Goal: Information Seeking & Learning: Find contact information

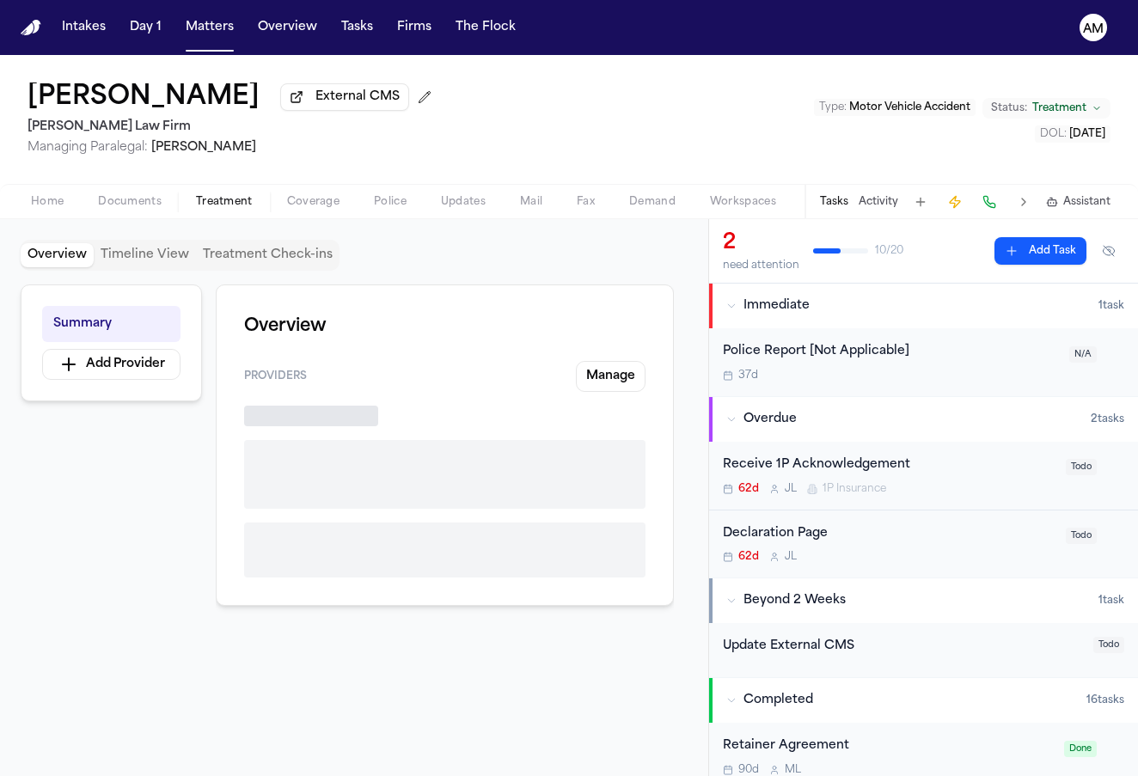
click at [207, 199] on span "Treatment" at bounding box center [224, 202] width 57 height 14
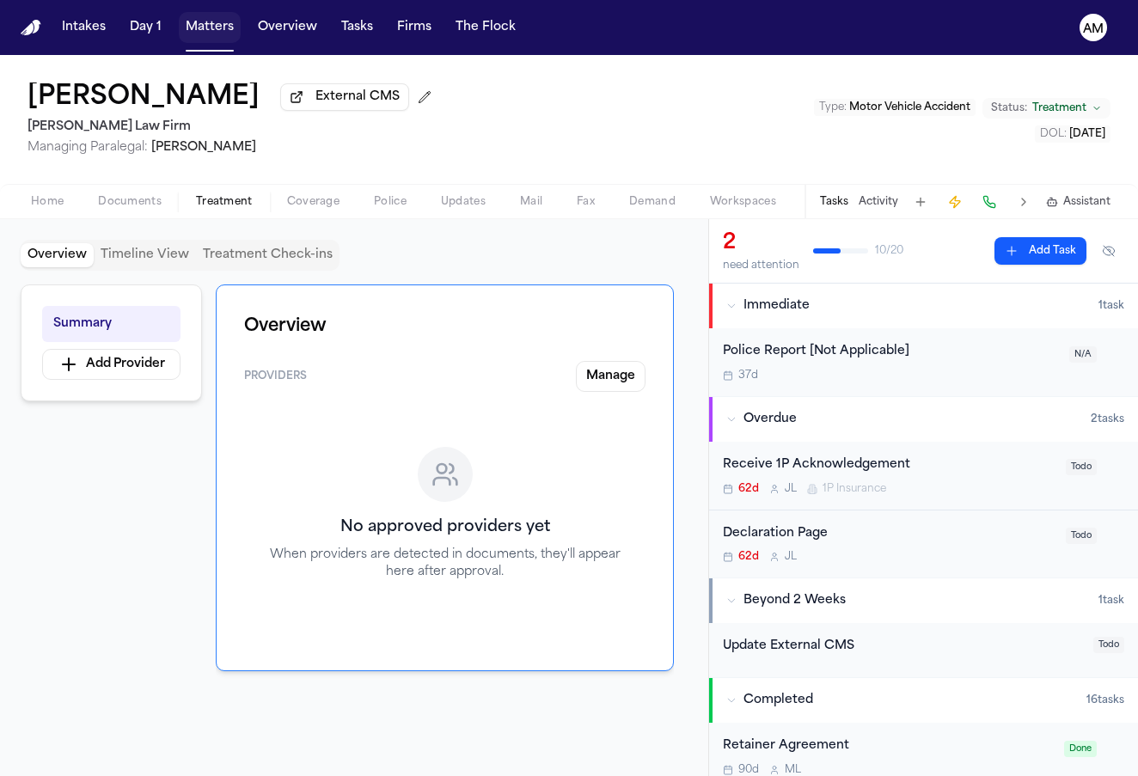
click at [211, 24] on button "Matters" at bounding box center [210, 27] width 62 height 31
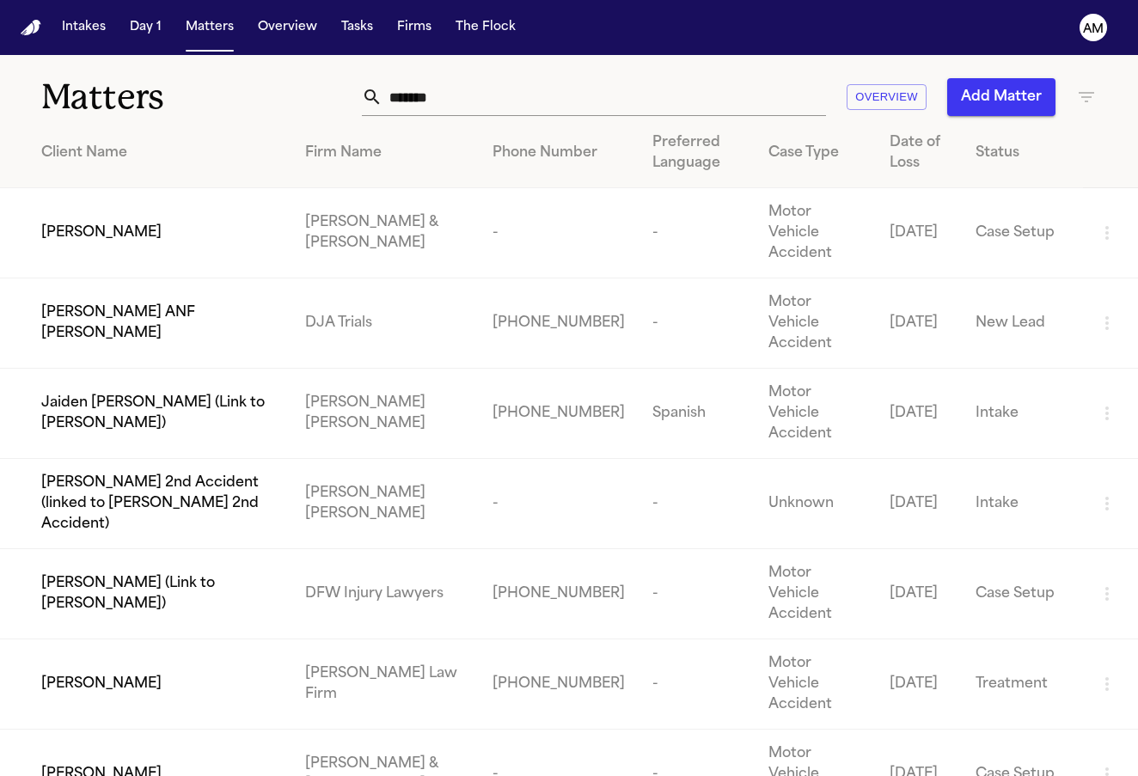
click at [480, 103] on input "*******" at bounding box center [605, 97] width 444 height 38
type input "*"
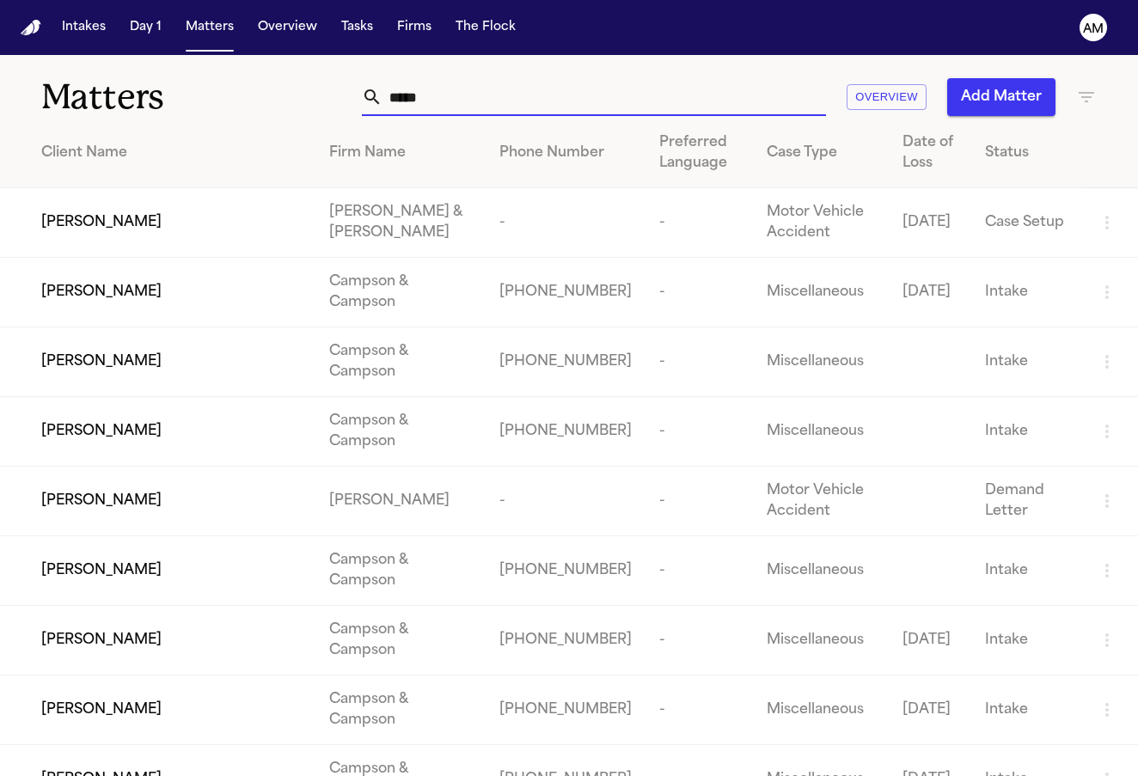
type input "******"
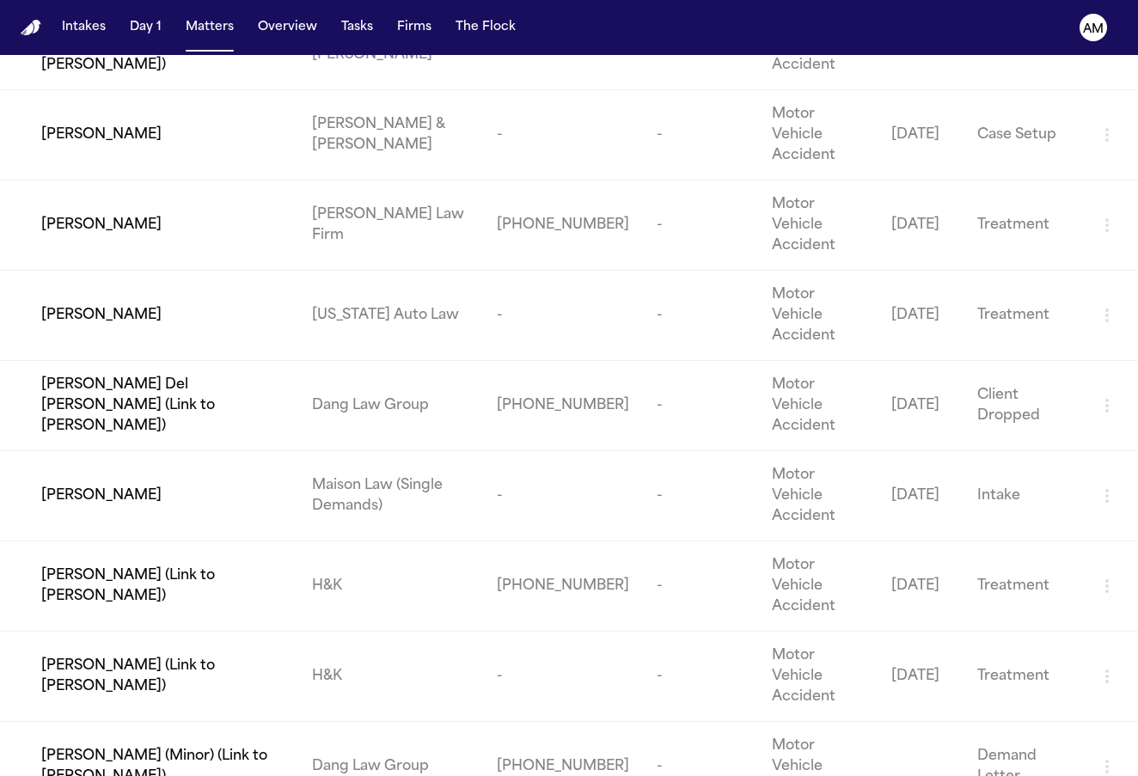
scroll to position [1860, 0]
click at [83, 232] on td "Dylan Miller" at bounding box center [149, 227] width 298 height 90
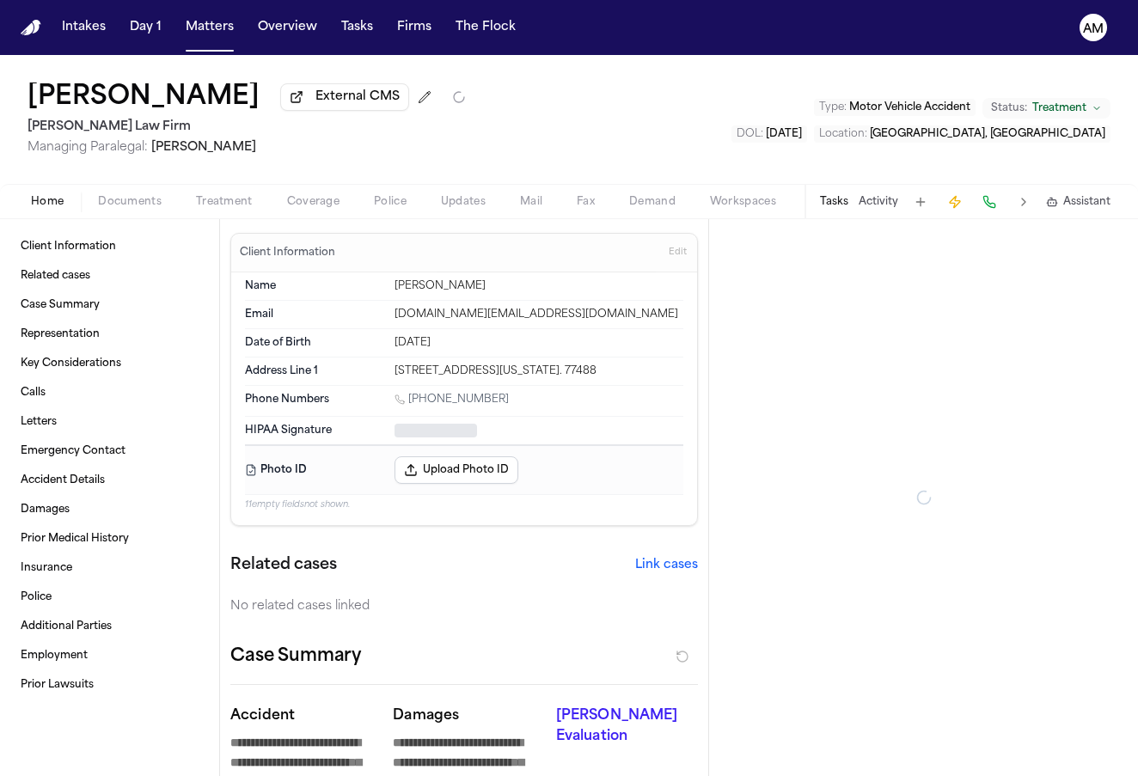
type textarea "*"
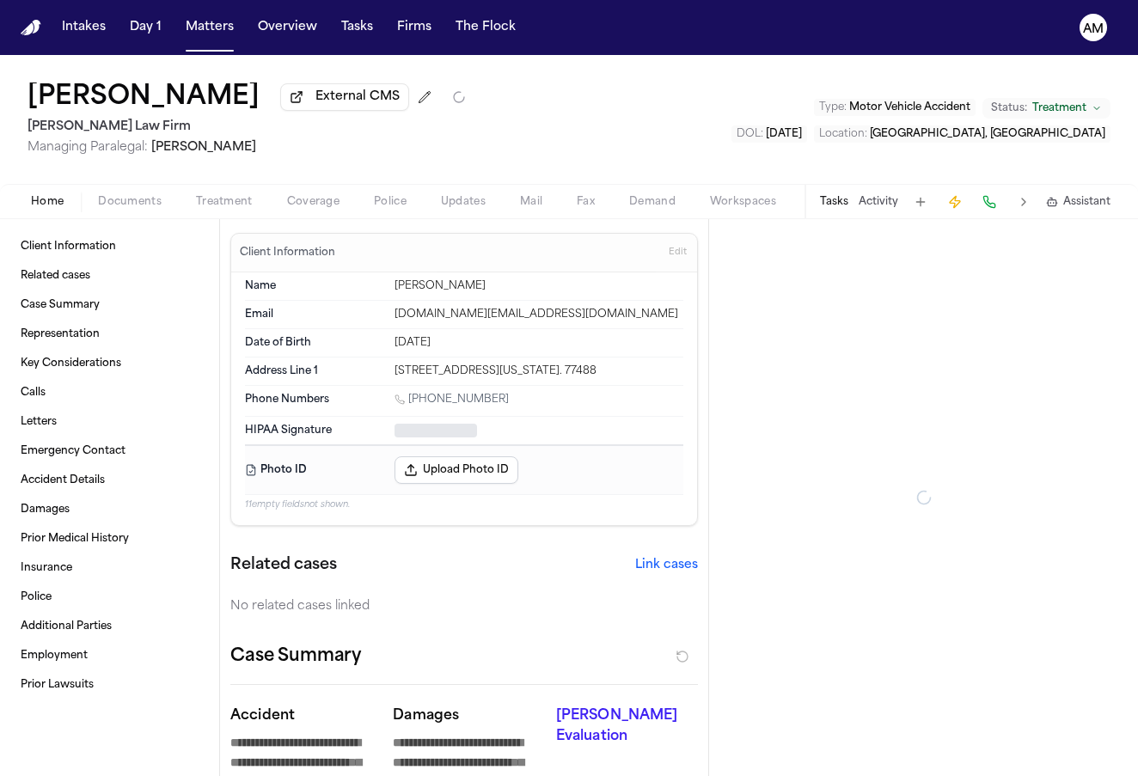
type textarea "*"
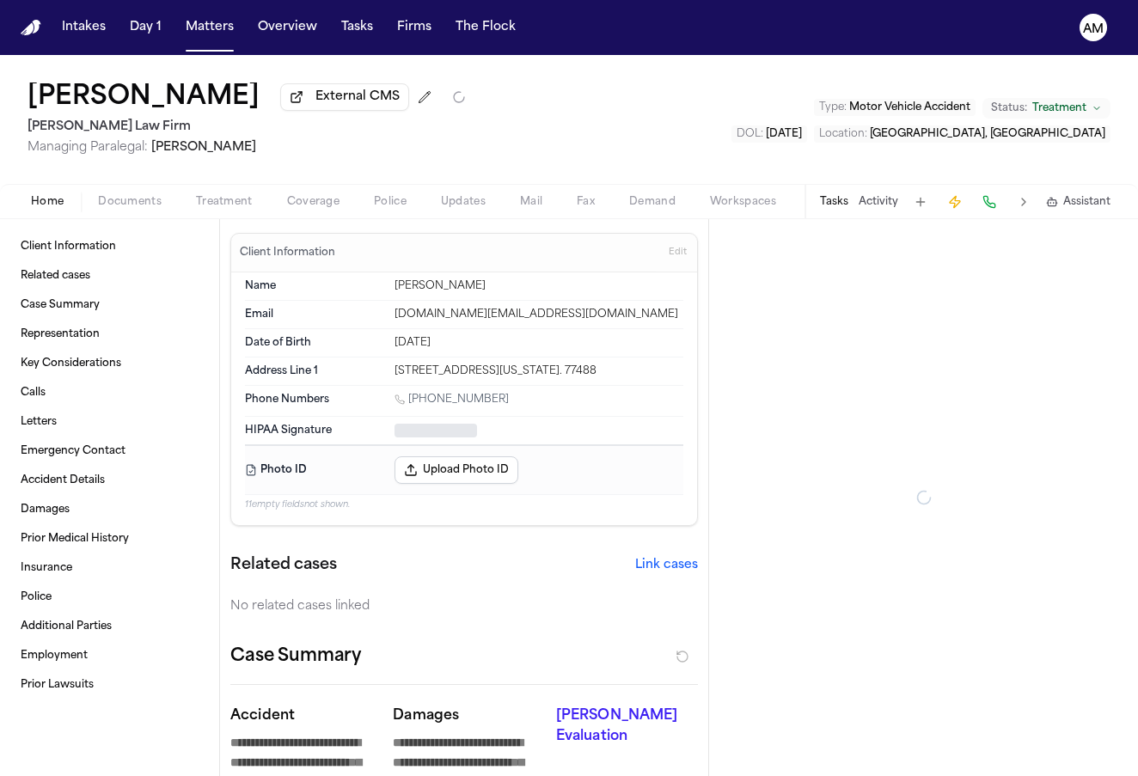
type textarea "*"
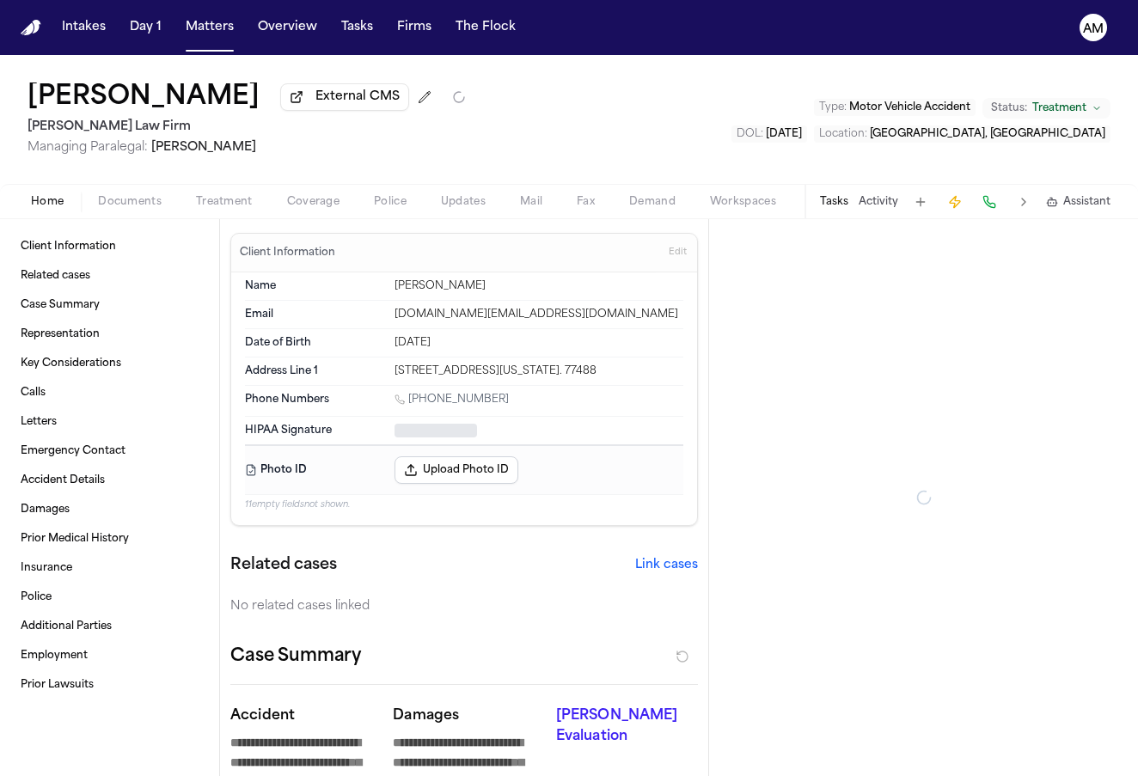
type textarea "*"
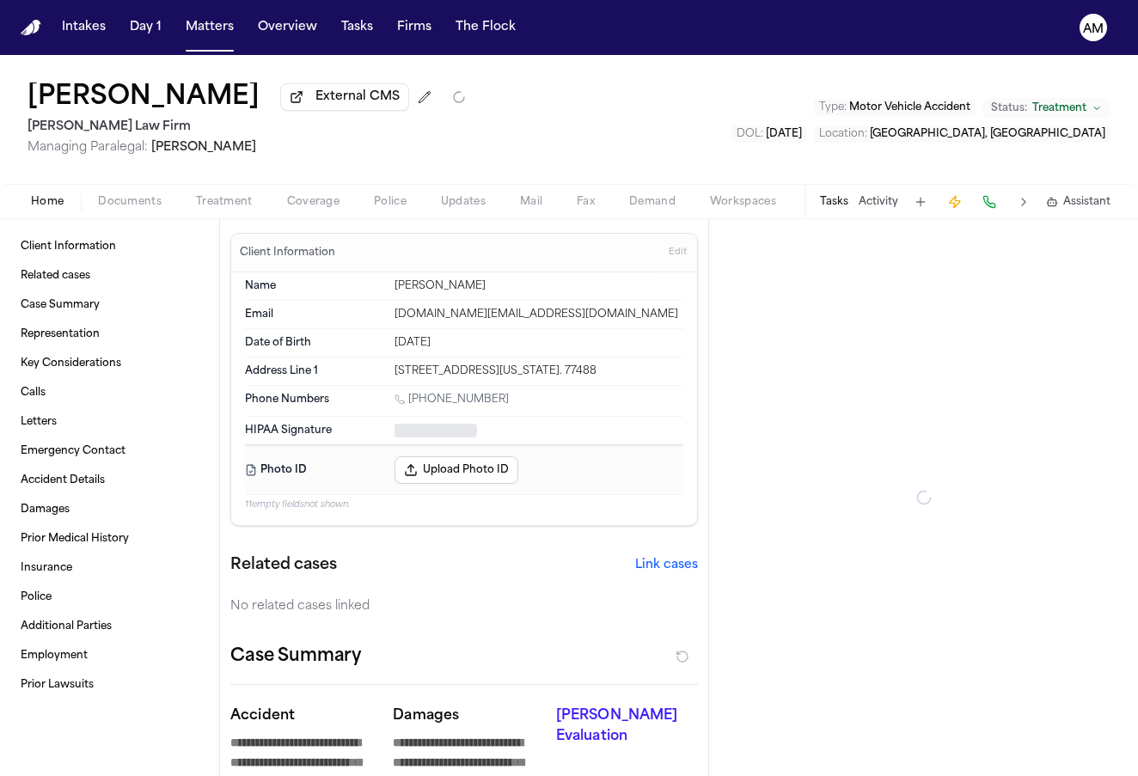
type textarea "*"
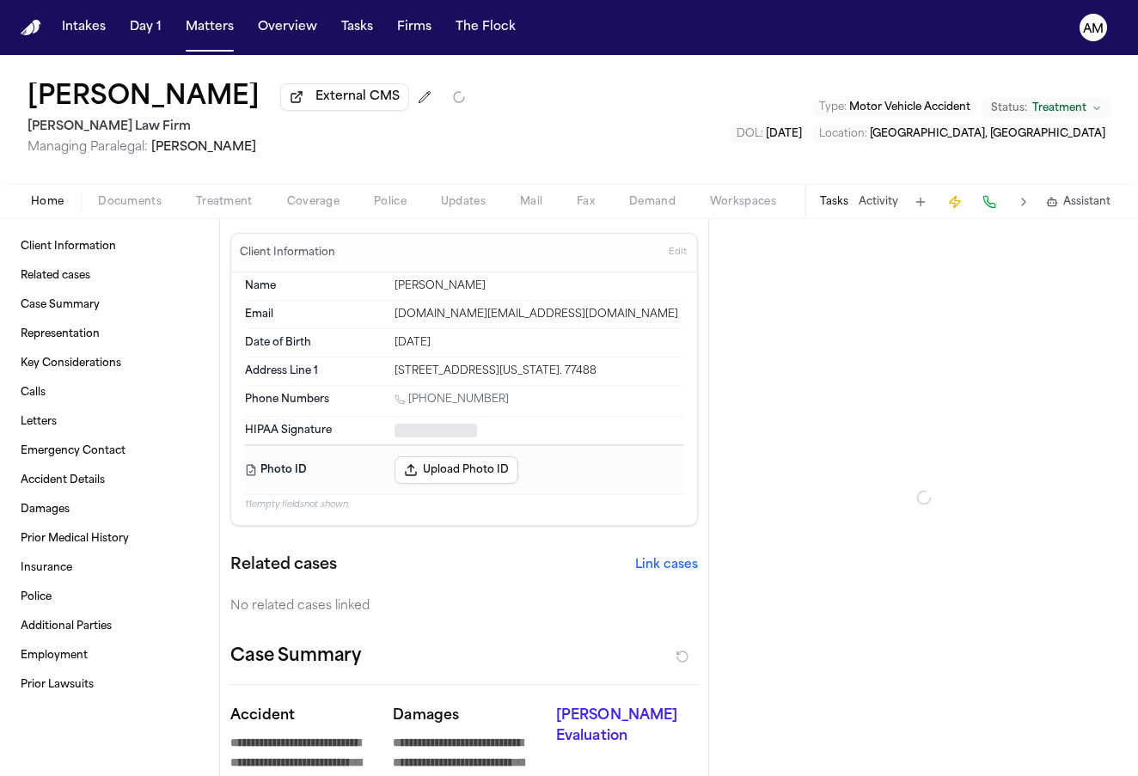
type textarea "*"
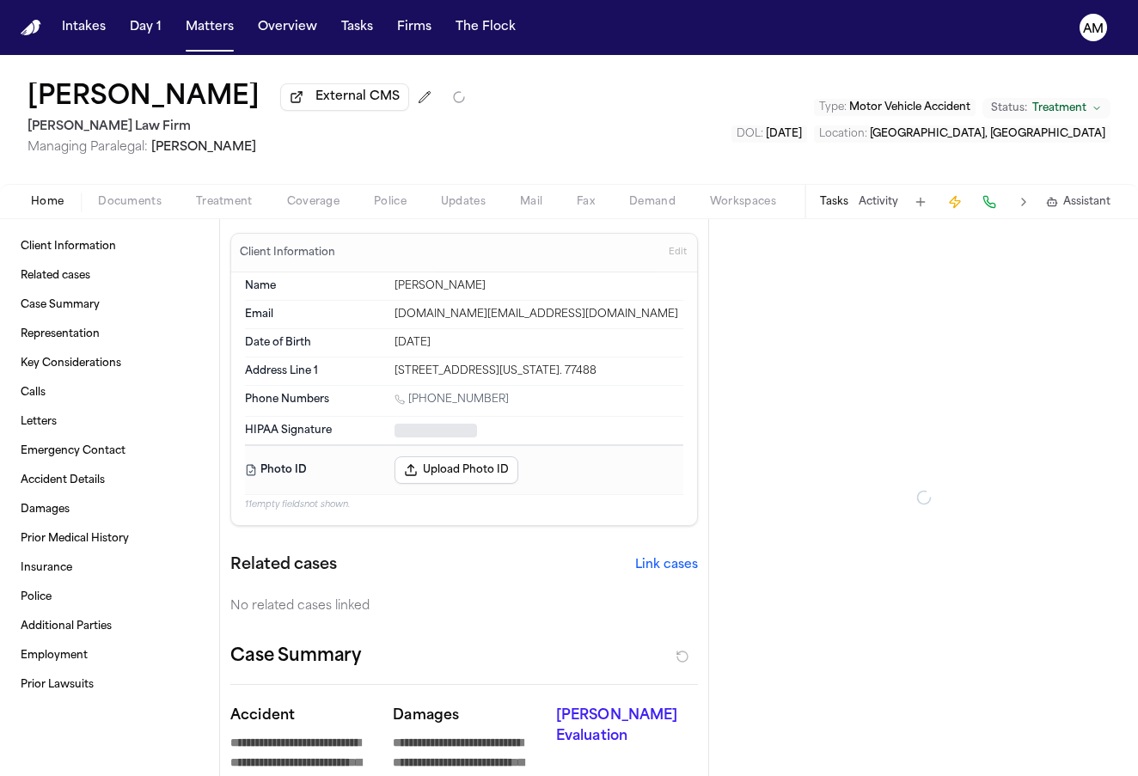
type textarea "*"
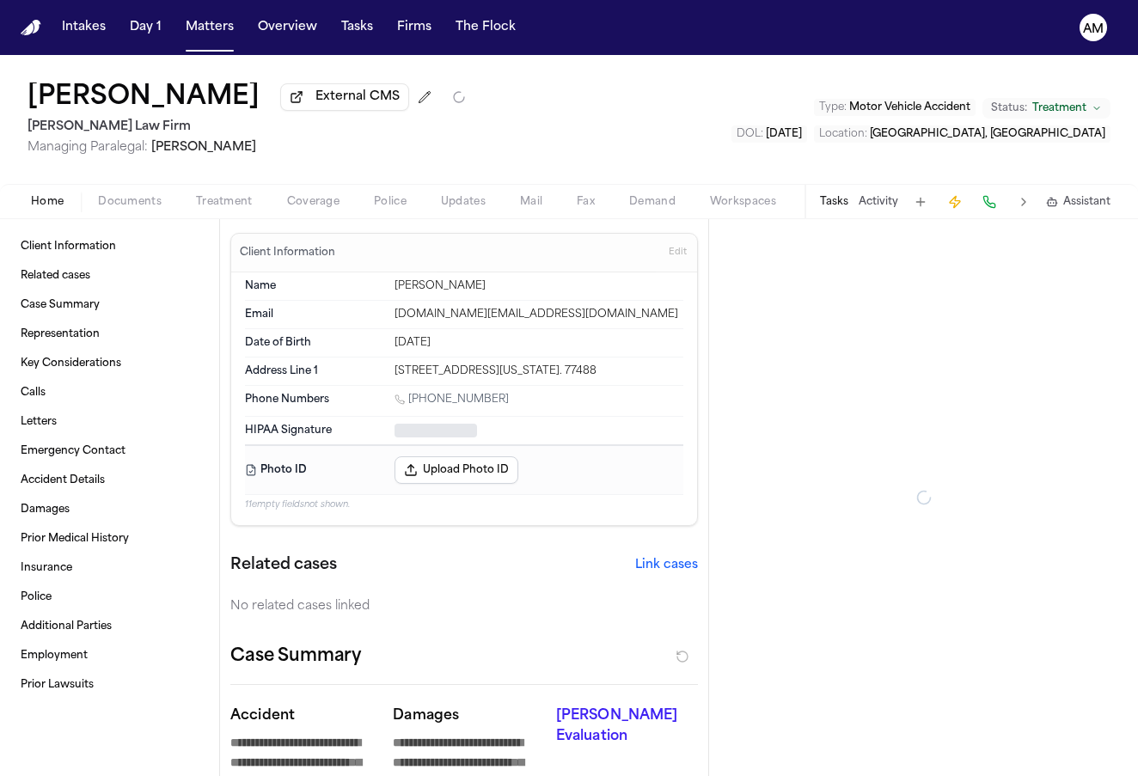
type textarea "*"
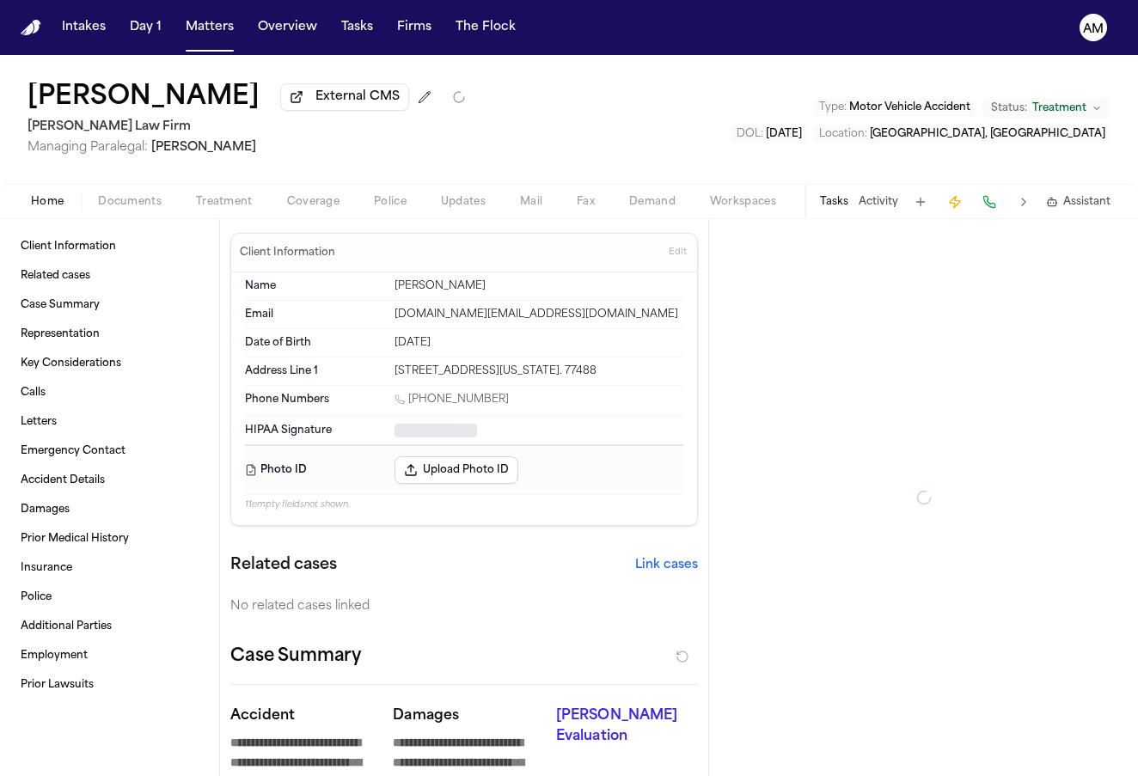
type textarea "*"
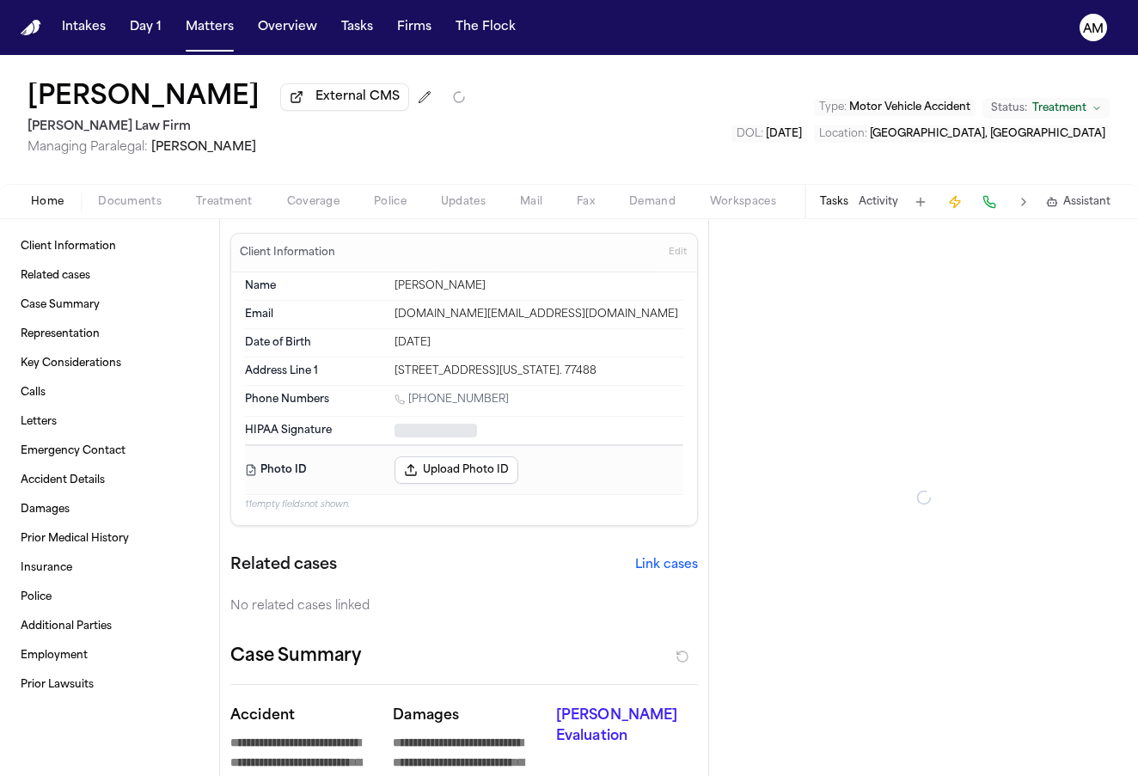
type textarea "*"
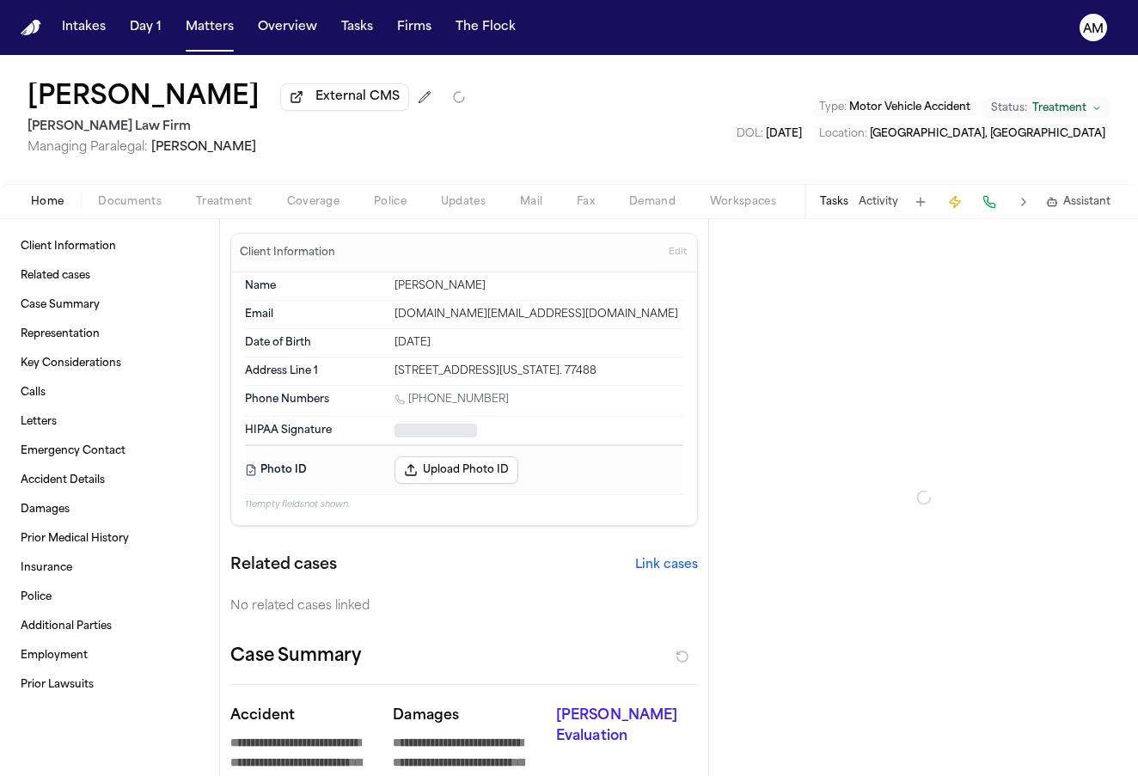
type textarea "*"
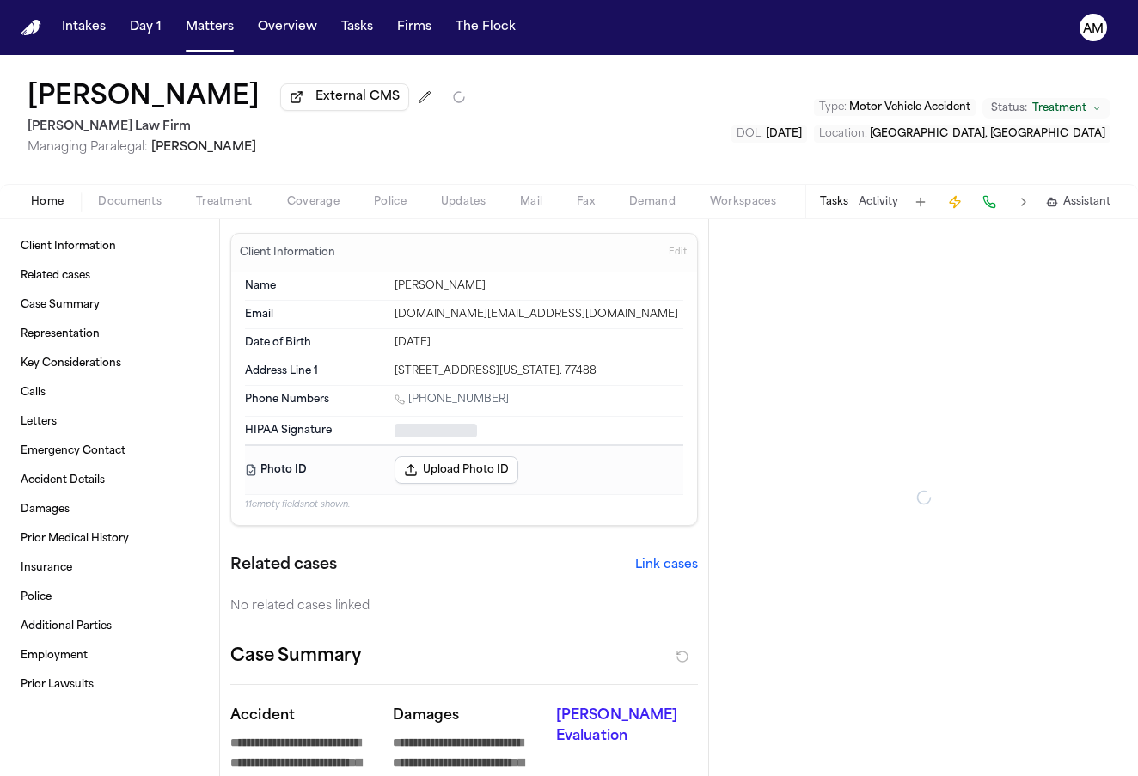
type textarea "*"
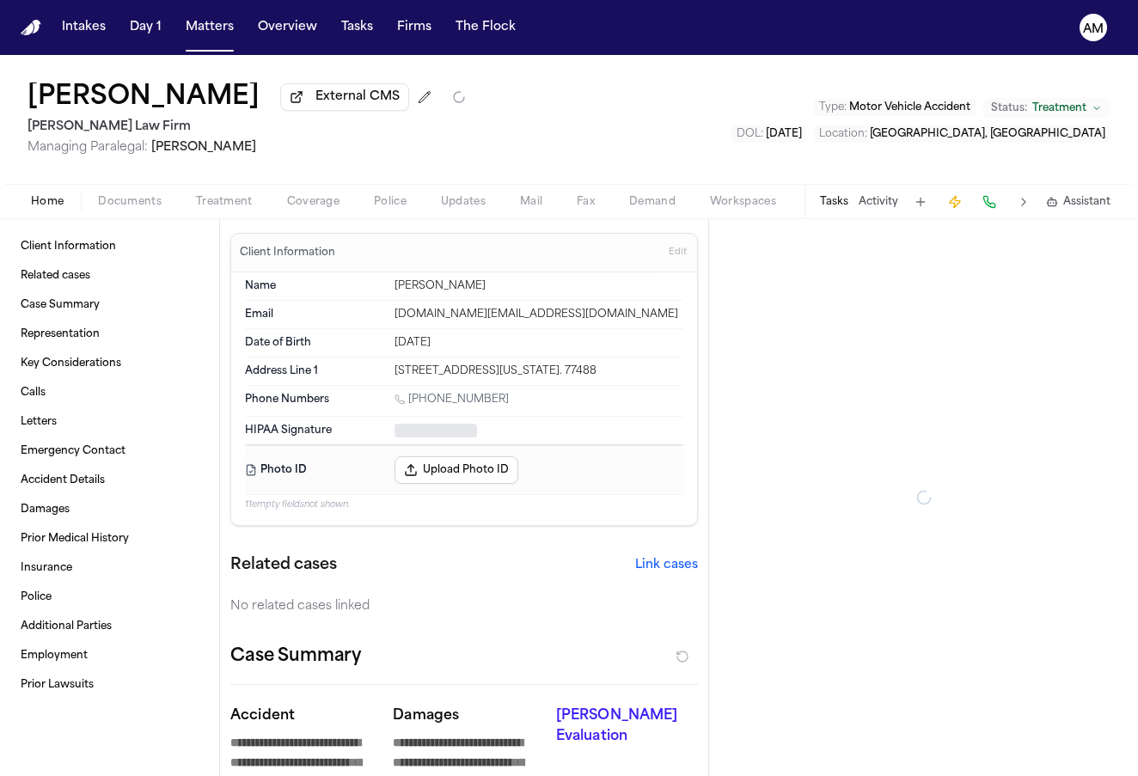
type textarea "*"
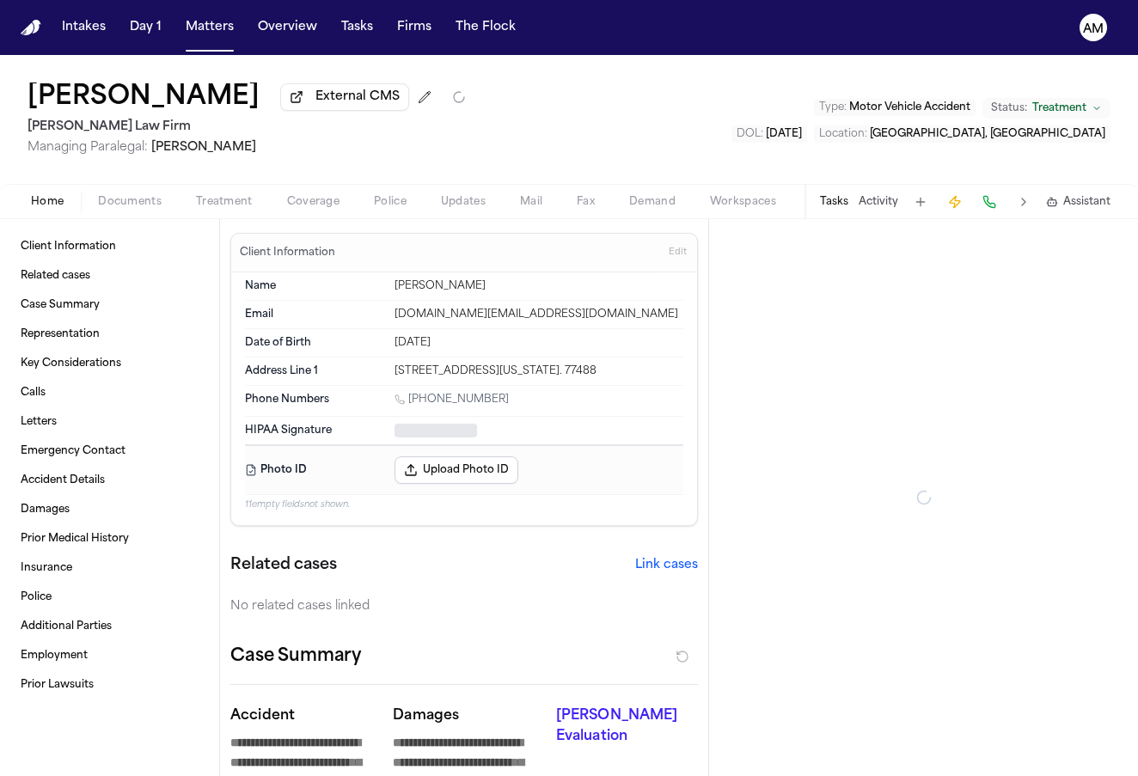
type textarea "*"
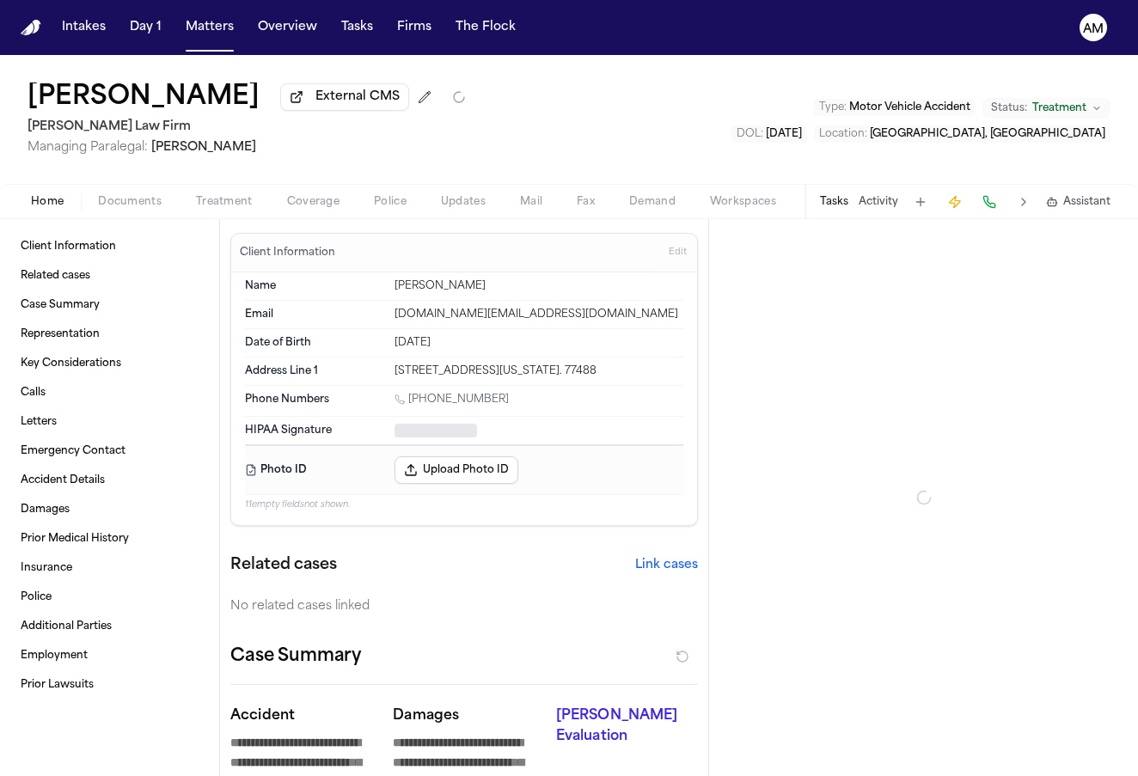
type textarea "*"
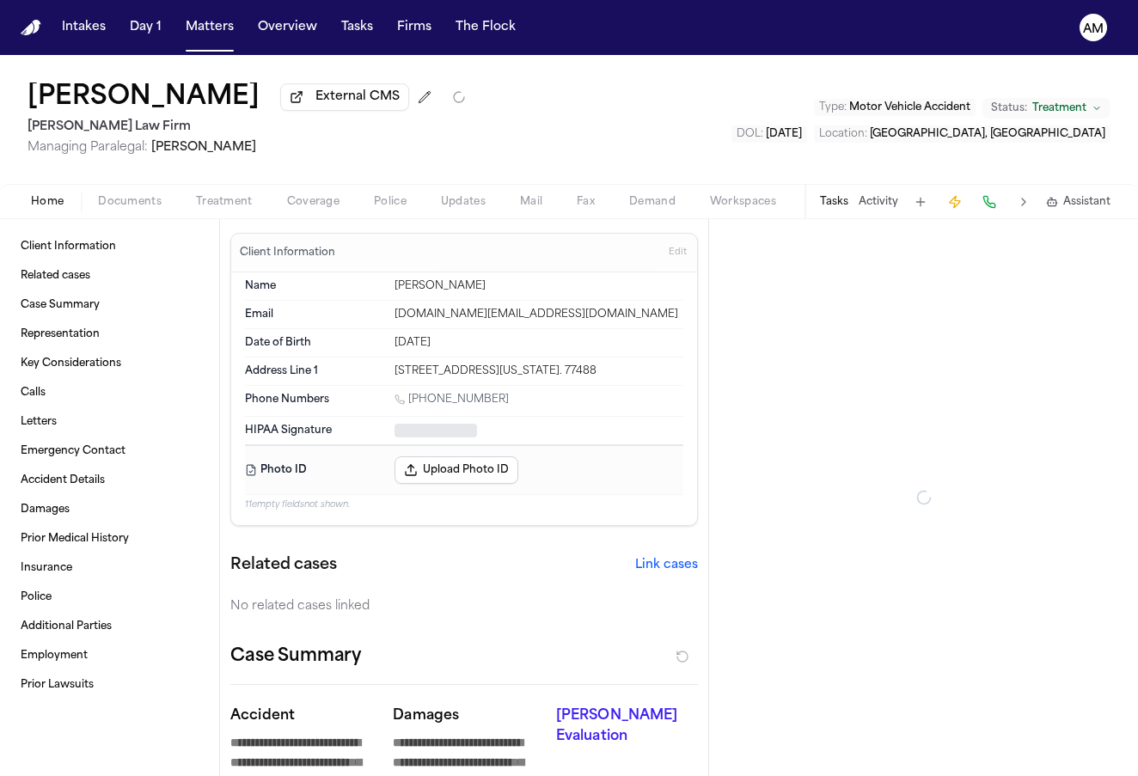
type textarea "*"
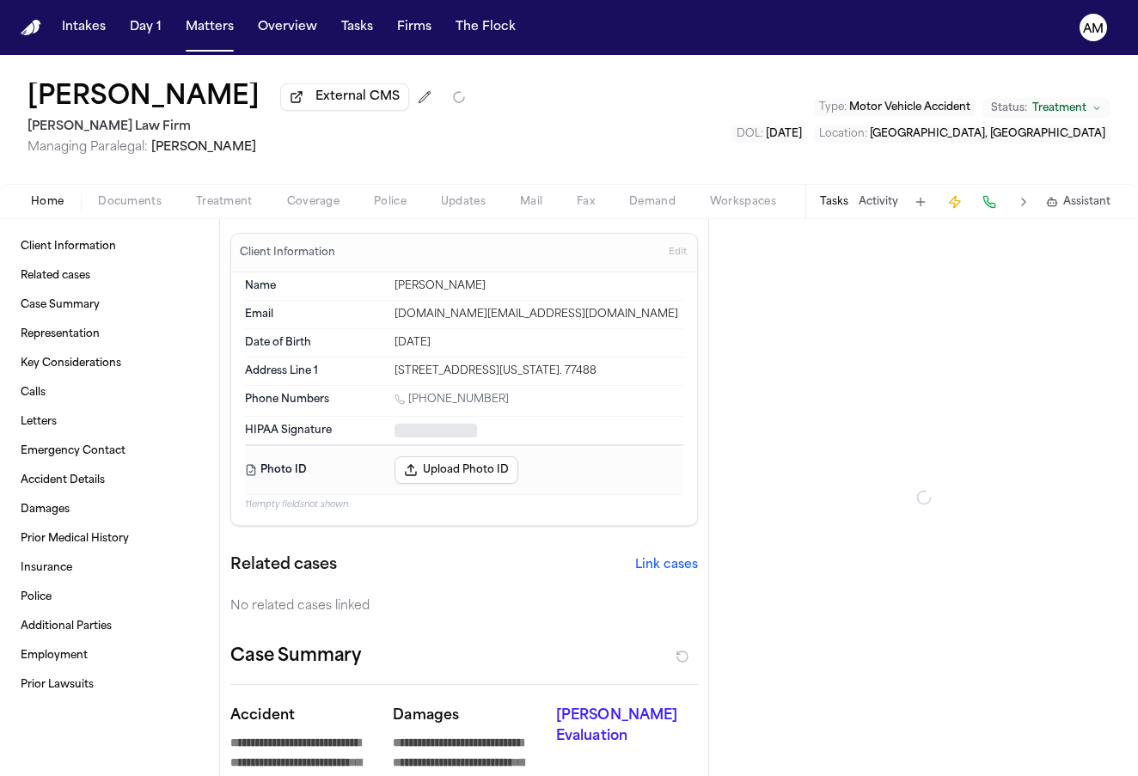
type textarea "*"
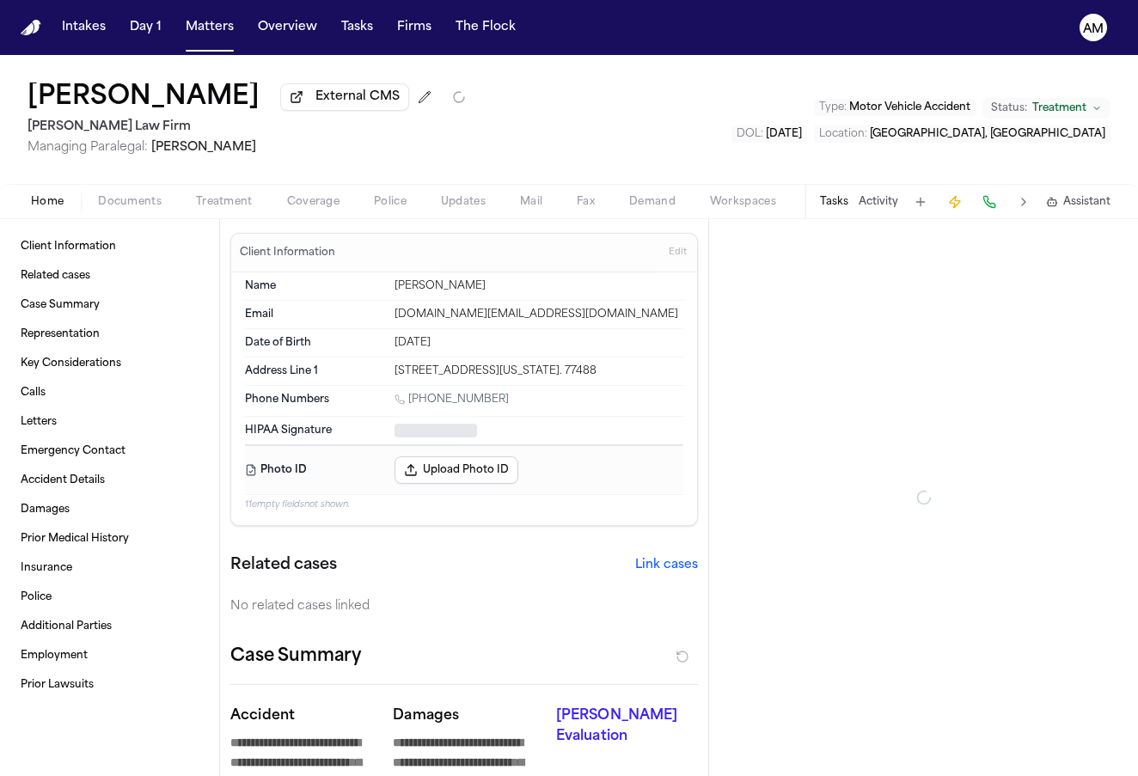
type textarea "*"
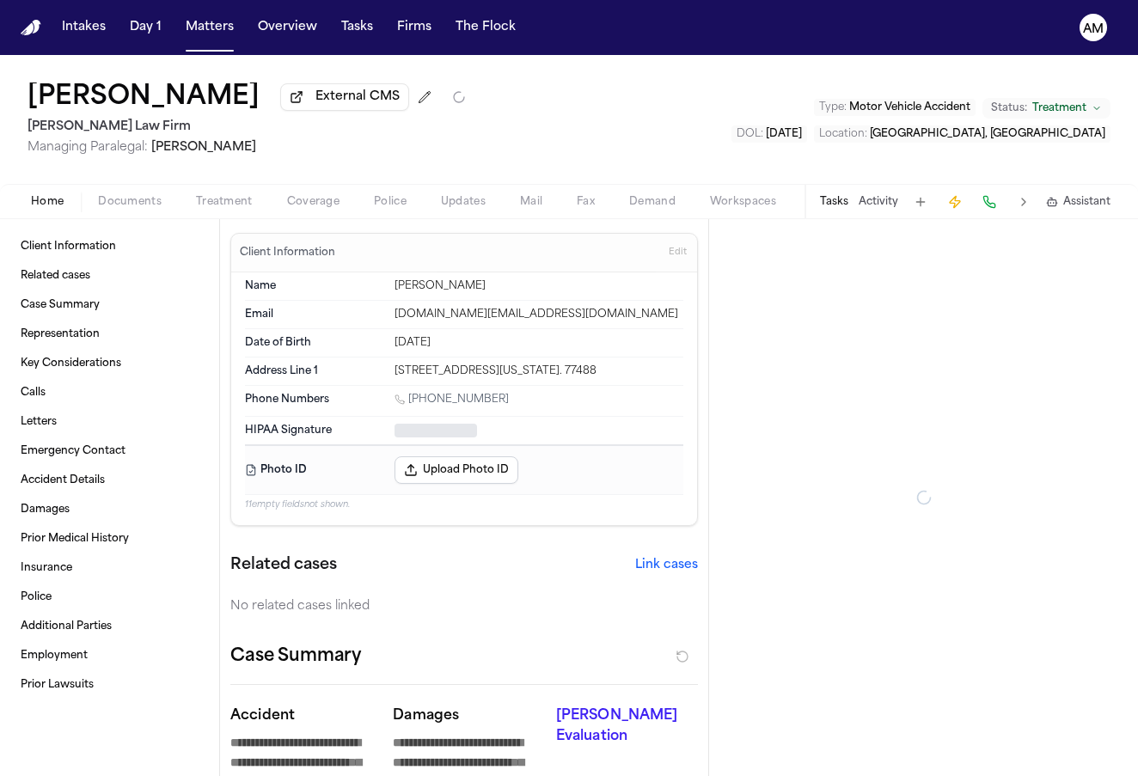
type textarea "*"
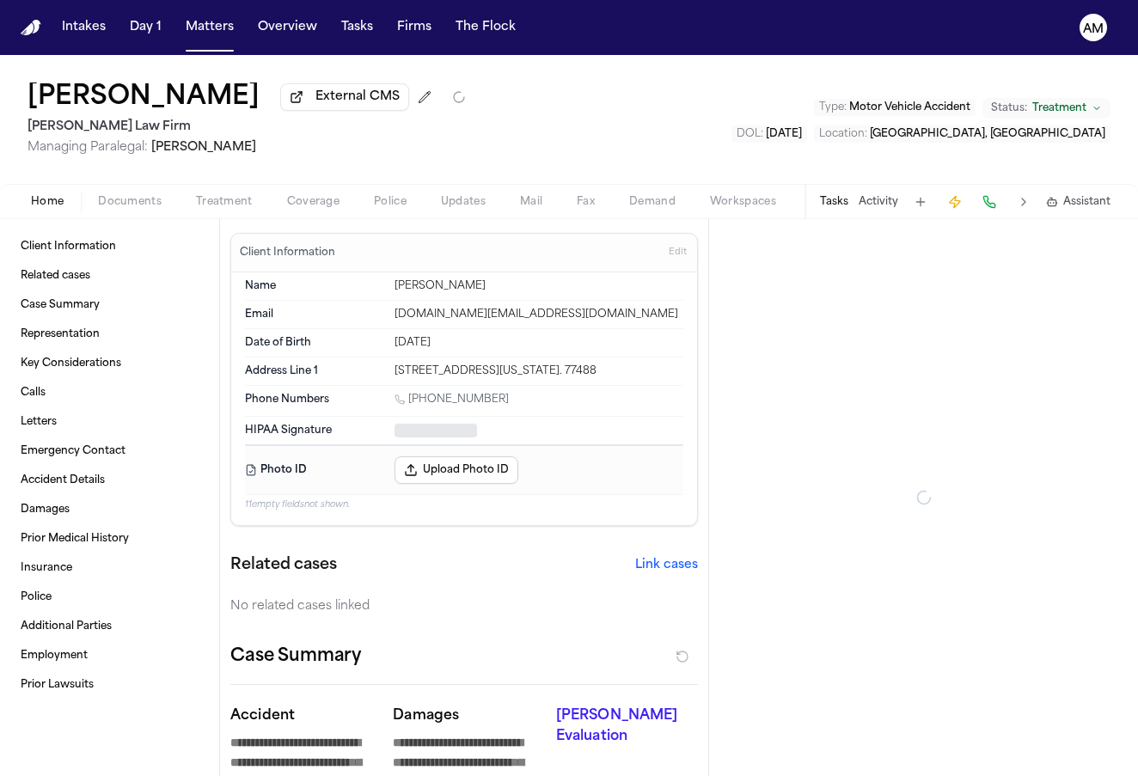
type textarea "*"
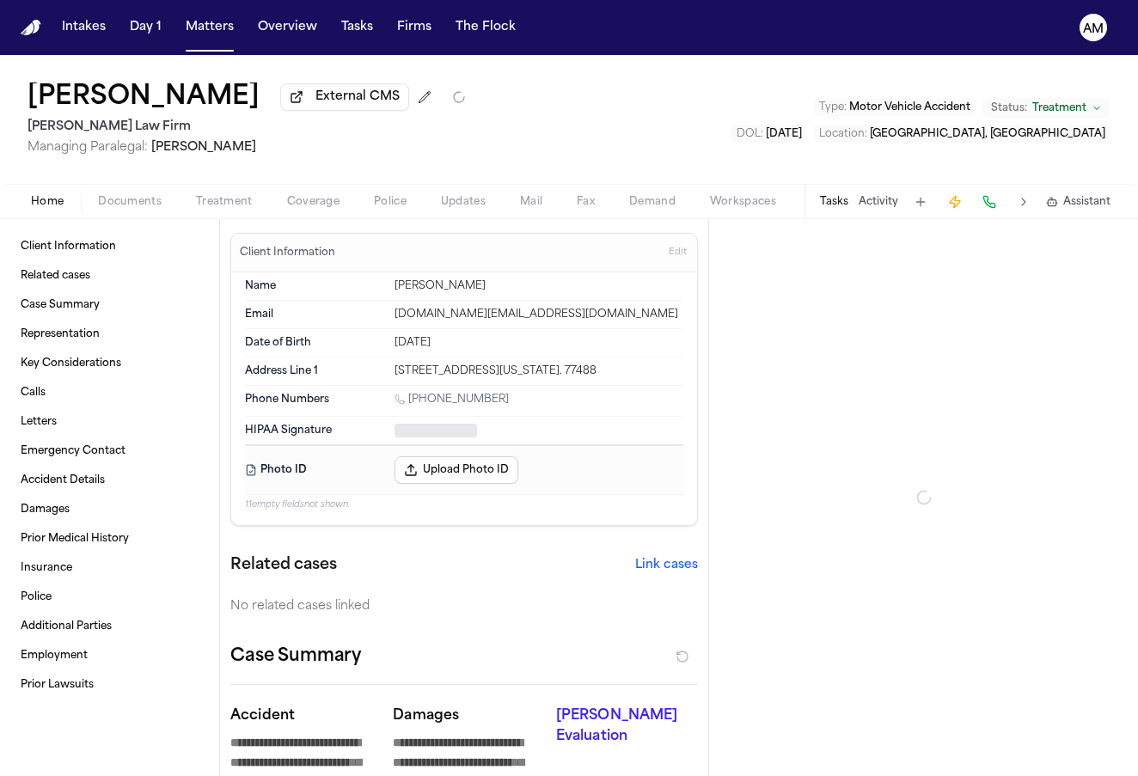
type textarea "*"
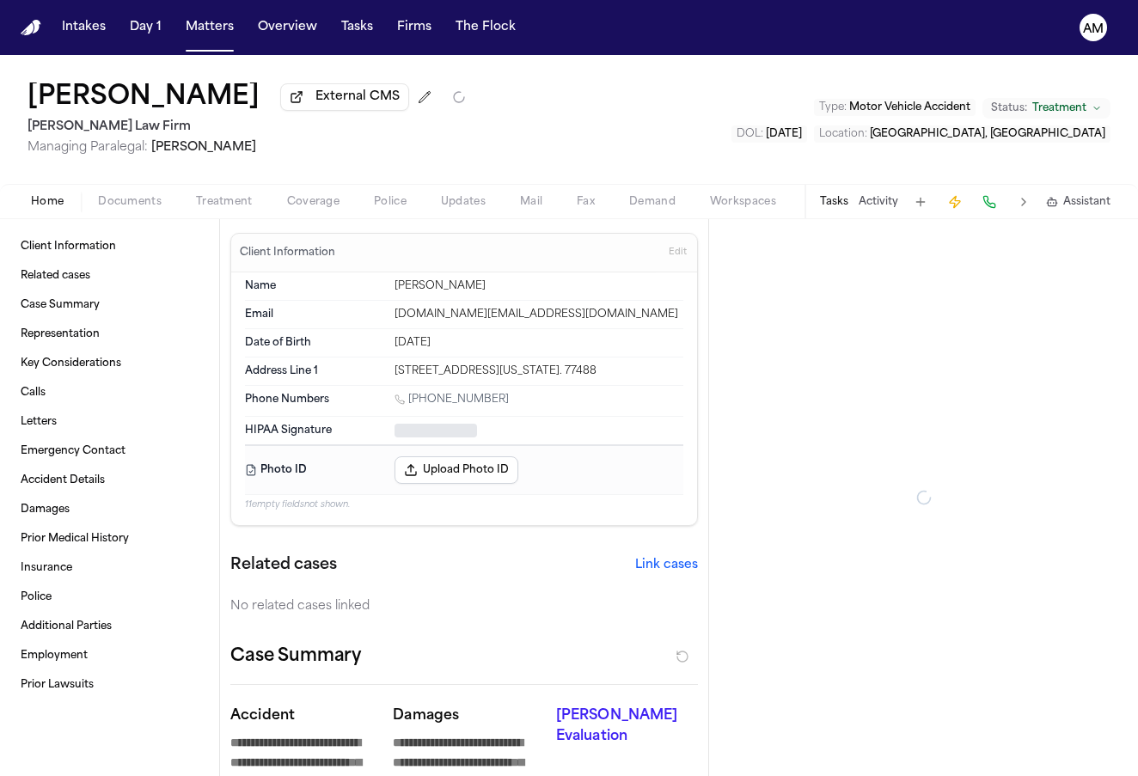
type textarea "*"
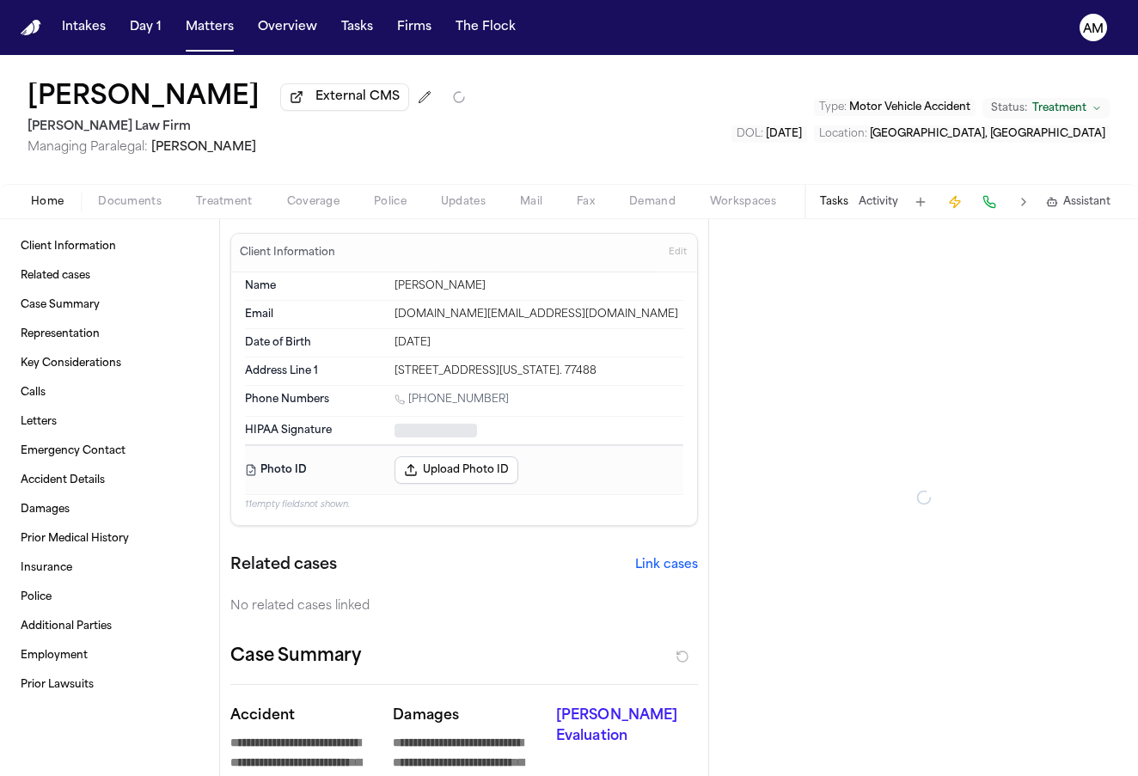
type textarea "*"
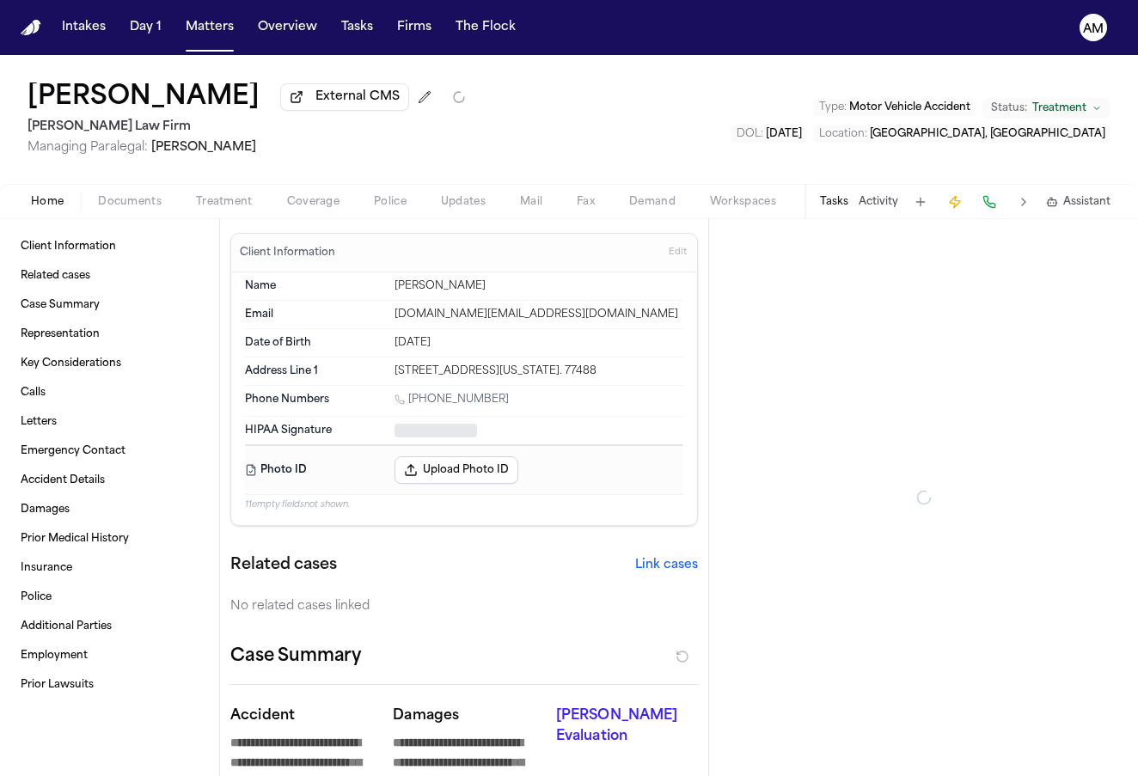
type textarea "*"
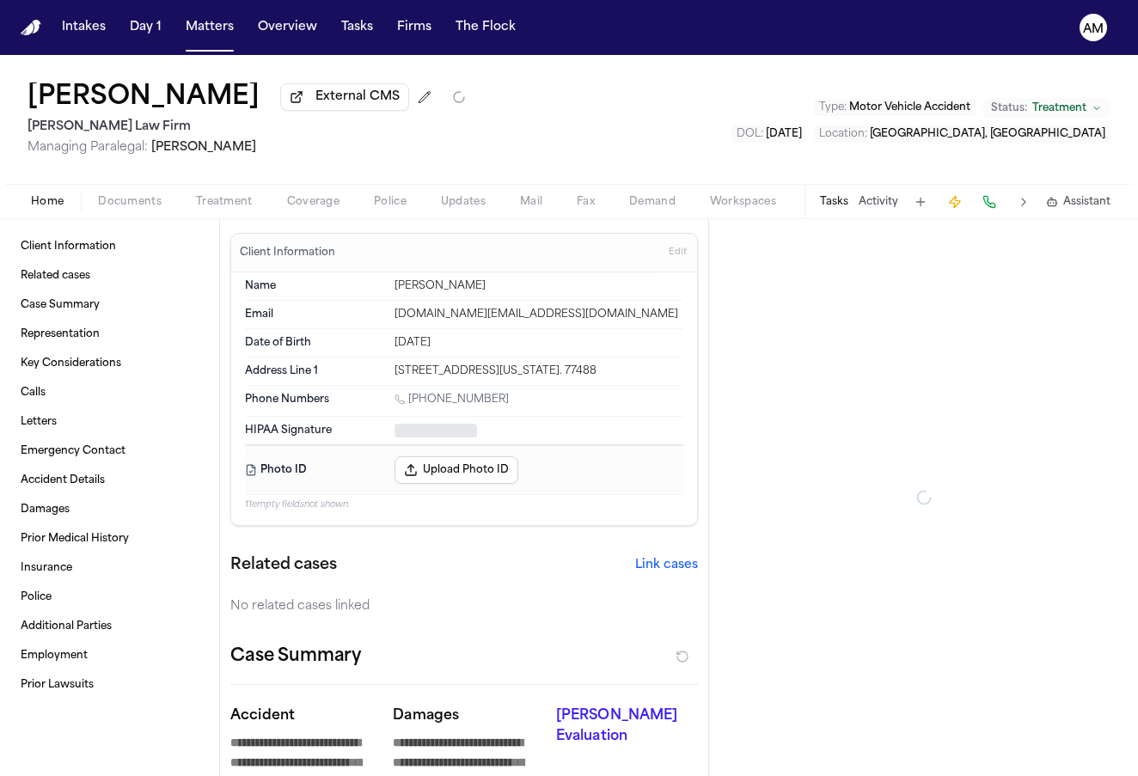
type textarea "*"
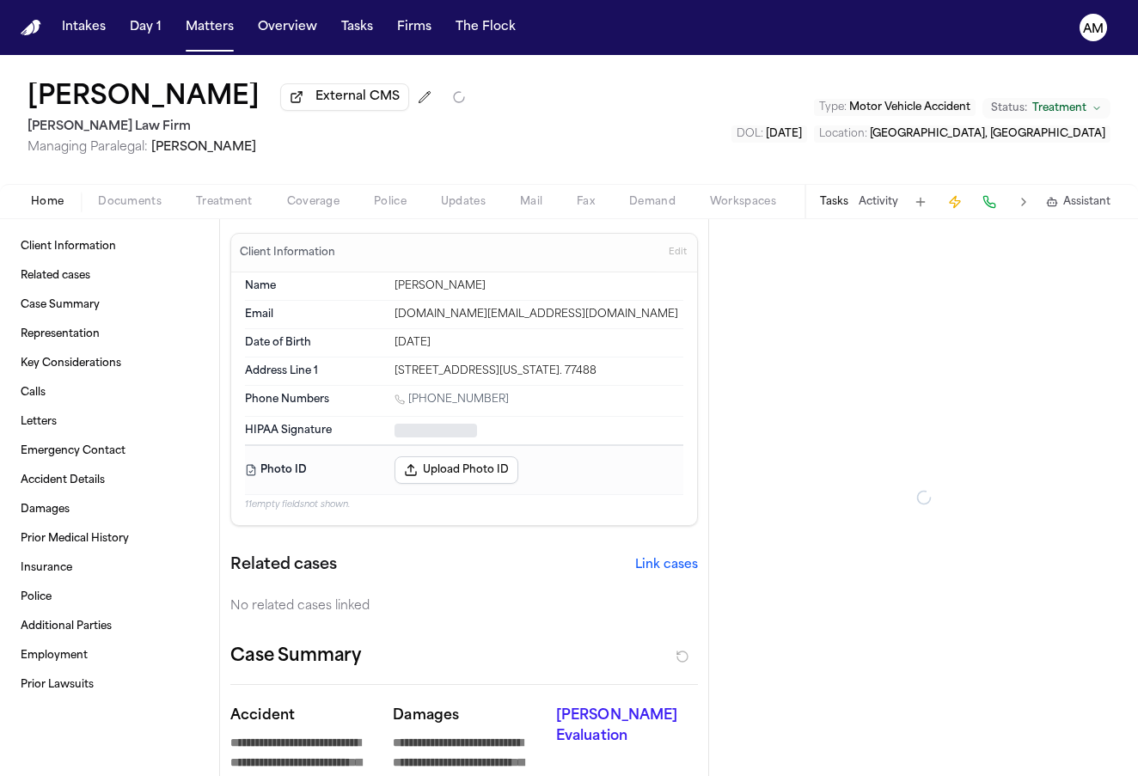
type textarea "*"
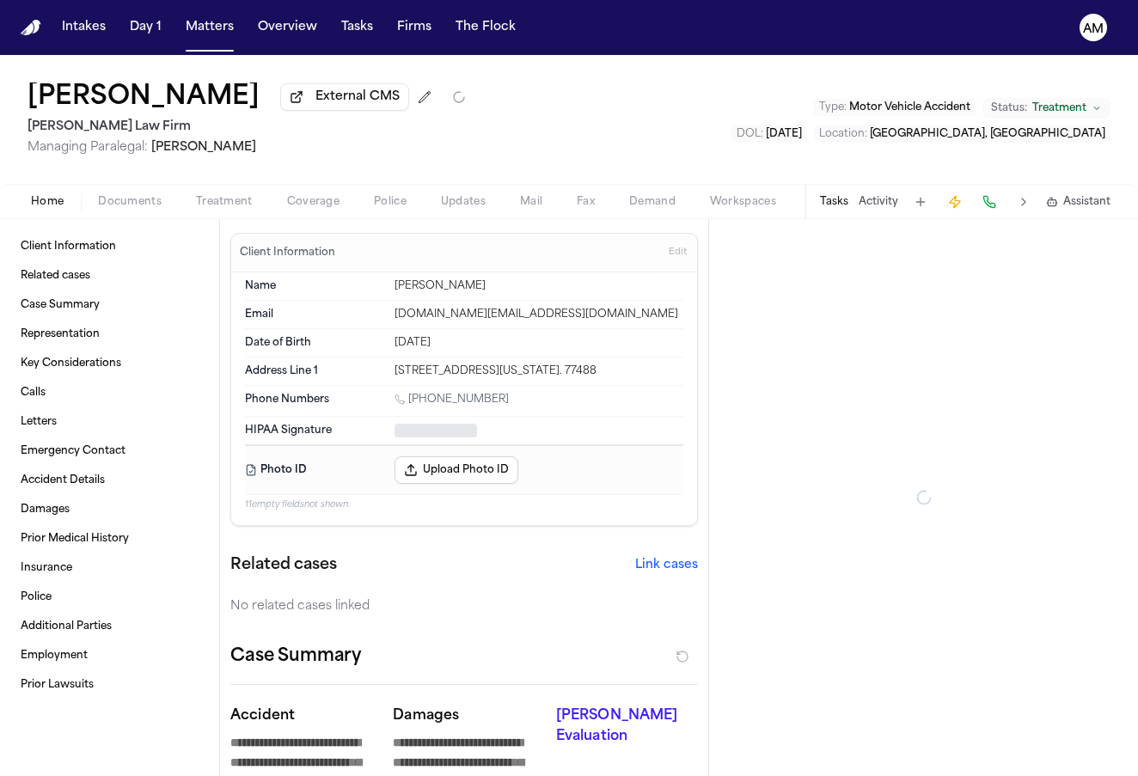
type textarea "*"
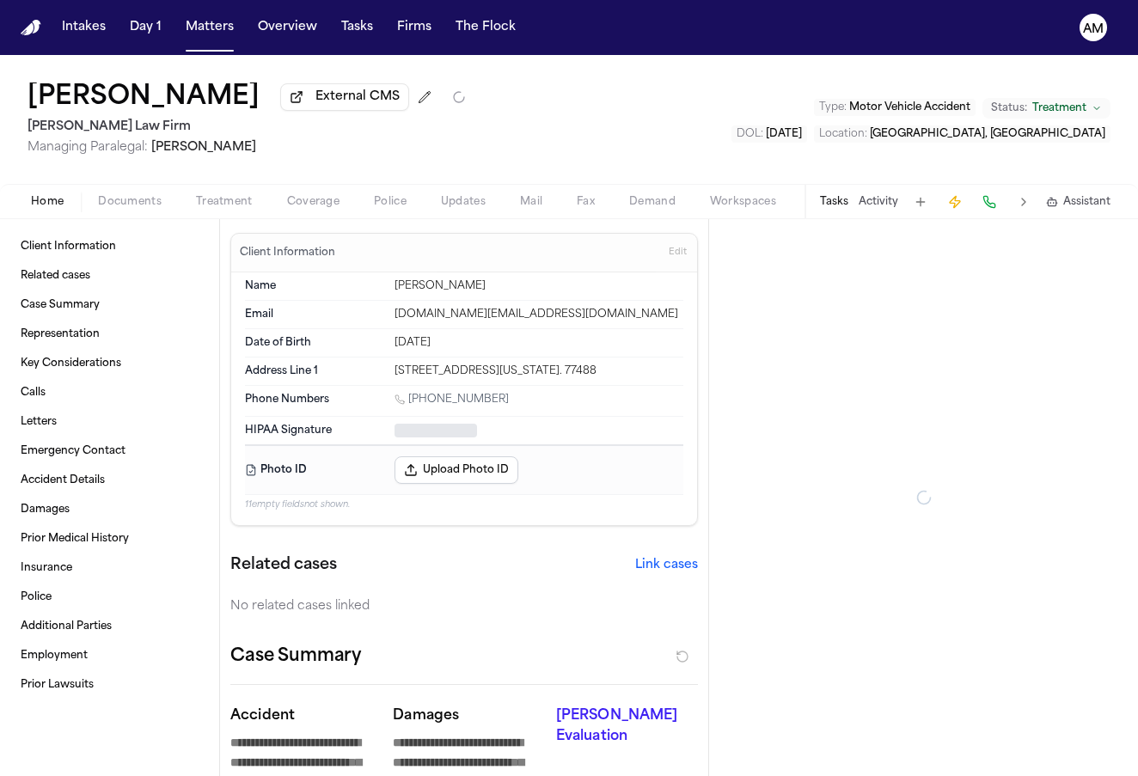
type textarea "*"
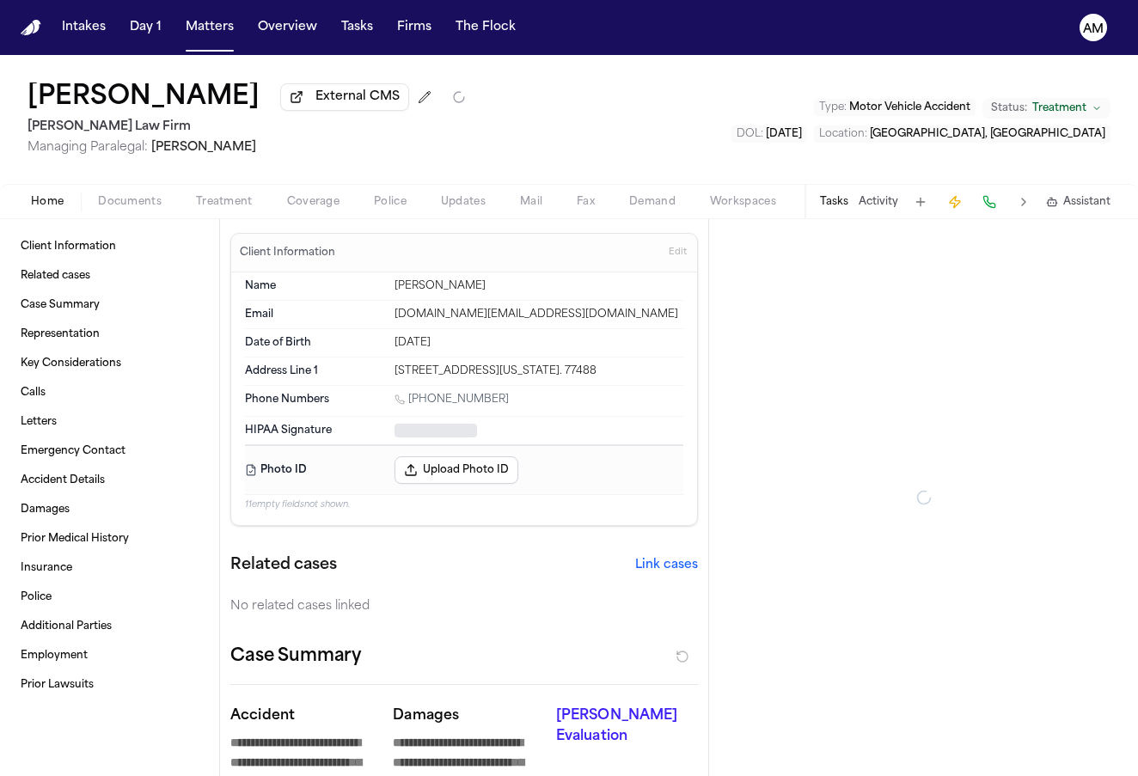
type textarea "*"
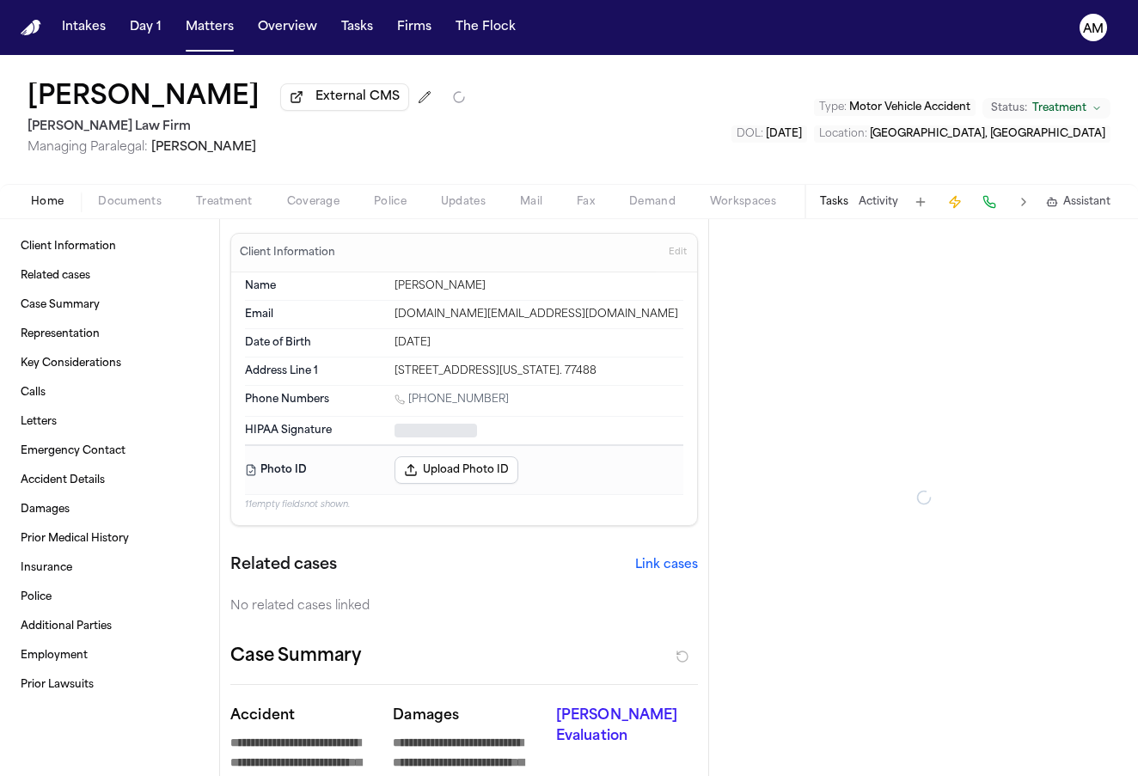
type textarea "*"
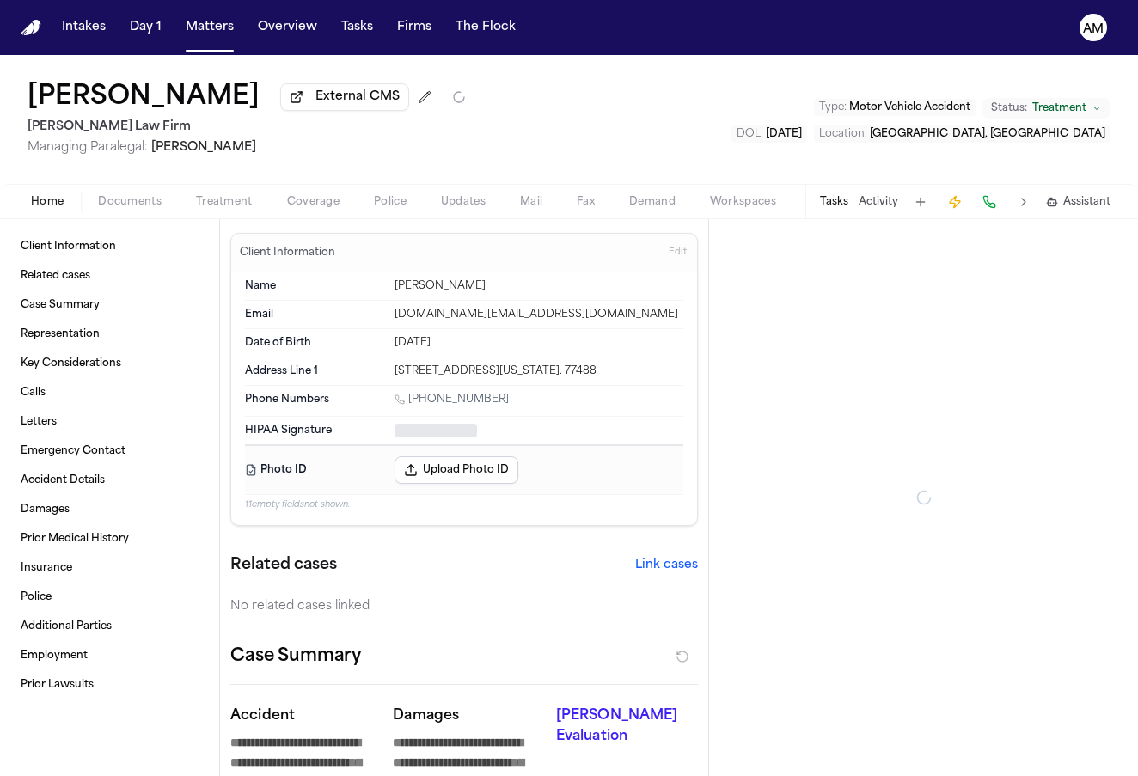
type textarea "*"
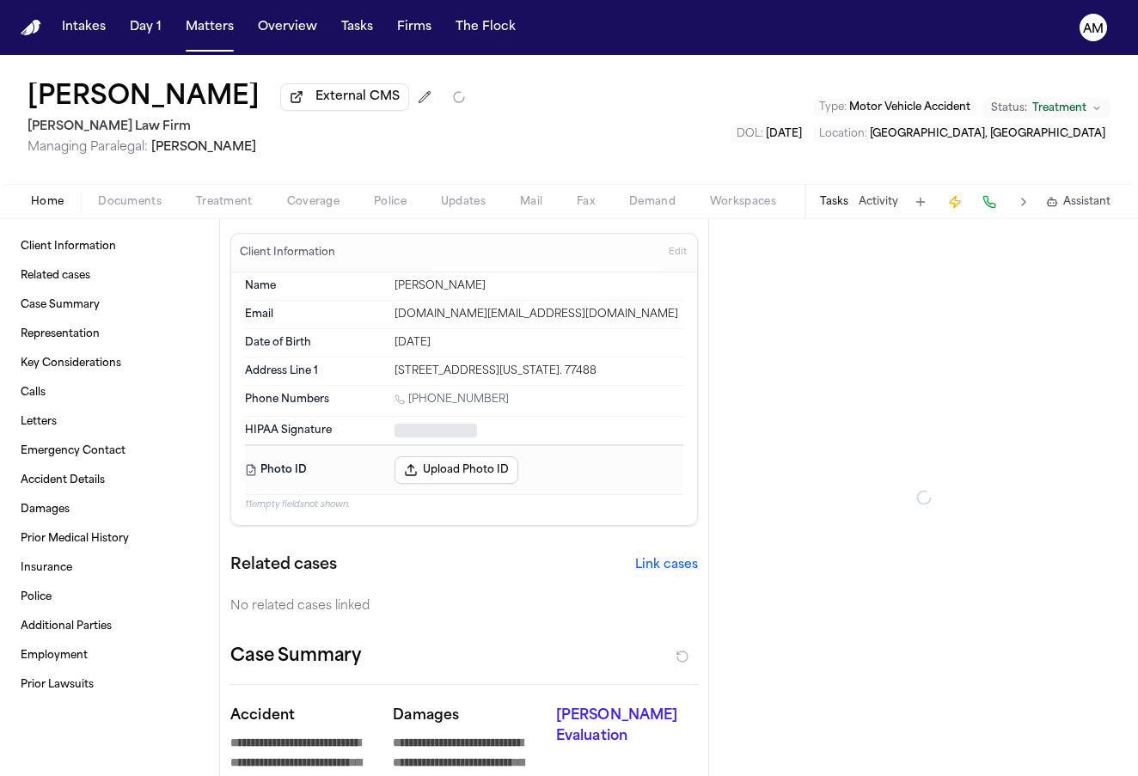
type textarea "*"
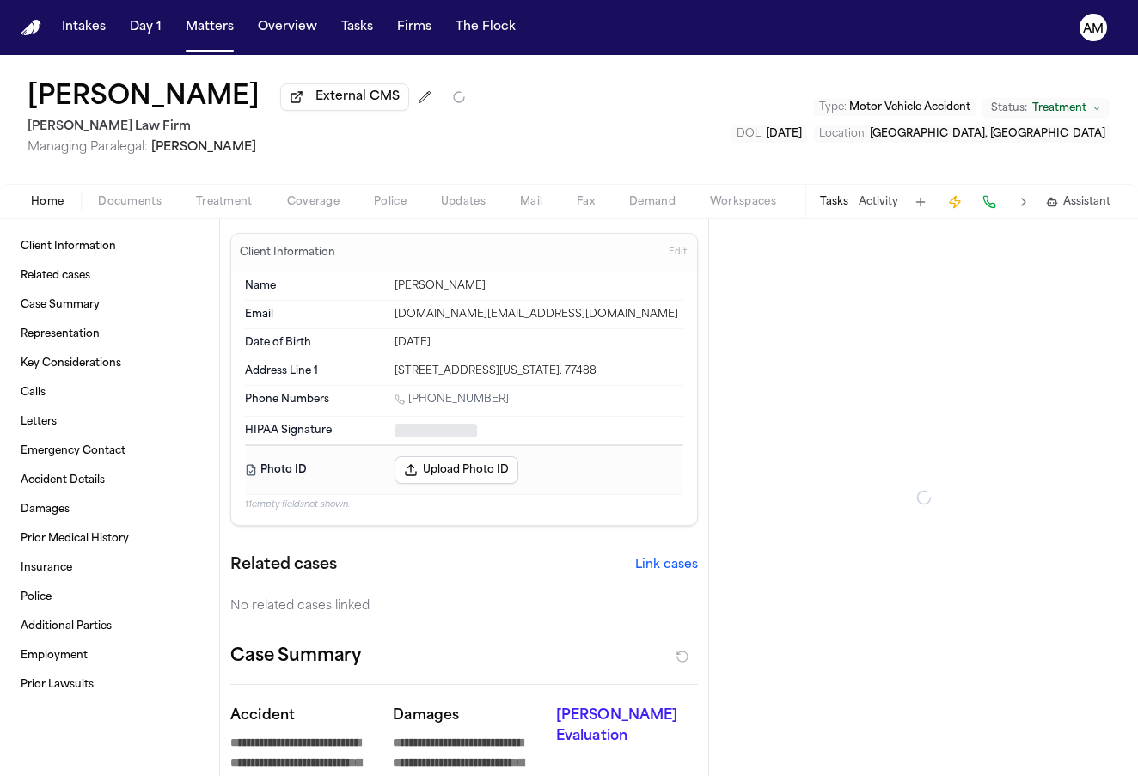
type textarea "*"
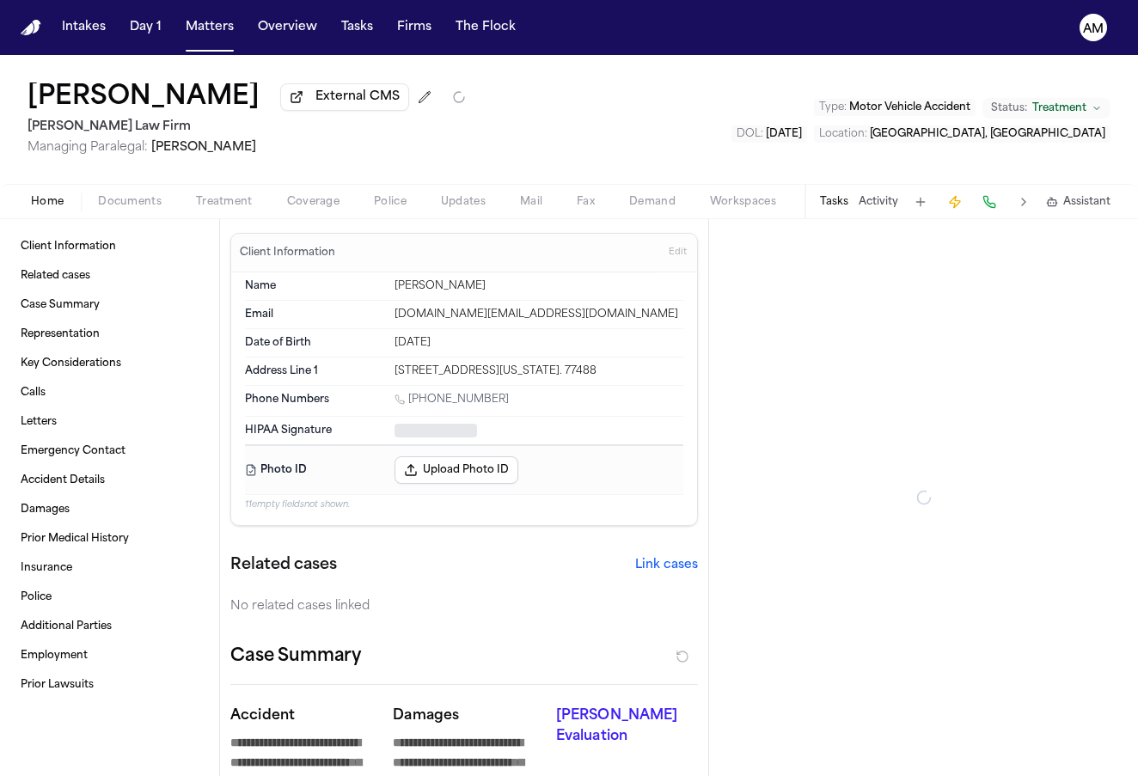
type textarea "*"
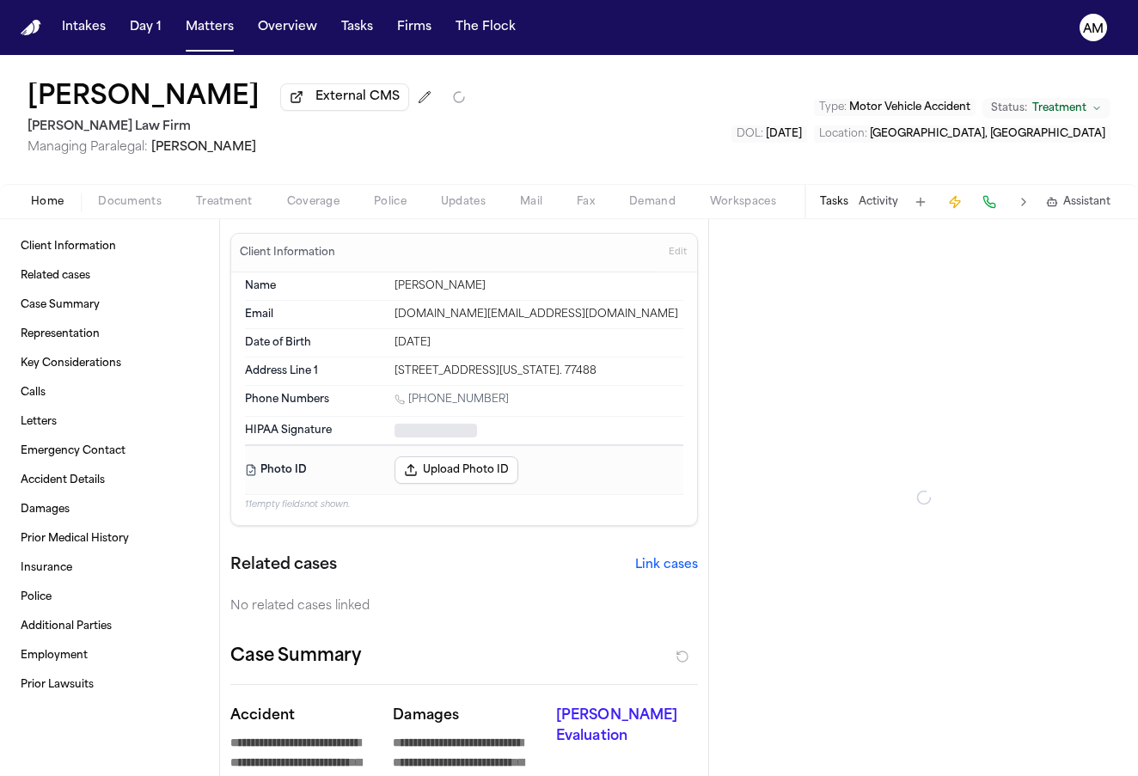
type textarea "*"
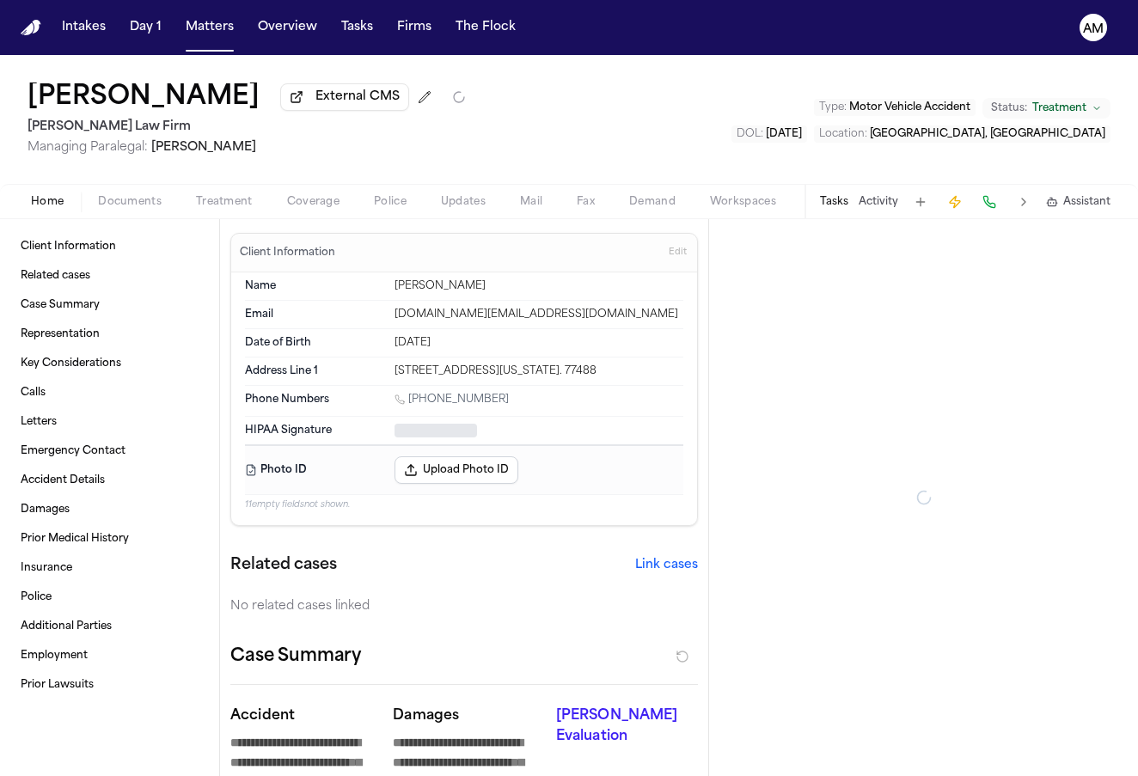
type textarea "*"
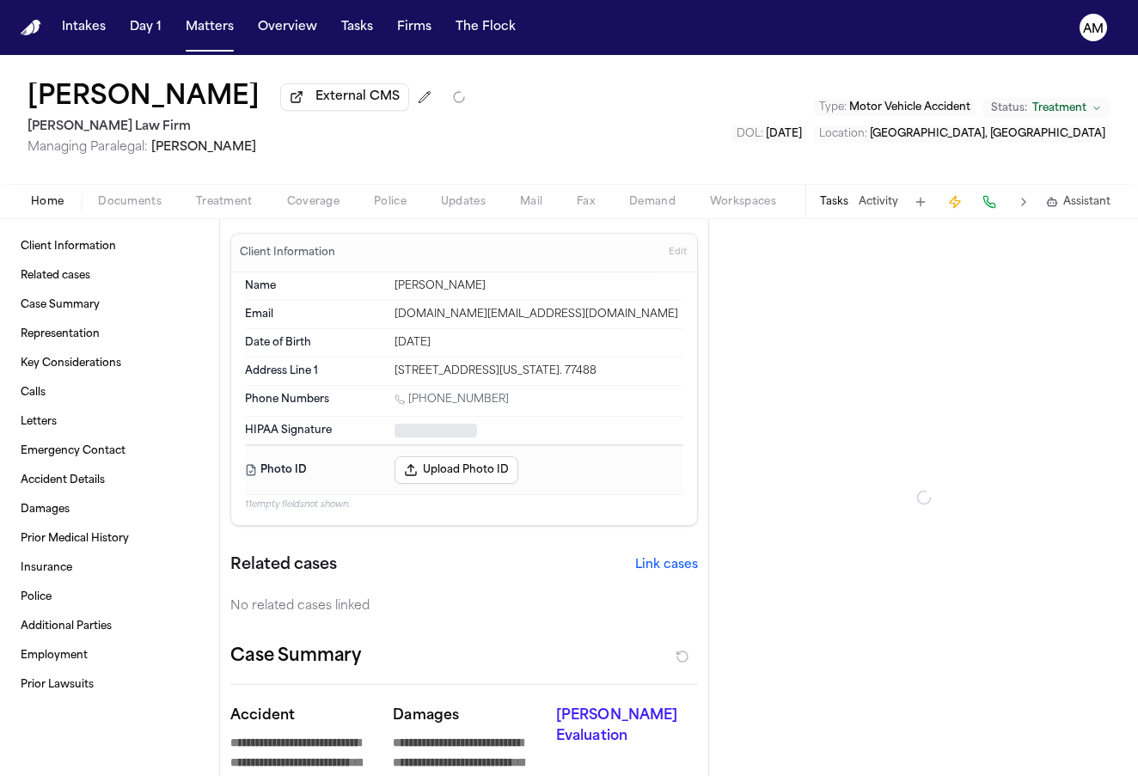
type textarea "*"
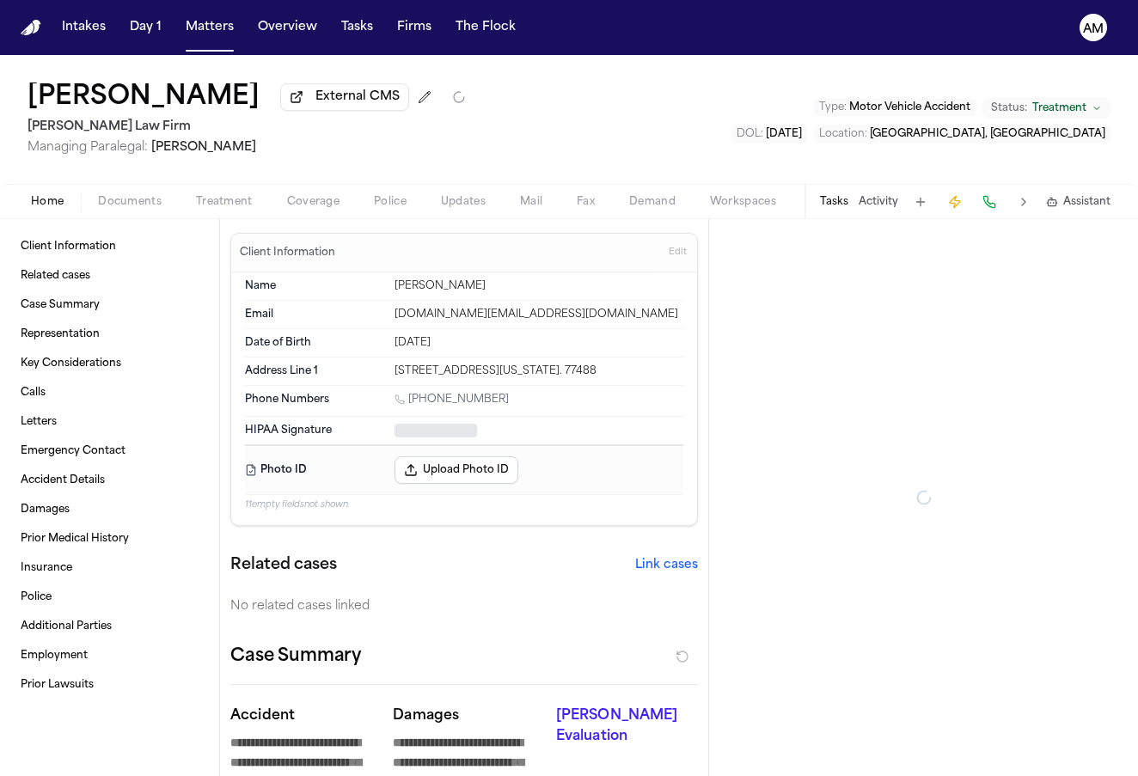
type textarea "*"
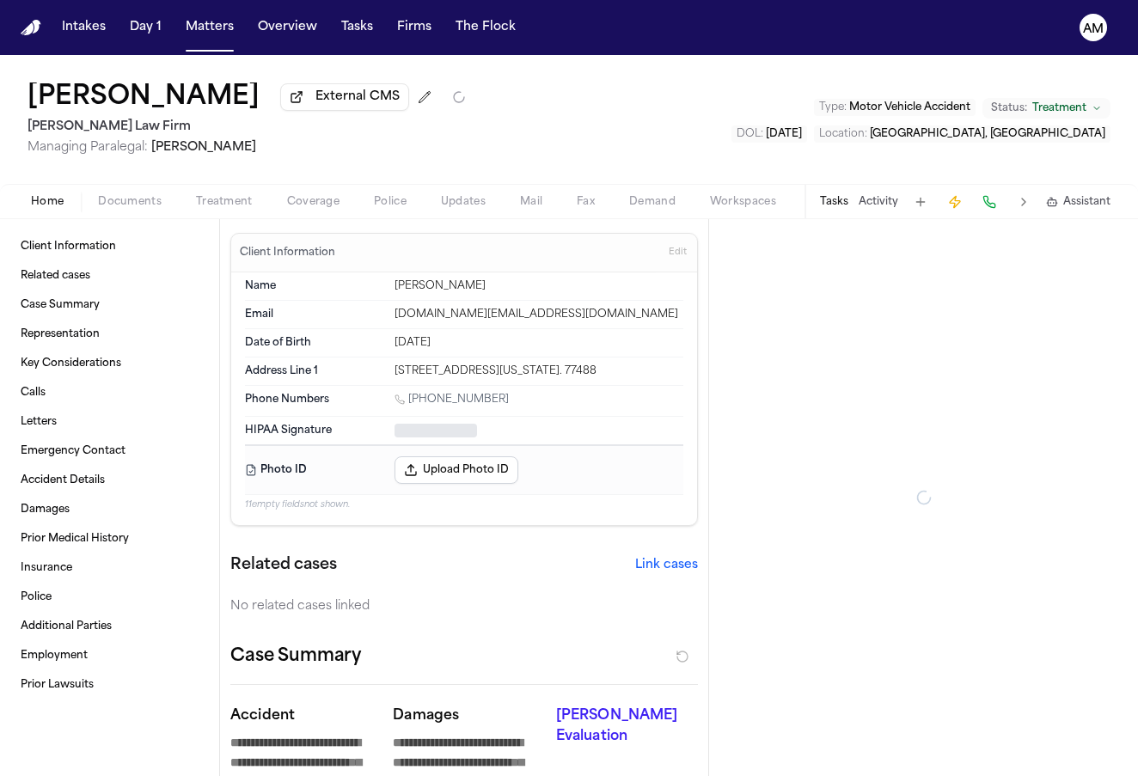
type textarea "*"
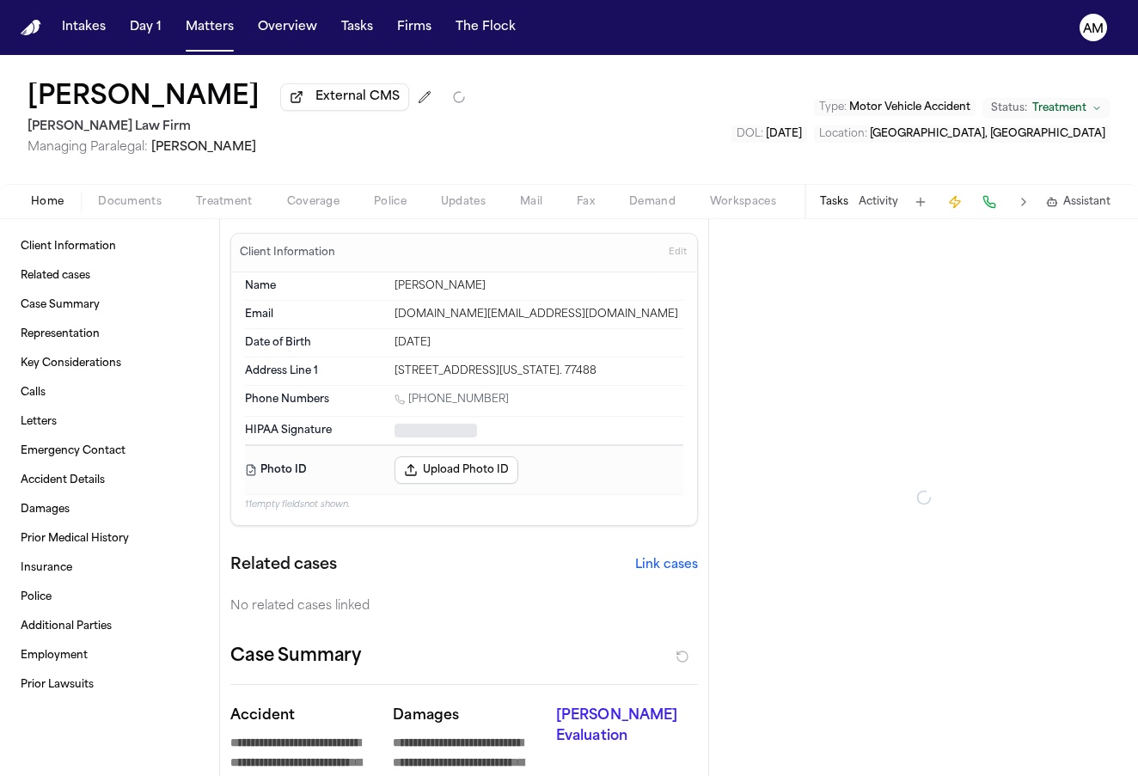
type textarea "*"
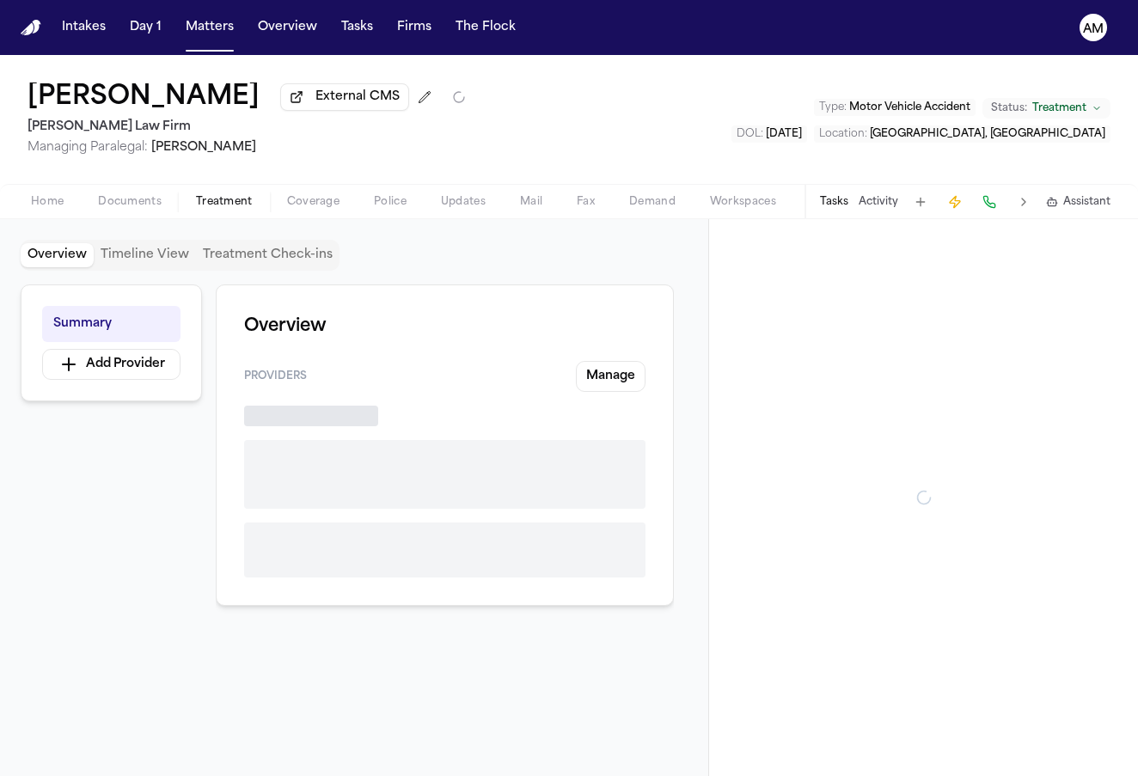
click at [228, 208] on span "Treatment" at bounding box center [224, 202] width 57 height 14
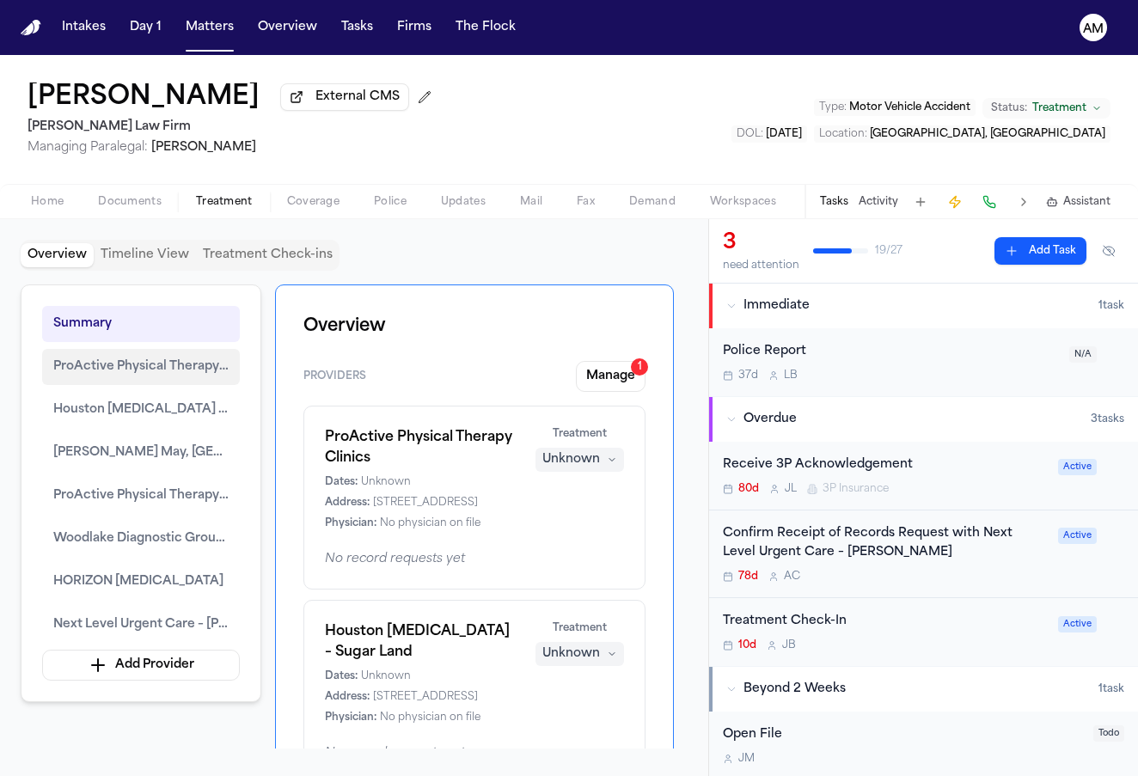
click at [206, 385] on button "ProActive Physical Therapy Clinics" at bounding box center [141, 367] width 198 height 36
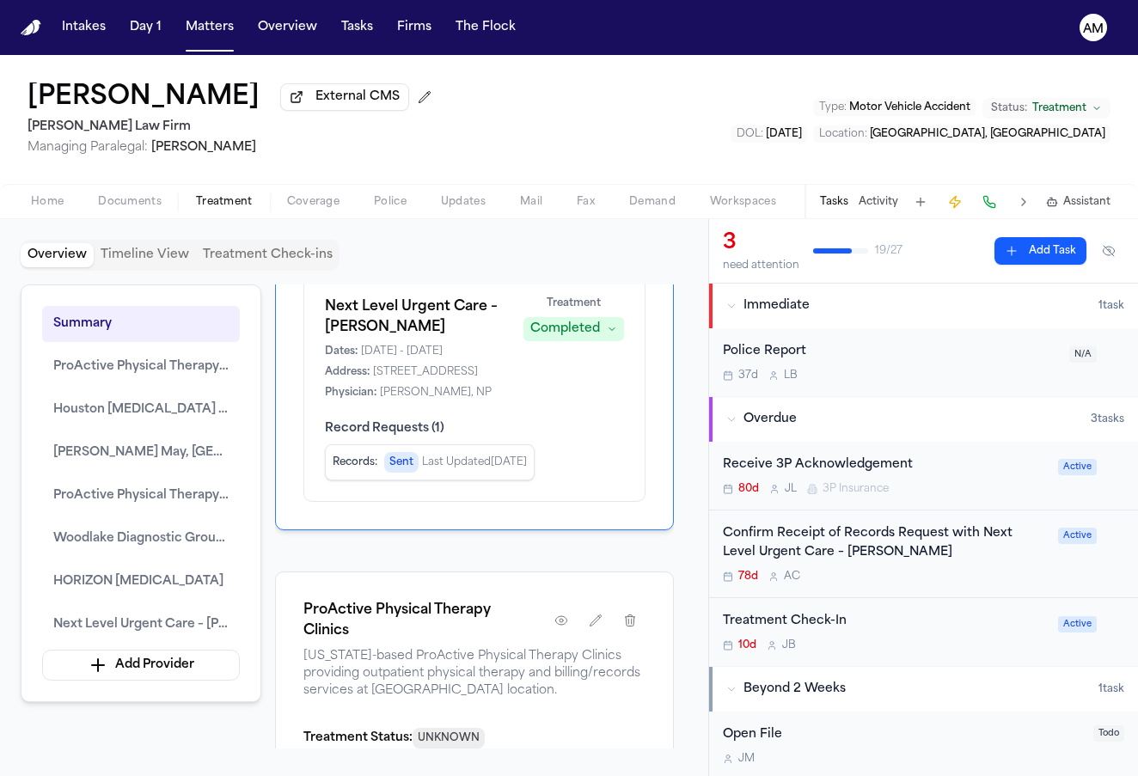
scroll to position [1313, 0]
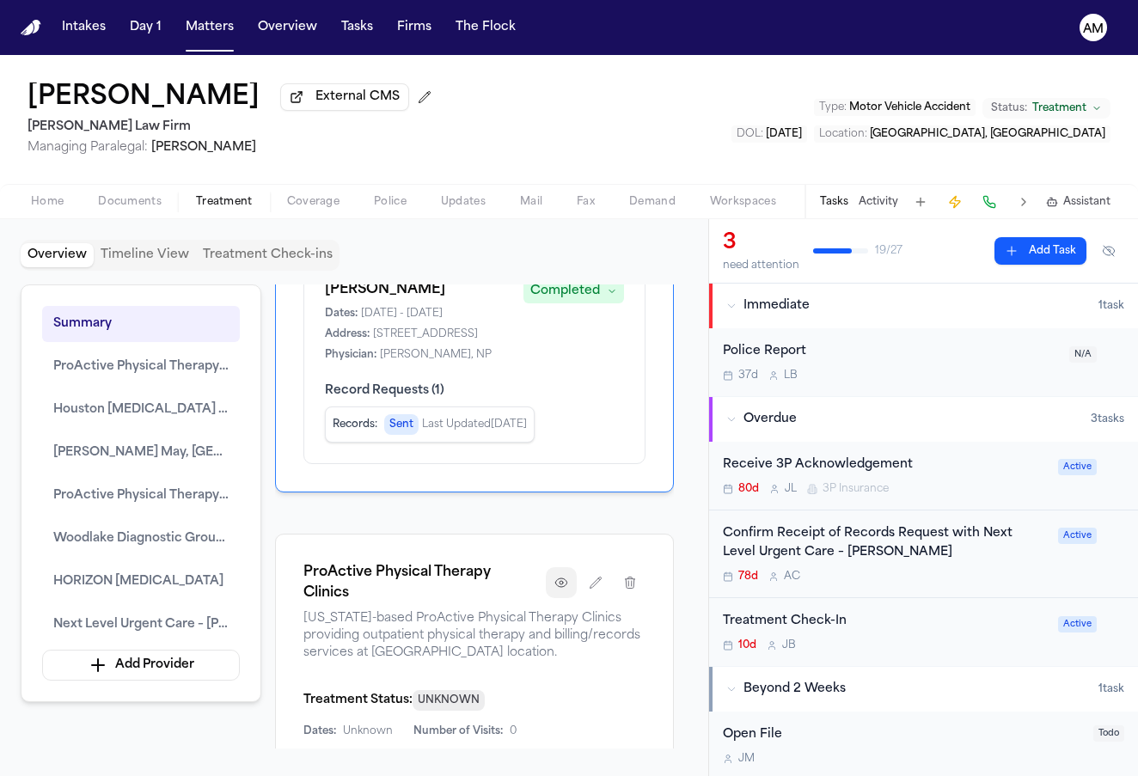
click at [573, 567] on button "button" at bounding box center [561, 582] width 31 height 31
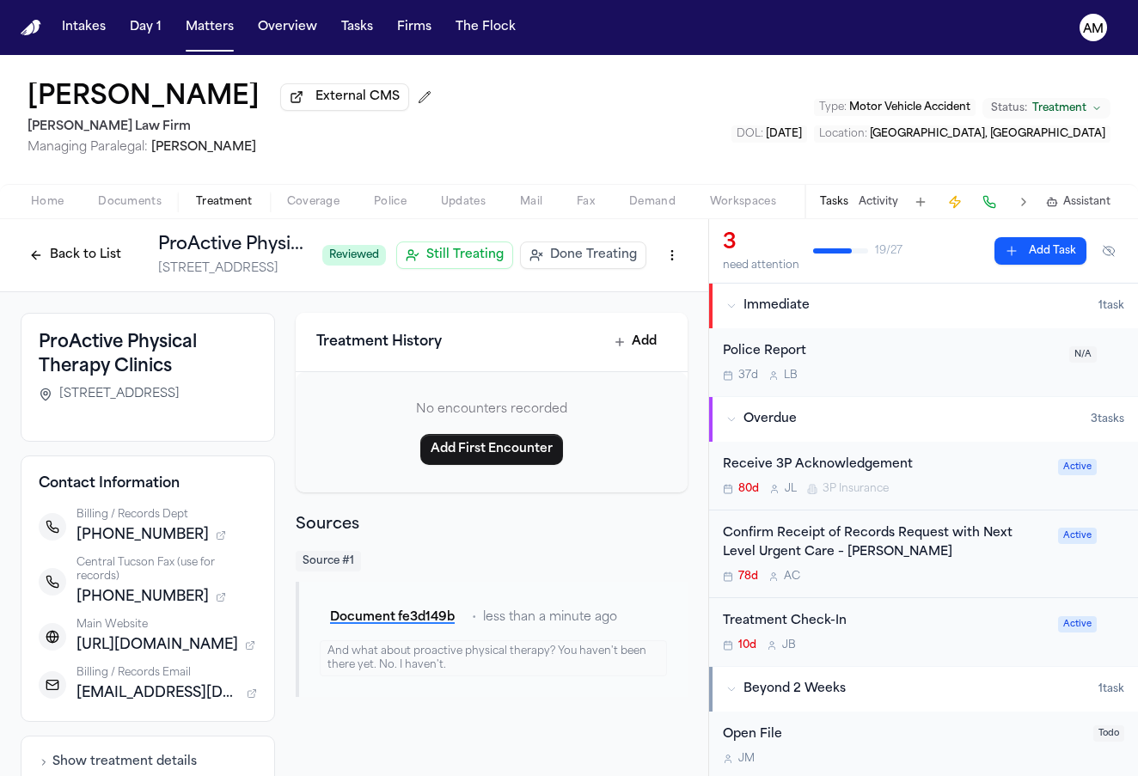
click at [1074, 640] on div "Treatment Check-In 10d J B Active" at bounding box center [923, 632] width 401 height 40
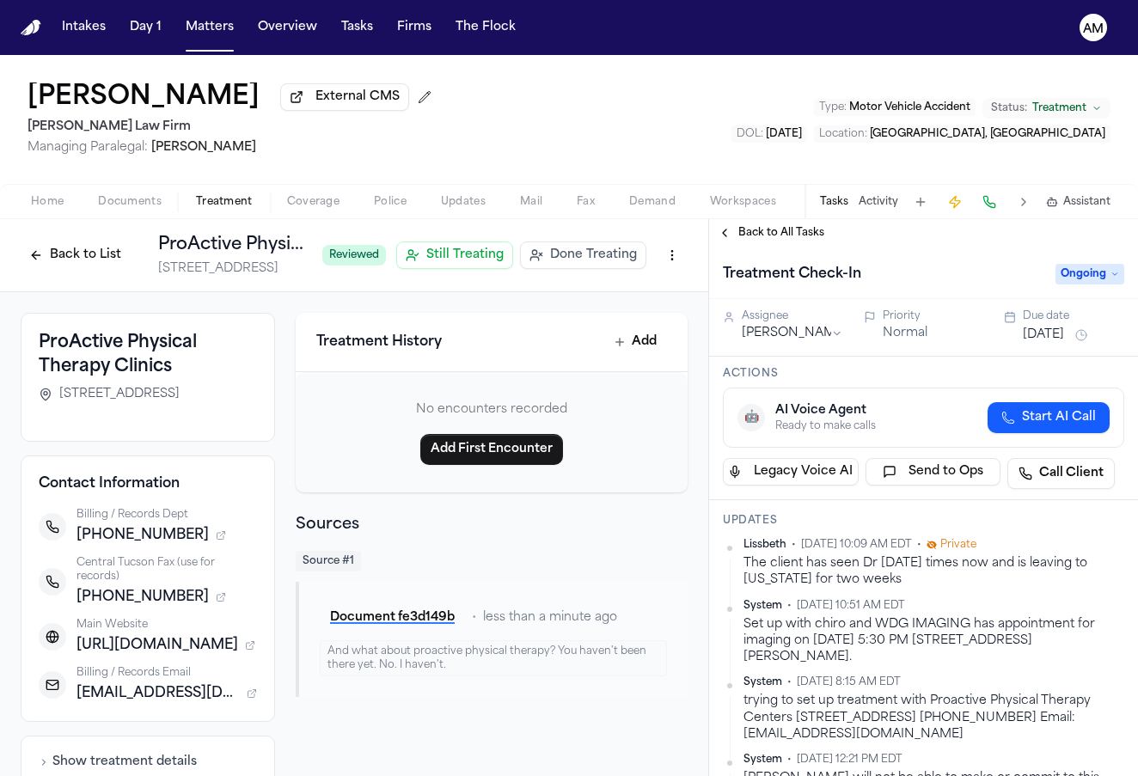
click at [103, 546] on span "+15204422830" at bounding box center [143, 535] width 132 height 21
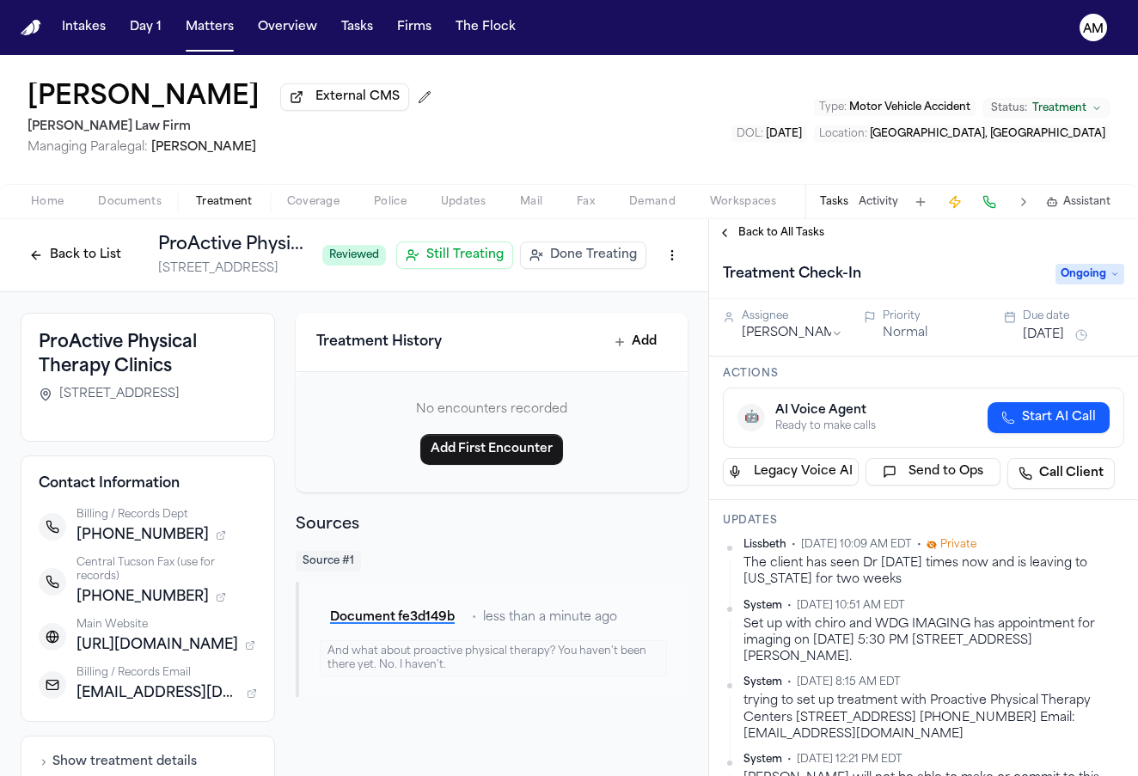
click at [103, 546] on span "+15204422830" at bounding box center [143, 535] width 132 height 21
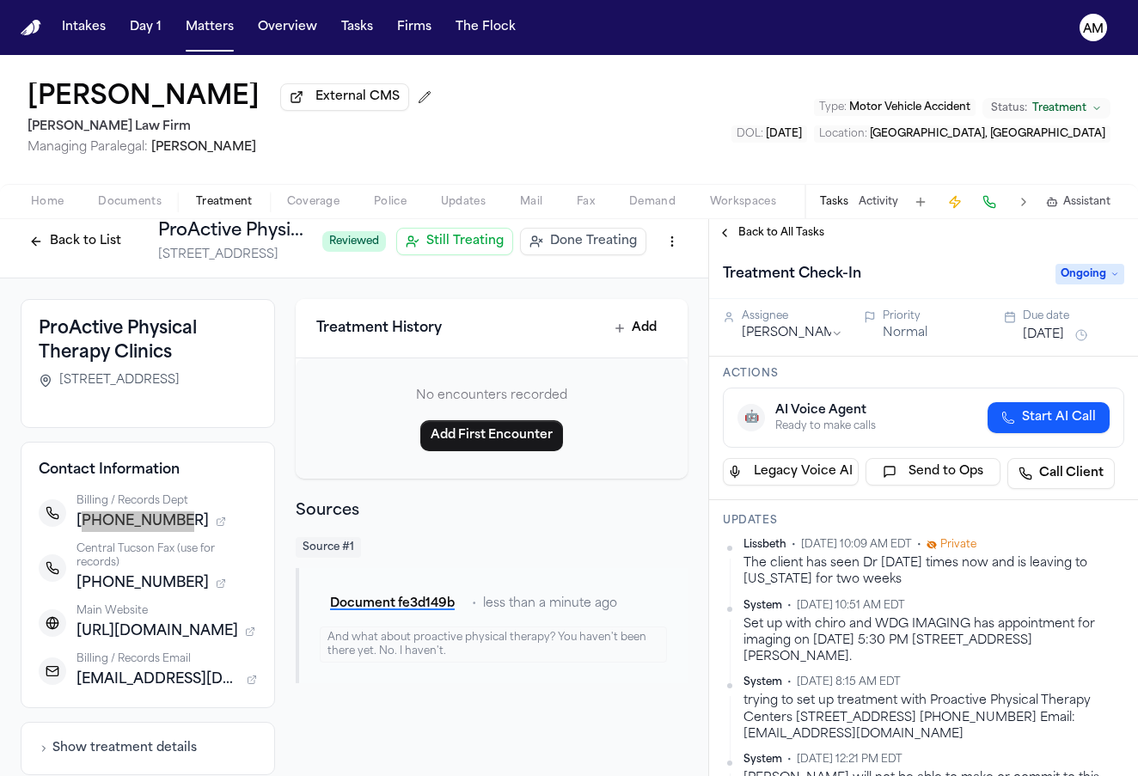
scroll to position [21, 0]
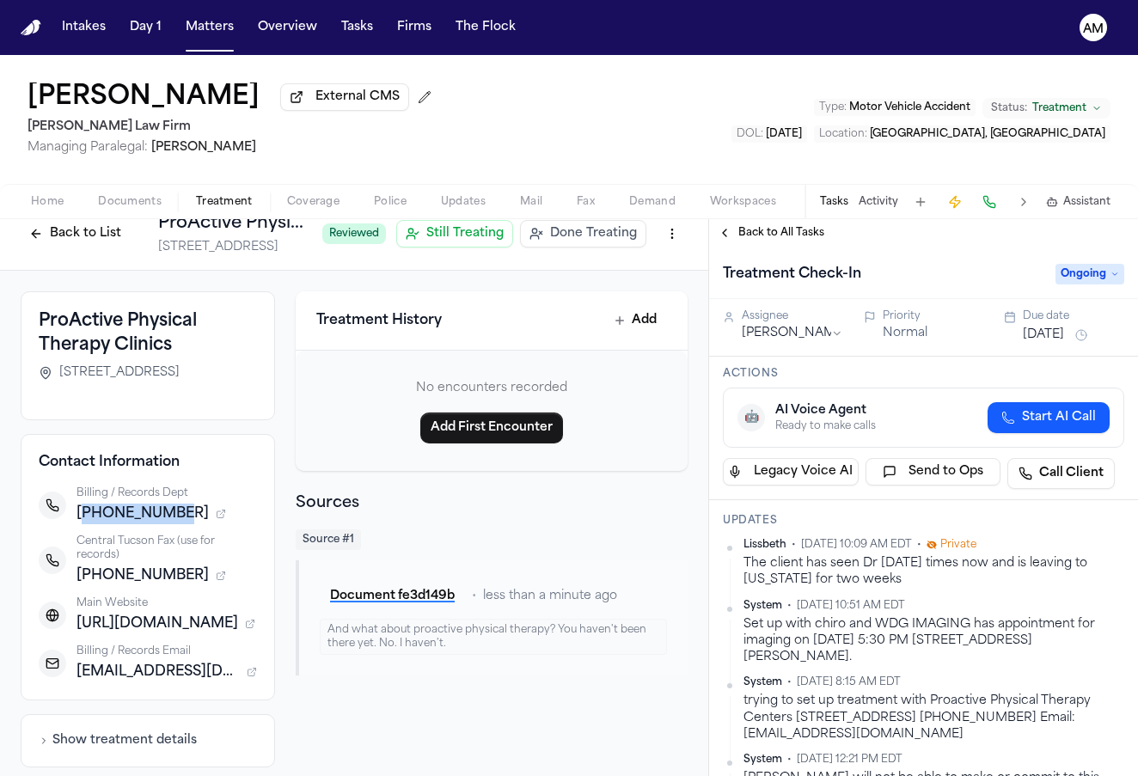
click at [107, 683] on span "billingsouthcentral@goconfluent.com" at bounding box center [158, 672] width 163 height 21
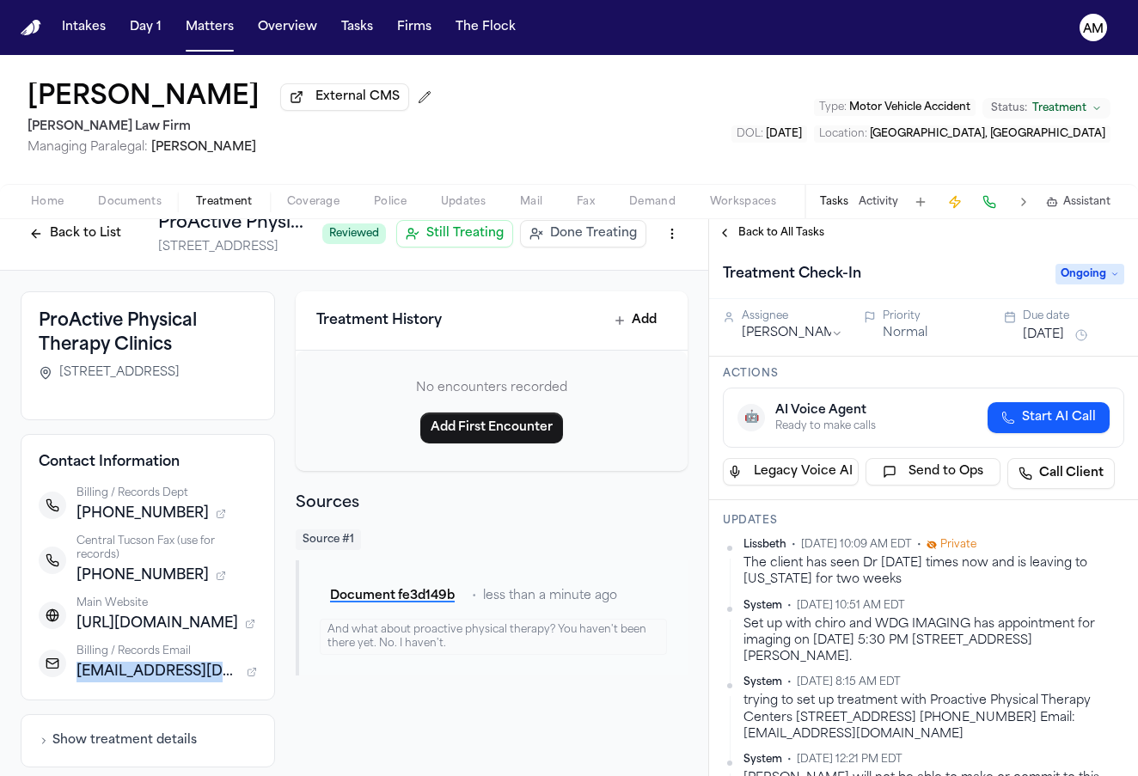
click at [107, 683] on span "billingsouthcentral@goconfluent.com" at bounding box center [158, 672] width 163 height 21
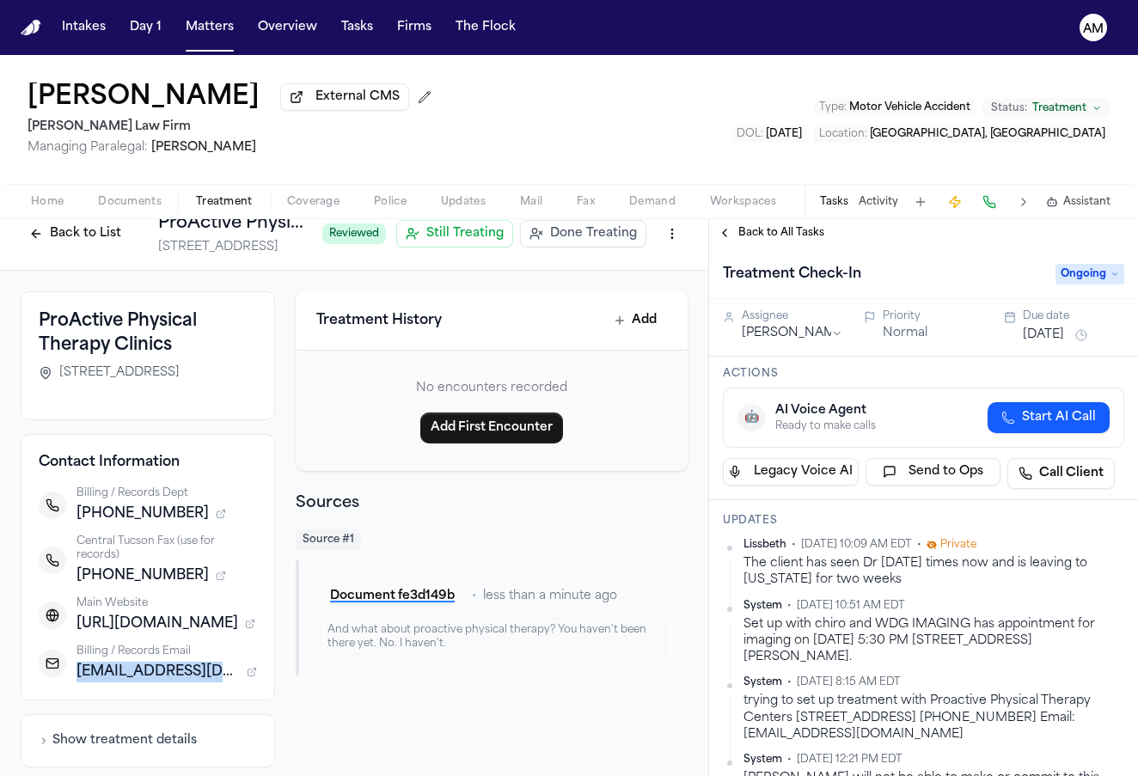
click at [54, 634] on div "Main Website https://proactivept.com" at bounding box center [148, 616] width 218 height 38
drag, startPoint x: 77, startPoint y: 695, endPoint x: 272, endPoint y: 691, distance: 195.2
click at [275, 689] on div "ProActive Physical Therapy Clinics 3305 N Swan Rd, Suite 115, Tucson, AZ 85712 …" at bounding box center [354, 562] width 667 height 543
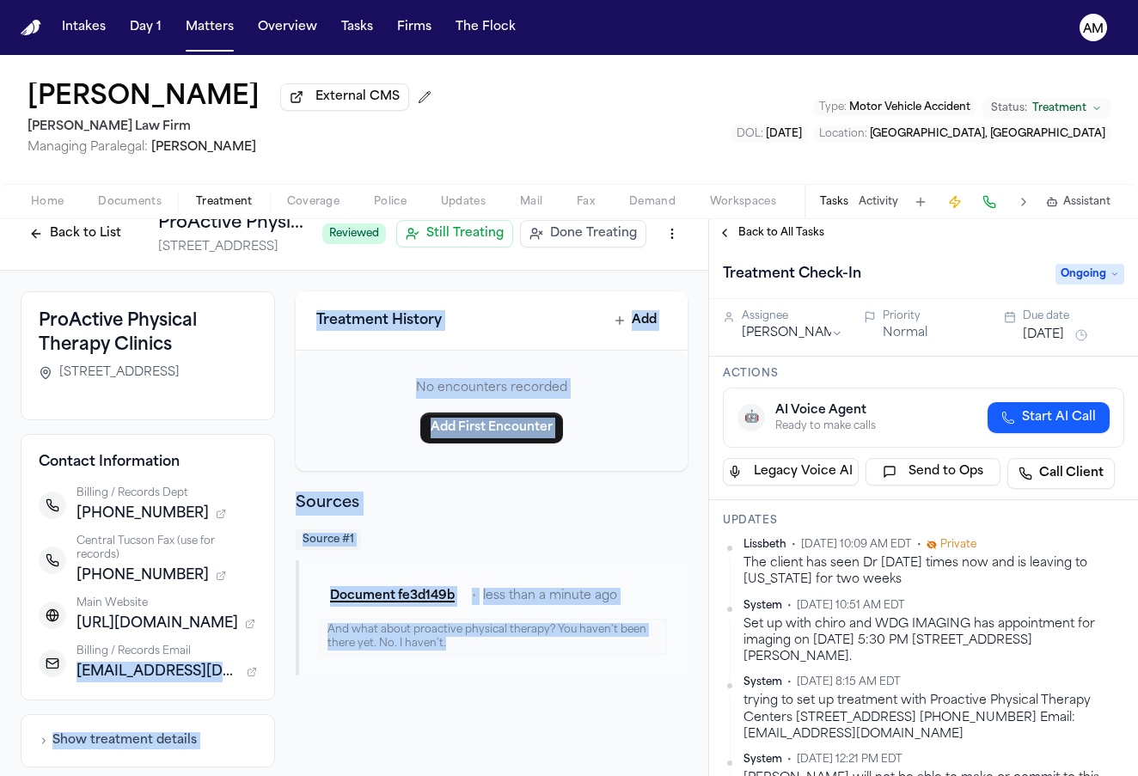
click at [324, 737] on div "Treatment History Add No encounters recorded Add First Encounter Sources Source…" at bounding box center [492, 562] width 392 height 543
drag, startPoint x: 82, startPoint y: 695, endPoint x: 231, endPoint y: 709, distance: 150.3
click at [231, 701] on div "Contact Information Billing / Records Dept +15204422830 Central Tucson Fax (use…" at bounding box center [148, 567] width 254 height 266
copy span "illingsouthcentral@goconfluent.com"
click at [139, 198] on span "Documents" at bounding box center [130, 202] width 64 height 14
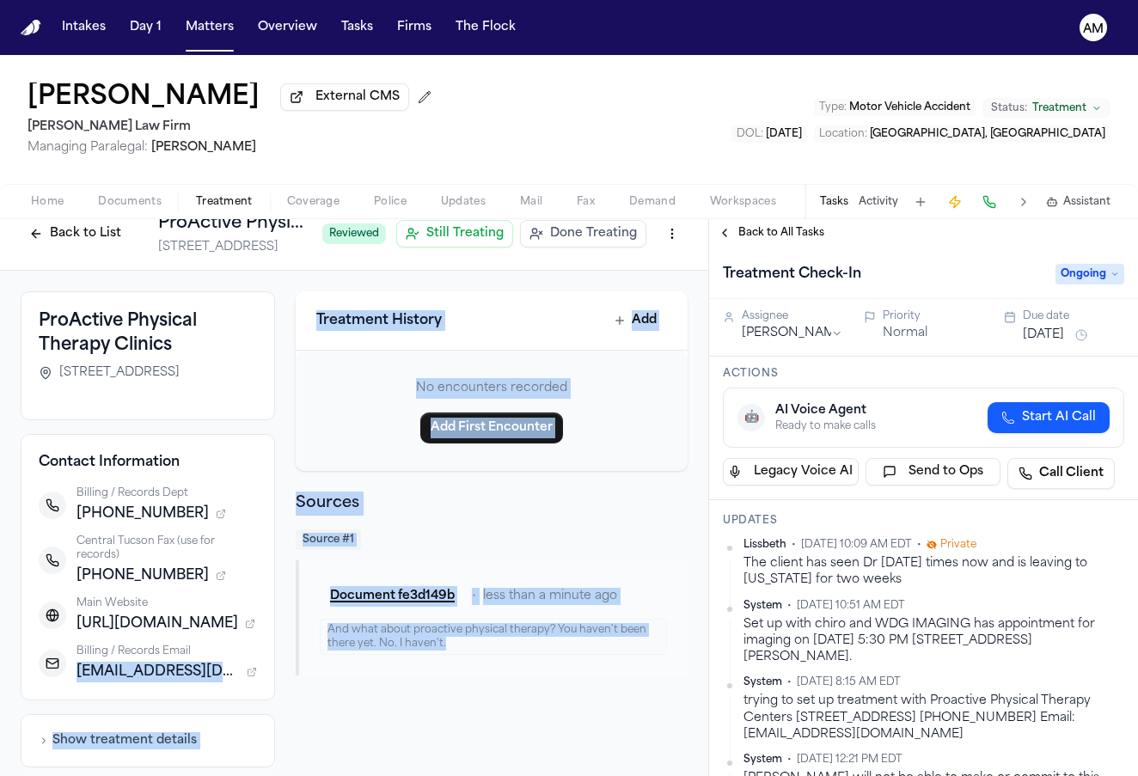
click at [139, 198] on span "Documents" at bounding box center [130, 202] width 64 height 14
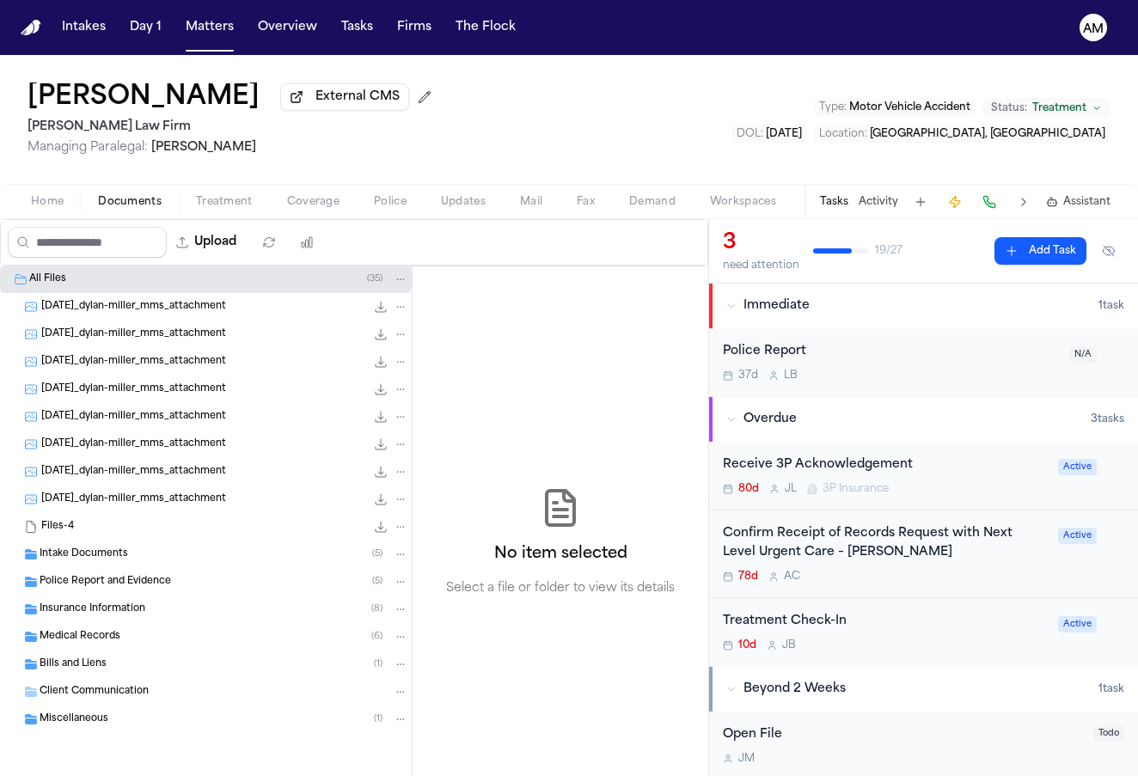
click at [101, 678] on div "Bills and Liens ( 1 )" at bounding box center [206, 665] width 412 height 28
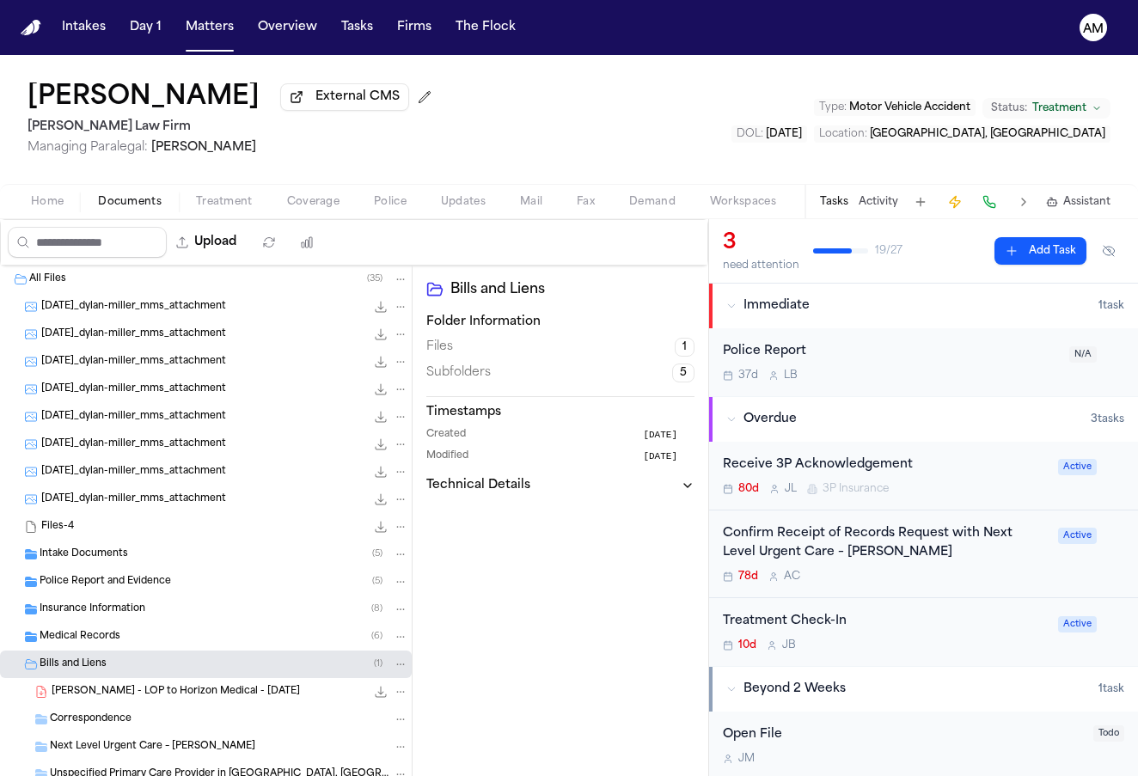
click at [103, 693] on span "D. Miller - LOP to Horizon Medical - 4.17.25" at bounding box center [176, 692] width 248 height 15
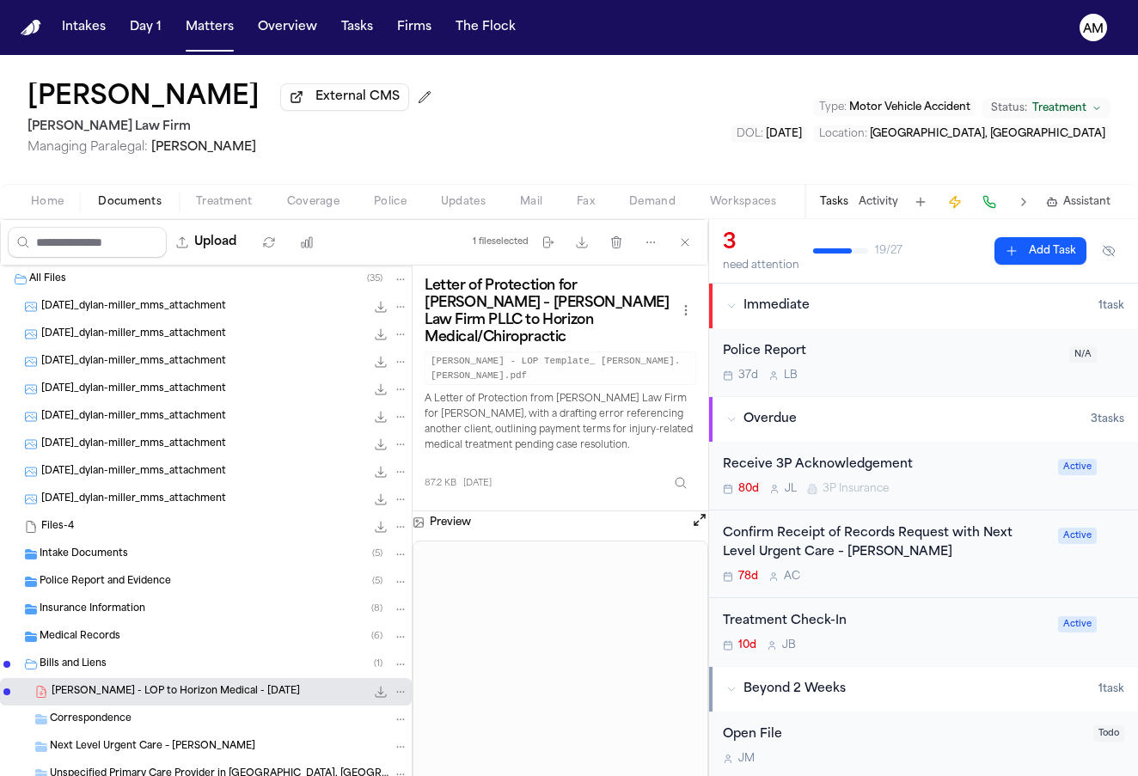
click at [229, 205] on span "Treatment" at bounding box center [224, 202] width 57 height 14
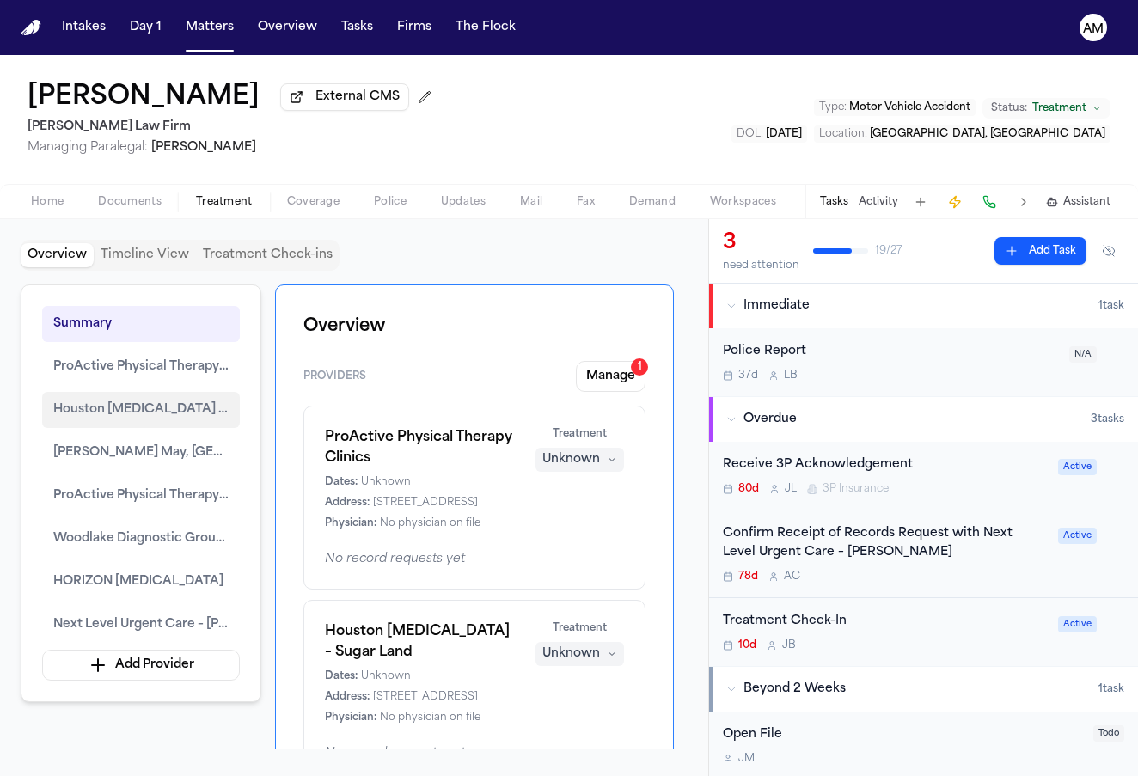
click at [187, 404] on span "Houston MRI – Sugar Land" at bounding box center [140, 410] width 175 height 21
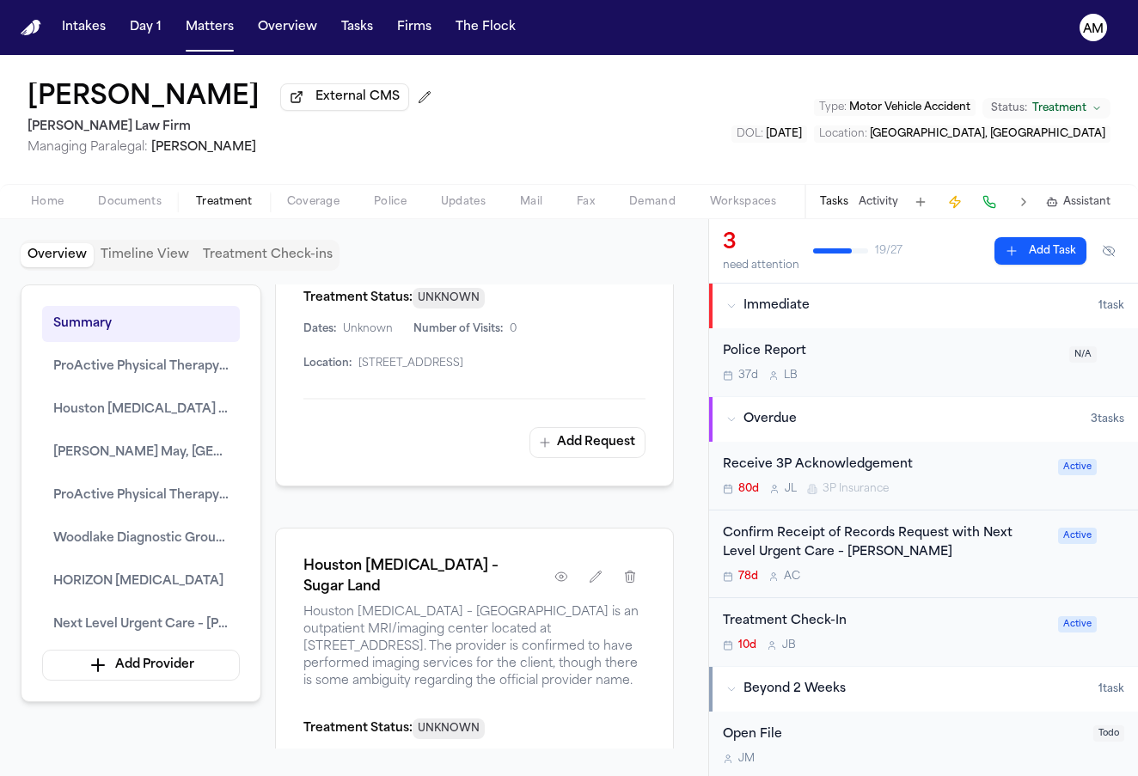
scroll to position [1760, 0]
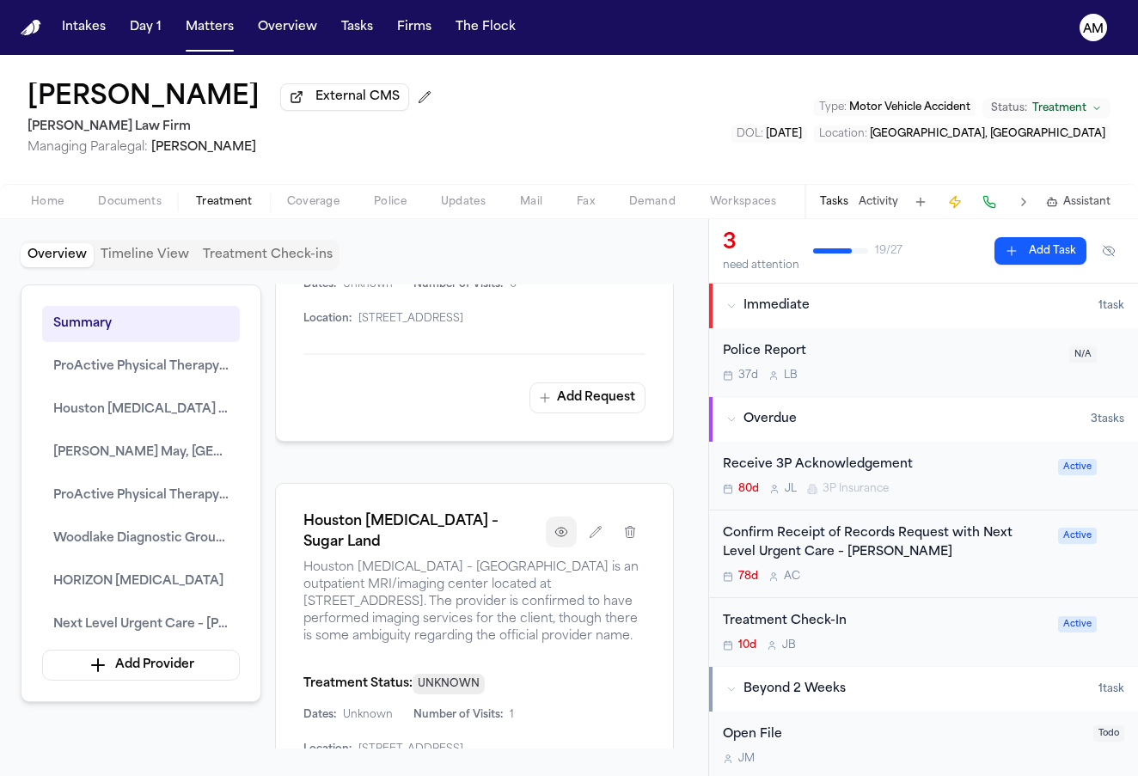
click at [566, 517] on button "button" at bounding box center [561, 532] width 31 height 31
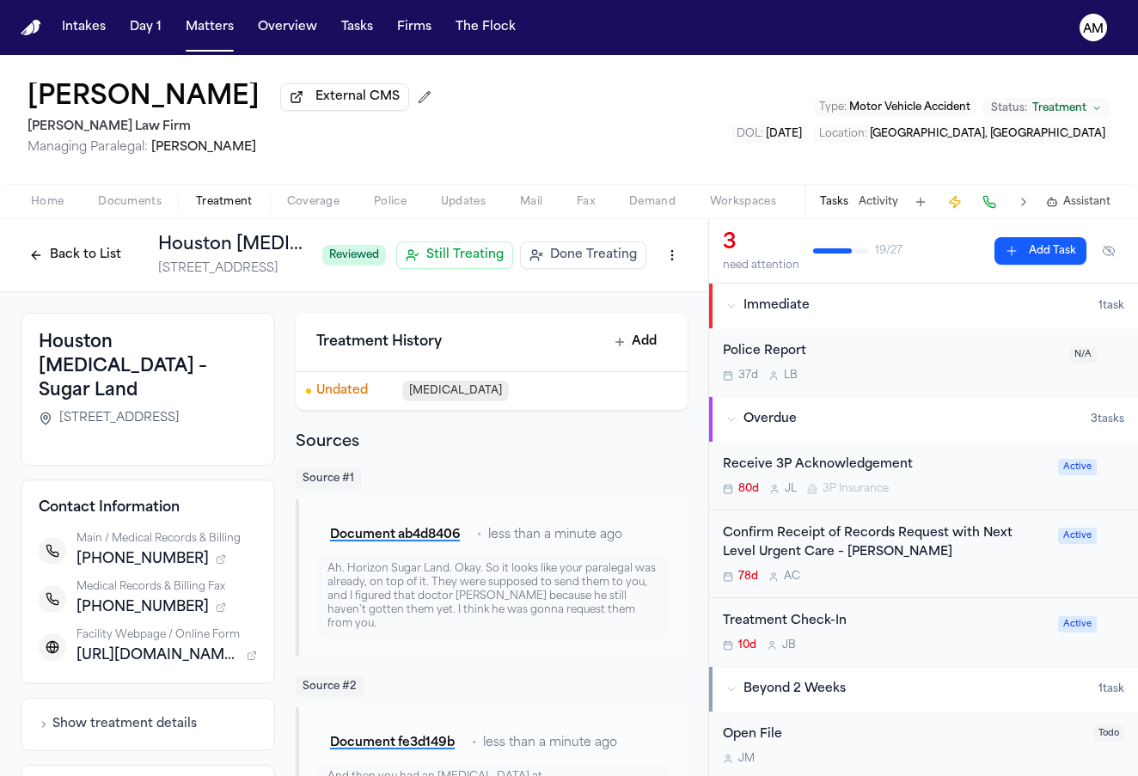
drag, startPoint x: 55, startPoint y: 398, endPoint x: 251, endPoint y: 395, distance: 196.0
click at [180, 410] on span "15555 Creek Bend Dr., Suite 300, Sugar Land, TX 77478" at bounding box center [119, 418] width 120 height 17
copy span "15555 Creek Bend Dr., Suite 300,"
drag, startPoint x: 89, startPoint y: 610, endPoint x: 169, endPoint y: 609, distance: 80.8
click at [169, 609] on span "+17134258182" at bounding box center [143, 607] width 132 height 21
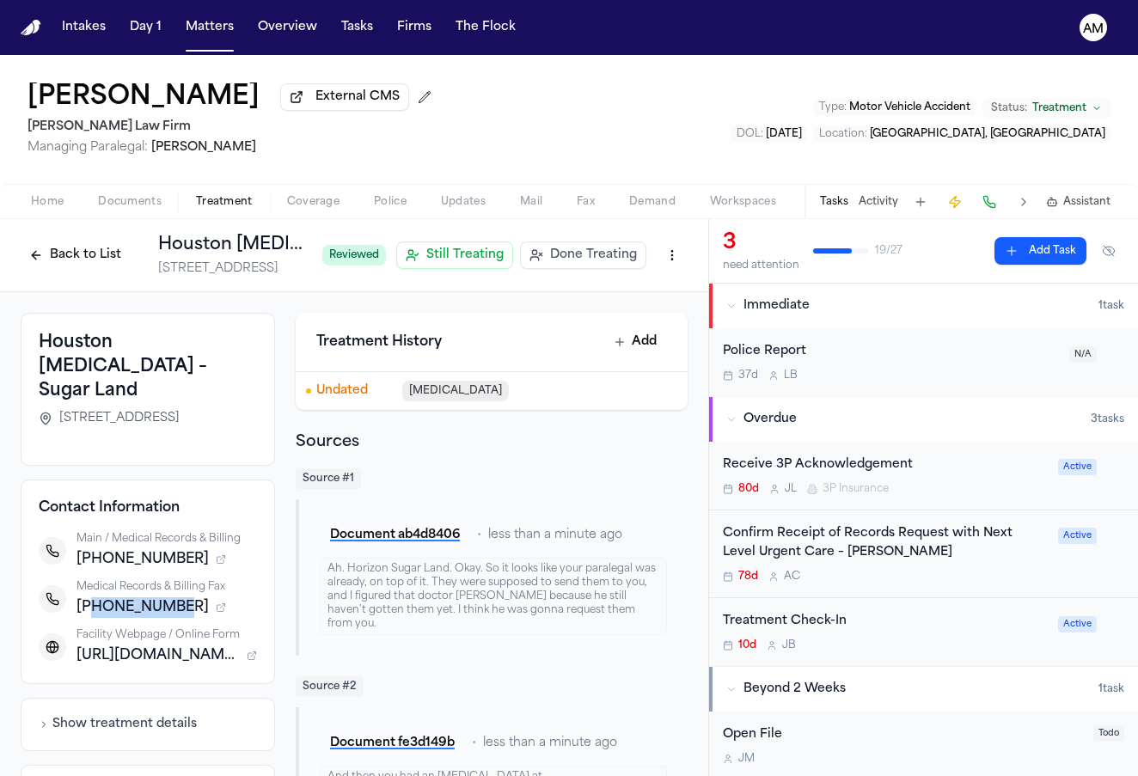
copy span "7134258182"
click at [114, 262] on button "Back to List" at bounding box center [75, 256] width 109 height 28
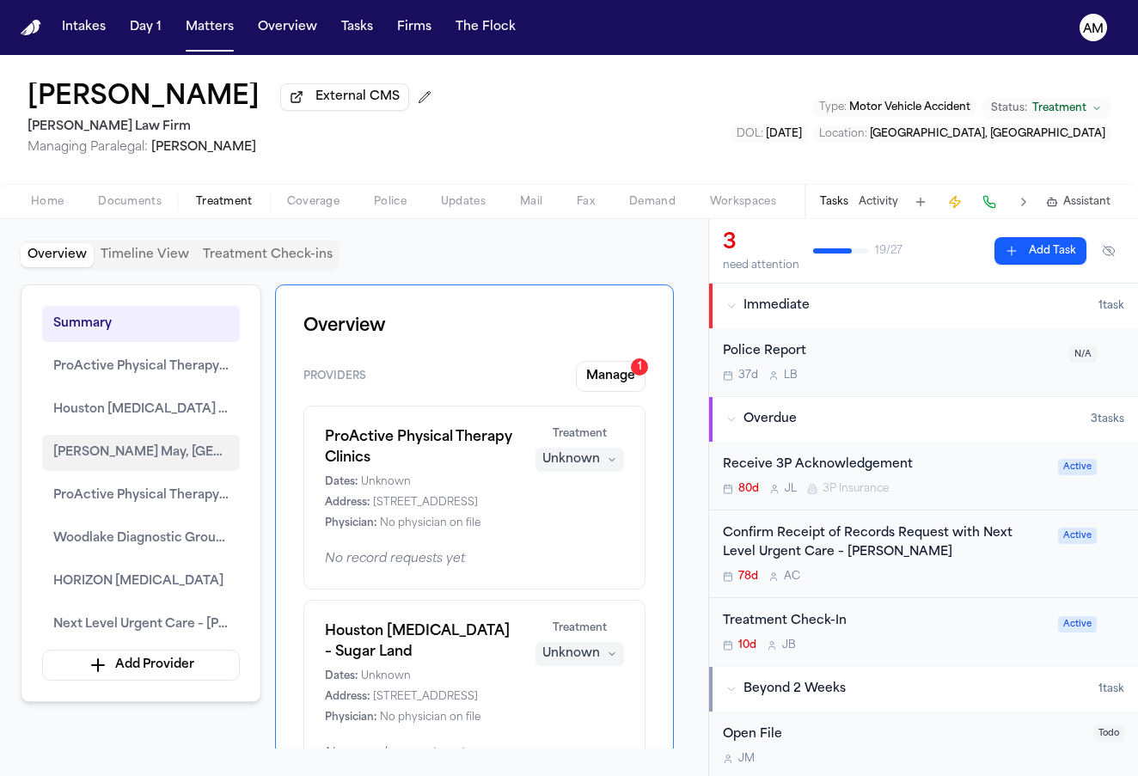
click at [202, 456] on button "Dr. Donovan May, DC" at bounding box center [141, 453] width 198 height 36
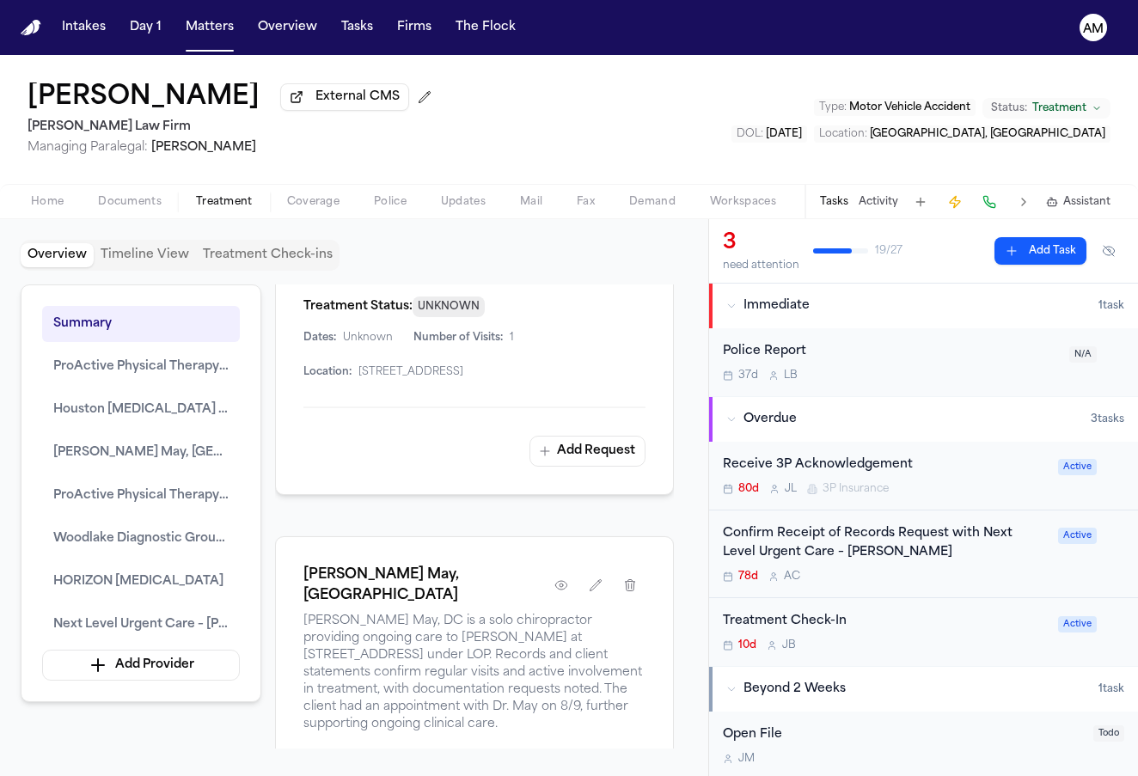
scroll to position [2162, 0]
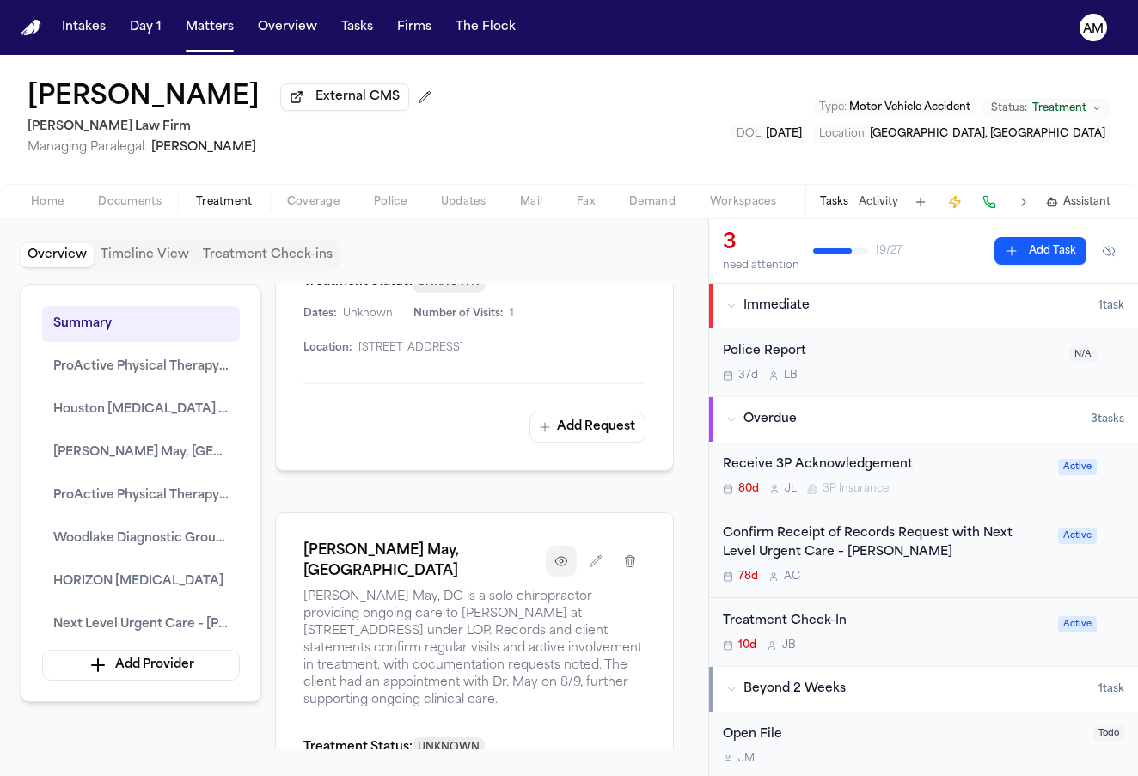
click at [563, 554] on icon "button" at bounding box center [561, 561] width 14 height 14
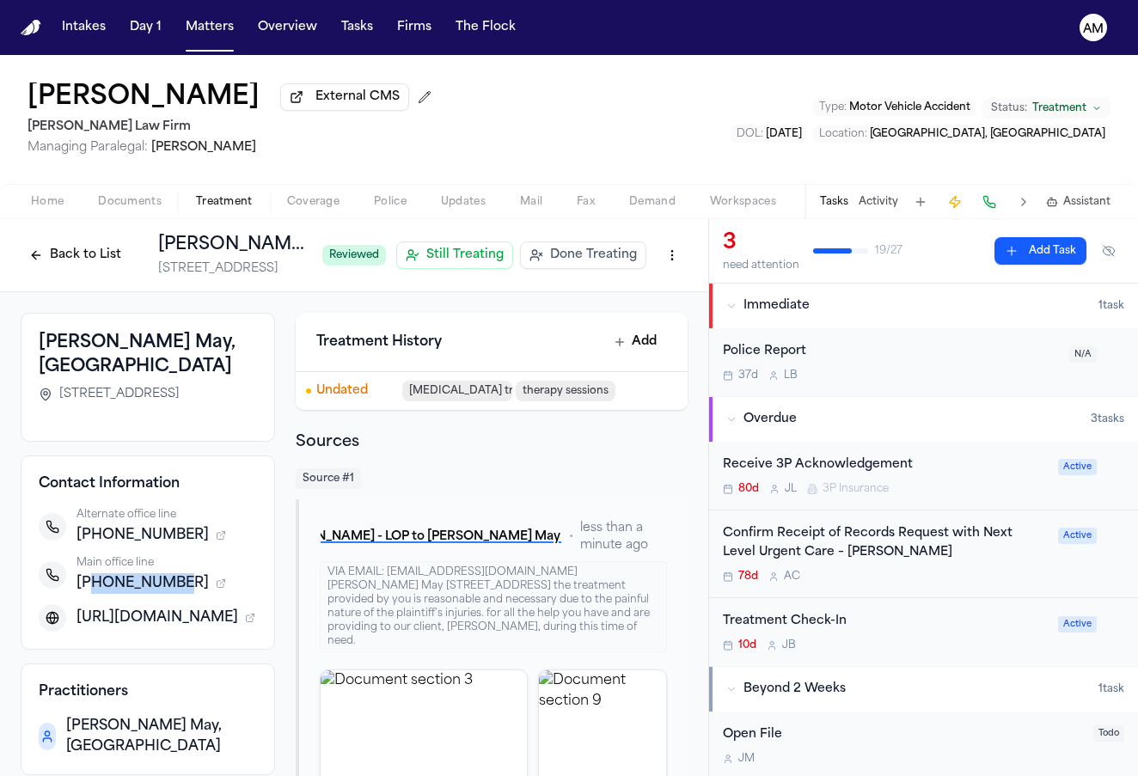
drag, startPoint x: 91, startPoint y: 582, endPoint x: 166, endPoint y: 588, distance: 75.0
click at [166, 588] on span "+12817441780" at bounding box center [143, 583] width 132 height 21
click at [147, 577] on span "+12817441780" at bounding box center [143, 583] width 132 height 21
click at [161, 586] on span "+12817441780" at bounding box center [143, 583] width 132 height 21
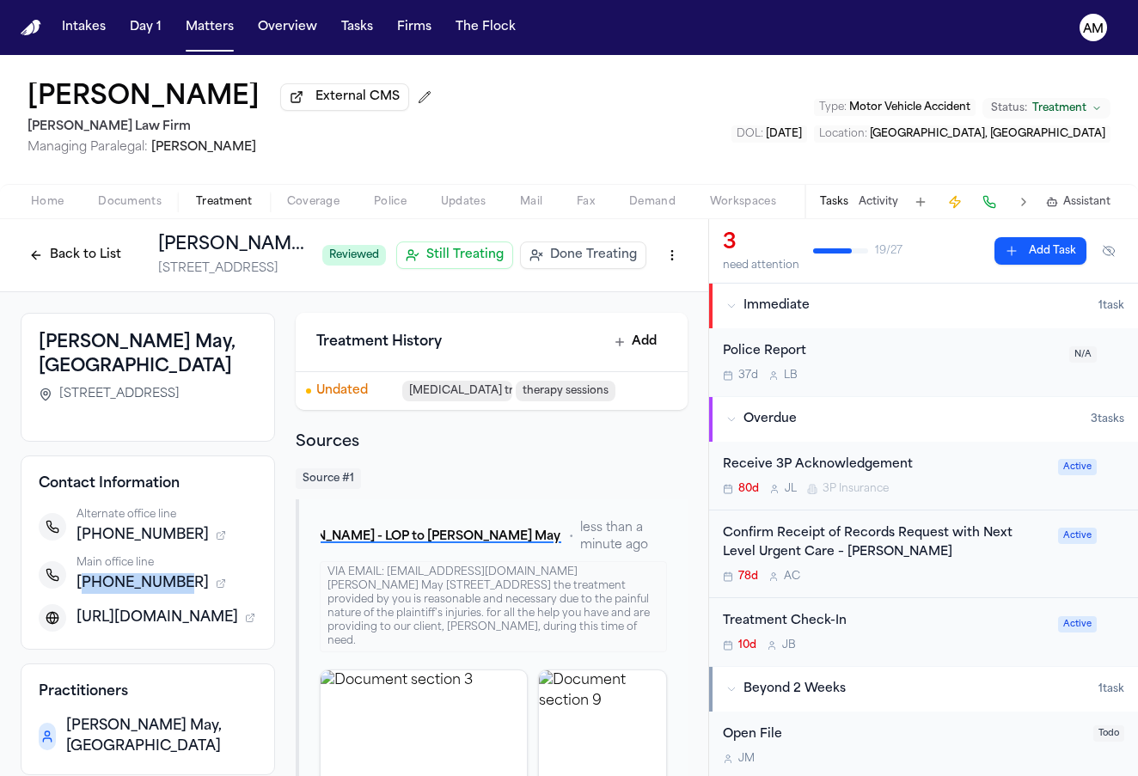
copy span "12817441780"
click at [251, 614] on icon "button" at bounding box center [250, 618] width 10 height 10
click at [136, 635] on span "Practice Website" at bounding box center [136, 642] width 88 height 14
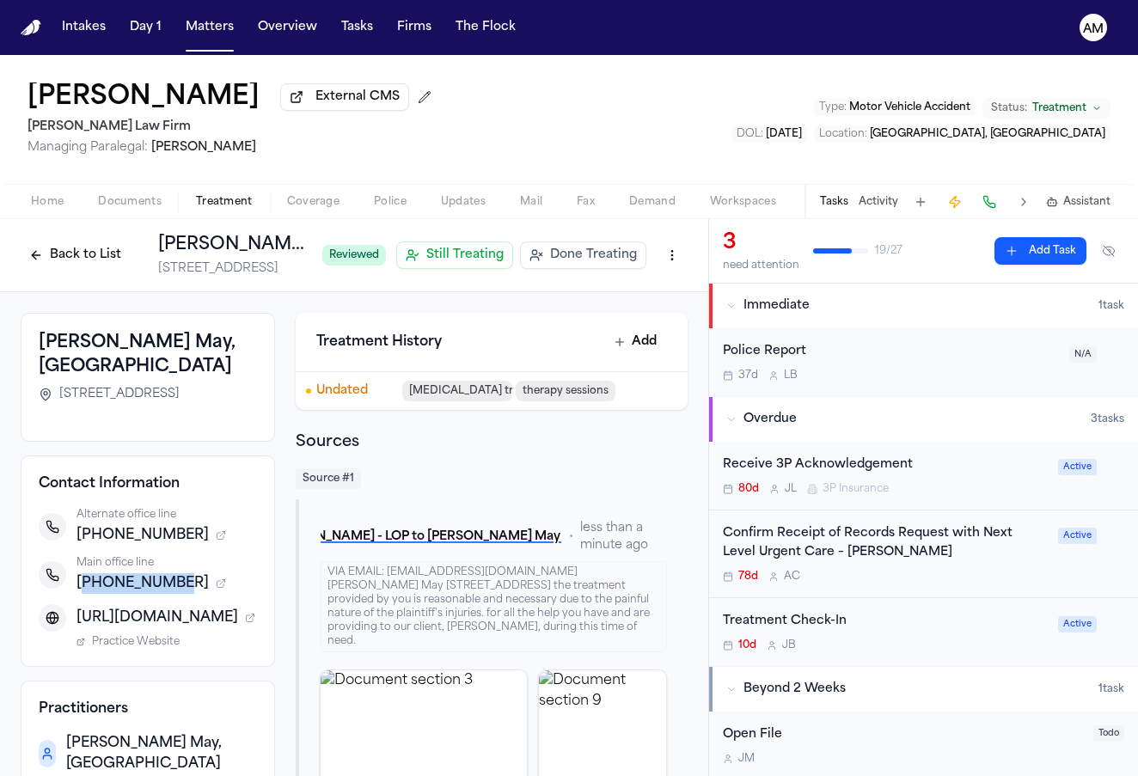
click at [118, 255] on button "Back to List" at bounding box center [75, 256] width 109 height 28
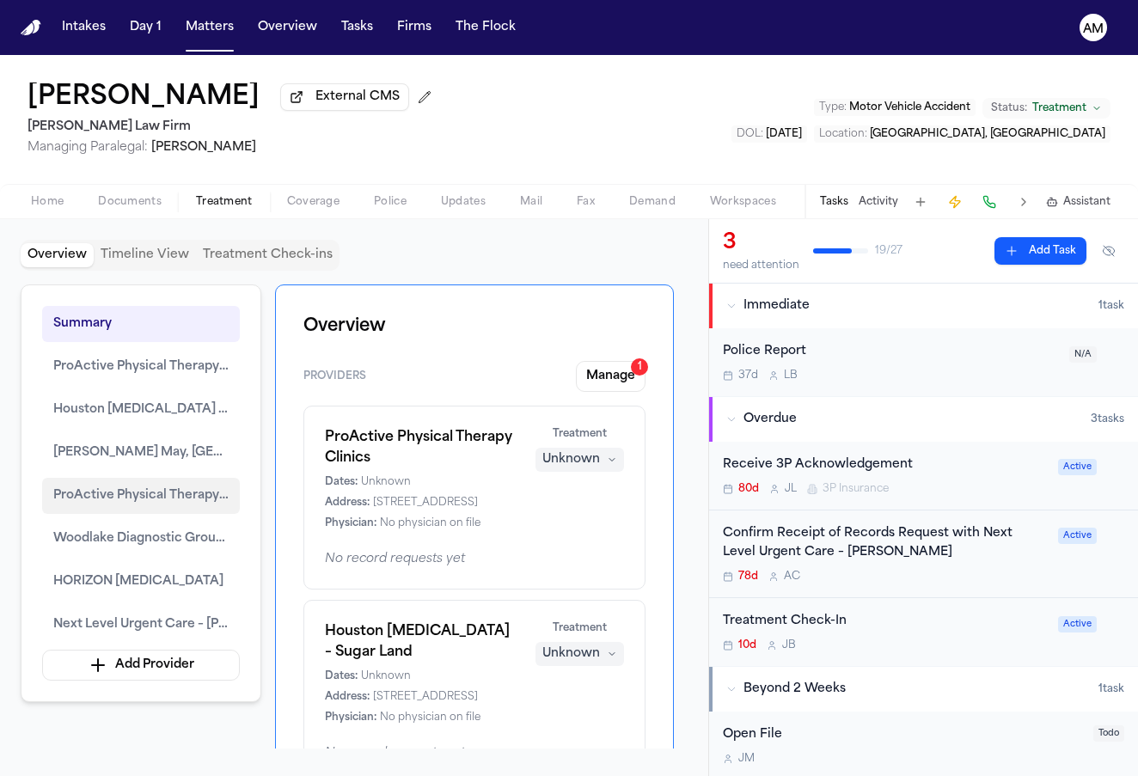
click at [181, 496] on span "ProActive Physical Therapy Center" at bounding box center [140, 496] width 175 height 21
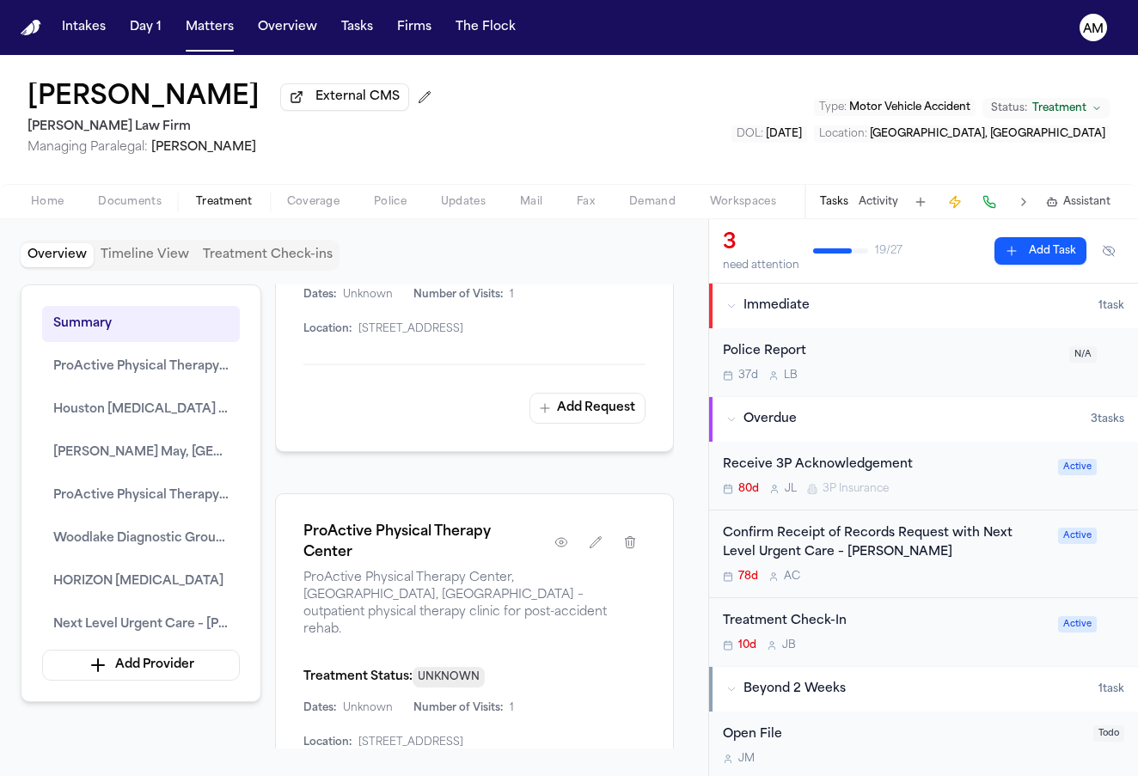
scroll to position [2648, 0]
click at [557, 534] on icon "button" at bounding box center [561, 541] width 14 height 14
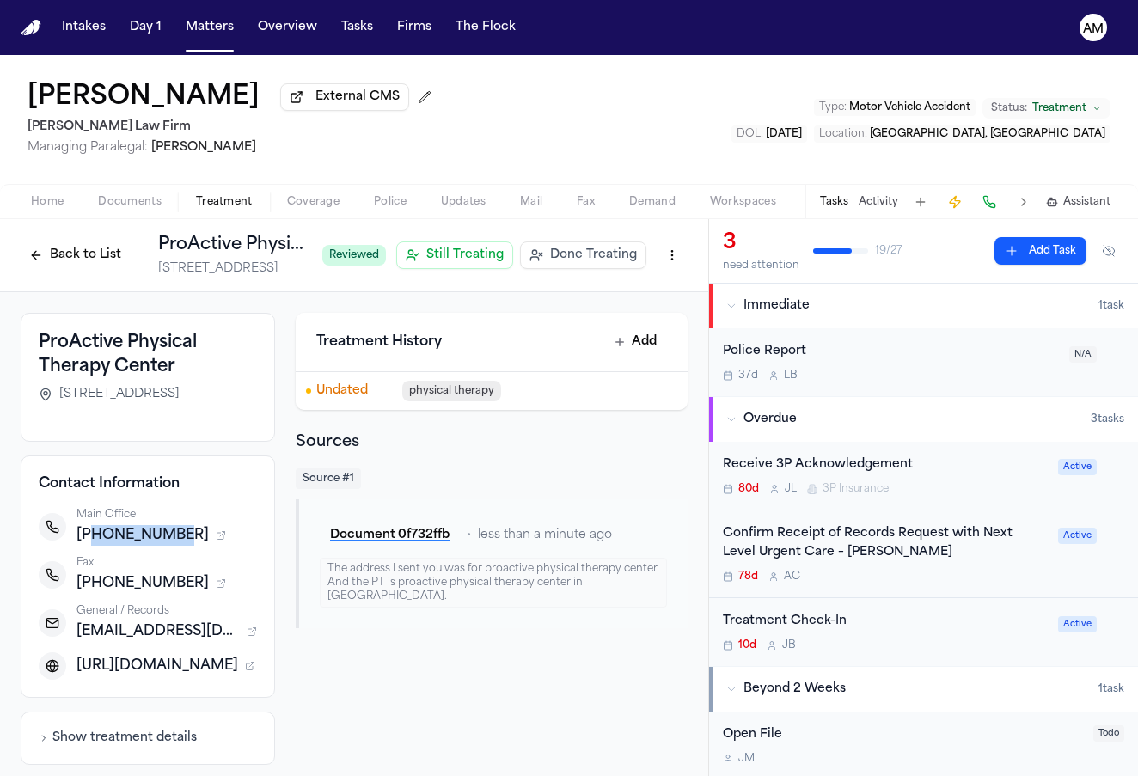
drag, startPoint x: 90, startPoint y: 554, endPoint x: 174, endPoint y: 560, distance: 84.5
click at [174, 546] on span "+12819988600" at bounding box center [143, 535] width 132 height 21
copy span "2819988600"
drag, startPoint x: 89, startPoint y: 606, endPoint x: 175, endPoint y: 606, distance: 86.8
click at [175, 594] on span "+12819988604" at bounding box center [143, 583] width 132 height 21
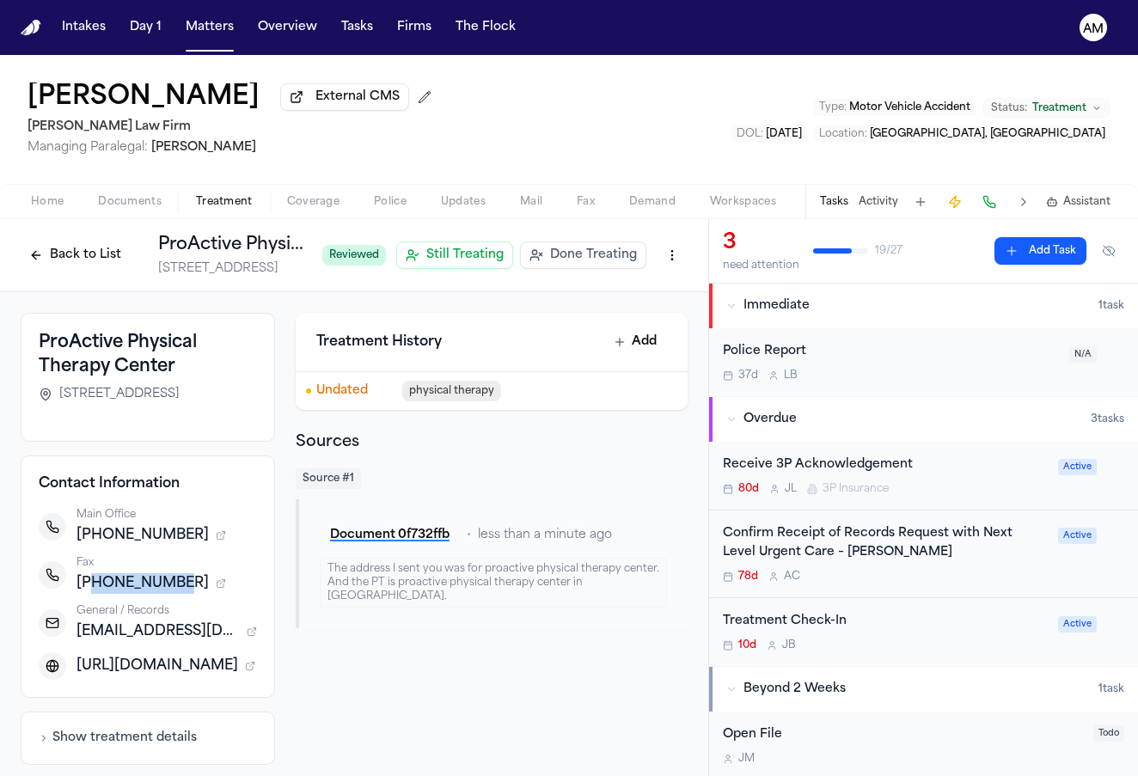
copy span "2819988604"
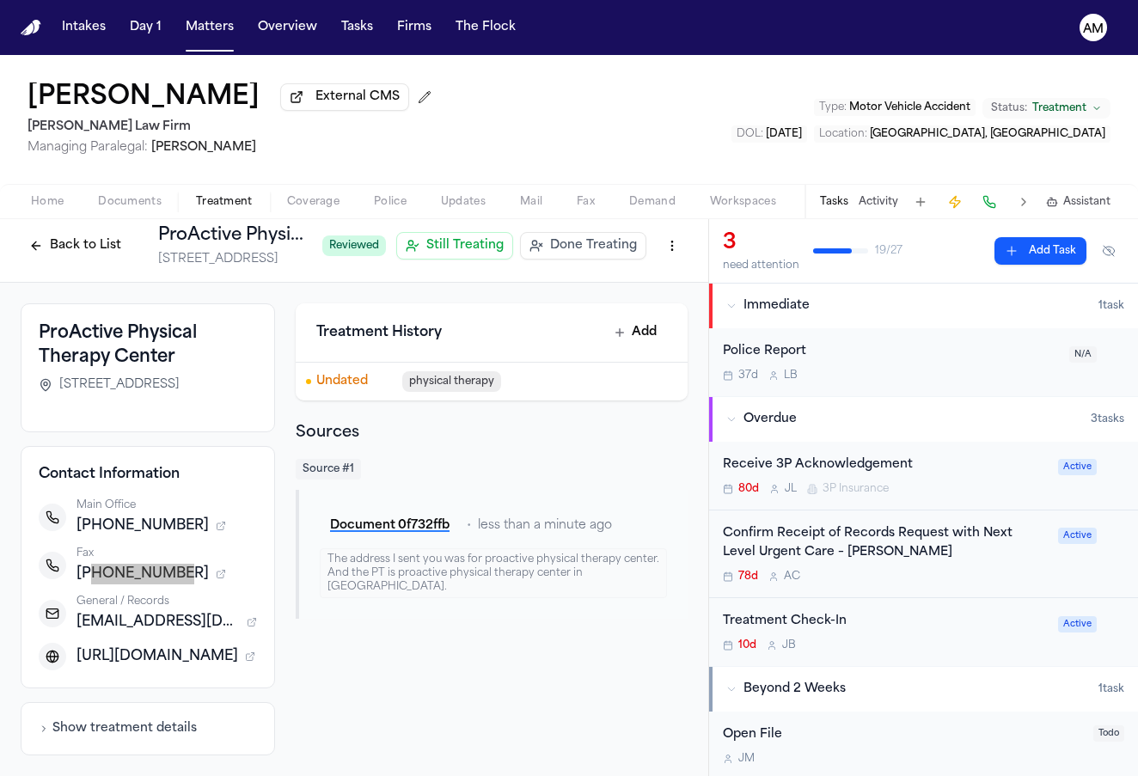
scroll to position [30, 0]
drag, startPoint x: 81, startPoint y: 625, endPoint x: 242, endPoint y: 626, distance: 160.7
click at [242, 626] on div "pasadena@myproactivept.com" at bounding box center [167, 622] width 181 height 21
copy span "pasadena@myproactive"
click at [252, 619] on icon "button" at bounding box center [252, 622] width 10 height 10
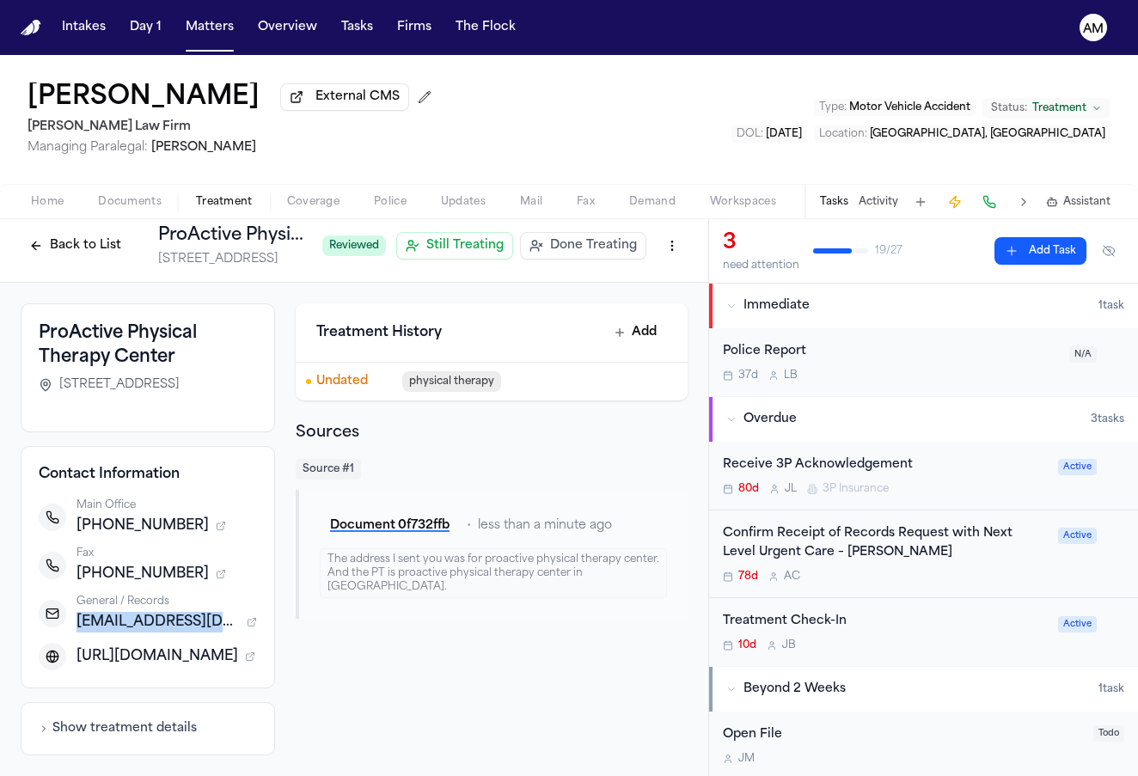
click at [252, 619] on icon "button" at bounding box center [252, 622] width 10 height 10
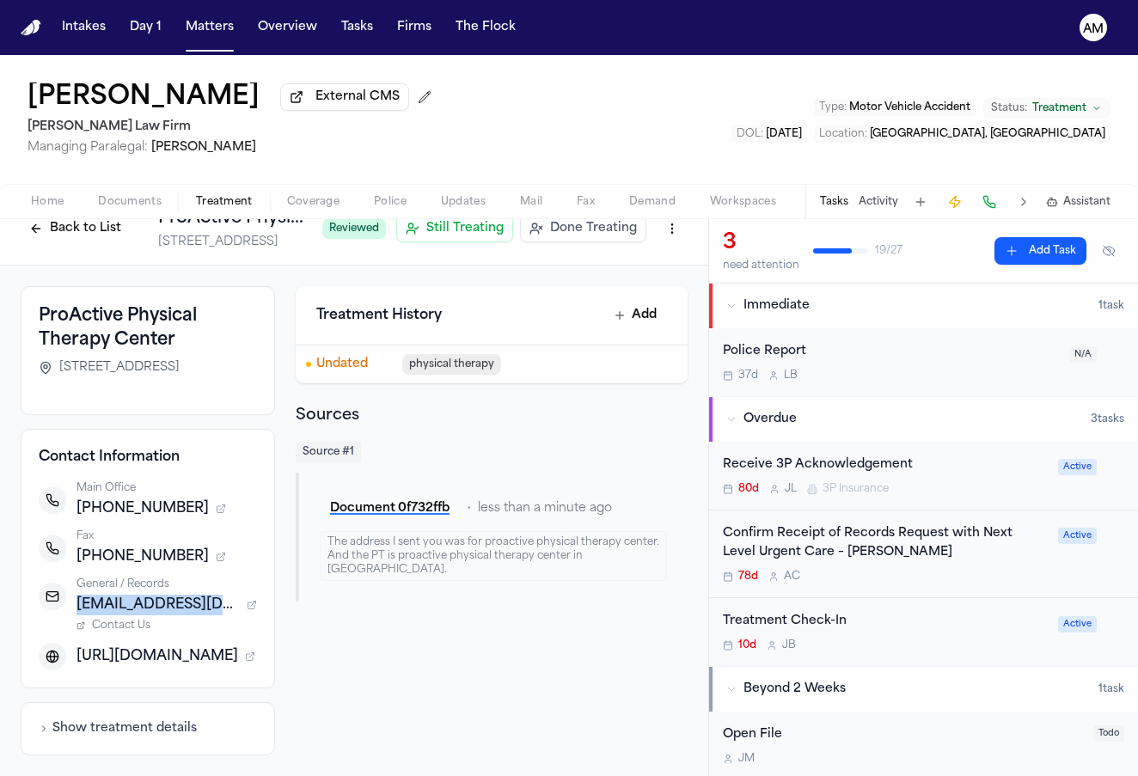
click at [124, 633] on span "Contact Us" at bounding box center [121, 626] width 58 height 14
click at [93, 218] on div "Home Documents Treatment Coverage Police Updates Mail Fax Demand Workspaces Art…" at bounding box center [569, 201] width 1138 height 34
click at [93, 226] on button "Back to List" at bounding box center [75, 229] width 109 height 28
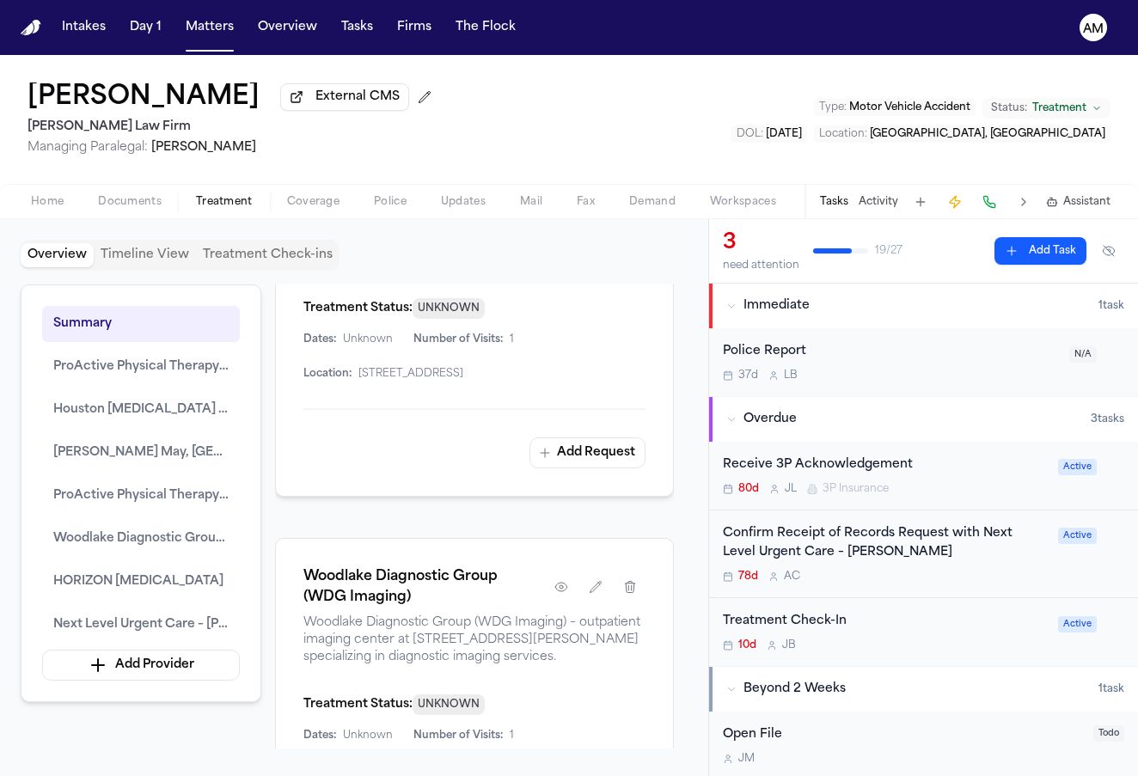
scroll to position [3084, 0]
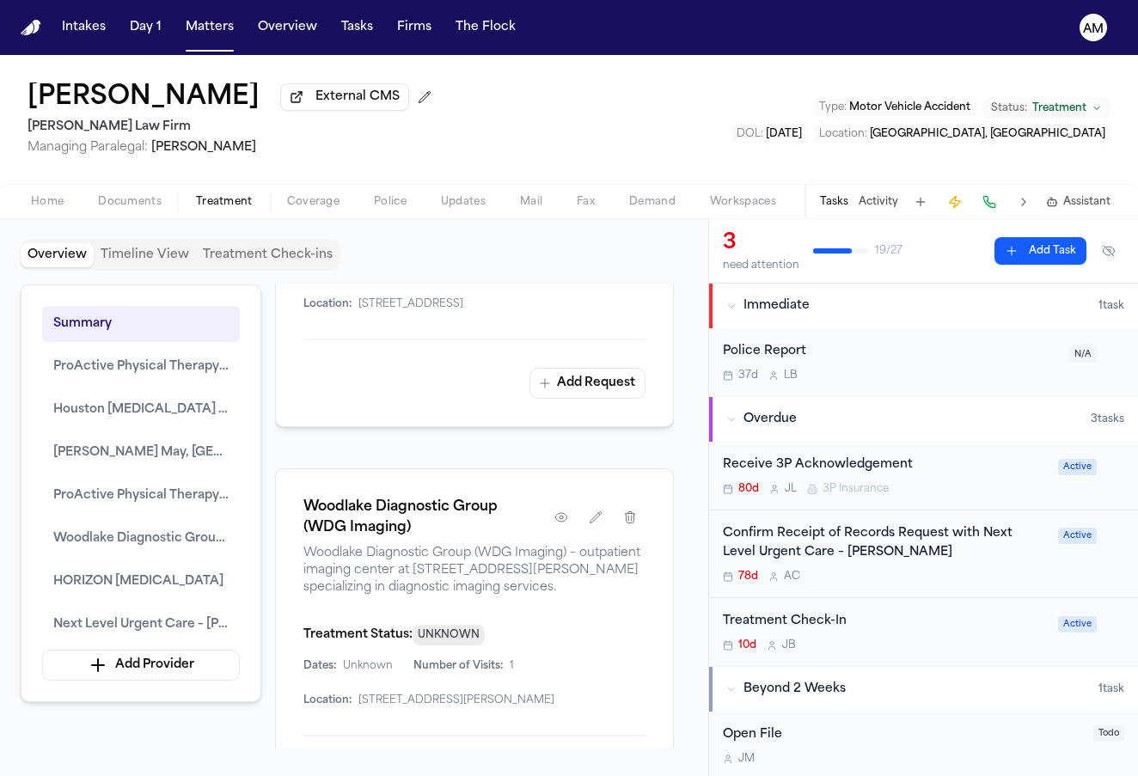
click at [559, 511] on icon "button" at bounding box center [561, 518] width 14 height 14
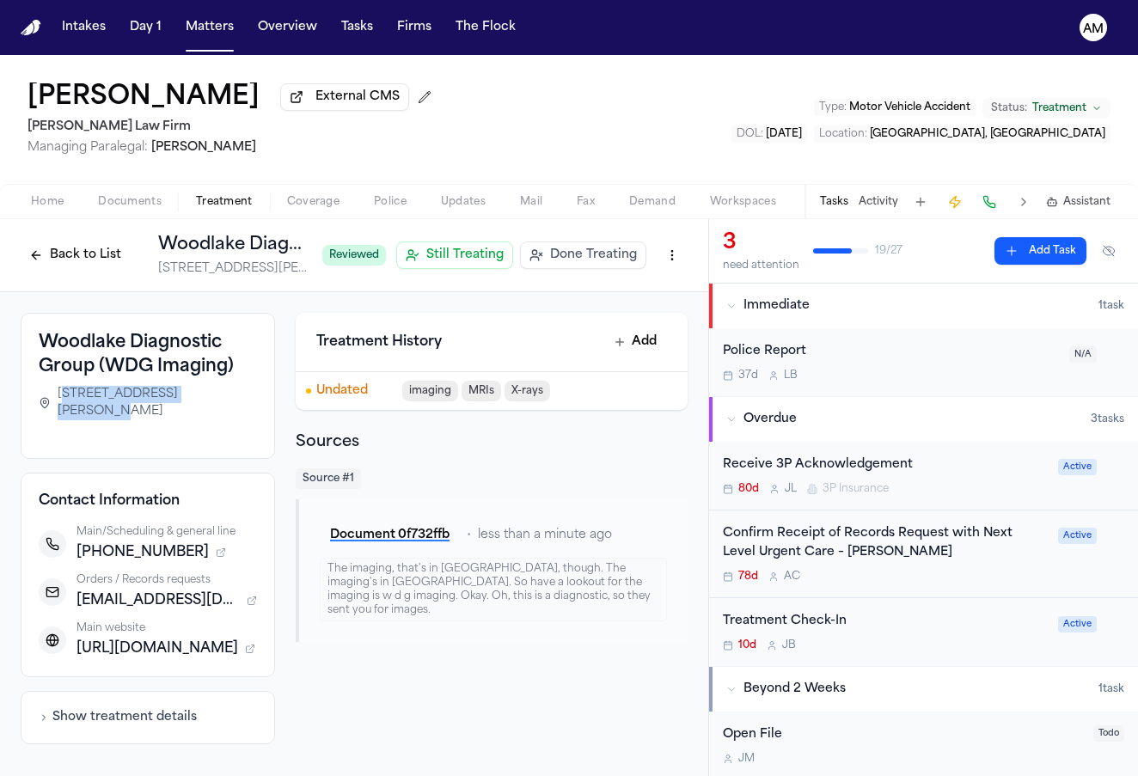
drag, startPoint x: 58, startPoint y: 401, endPoint x: 208, endPoint y: 396, distance: 149.6
click at [208, 396] on span "1065 Gessner Rd, Ste 100, Houston, TX 77055-6062" at bounding box center [157, 403] width 199 height 34
copy span "065 Gessner Rd, Ste 100,"
drag, startPoint x: 95, startPoint y: 560, endPoint x: 162, endPoint y: 562, distance: 67.1
click at [160, 562] on span "+18328346271" at bounding box center [143, 552] width 132 height 21
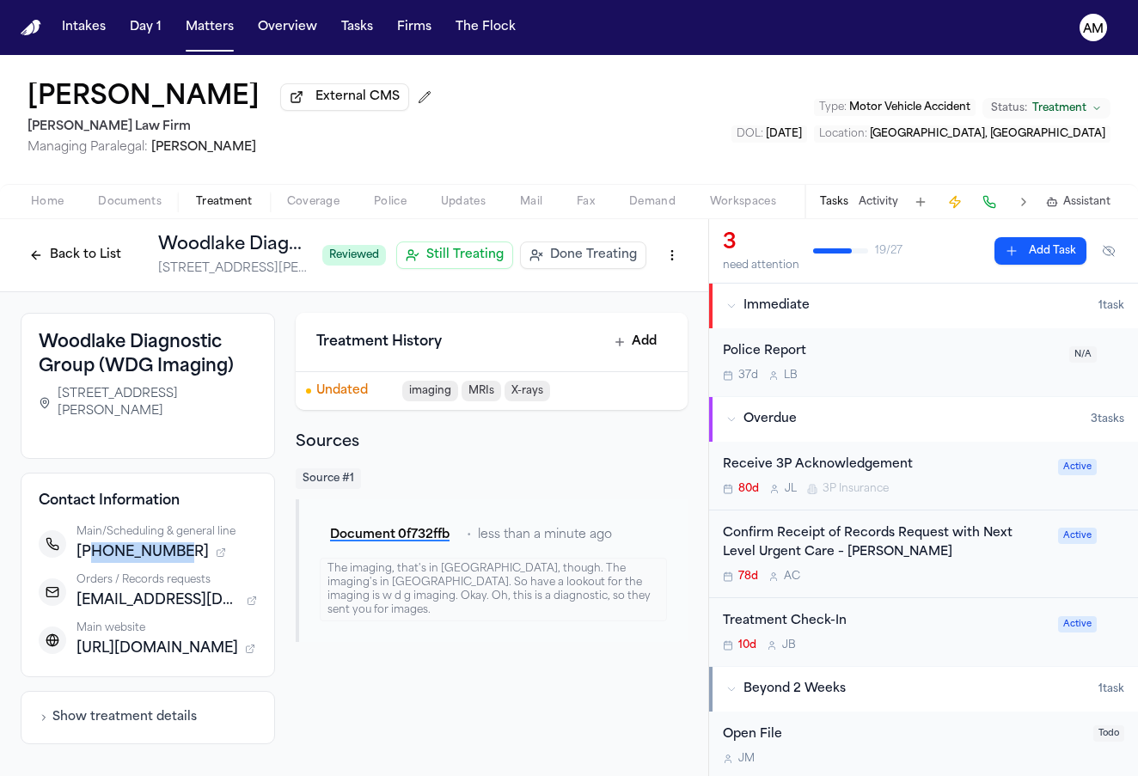
drag, startPoint x: 172, startPoint y: 560, endPoint x: 90, endPoint y: 565, distance: 81.8
click at [90, 563] on span "+18328346271" at bounding box center [143, 552] width 132 height 21
copy span "8328346271"
click at [148, 611] on span "orders@wldiagnosticgroup.com" at bounding box center [158, 601] width 163 height 21
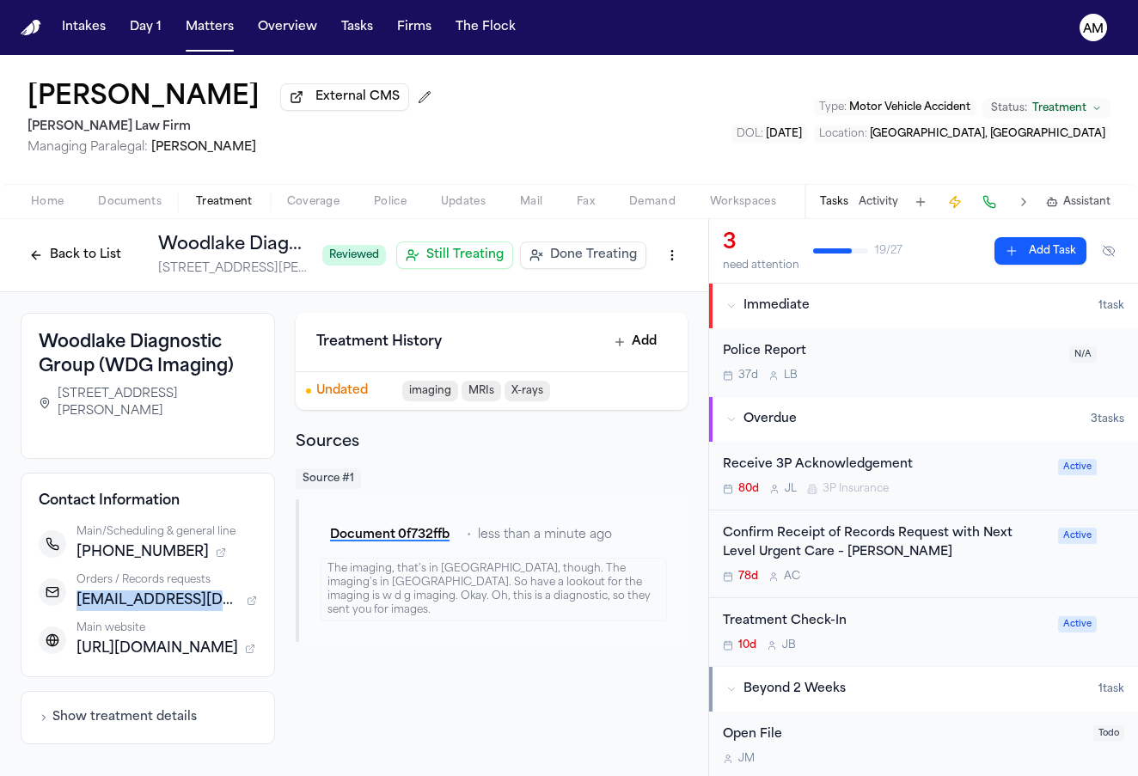
click at [148, 611] on span "orders@wldiagnosticgroup.com" at bounding box center [158, 601] width 163 height 21
click at [145, 605] on span "orders@wldiagnosticgroup.com" at bounding box center [158, 601] width 163 height 21
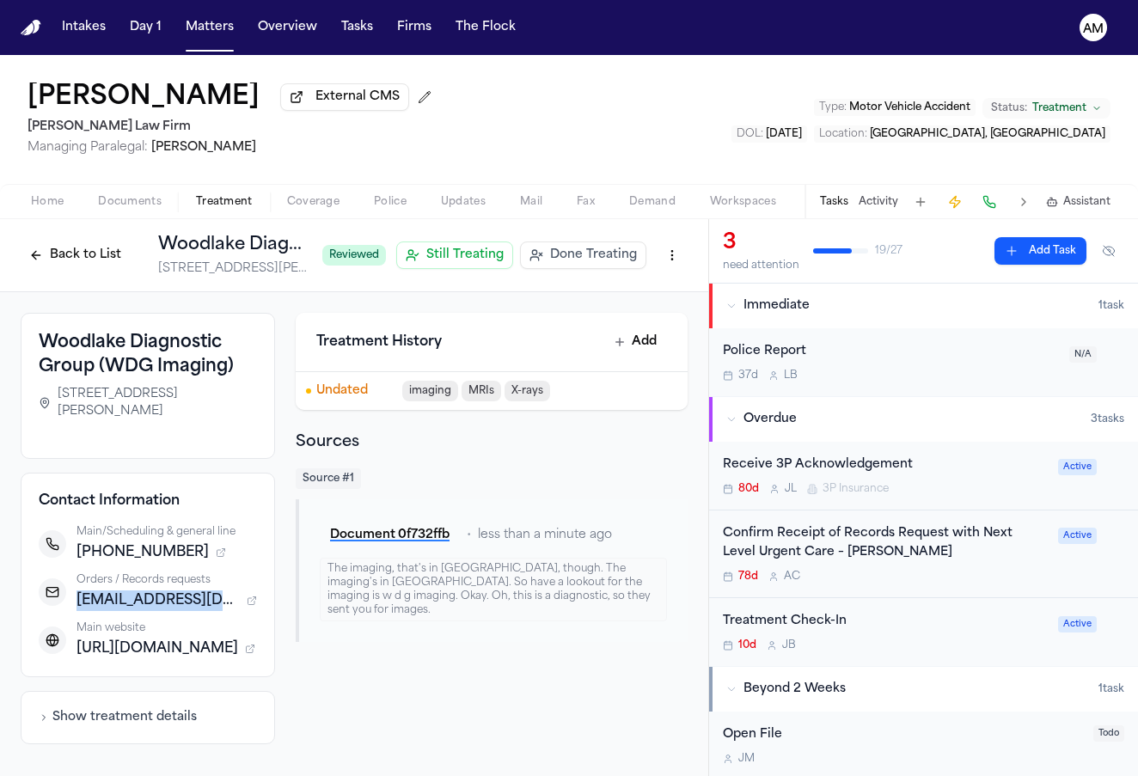
copy div "orders@wldiagnosticgroup.com"
click at [58, 252] on button "Back to List" at bounding box center [75, 256] width 109 height 28
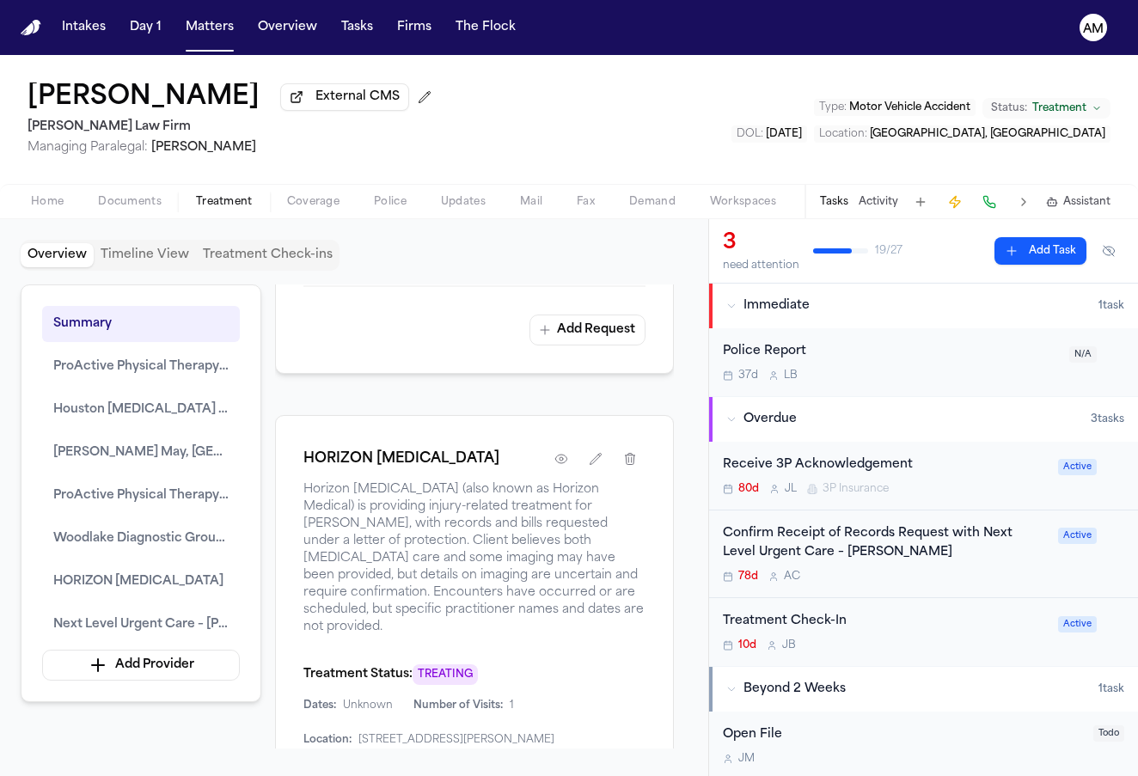
scroll to position [3562, 0]
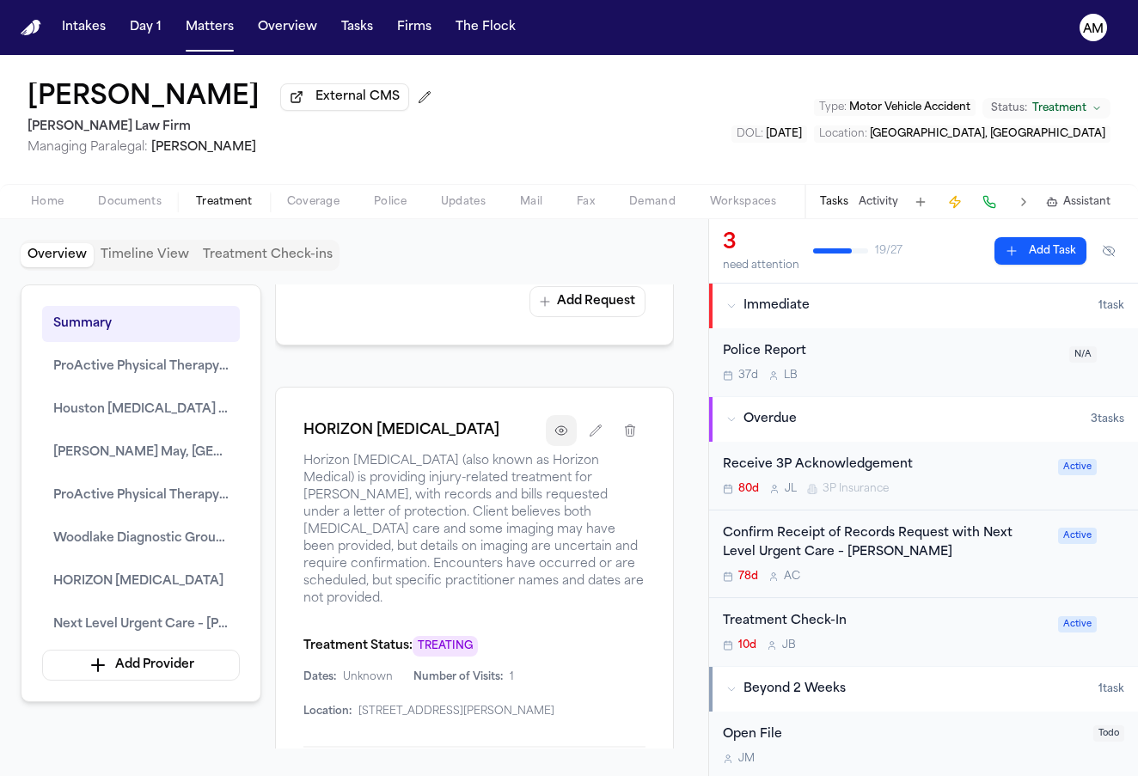
click at [572, 415] on button "button" at bounding box center [561, 430] width 31 height 31
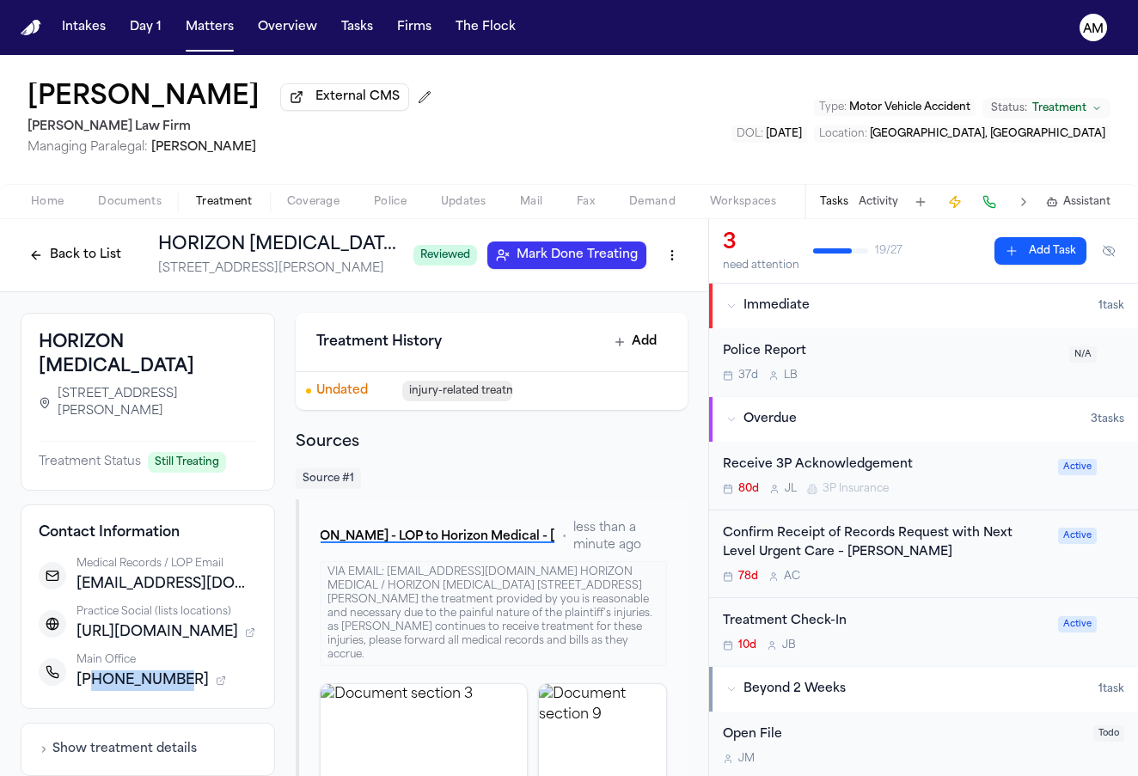
drag, startPoint x: 93, startPoint y: 686, endPoint x: 174, endPoint y: 688, distance: 81.7
click at [174, 688] on span "+13463203143" at bounding box center [143, 680] width 132 height 21
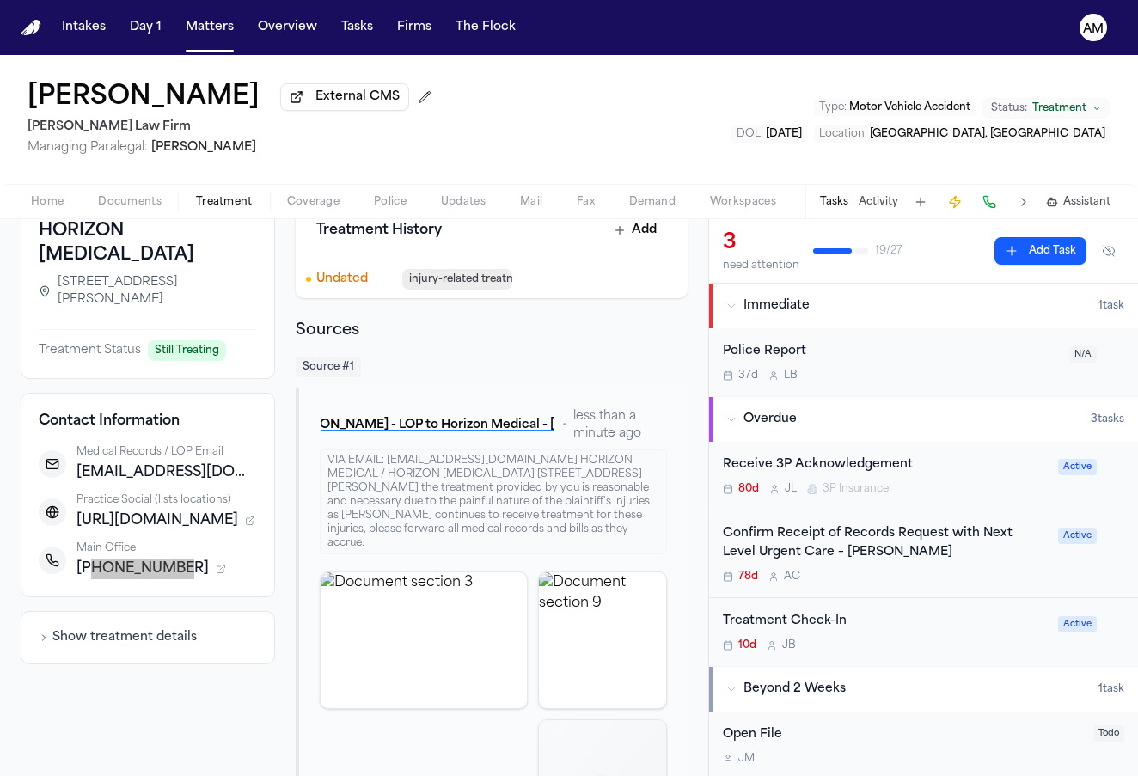
scroll to position [148, 0]
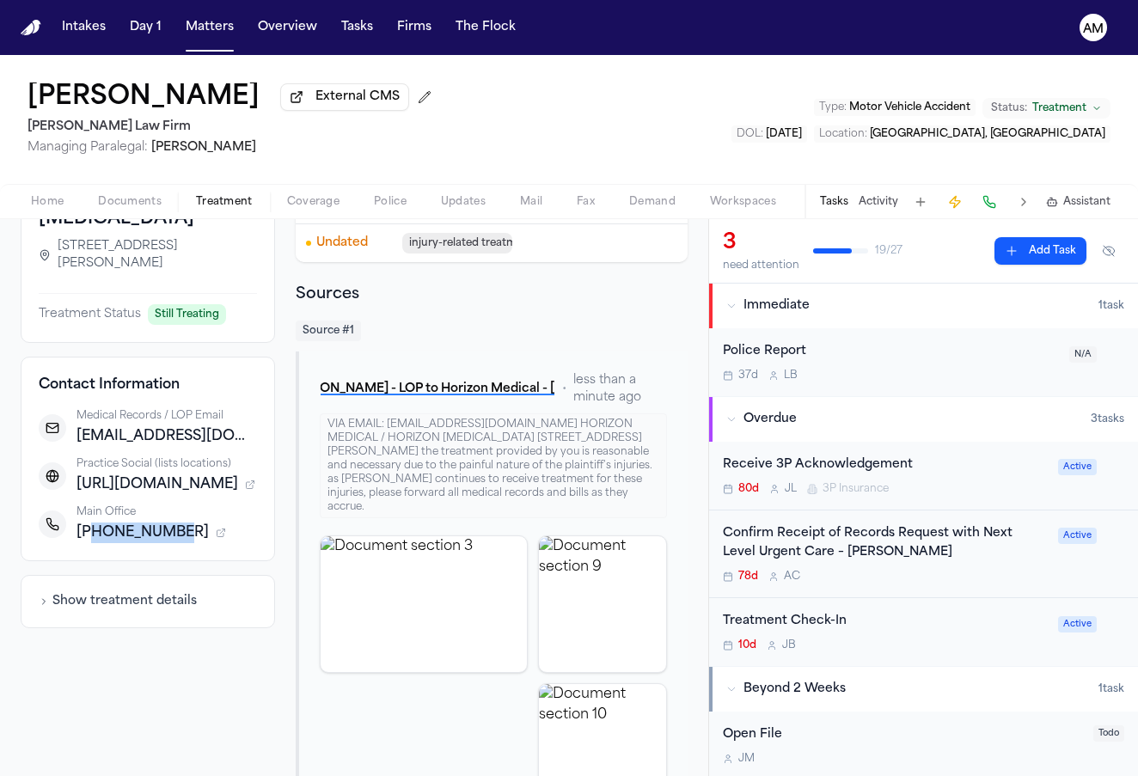
click at [158, 604] on button "Show treatment details" at bounding box center [118, 601] width 158 height 17
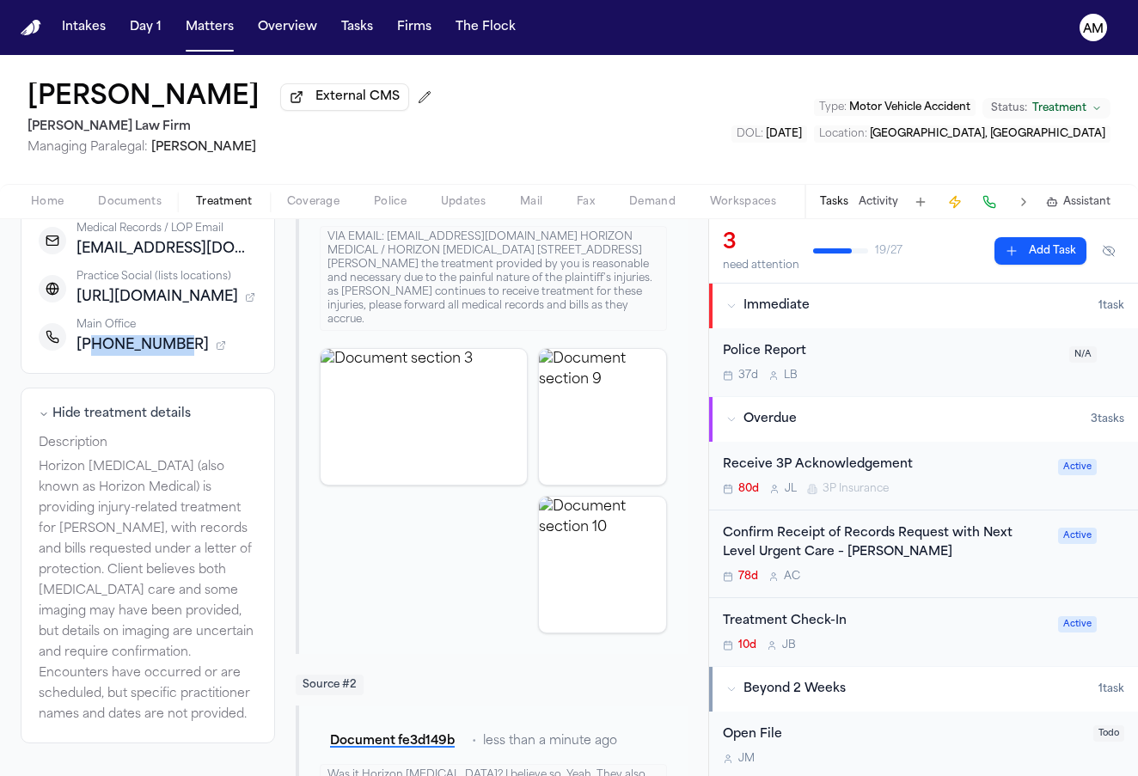
scroll to position [354, 0]
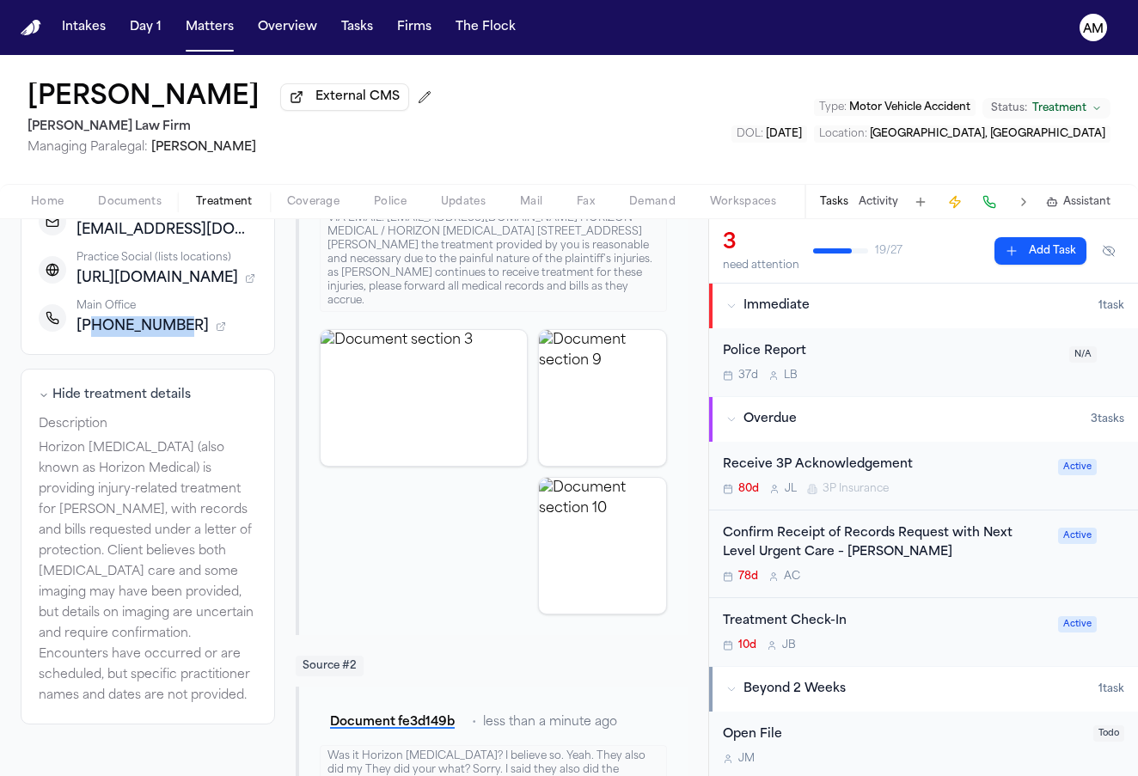
click at [457, 536] on div "Click to expand" at bounding box center [424, 471] width 208 height 285
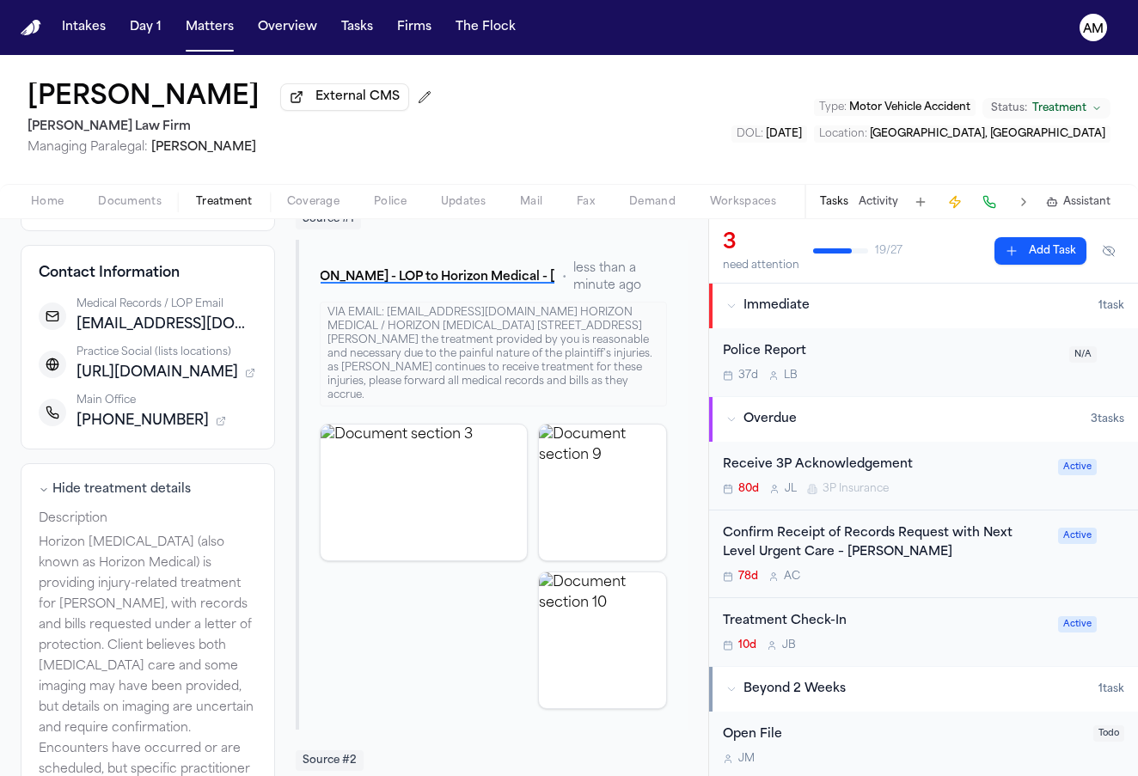
scroll to position [235, 0]
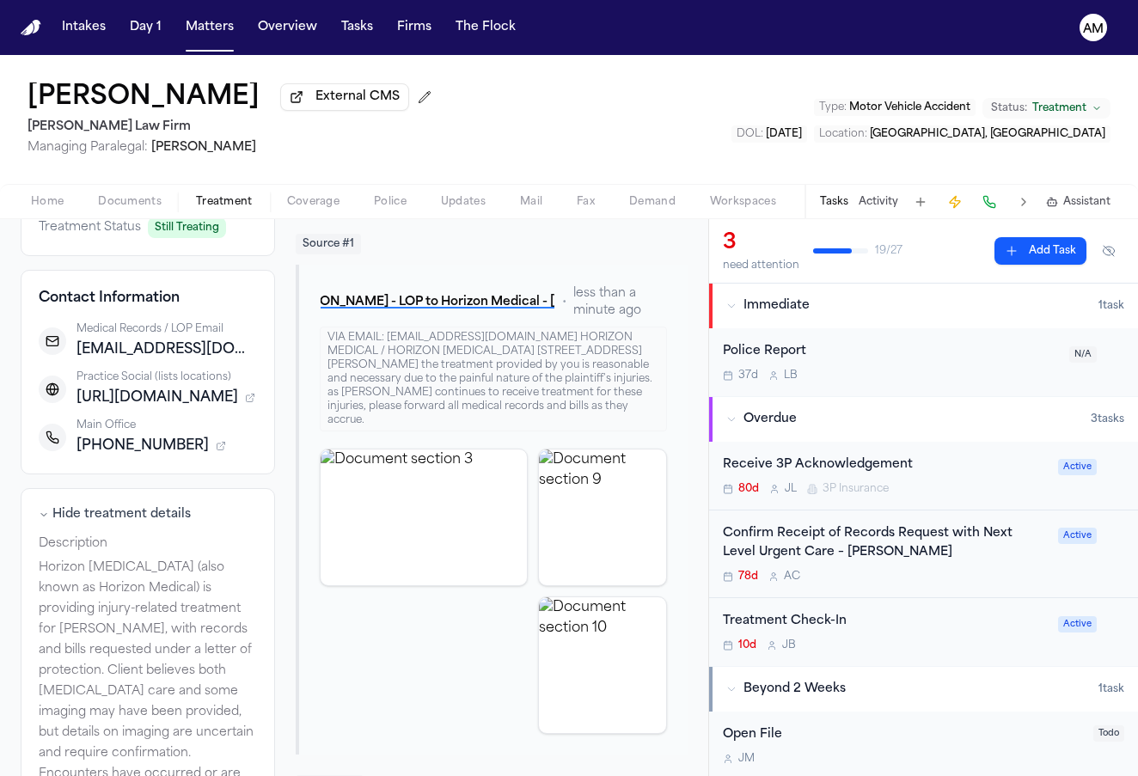
click at [457, 536] on img "View document section 3" at bounding box center [424, 518] width 206 height 136
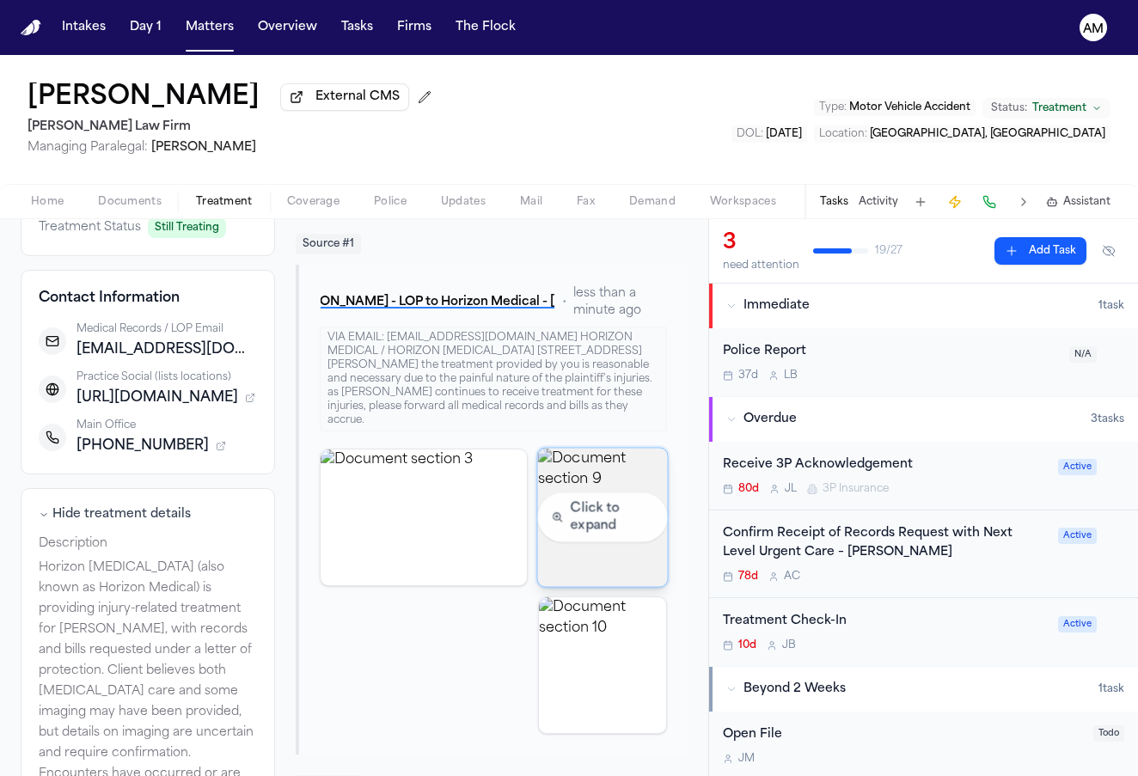
click at [627, 511] on img "View document section 9" at bounding box center [603, 517] width 130 height 138
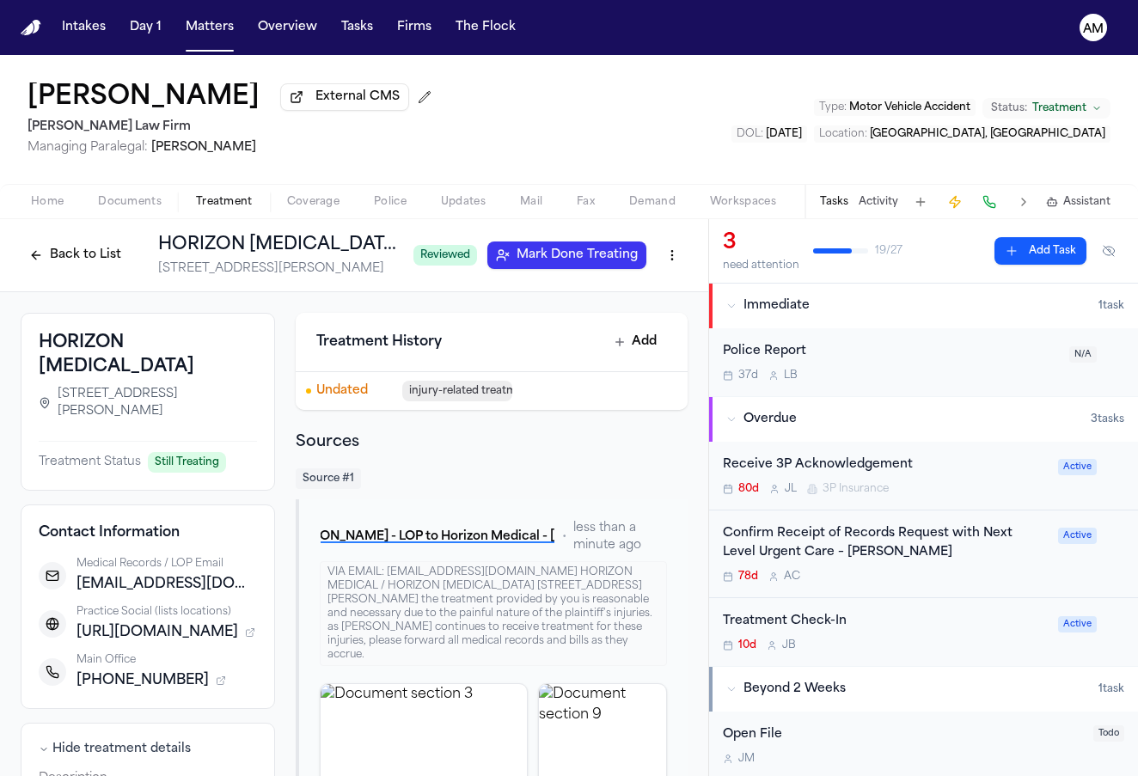
scroll to position [0, 0]
click at [399, 539] on button "D. Miller - LOP to Horizon Medical - 4.17.25" at bounding box center [438, 537] width 236 height 31
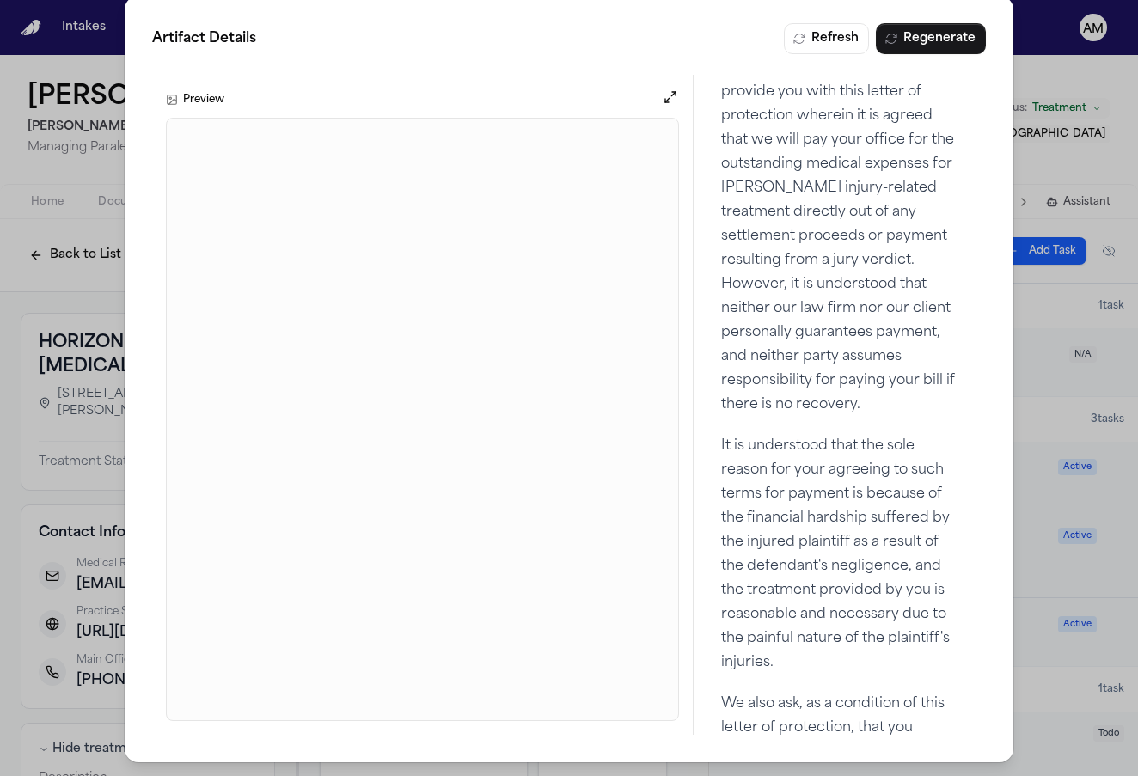
scroll to position [1411, 0]
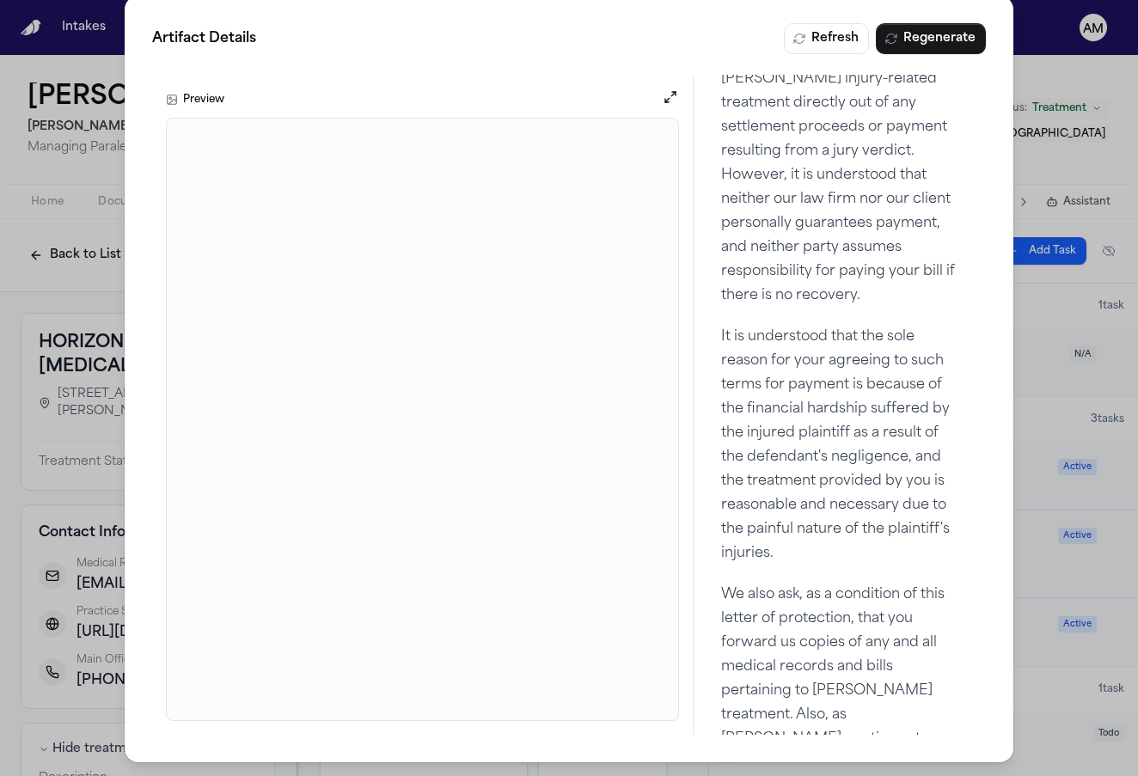
click at [1050, 548] on div "Artifact Details Refresh Regenerate Preview Overview Providers 1 References 11 …" at bounding box center [569, 379] width 1138 height 794
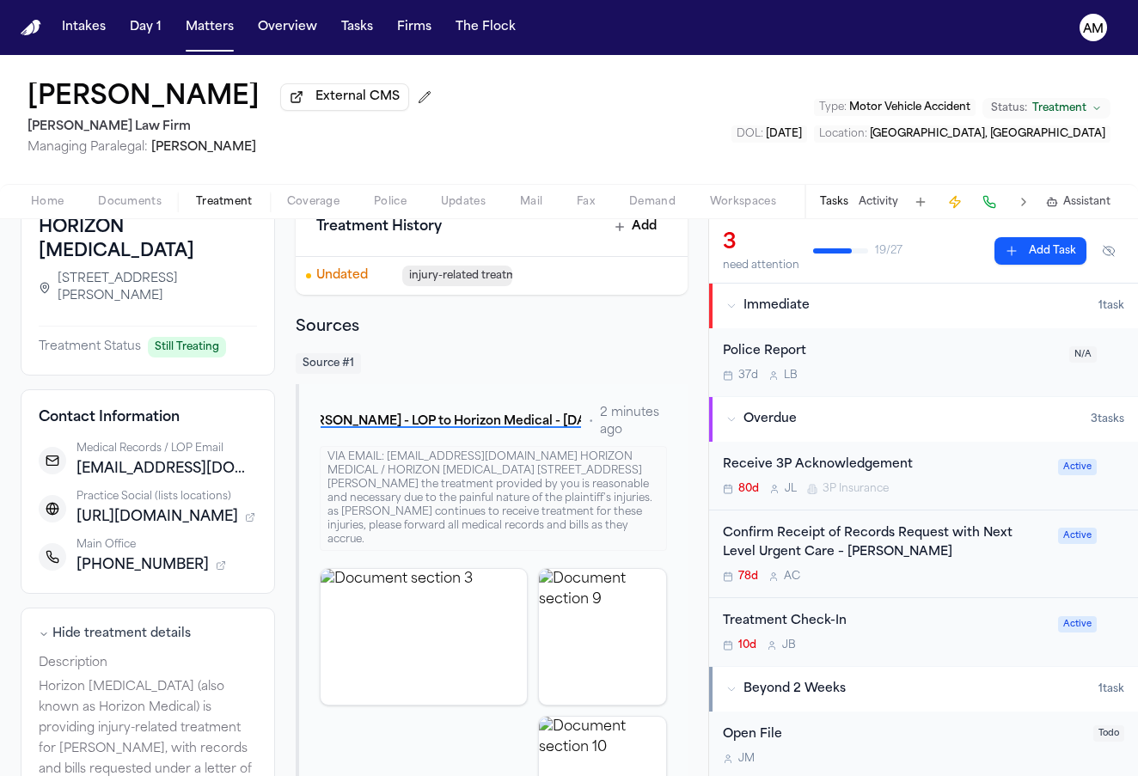
scroll to position [119, 0]
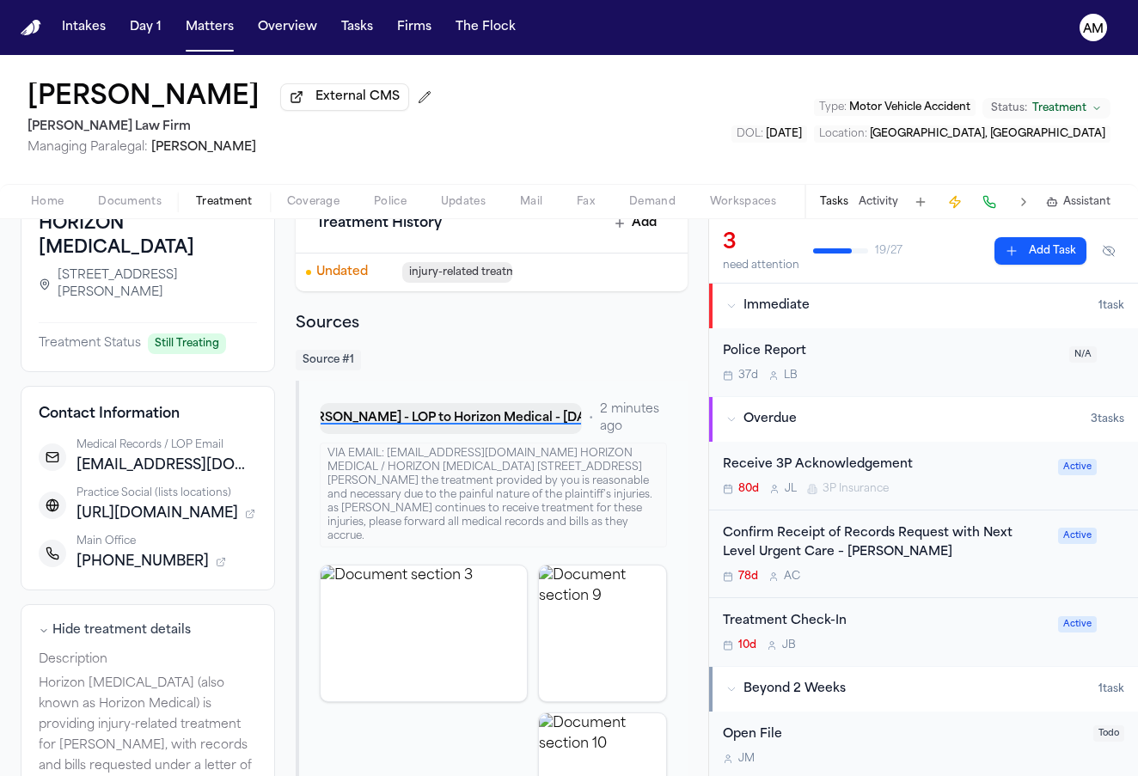
click at [490, 416] on button "D. Miller - LOP to Horizon Medical - 4.17.25" at bounding box center [451, 418] width 262 height 31
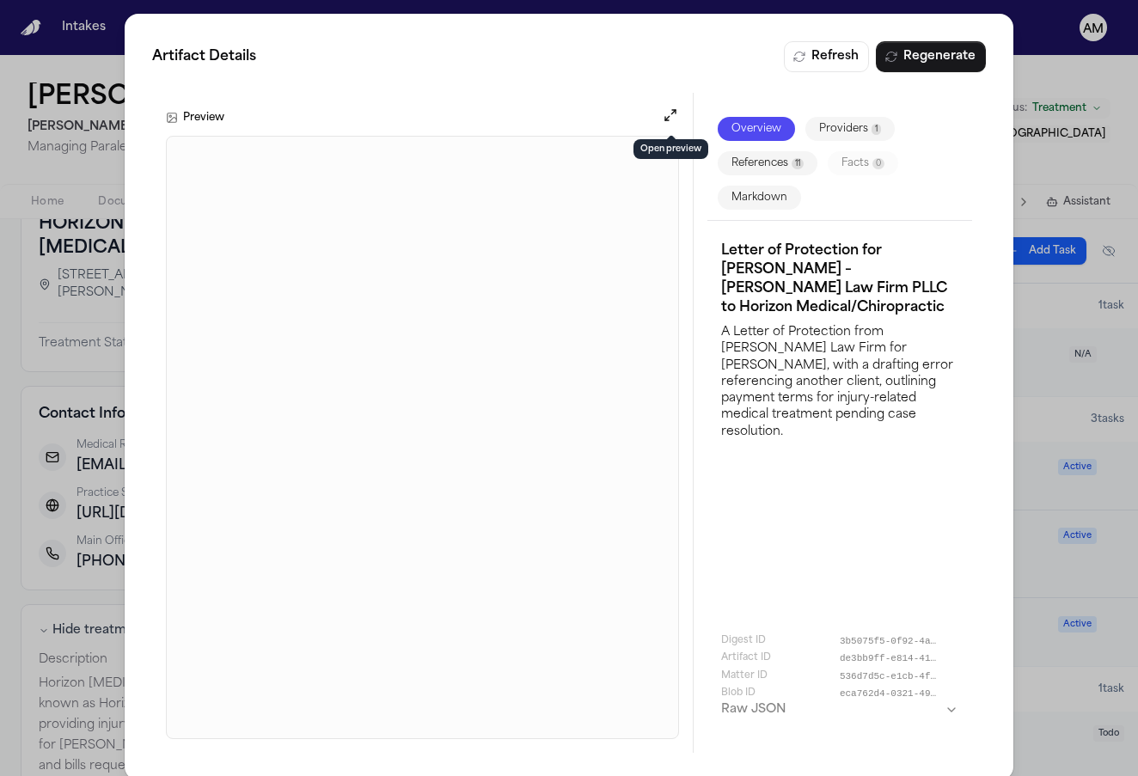
click at [664, 119] on button "Open preview" at bounding box center [670, 115] width 17 height 17
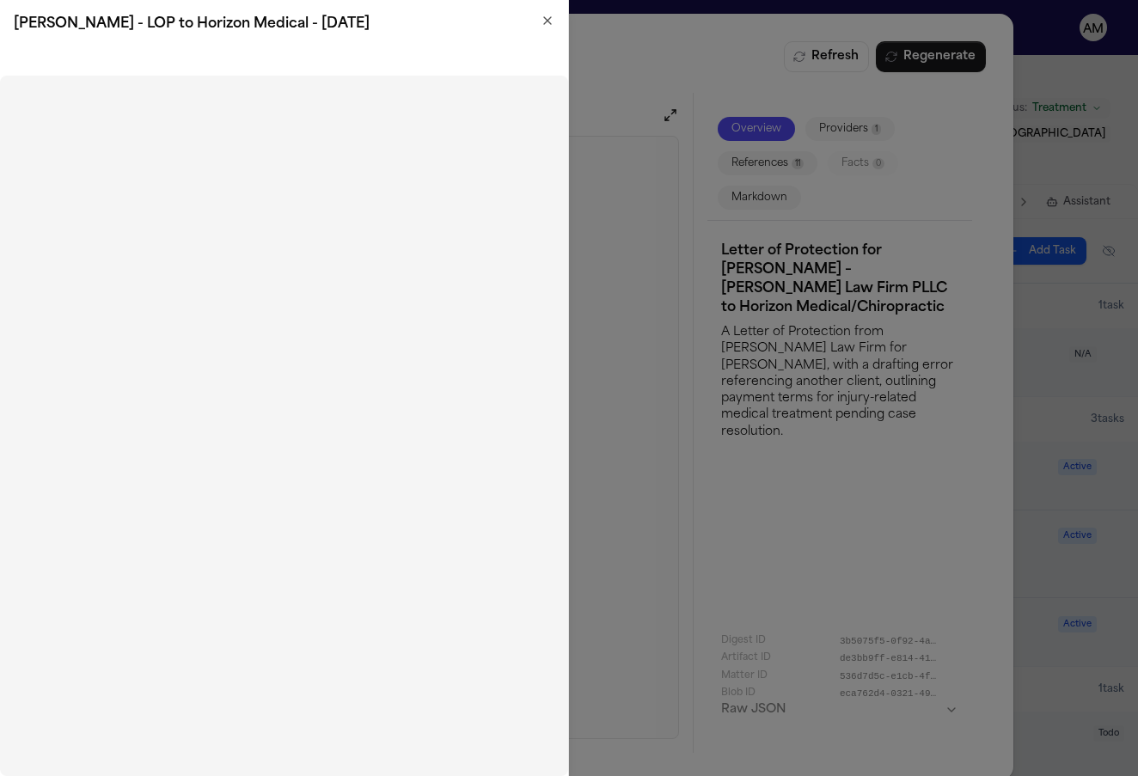
click at [553, 16] on icon "button" at bounding box center [548, 21] width 14 height 14
click at [553, 16] on div "Artifact Details Refresh Regenerate Preview Overview Providers 1 References 11 …" at bounding box center [569, 397] width 889 height 767
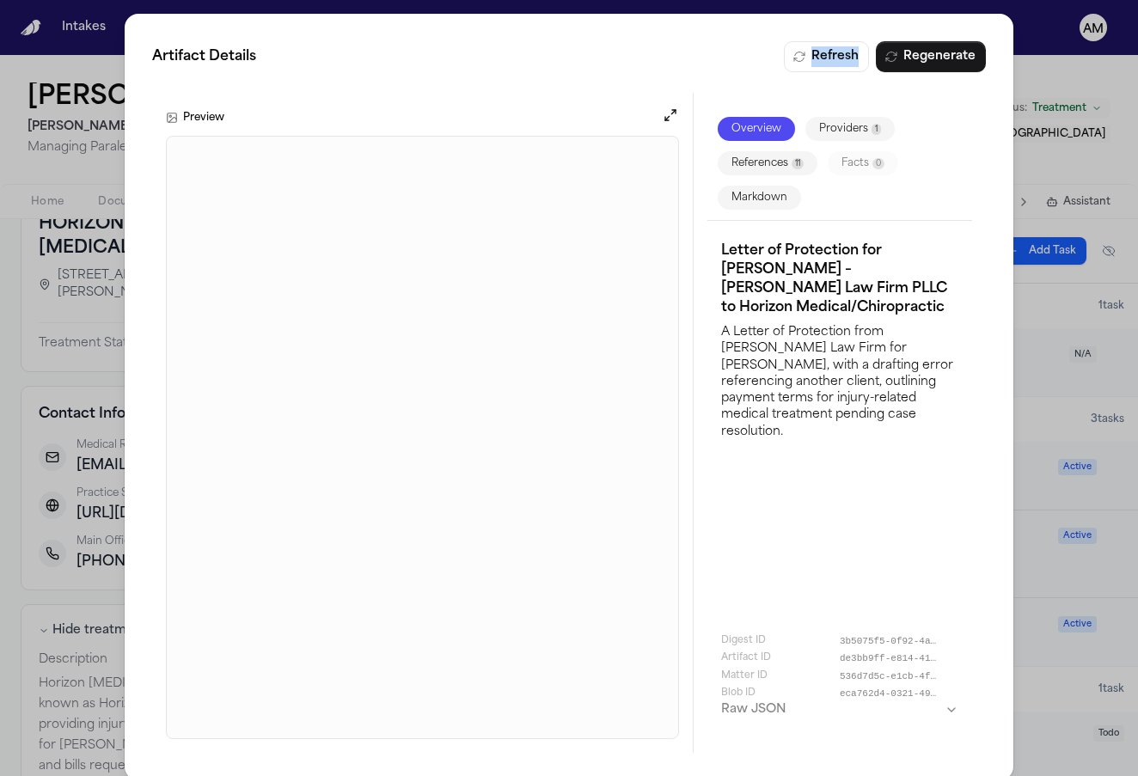
click at [1058, 187] on div "Artifact Details Refresh Regenerate Preview Overview Providers 1 References 11 …" at bounding box center [569, 397] width 1138 height 794
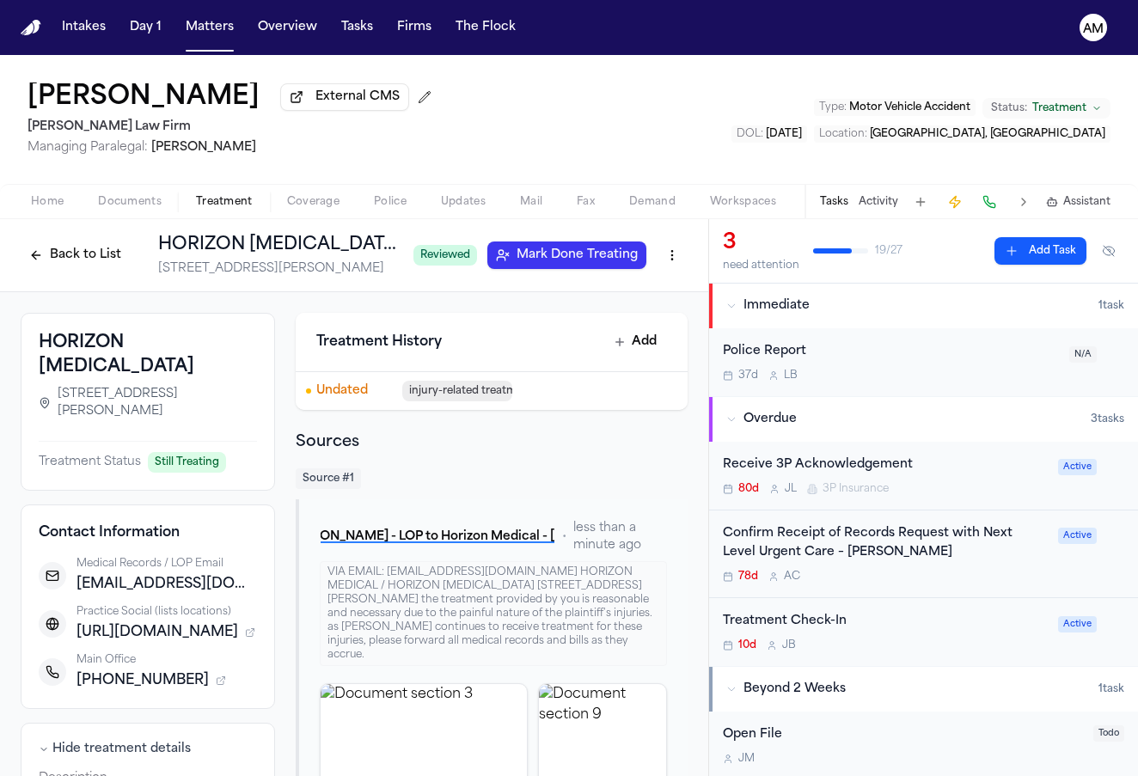
scroll to position [0, 0]
click at [47, 250] on button "Back to List" at bounding box center [75, 256] width 109 height 28
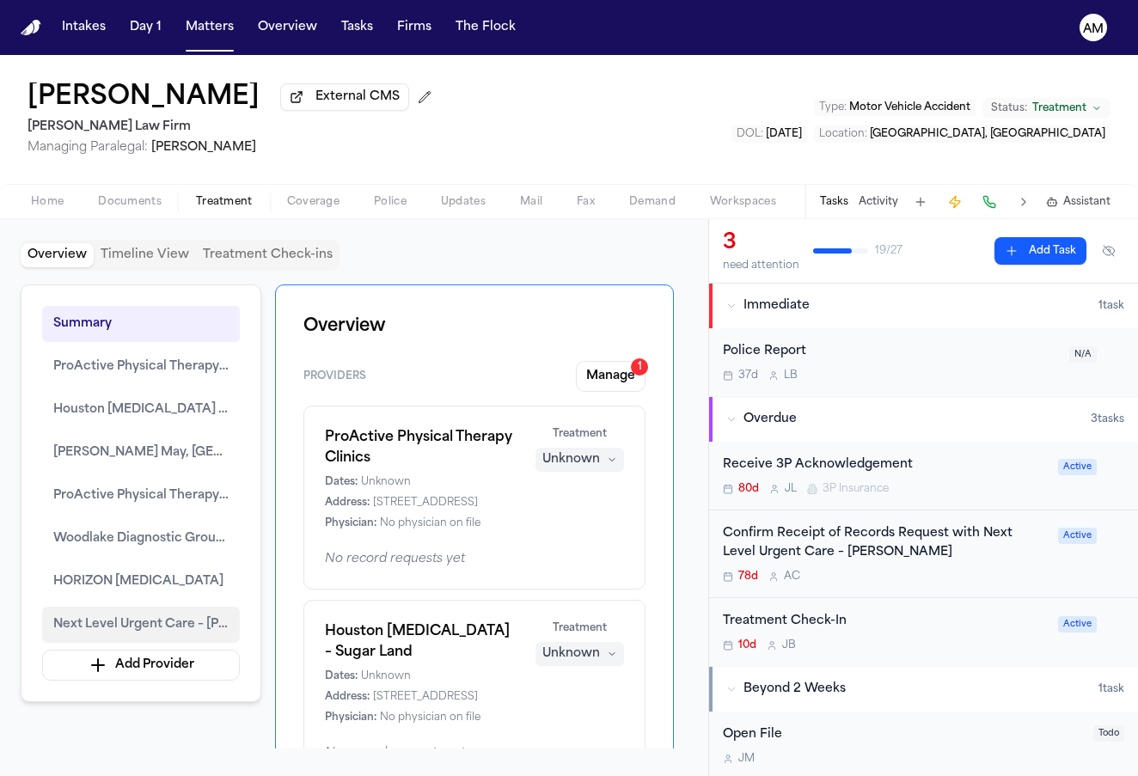
click at [165, 610] on button "Next Level Urgent Care – Rosenberg" at bounding box center [141, 625] width 198 height 36
click at [615, 388] on button "Manage 1" at bounding box center [611, 376] width 70 height 31
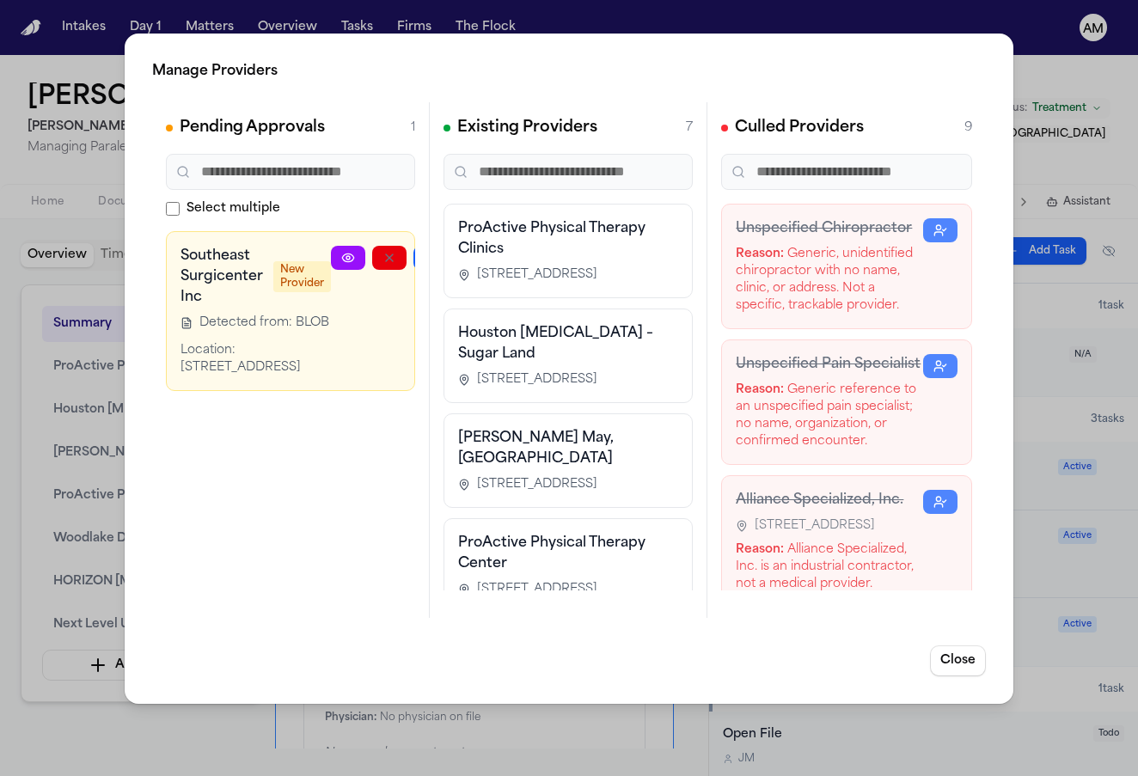
click at [226, 744] on div "Manage Providers Pending Approvals 1 Select multiple Southeast Surgicenter Inc …" at bounding box center [569, 388] width 1138 height 776
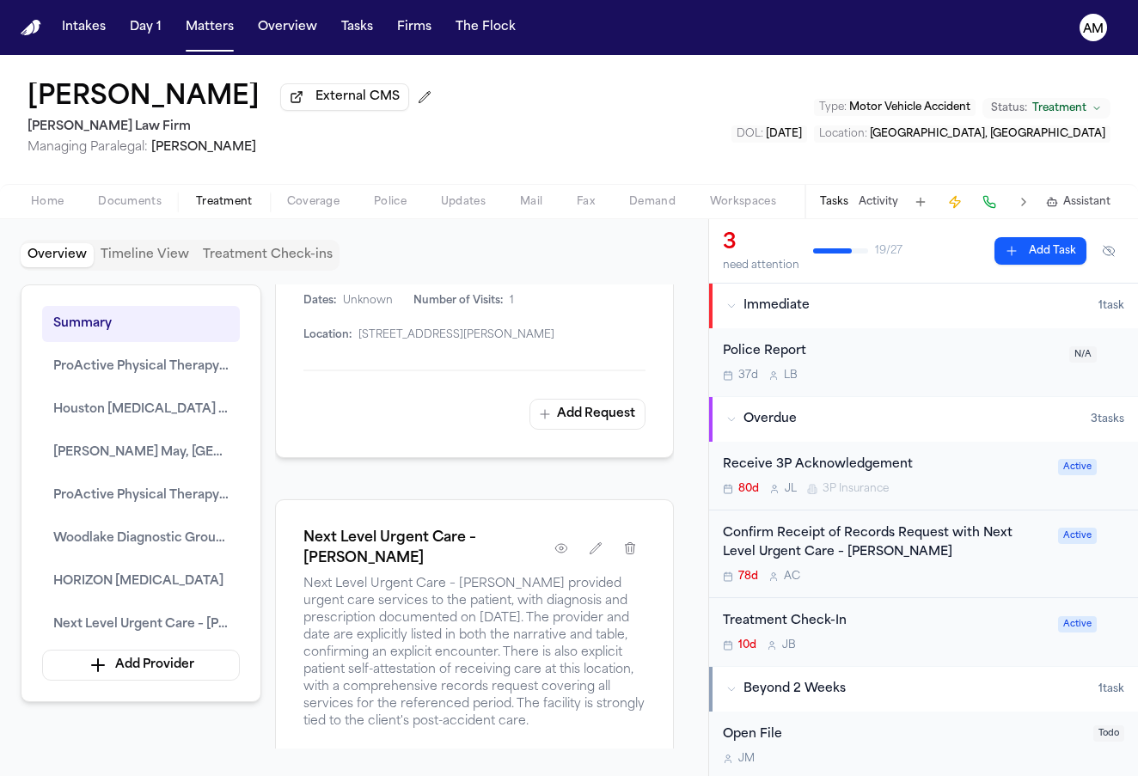
scroll to position [3922, 0]
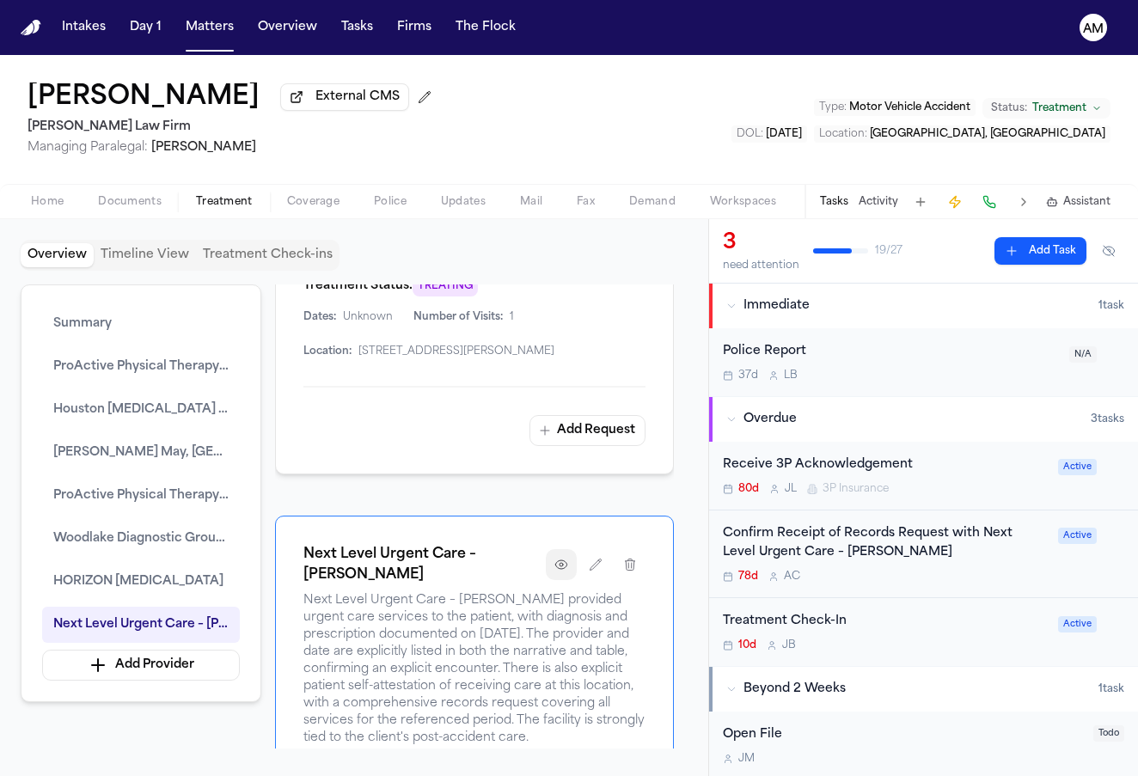
click at [561, 558] on icon "button" at bounding box center [561, 565] width 14 height 14
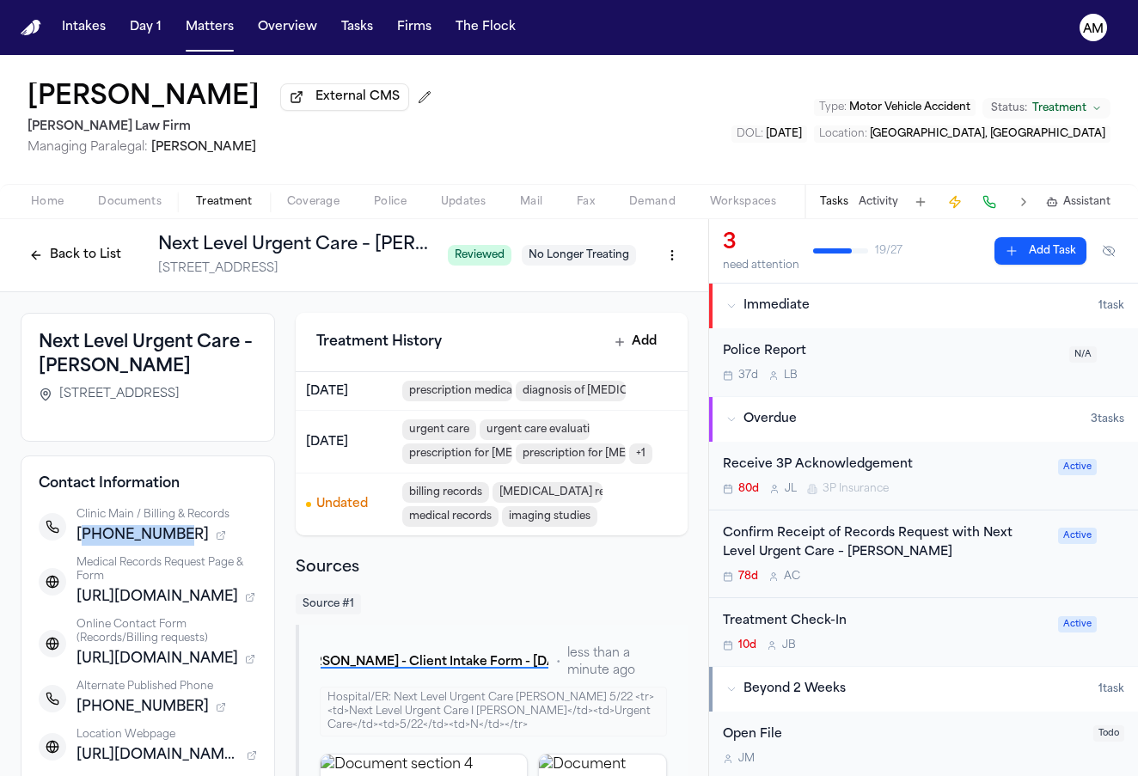
drag, startPoint x: 85, startPoint y: 555, endPoint x: 168, endPoint y: 556, distance: 82.5
click at [168, 546] on span "+12817838162" at bounding box center [143, 535] width 132 height 21
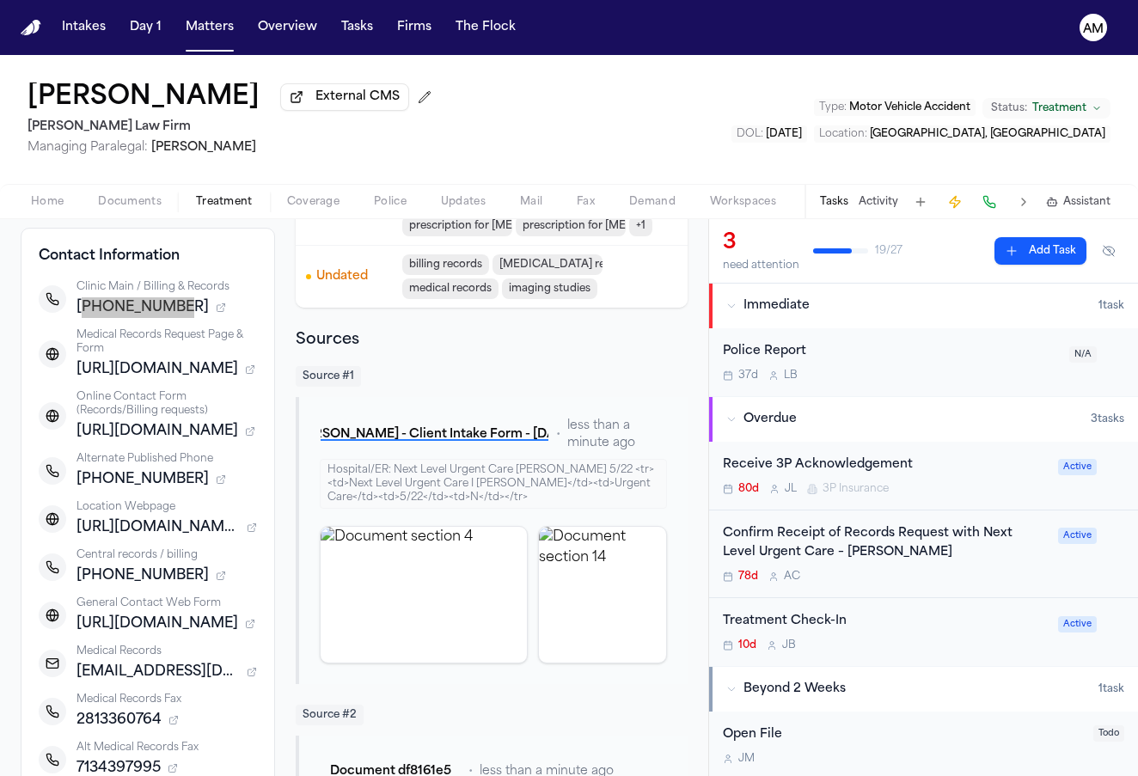
scroll to position [234, 0]
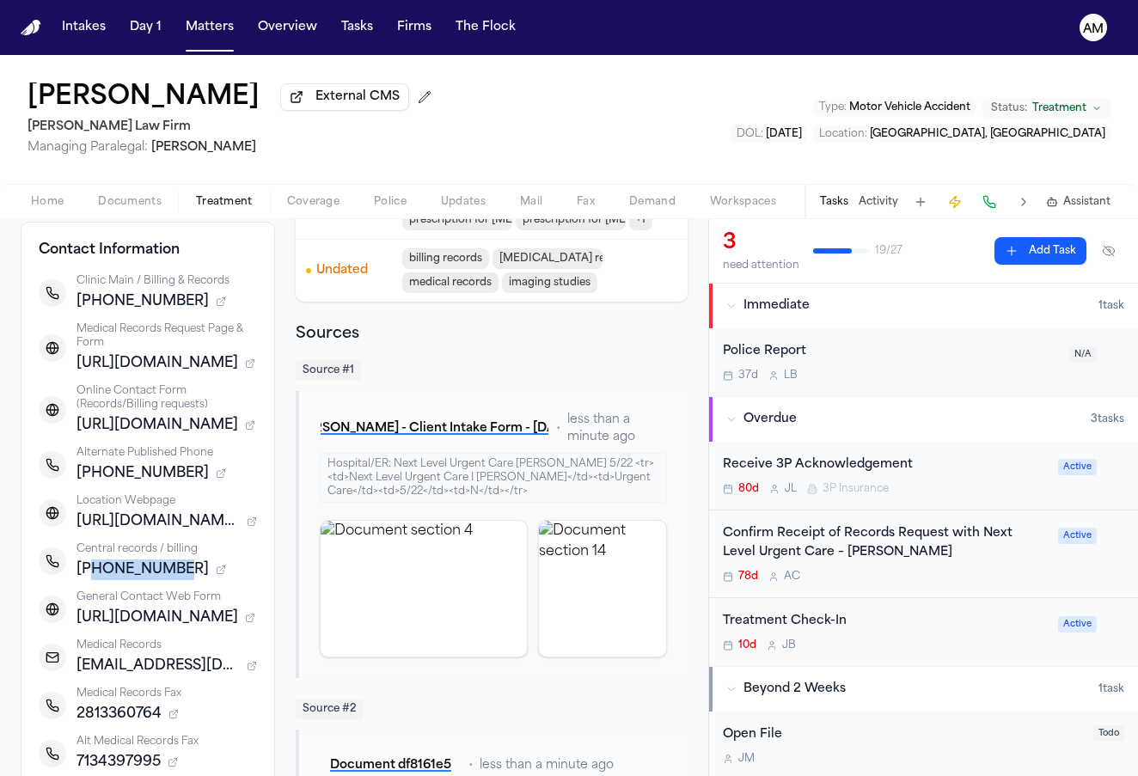
drag, startPoint x: 88, startPoint y: 590, endPoint x: 181, endPoint y: 590, distance: 92.8
click at [181, 580] on div "+18329576200" at bounding box center [167, 570] width 181 height 21
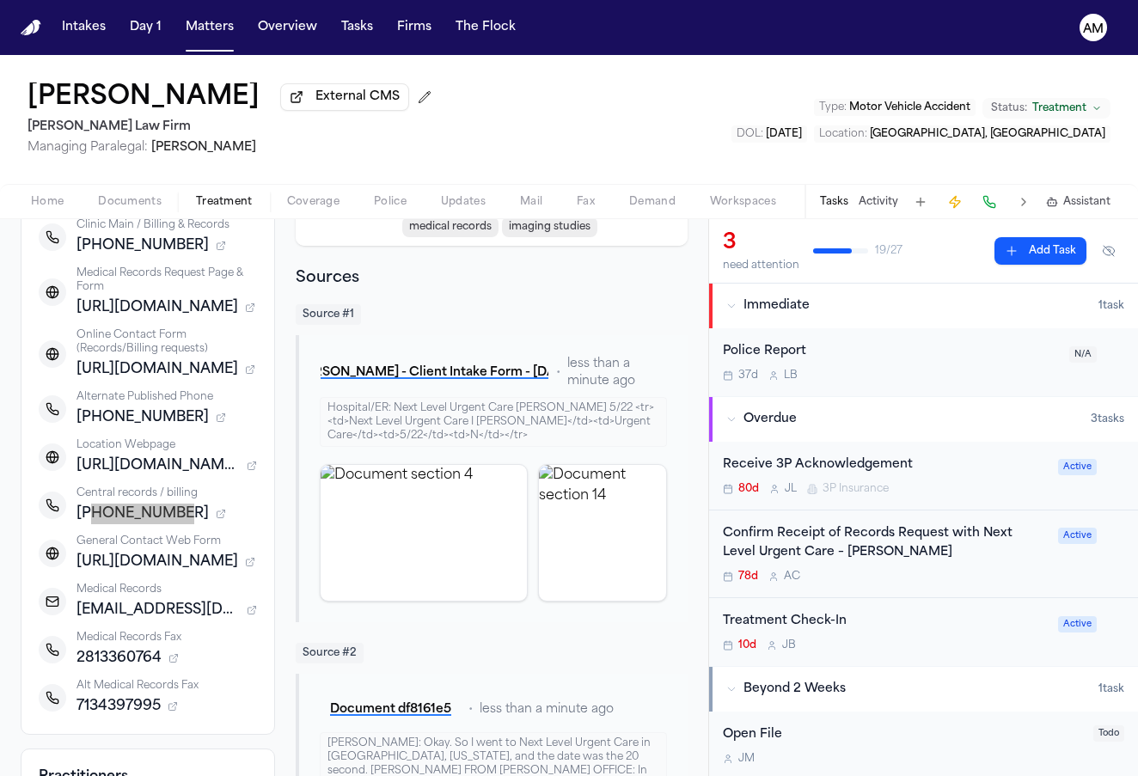
scroll to position [296, 0]
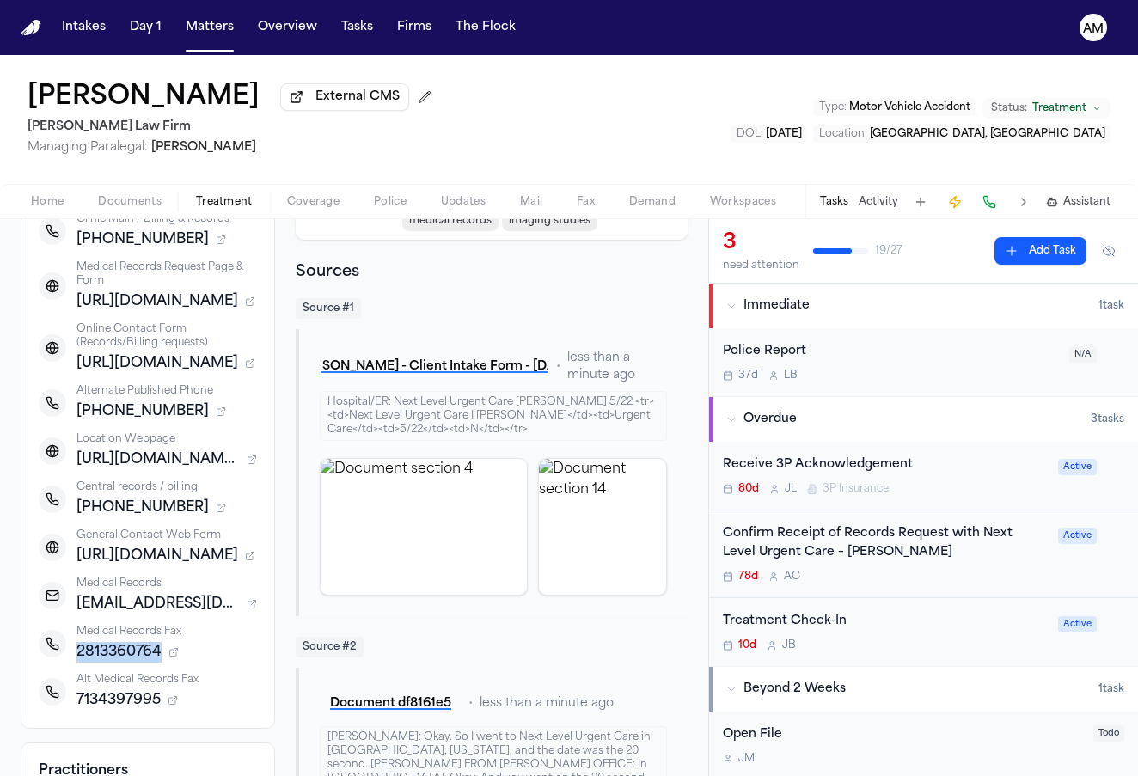
drag, startPoint x: 179, startPoint y: 667, endPoint x: 75, endPoint y: 672, distance: 104.1
click at [75, 663] on div "Medical Records Fax 2813360764" at bounding box center [148, 644] width 218 height 38
drag, startPoint x: 78, startPoint y: 721, endPoint x: 164, endPoint y: 721, distance: 86.0
click at [164, 711] on div "7134397995" at bounding box center [167, 700] width 181 height 21
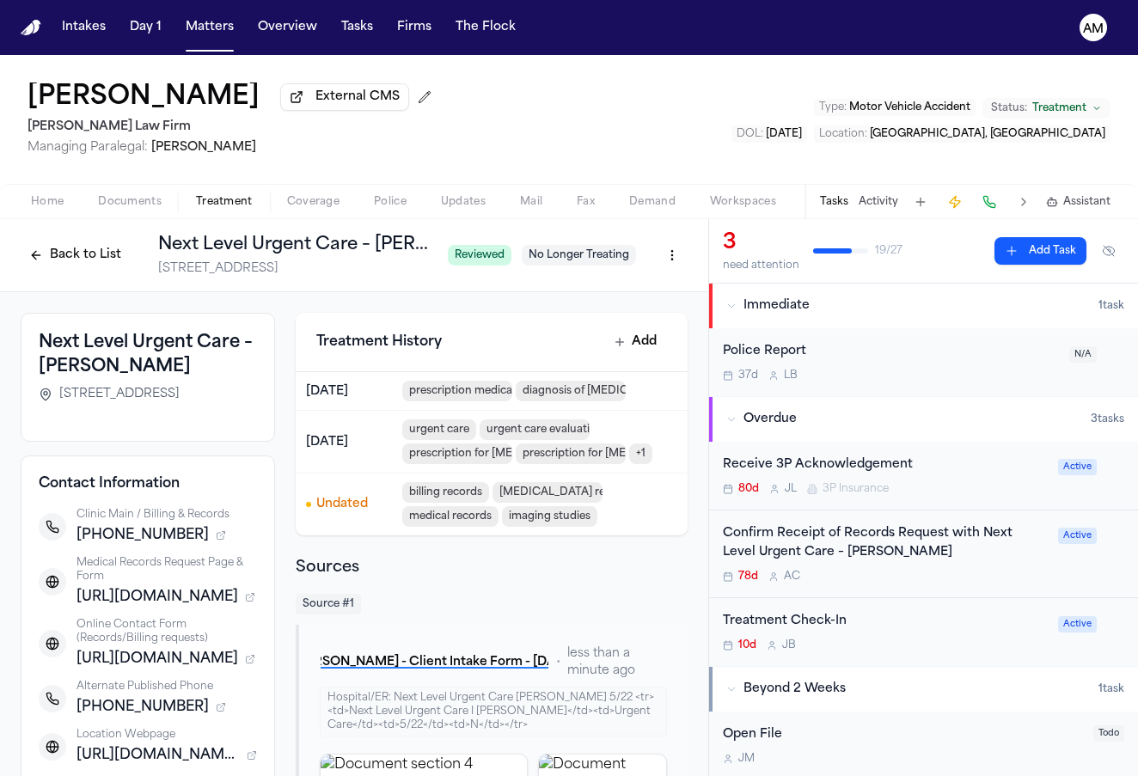
scroll to position [0, 0]
drag, startPoint x: 58, startPoint y: 395, endPoint x: 193, endPoint y: 400, distance: 135.1
click at [180, 400] on span "4002 FM 762, Suite 100, Rosenberg, TX 77469" at bounding box center [119, 394] width 120 height 17
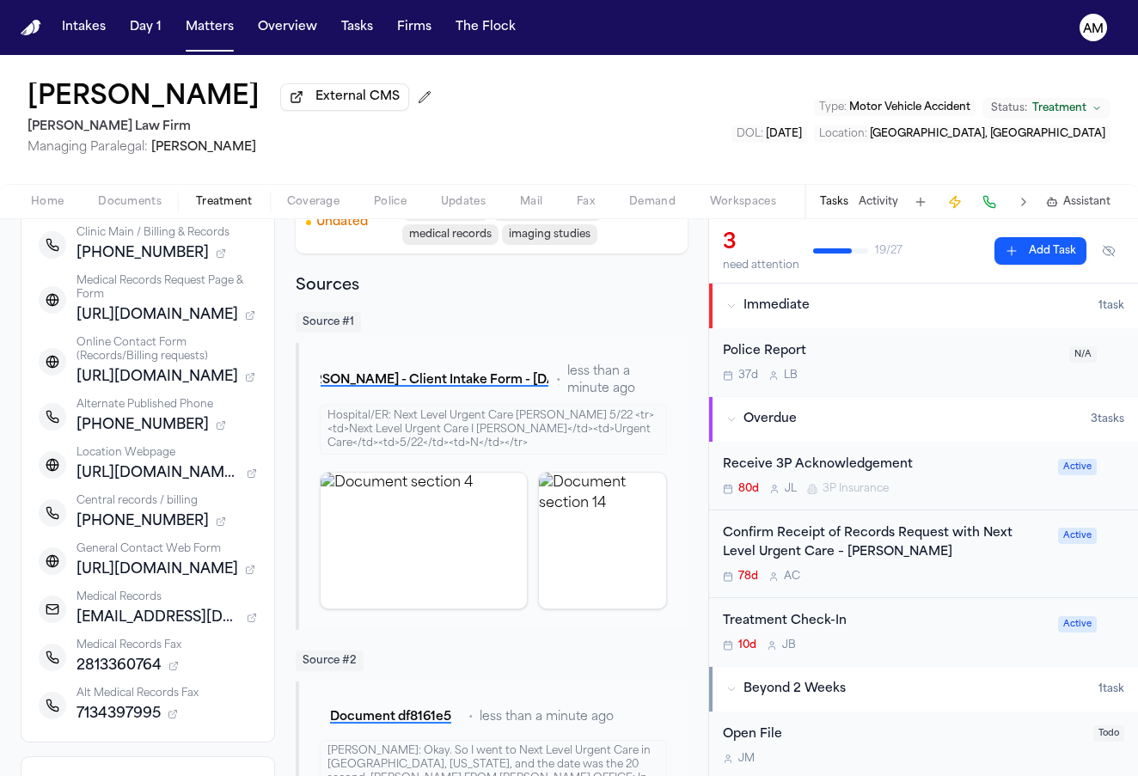
click at [76, 652] on div "Clinic Main / Billing & Records +12817838162 Medical Records Request Page & For…" at bounding box center [148, 475] width 218 height 499
drag, startPoint x: 83, startPoint y: 638, endPoint x: 281, endPoint y: 636, distance: 198.6
click at [210, 22] on button "Matters" at bounding box center [210, 27] width 62 height 31
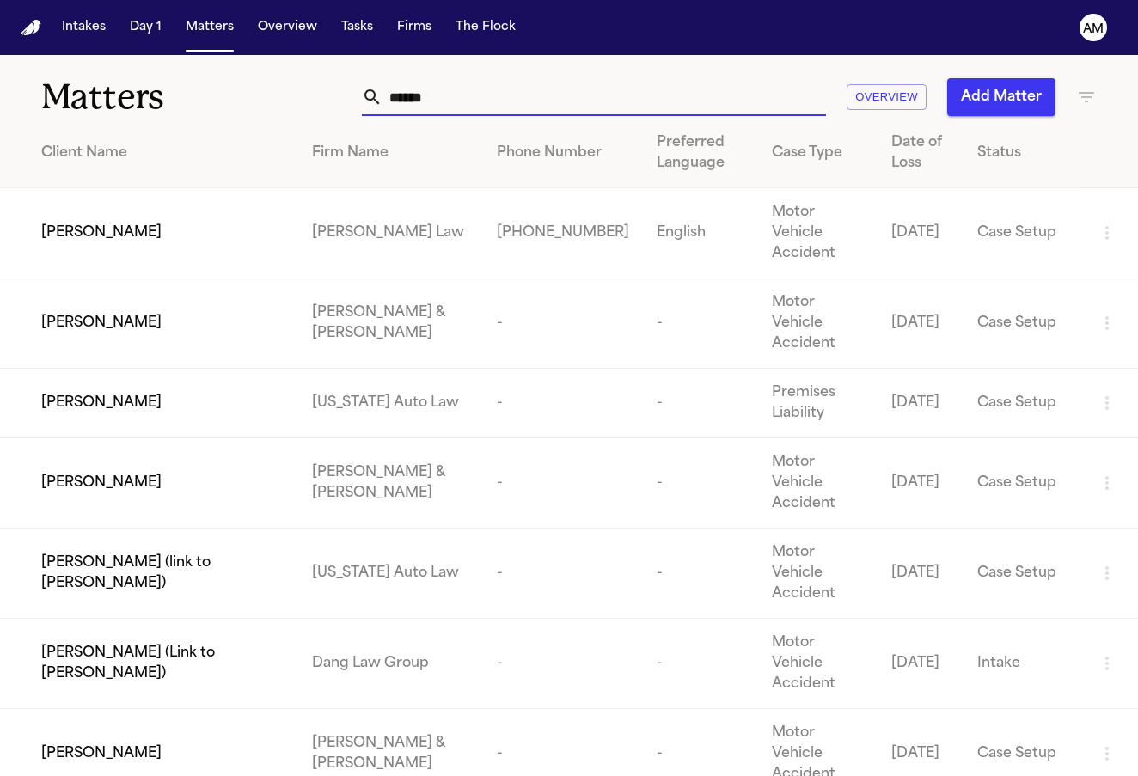
click at [462, 115] on input "******" at bounding box center [605, 97] width 444 height 38
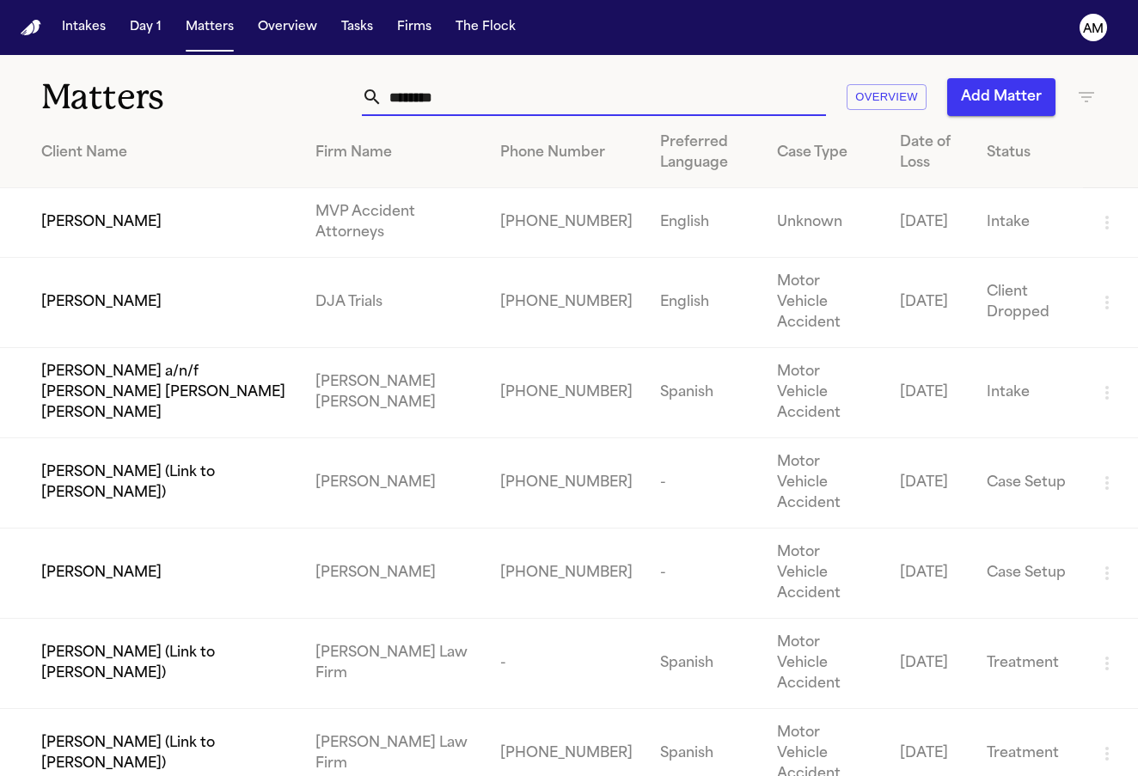
click at [204, 733] on span "Fanny Guerrero Rodriguez (Link to Jenny Guerrero Rodriguez)" at bounding box center [164, 753] width 247 height 41
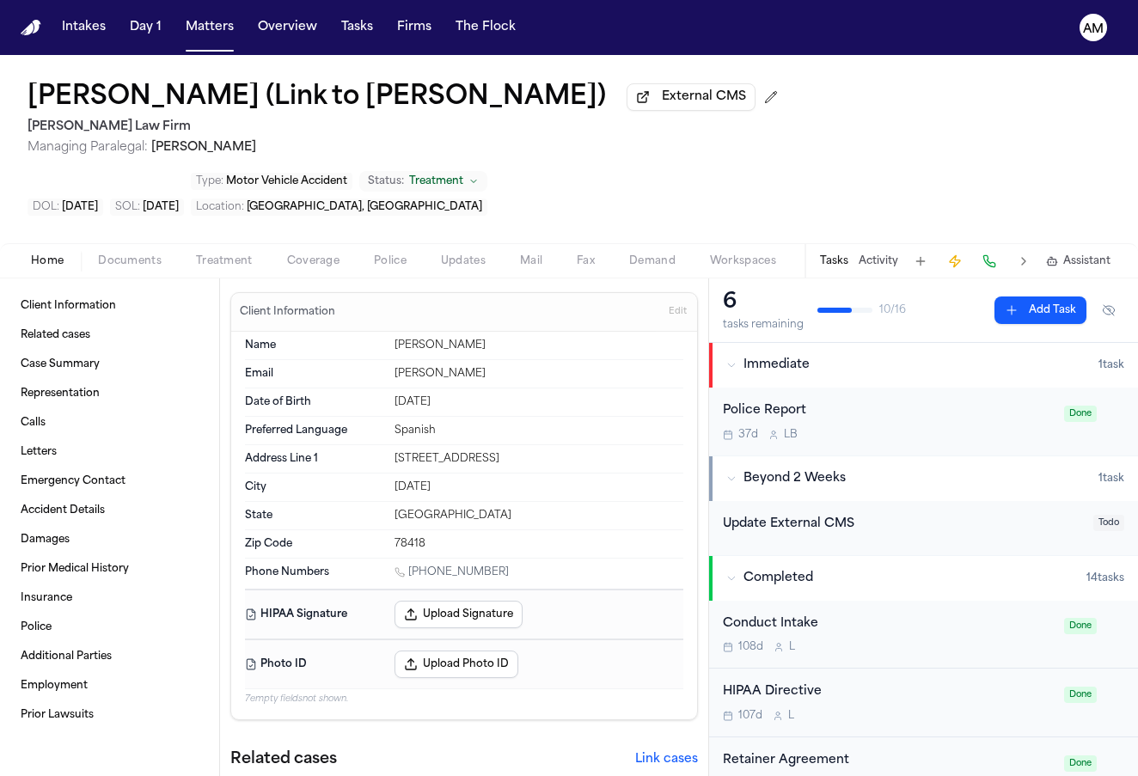
click at [243, 278] on div "Home Documents Treatment Coverage Police Updates Mail Fax Demand Workspaces Art…" at bounding box center [569, 260] width 1138 height 34
click at [237, 268] on span "Treatment" at bounding box center [224, 261] width 57 height 14
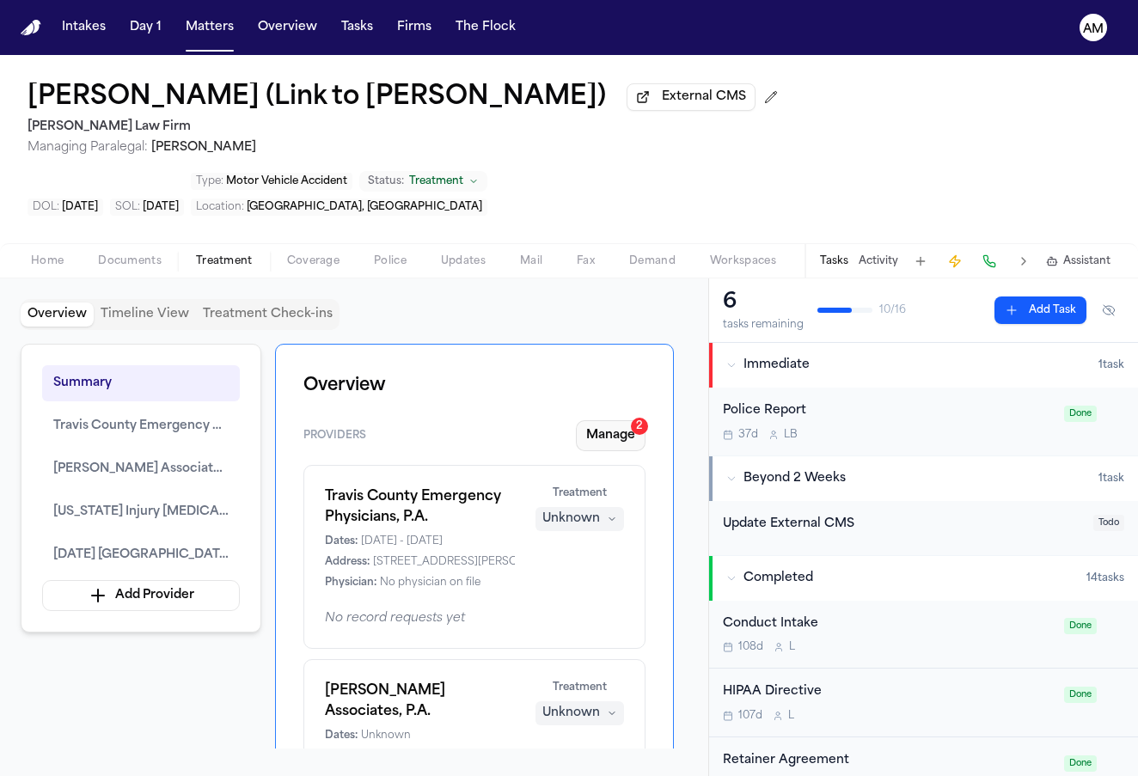
click at [605, 441] on button "Manage 2" at bounding box center [611, 435] width 70 height 31
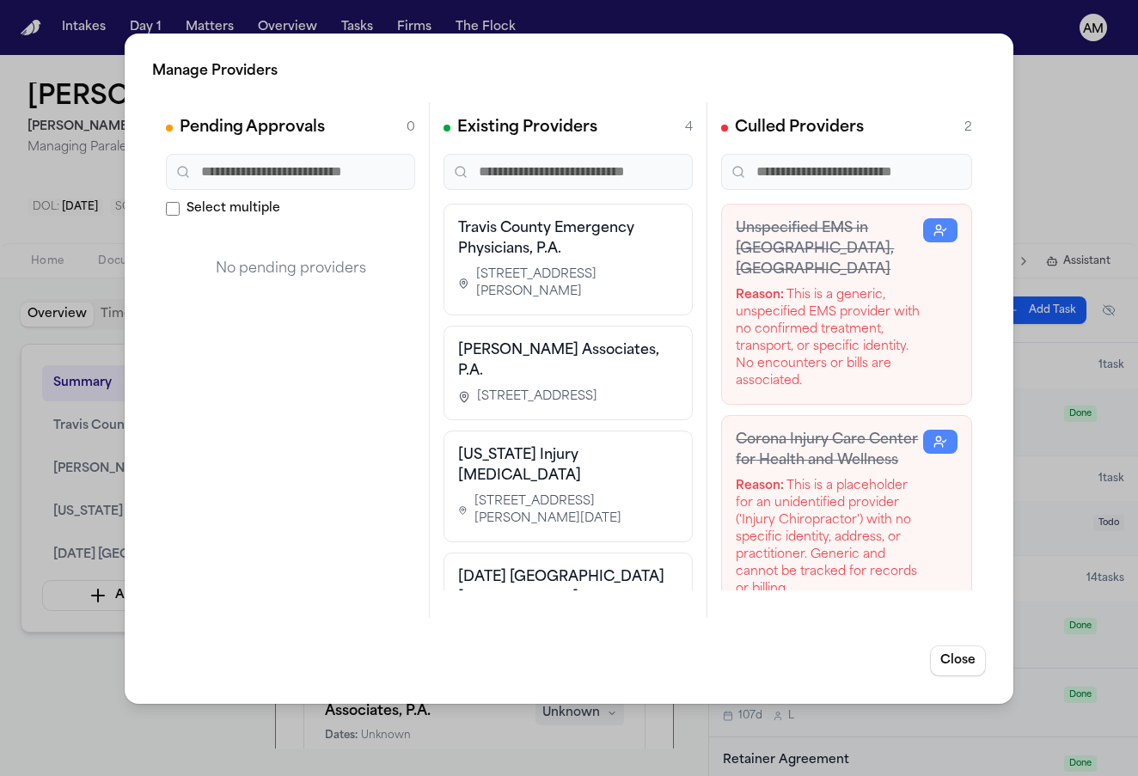
click at [40, 723] on div "Manage Providers Pending Approvals 0 Select multiple No pending providers Exist…" at bounding box center [569, 388] width 1138 height 776
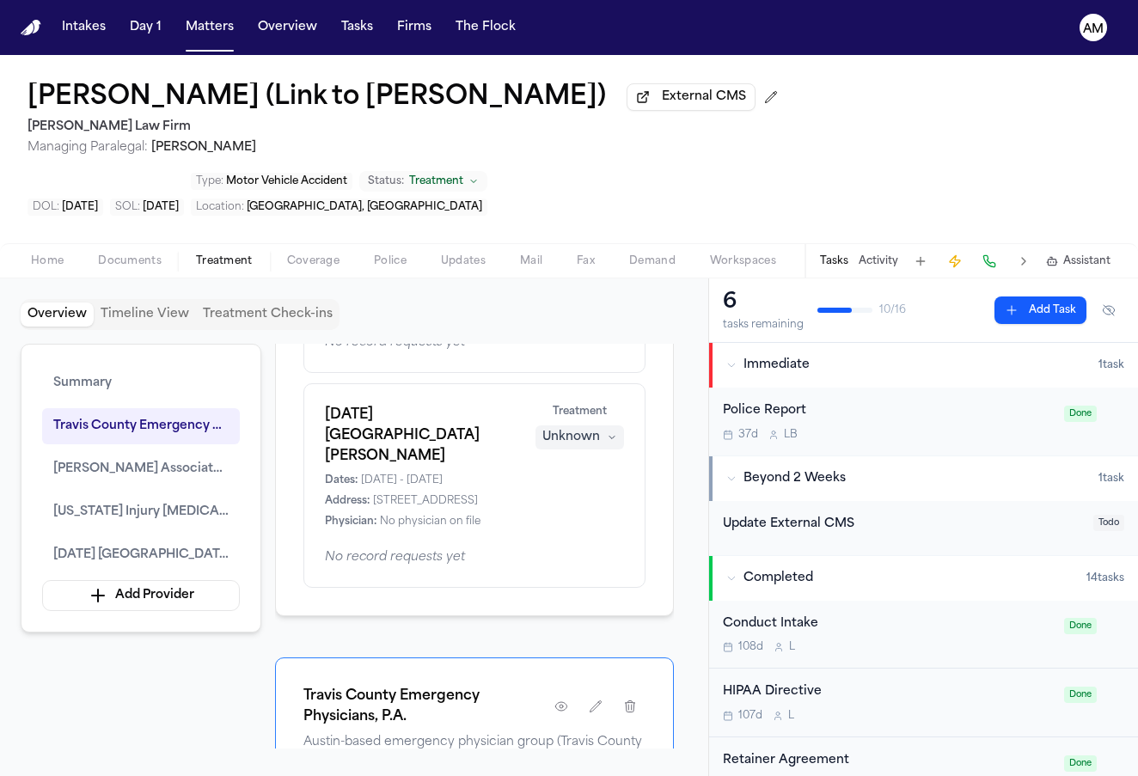
scroll to position [657, 0]
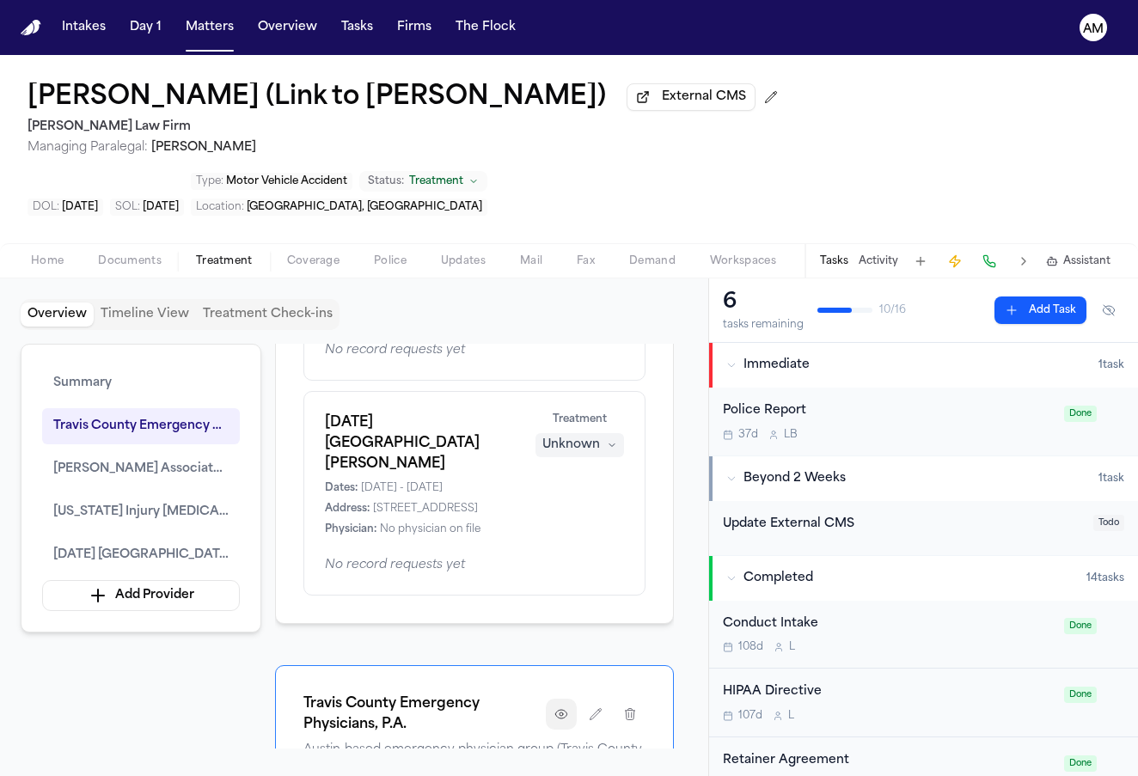
click at [561, 707] on icon "button" at bounding box center [561, 714] width 14 height 14
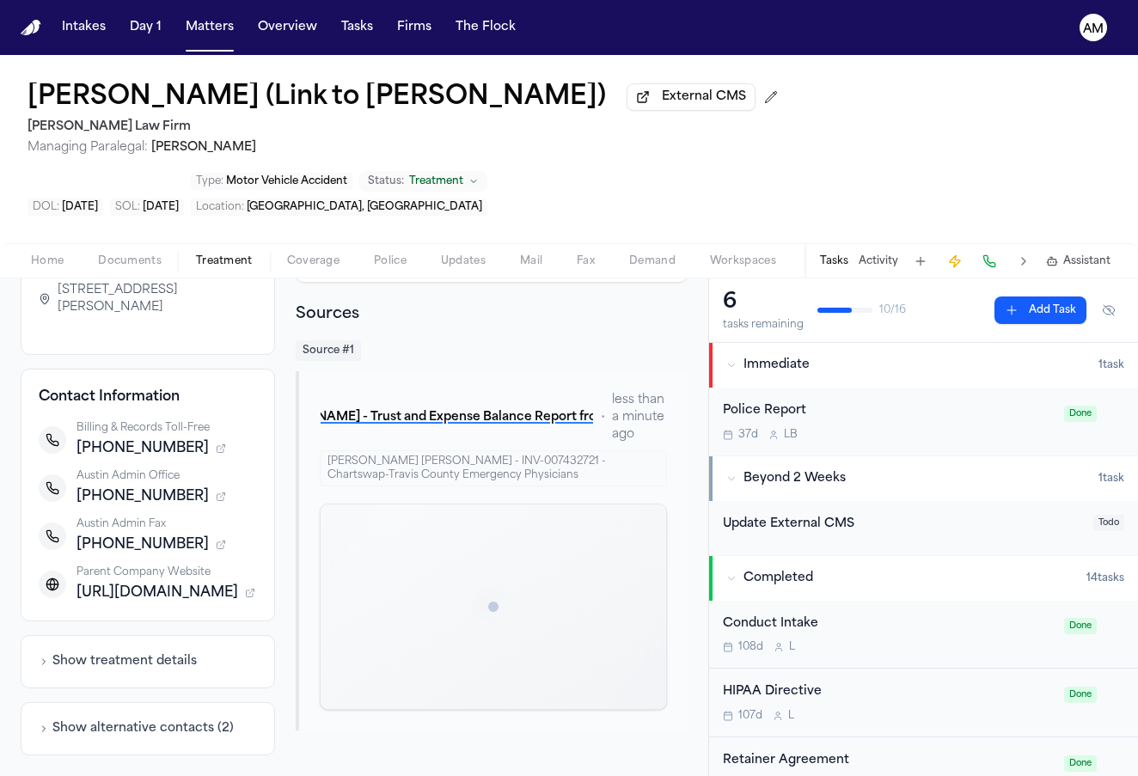
scroll to position [191, 0]
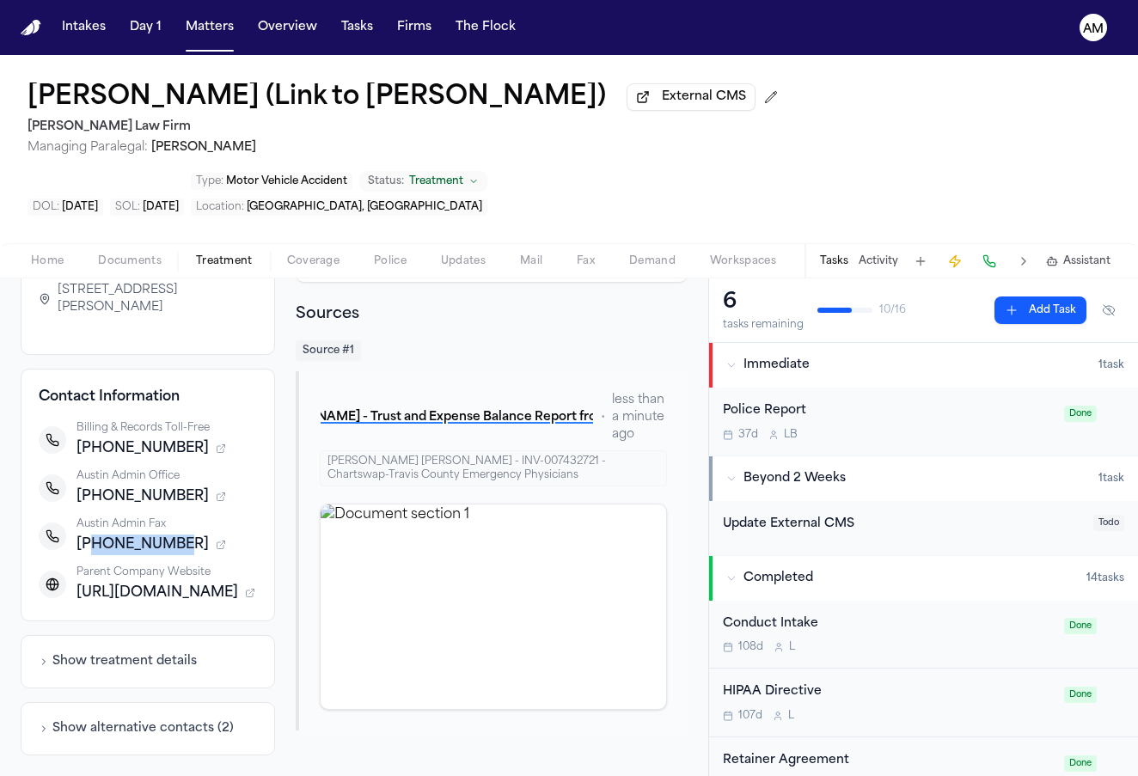
drag, startPoint x: 91, startPoint y: 548, endPoint x: 183, endPoint y: 542, distance: 92.2
click at [183, 542] on div "+15124529306" at bounding box center [167, 545] width 181 height 21
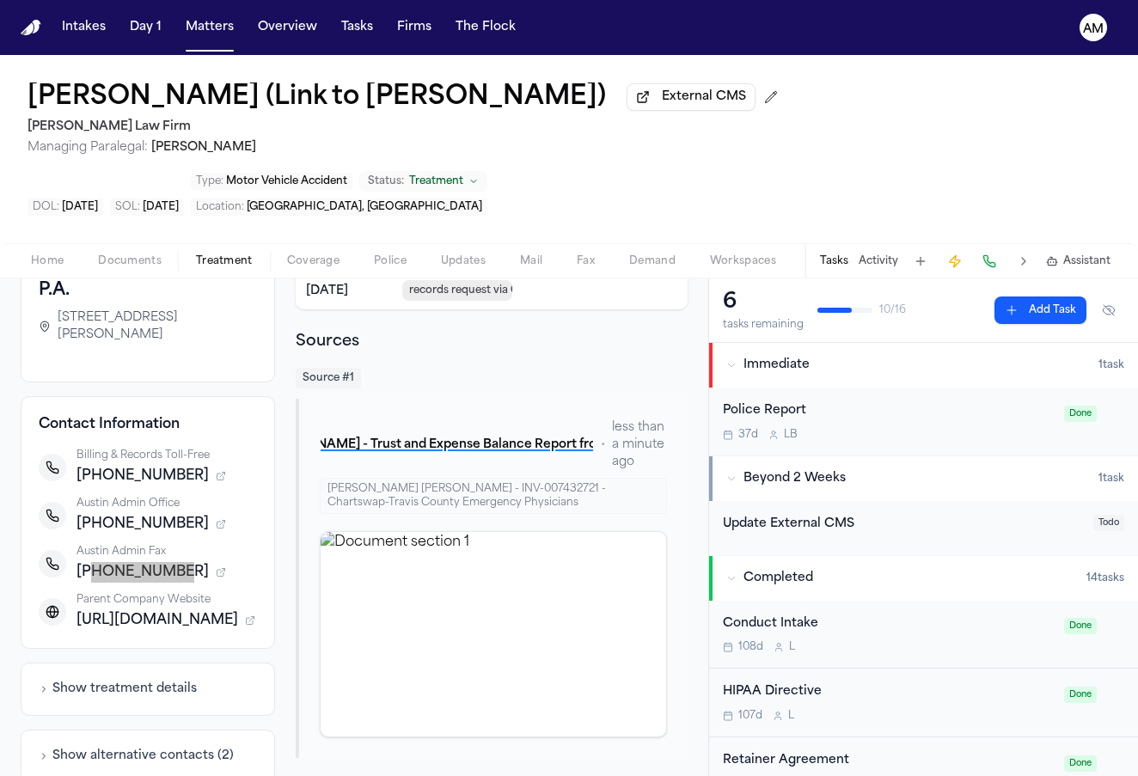
scroll to position [152, 0]
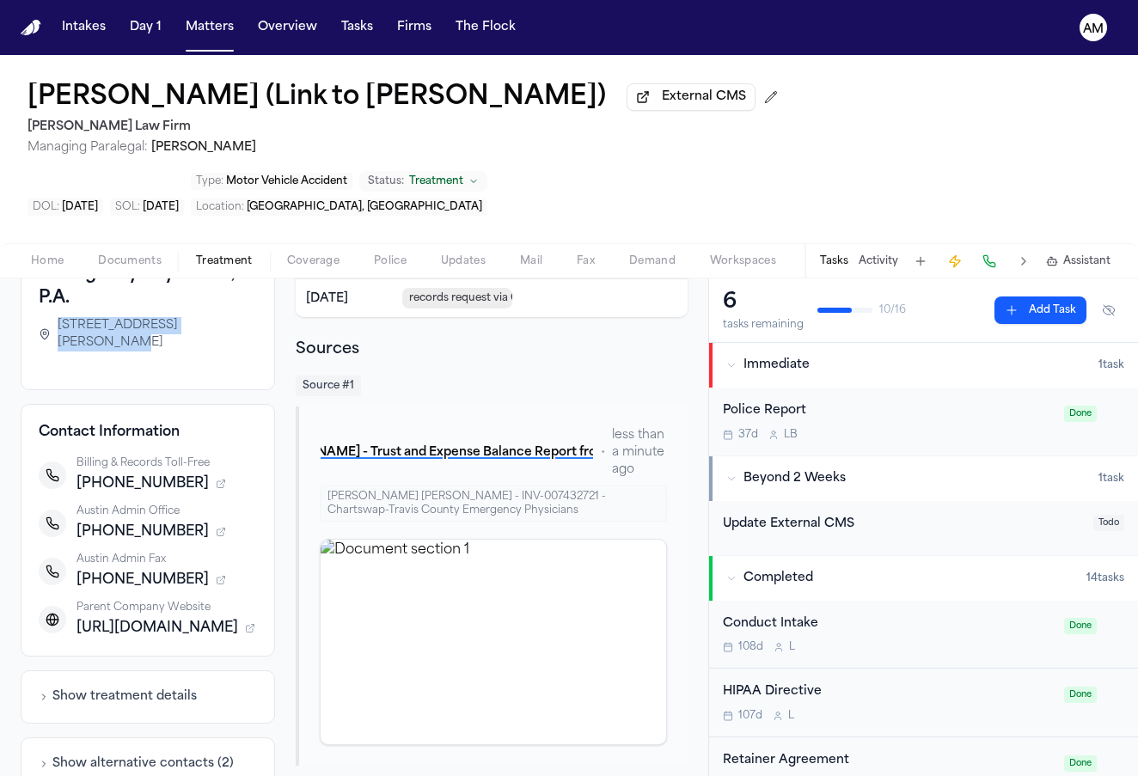
drag, startPoint x: 57, startPoint y: 328, endPoint x: 227, endPoint y: 329, distance: 170.2
click at [227, 329] on span "6300 La Calma Dr, Suite 200, Austin, TX 78752-3843" at bounding box center [157, 334] width 199 height 34
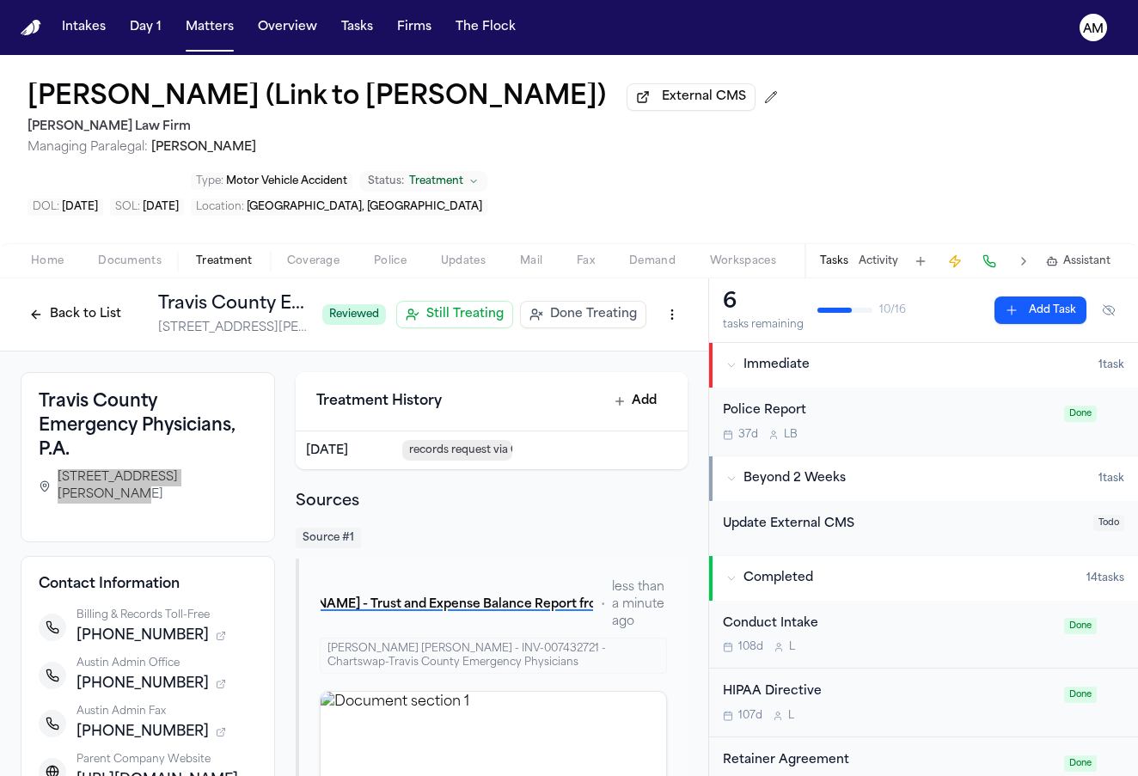
scroll to position [0, 0]
click at [84, 321] on button "Back to List" at bounding box center [75, 315] width 109 height 28
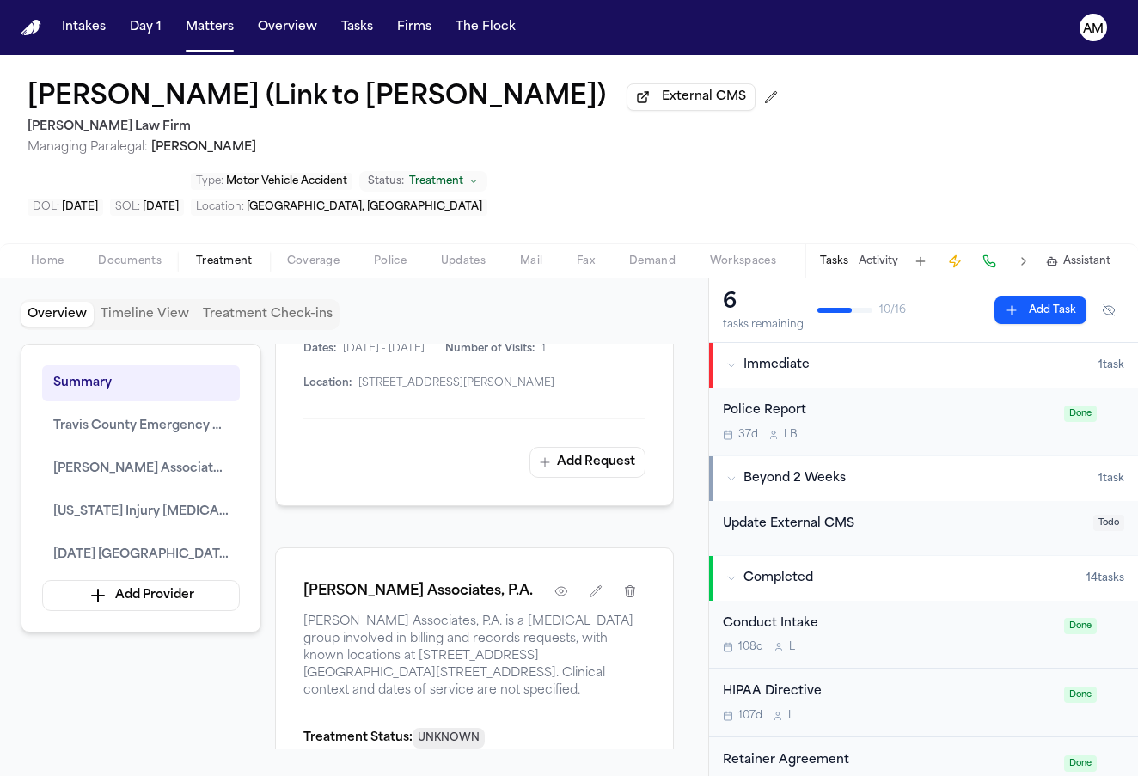
scroll to position [1212, 0]
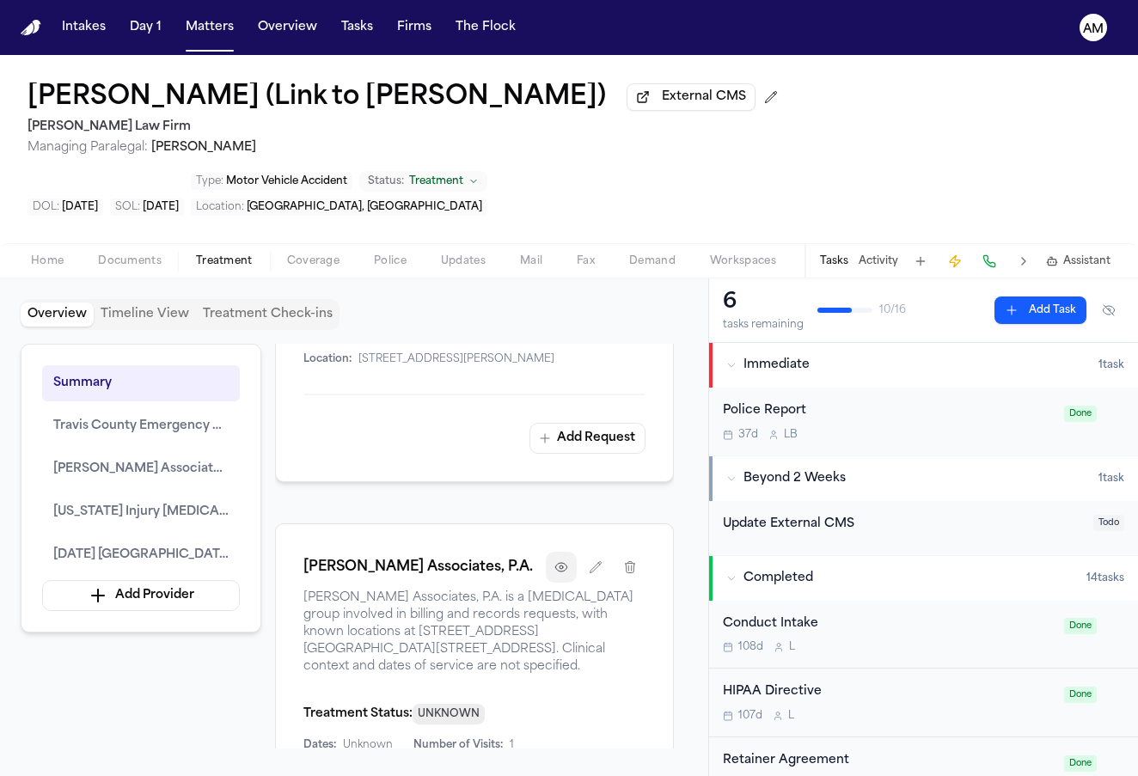
click at [571, 552] on button "button" at bounding box center [561, 567] width 31 height 31
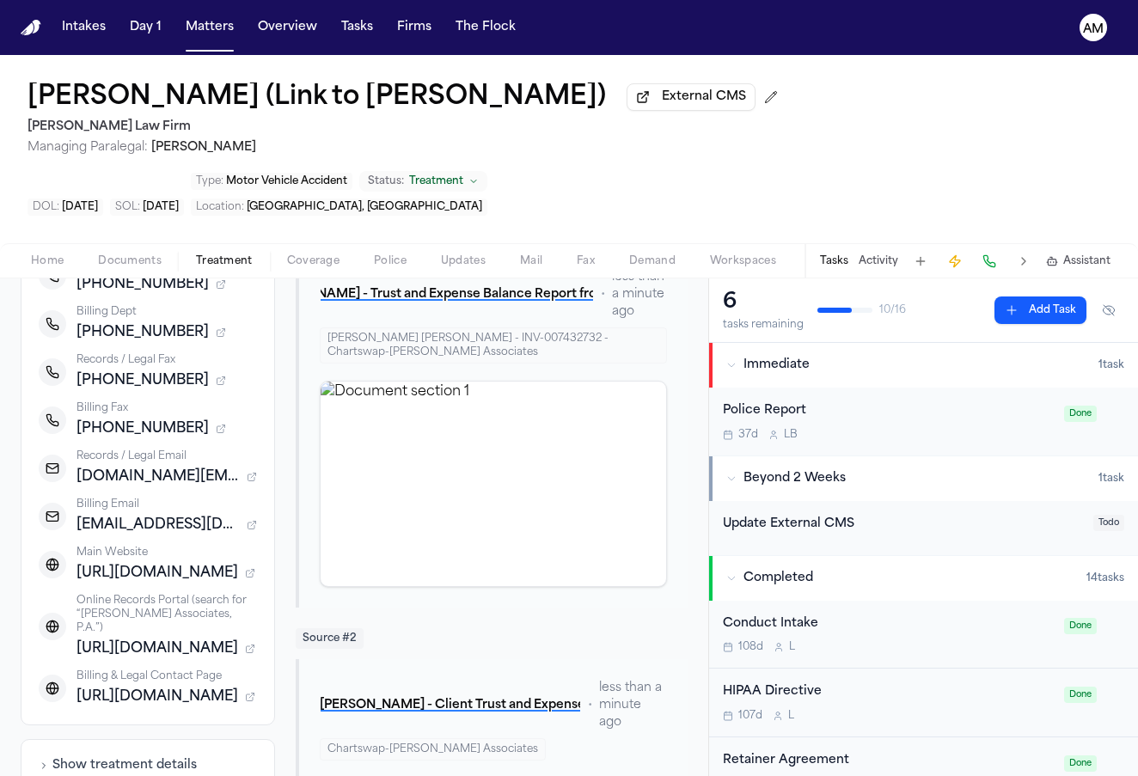
scroll to position [312, 0]
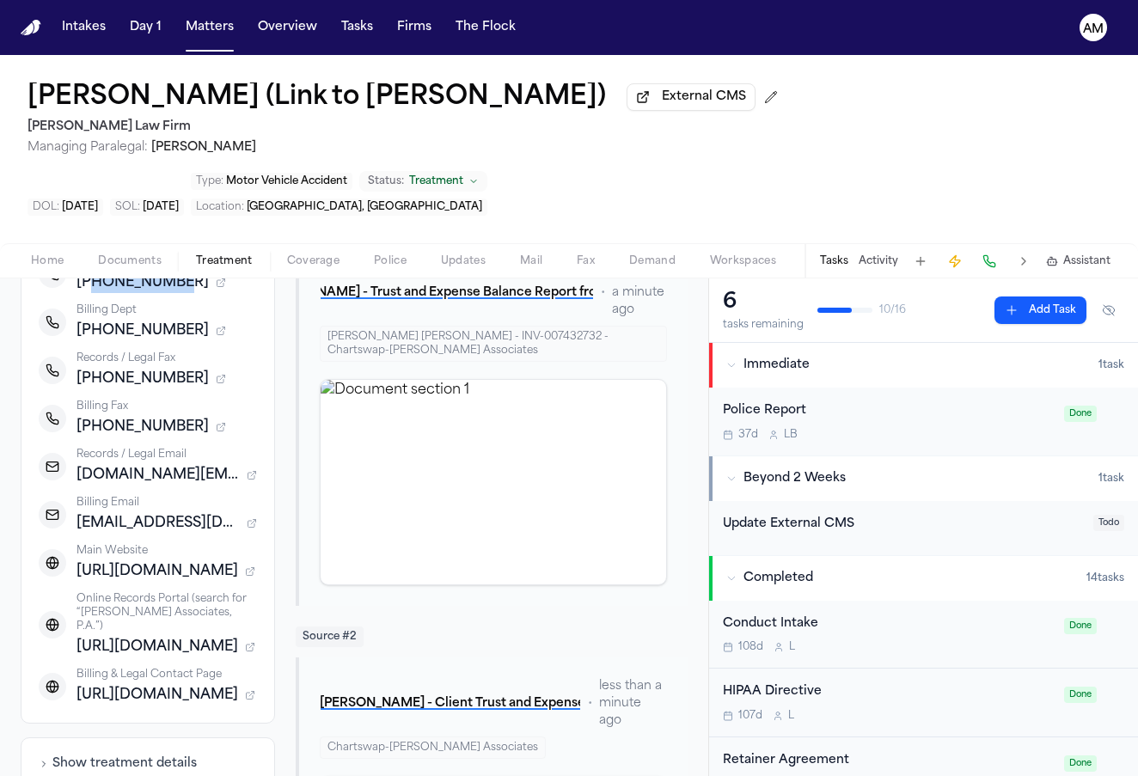
drag, startPoint x: 176, startPoint y: 303, endPoint x: 93, endPoint y: 314, distance: 84.0
click at [93, 293] on span "+14245008534" at bounding box center [143, 282] width 132 height 21
drag, startPoint x: 173, startPoint y: 357, endPoint x: 89, endPoint y: 359, distance: 83.4
click at [89, 341] on div "+12142722322" at bounding box center [167, 331] width 181 height 21
drag, startPoint x: 89, startPoint y: 402, endPoint x: 175, endPoint y: 396, distance: 86.2
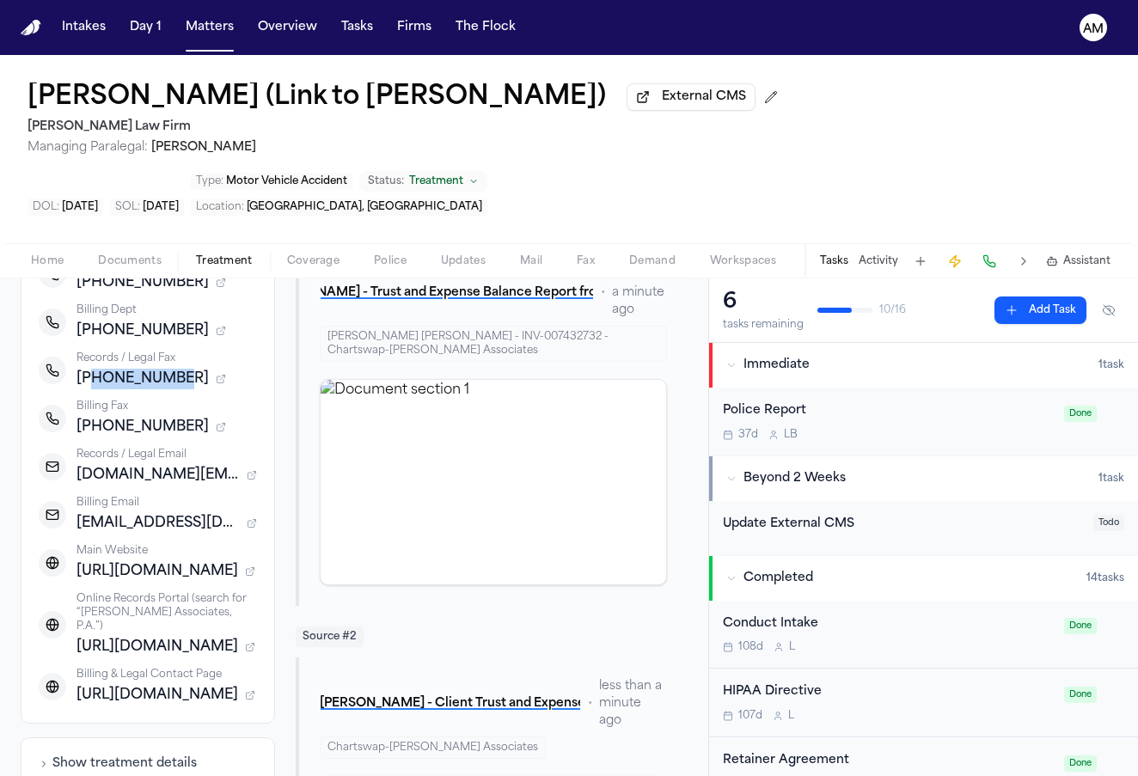
click at [175, 389] on span "+14245008534" at bounding box center [143, 379] width 132 height 21
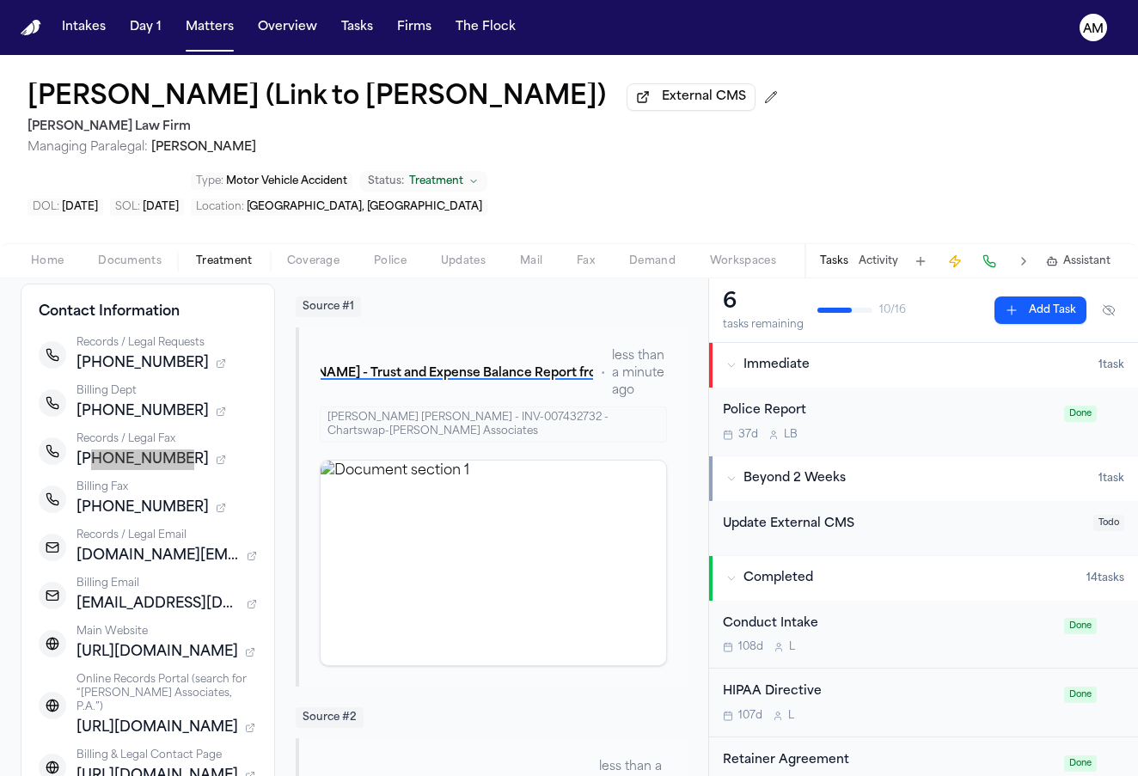
scroll to position [230, 0]
drag, startPoint x: 90, startPoint y: 532, endPoint x: 177, endPoint y: 536, distance: 86.9
click at [177, 519] on div "+18885127291" at bounding box center [167, 509] width 181 height 21
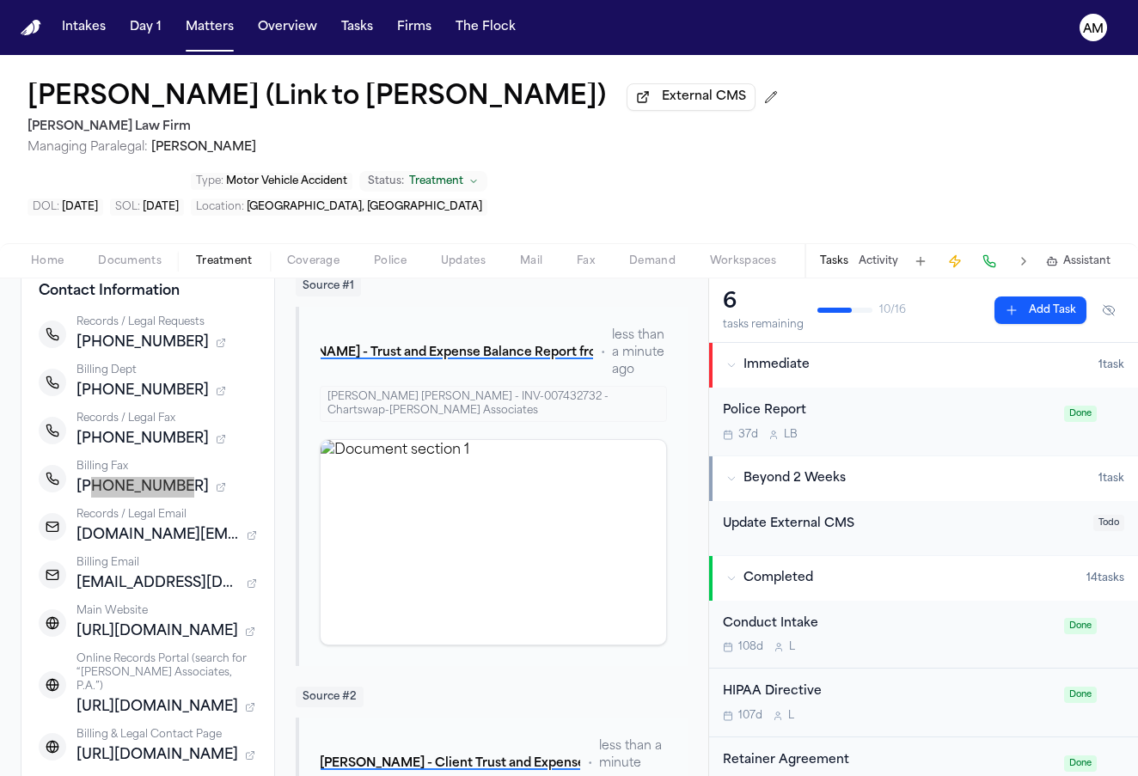
scroll to position [266, 0]
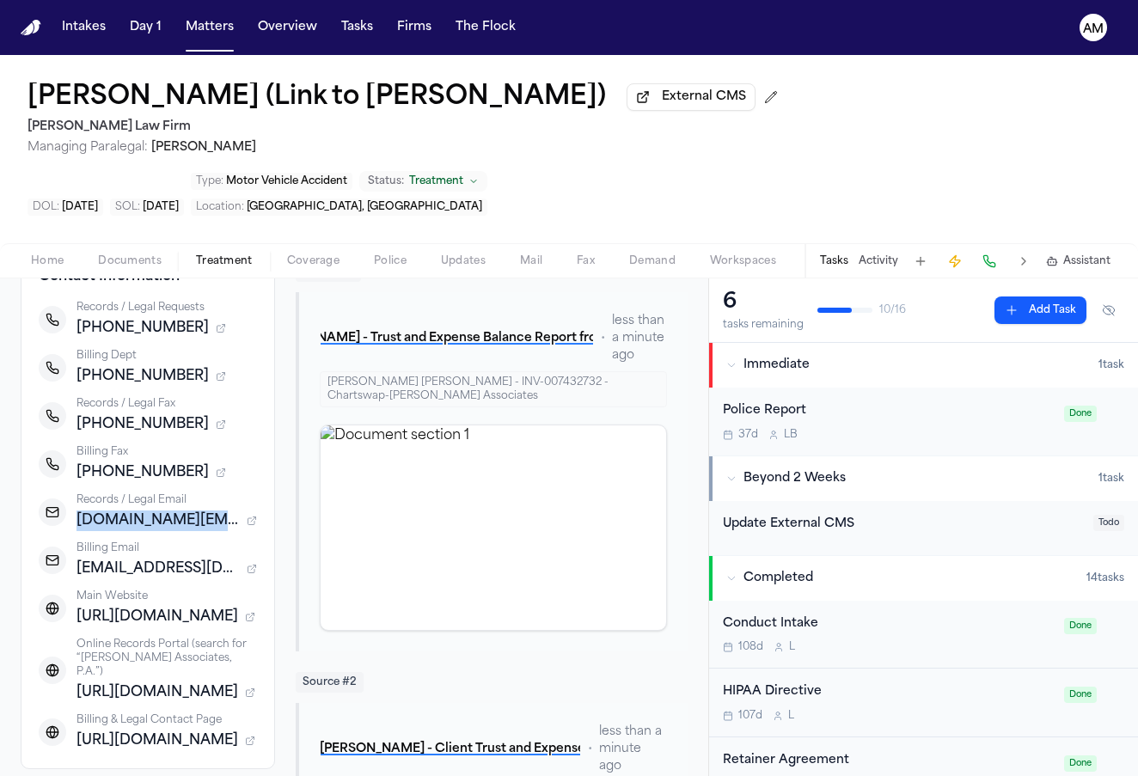
drag, startPoint x: 76, startPoint y: 543, endPoint x: 242, endPoint y: 536, distance: 166.1
click at [242, 531] on div "Records / Legal Email rcm.legal@radpartners.com" at bounding box center [148, 512] width 218 height 38
drag, startPoint x: 78, startPoint y: 593, endPoint x: 260, endPoint y: 599, distance: 181.5
click at [260, 599] on div "Contact Information Records / Legal Requests +14245008534 Billing Dept +1214272…" at bounding box center [148, 508] width 254 height 521
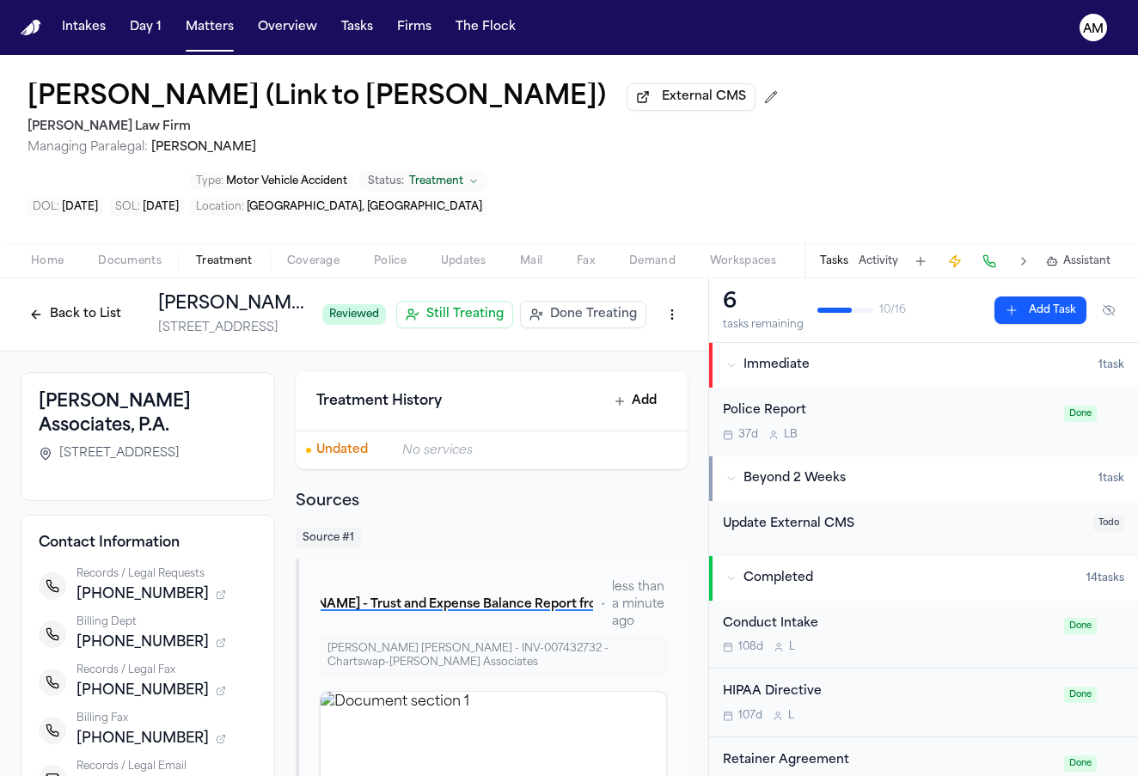
scroll to position [0, 0]
drag, startPoint x: 57, startPoint y: 459, endPoint x: 174, endPoint y: 461, distance: 117.8
click at [174, 461] on span "17200 St Lukes Way, The Woodlands, TX 77384-8007" at bounding box center [119, 453] width 120 height 17
click at [52, 322] on button "Back to List" at bounding box center [75, 315] width 109 height 28
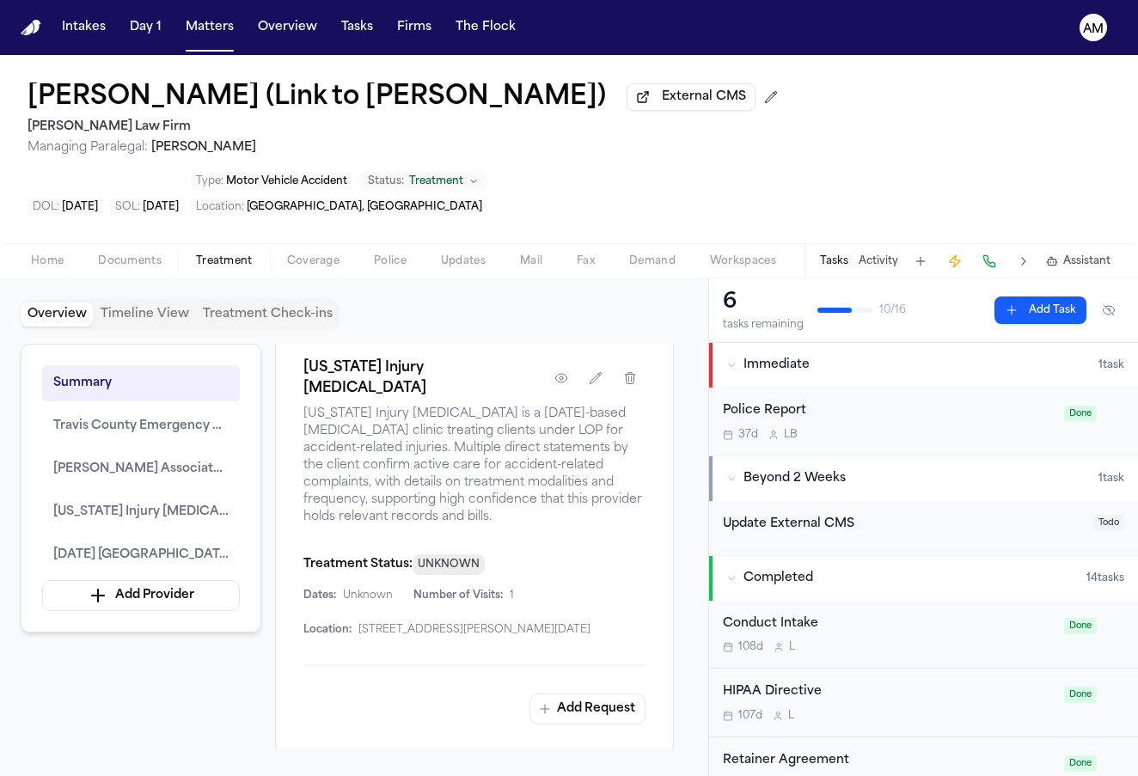
click at [221, 9] on nav "Intakes Day 1 Matters Overview Tasks Firms The Flock AM" at bounding box center [569, 27] width 1138 height 55
click at [223, 30] on button "Matters" at bounding box center [210, 27] width 62 height 31
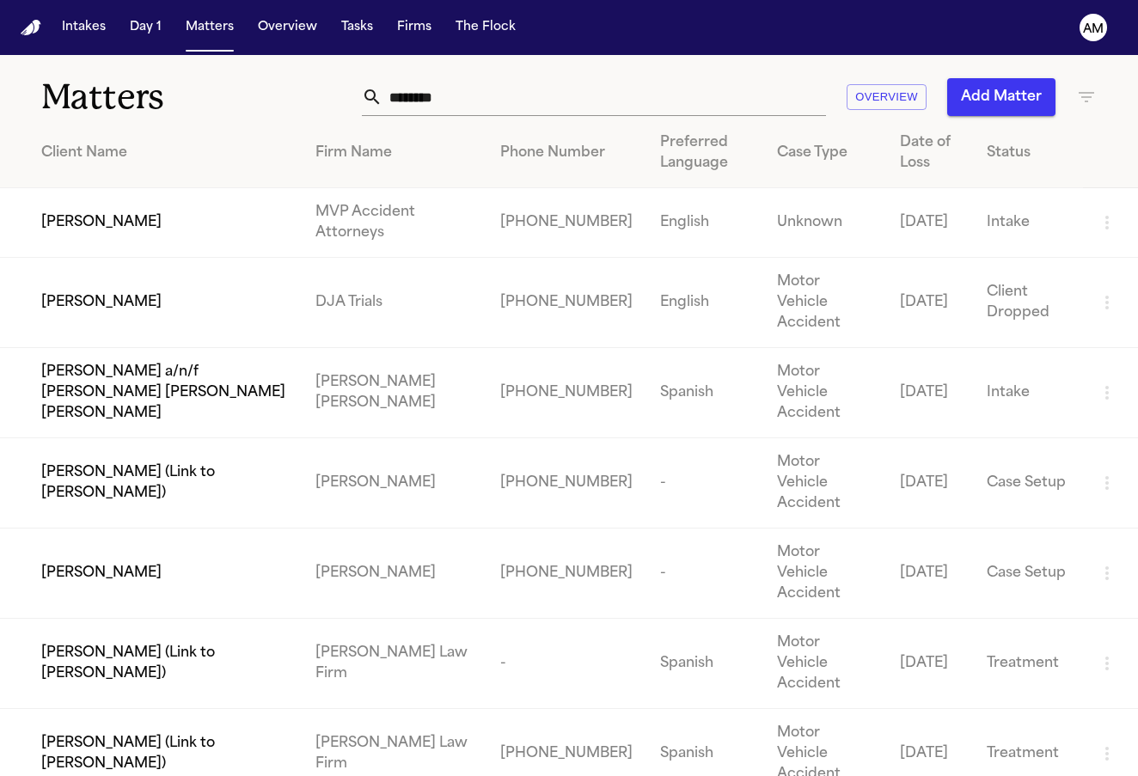
click at [474, 91] on input "********" at bounding box center [605, 97] width 444 height 38
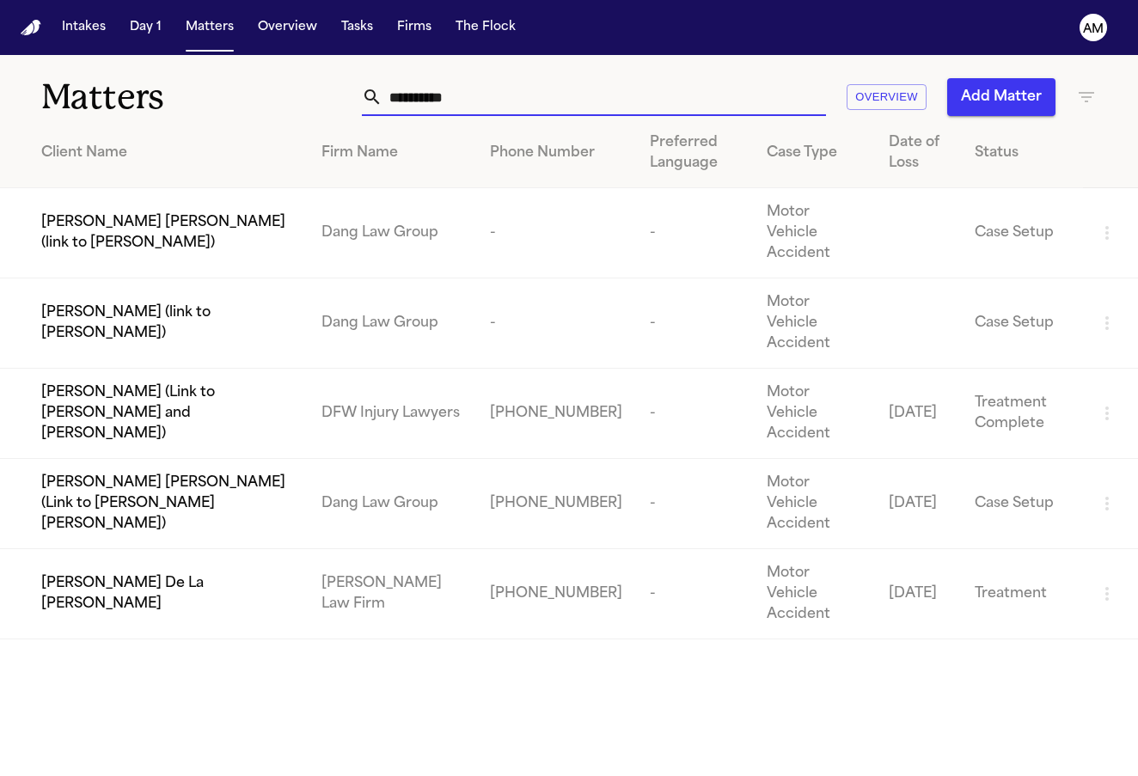
click at [294, 573] on div "Tara De La Cruz" at bounding box center [167, 593] width 253 height 41
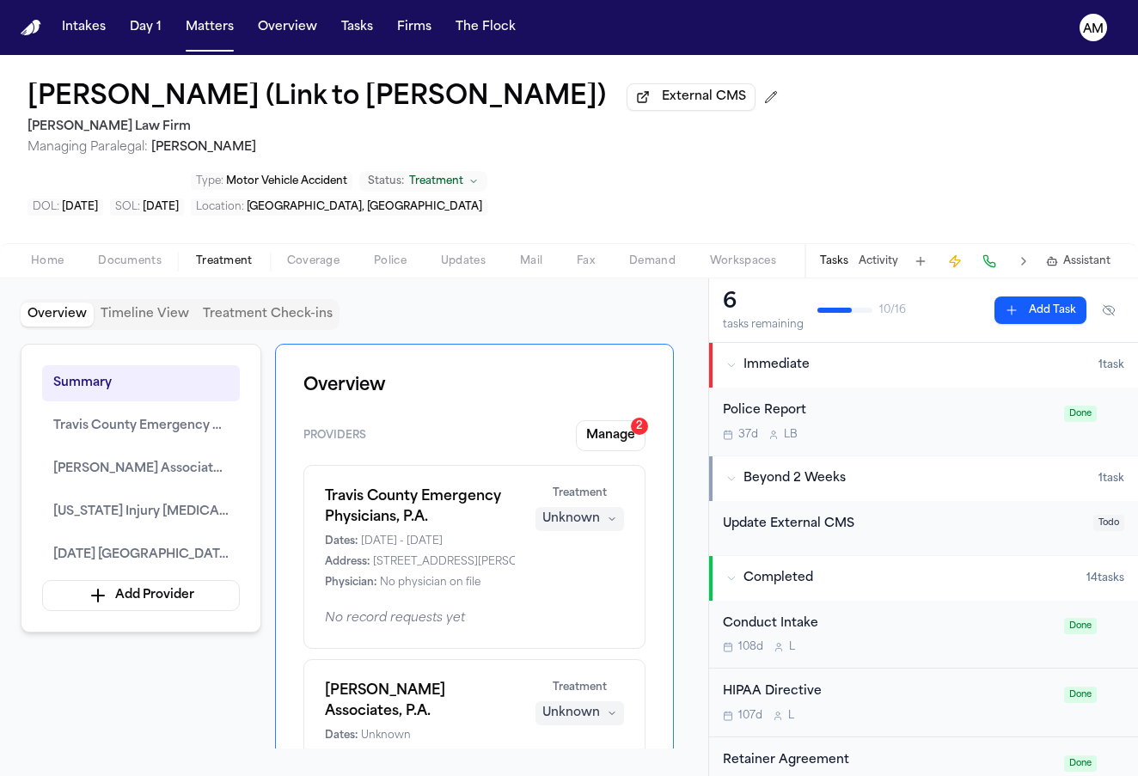
click at [266, 257] on button "Treatment" at bounding box center [224, 261] width 91 height 21
click at [306, 266] on span "Coverage" at bounding box center [313, 261] width 52 height 14
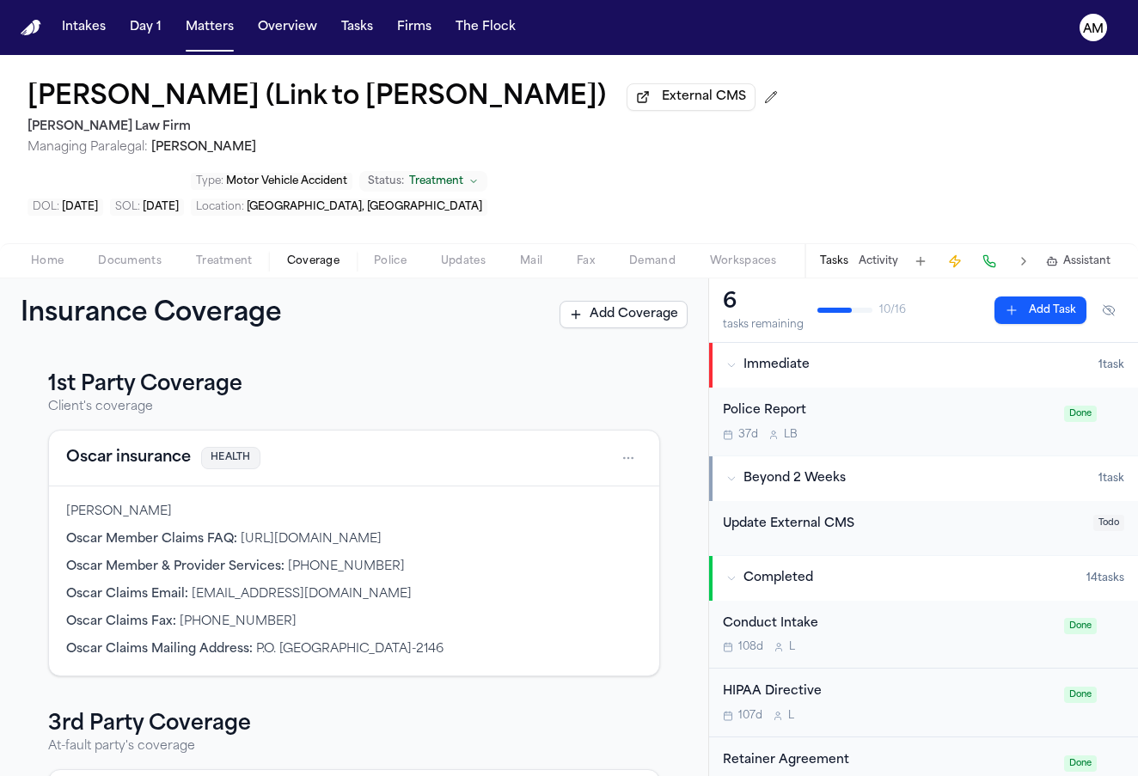
click at [420, 632] on div "Fanny Guerrero Rodriguez Oscar Member Claims FAQ : https://www.hioscar.com/faq/…" at bounding box center [354, 581] width 610 height 189
click at [193, 15] on button "Matters" at bounding box center [210, 27] width 62 height 31
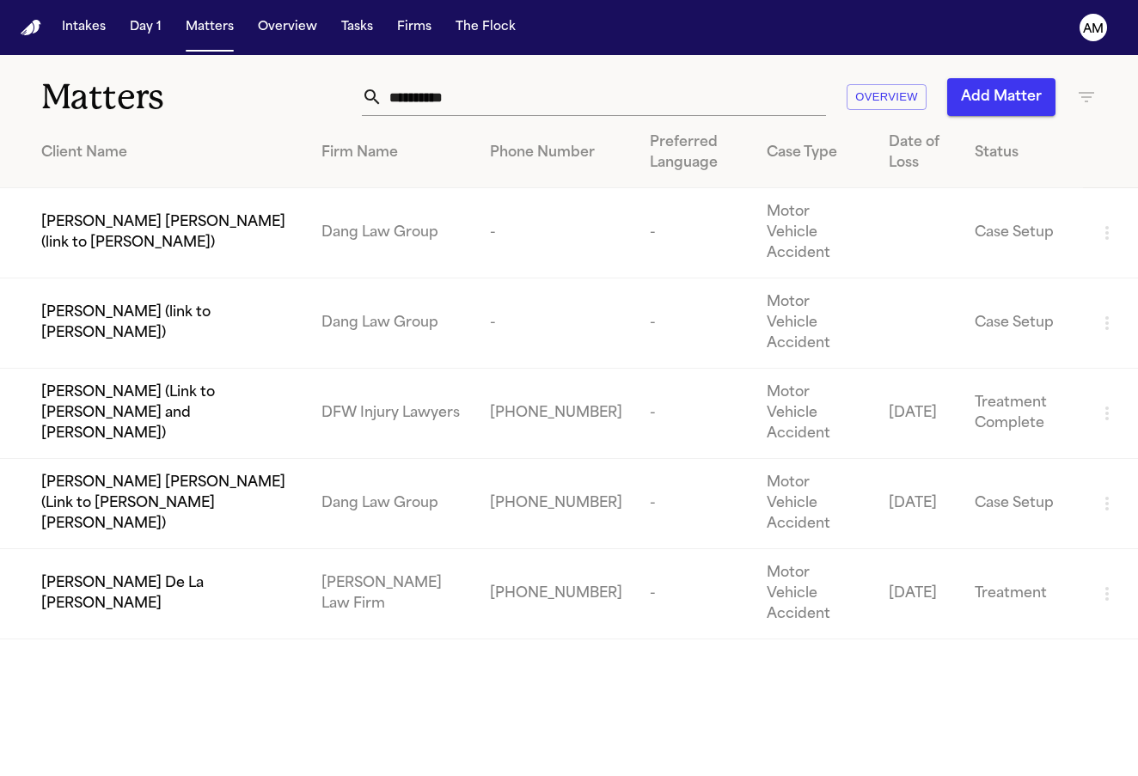
click at [260, 549] on td "Tara De La Cruz" at bounding box center [154, 594] width 308 height 90
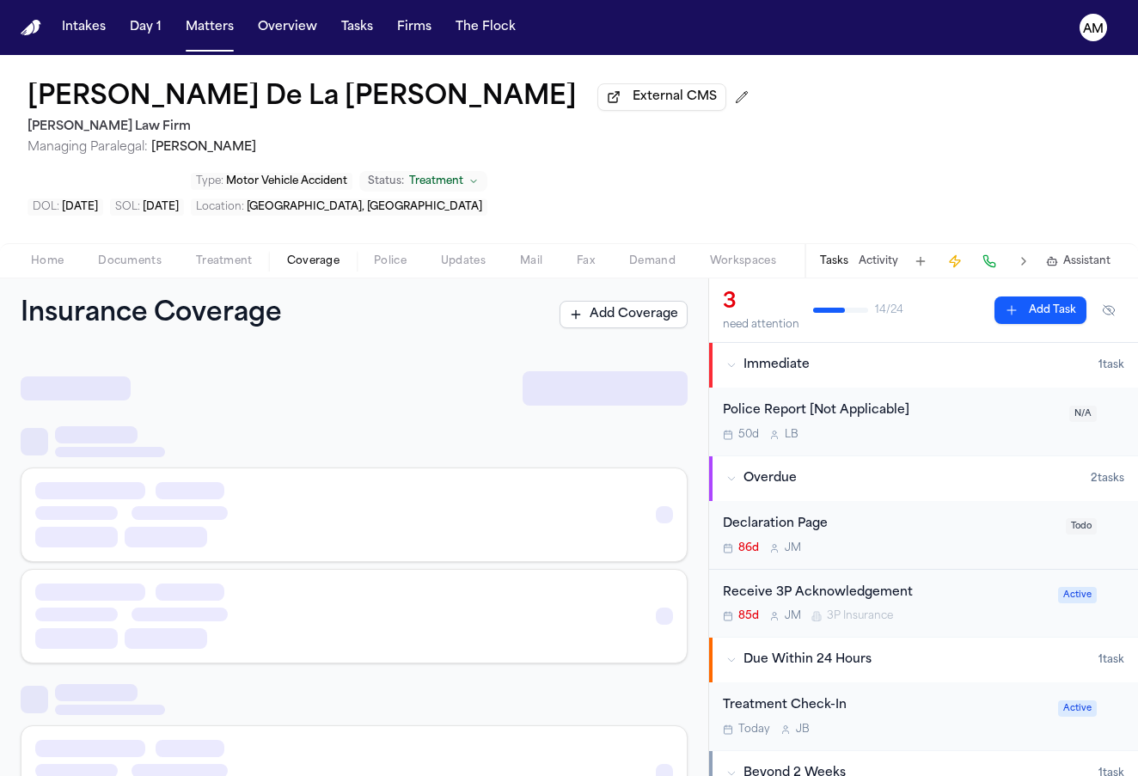
click at [314, 254] on span "Coverage" at bounding box center [313, 261] width 52 height 14
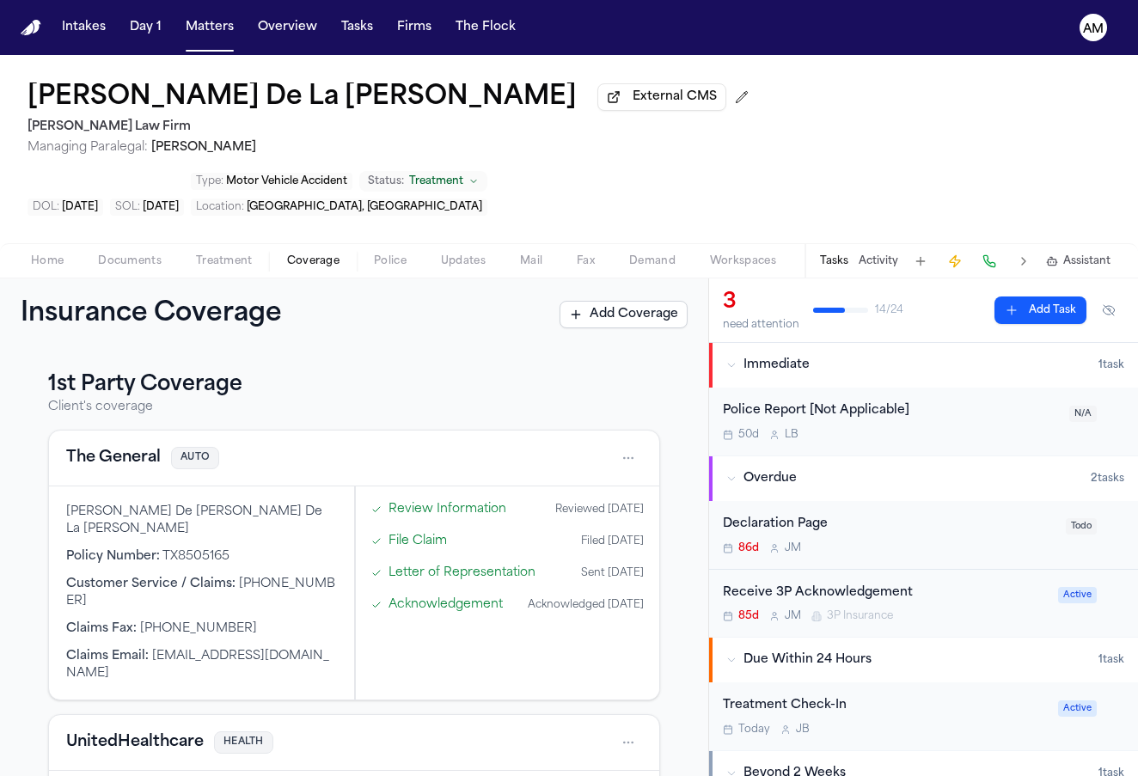
click at [625, 406] on html "Intakes Day 1 Matters Overview Tasks Firms The Flock AM Tara De La Cruz Externa…" at bounding box center [569, 388] width 1138 height 776
click at [591, 436] on div "View coverage details" at bounding box center [573, 446] width 129 height 45
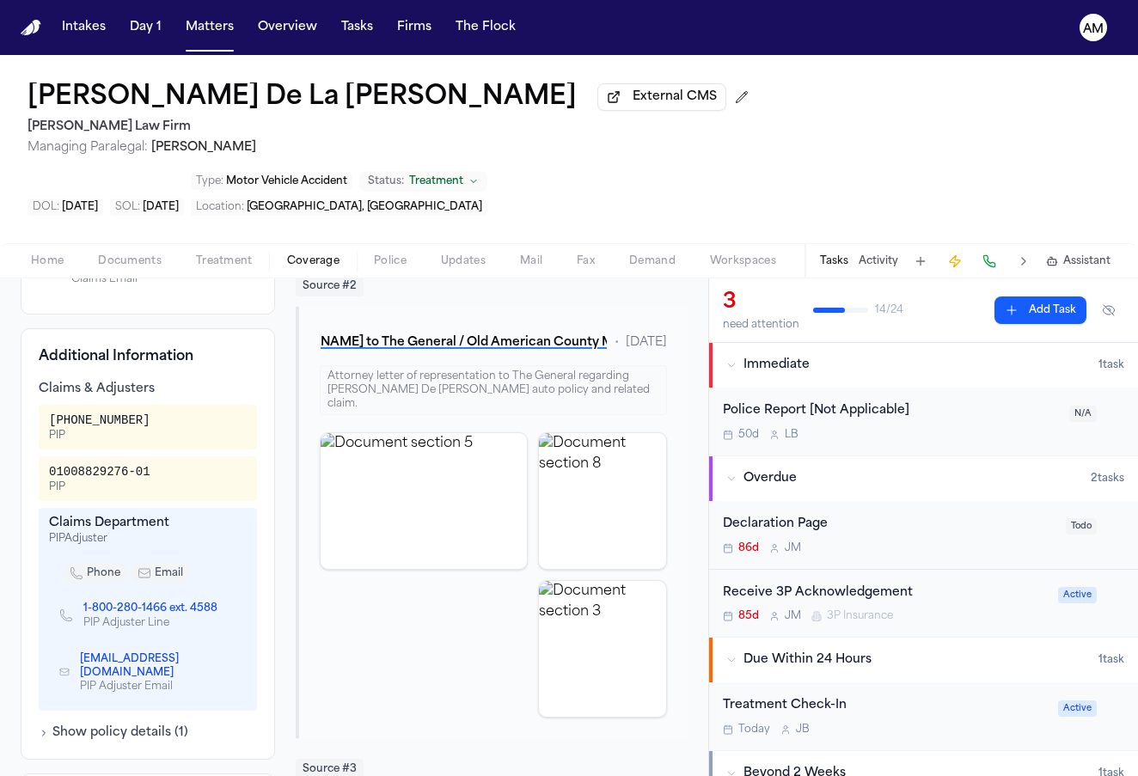
scroll to position [532, 0]
click at [142, 724] on button "Show policy details ( 1 )" at bounding box center [114, 732] width 150 height 17
click at [142, 724] on button "Hide policy details" at bounding box center [102, 732] width 126 height 17
click at [142, 724] on button "Show policy details ( 1 )" at bounding box center [114, 732] width 150 height 17
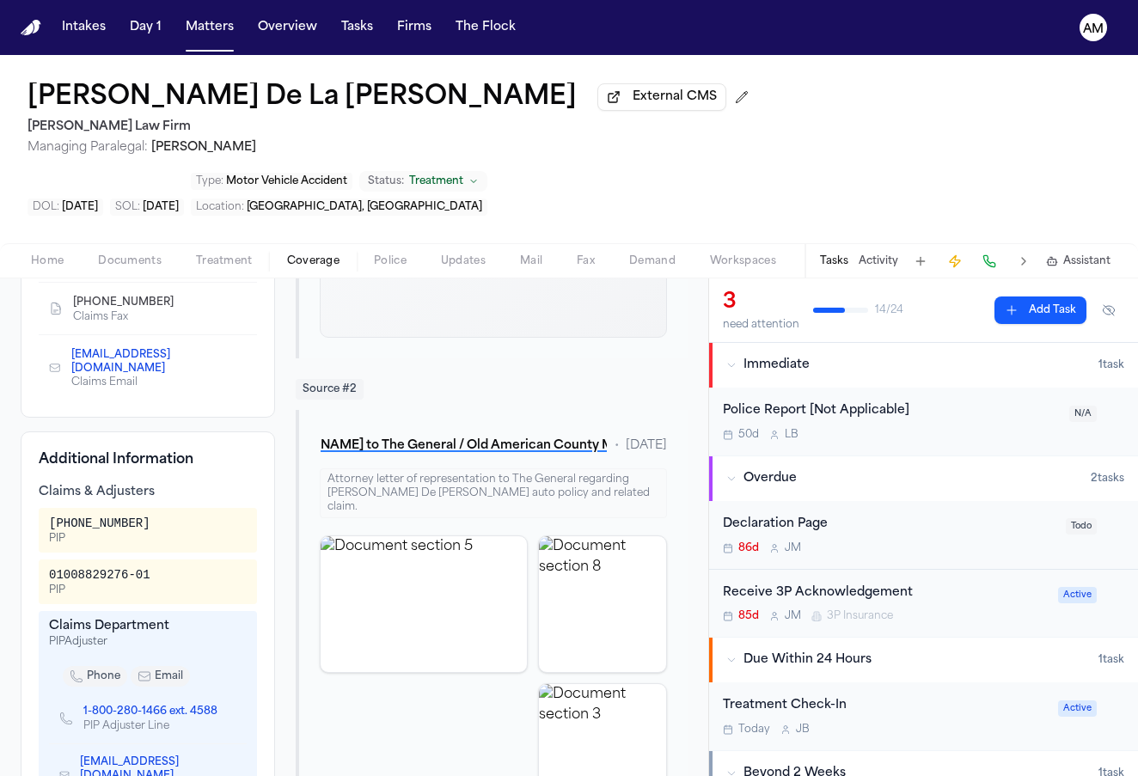
scroll to position [422, 0]
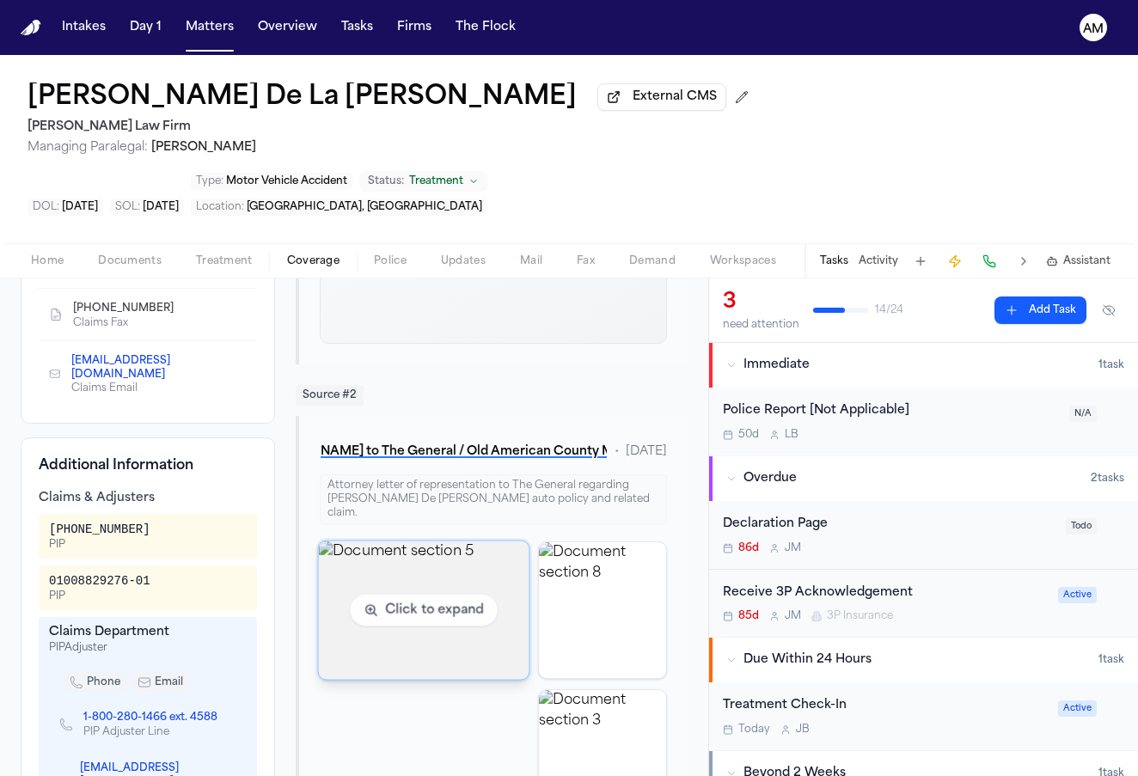
click at [427, 559] on img "View document section 5" at bounding box center [424, 610] width 211 height 138
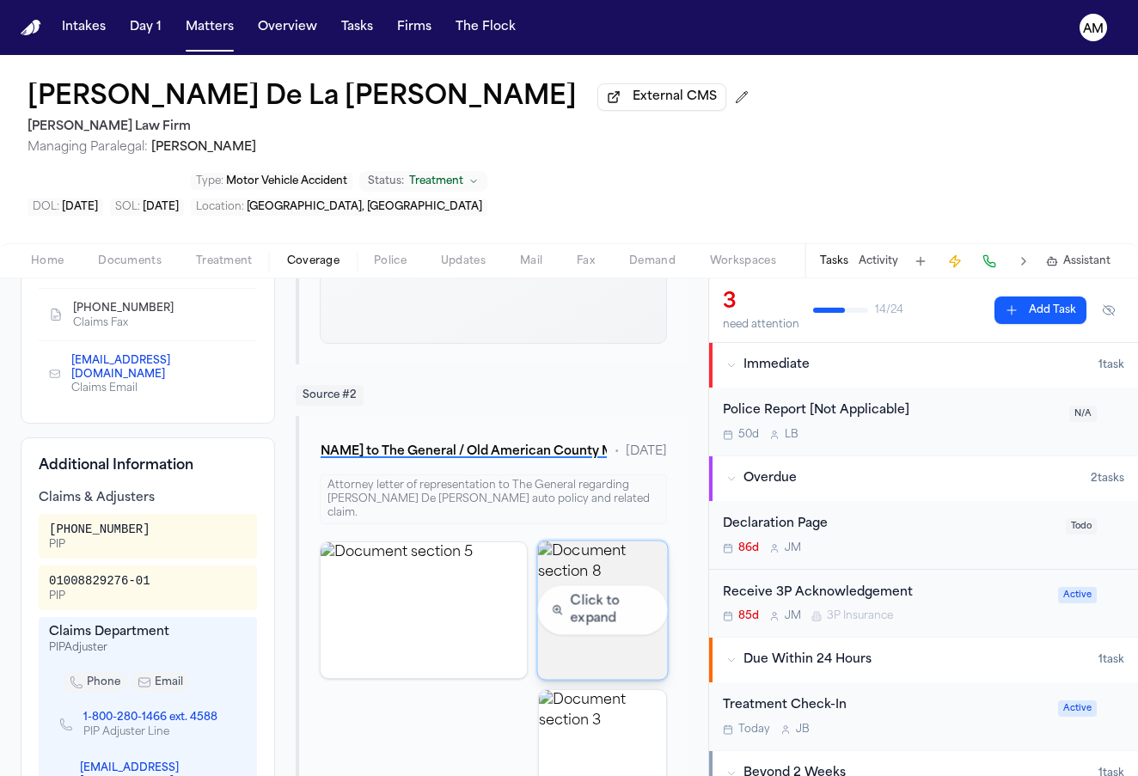
click at [595, 541] on img "View document section 8" at bounding box center [603, 610] width 130 height 138
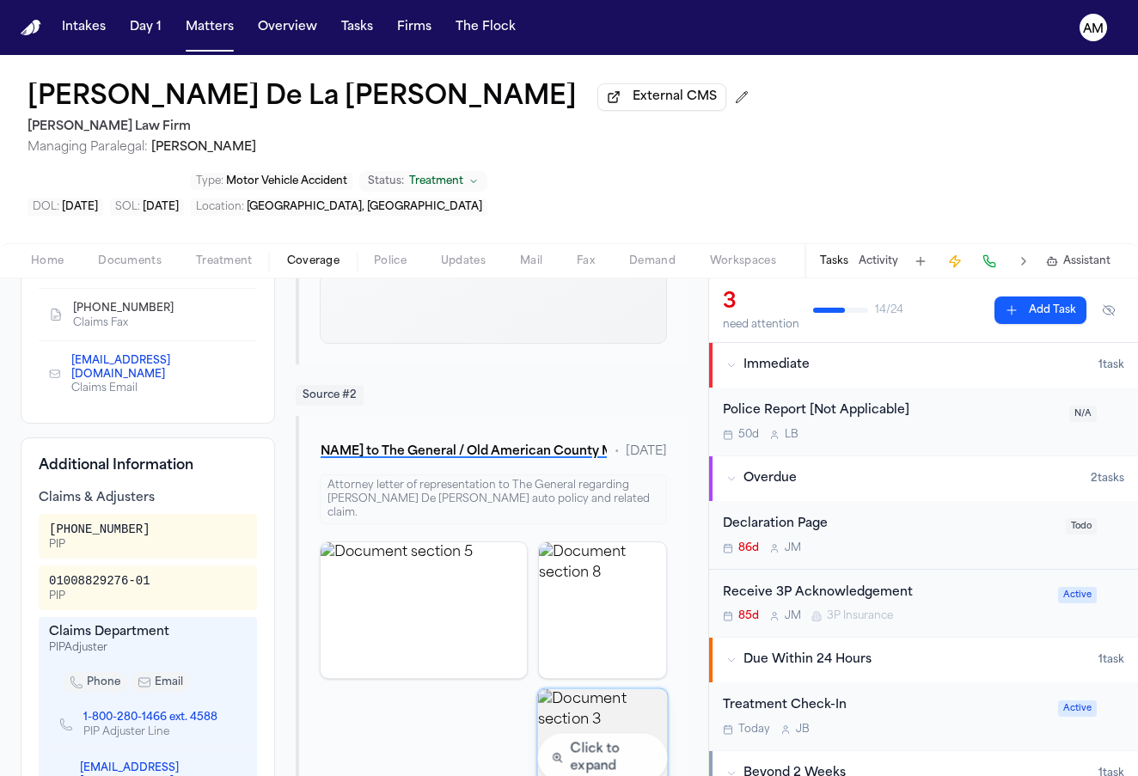
click at [615, 689] on img "View document section 3" at bounding box center [603, 758] width 130 height 138
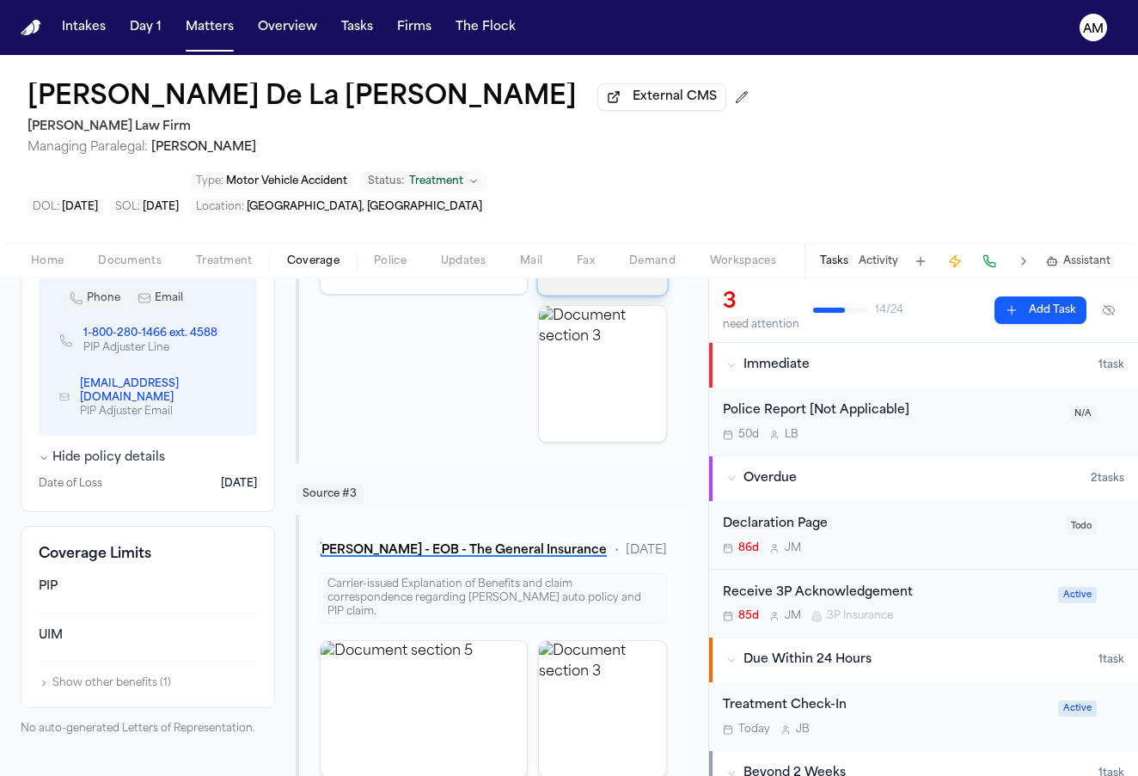
scroll to position [821, 0]
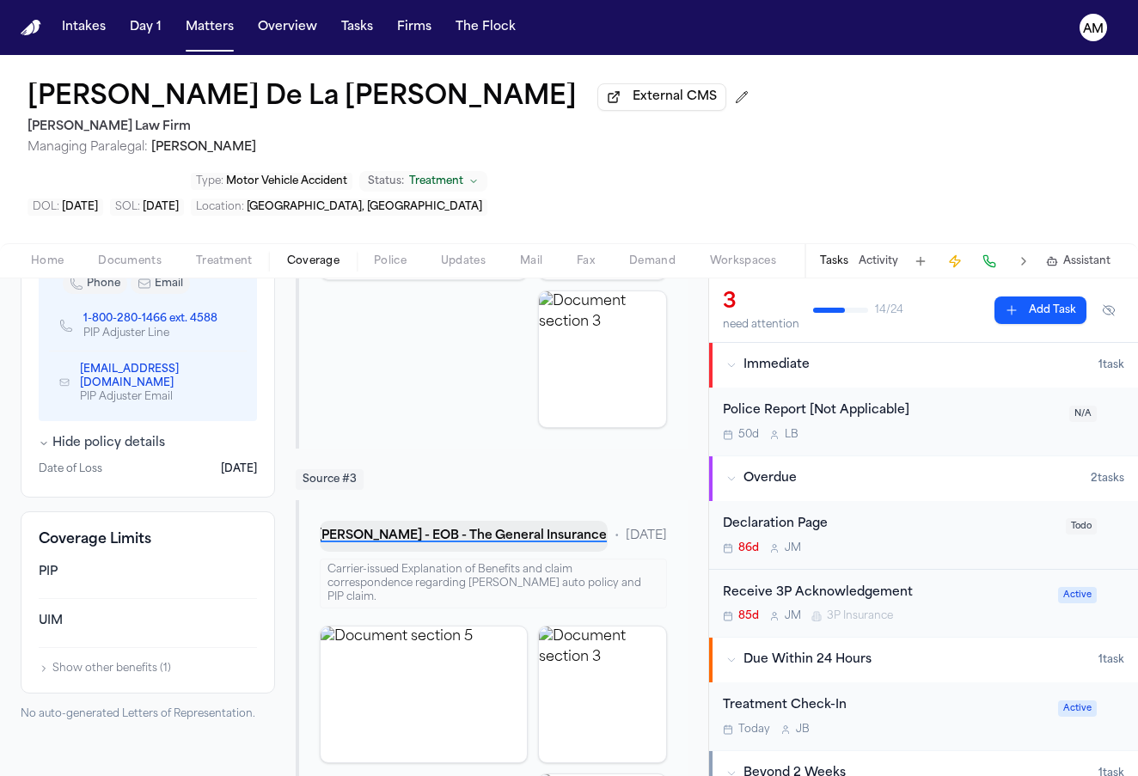
click at [511, 521] on button "T. De La Cruz - EOB - The General Insurance - 7.8.25" at bounding box center [464, 536] width 288 height 31
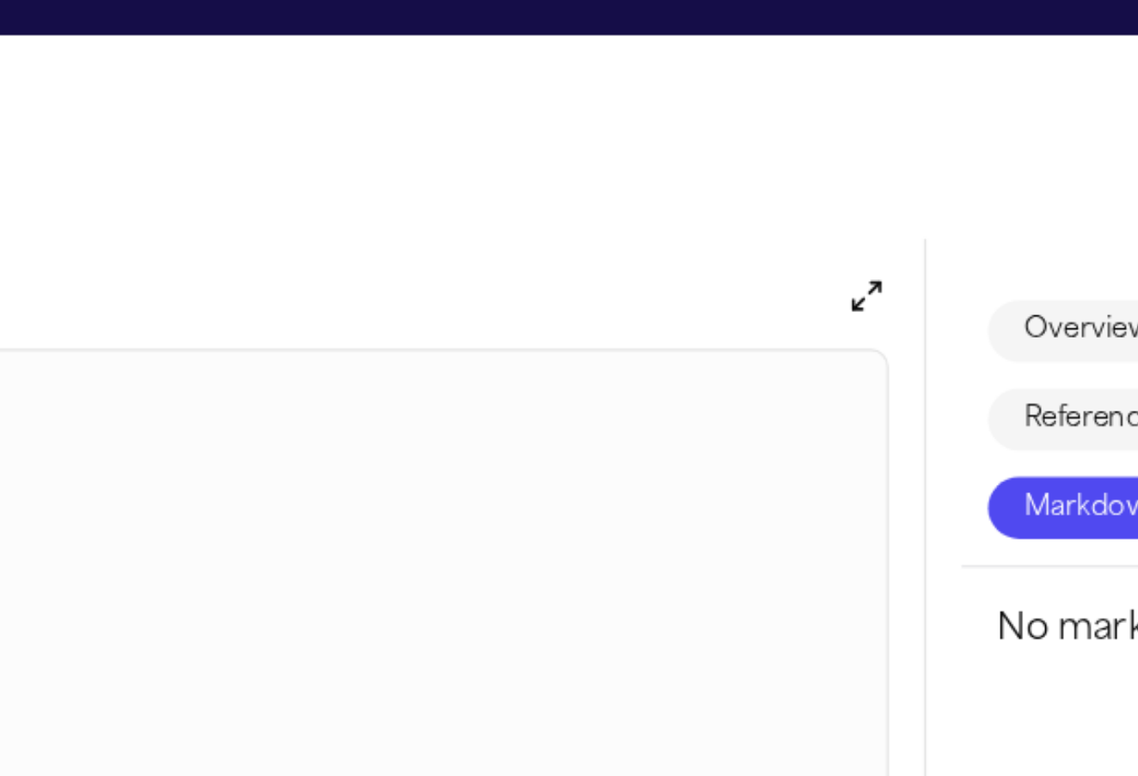
scroll to position [0, 0]
click at [309, 133] on div "Preview" at bounding box center [422, 423] width 513 height 633
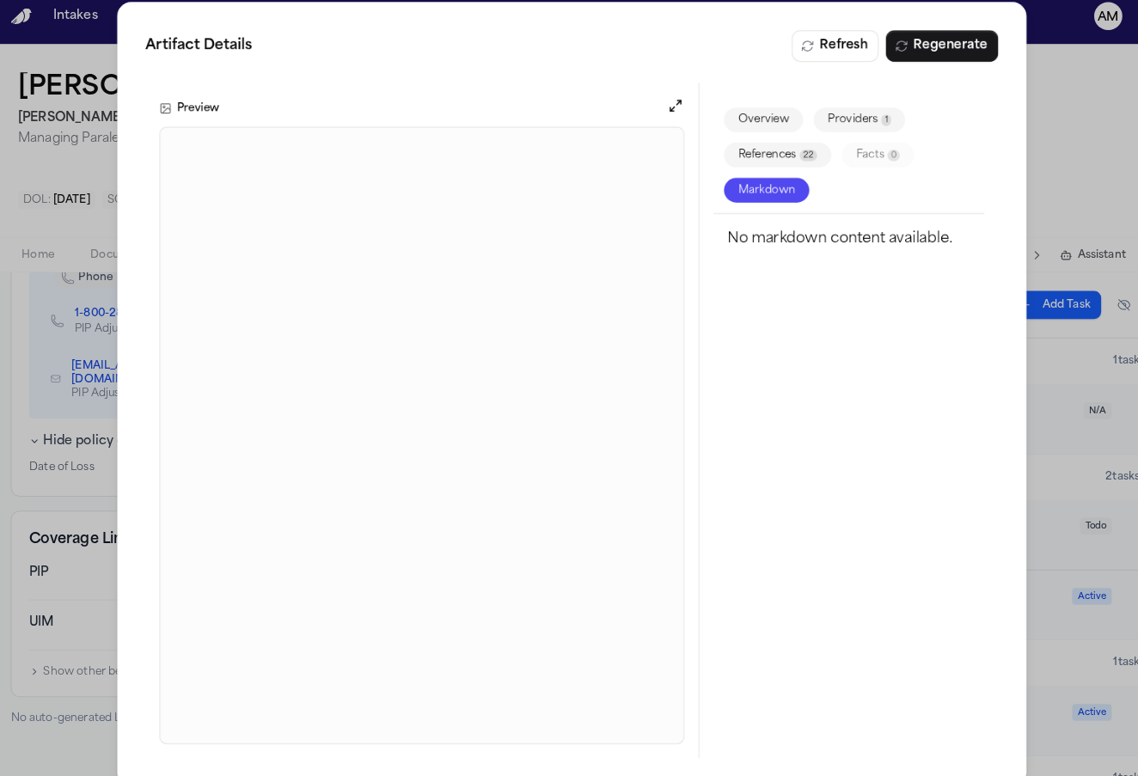
click at [1076, 166] on div "Artifact Details Refresh Regenerate Preview Overview Providers 1 References 22 …" at bounding box center [569, 397] width 1138 height 794
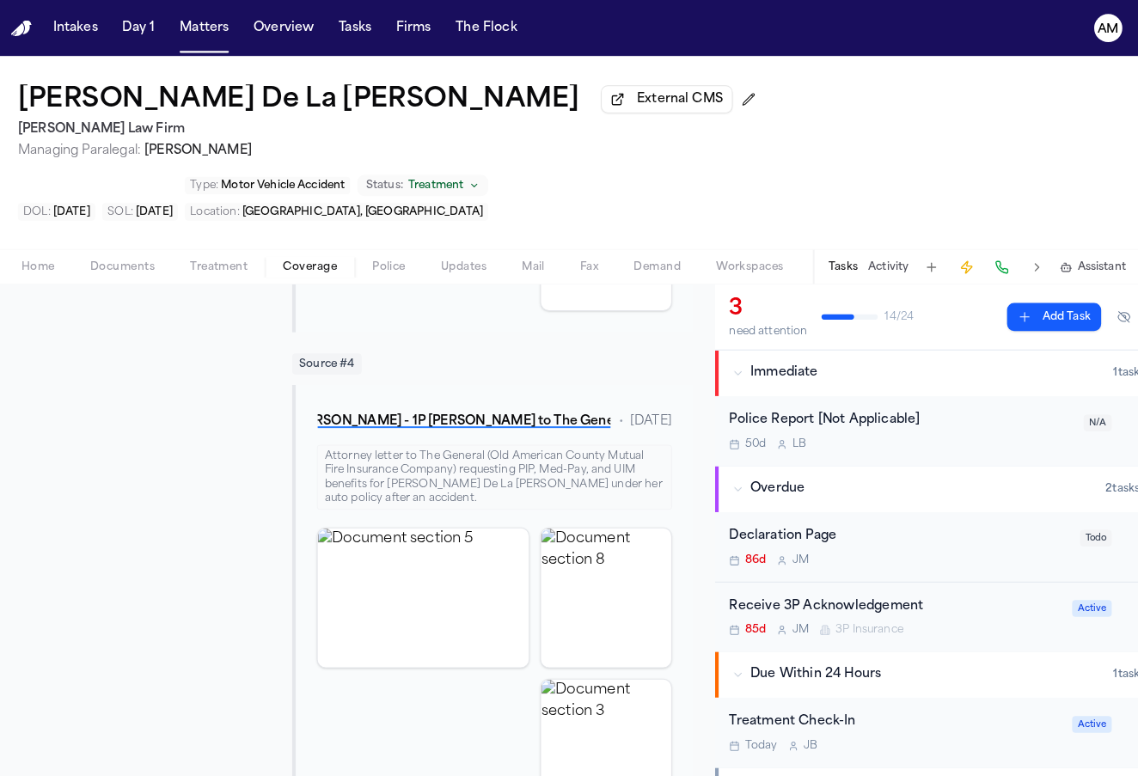
click at [131, 254] on span "Documents" at bounding box center [130, 261] width 64 height 14
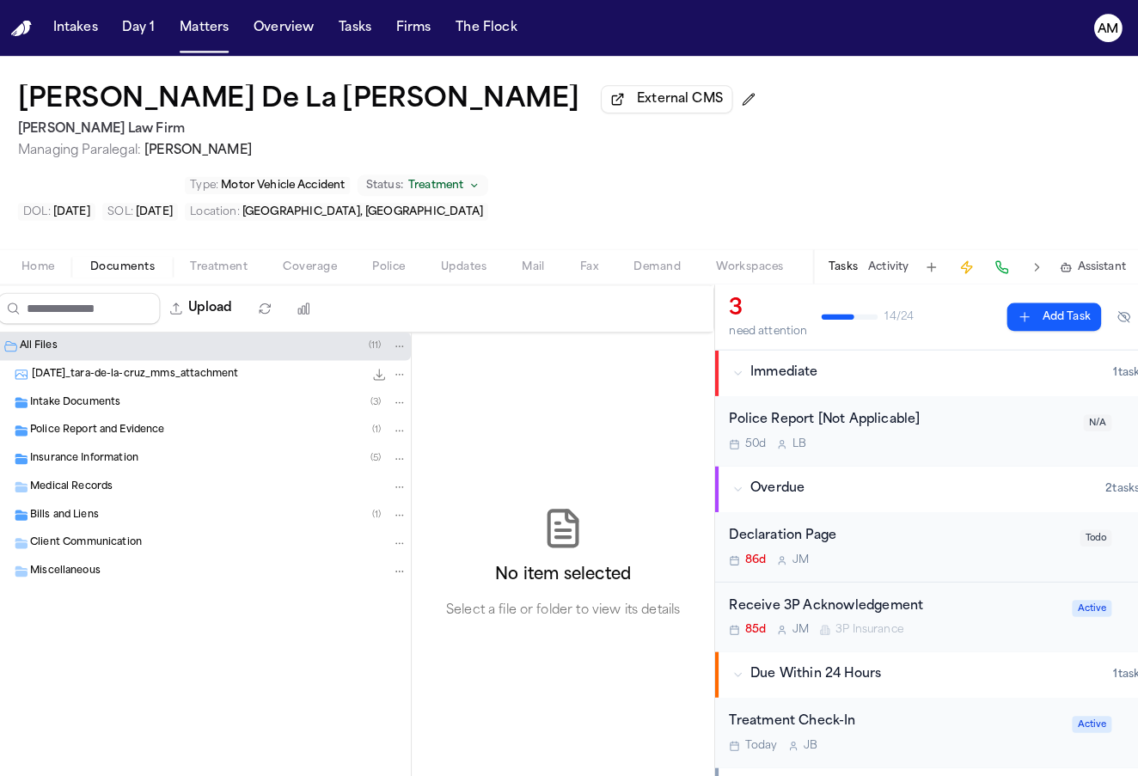
click at [81, 387] on span "Intake Documents" at bounding box center [84, 394] width 89 height 15
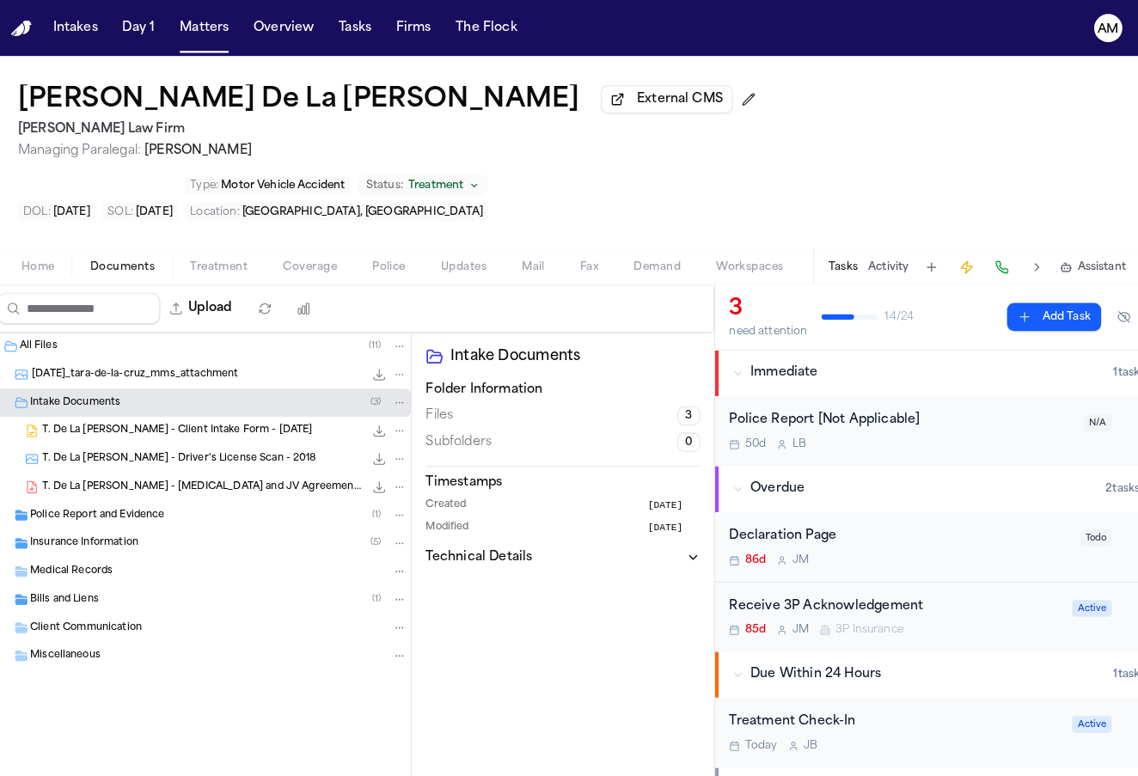
click at [110, 387] on span "Intake Documents" at bounding box center [84, 394] width 89 height 15
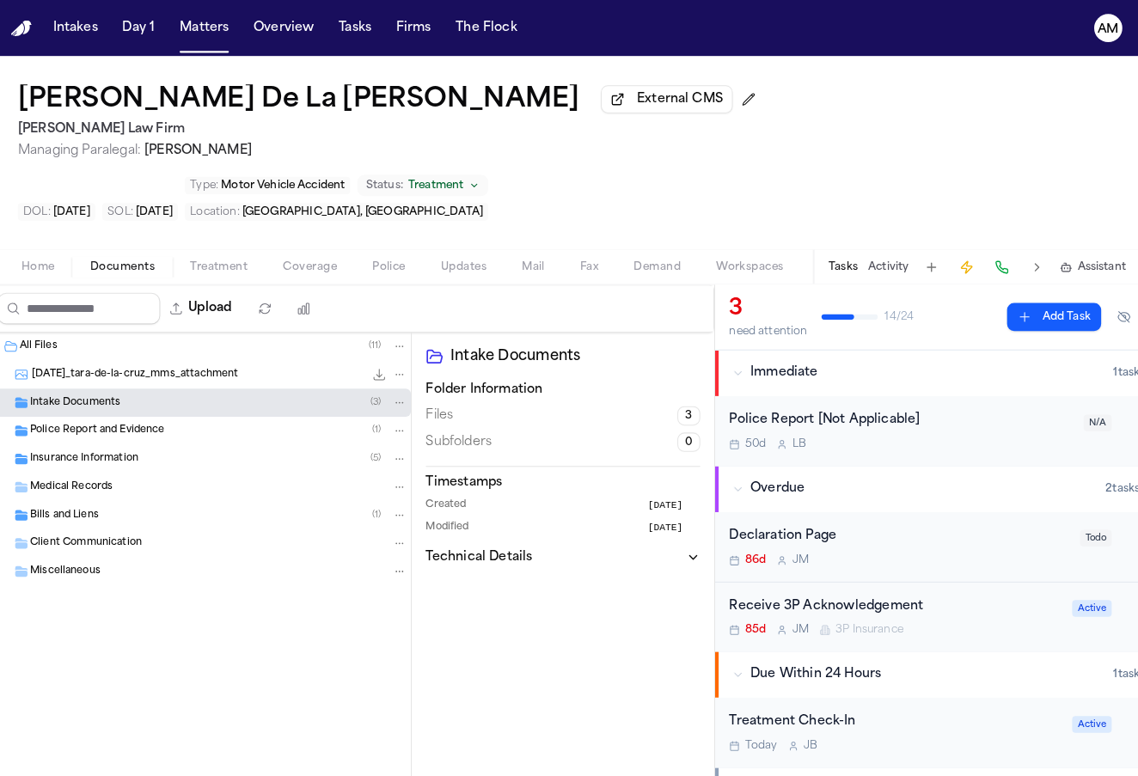
click at [107, 414] on span "Police Report and Evidence" at bounding box center [106, 421] width 132 height 15
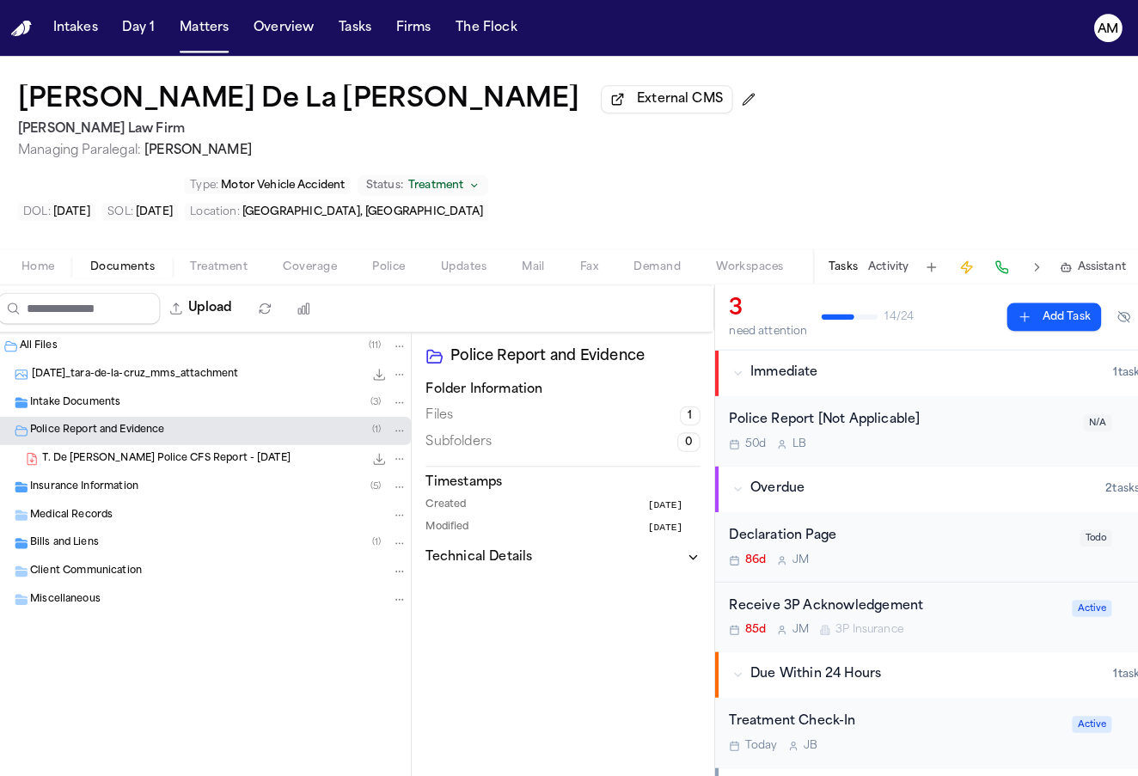
click at [107, 440] on div "T. De La Cruz - Garland Police CFS Report - 4.18.25 856.5 KB • PDF" at bounding box center [230, 448] width 357 height 17
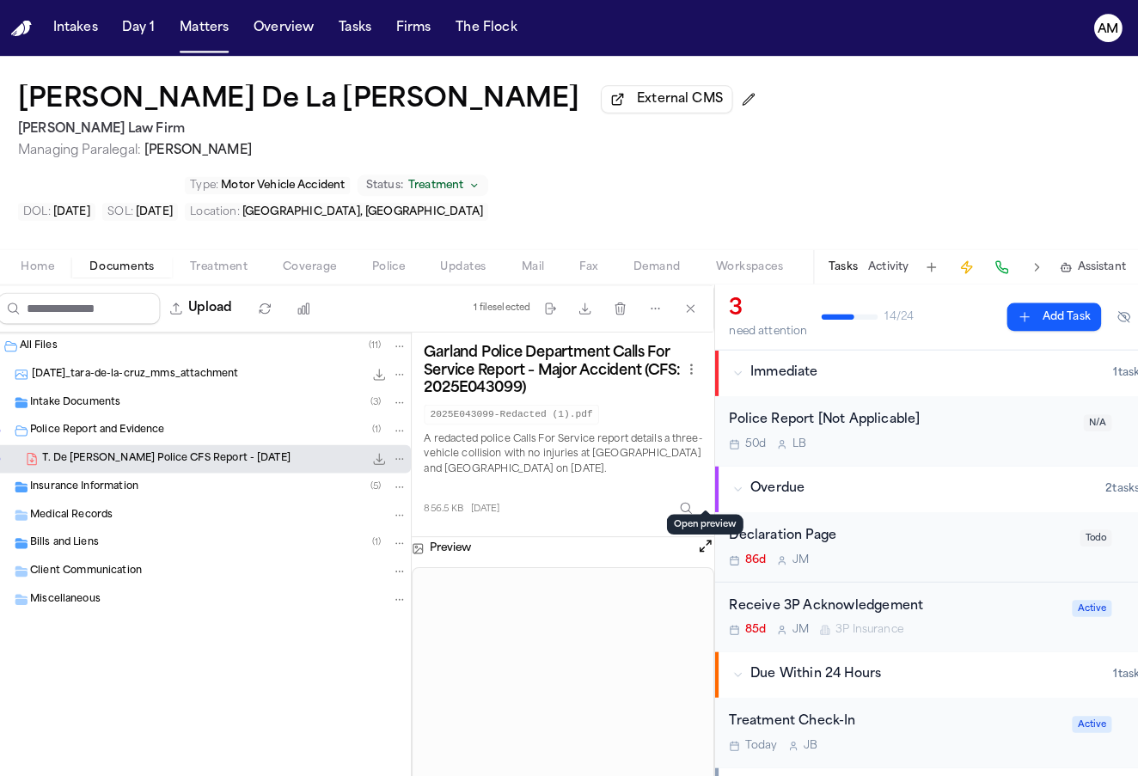
click at [691, 525] on button "Open preview" at bounding box center [699, 533] width 17 height 17
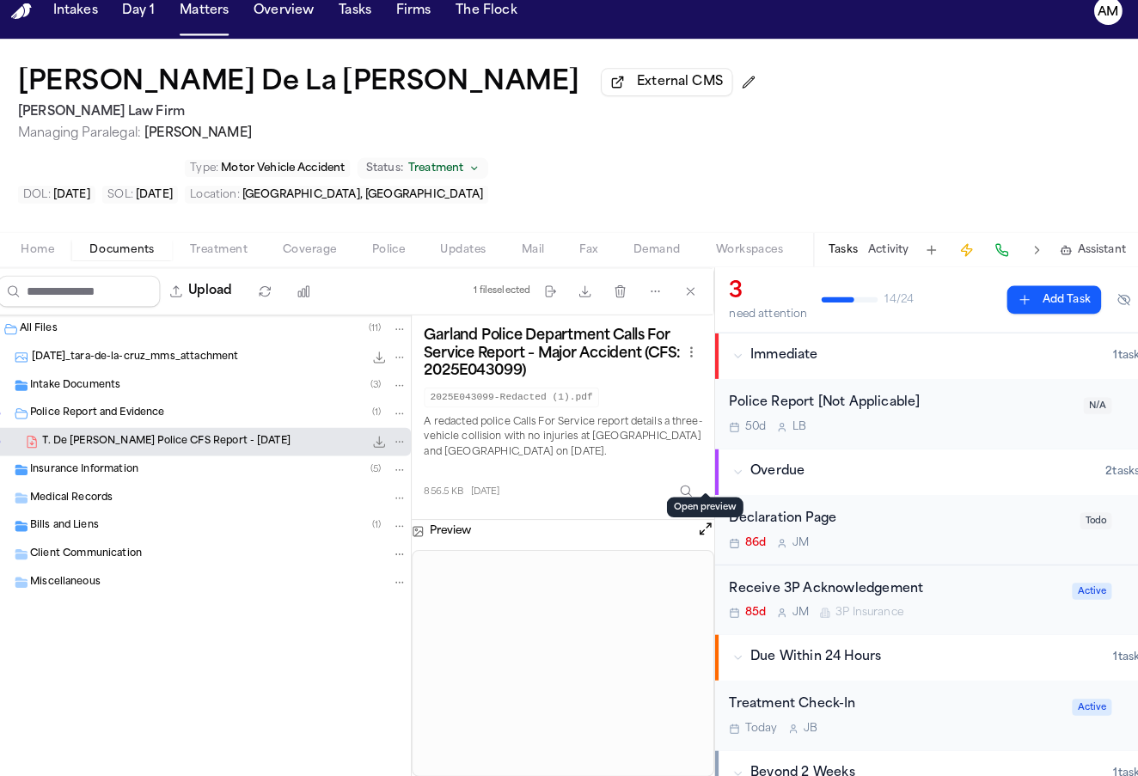
click at [198, 462] on div "Insurance Information ( 5 )" at bounding box center [206, 476] width 412 height 28
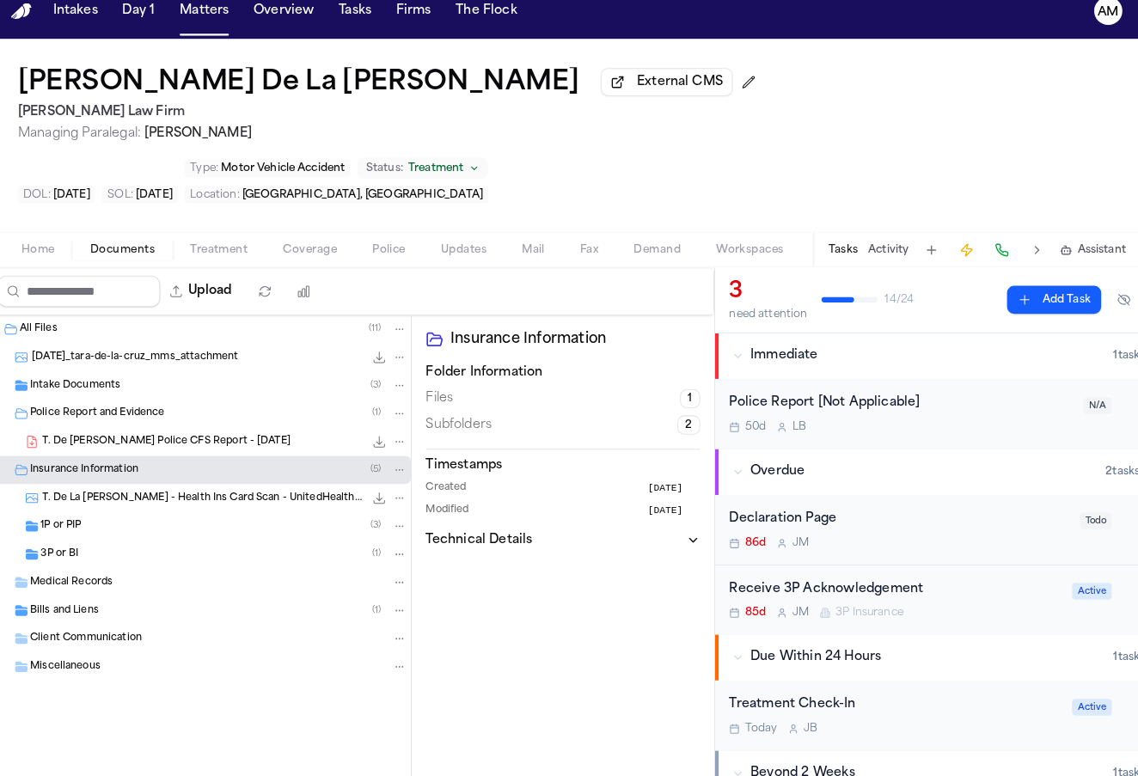
click at [192, 517] on div "1P or PIP ( 3 )" at bounding box center [206, 531] width 412 height 28
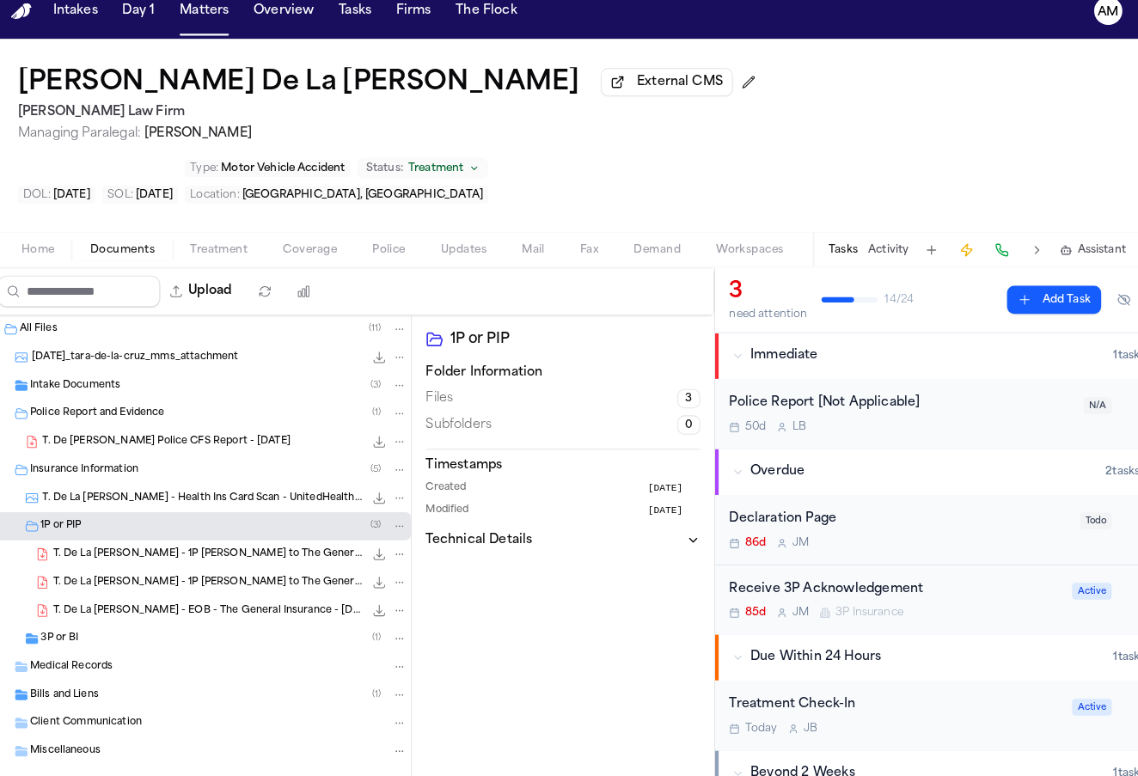
click at [192, 523] on div "1P or PIP ( 3 )" at bounding box center [229, 530] width 358 height 15
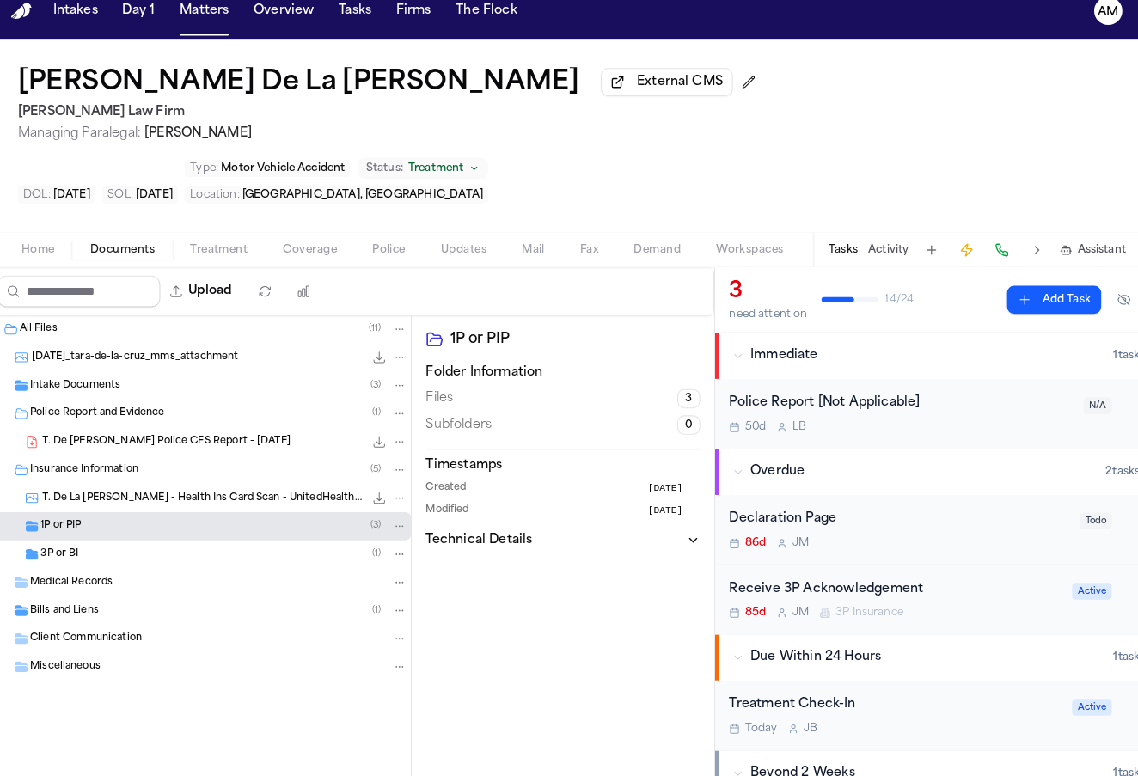
click at [192, 523] on div "1P or PIP ( 3 )" at bounding box center [229, 530] width 358 height 15
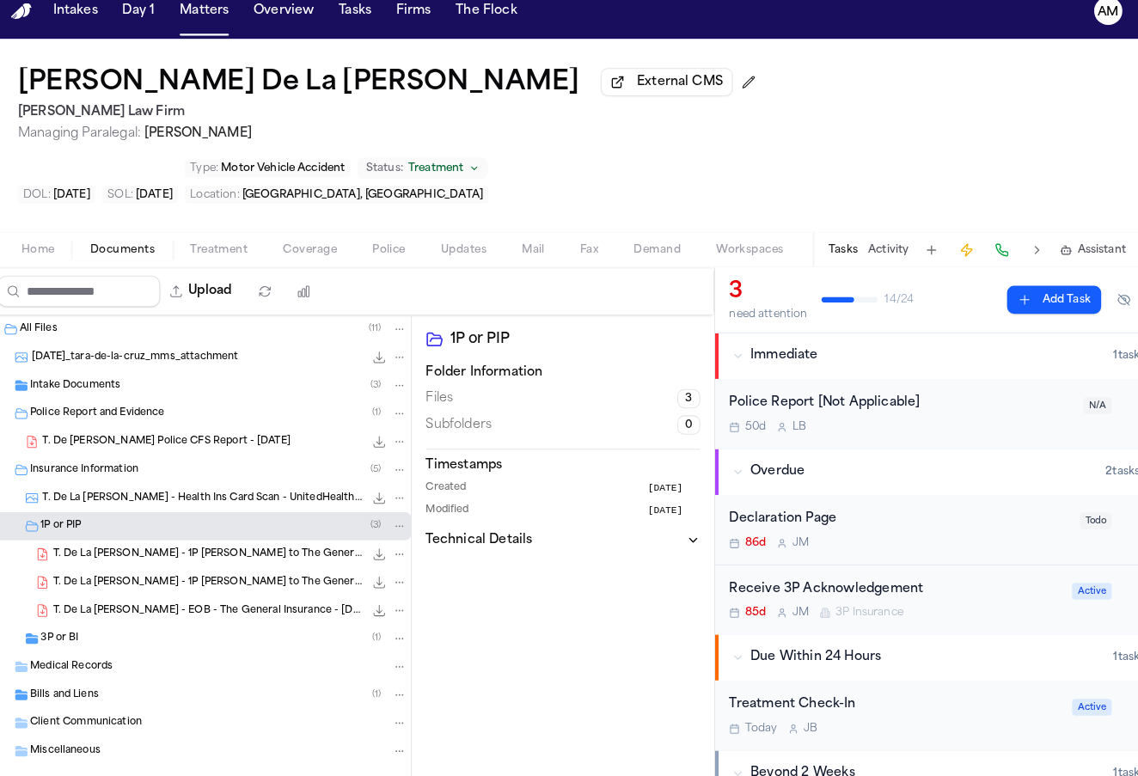
click at [192, 523] on div "1P or PIP ( 3 )" at bounding box center [229, 530] width 358 height 15
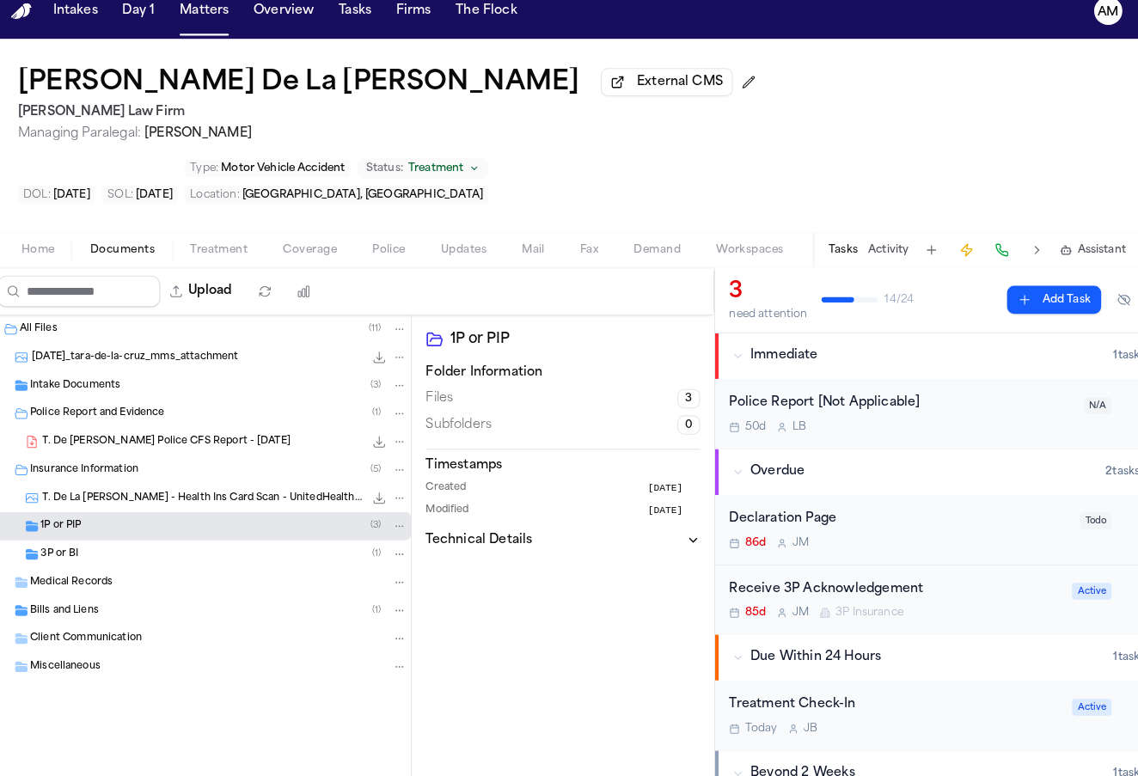
click at [107, 551] on div "3P or BI ( 1 )" at bounding box center [229, 558] width 358 height 15
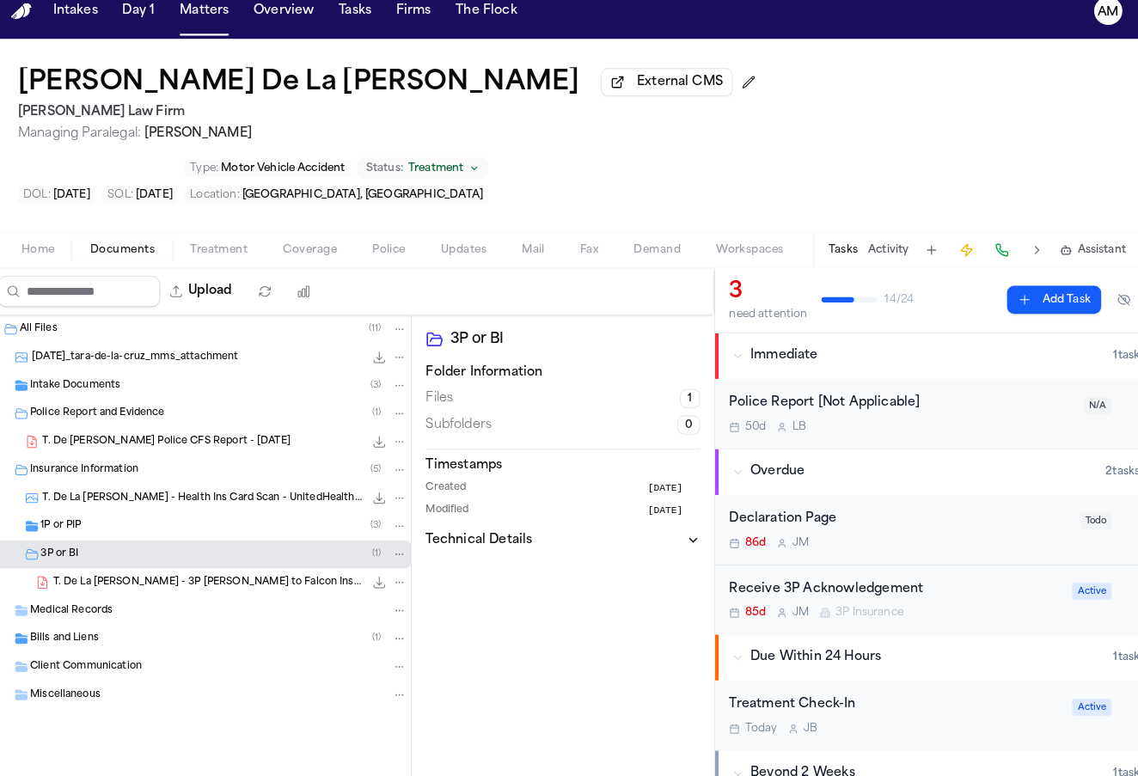
click at [107, 551] on div "3P or BI ( 1 )" at bounding box center [229, 558] width 358 height 15
click at [105, 634] on div "Bills and Liens ( 1 )" at bounding box center [224, 641] width 369 height 15
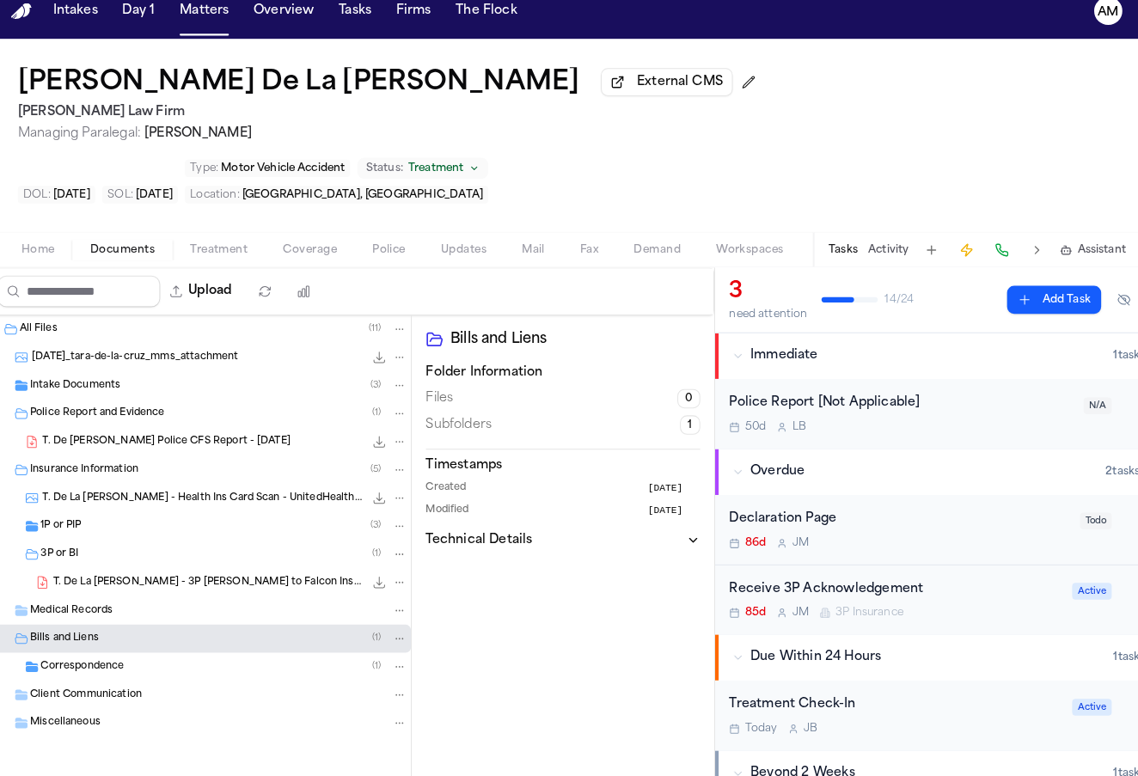
click at [147, 661] on div "Correspondence ( 1 )" at bounding box center [229, 668] width 358 height 15
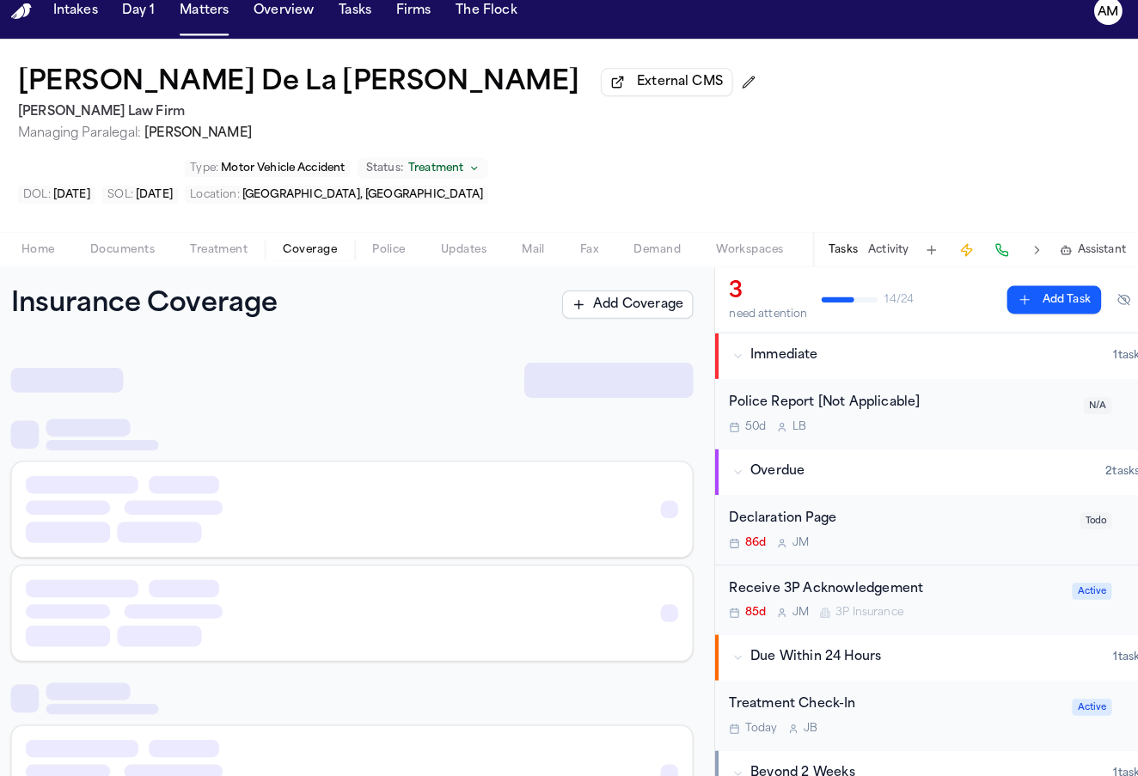
click at [298, 254] on span "Coverage" at bounding box center [313, 261] width 52 height 14
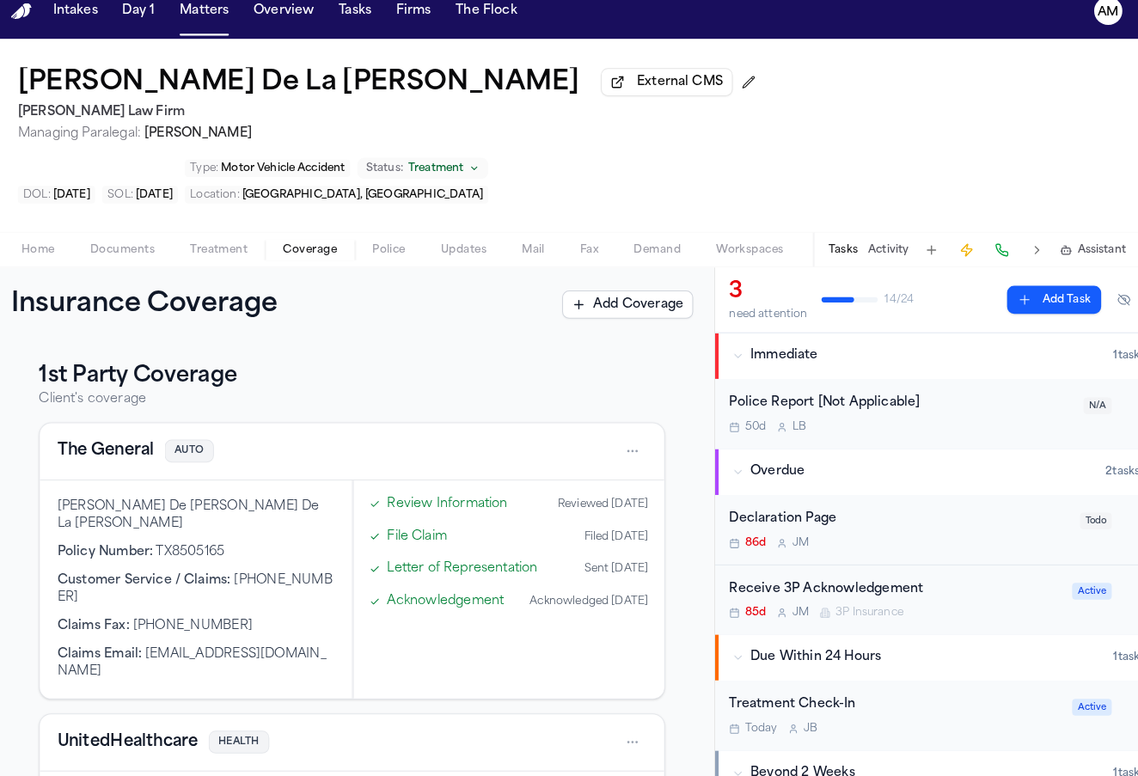
click at [334, 444] on div "The General AUTO" at bounding box center [354, 458] width 576 height 28
click at [628, 387] on html "Intakes Day 1 Matters Overview Tasks Firms The Flock AM Tara De La Cruz Externa…" at bounding box center [569, 388] width 1138 height 776
click at [564, 425] on div "View coverage details" at bounding box center [573, 446] width 129 height 45
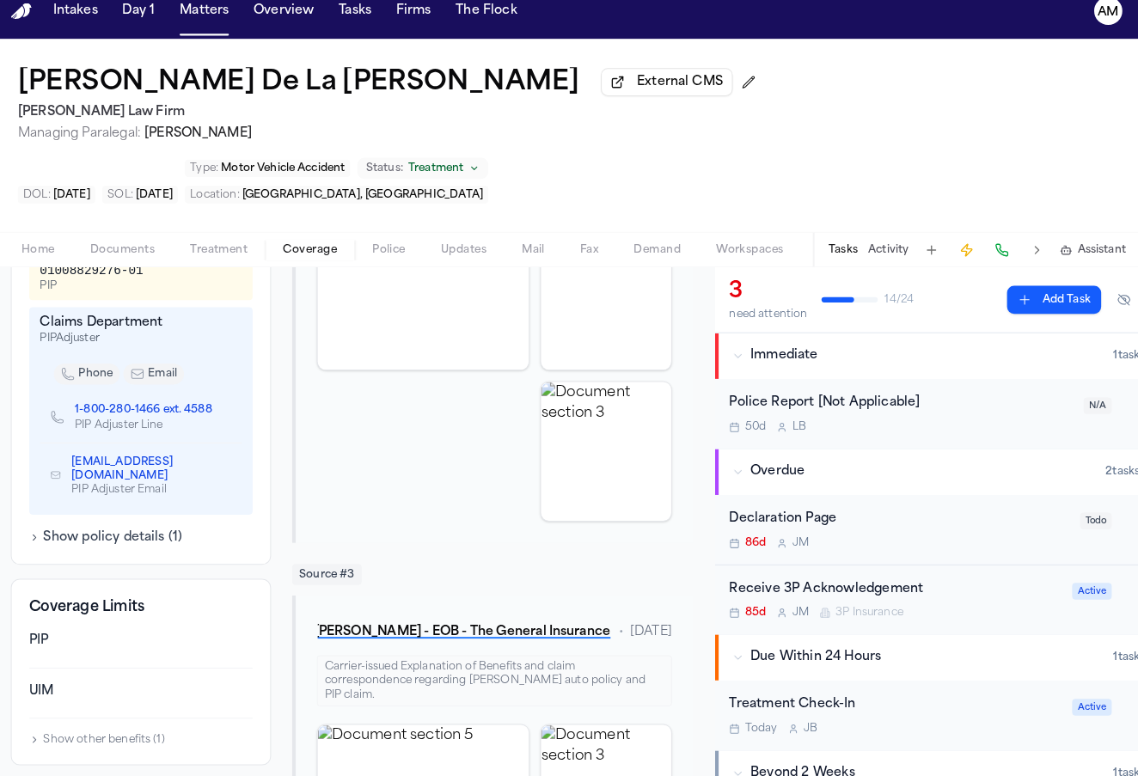
scroll to position [738, 0]
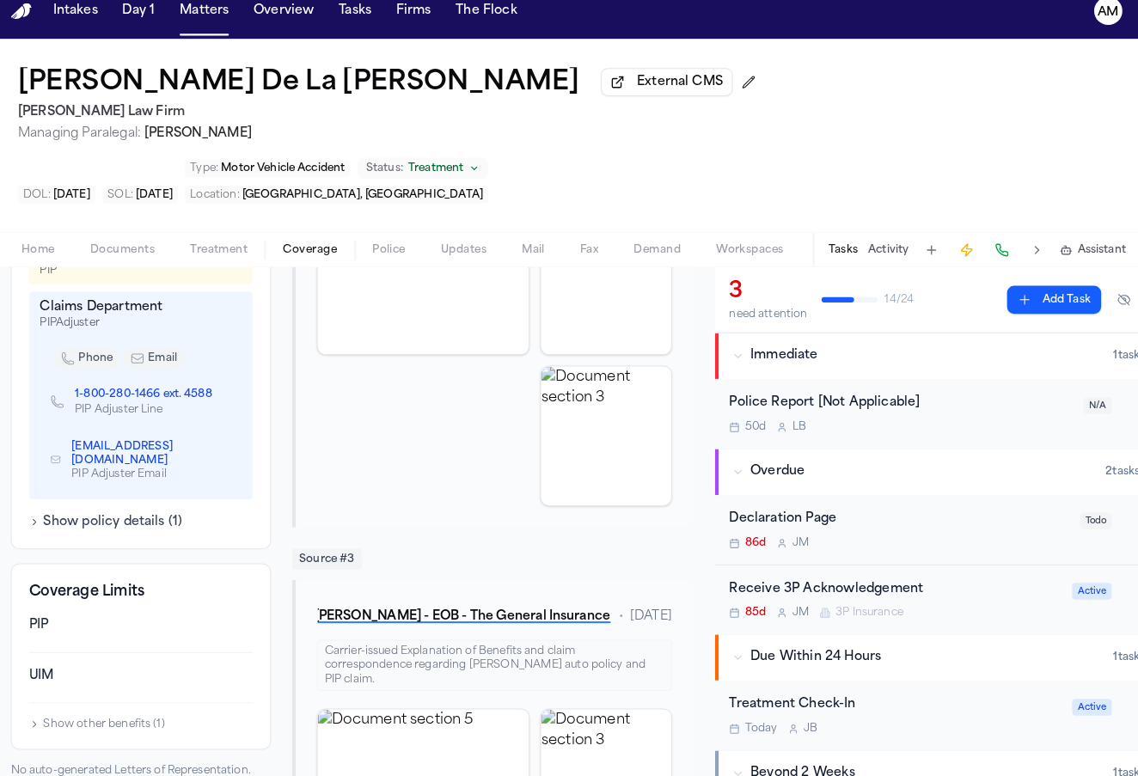
click at [92, 718] on button "Show other benefits ( 1 )" at bounding box center [105, 725] width 132 height 14
click at [85, 767] on button "Hide other benefits" at bounding box center [95, 774] width 113 height 14
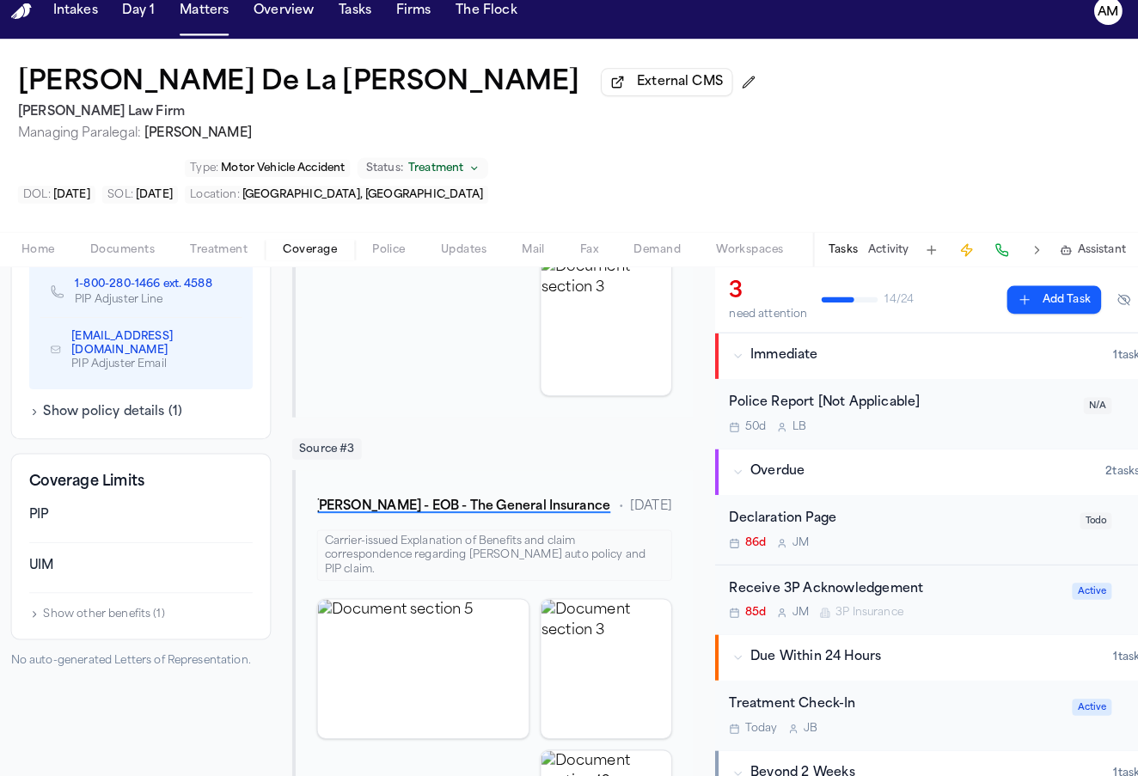
scroll to position [847, 0]
click at [370, 601] on img "View document section 5" at bounding box center [424, 669] width 206 height 136
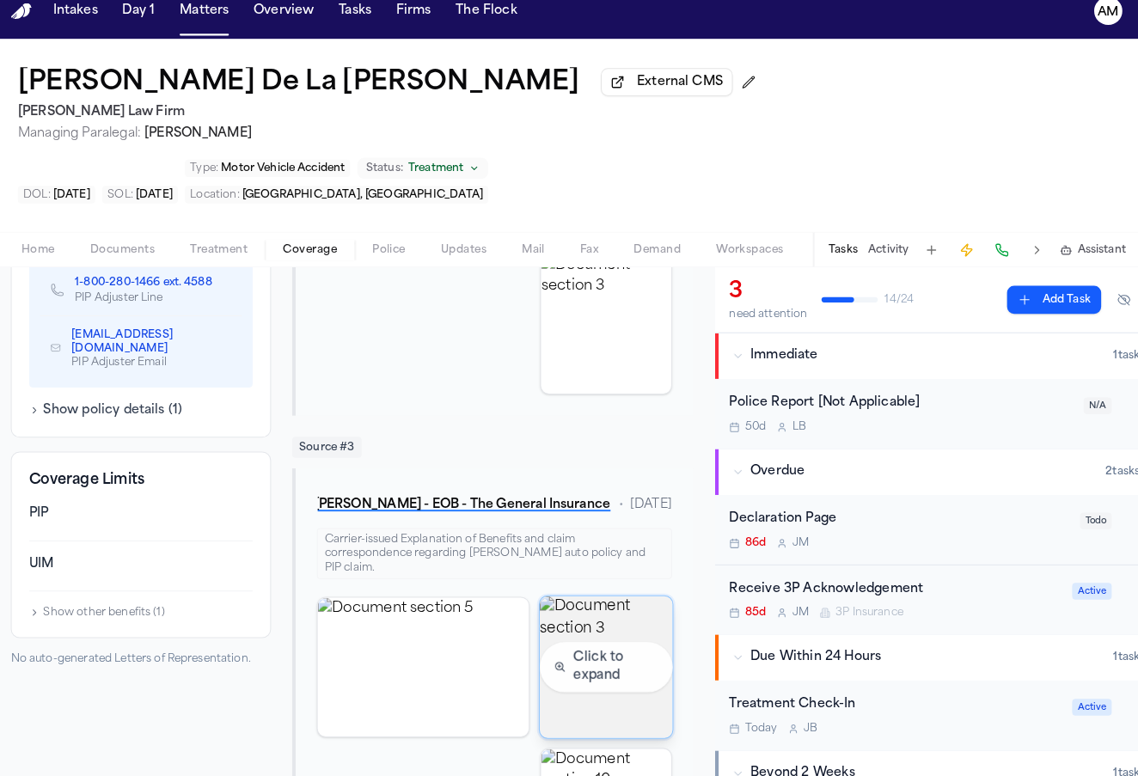
click at [648, 599] on img "View document section 3" at bounding box center [603, 668] width 130 height 138
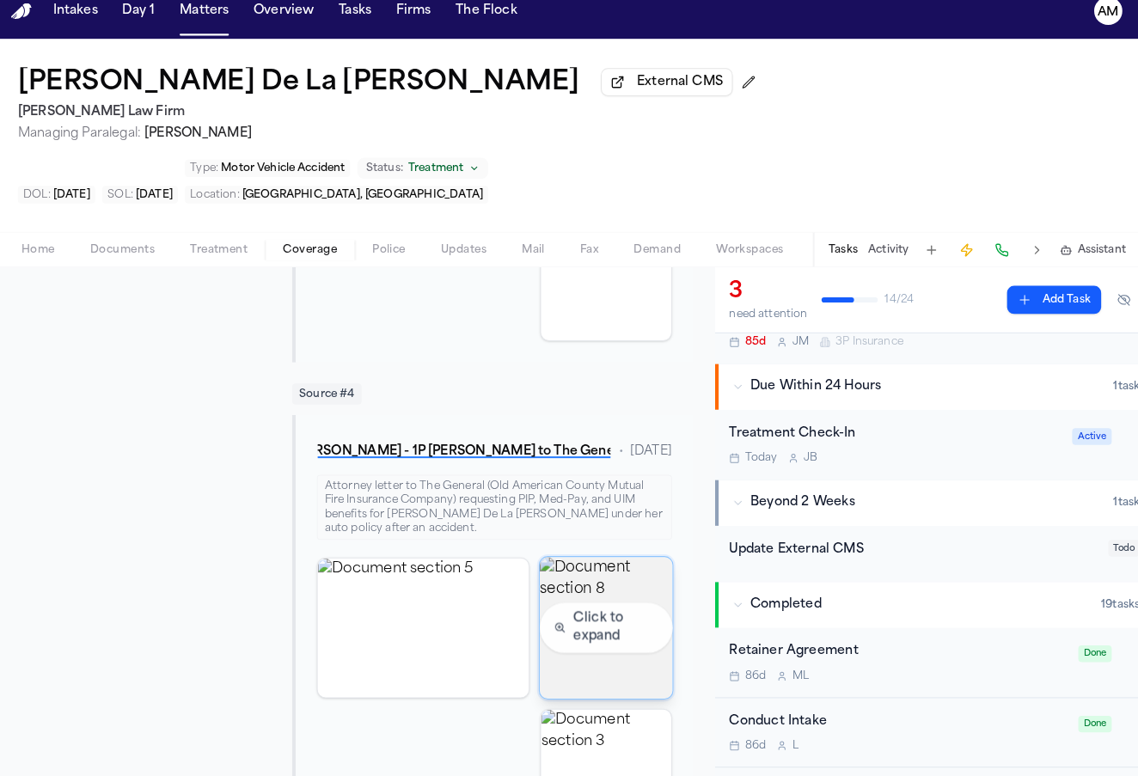
scroll to position [1383, 0]
click at [590, 560] on img "View document section 8" at bounding box center [603, 629] width 130 height 138
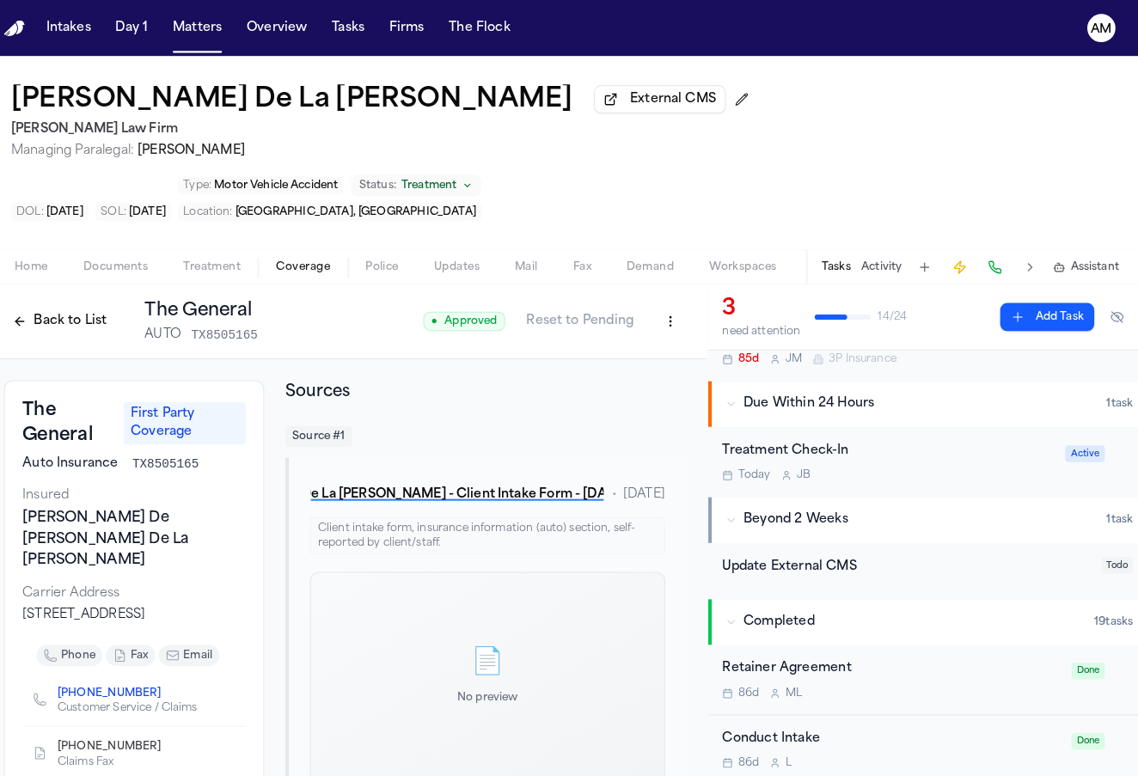
scroll to position [0, 0]
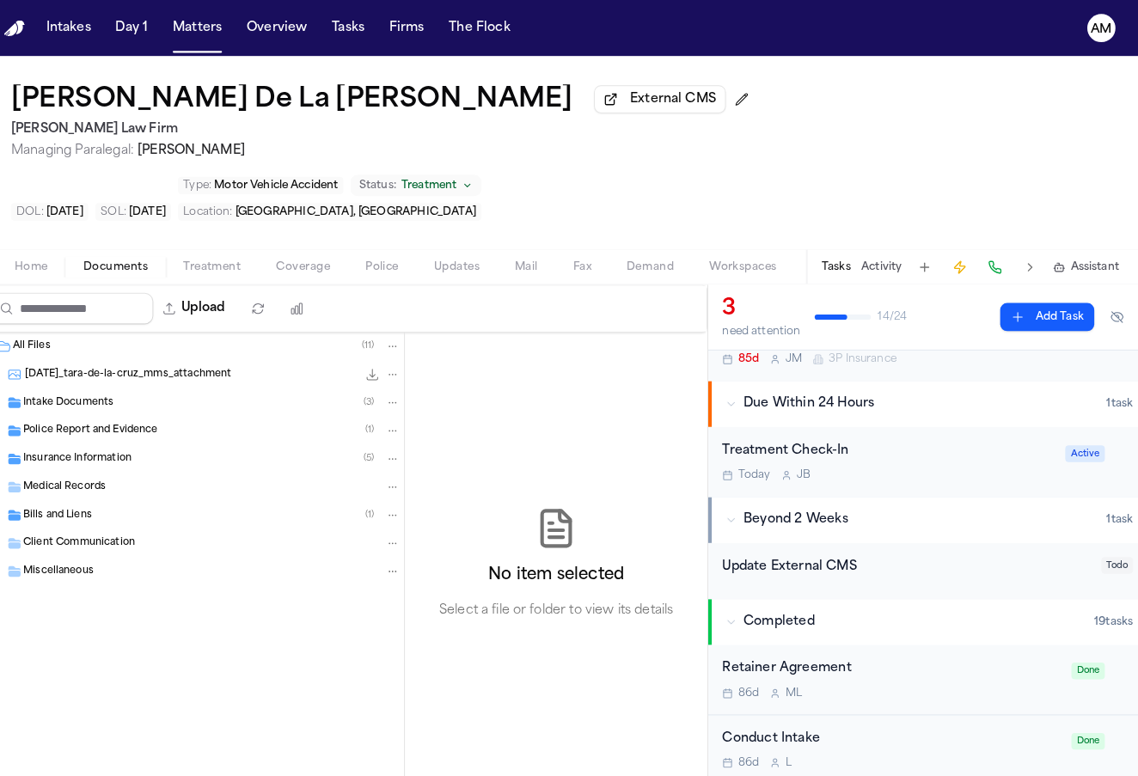
click at [150, 251] on button "Documents" at bounding box center [130, 261] width 98 height 21
click at [78, 442] on span "Insurance Information" at bounding box center [93, 449] width 106 height 15
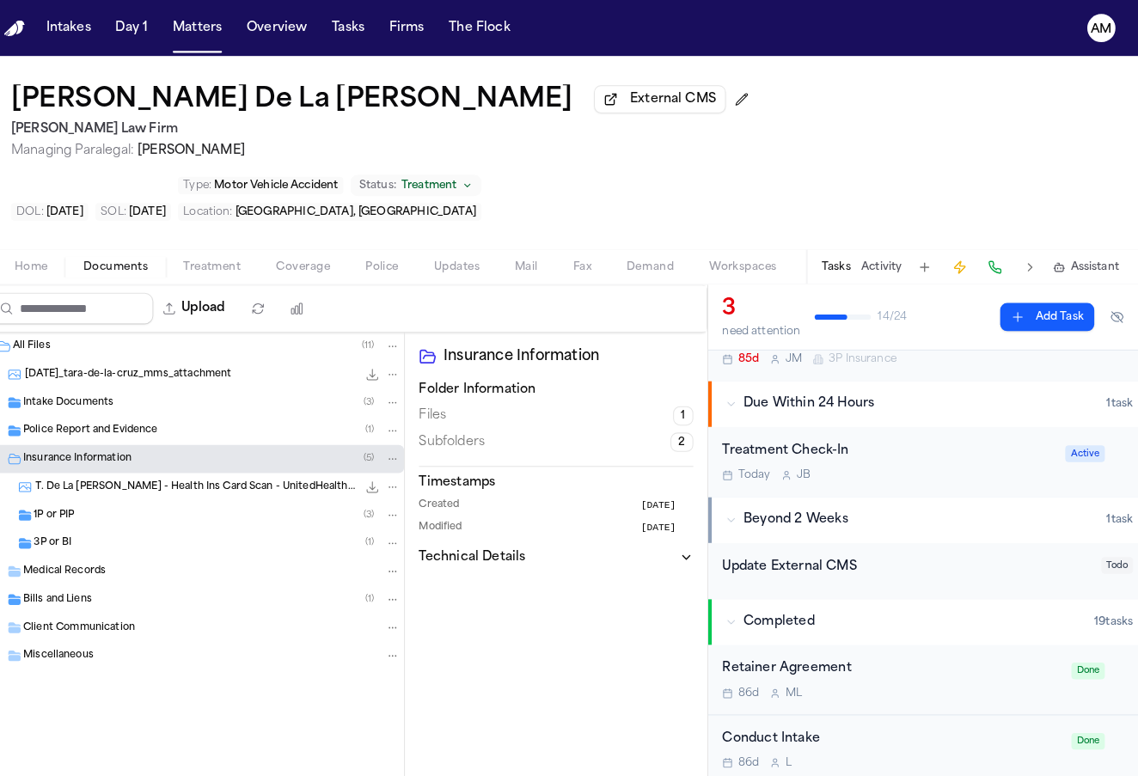
click at [61, 523] on div "3P or BI ( 1 )" at bounding box center [229, 530] width 358 height 15
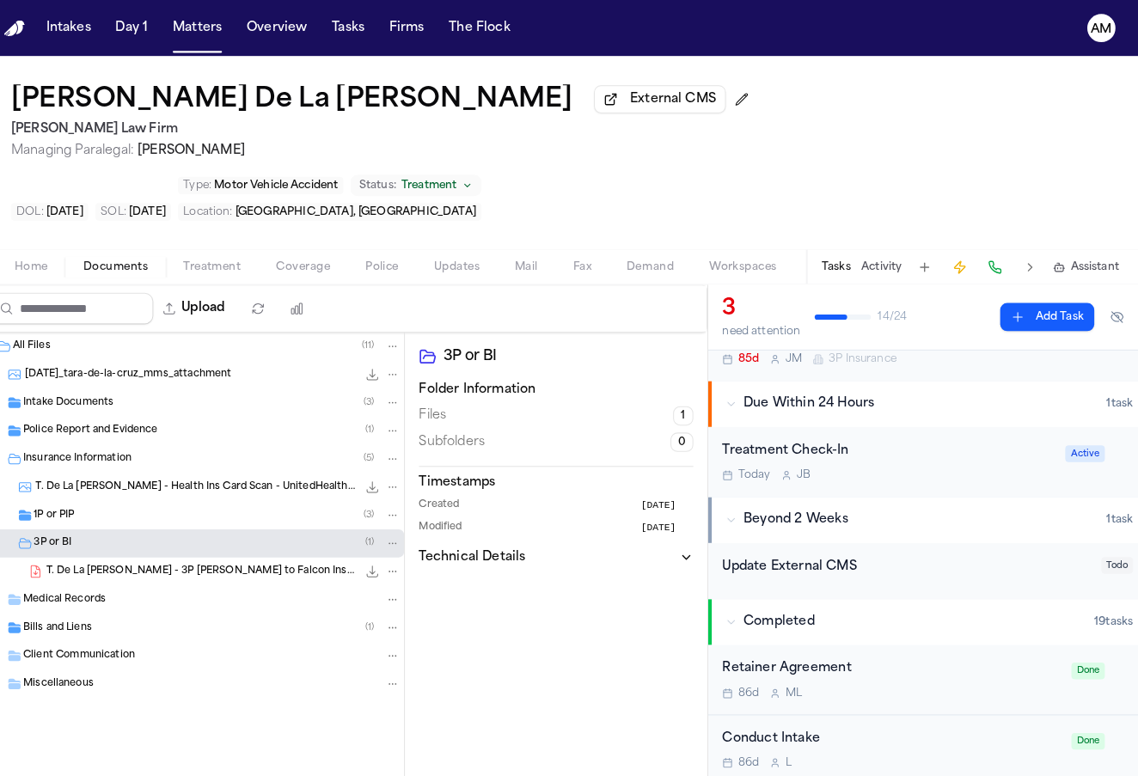
click at [69, 552] on span "T. De La Cruz - 3P LOR to Falcon Insurance Company - 8.5.25" at bounding box center [213, 559] width 303 height 15
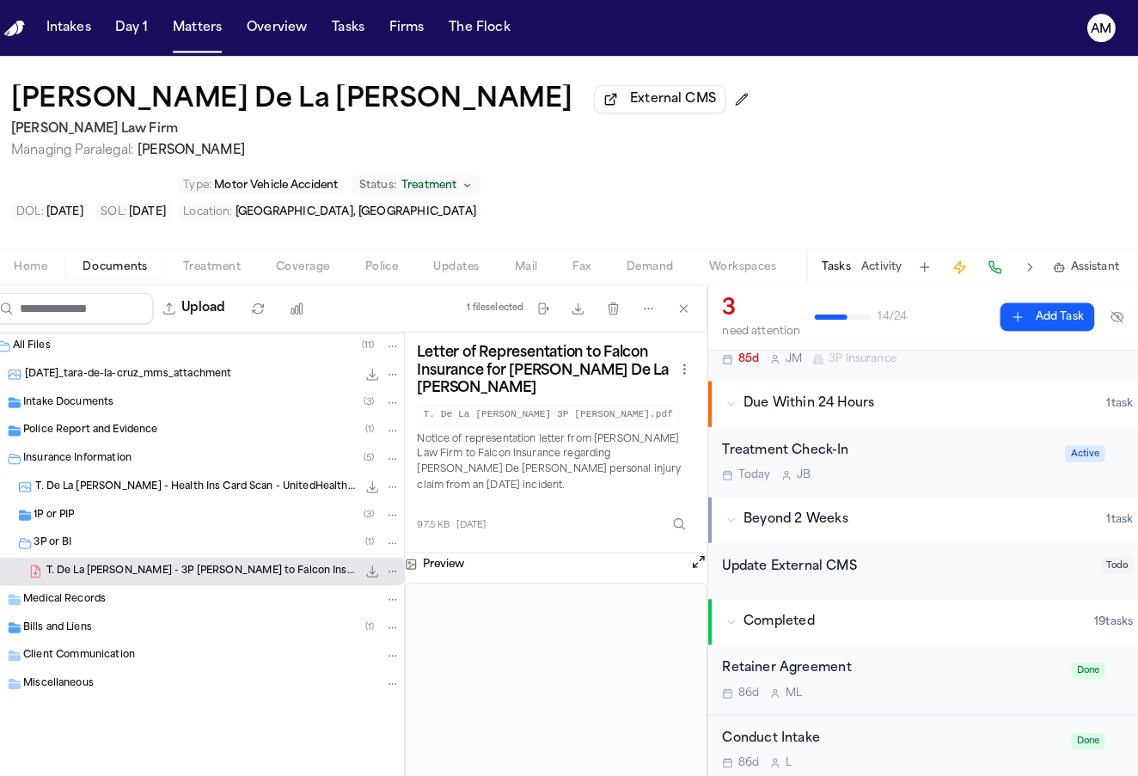
click at [74, 496] on div "1P or PIP ( 3 )" at bounding box center [229, 503] width 358 height 15
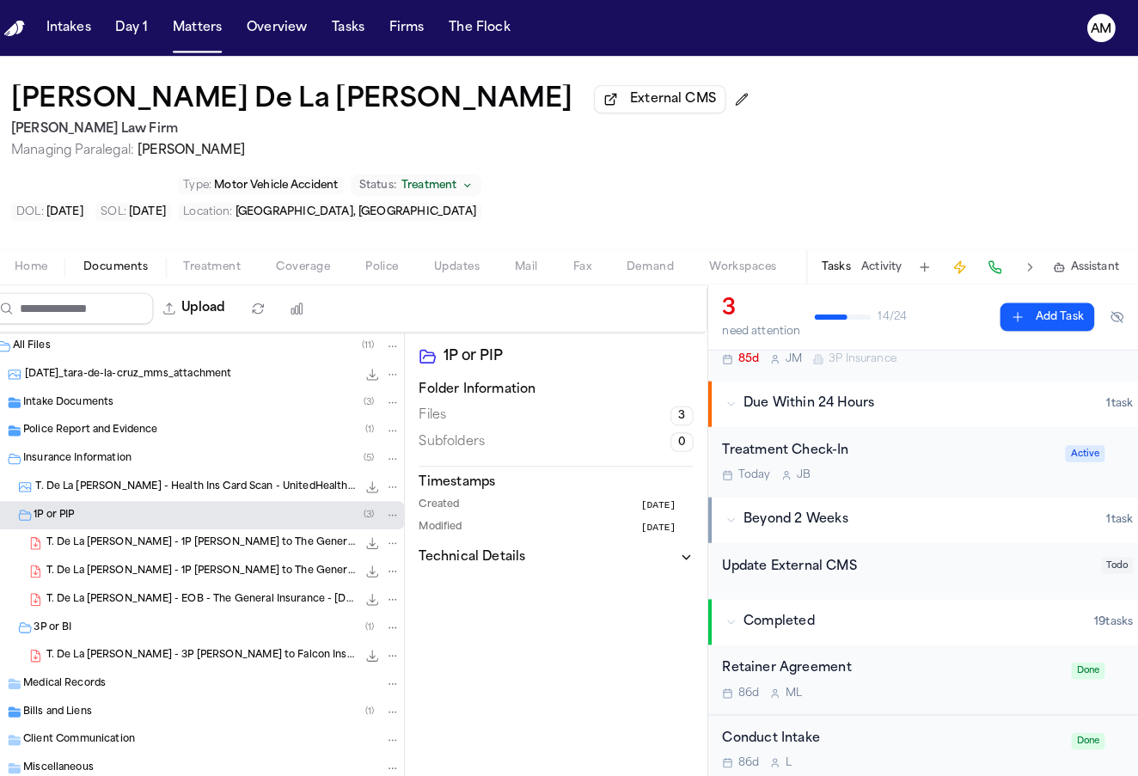
click at [94, 524] on span "T. De La Cruz - 1P LOR to The General - 8.5.25" at bounding box center [213, 531] width 303 height 15
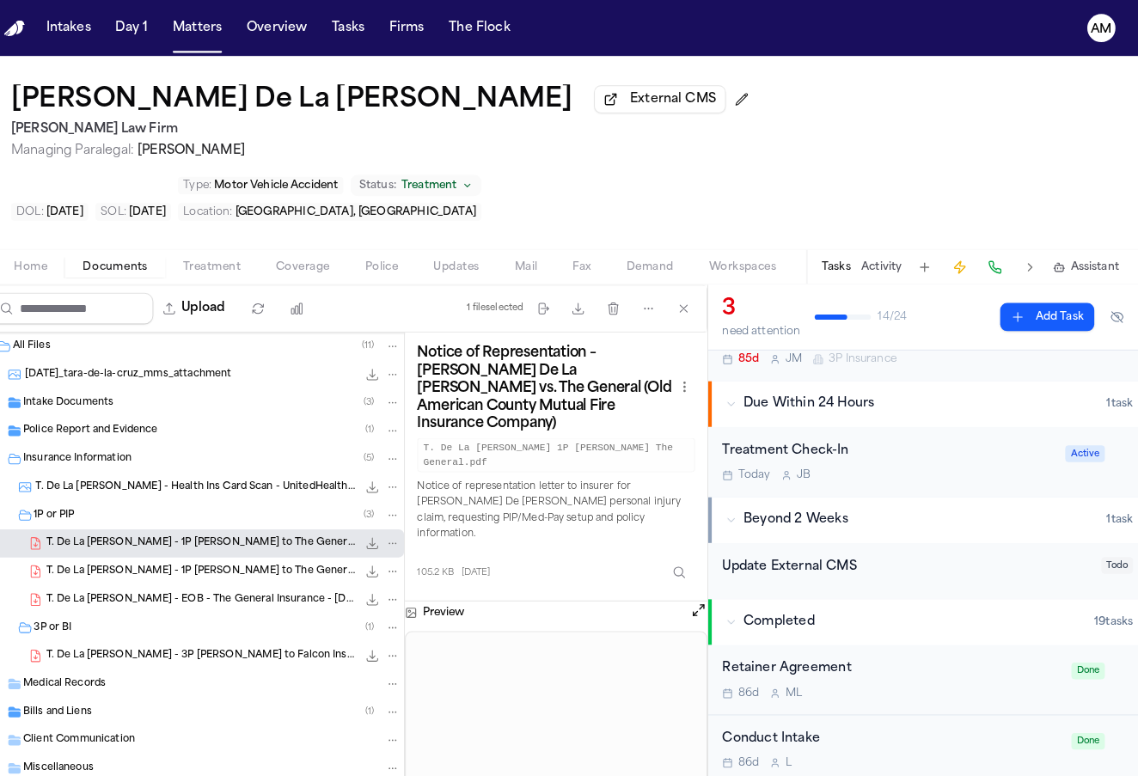
click at [210, 552] on span "T. De La Cruz - 1P LOR to The General / Old American County Mutual Fire Insuran…" at bounding box center [213, 559] width 303 height 15
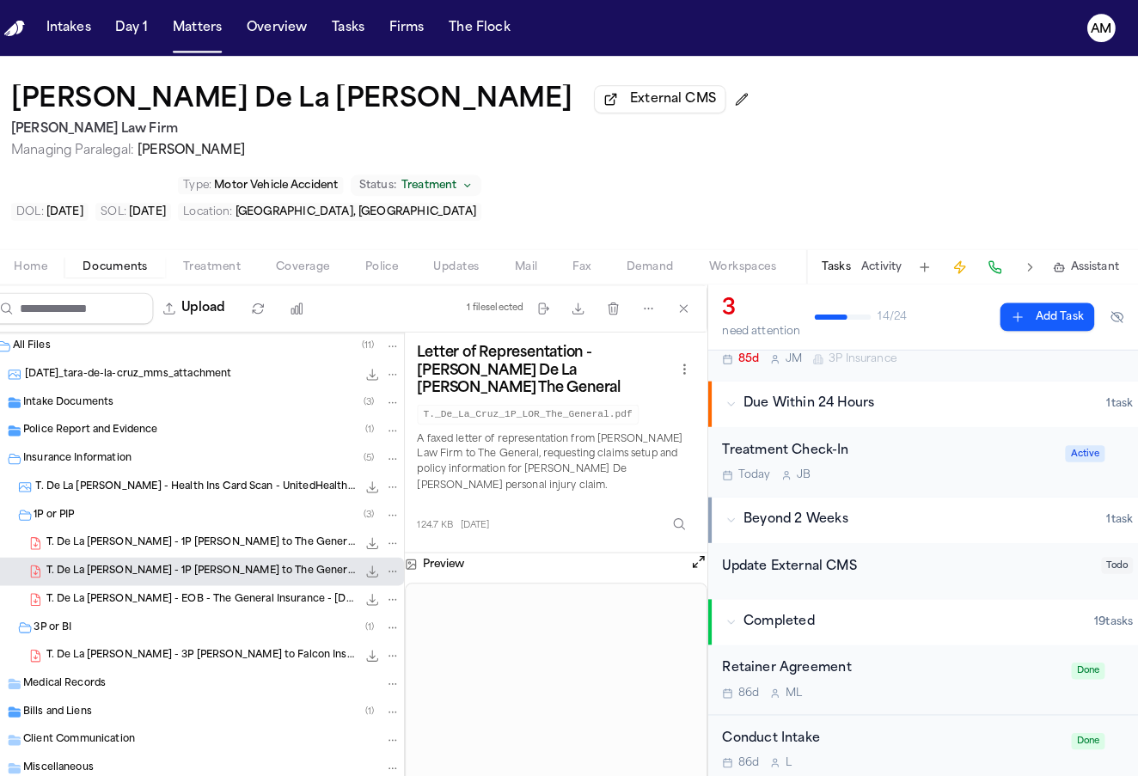
click at [183, 579] on span "T. De La Cruz - EOB - The General Insurance - 7.8.25" at bounding box center [213, 586] width 303 height 15
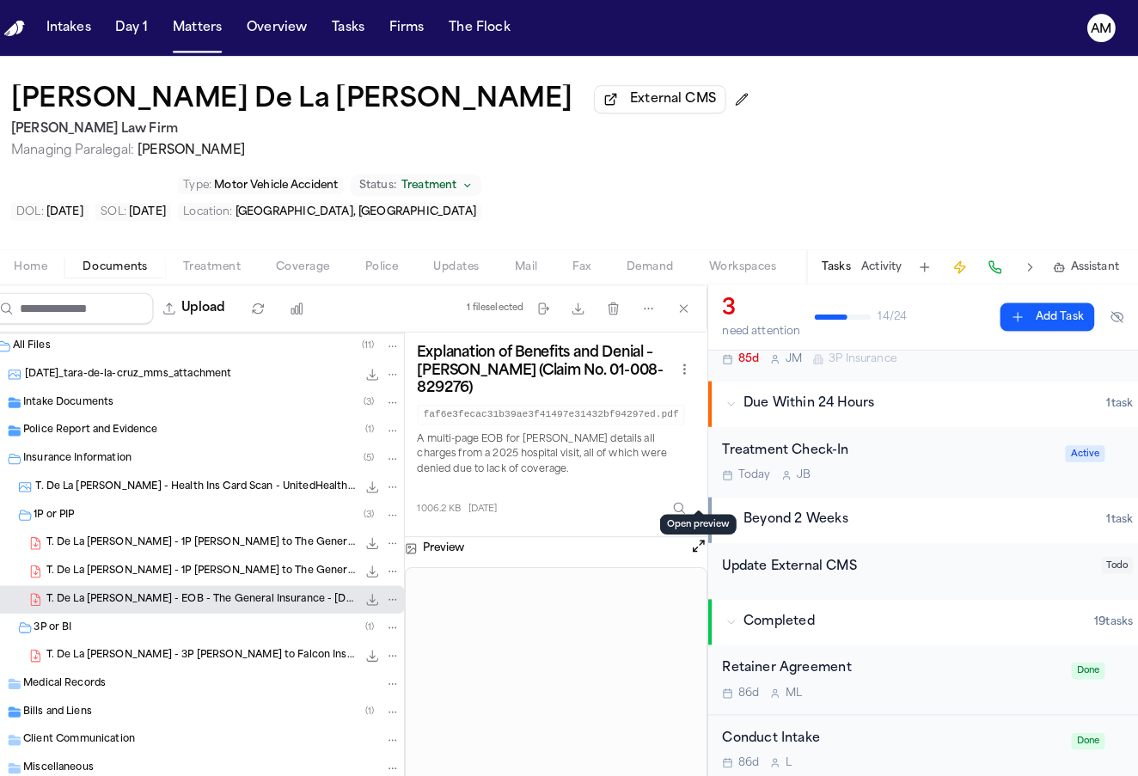
click at [691, 525] on button "Open preview" at bounding box center [699, 533] width 17 height 17
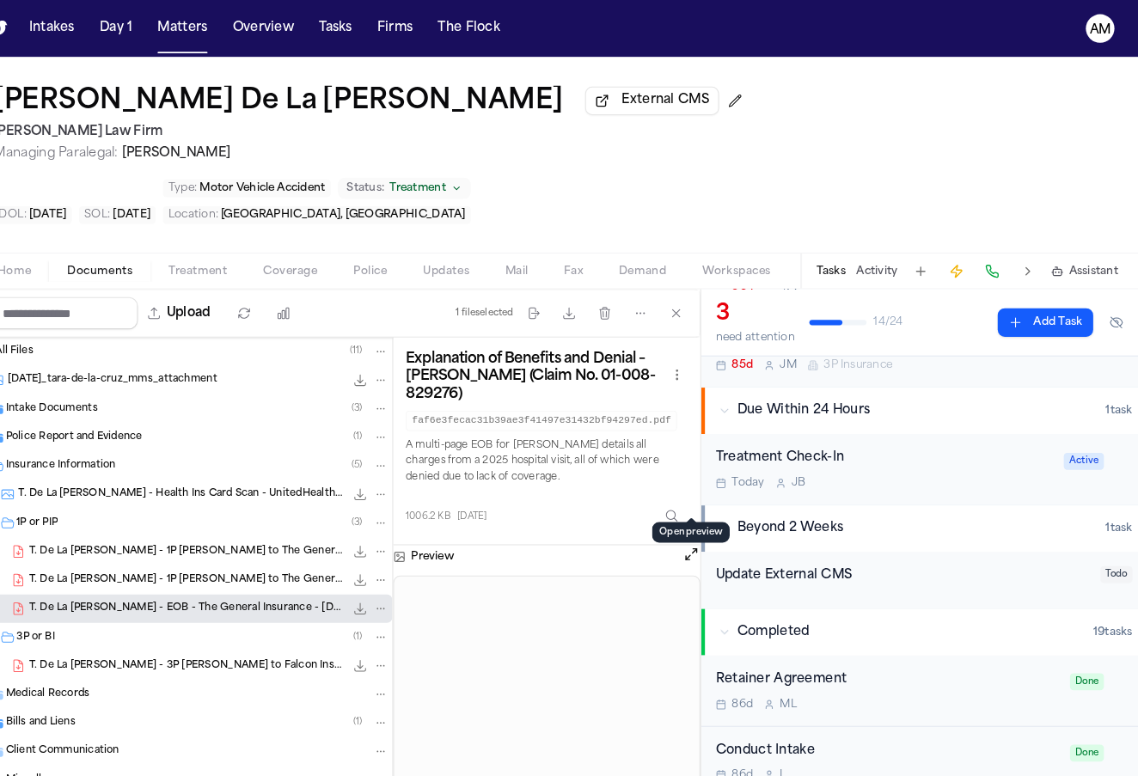
click at [196, 254] on span "Treatment" at bounding box center [224, 261] width 57 height 14
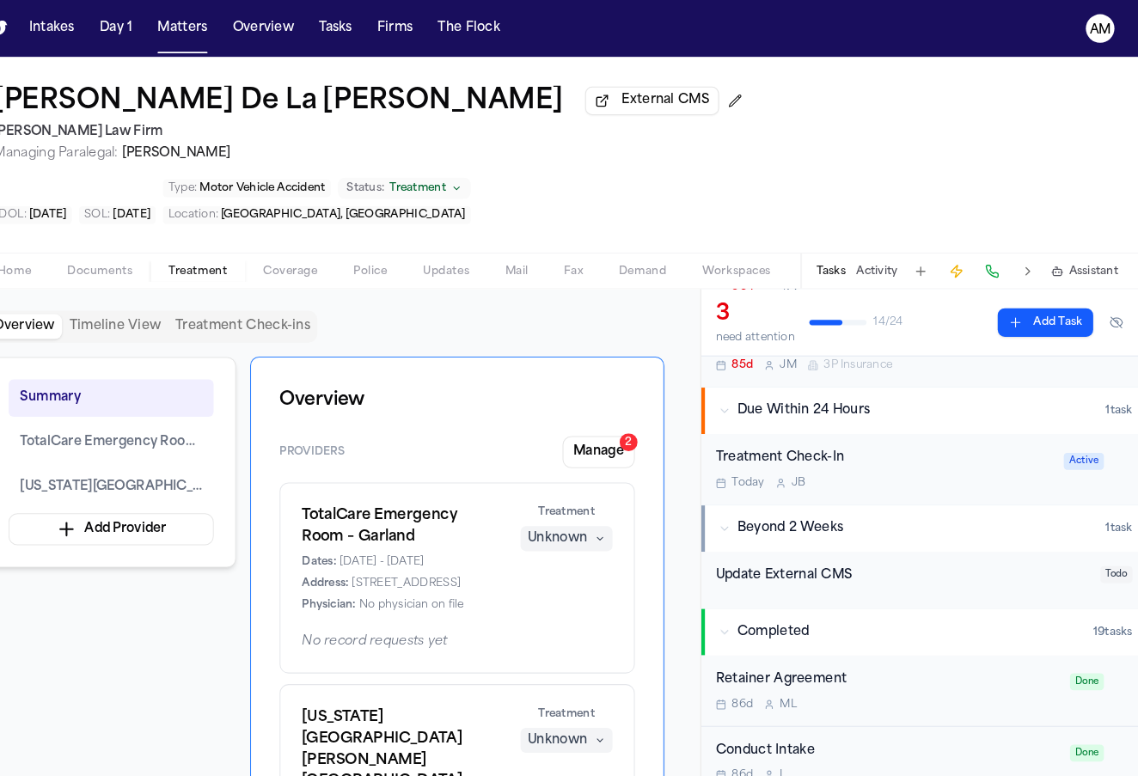
click at [276, 243] on div "Home Documents Treatment Coverage Police Updates Mail Fax Demand Workspaces Art…" at bounding box center [569, 260] width 1138 height 34
click at [277, 270] on span "button" at bounding box center [313, 271] width 73 height 2
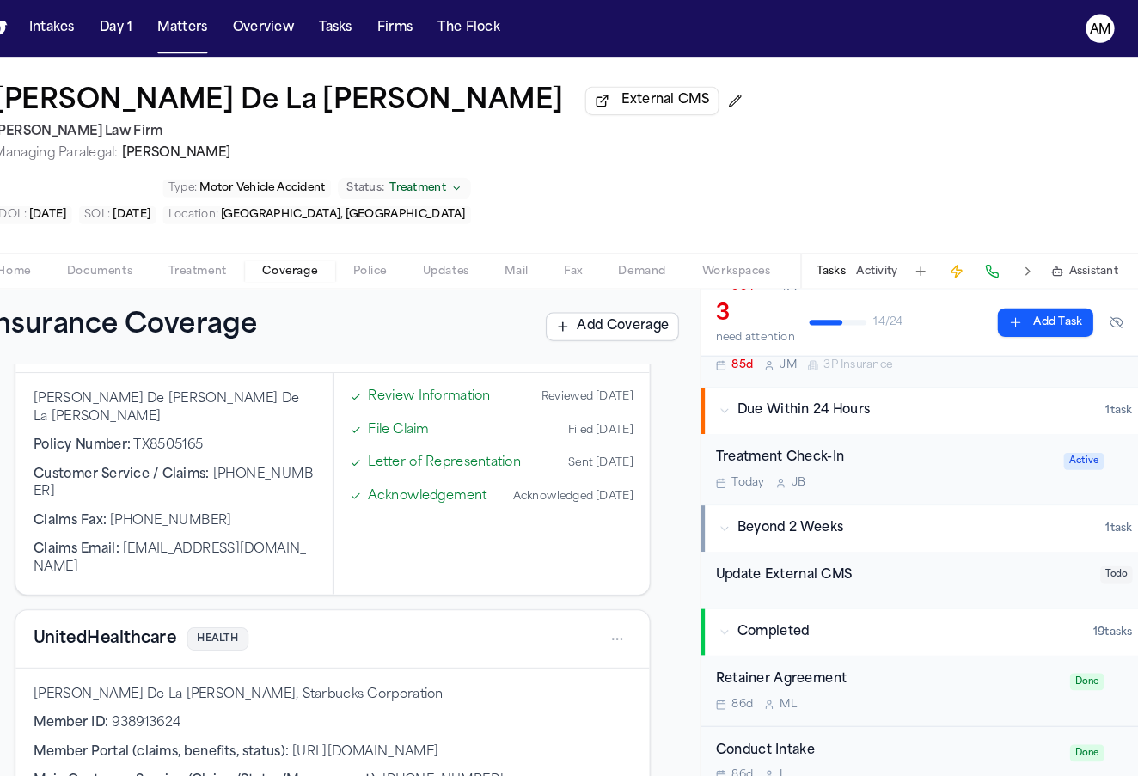
scroll to position [176, 0]
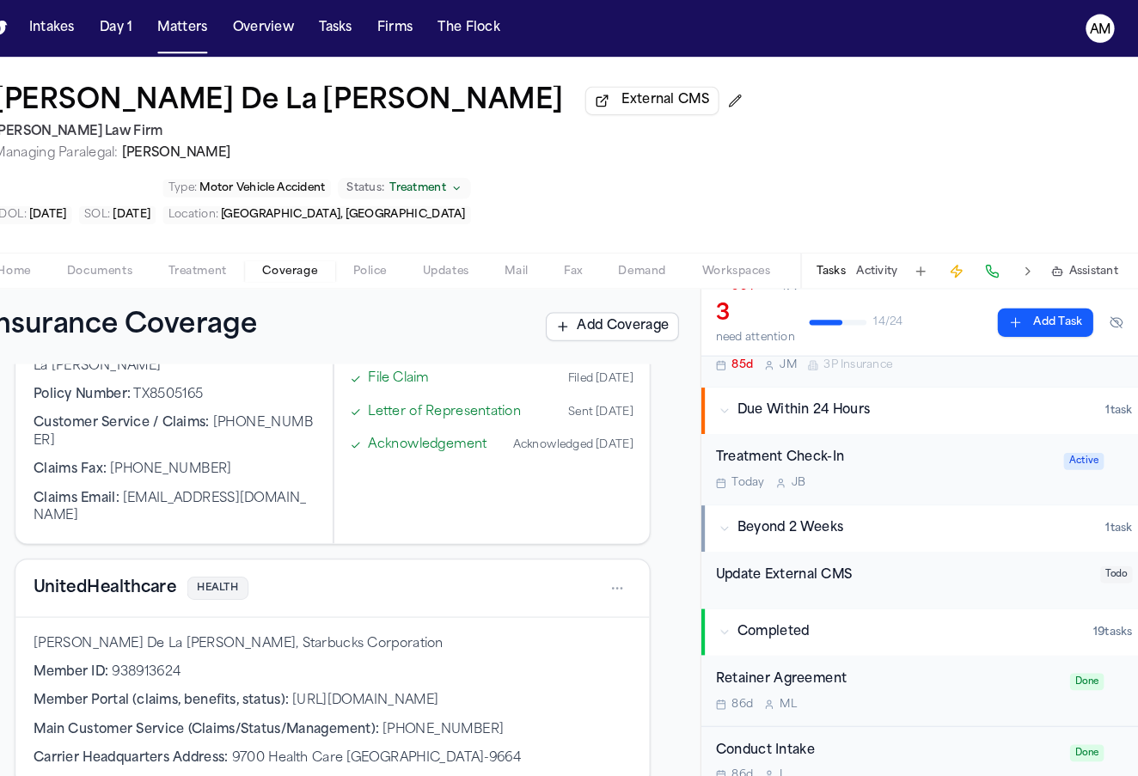
click at [598, 474] on html "Intakes Day 1 Matters Overview Tasks Firms The Flock AM Tara De La Cruz Externa…" at bounding box center [569, 388] width 1138 height 776
click at [554, 511] on div "View coverage details" at bounding box center [573, 520] width 129 height 45
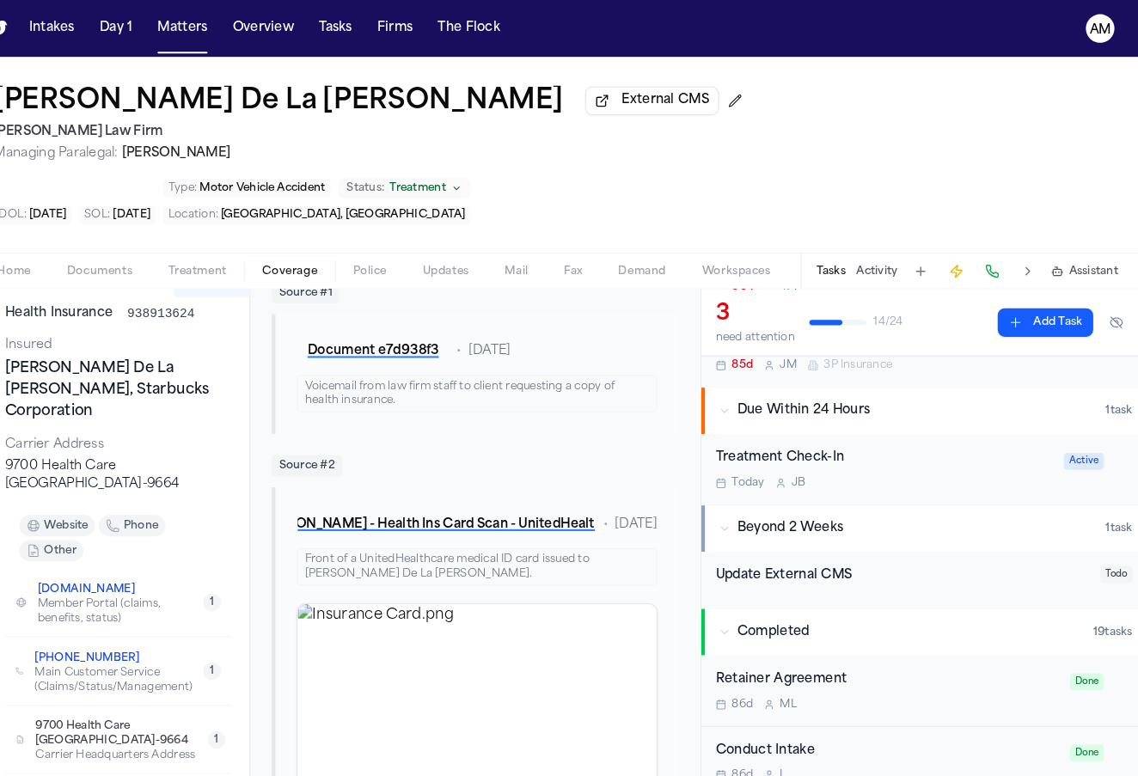
scroll to position [172, 0]
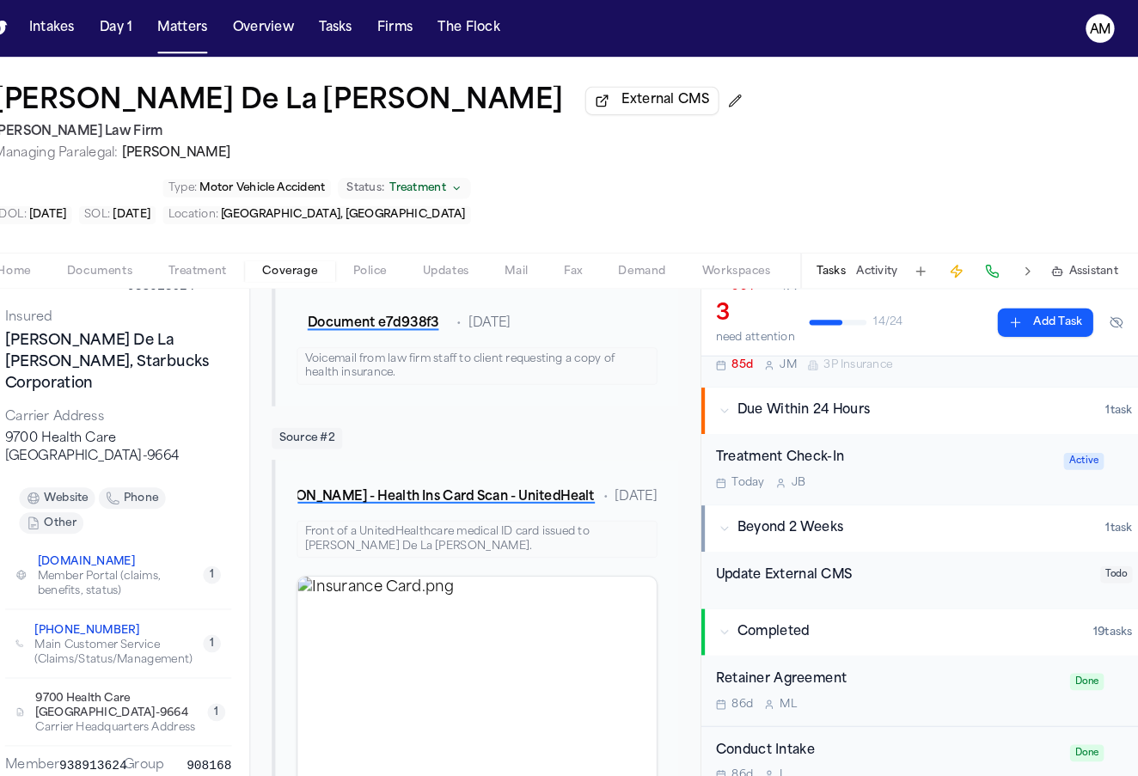
drag, startPoint x: 36, startPoint y: 522, endPoint x: 127, endPoint y: 527, distance: 91.3
click at [127, 597] on div "+1 (866) 633-2446" at bounding box center [148, 605] width 162 height 17
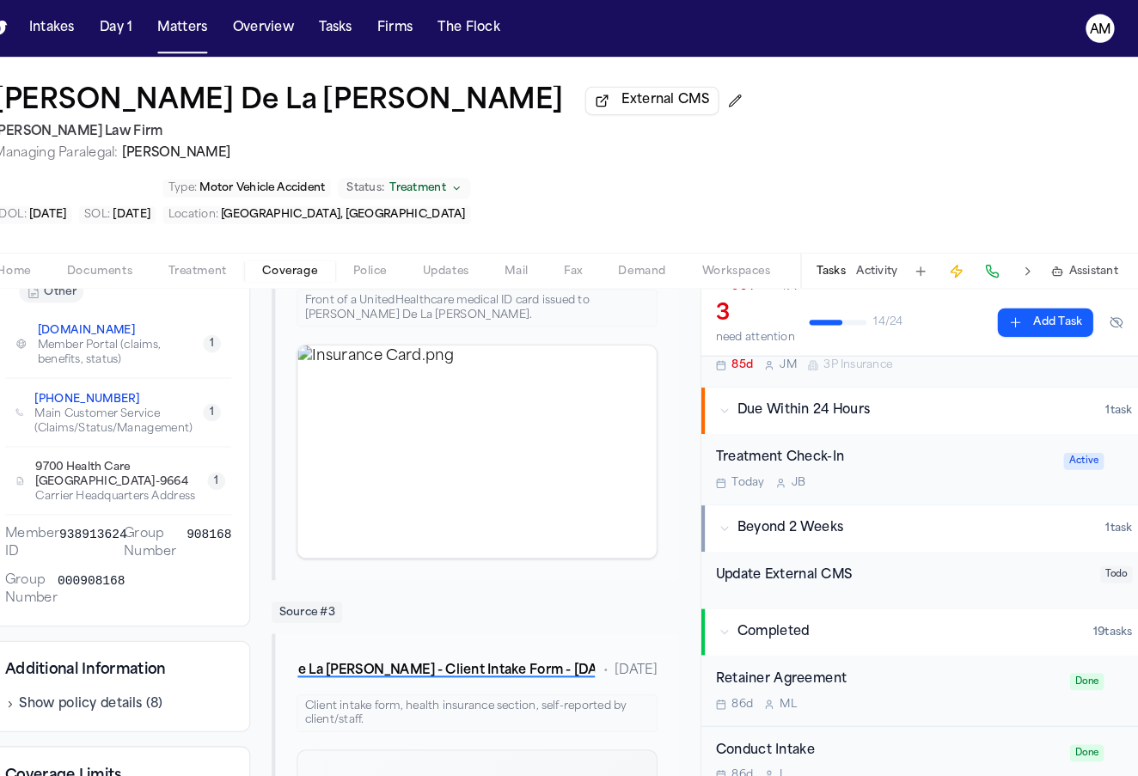
scroll to position [396, 0]
click at [70, 668] on button "Show policy details ( 8 )" at bounding box center [115, 676] width 152 height 17
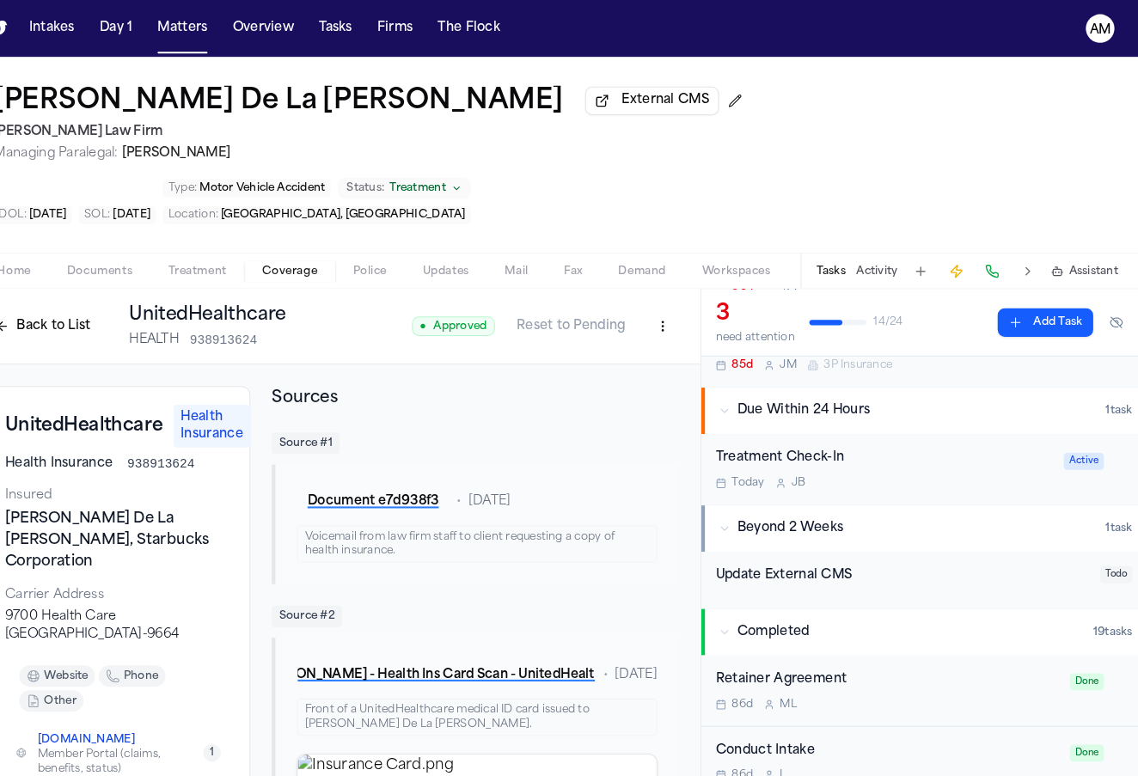
scroll to position [0, 0]
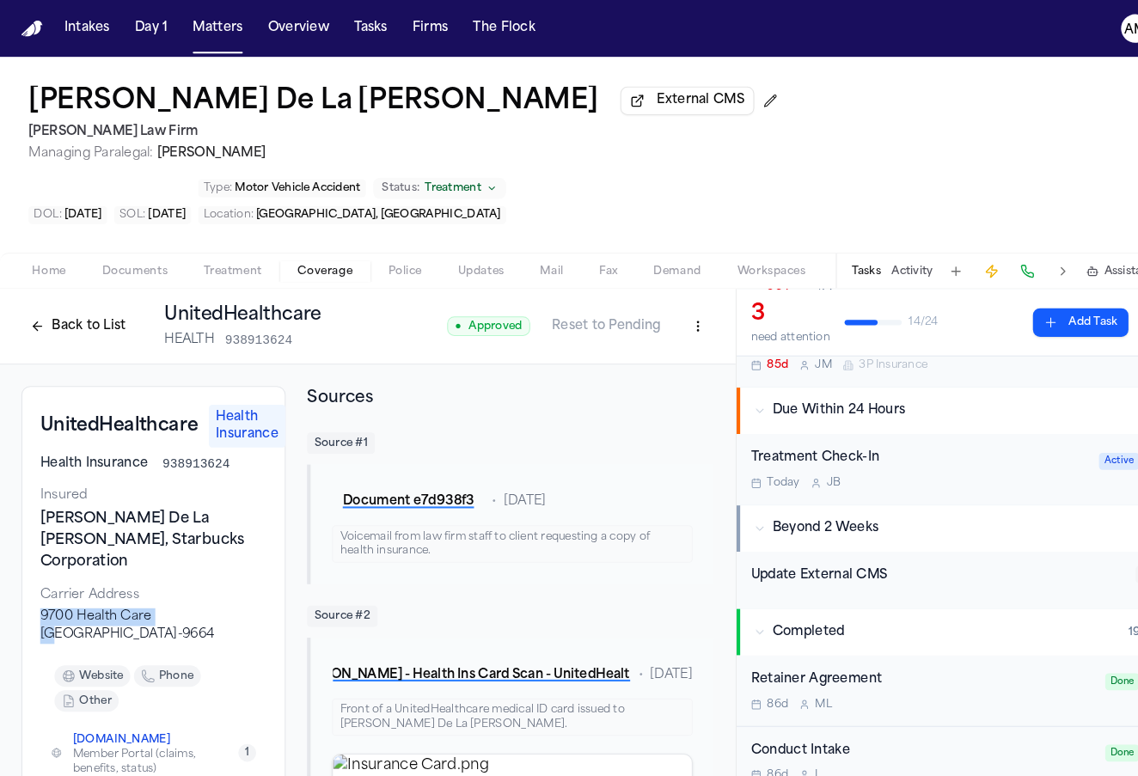
drag, startPoint x: 41, startPoint y: 519, endPoint x: 162, endPoint y: 520, distance: 121.2
click at [162, 586] on div "9700 Health Care Ln, Minnetonka, MN 55343-9664" at bounding box center [148, 603] width 218 height 34
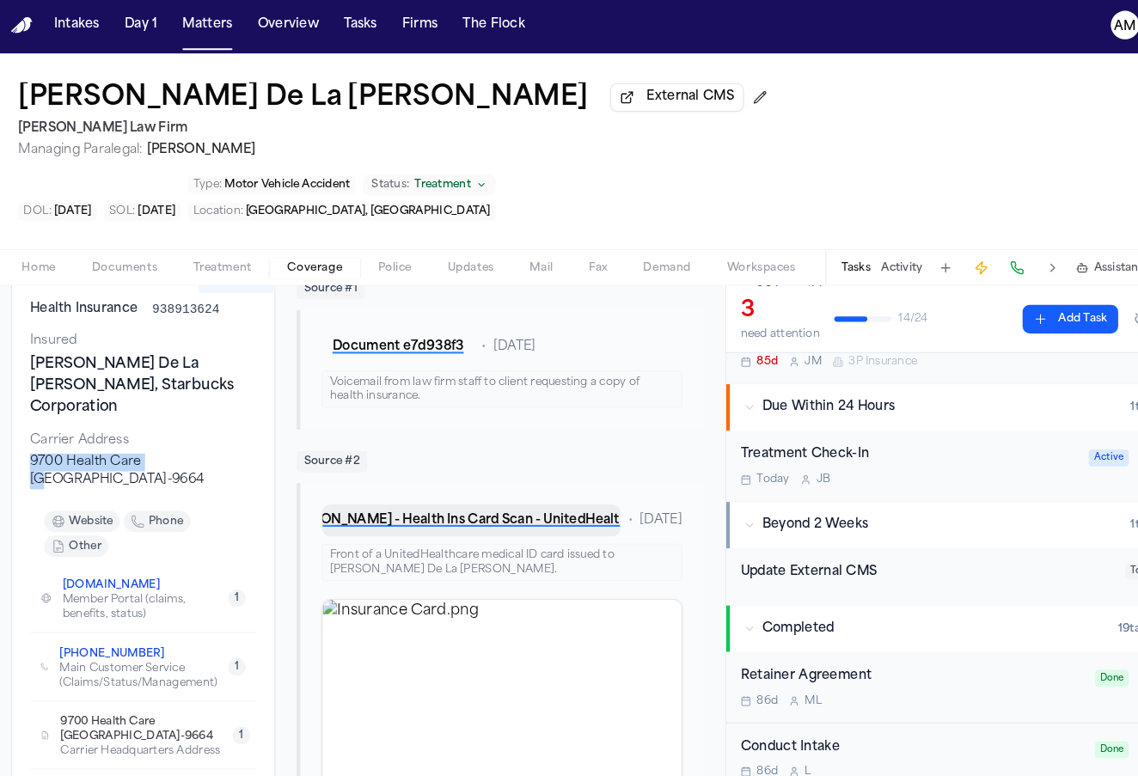
scroll to position [162, 0]
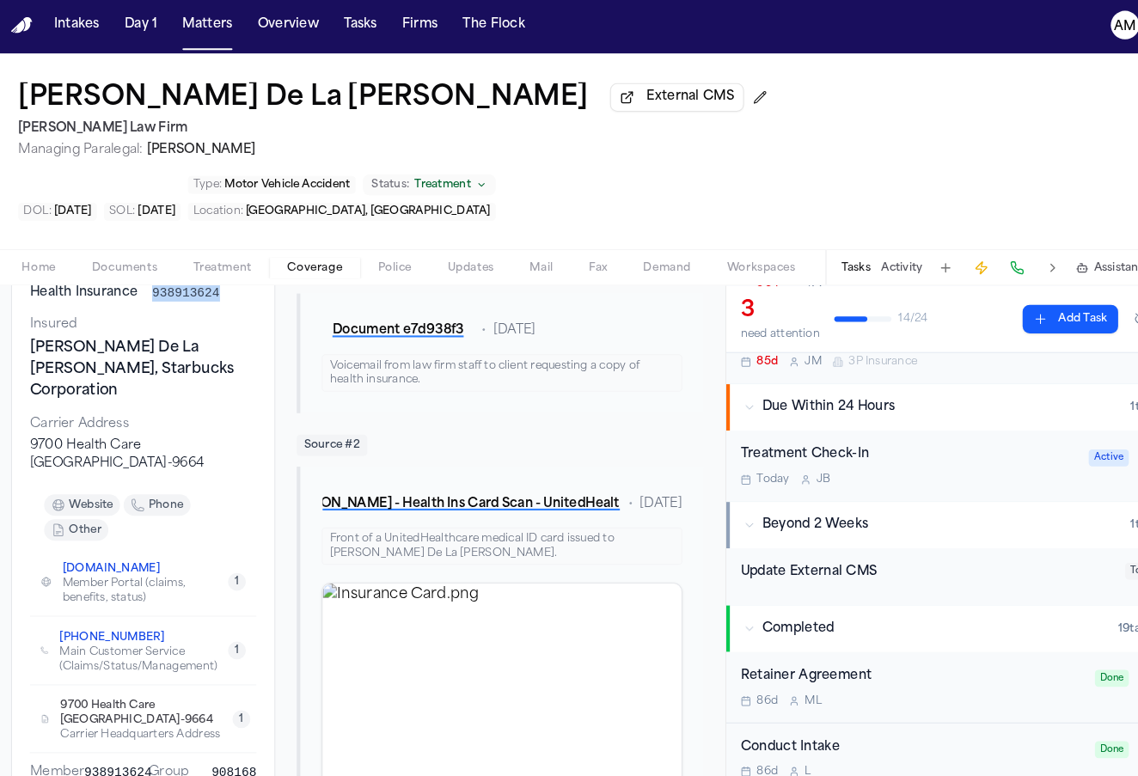
drag, startPoint x: 223, startPoint y: 228, endPoint x: 140, endPoint y: 225, distance: 82.6
click at [140, 277] on div "Health Insurance 938913624" at bounding box center [148, 285] width 218 height 17
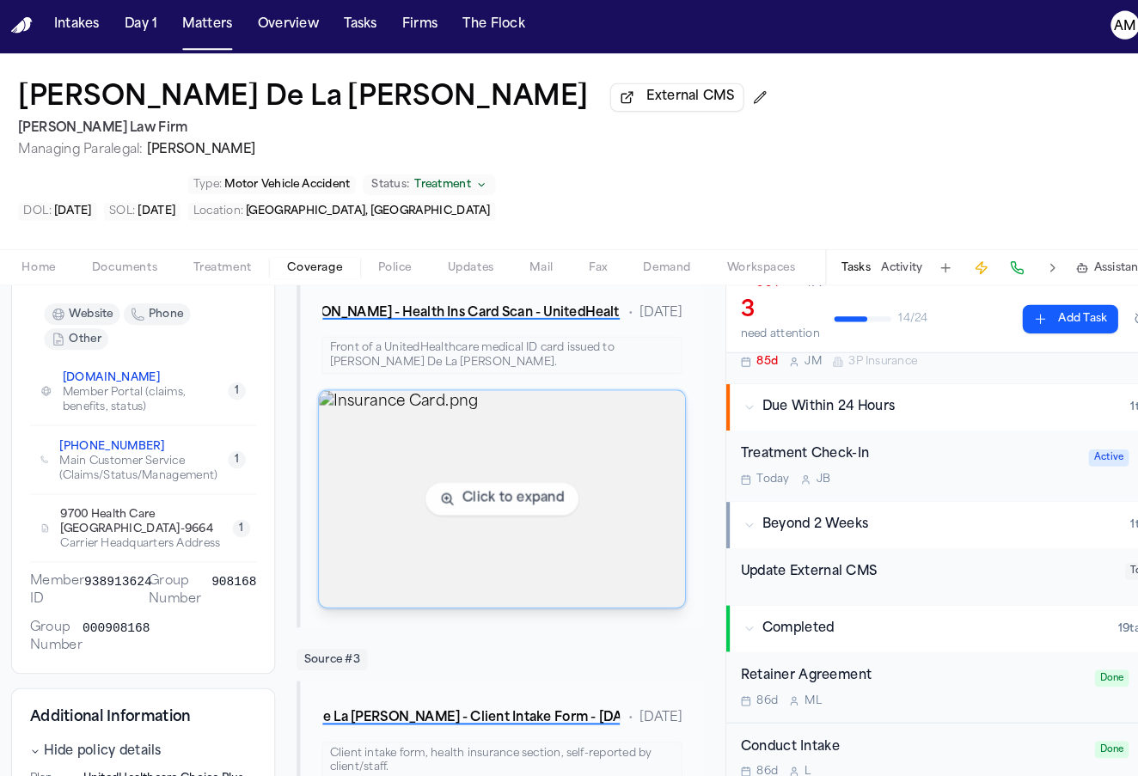
scroll to position [367, 0]
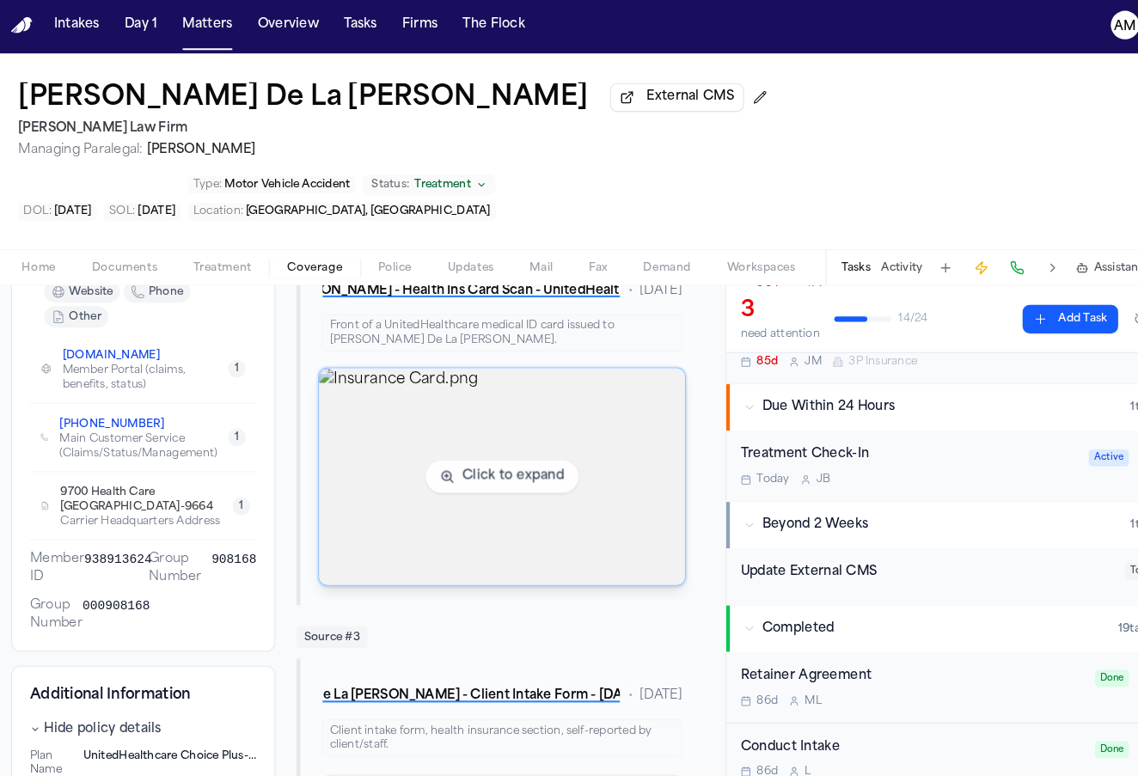
click at [536, 487] on img "View image Insurance Card.png" at bounding box center [493, 462] width 352 height 209
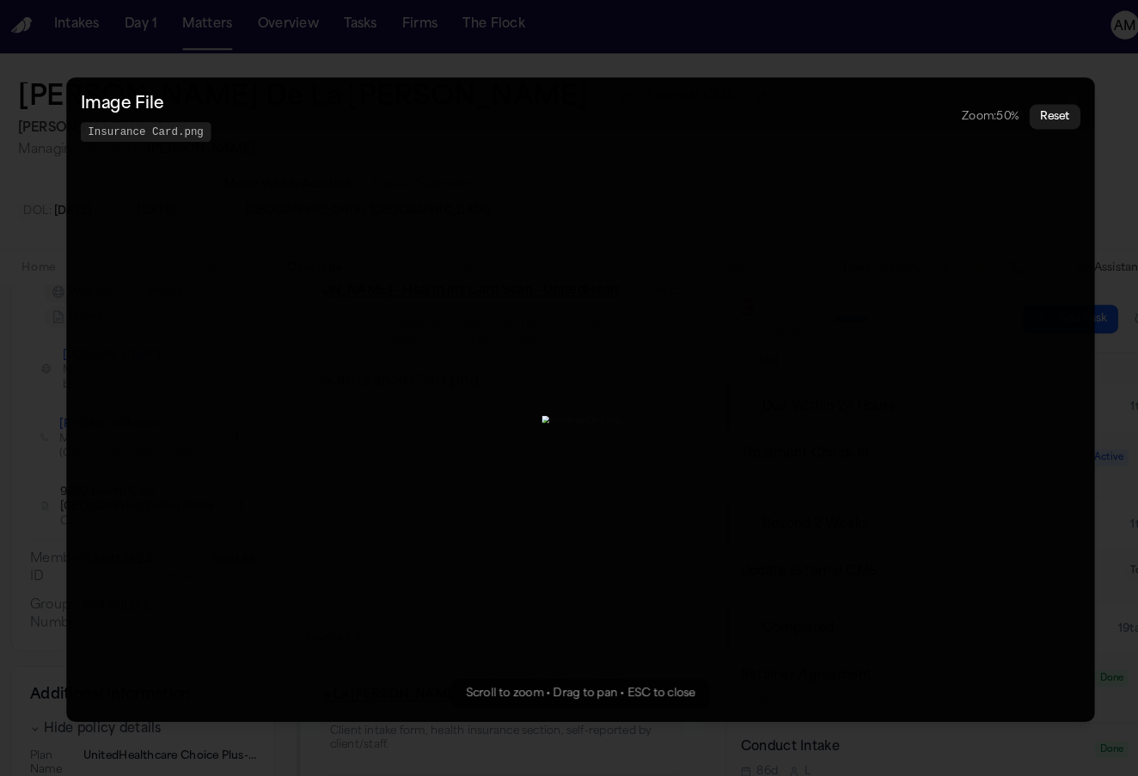
drag, startPoint x: 895, startPoint y: 561, endPoint x: 934, endPoint y: 328, distance: 236.1
click at [934, 328] on button "Zoomable image viewer. Use mouse wheel to zoom, drag to pan, or press R to rese…" at bounding box center [569, 387] width 990 height 621
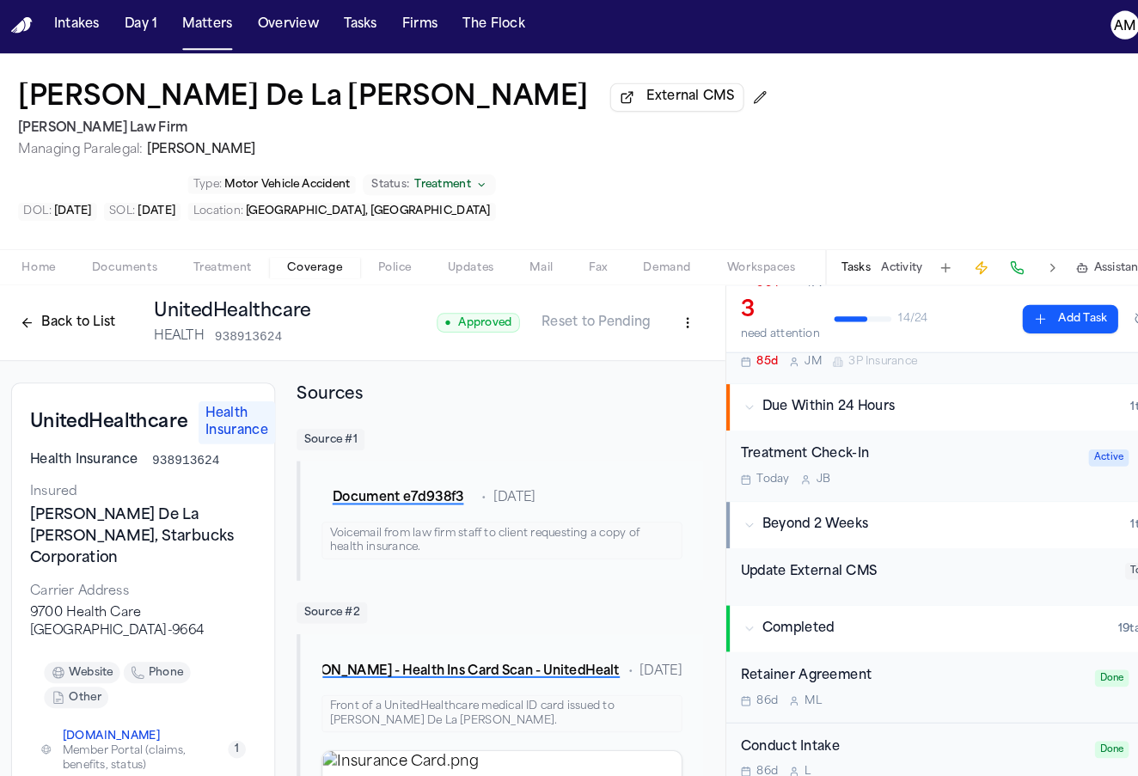
scroll to position [0, 0]
click at [26, 301] on button "Back to List" at bounding box center [75, 315] width 109 height 28
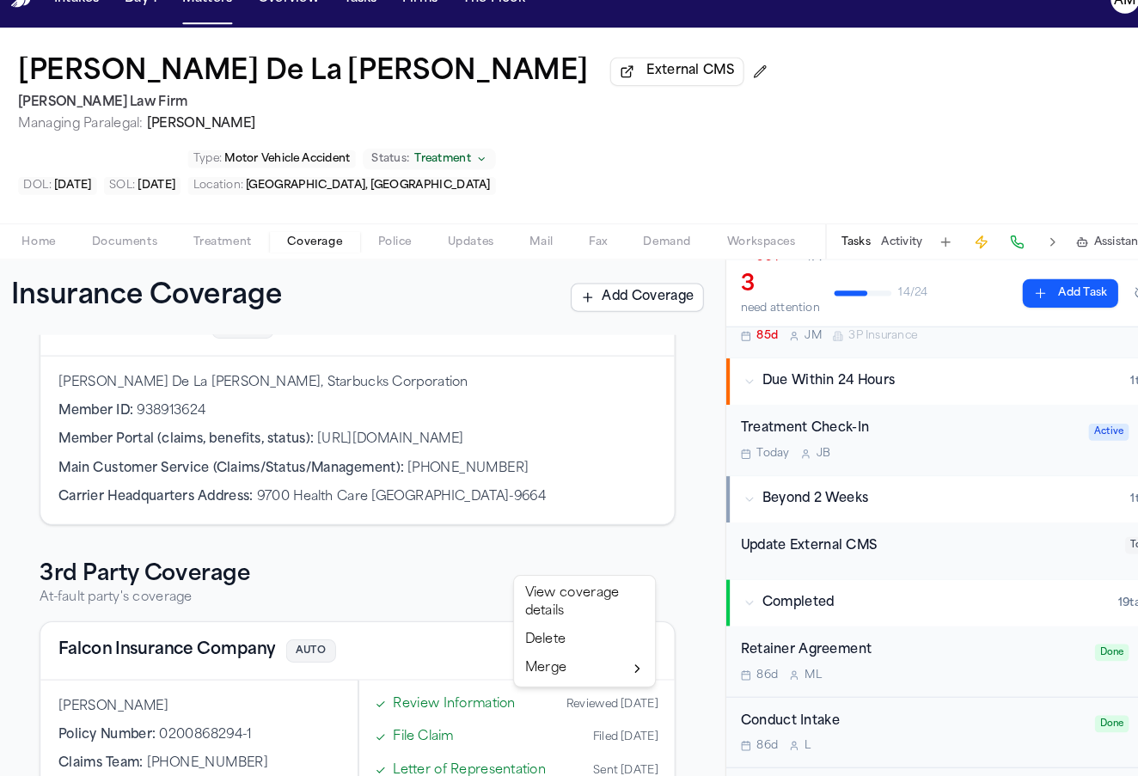
click at [610, 528] on html "Intakes Day 1 Matters Overview Tasks Firms The Flock AM Tara De La Cruz Externa…" at bounding box center [569, 388] width 1138 height 776
click at [580, 586] on div "View coverage details" at bounding box center [573, 608] width 129 height 45
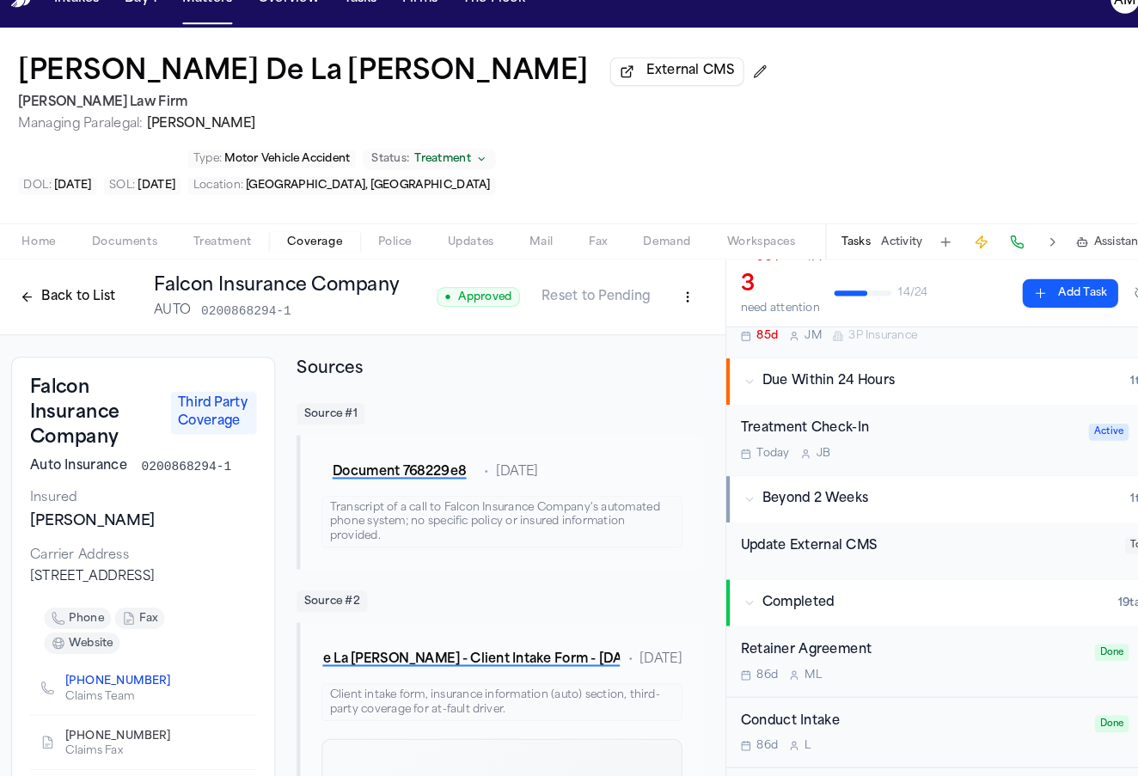
drag, startPoint x: 30, startPoint y: 500, endPoint x: 150, endPoint y: 501, distance: 119.5
click at [150, 576] on div "724 Enterprise Drive, Oak Brook, IL 60523" at bounding box center [148, 584] width 218 height 17
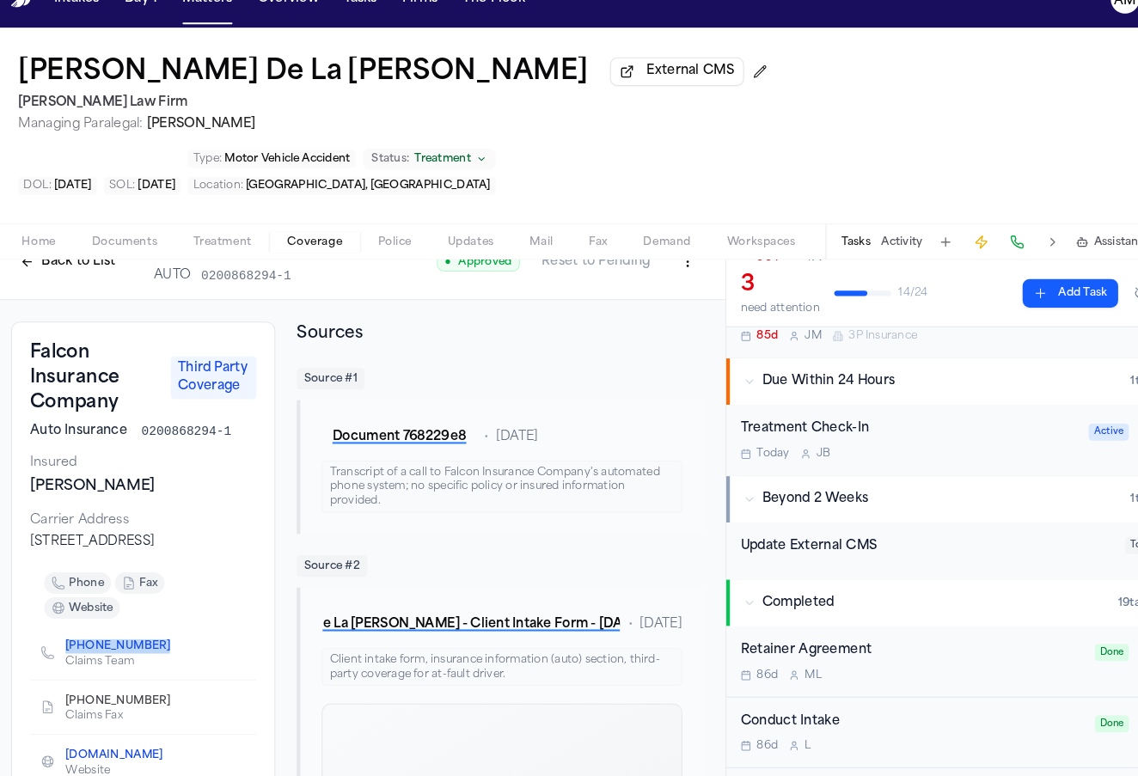
drag, startPoint x: 162, startPoint y: 583, endPoint x: 57, endPoint y: 585, distance: 105.8
click at [57, 631] on div "(630) 332-3146 Claims Team" at bounding box center [148, 657] width 218 height 52
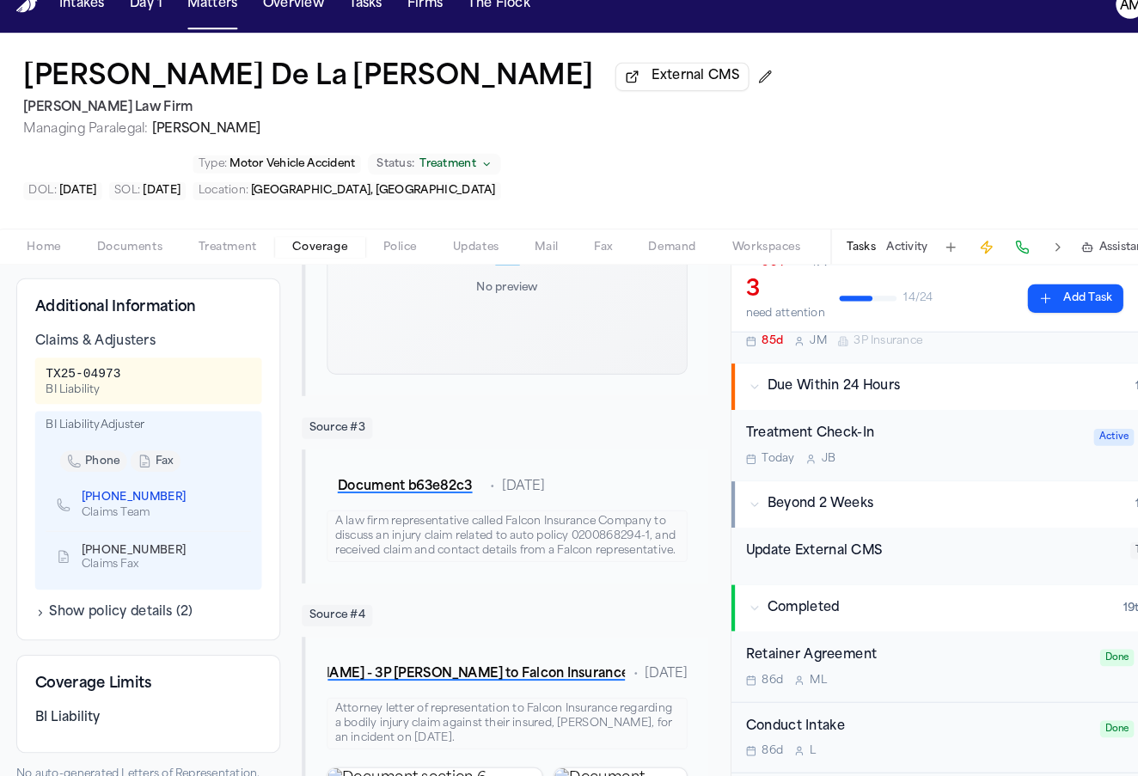
scroll to position [550, 0]
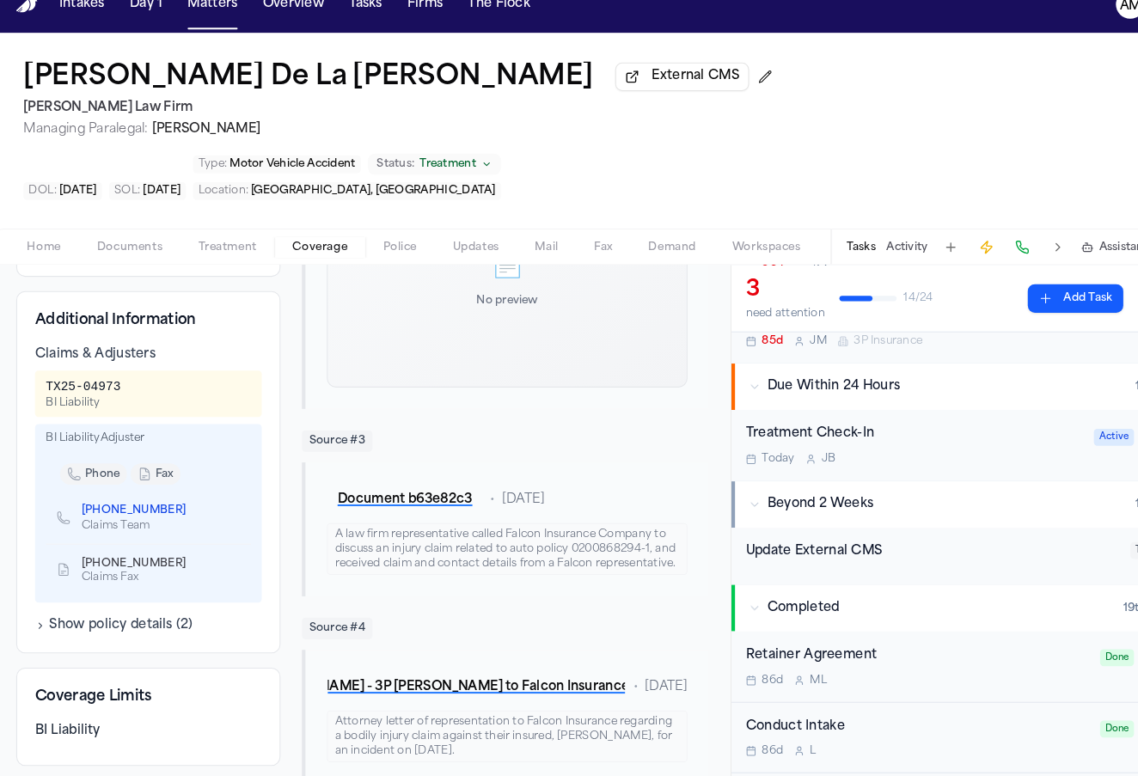
click at [151, 617] on button "Show policy details ( 2 )" at bounding box center [115, 625] width 152 height 17
click at [151, 617] on button "Hide policy details" at bounding box center [102, 625] width 126 height 17
click at [151, 617] on button "Show policy details ( 2 )" at bounding box center [115, 625] width 152 height 17
click at [151, 617] on button "Hide policy details" at bounding box center [102, 625] width 126 height 17
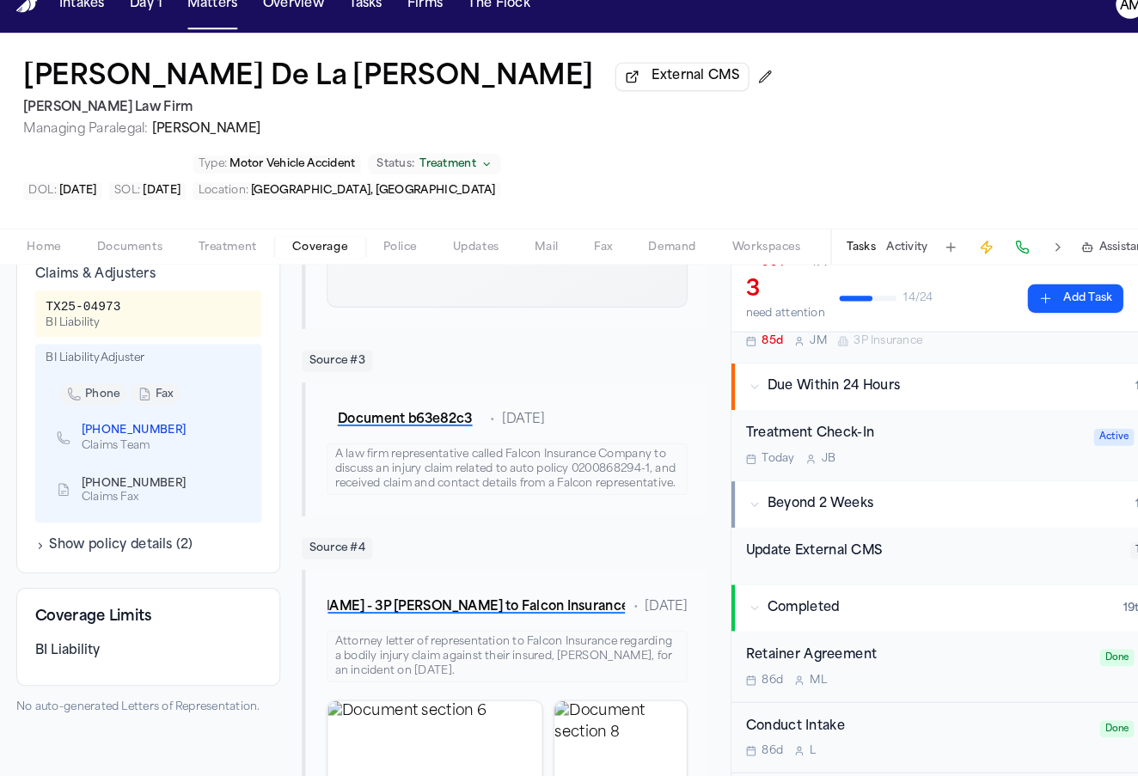
scroll to position [621, 0]
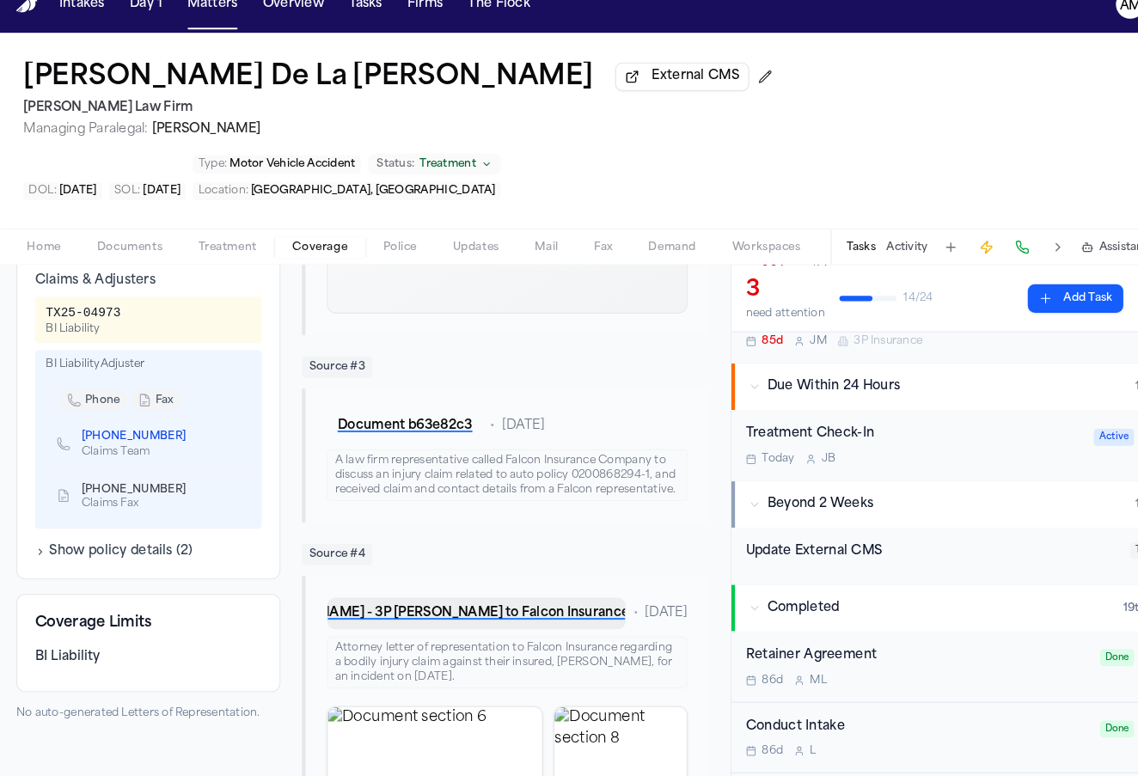
click at [435, 598] on button "T. De La Cruz - 3P LOR to Falcon Insurance Company - 8.5.25" at bounding box center [464, 613] width 288 height 31
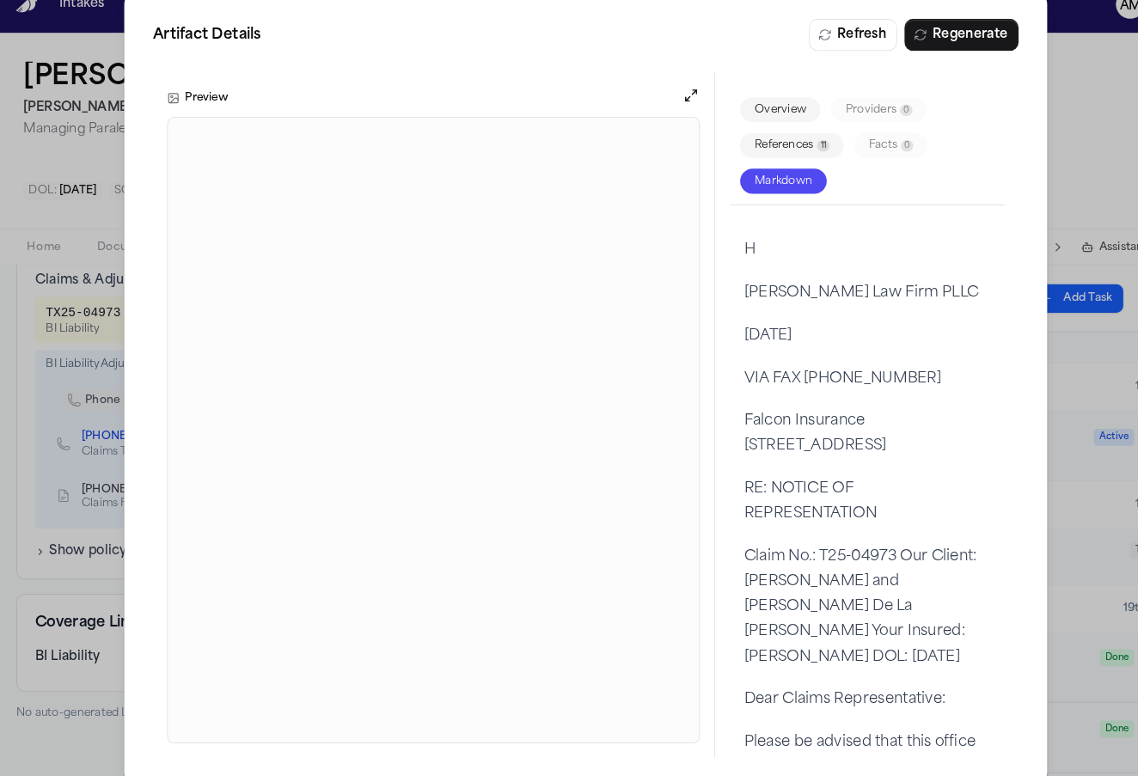
click at [1032, 241] on div "Artifact Details Refresh Regenerate Preview Overview Providers 0 References 11 …" at bounding box center [569, 397] width 1138 height 794
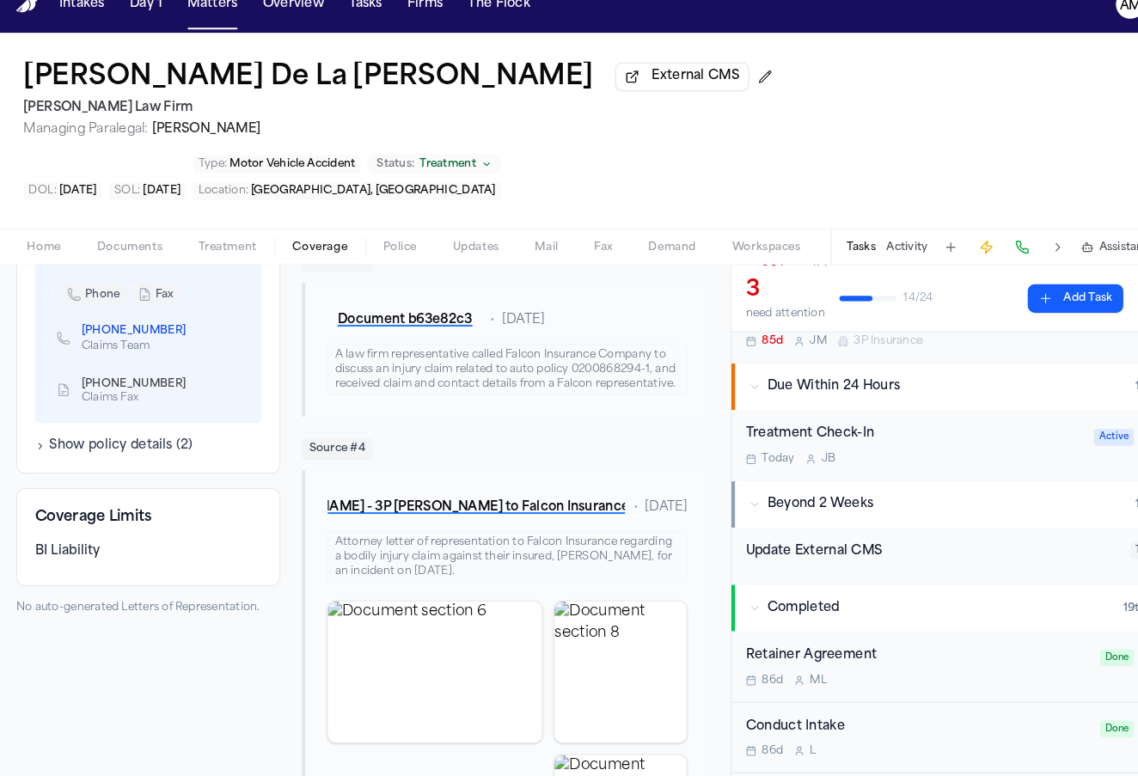
scroll to position [725, 0]
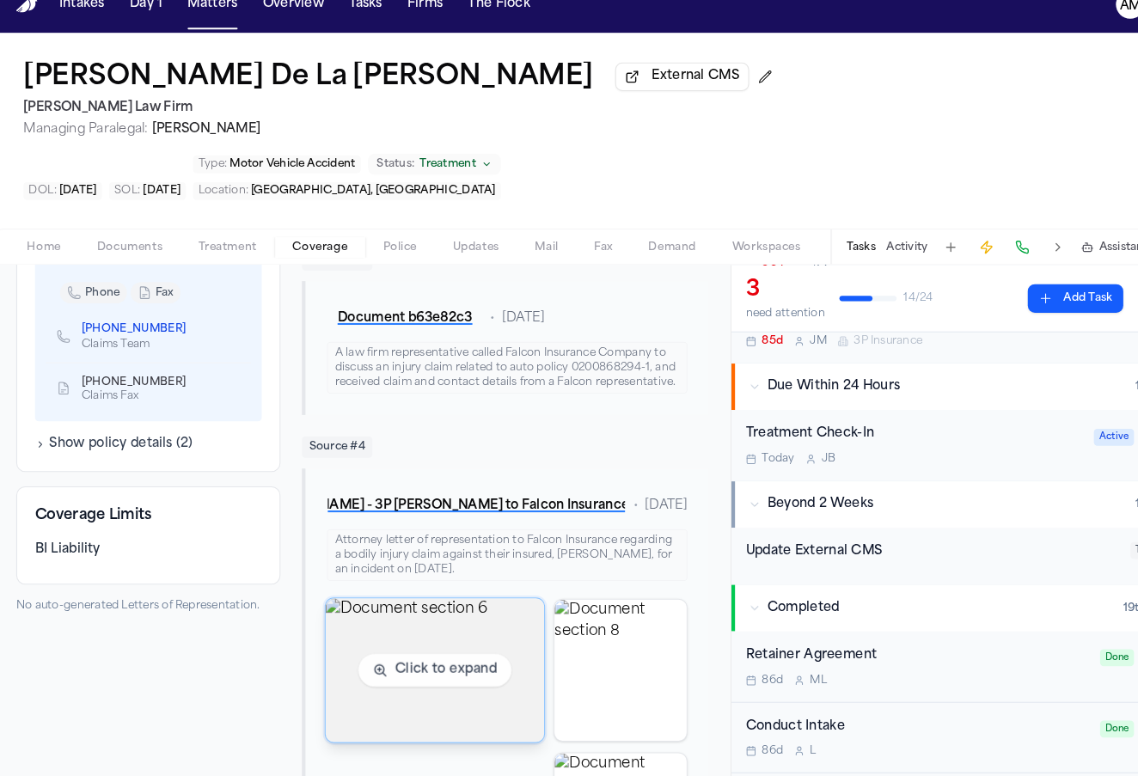
click at [445, 599] on img "View document section 6" at bounding box center [424, 668] width 211 height 138
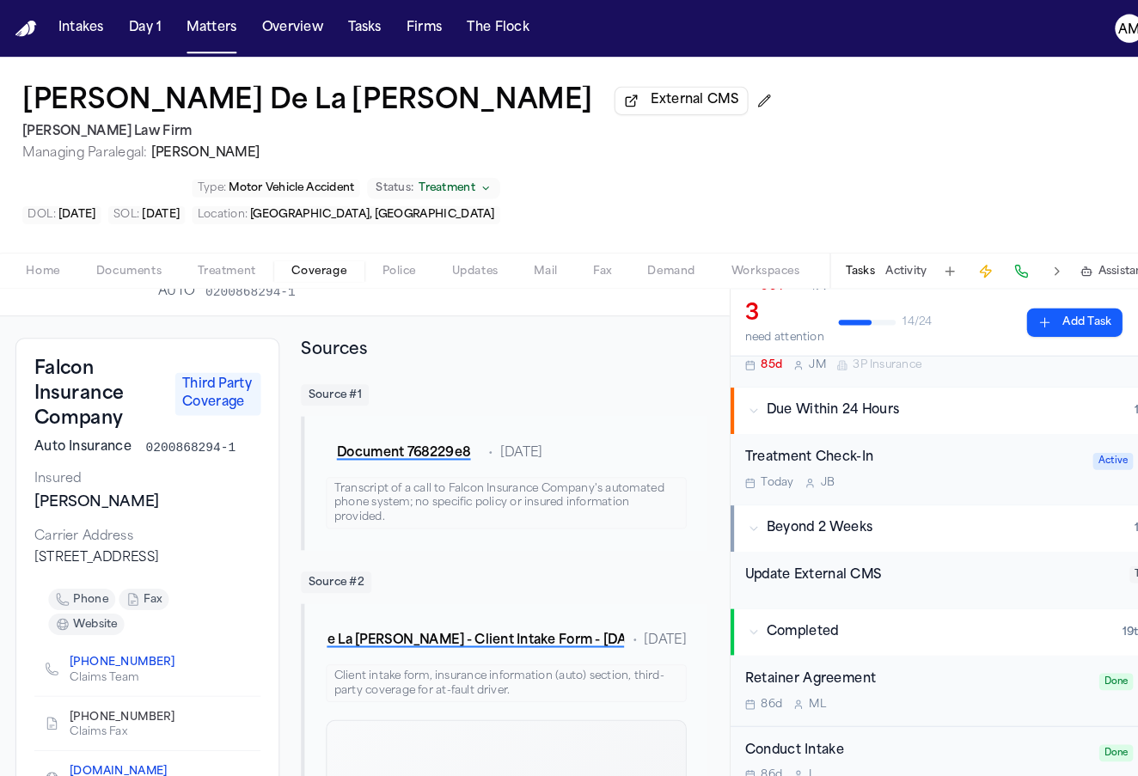
scroll to position [61, 0]
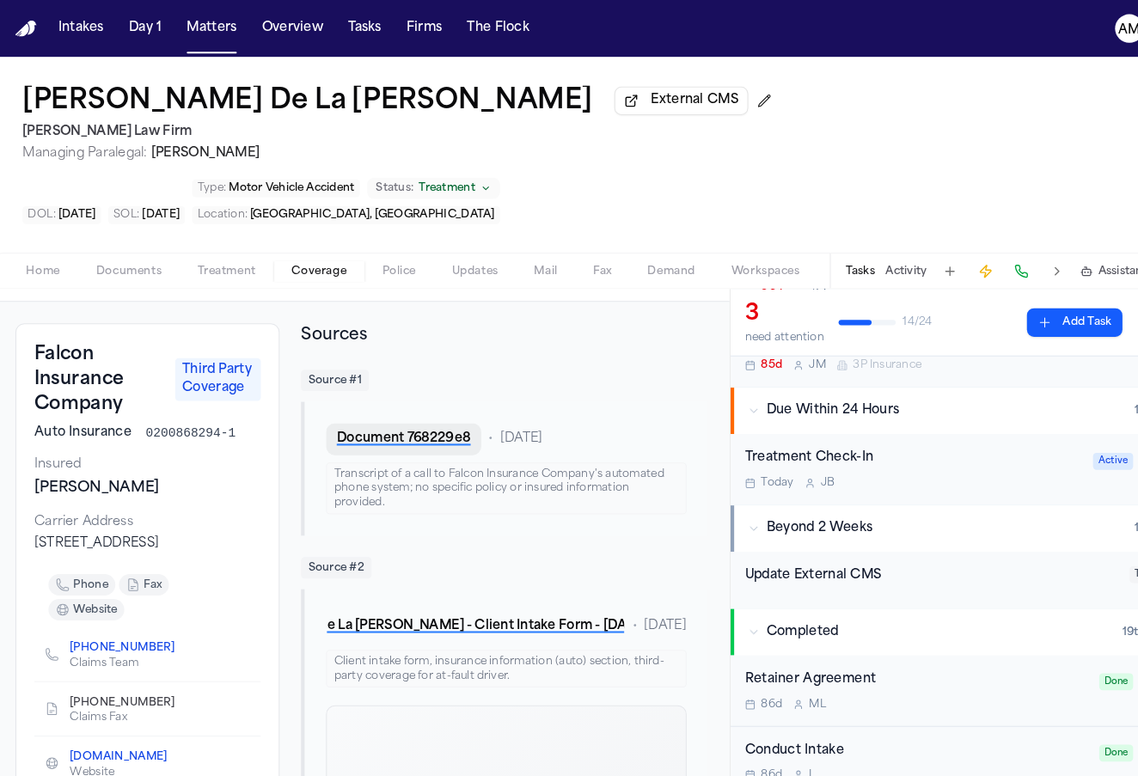
click at [392, 407] on button "Document 768229e8" at bounding box center [395, 422] width 150 height 31
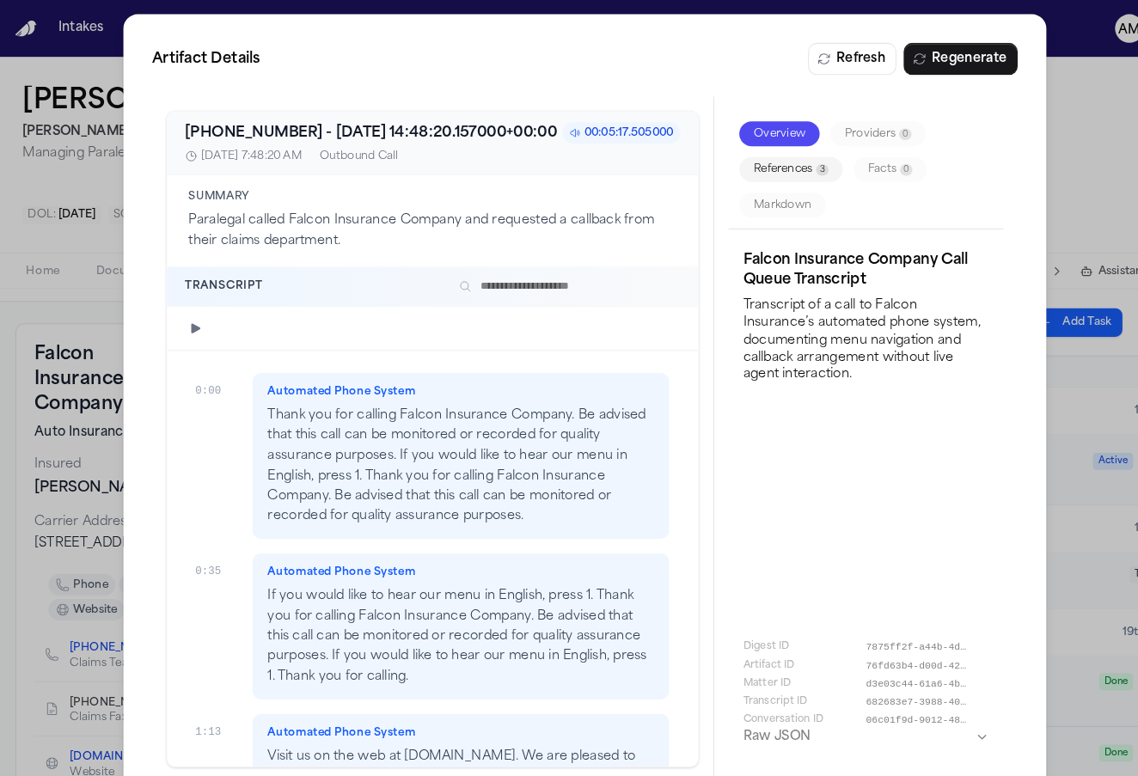
click at [1023, 119] on div "Artifact Details Refresh Regenerate +18009293252 - 2025-07-30 14:48:20.157000+0…" at bounding box center [569, 397] width 1138 height 794
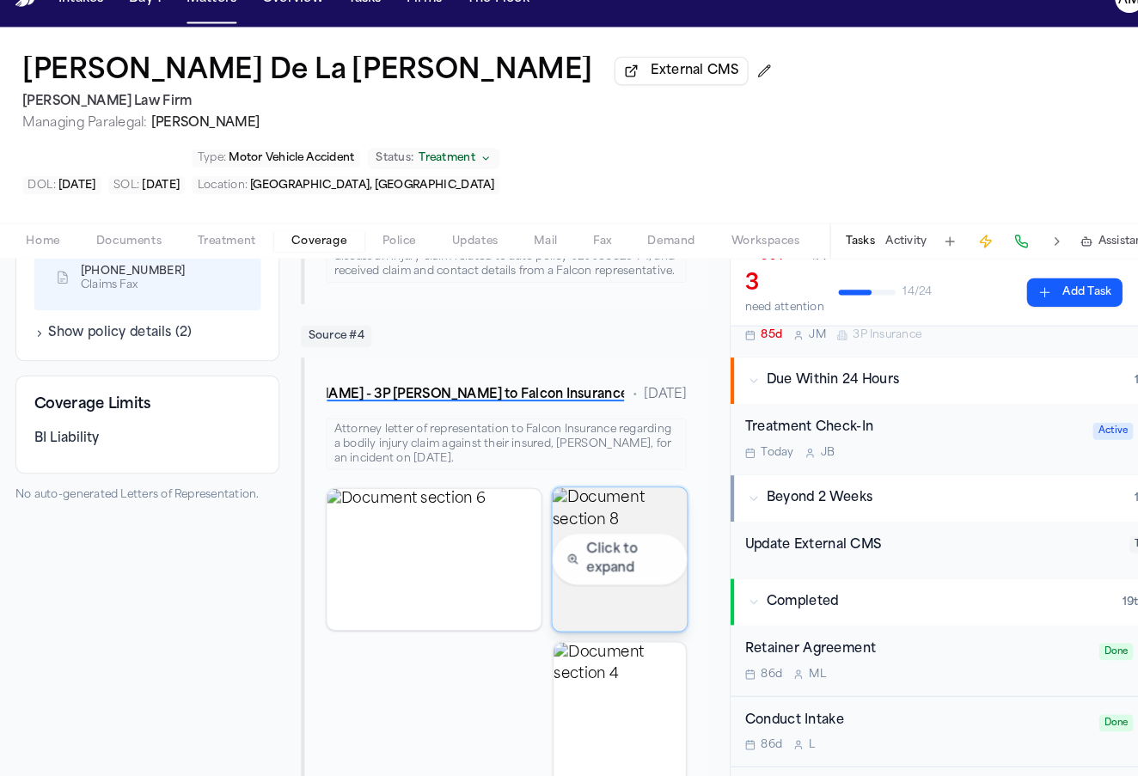
scroll to position [0, 0]
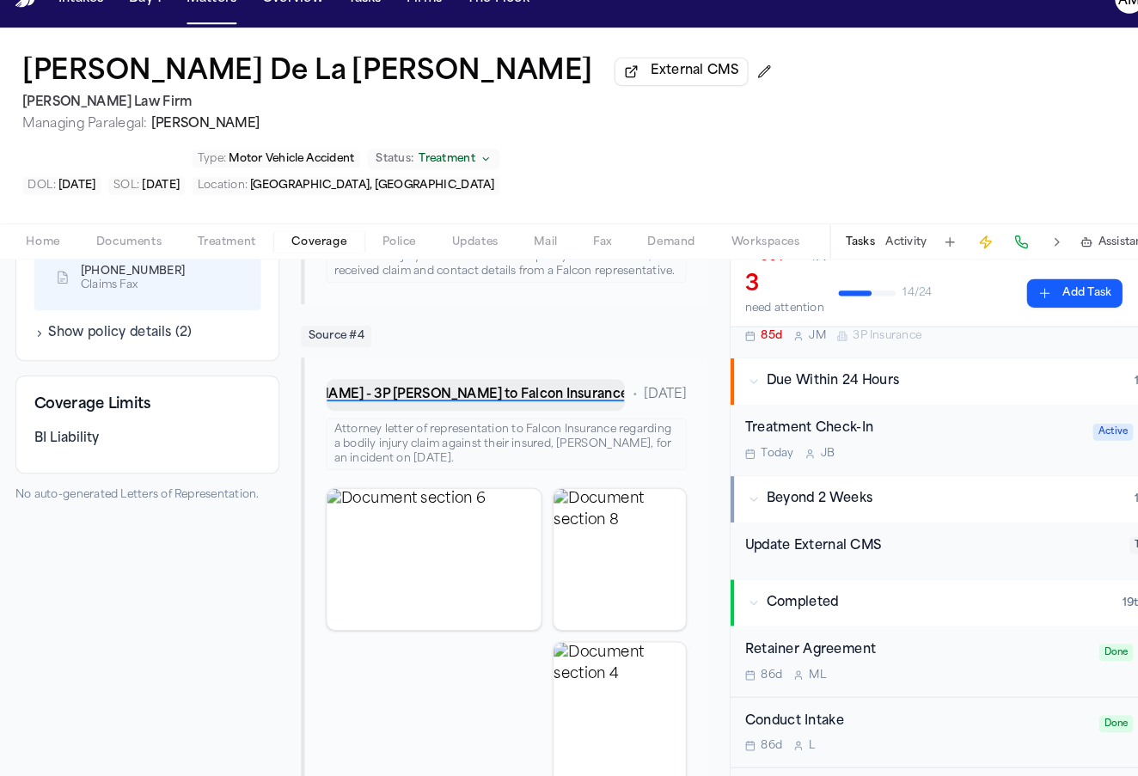
click at [541, 394] on button "T. De La Cruz - 3P LOR to Falcon Insurance Company - 8.5.25" at bounding box center [464, 409] width 288 height 31
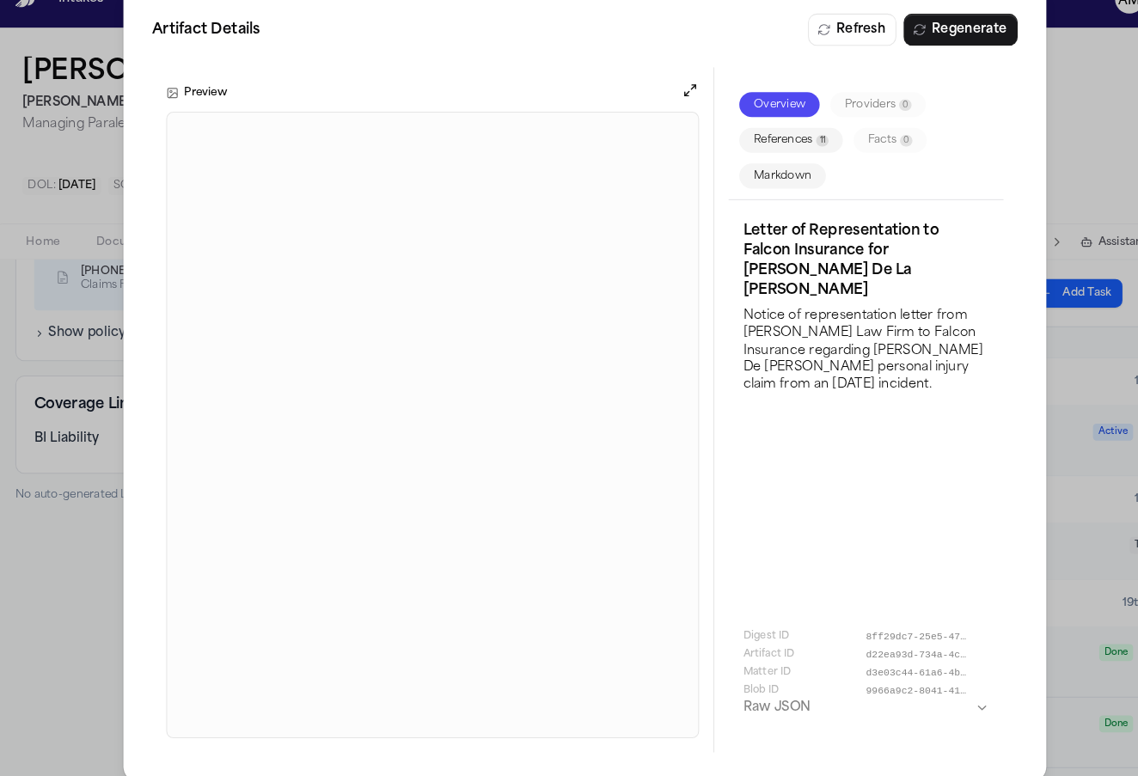
click at [101, 634] on div "Artifact Details Refresh Regenerate Preview Overview Providers 0 References 11 …" at bounding box center [569, 397] width 1138 height 794
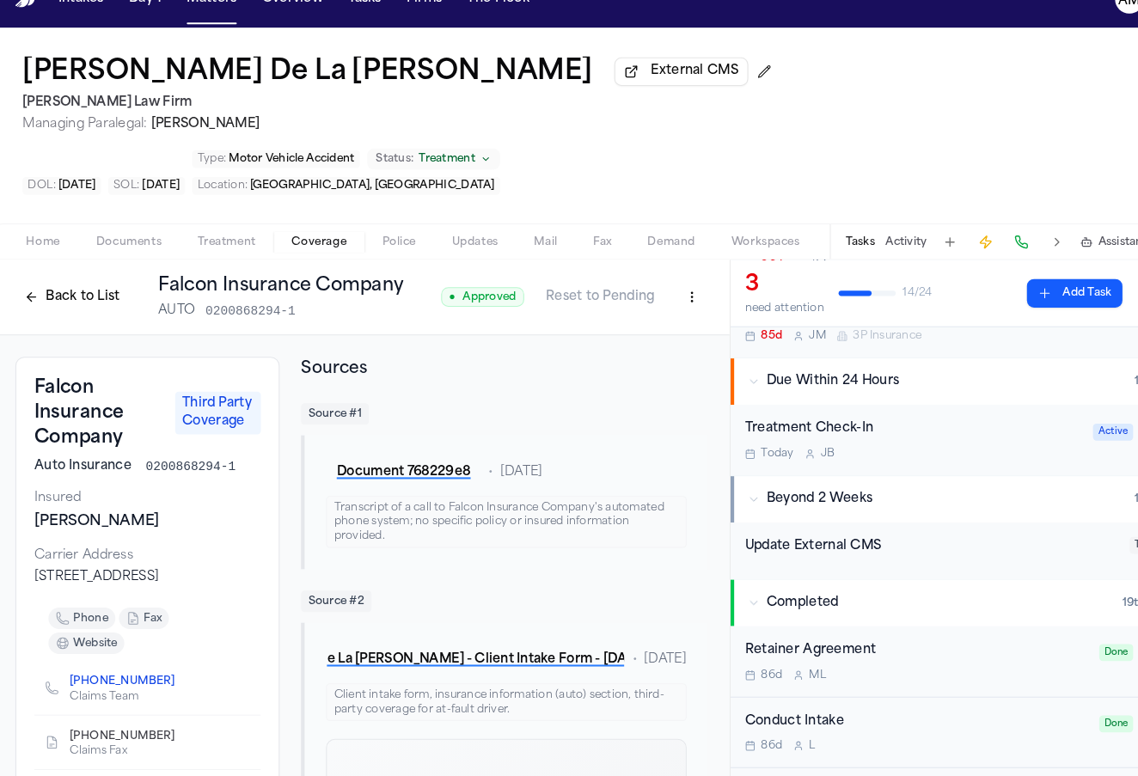
click at [78, 301] on button "Back to List" at bounding box center [75, 315] width 109 height 28
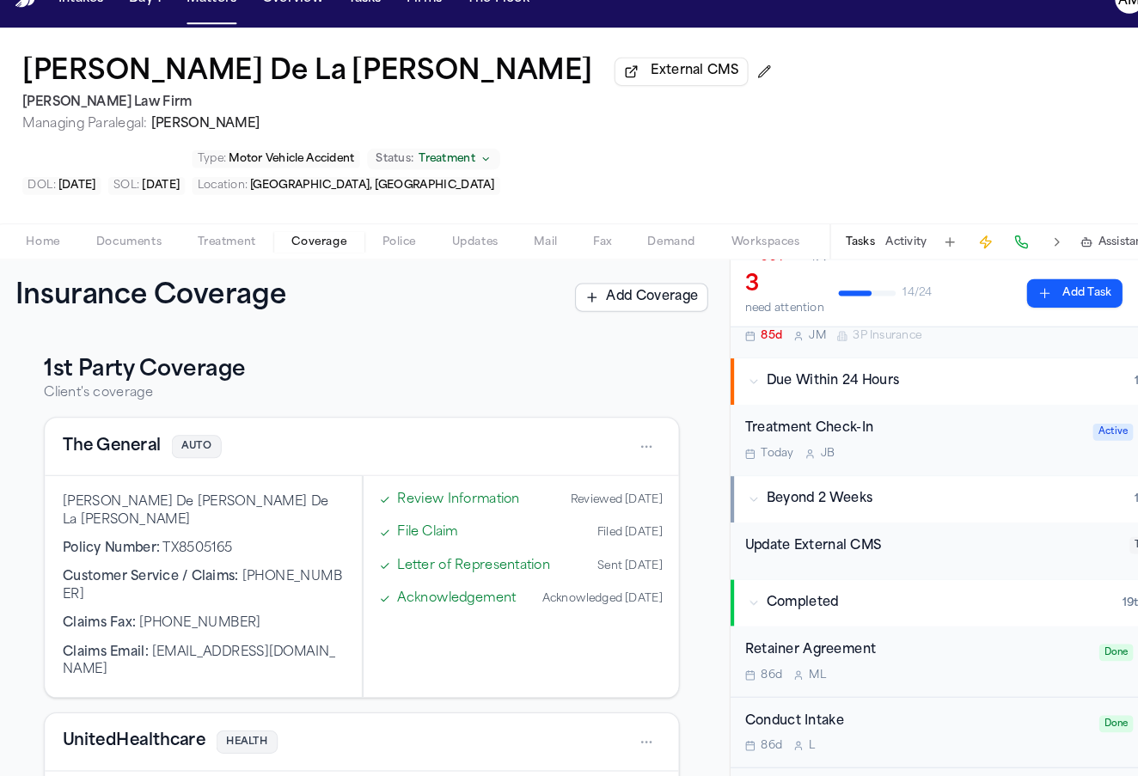
click at [133, 254] on span "Documents" at bounding box center [130, 261] width 64 height 14
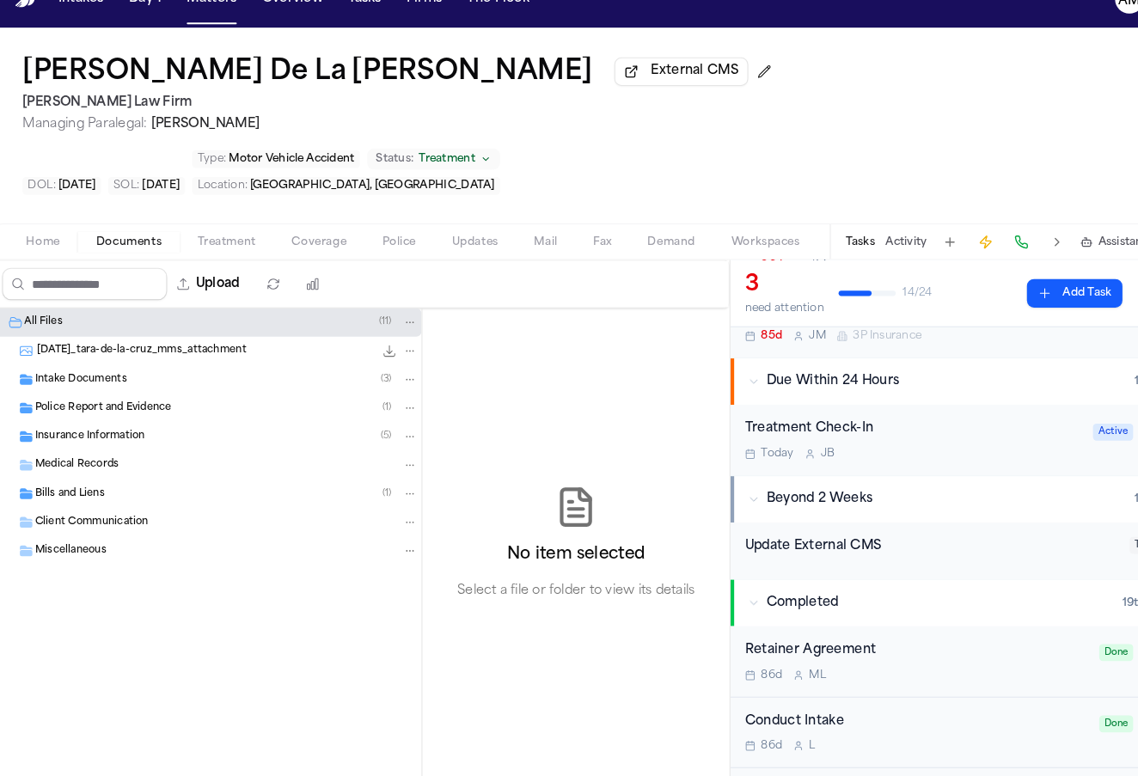
click at [100, 442] on span "Insurance Information" at bounding box center [93, 449] width 106 height 15
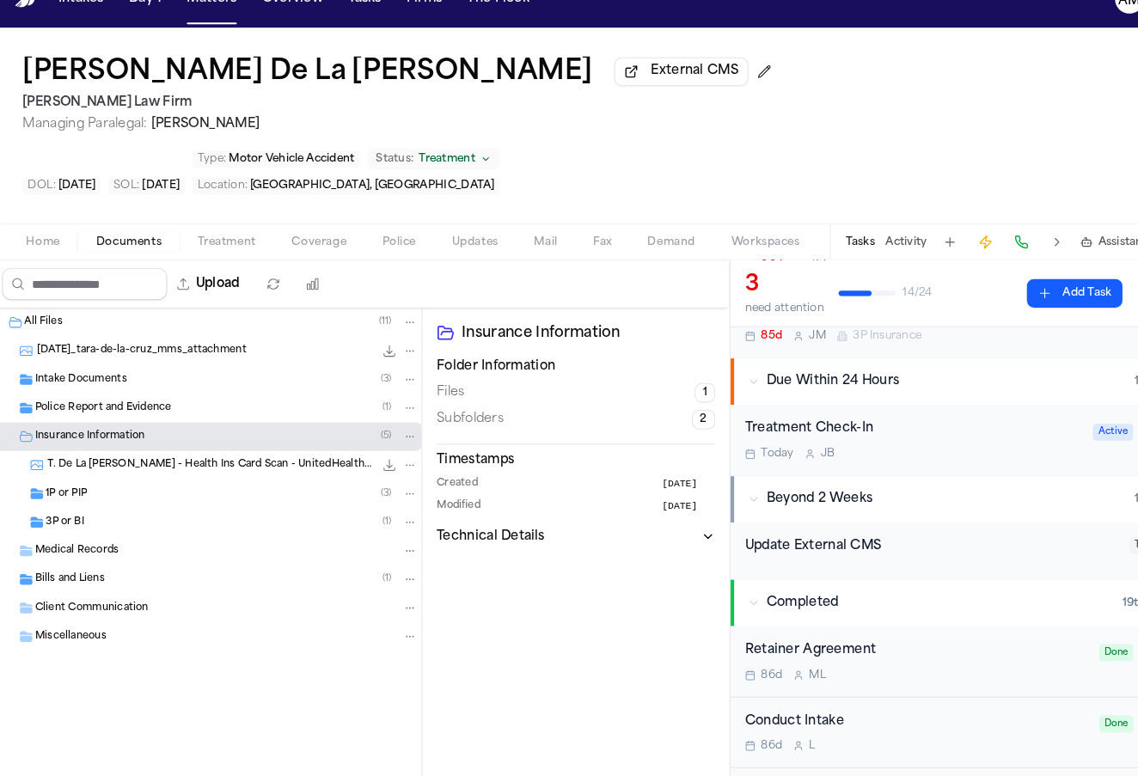
click at [110, 469] on span "T. De La Cruz - Health Ins Card Scan - UnitedHealthcare - 6.17.25" at bounding box center [209, 476] width 314 height 15
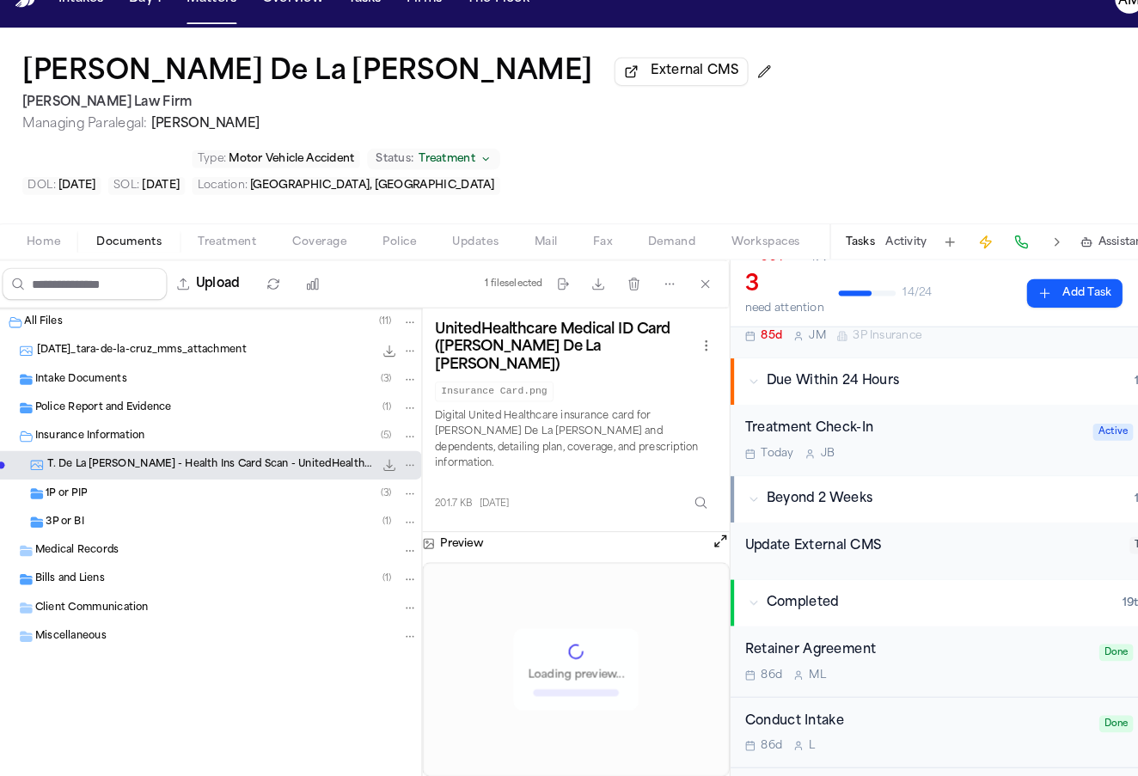
click at [100, 496] on div "1P or PIP ( 3 )" at bounding box center [229, 503] width 358 height 15
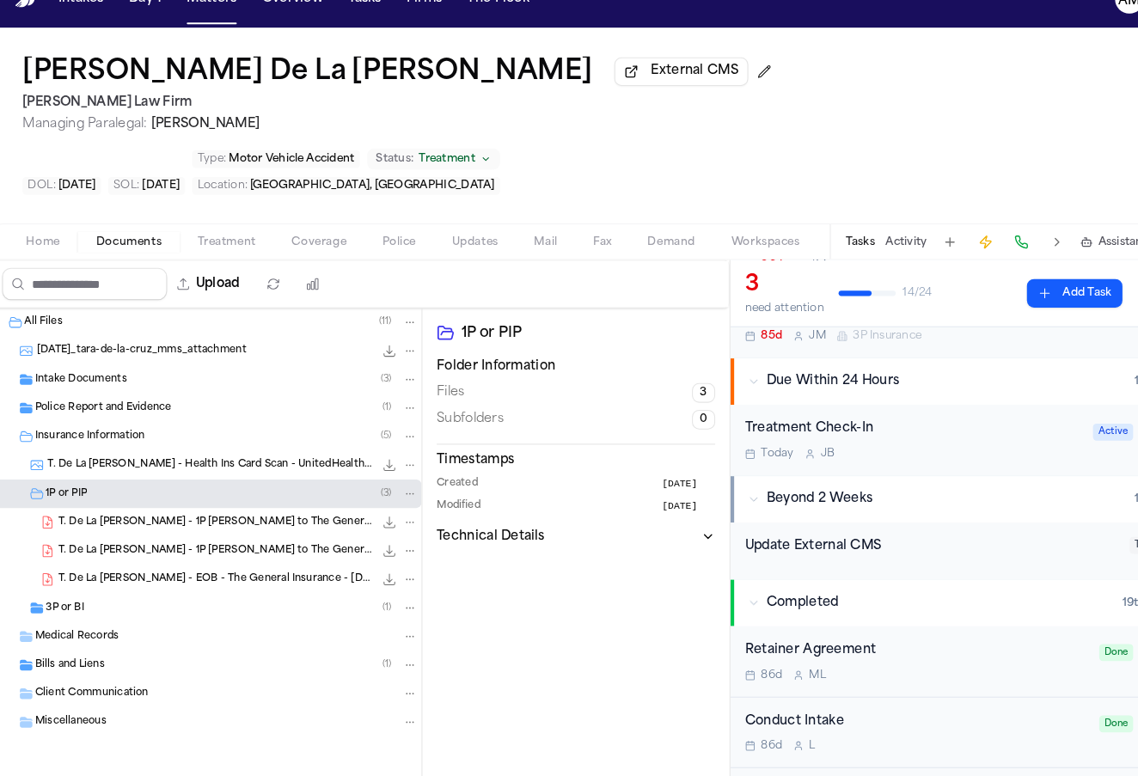
click at [108, 579] on span "T. De La Cruz - EOB - The General Insurance - 7.8.25" at bounding box center [213, 586] width 303 height 15
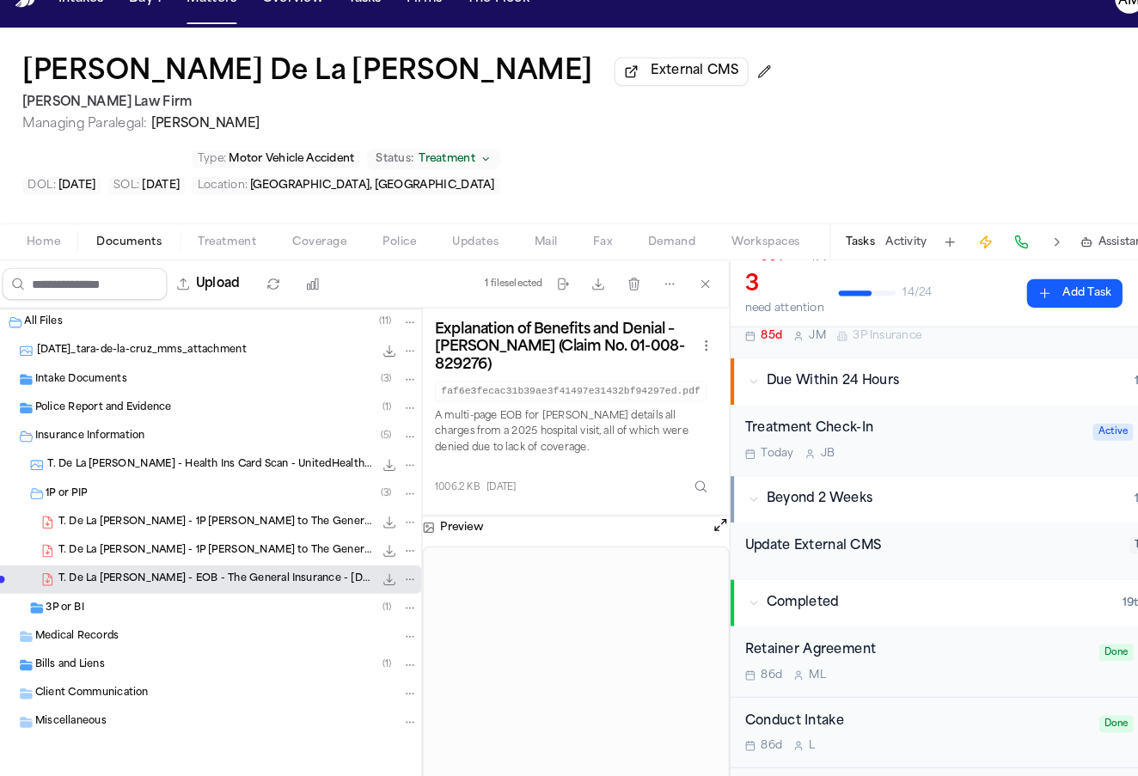
click at [87, 435] on div "Insurance Information ( 5 )" at bounding box center [206, 449] width 412 height 28
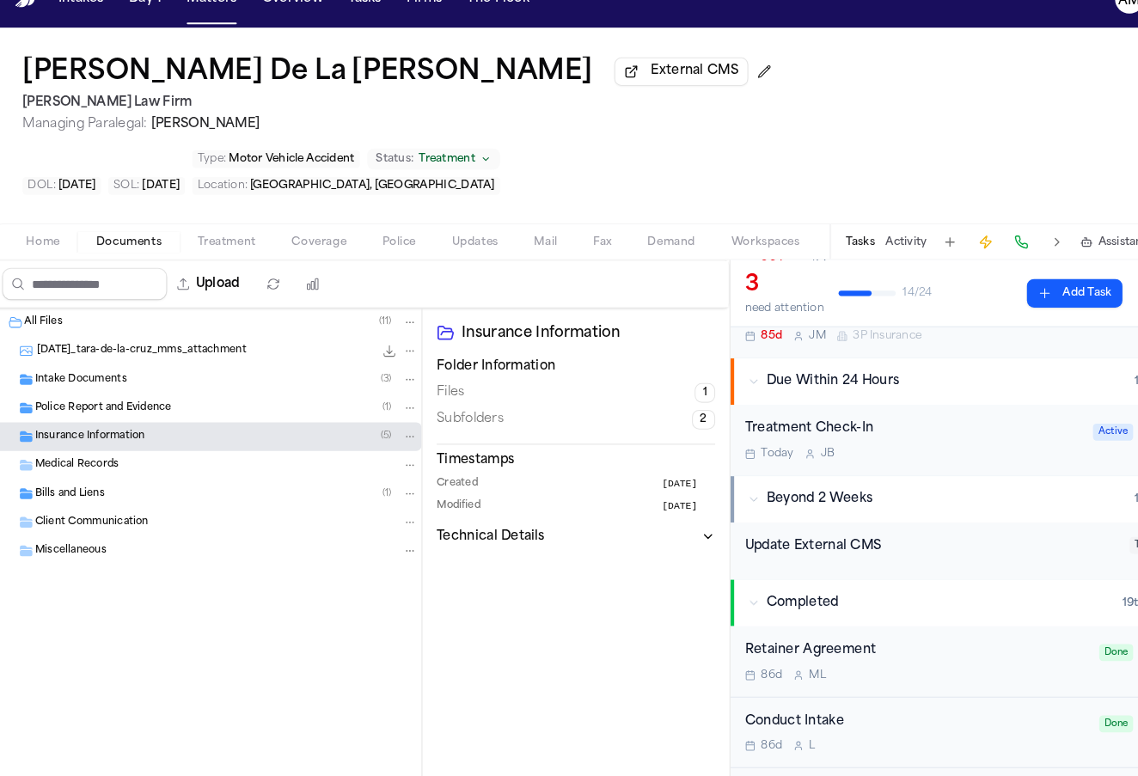
click at [83, 442] on span "Insurance Information" at bounding box center [93, 449] width 106 height 15
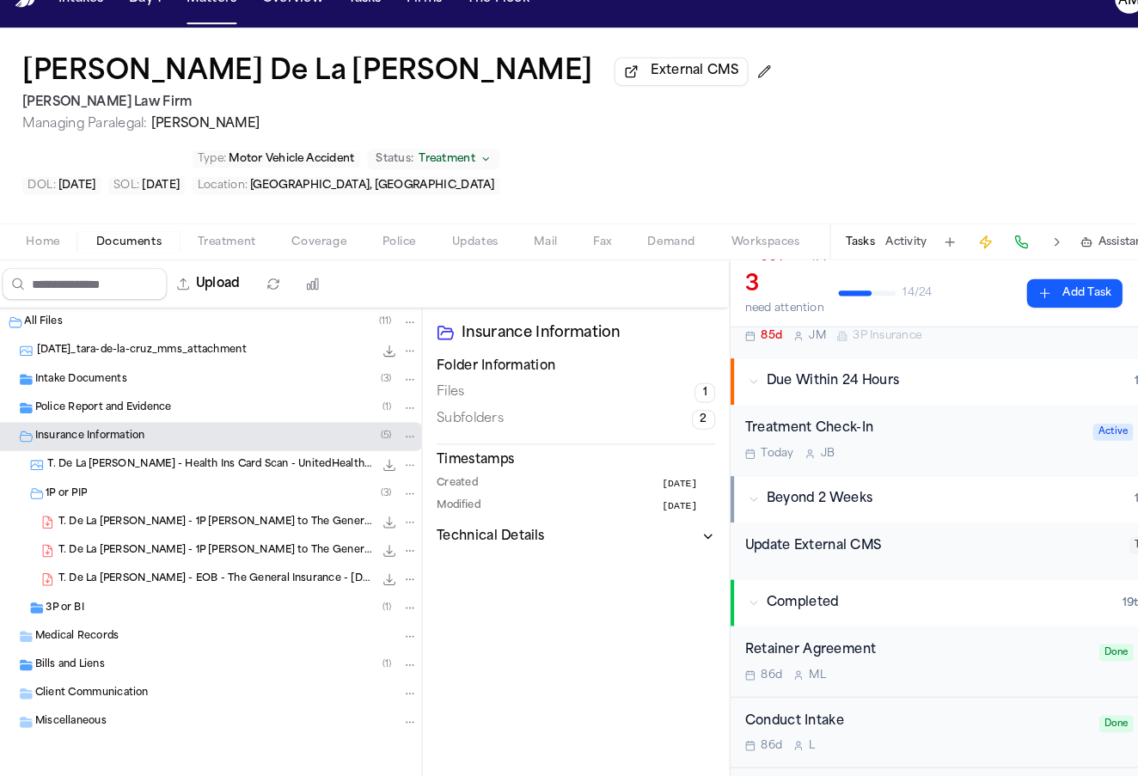
click at [79, 497] on span "1P or PIP" at bounding box center [70, 504] width 40 height 15
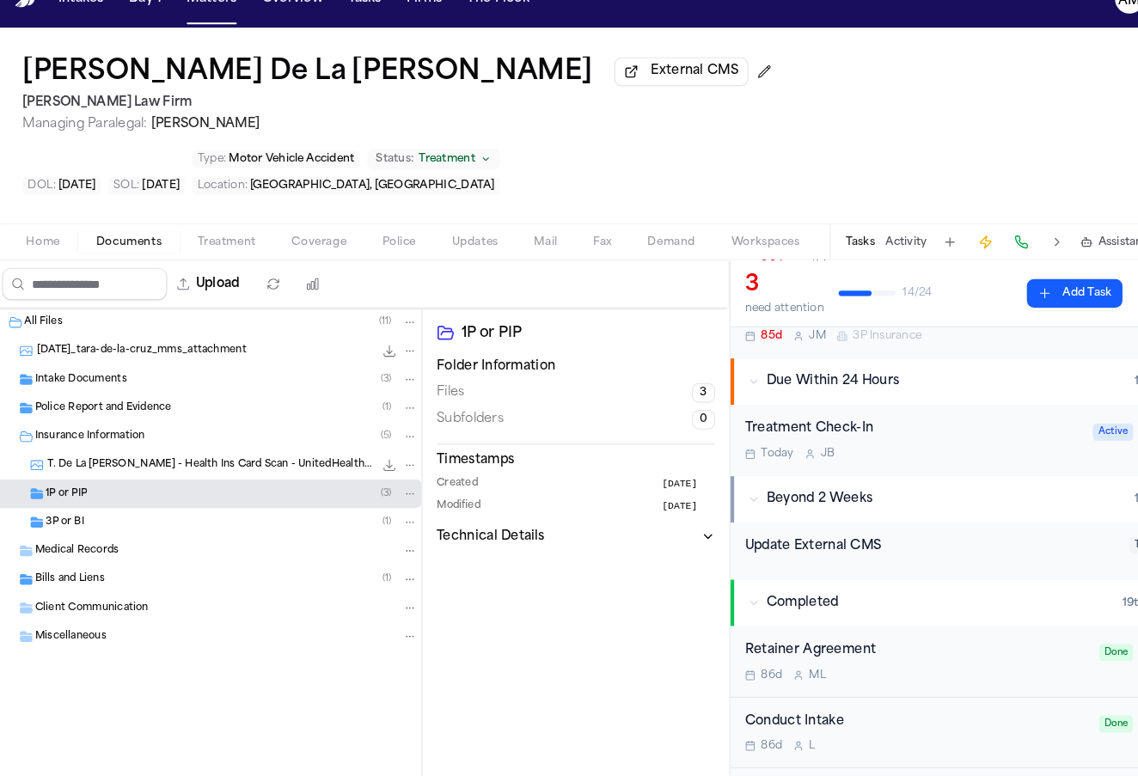
click at [79, 524] on span "3P or BI" at bounding box center [68, 531] width 37 height 15
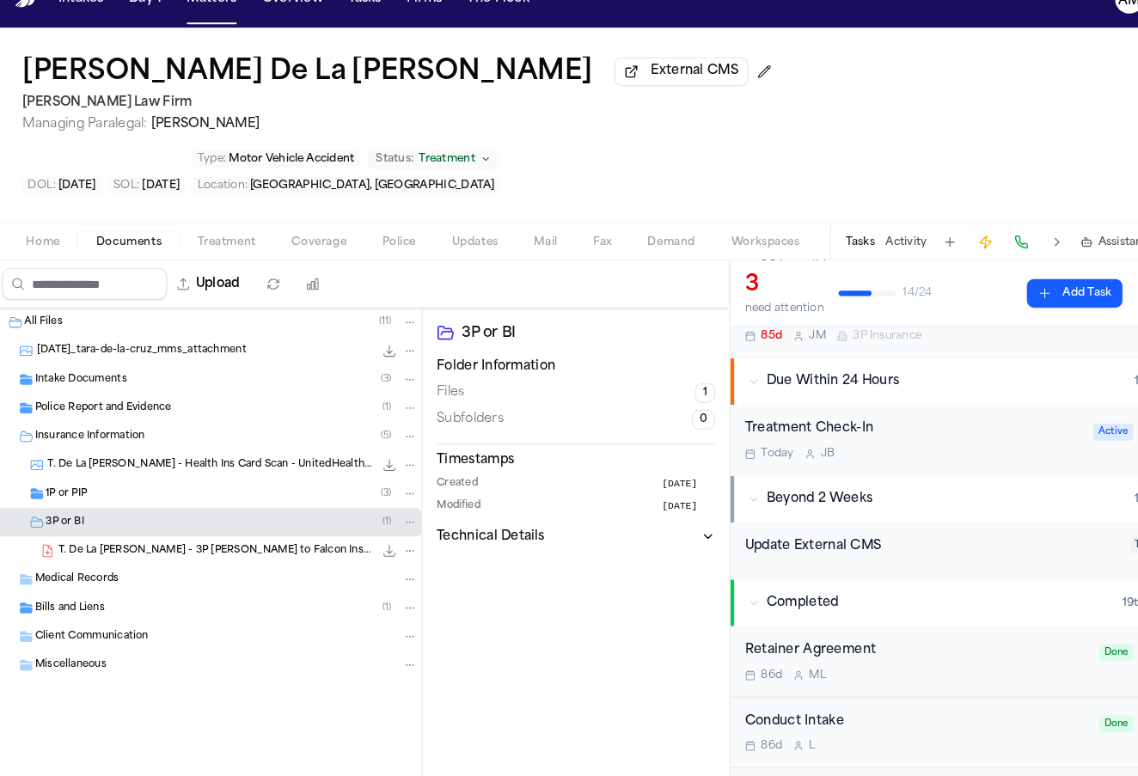
click at [91, 552] on span "T. De La Cruz - 3P LOR to Falcon Insurance Company - 8.5.25" at bounding box center [213, 559] width 303 height 15
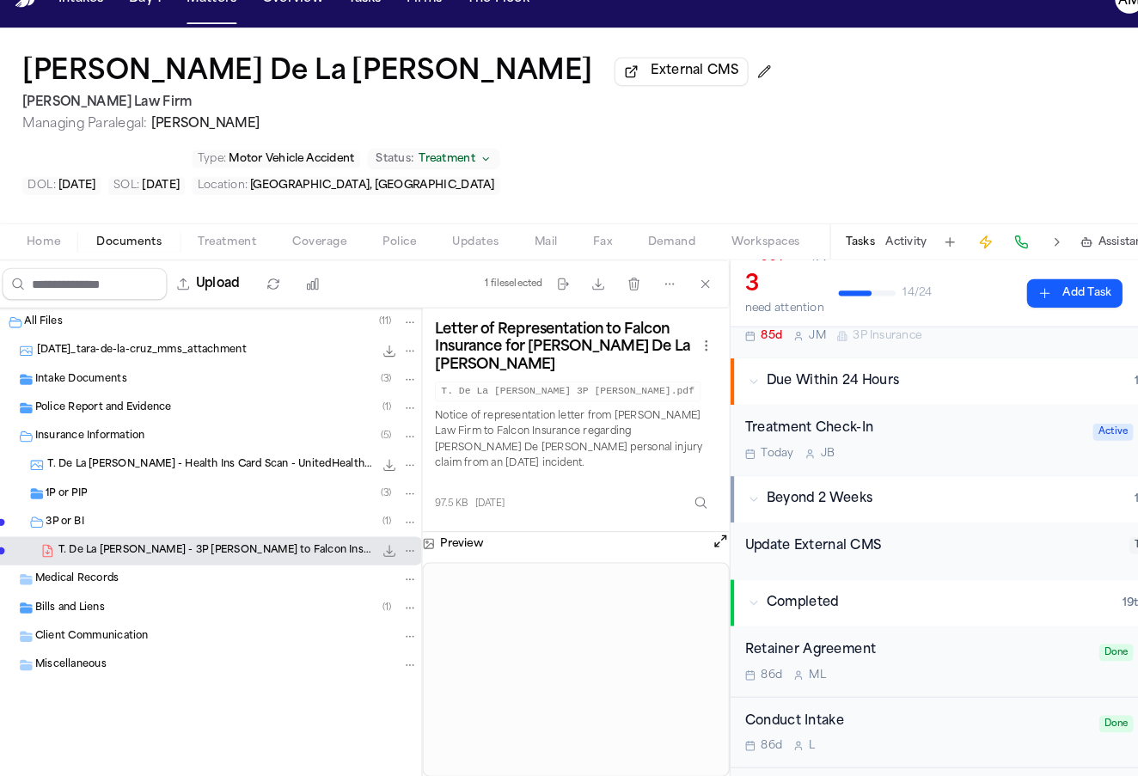
click at [92, 523] on div "3P or BI ( 1 )" at bounding box center [229, 530] width 358 height 15
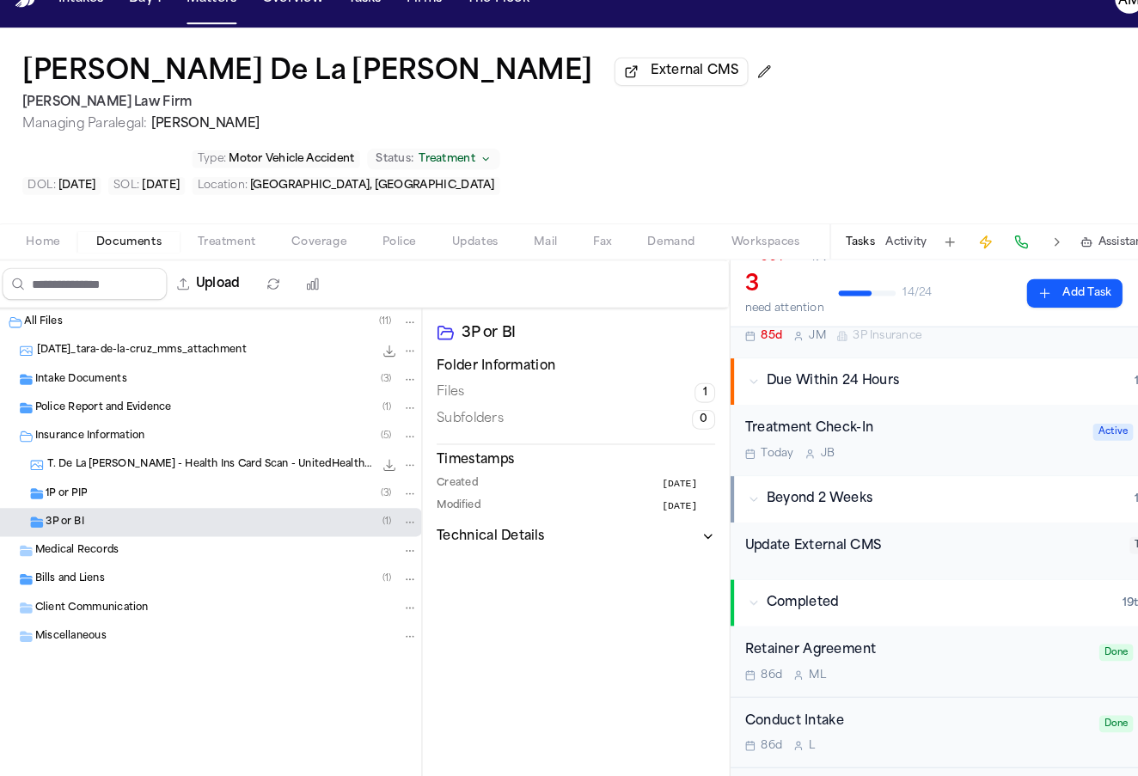
click at [329, 254] on span "Coverage" at bounding box center [313, 261] width 52 height 14
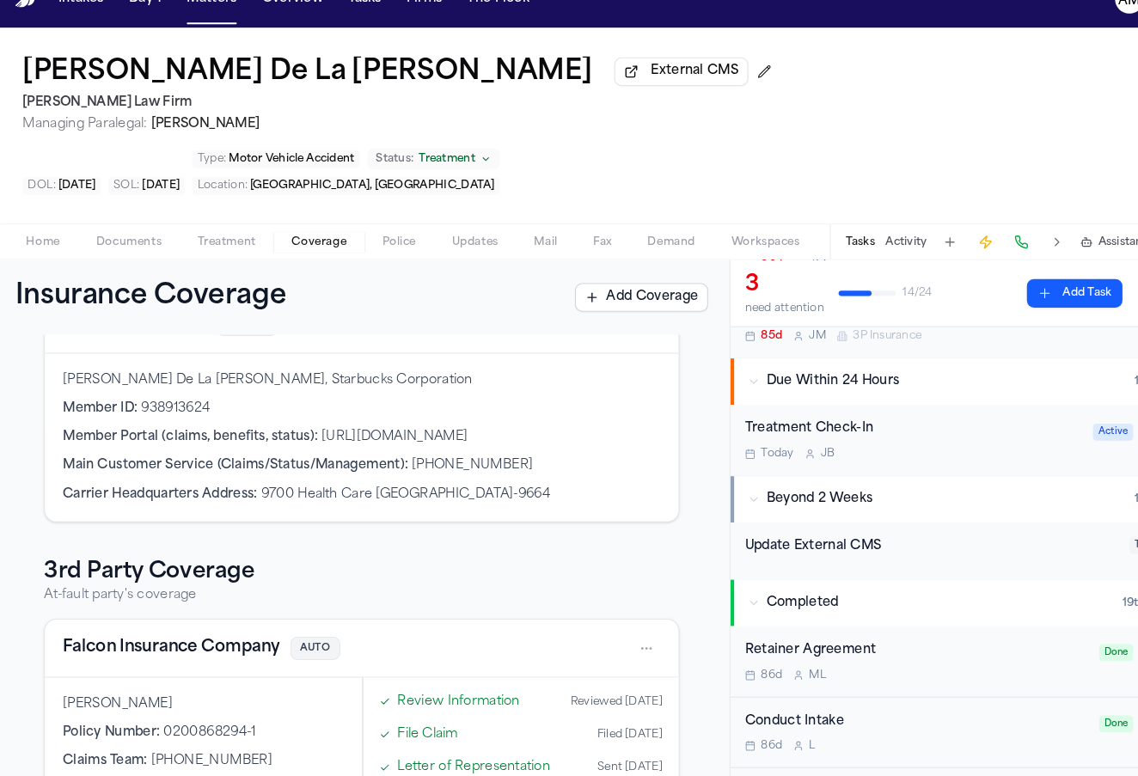
scroll to position [400, 0]
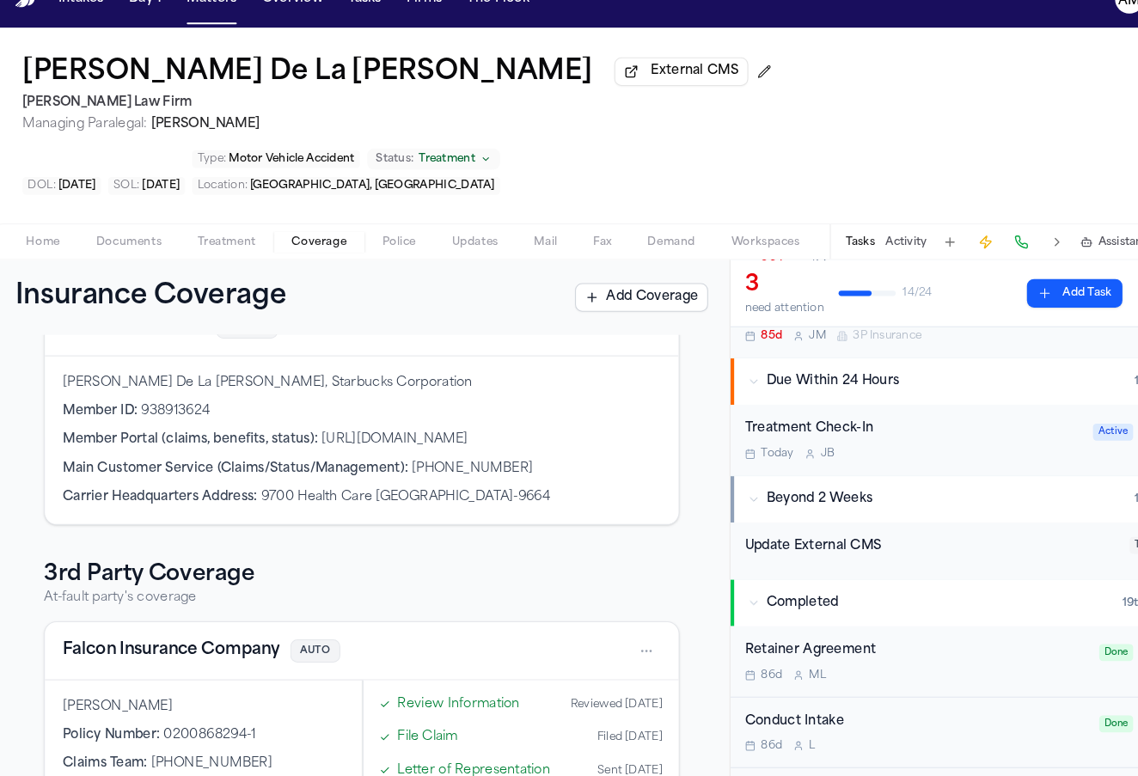
click at [635, 534] on html "Intakes Day 1 Matters Overview Tasks Firms The Flock AM Tara De La Cruz Externa…" at bounding box center [569, 388] width 1138 height 776
click at [569, 586] on div "View coverage details" at bounding box center [573, 608] width 129 height 45
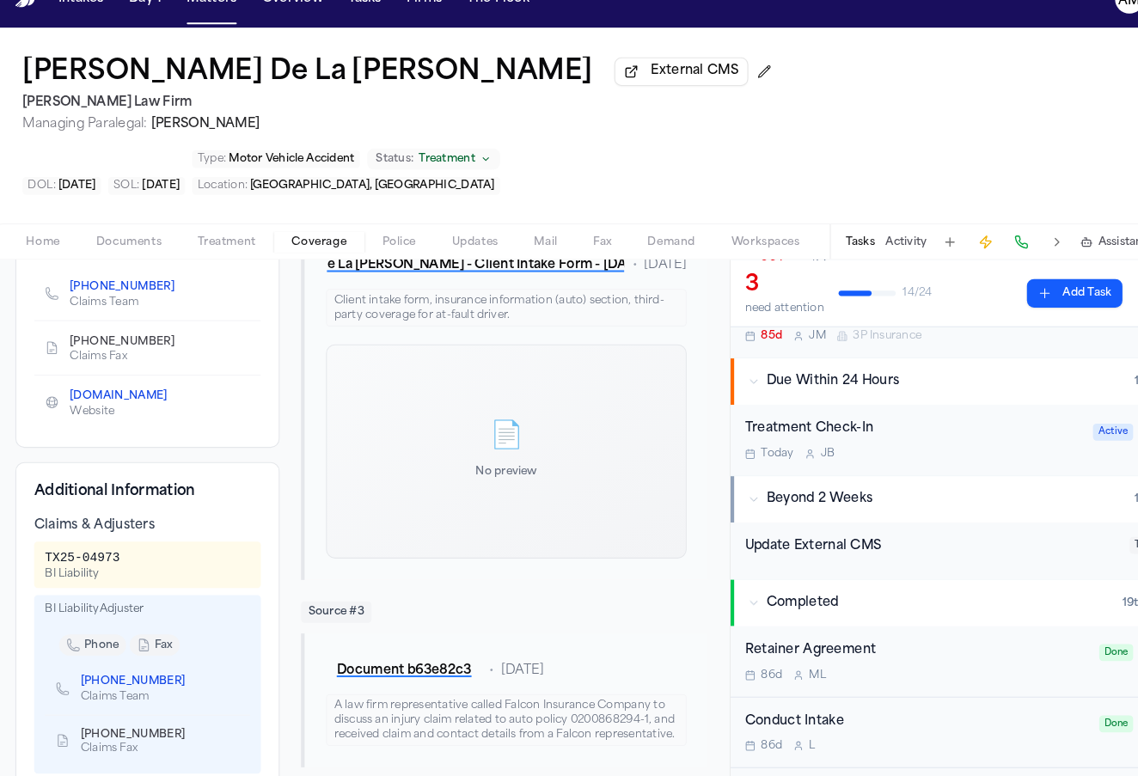
scroll to position [385, 0]
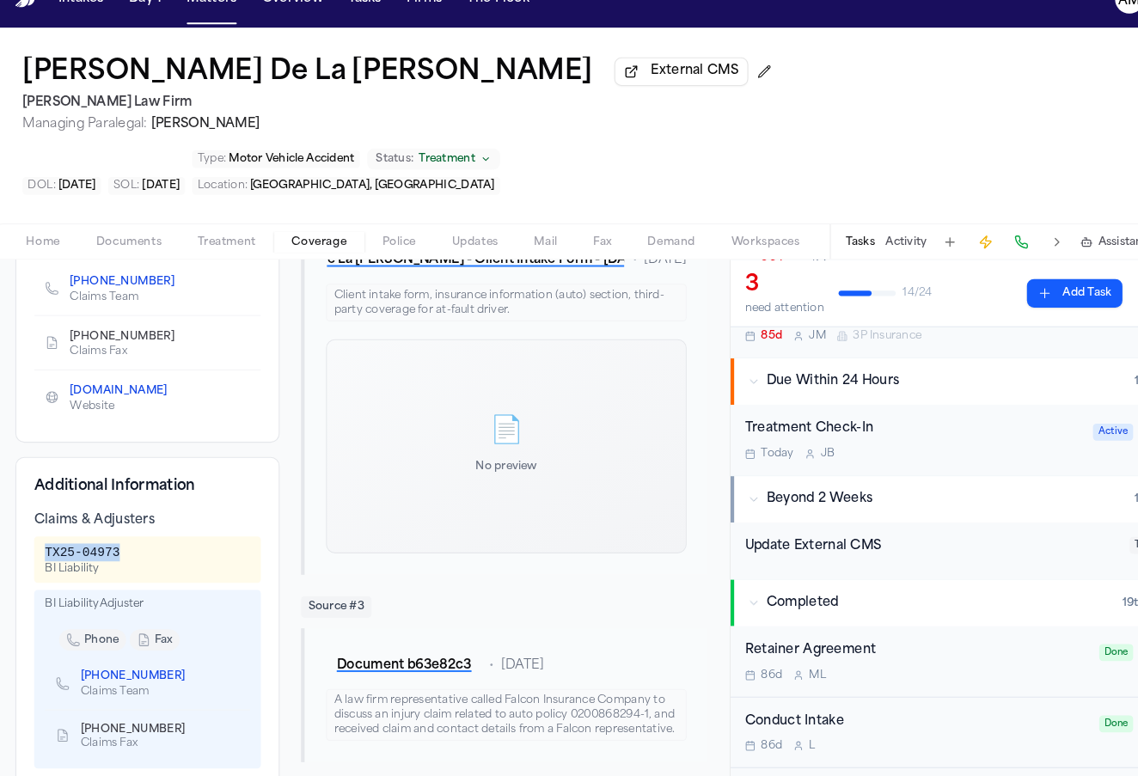
drag, startPoint x: 122, startPoint y: 498, endPoint x: 43, endPoint y: 489, distance: 79.5
click at [43, 545] on div "TX25-04973 BI Liability" at bounding box center [148, 567] width 218 height 45
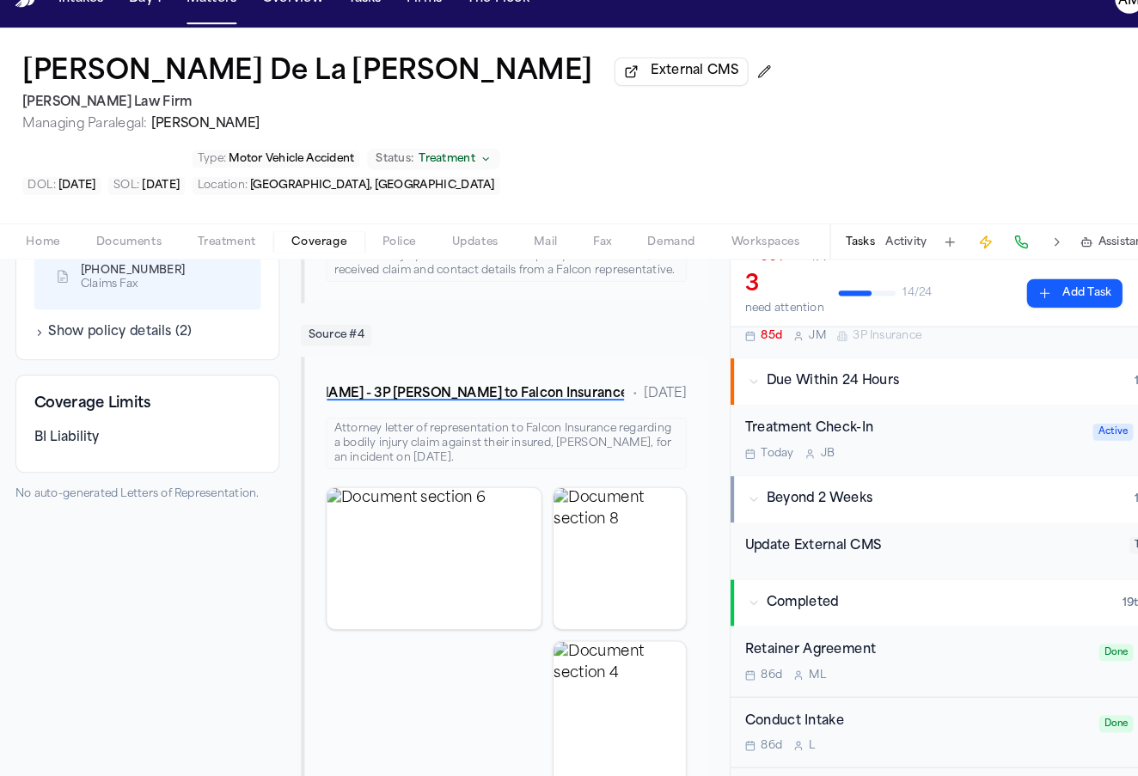
scroll to position [826, 0]
click at [234, 254] on span "Treatment" at bounding box center [224, 261] width 57 height 14
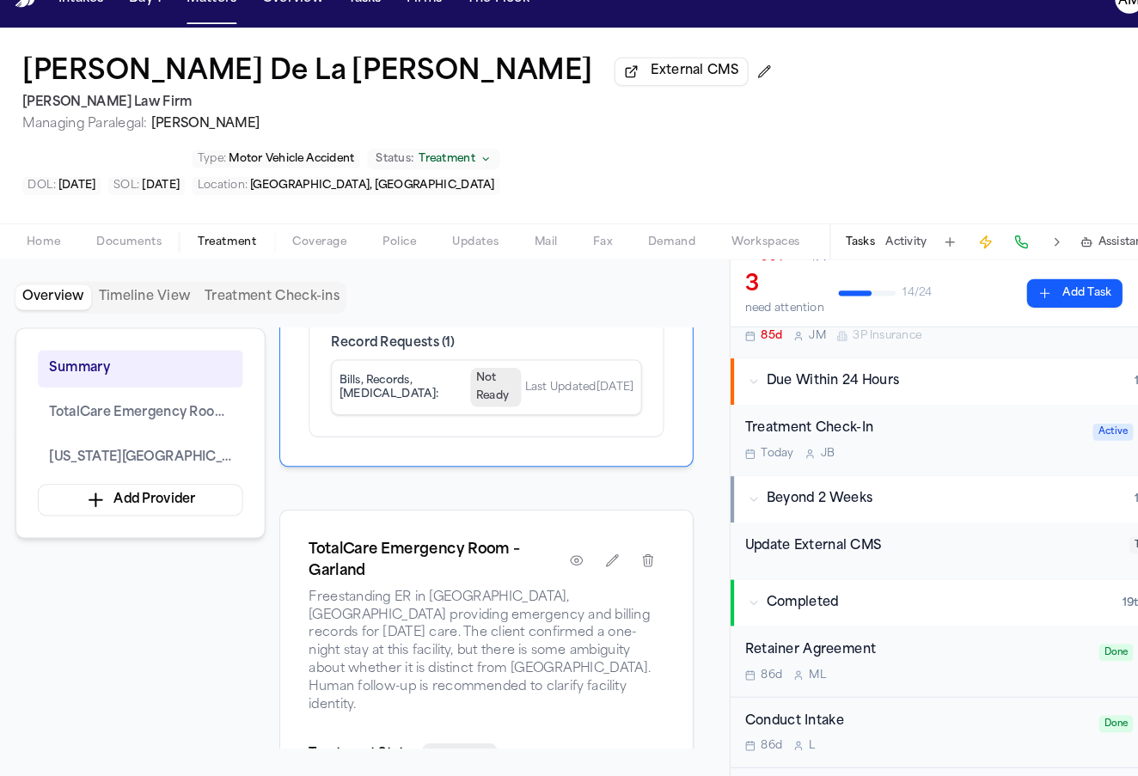
scroll to position [548, 0]
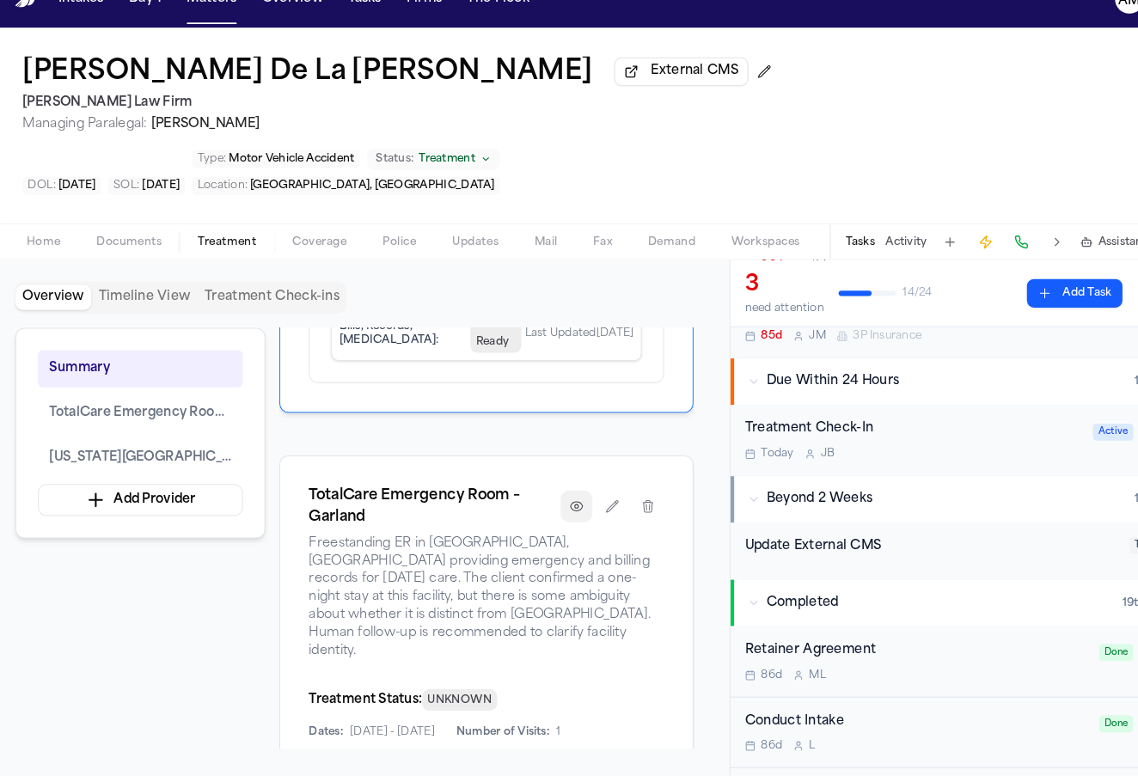
click at [564, 500] on button "button" at bounding box center [561, 515] width 31 height 31
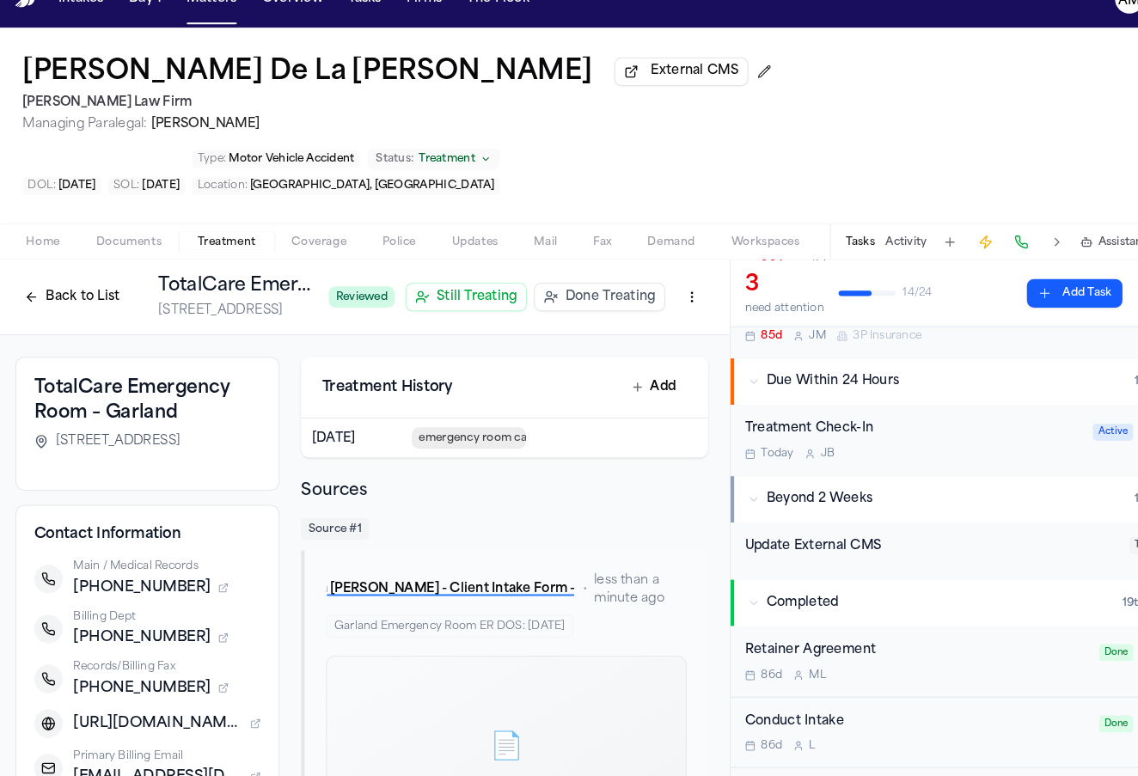
drag, startPoint x: 190, startPoint y: 368, endPoint x: 37, endPoint y: 377, distance: 153.2
click at [39, 445] on div "738 W Centerville Road, Garland, TX 75041" at bounding box center [148, 453] width 218 height 17
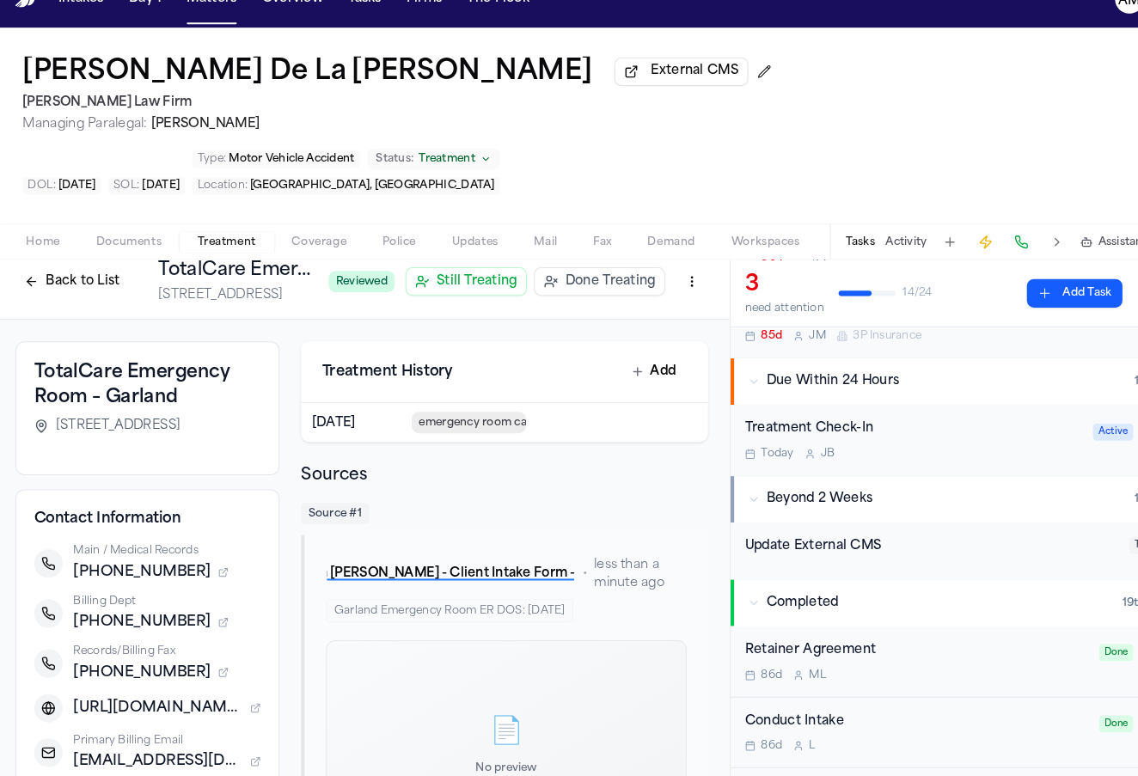
scroll to position [18, 0]
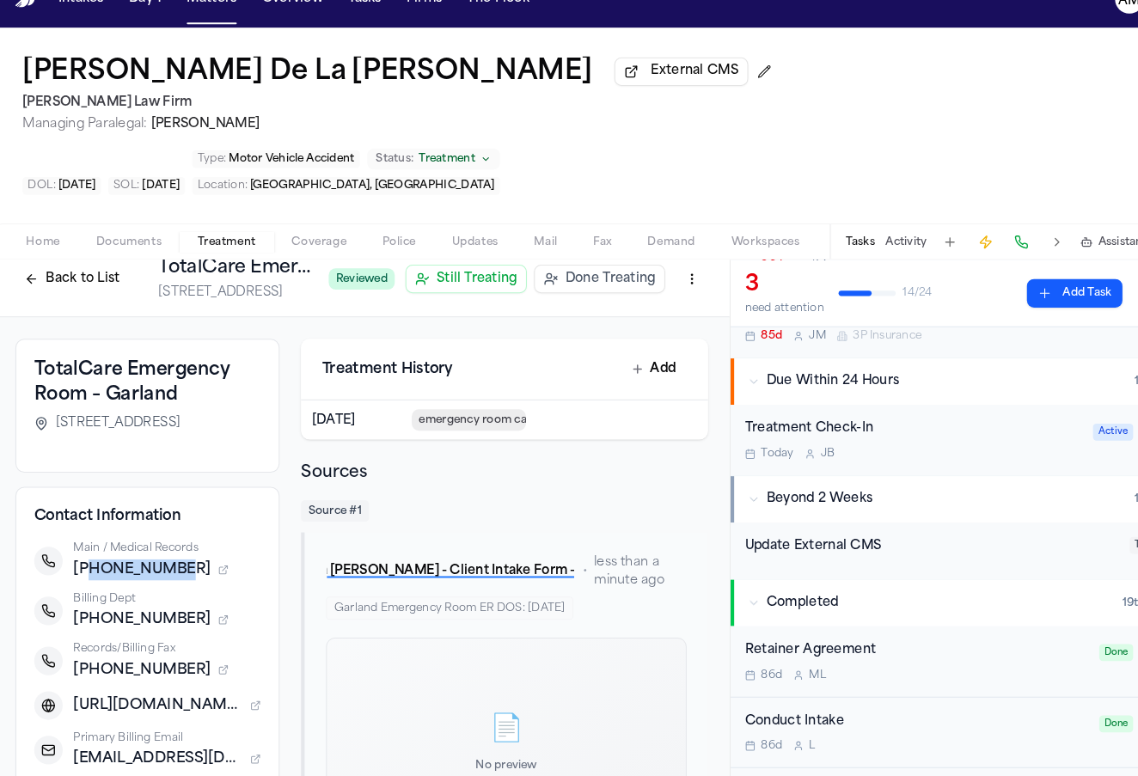
drag, startPoint x: 83, startPoint y: 511, endPoint x: 195, endPoint y: 513, distance: 111.8
click at [195, 566] on div "+19729549098" at bounding box center [167, 576] width 181 height 21
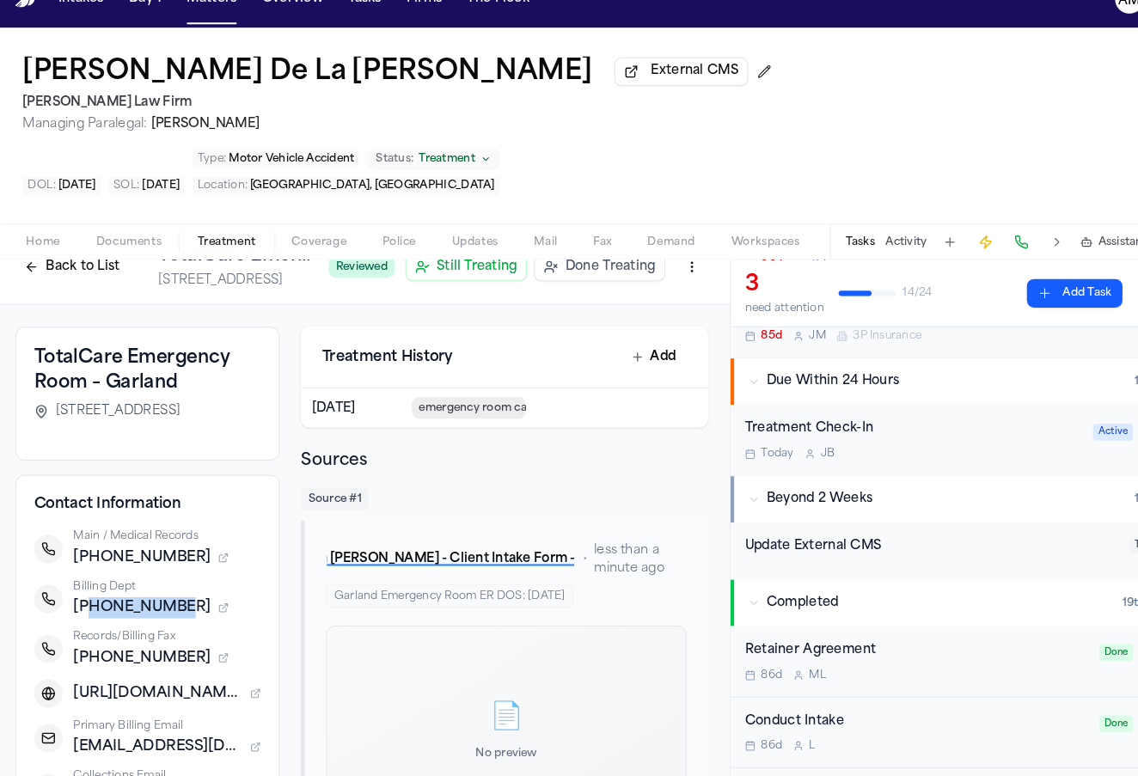
drag, startPoint x: 84, startPoint y: 548, endPoint x: 171, endPoint y: 548, distance: 86.8
click at [171, 603] on div "+18179160394" at bounding box center [167, 613] width 181 height 21
drag, startPoint x: 170, startPoint y: 593, endPoint x: 85, endPoint y: 599, distance: 85.3
click at [85, 652] on div "+19729549189" at bounding box center [167, 662] width 181 height 21
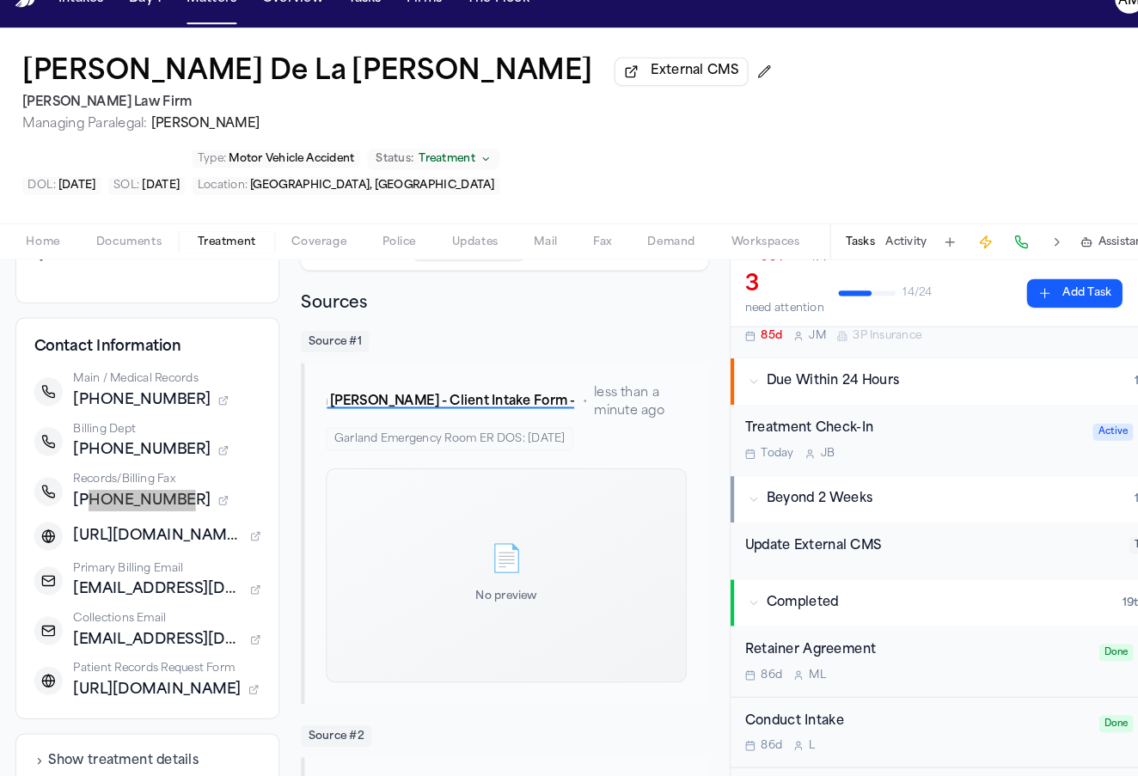
scroll to position [216, 0]
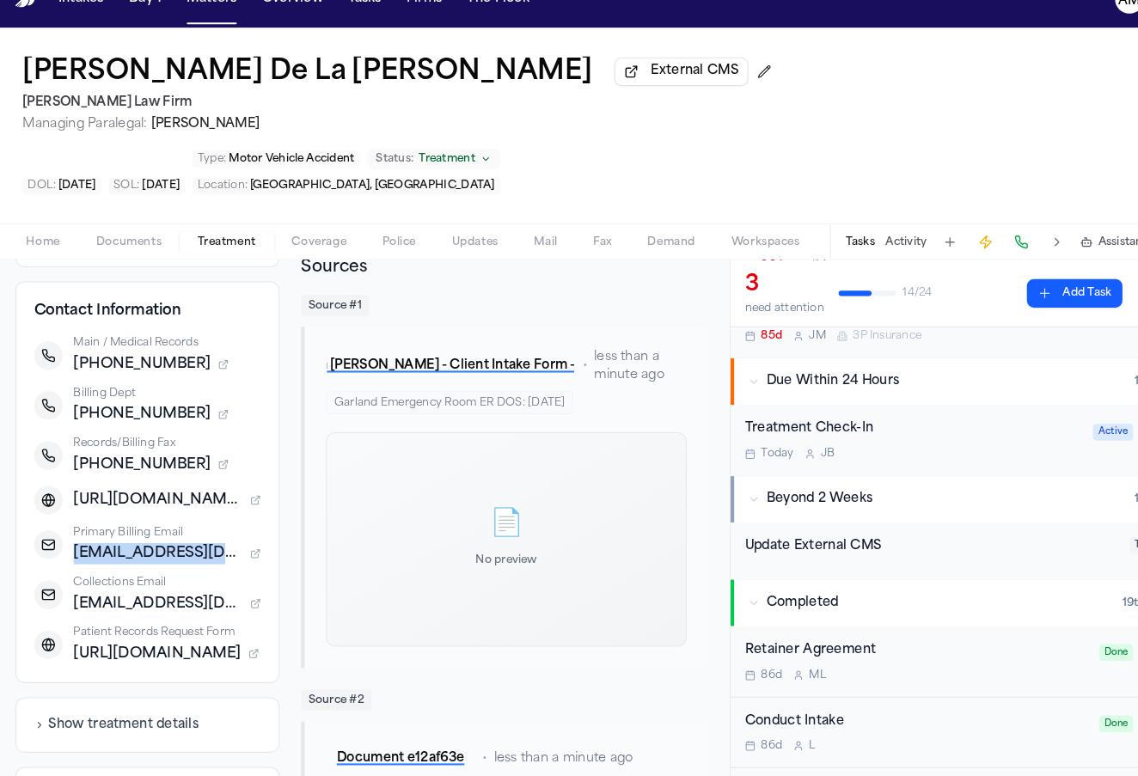
drag, startPoint x: 72, startPoint y: 491, endPoint x: 240, endPoint y: 496, distance: 167.7
click at [240, 551] on div "ERbilling@totalcare.us" at bounding box center [167, 561] width 181 height 21
click at [189, 551] on span "ERbilling@totalcare.us" at bounding box center [158, 561] width 163 height 21
click at [221, 551] on span "ERbilling@totalcare.us" at bounding box center [158, 561] width 163 height 21
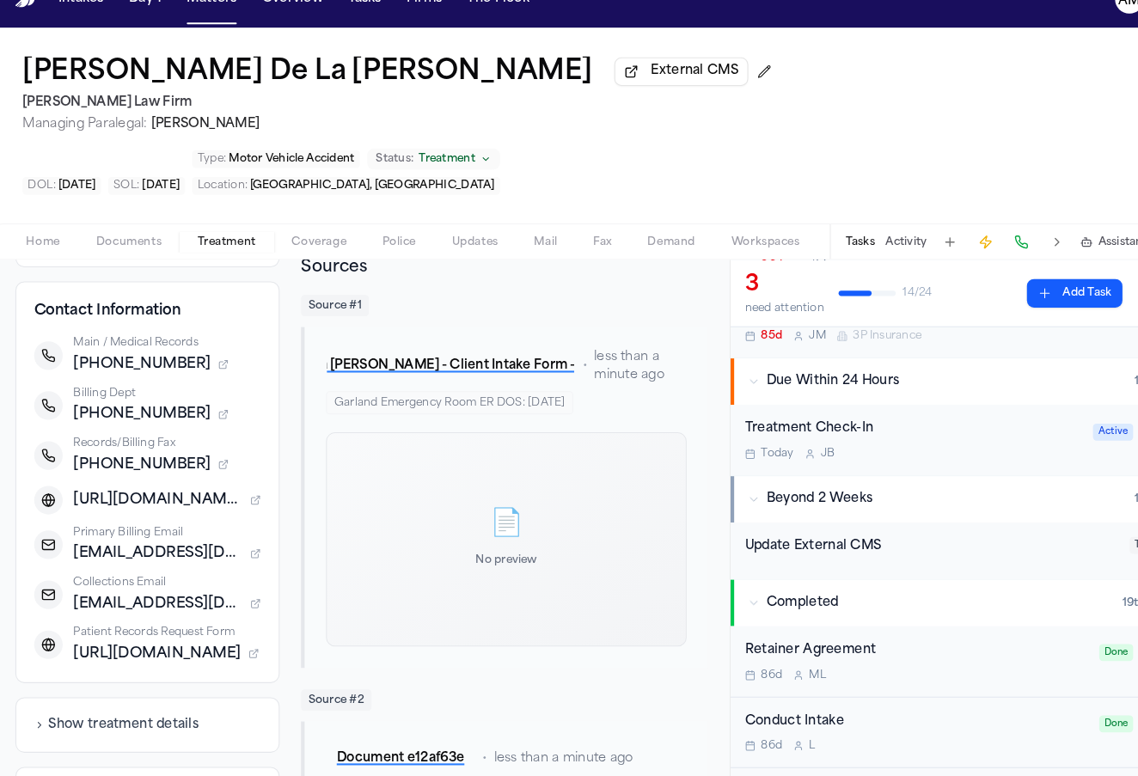
click at [221, 551] on span "ERbilling@totalcare.us" at bounding box center [158, 561] width 163 height 21
click at [247, 556] on icon "button" at bounding box center [252, 561] width 10 height 10
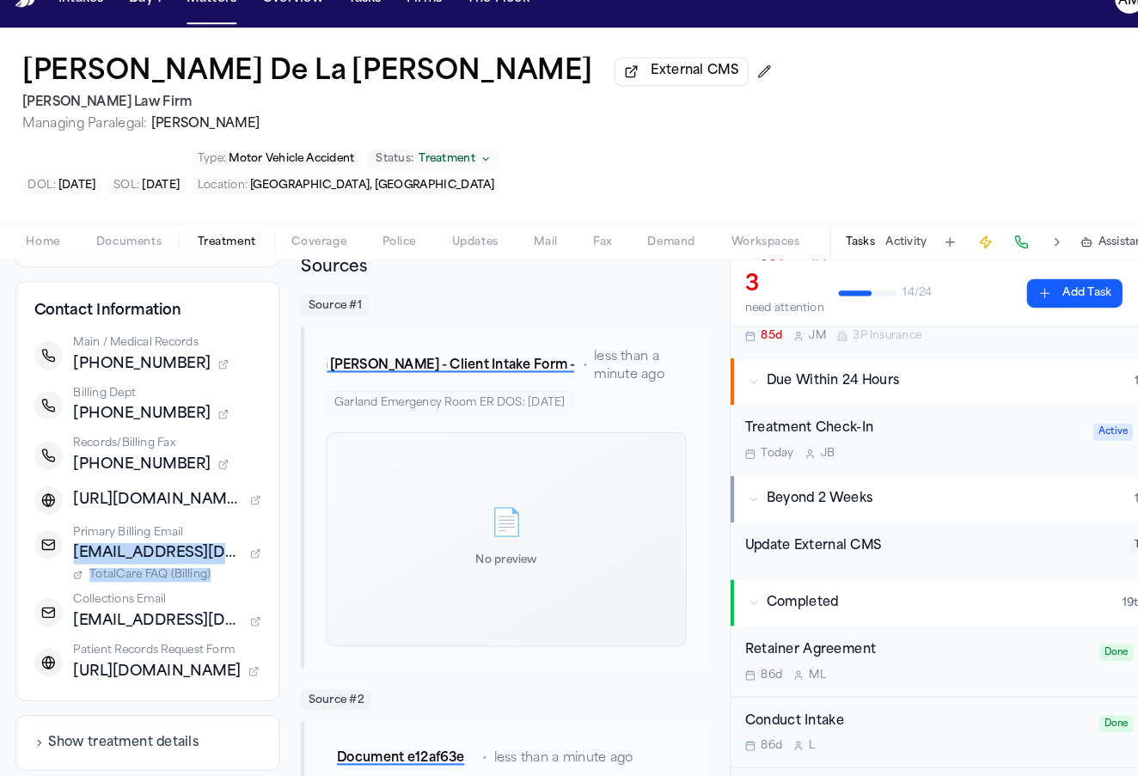
click at [180, 575] on span "TotalCare FAQ (Billing)" at bounding box center [150, 582] width 117 height 14
click at [245, 670] on icon "button" at bounding box center [250, 675] width 10 height 10
click at [165, 689] on span "TotalCare Patient Center" at bounding box center [156, 696] width 129 height 14
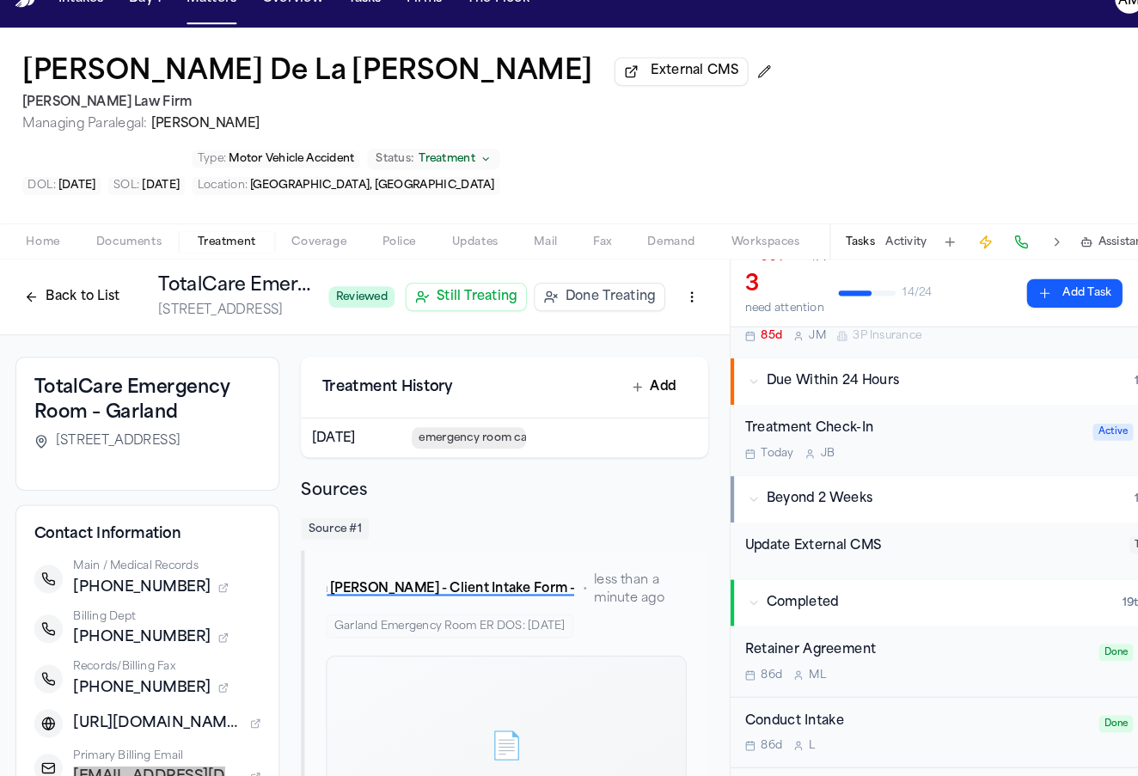
scroll to position [0, 0]
click at [52, 301] on button "Back to List" at bounding box center [75, 315] width 109 height 28
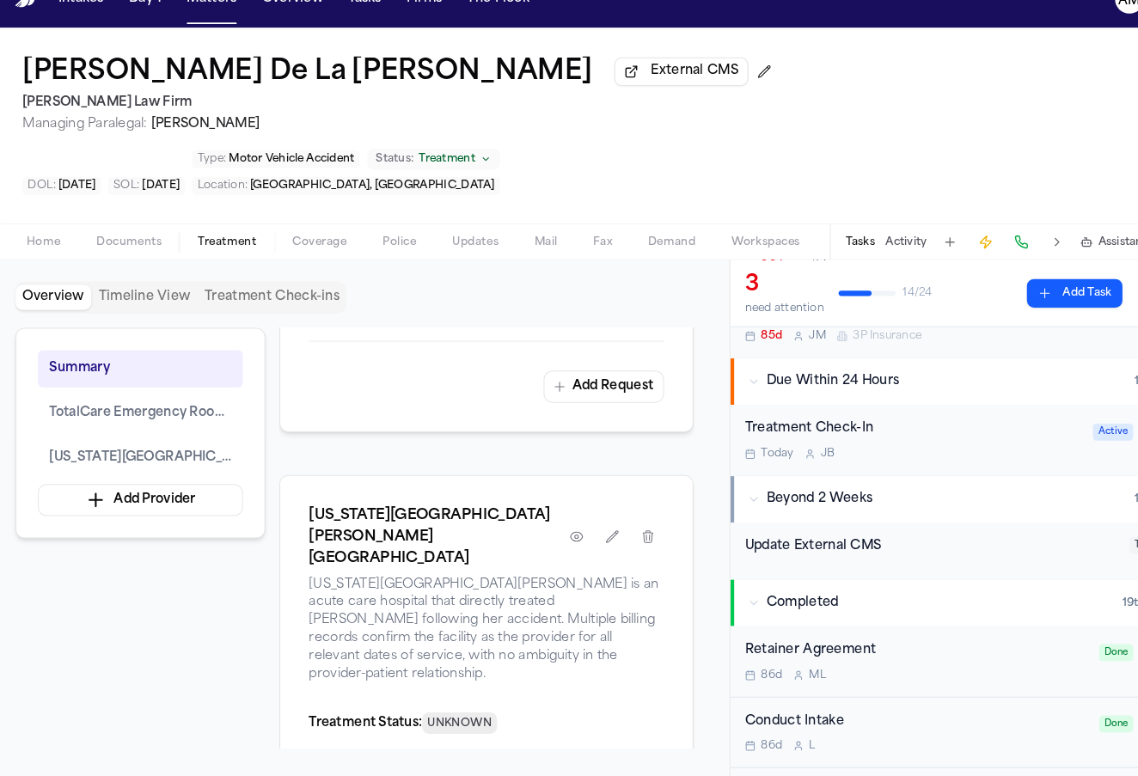
scroll to position [979, 0]
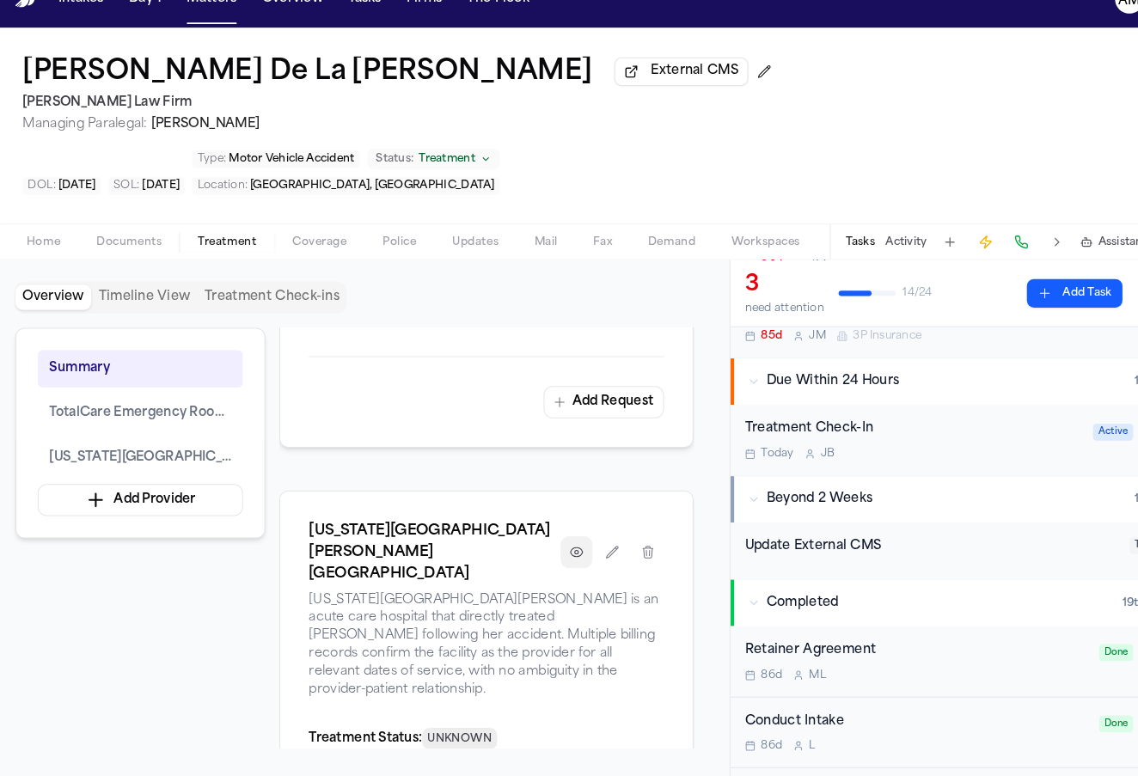
click at [562, 544] on button "button" at bounding box center [561, 559] width 31 height 31
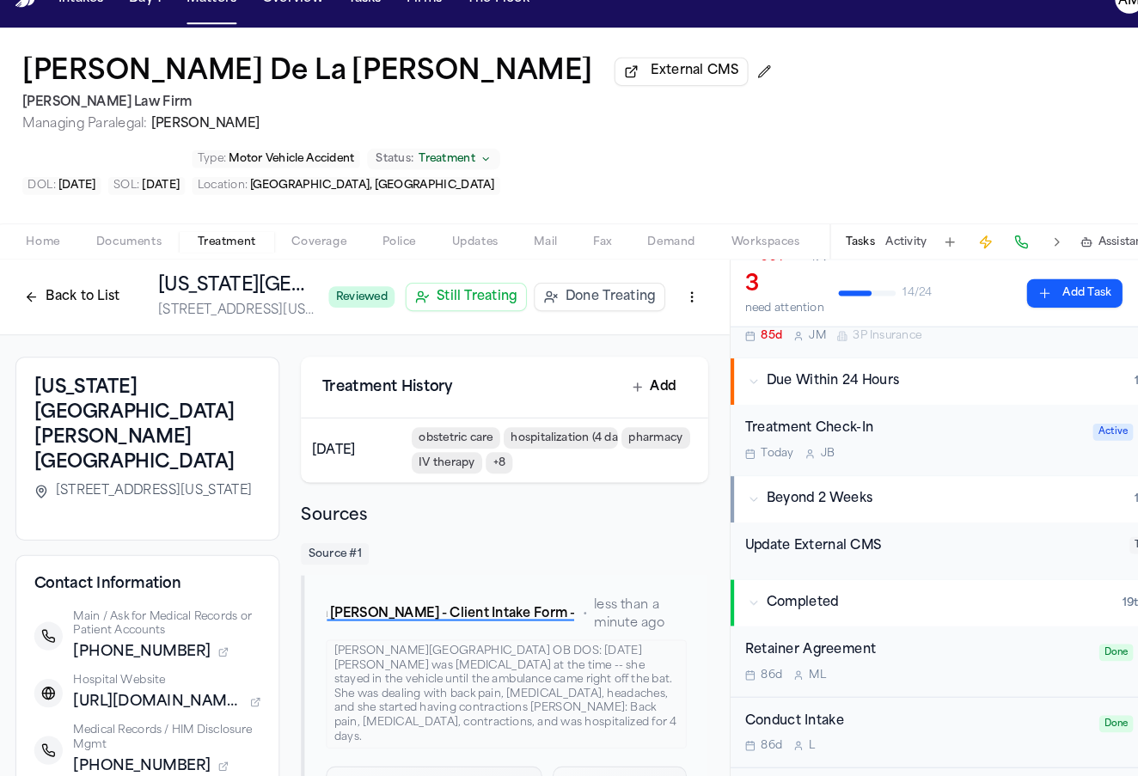
click at [95, 390] on h3 "Texas Health Harris Methodist Hospital Fort Worth" at bounding box center [148, 438] width 218 height 96
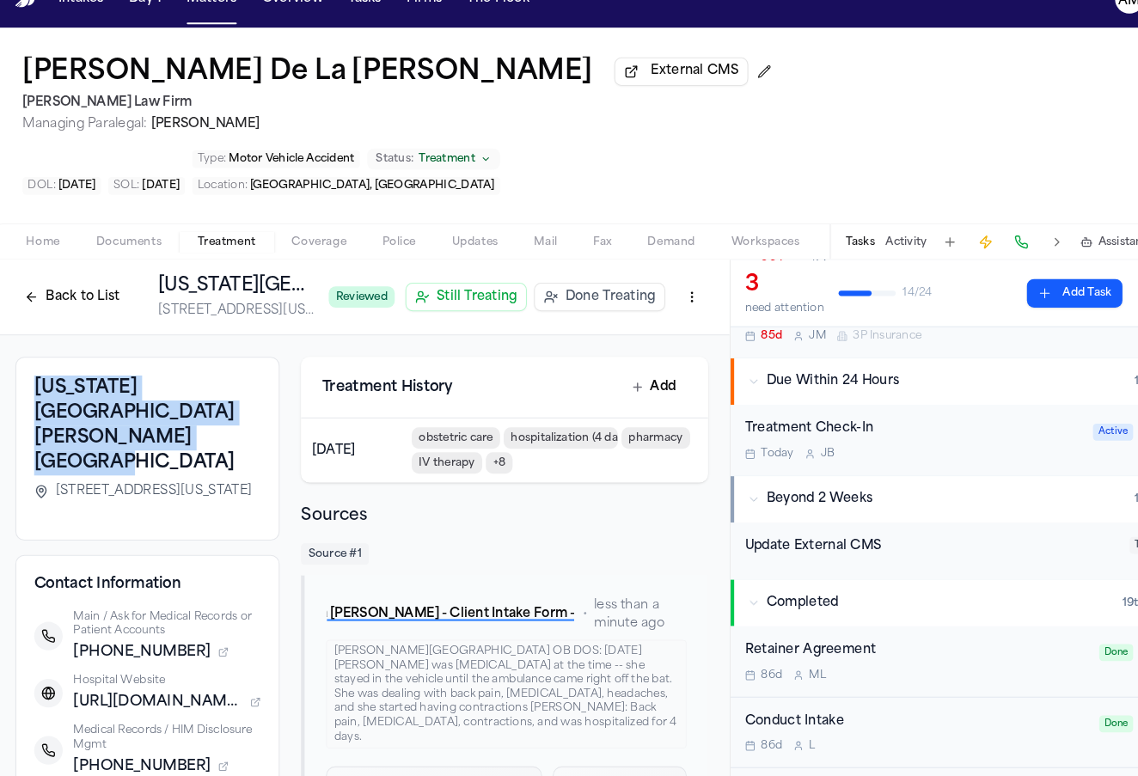
drag, startPoint x: 93, startPoint y: 363, endPoint x: 27, endPoint y: 324, distance: 76.7
click at [22, 372] on div "Texas Health Harris Methodist Hospital Fort Worth 1301 Pennsylvania Ave, Fort W…" at bounding box center [148, 460] width 254 height 177
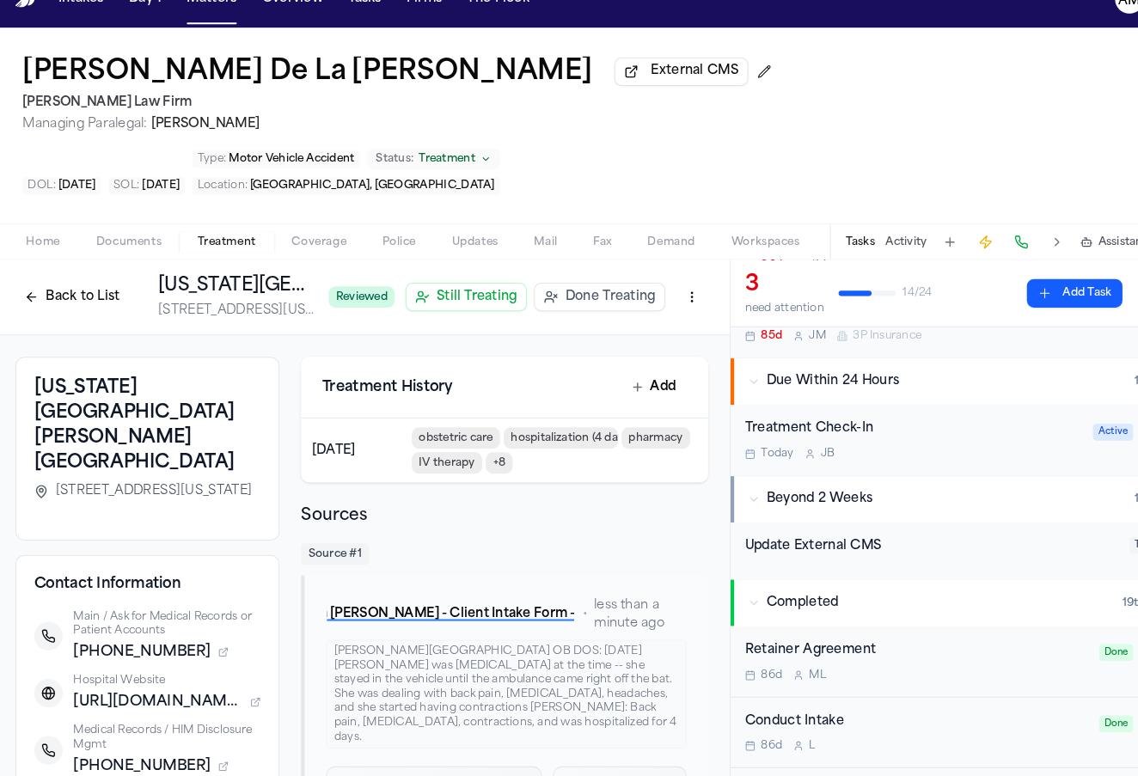
click at [101, 493] on span "1301 Pennsylvania Ave, Fort Worth, TX 76104" at bounding box center [153, 501] width 189 height 17
drag, startPoint x: 49, startPoint y: 394, endPoint x: 179, endPoint y: 392, distance: 129.8
click at [179, 493] on div "1301 Pennsylvania Ave, Fort Worth, TX 76104" at bounding box center [148, 501] width 218 height 17
drag, startPoint x: 188, startPoint y: 392, endPoint x: 86, endPoint y: 411, distance: 104.0
click at [86, 493] on span "1301 Pennsylvania Ave, Fort Worth, TX 76104" at bounding box center [153, 501] width 189 height 17
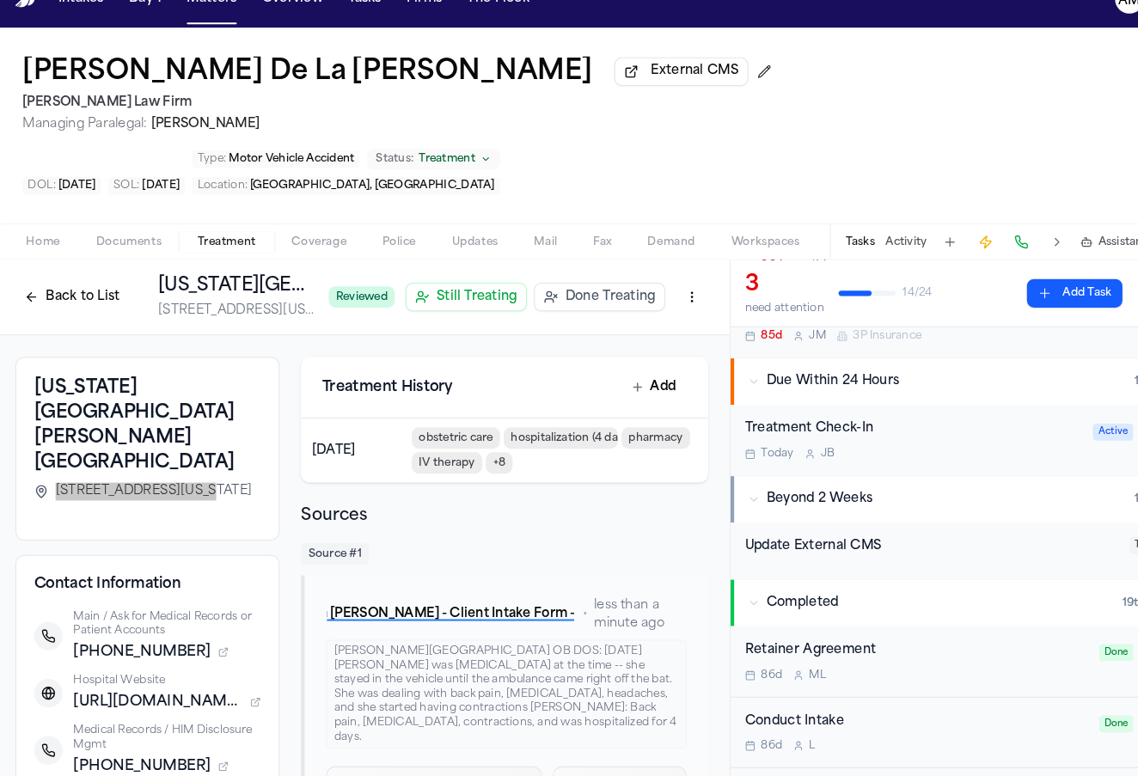
scroll to position [54, 0]
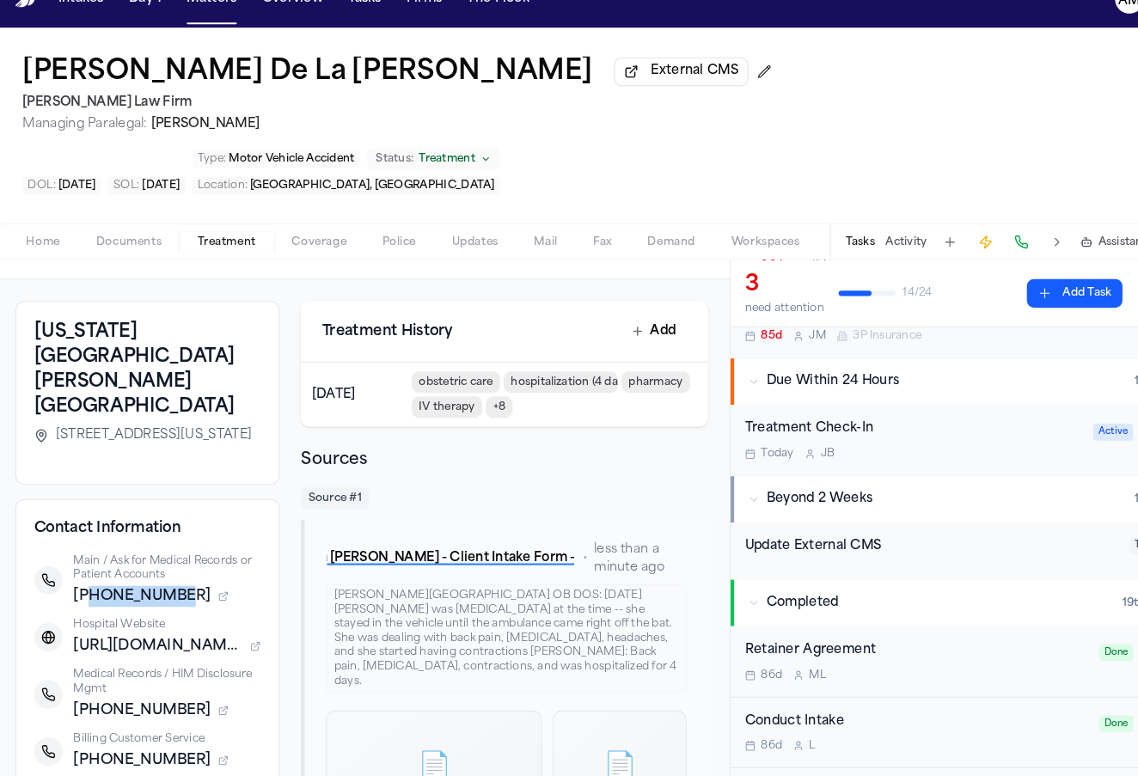
drag, startPoint x: 87, startPoint y: 513, endPoint x: 173, endPoint y: 515, distance: 86.0
click at [173, 592] on div "+18172502000" at bounding box center [167, 602] width 181 height 21
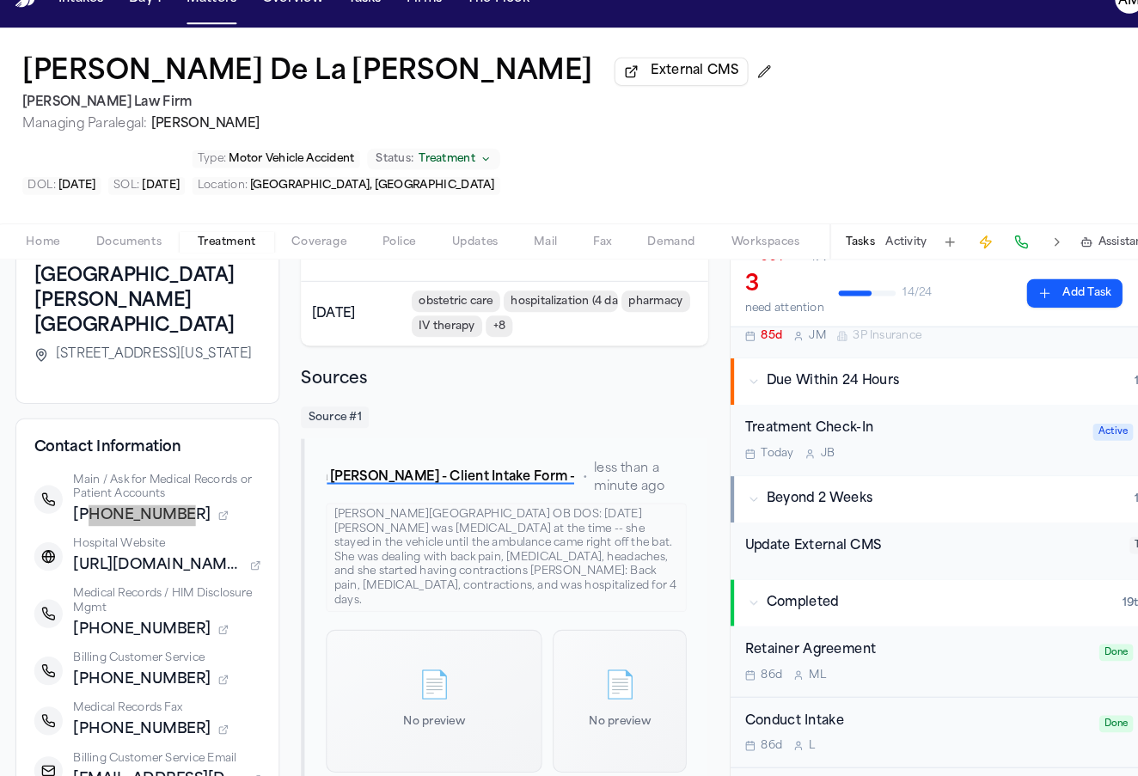
scroll to position [138, 0]
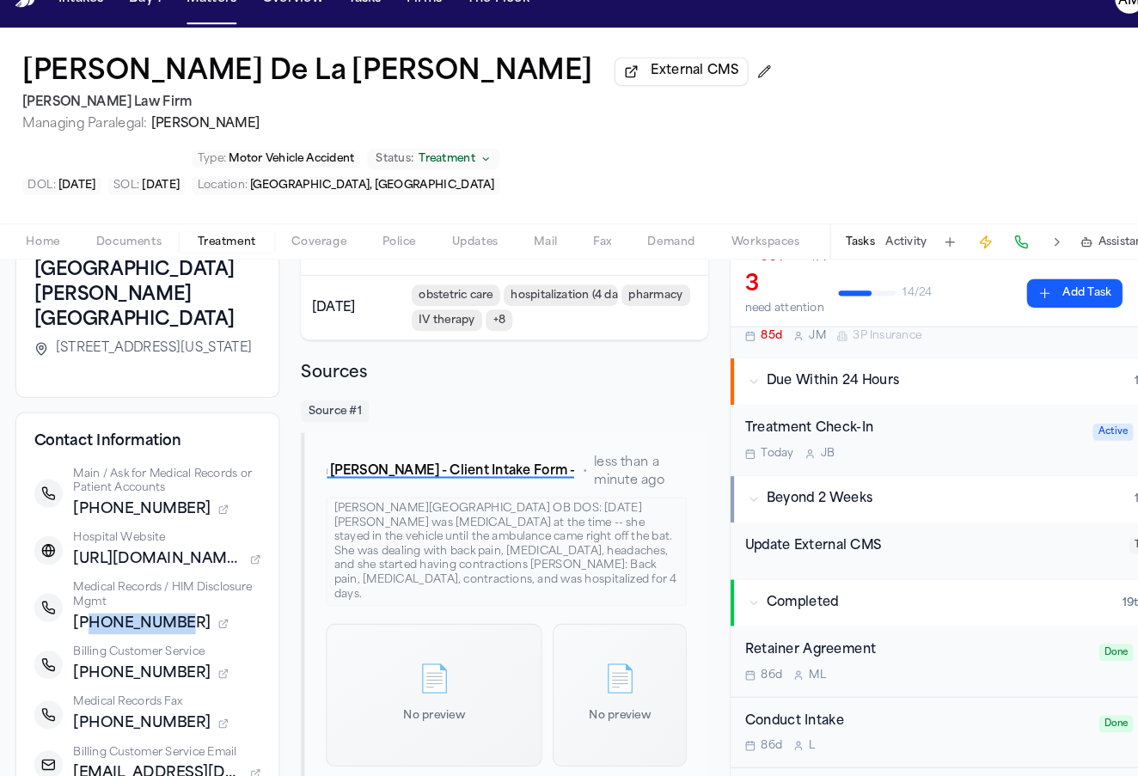
drag, startPoint x: 166, startPoint y: 536, endPoint x: 82, endPoint y: 540, distance: 84.4
click at [82, 619] on span "+18556818243" at bounding box center [143, 629] width 132 height 21
drag, startPoint x: 163, startPoint y: 636, endPoint x: 82, endPoint y: 640, distance: 81.8
click at [82, 715] on div "+12143458811" at bounding box center [167, 725] width 181 height 21
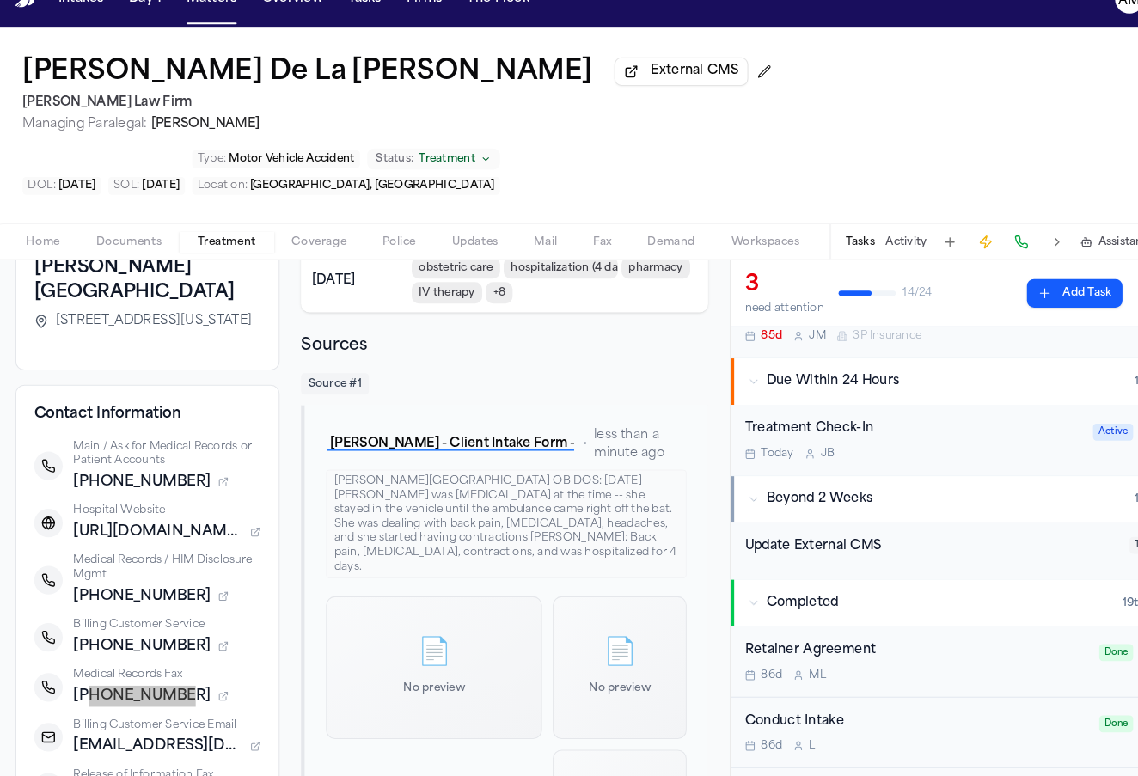
scroll to position [167, 0]
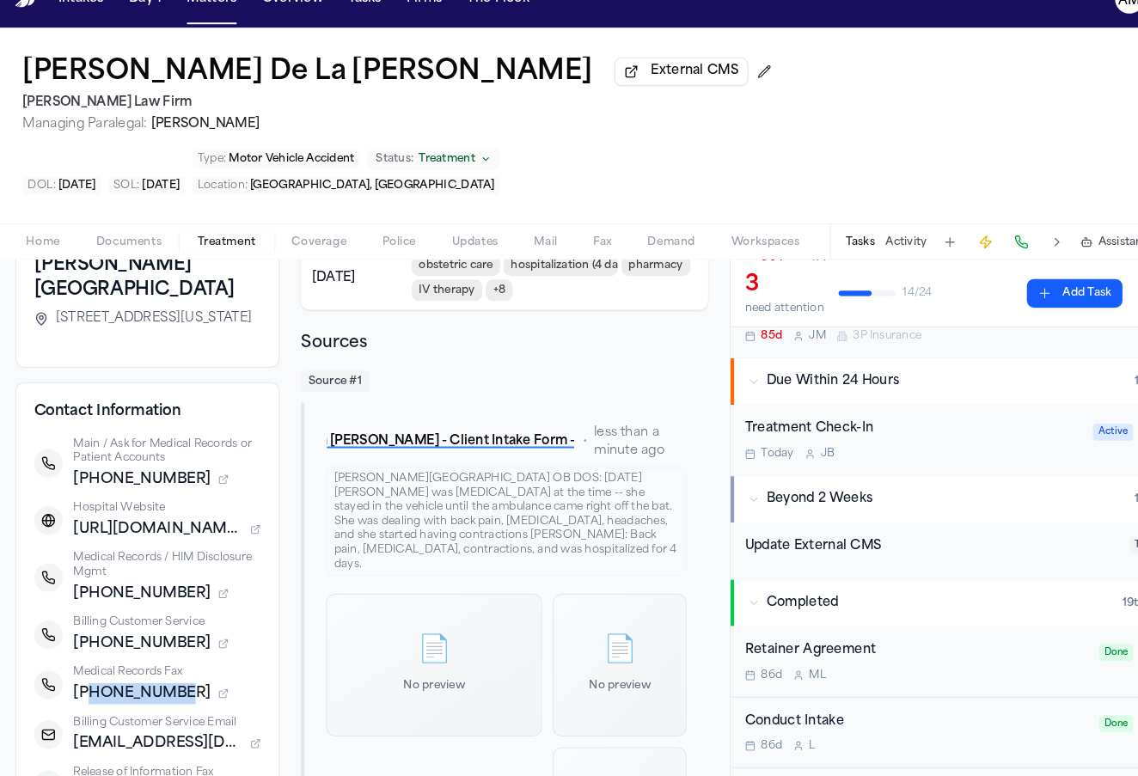
drag, startPoint x: 72, startPoint y: 652, endPoint x: 274, endPoint y: 662, distance: 202.2
drag, startPoint x: 85, startPoint y: 699, endPoint x: 180, endPoint y: 706, distance: 94.8
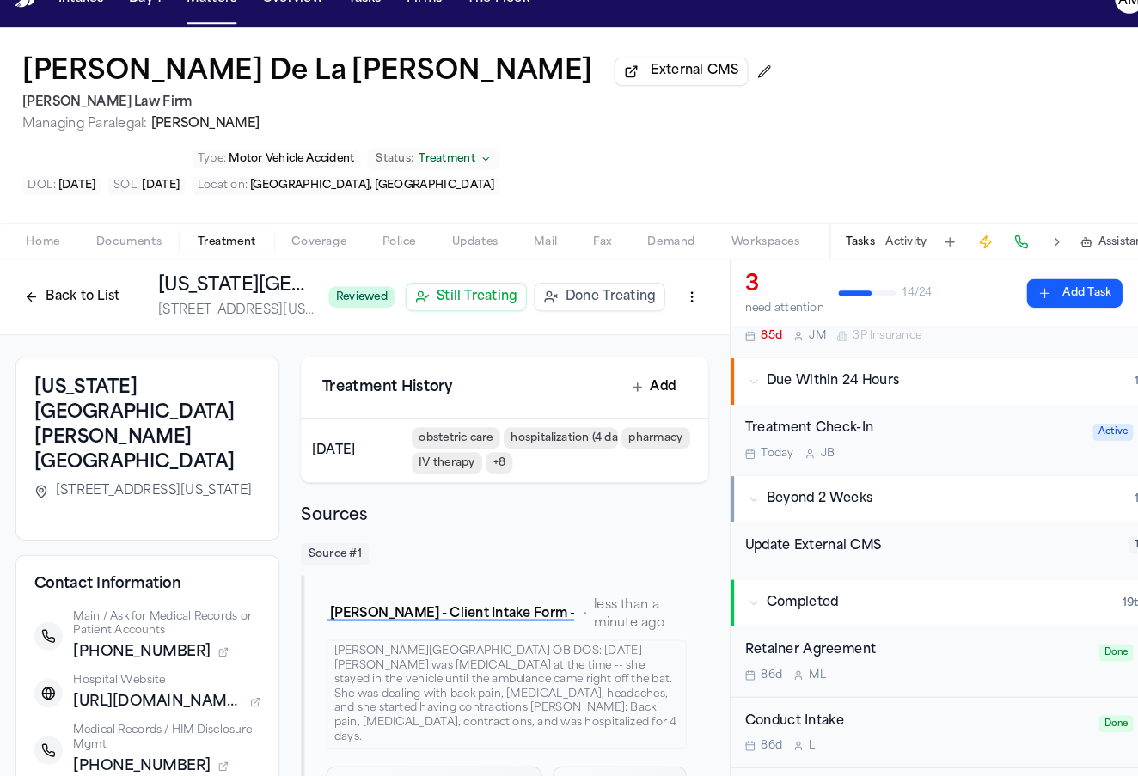
scroll to position [0, 0]
click at [34, 301] on button "Back to List" at bounding box center [75, 315] width 109 height 28
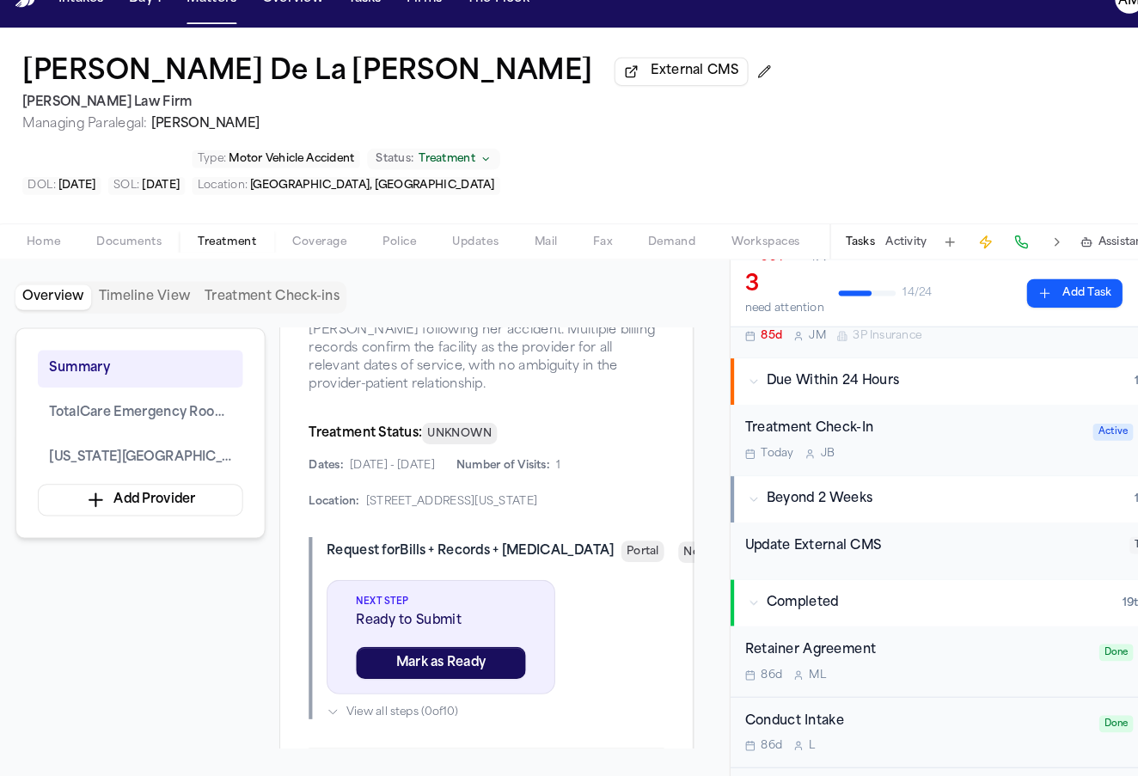
scroll to position [1344, 0]
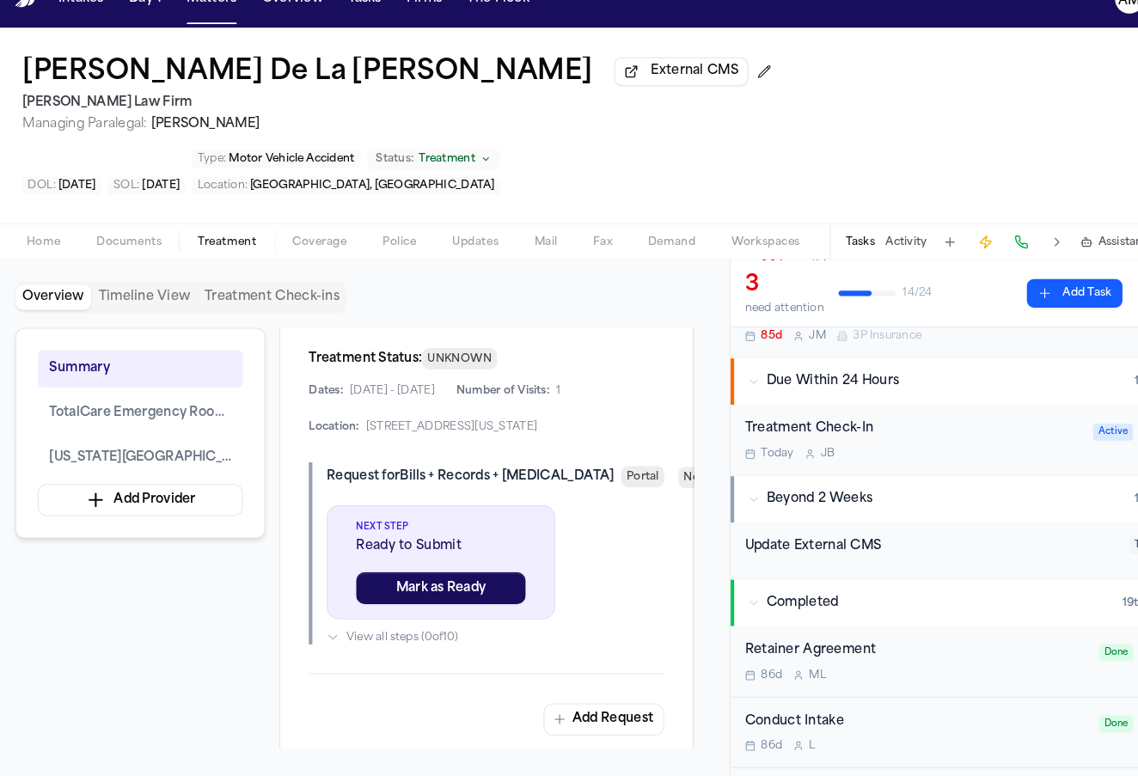
click at [315, 254] on span "Coverage" at bounding box center [313, 261] width 52 height 14
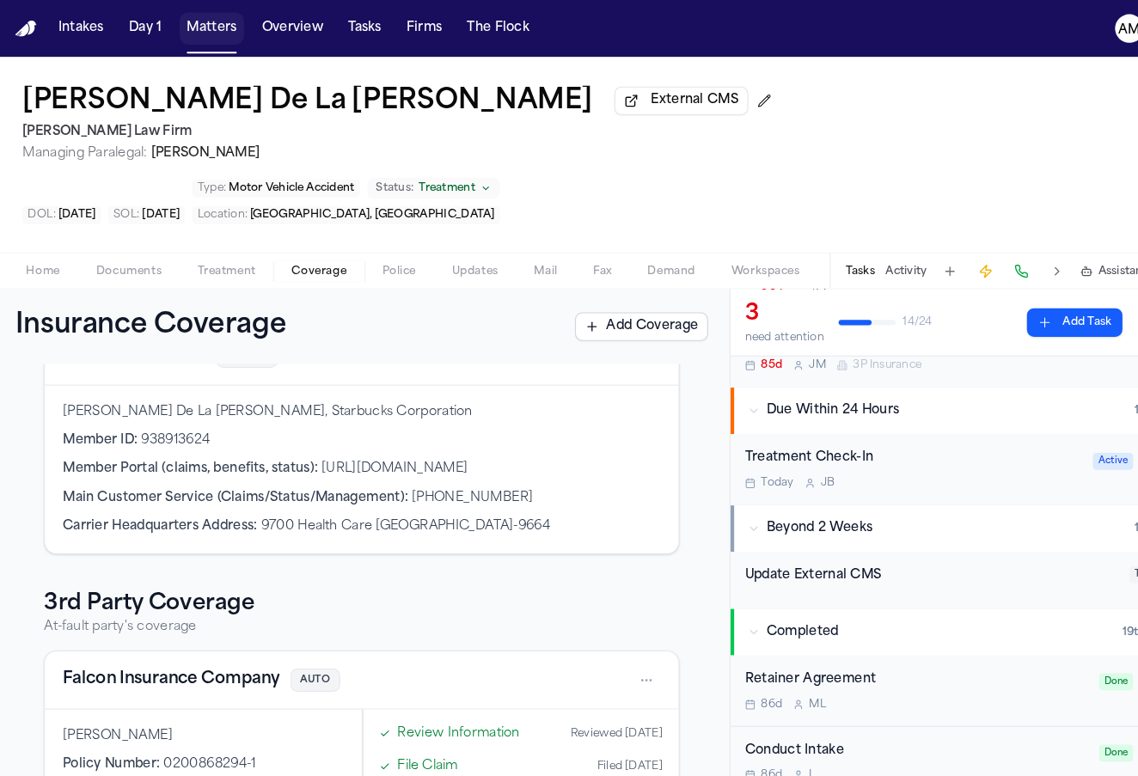
click at [221, 30] on button "Matters" at bounding box center [210, 27] width 62 height 31
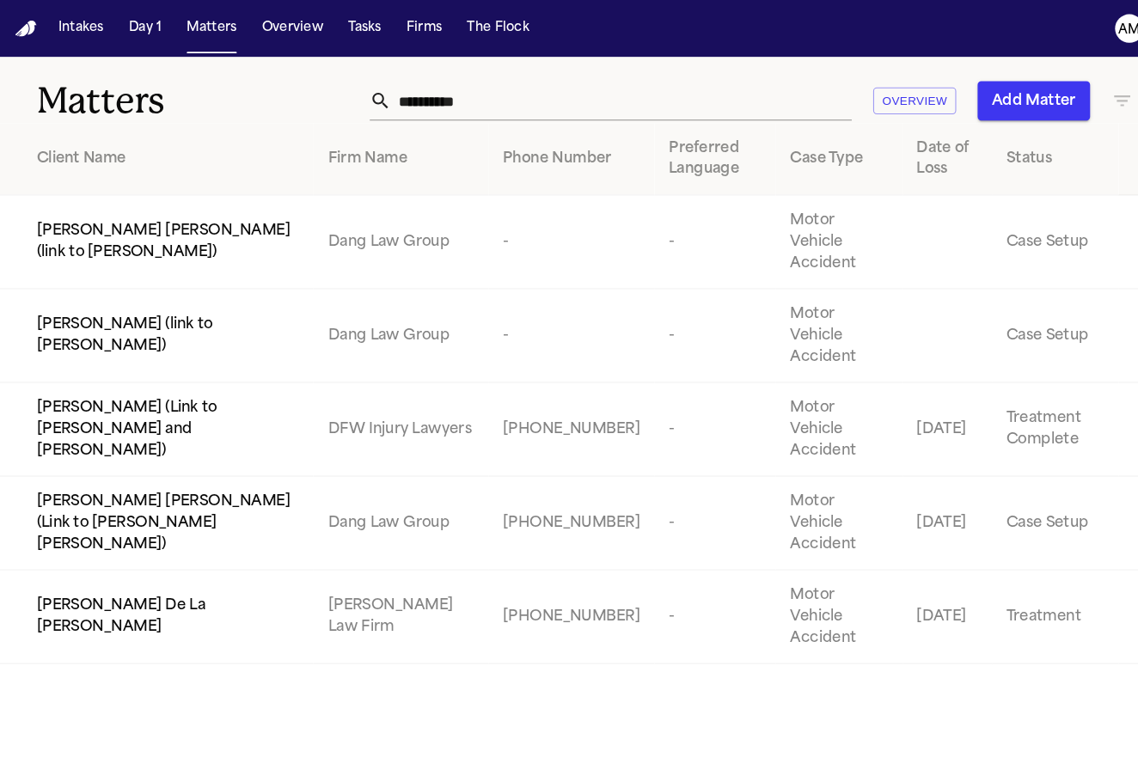
click at [482, 97] on input "**********" at bounding box center [605, 97] width 444 height 38
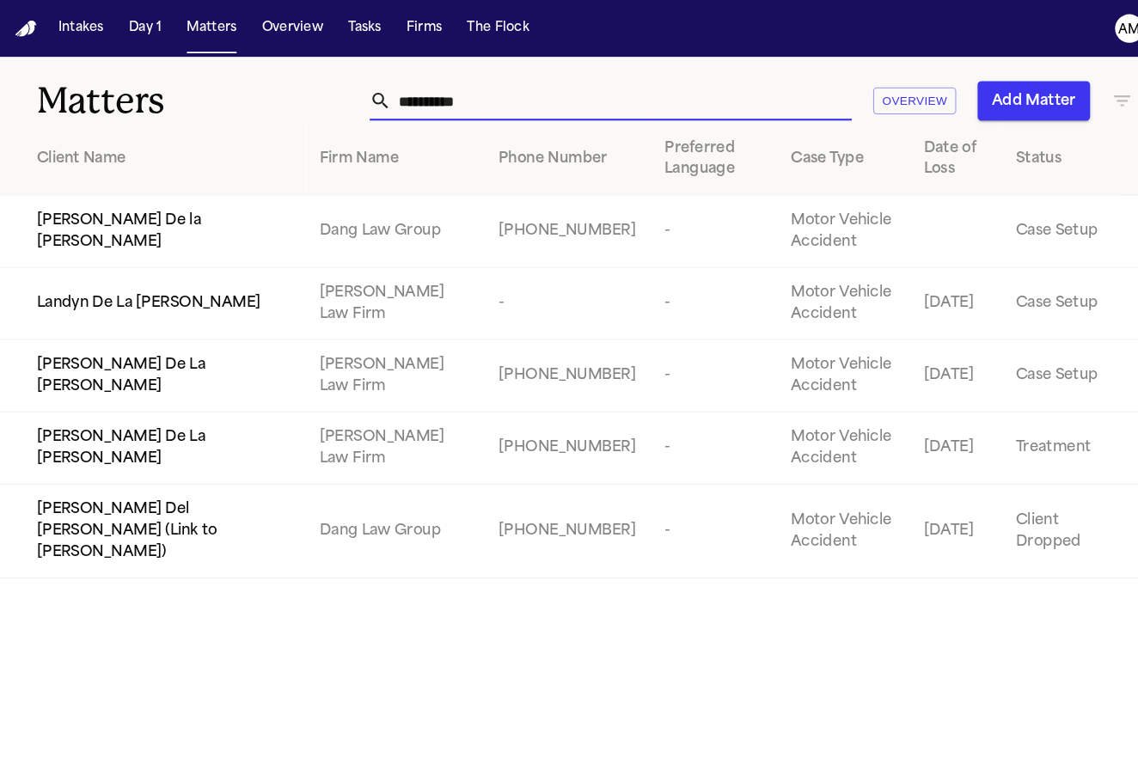
click at [188, 292] on div "Landyn De La Cruz" at bounding box center [163, 292] width 245 height 21
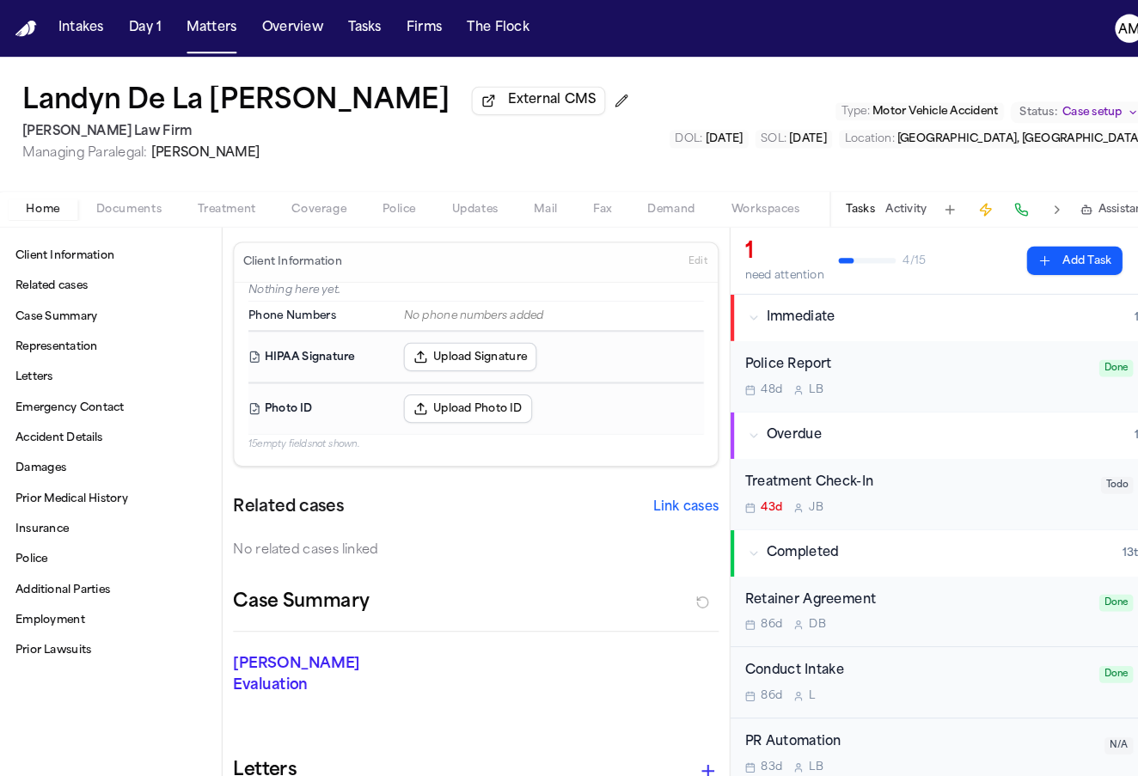
click at [309, 205] on span "Coverage" at bounding box center [313, 202] width 52 height 14
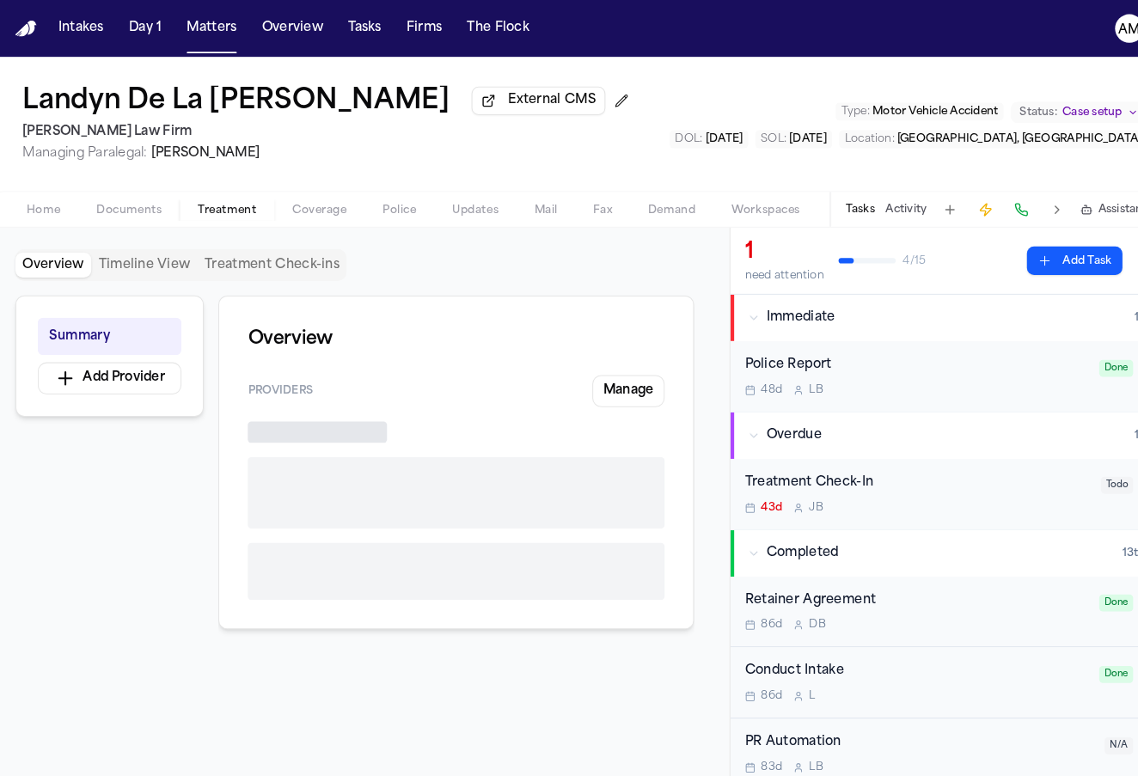
click at [227, 205] on span "Treatment" at bounding box center [224, 202] width 57 height 14
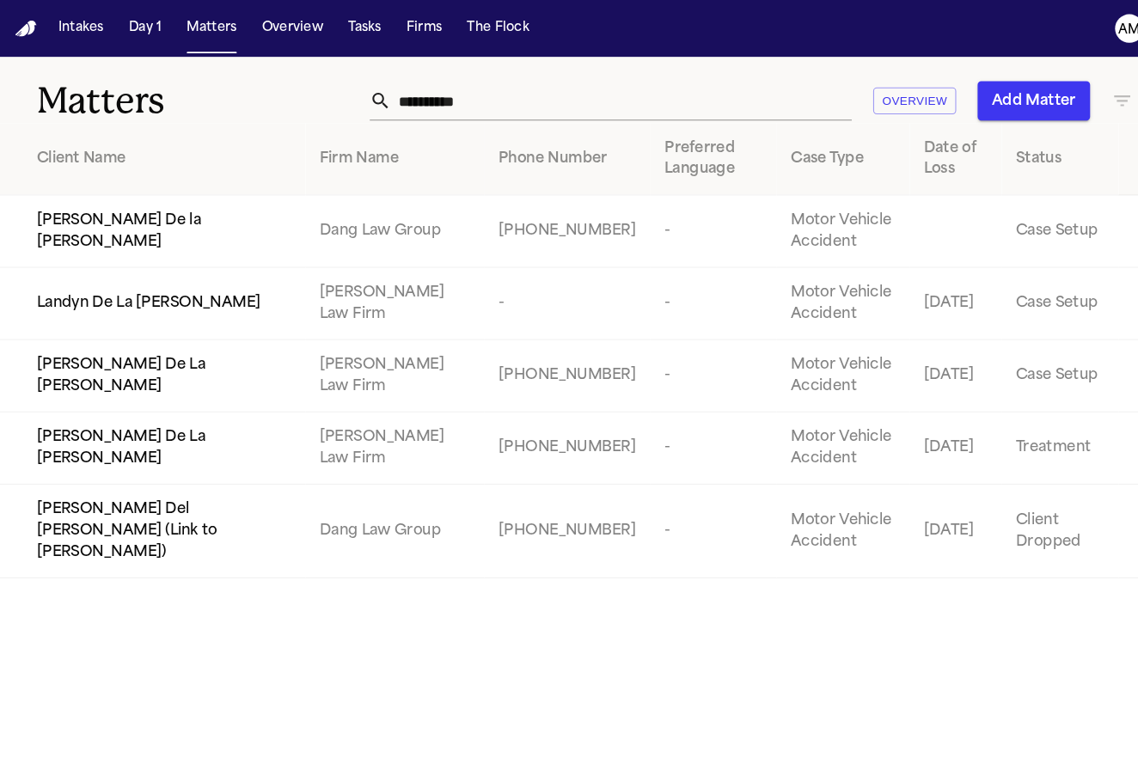
click at [116, 450] on td "Tara De La Cruz" at bounding box center [150, 432] width 300 height 70
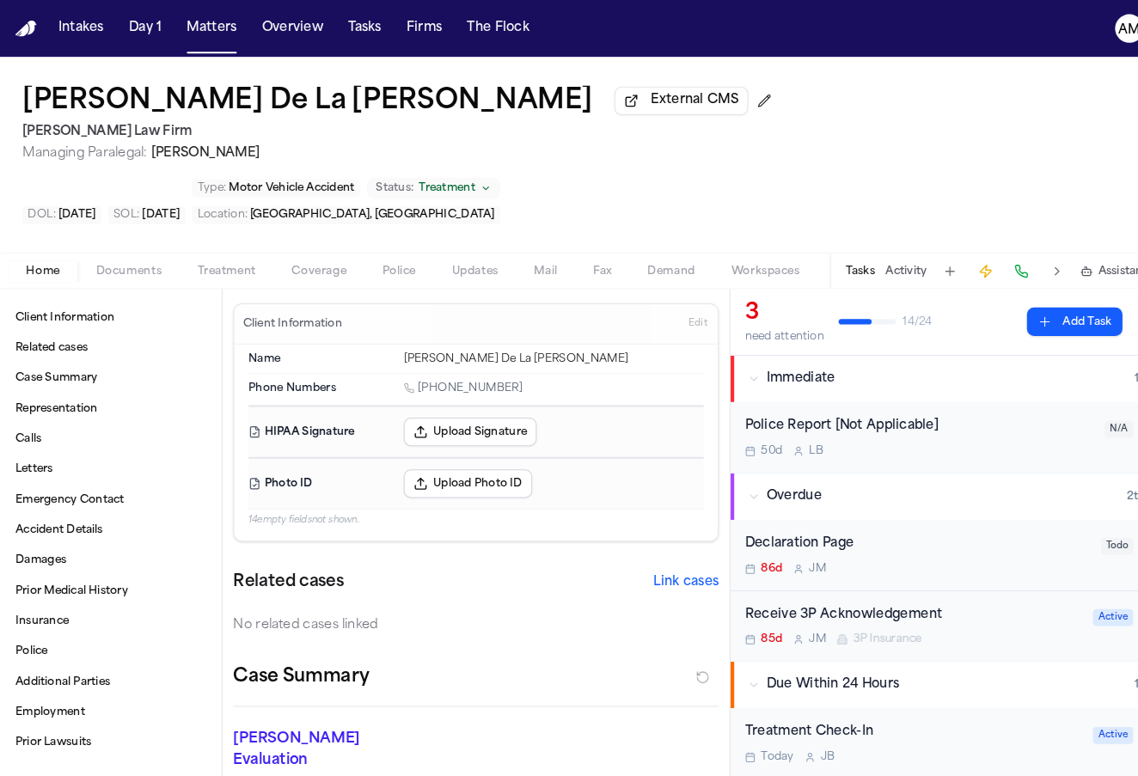
click at [302, 254] on span "Coverage" at bounding box center [313, 261] width 52 height 14
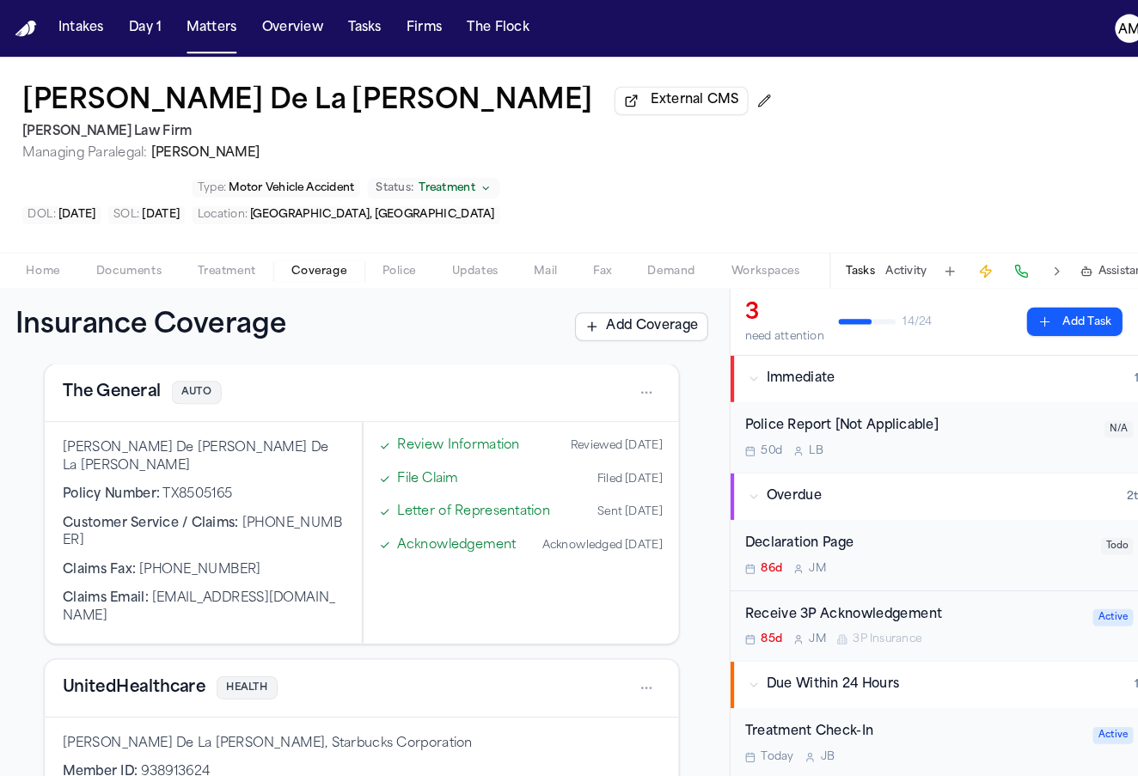
scroll to position [82, 0]
click at [628, 331] on html "Intakes Day 1 Matters Overview Tasks Firms The Flock AM Tara De La Cruz Externa…" at bounding box center [569, 388] width 1138 height 776
click at [584, 354] on div "View coverage details" at bounding box center [573, 364] width 129 height 45
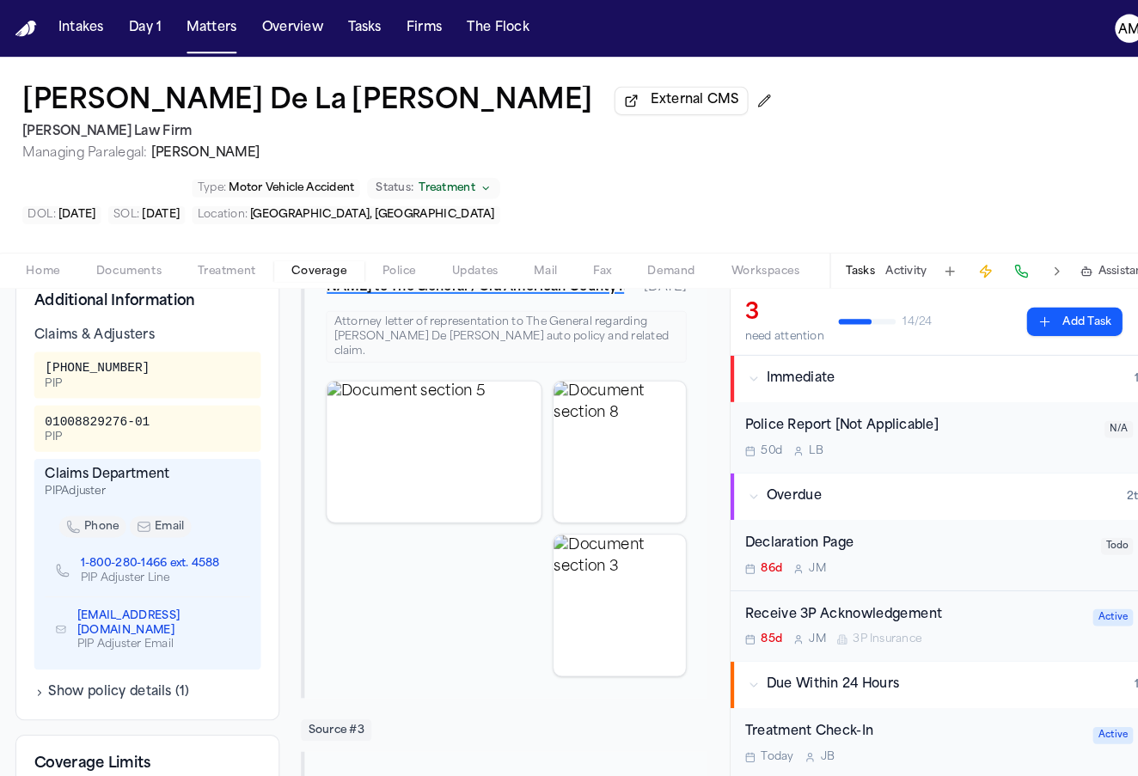
scroll to position [615, 0]
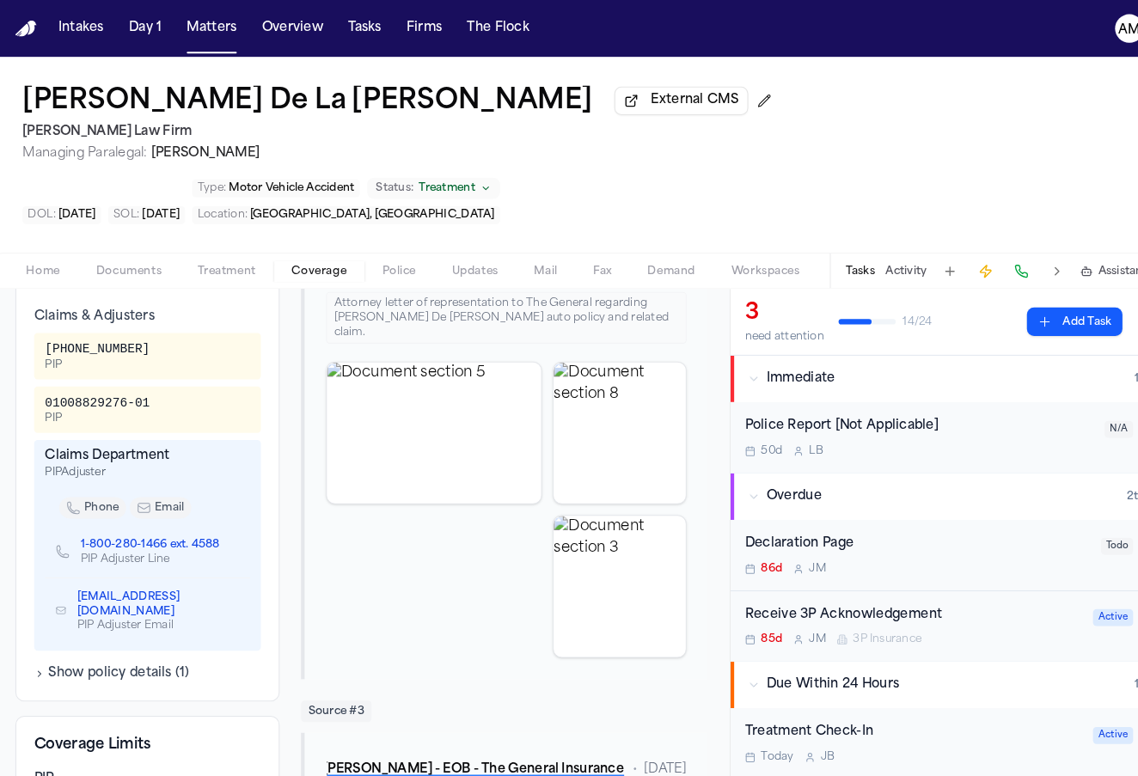
click at [141, 640] on button "Show policy details ( 1 )" at bounding box center [114, 648] width 150 height 17
click at [147, 640] on button "Hide policy details" at bounding box center [102, 648] width 126 height 17
click at [215, 25] on button "Matters" at bounding box center [210, 27] width 62 height 31
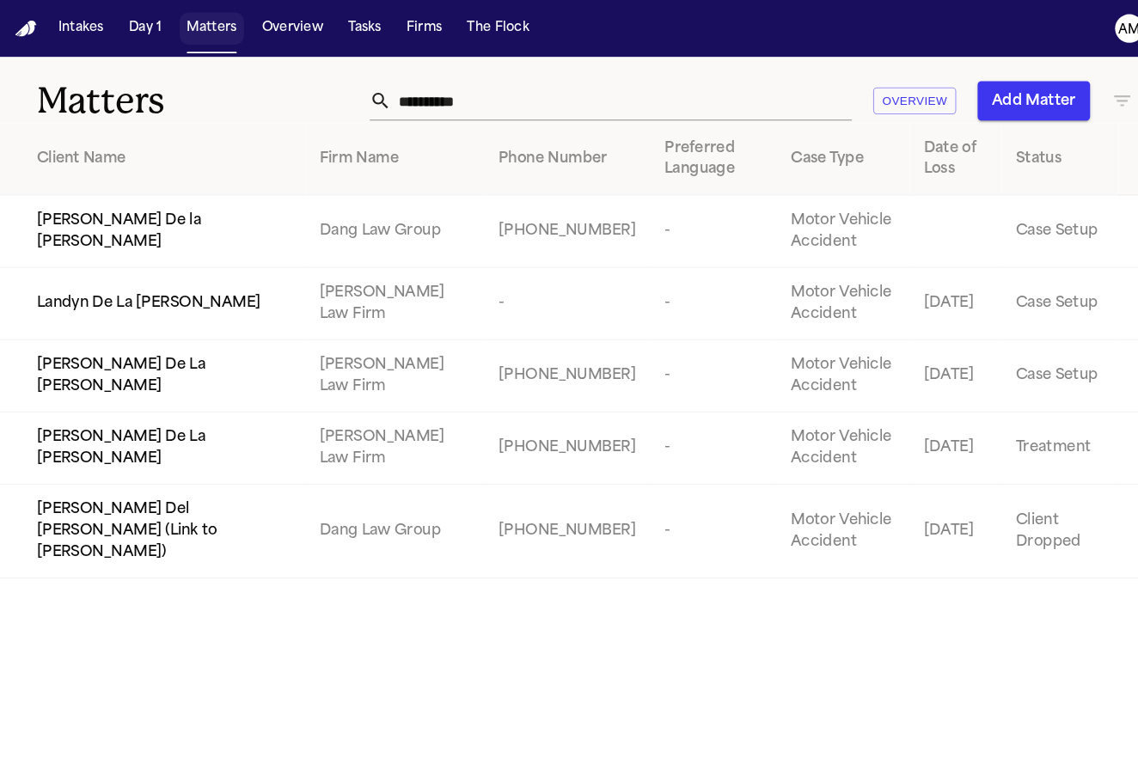
click at [215, 25] on button "Matters" at bounding box center [210, 27] width 62 height 31
click at [109, 306] on td "Landyn De La Cruz" at bounding box center [150, 293] width 300 height 70
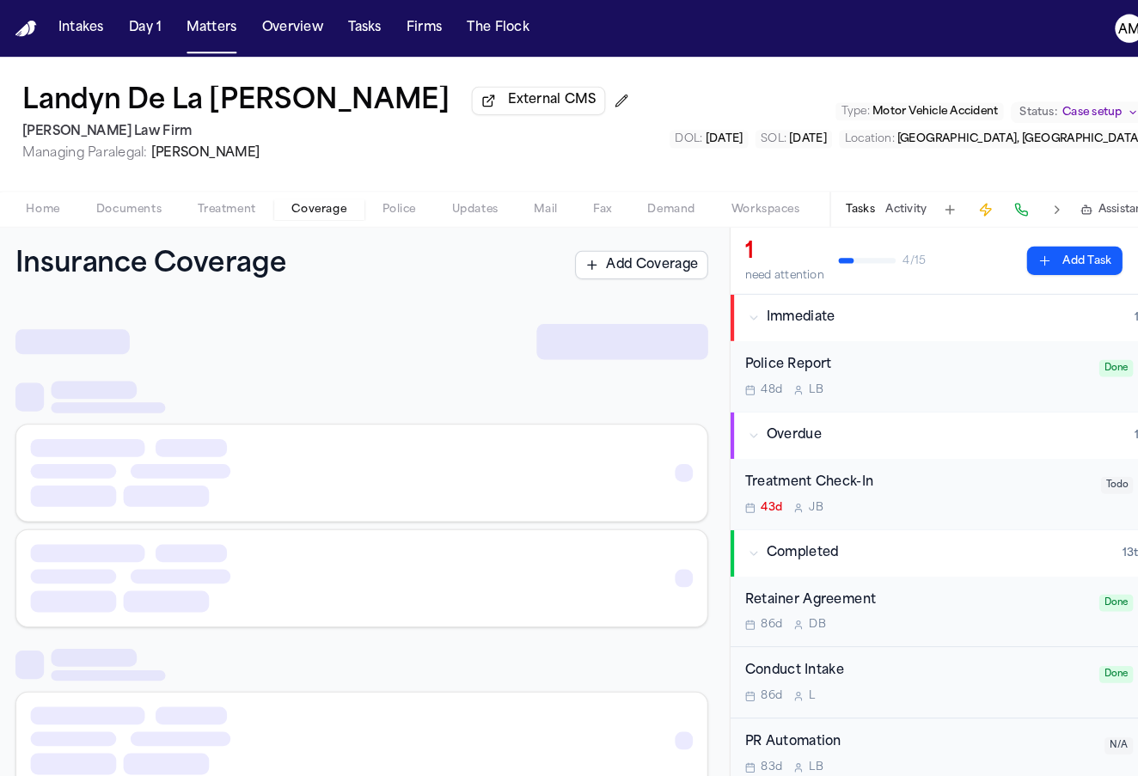
click at [298, 202] on span "Coverage" at bounding box center [313, 202] width 52 height 14
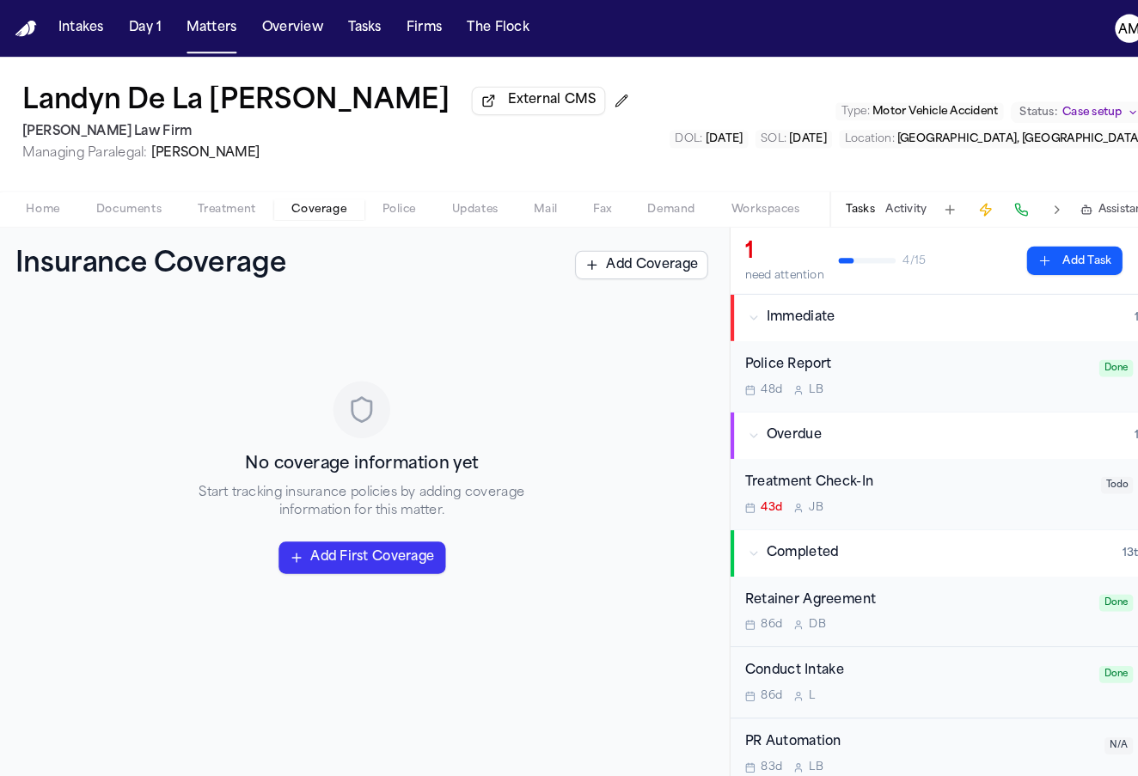
click at [230, 202] on span "Treatment" at bounding box center [224, 202] width 57 height 14
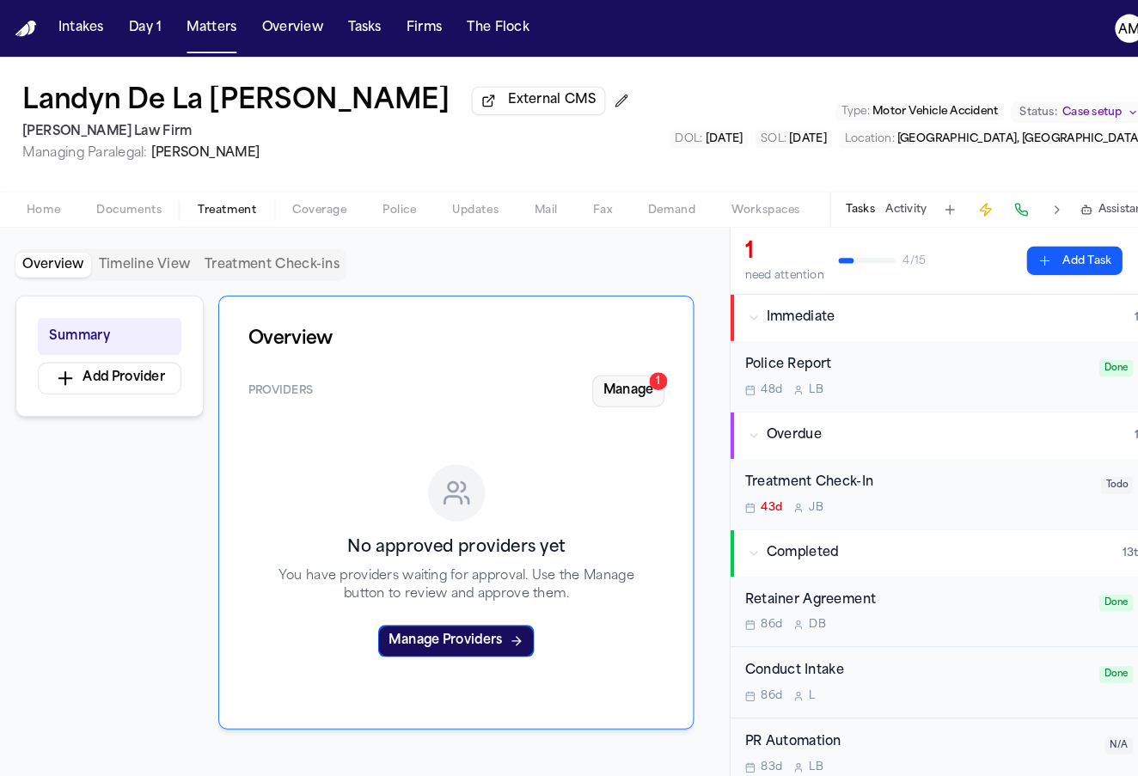
click at [593, 389] on button "Manage 1" at bounding box center [611, 376] width 70 height 31
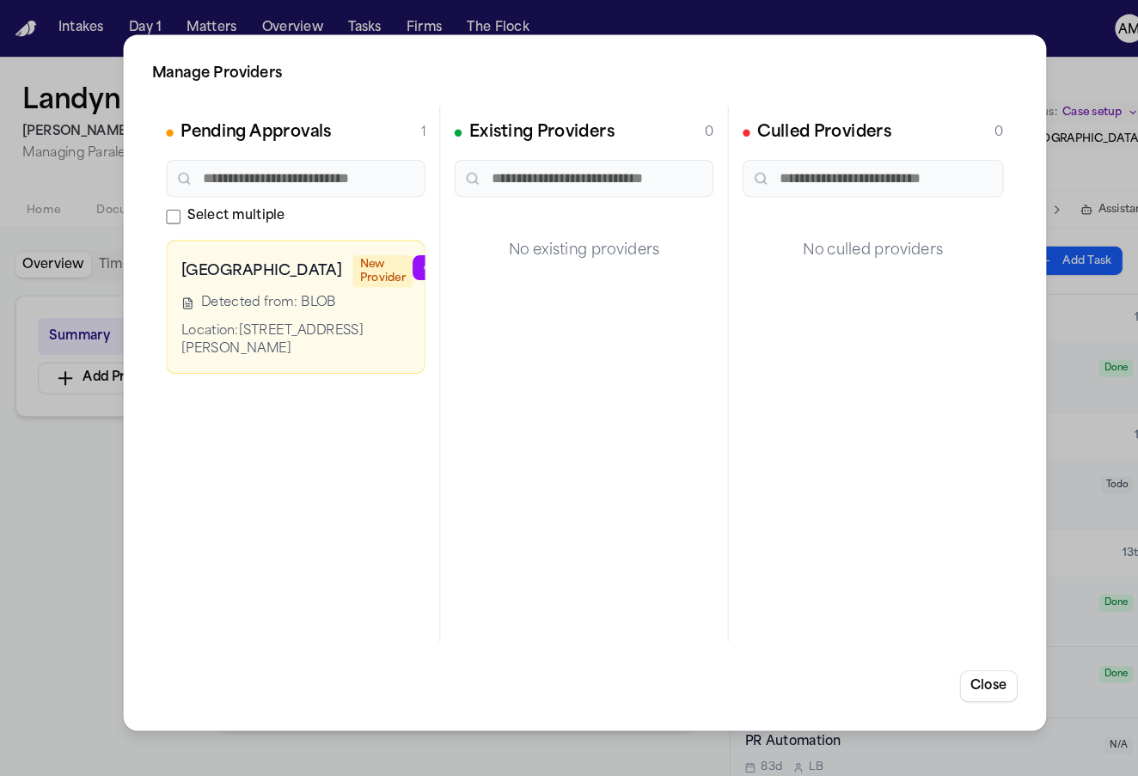
click at [413, 264] on icon at bounding box center [420, 258] width 14 height 14
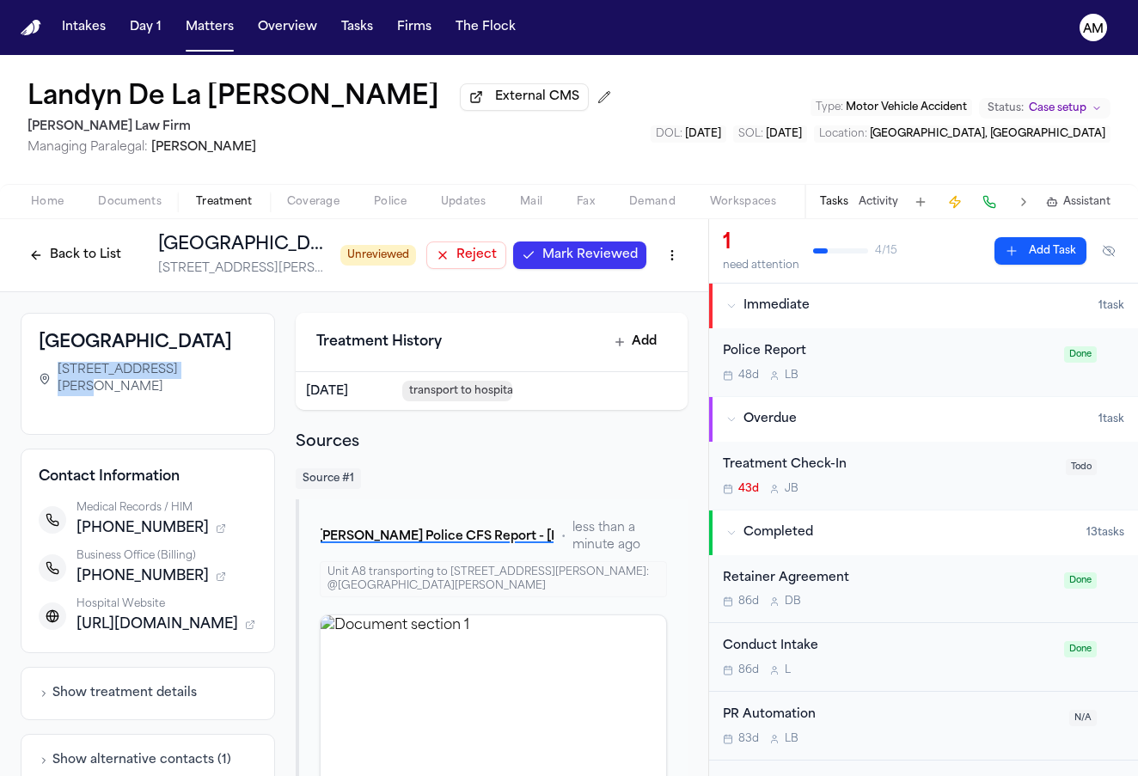
drag, startPoint x: 59, startPoint y: 395, endPoint x: 181, endPoint y: 401, distance: 121.3
click at [181, 396] on span "[STREET_ADDRESS][PERSON_NAME]" at bounding box center [157, 379] width 199 height 34
copy span "1011 N Galloway Ave,"
drag, startPoint x: 170, startPoint y: 559, endPoint x: 89, endPoint y: 565, distance: 81.0
click at [89, 539] on span "+12143207158" at bounding box center [143, 528] width 132 height 21
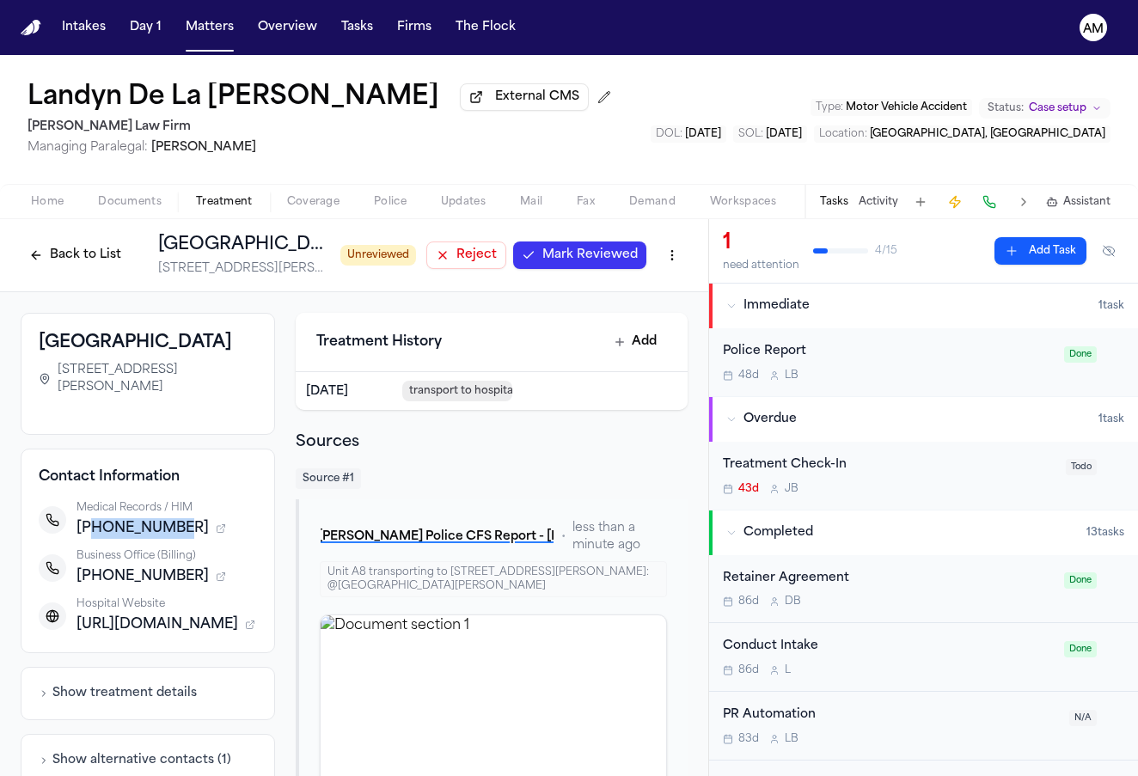
copy span "2143207158"
drag, startPoint x: 90, startPoint y: 604, endPoint x: 176, endPoint y: 605, distance: 86.0
click at [176, 587] on div "+12143192795" at bounding box center [167, 576] width 181 height 21
copy span "2143192795"
click at [92, 260] on button "Back to List" at bounding box center [75, 256] width 109 height 28
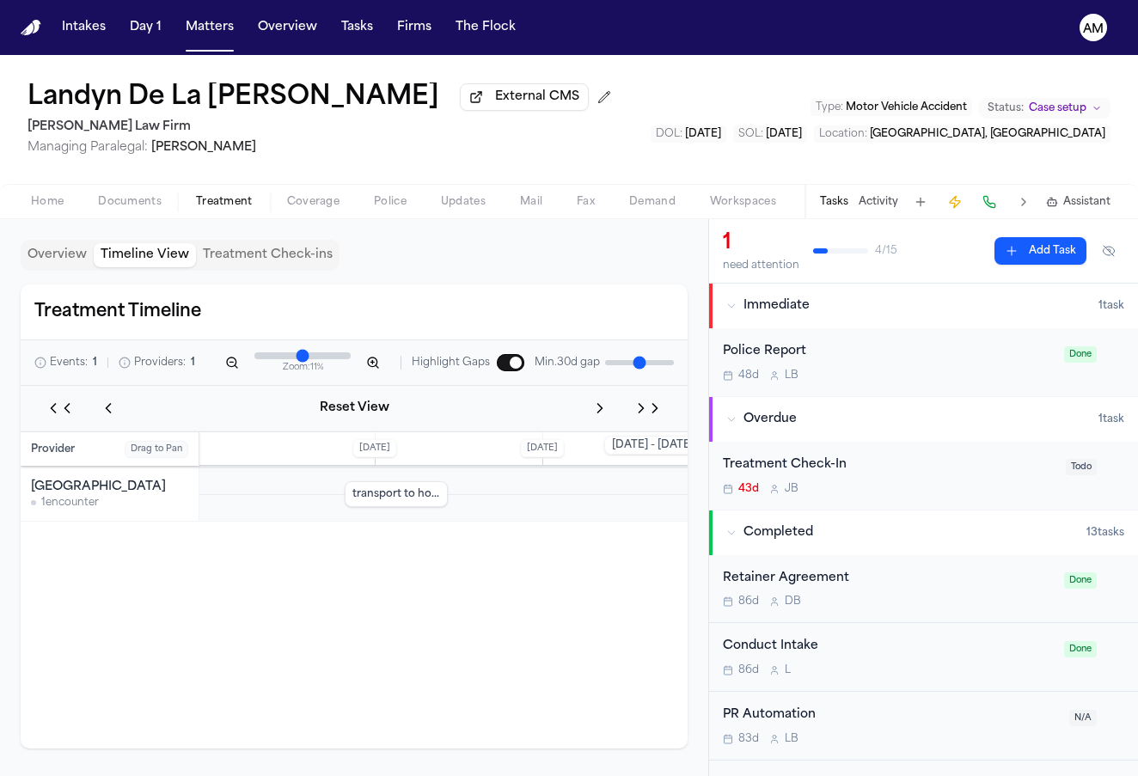
click at [338, 310] on div "Treatment Timeline" at bounding box center [354, 313] width 667 height 56
click at [83, 245] on div "Overview Timeline View Treatment Check-ins" at bounding box center [180, 255] width 319 height 31
click at [70, 254] on button "Overview" at bounding box center [57, 255] width 73 height 24
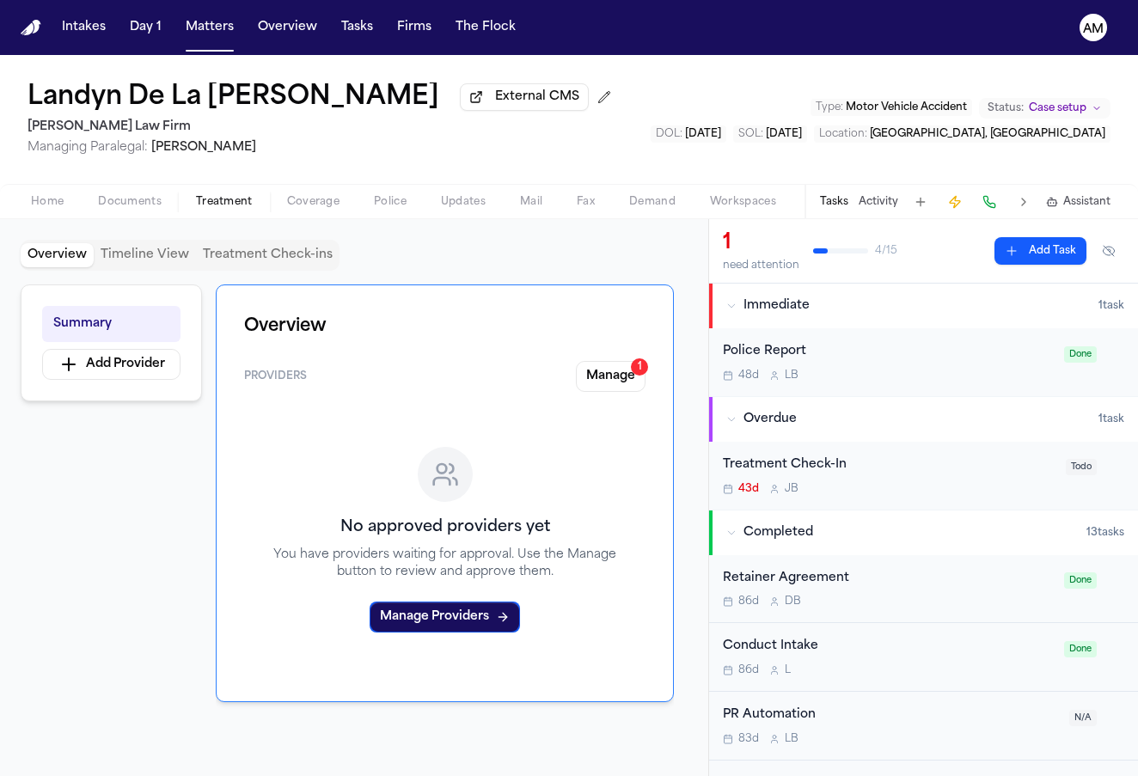
click at [616, 363] on div "Overview Providers Manage 1 No approved providers yet You have providers waitin…" at bounding box center [445, 494] width 458 height 418
click at [617, 377] on button "Manage 1" at bounding box center [611, 376] width 70 height 31
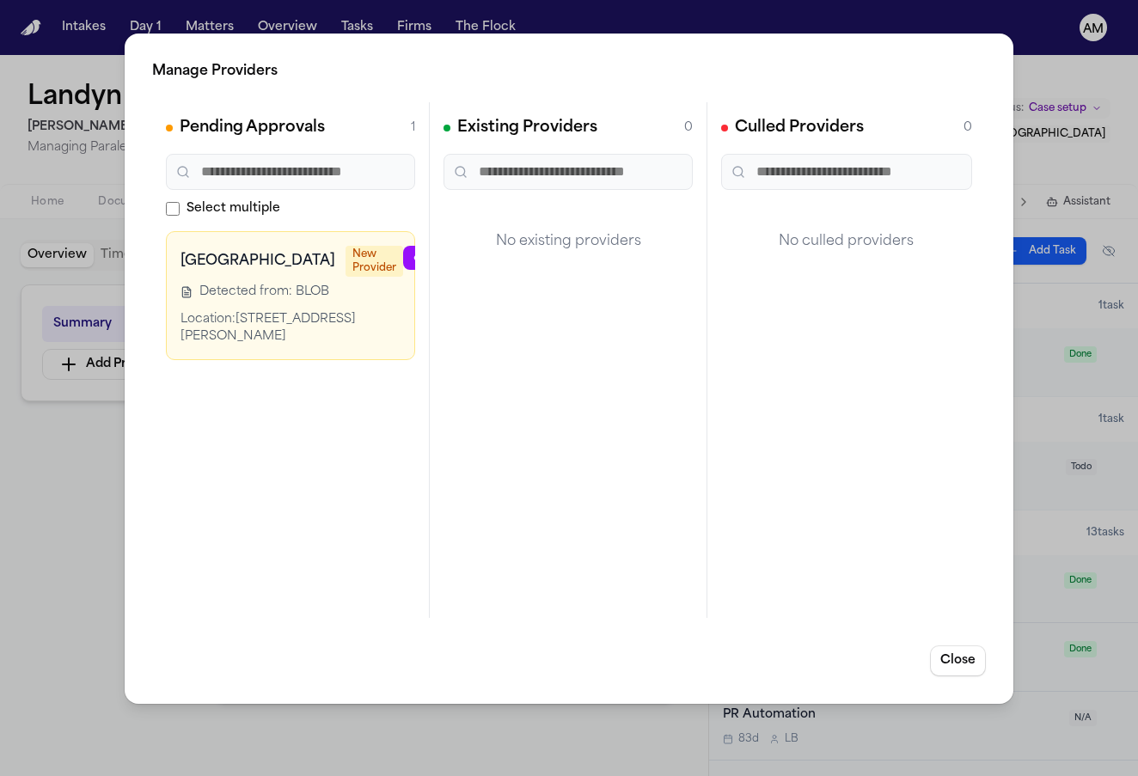
click at [98, 563] on div "Manage Providers Pending Approvals 1 Select multiple [GEOGRAPHIC_DATA] New Prov…" at bounding box center [569, 388] width 1138 height 776
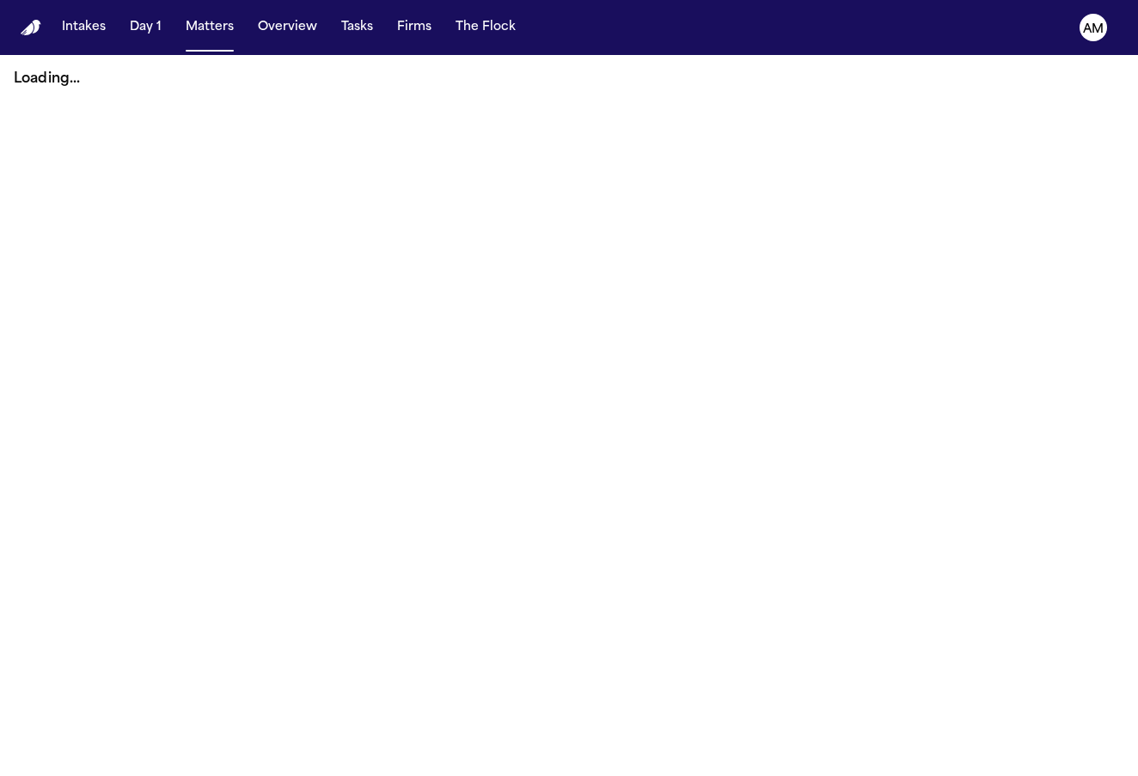
click at [539, 364] on main "Loading..." at bounding box center [569, 415] width 1138 height 721
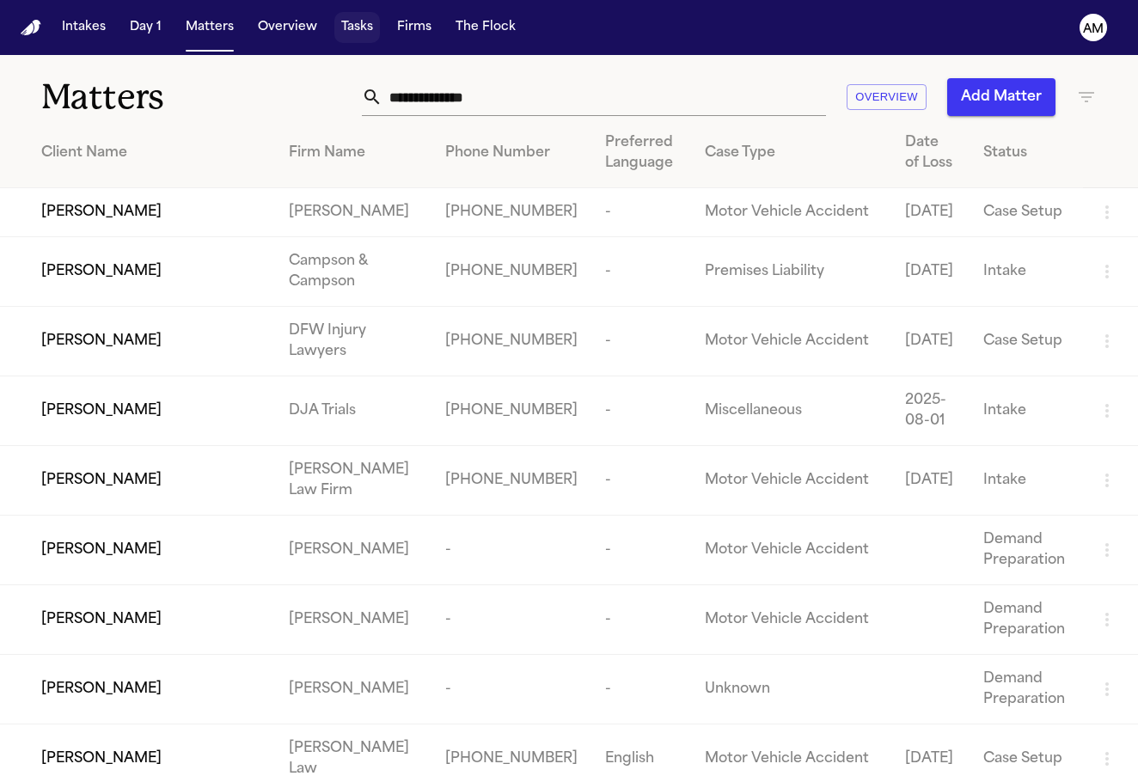
click at [346, 27] on button "Tasks" at bounding box center [357, 27] width 46 height 31
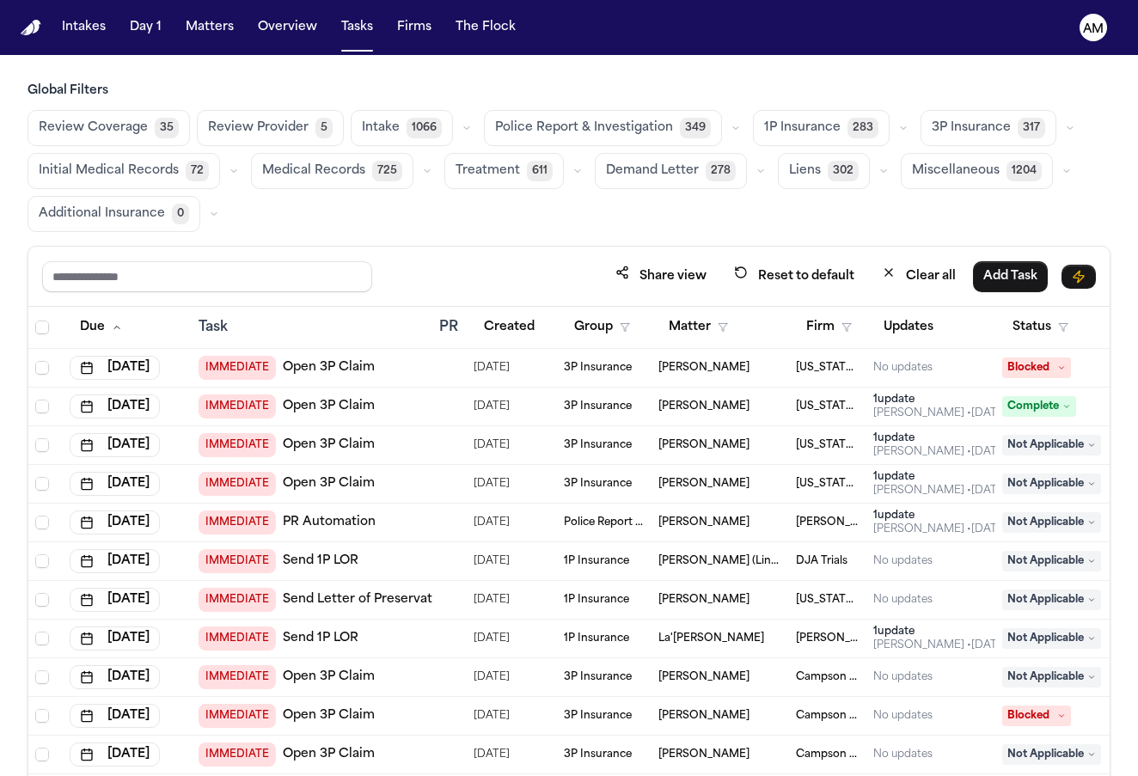
click at [319, 173] on span "Medical Records" at bounding box center [313, 170] width 103 height 17
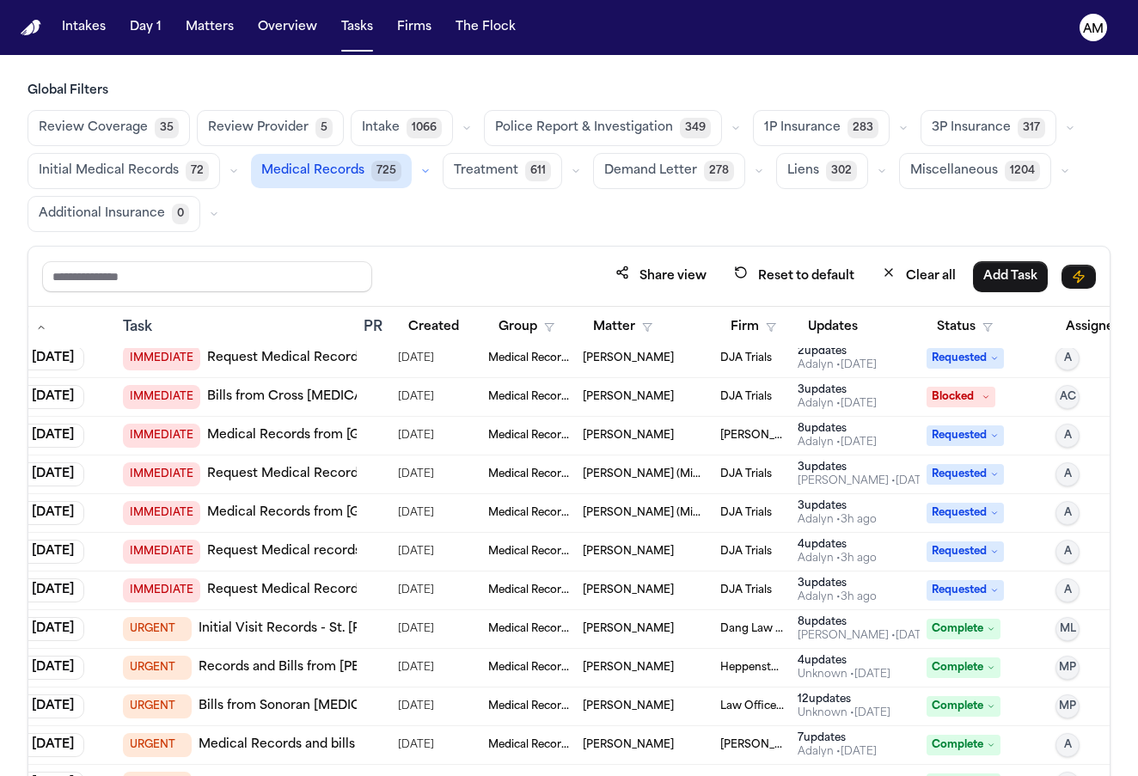
scroll to position [242, 89]
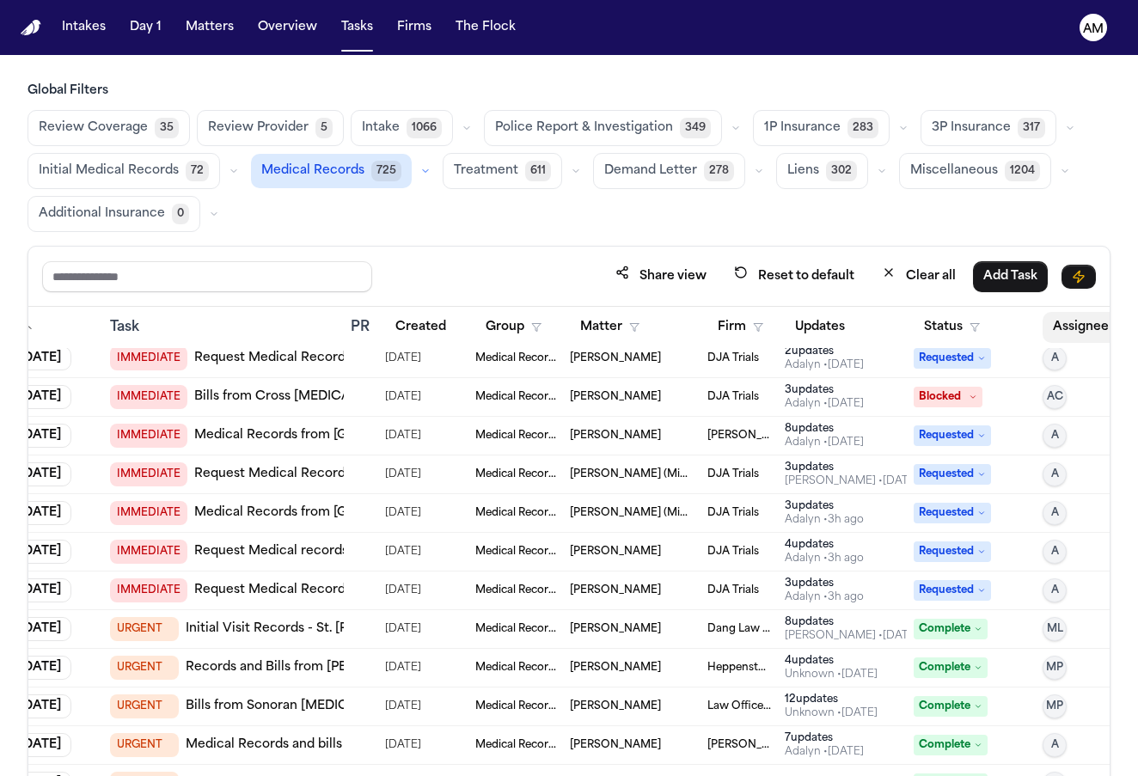
click at [1103, 341] on button "Assignee" at bounding box center [1090, 327] width 94 height 31
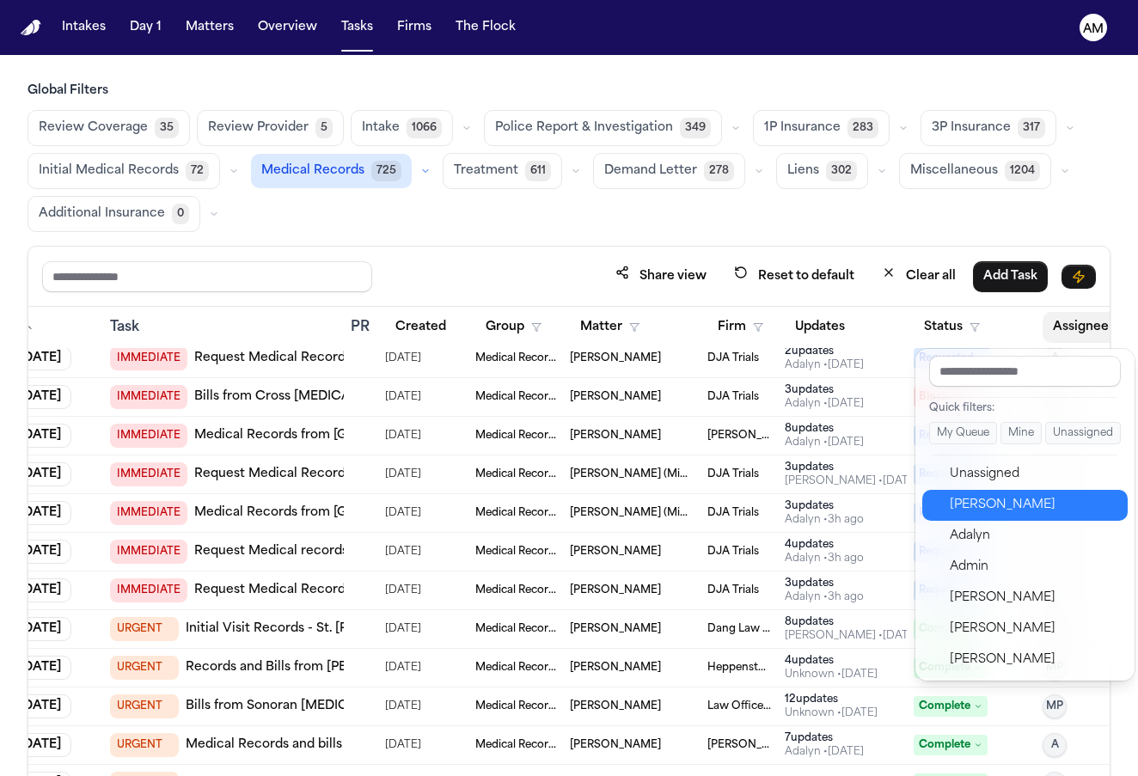
click at [988, 498] on div "[PERSON_NAME]" at bounding box center [1034, 505] width 168 height 21
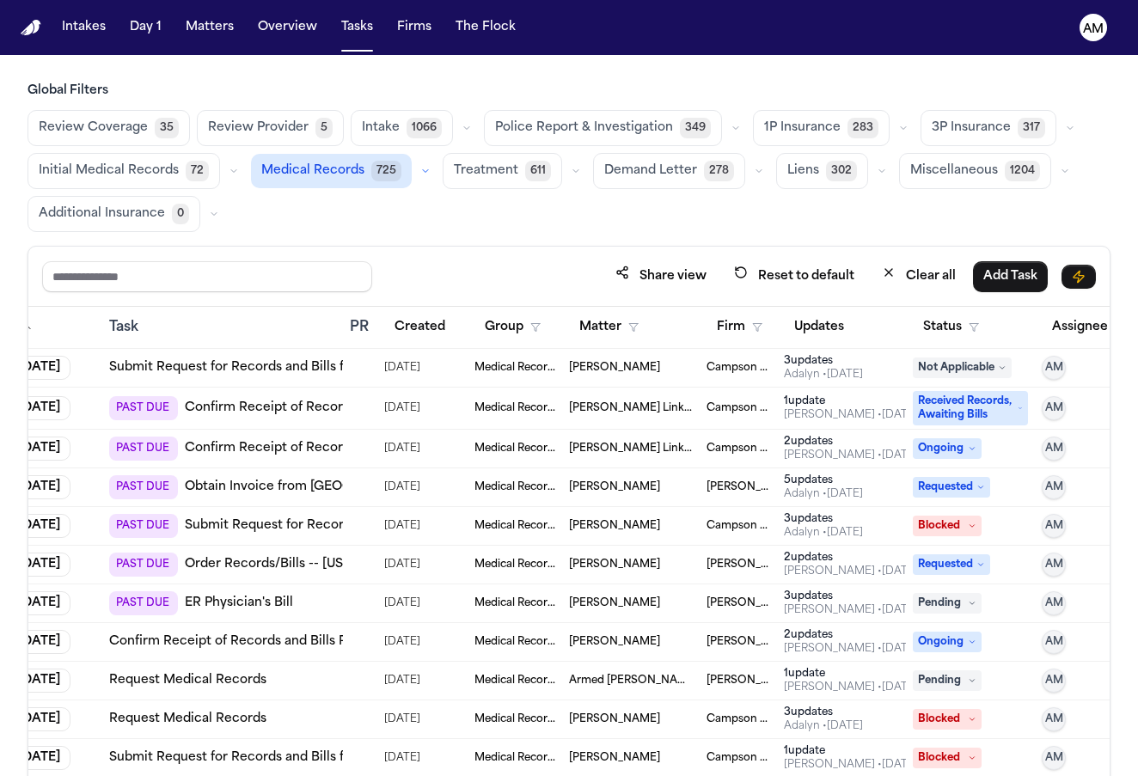
scroll to position [426, 89]
click at [337, 597] on td "PAST DUE ER Physician's Bill" at bounding box center [222, 604] width 241 height 39
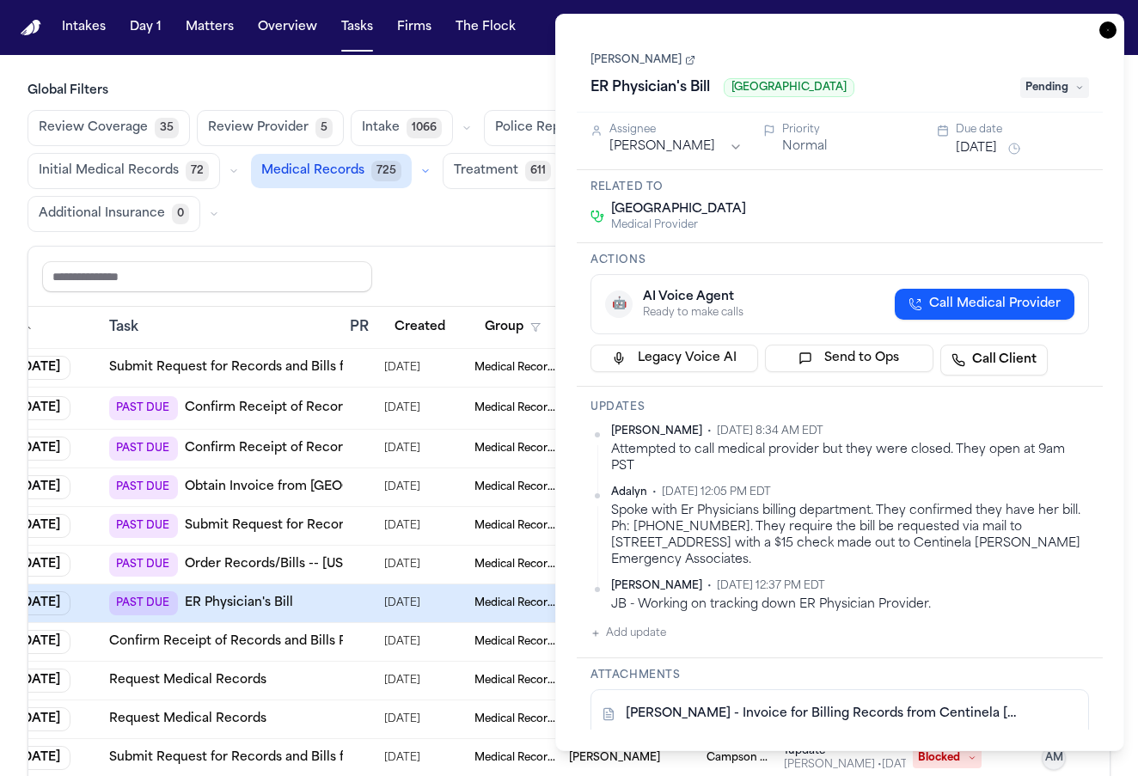
click at [842, 597] on div "JB - Working on tracking down ER Physician Provider." at bounding box center [850, 605] width 478 height 16
click at [259, 609] on link "ER Physician's Bill" at bounding box center [239, 603] width 108 height 17
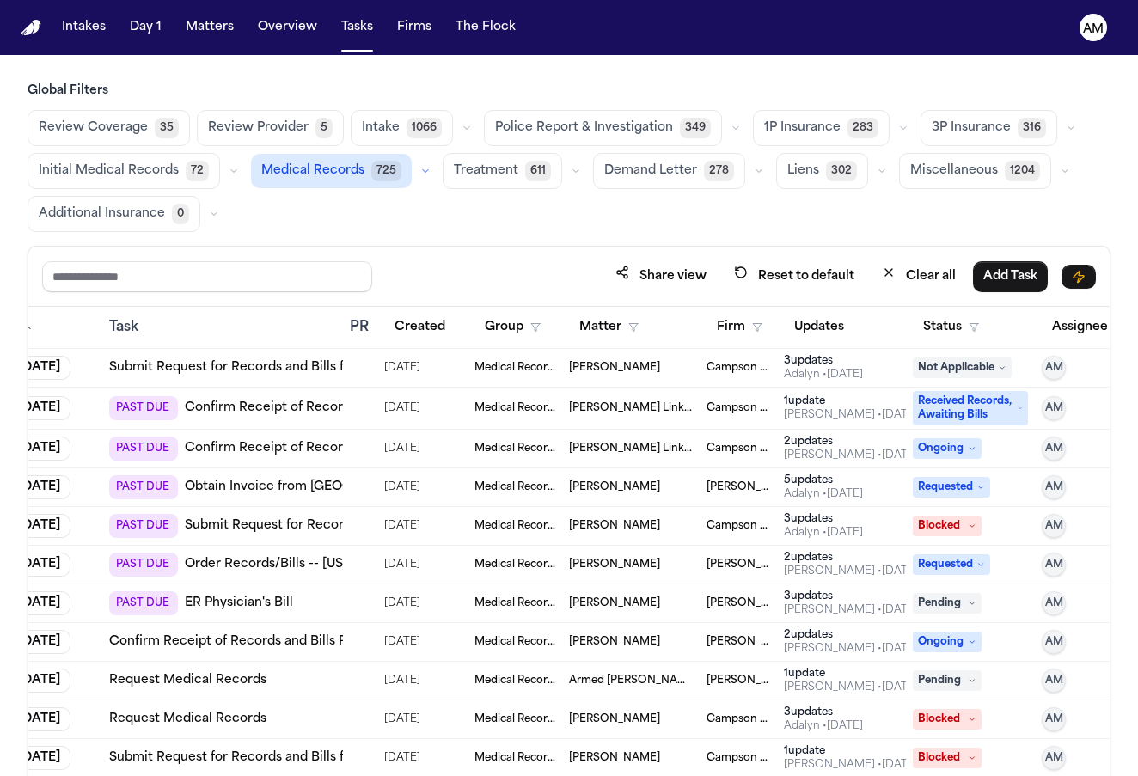
click at [925, 59] on main "Global Filters Review Coverage 35 Review Provider 5 Intake 1066 Police Report &…" at bounding box center [569, 415] width 1138 height 721
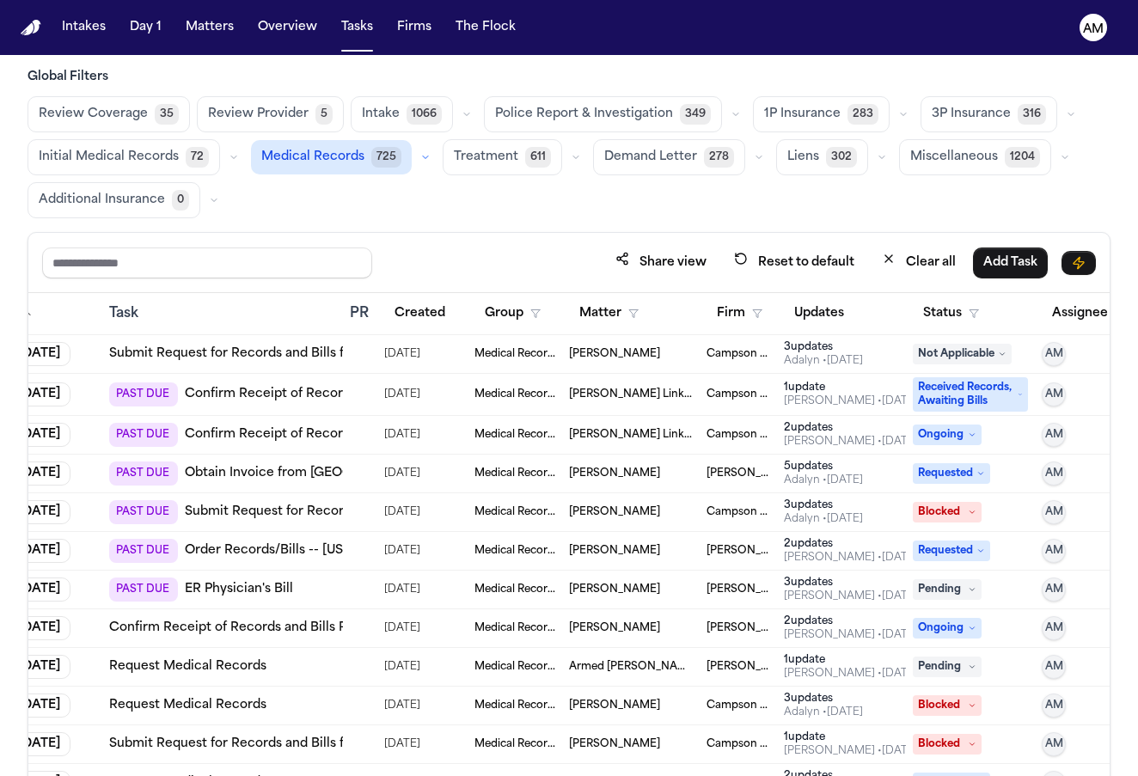
scroll to position [17, 0]
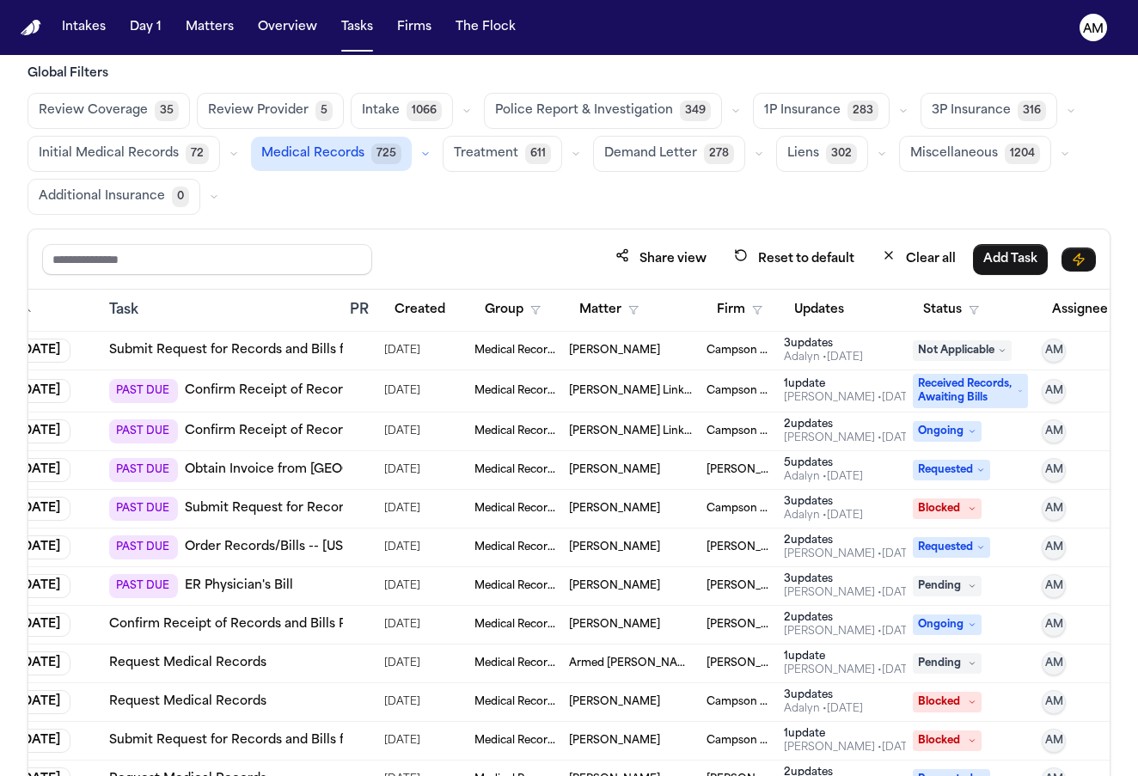
click at [253, 673] on td "Request Medical Records" at bounding box center [222, 664] width 241 height 39
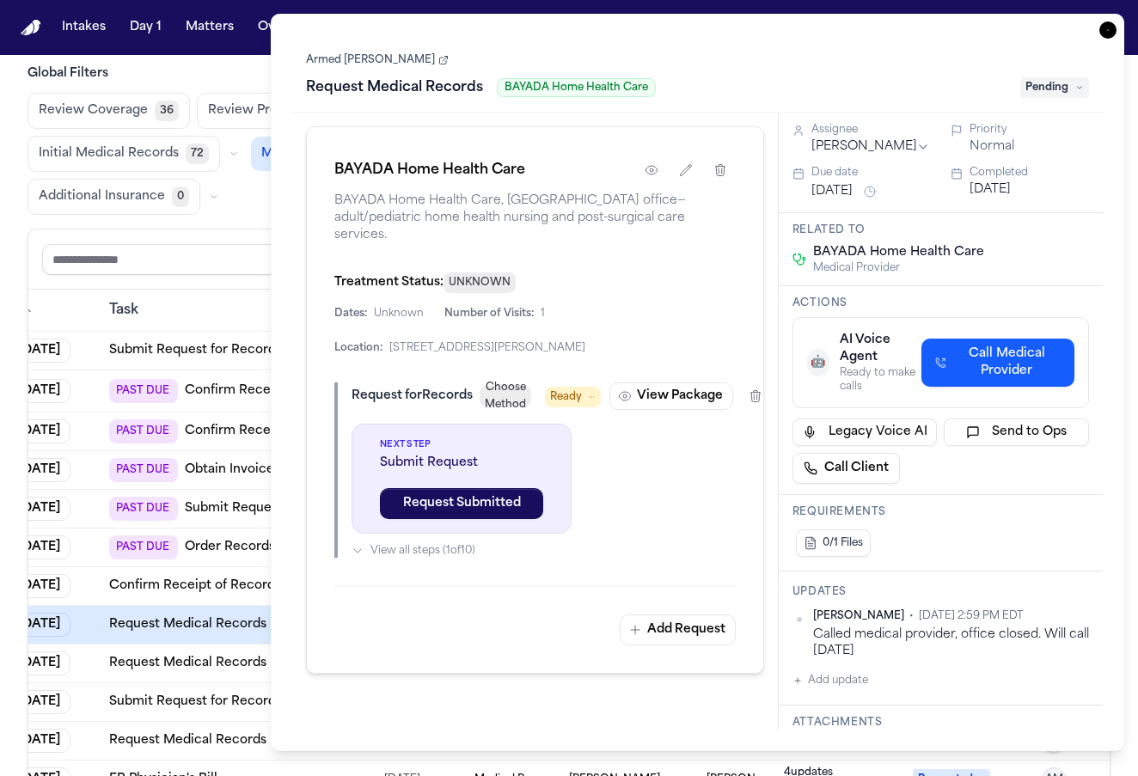
click at [164, 619] on link "Request Medical Records" at bounding box center [187, 624] width 157 height 17
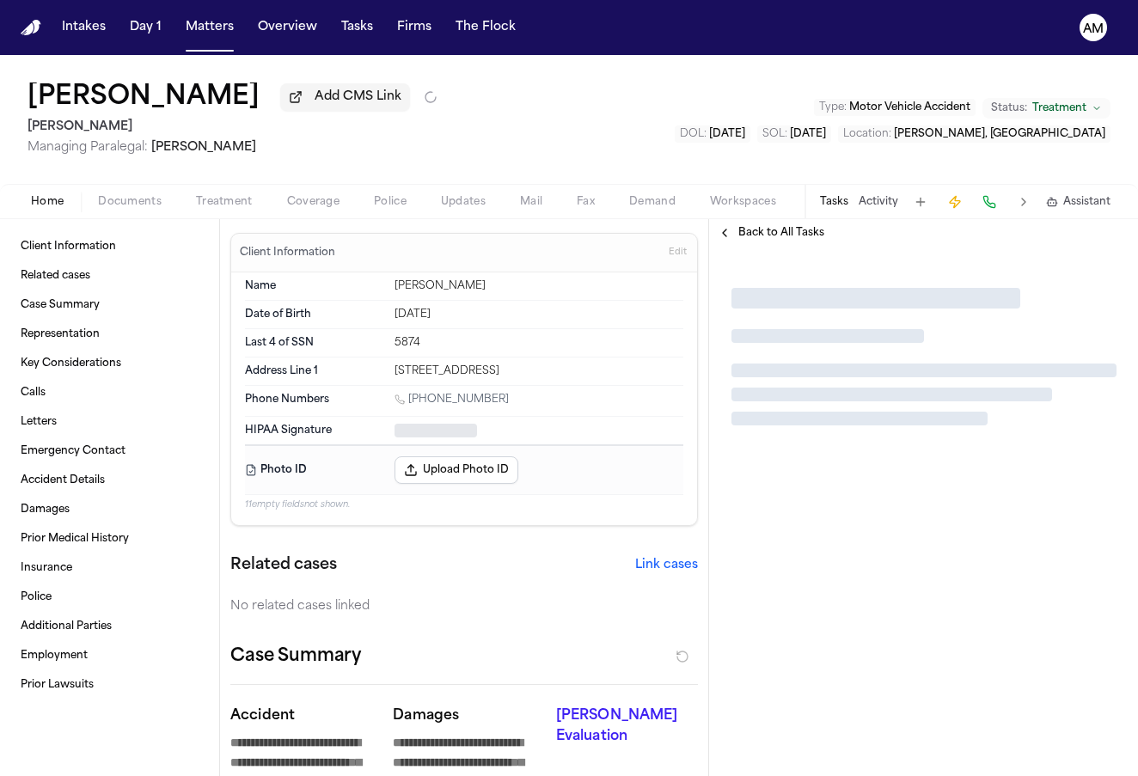
type textarea "*"
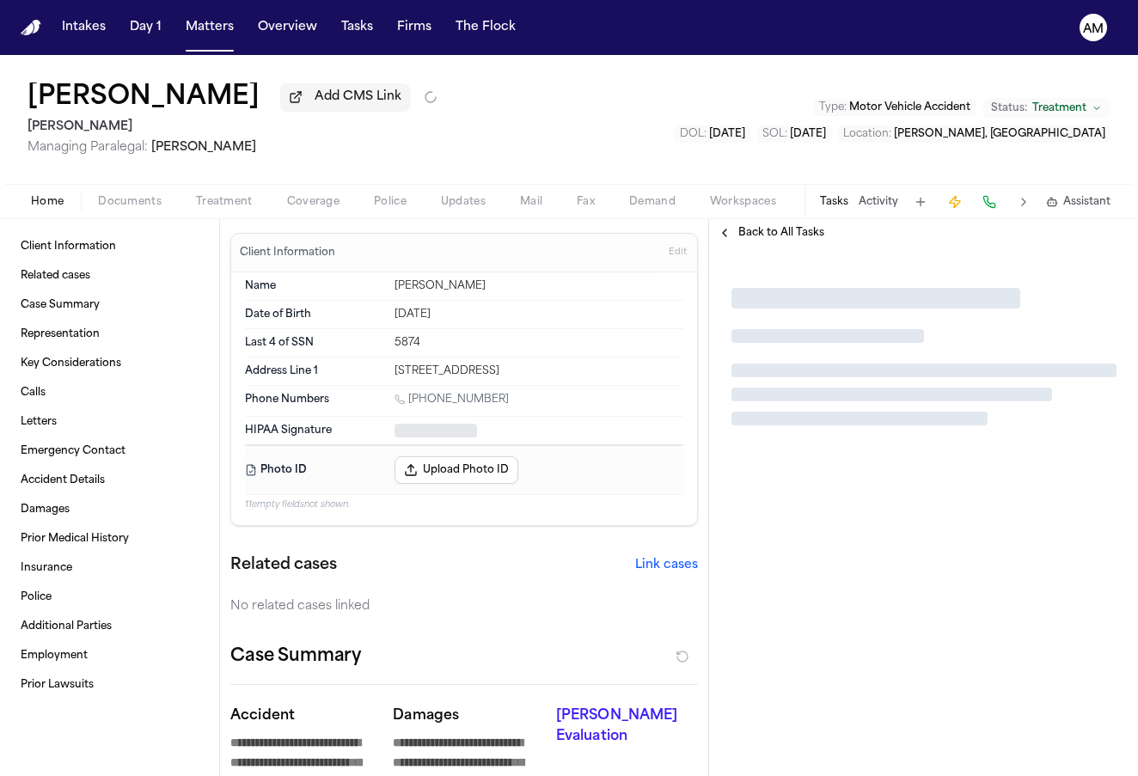
type textarea "*"
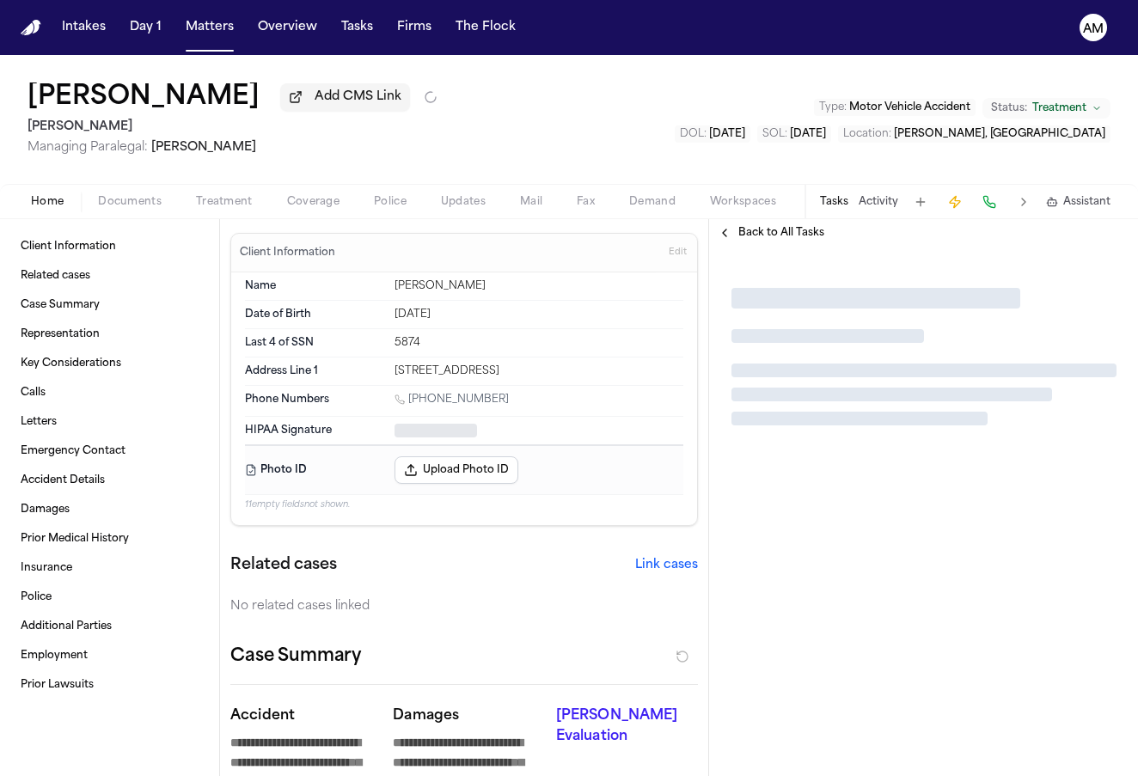
type textarea "*"
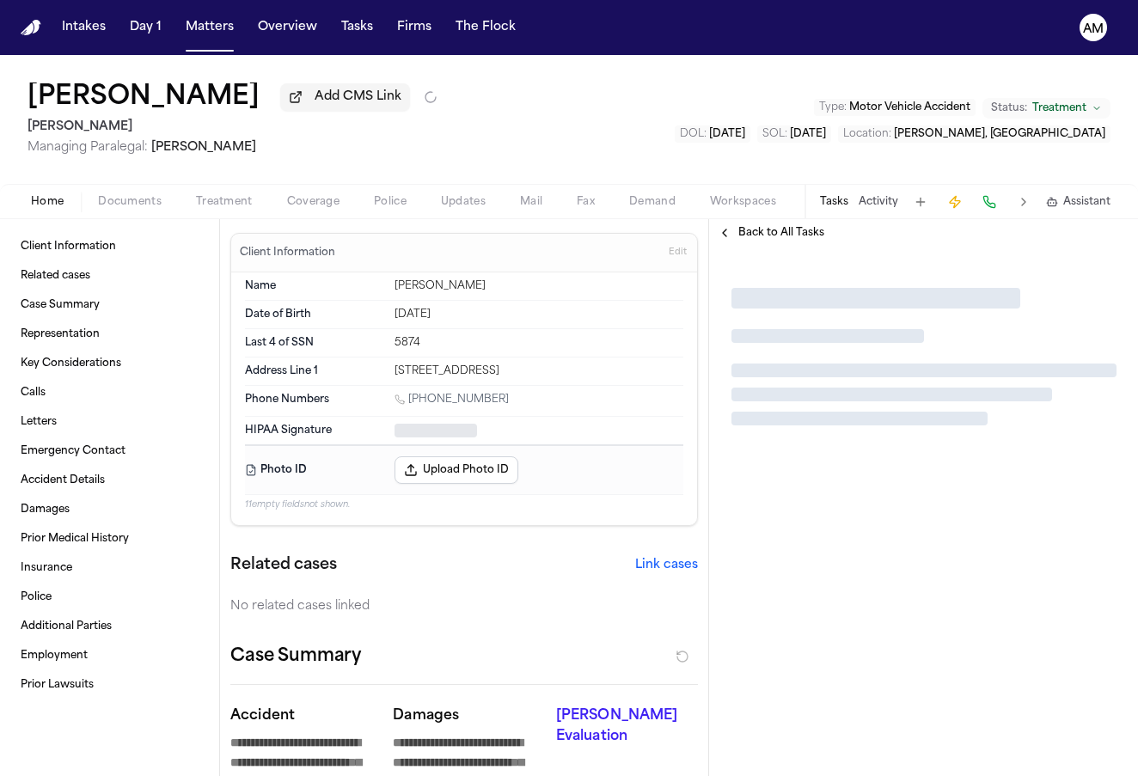
type textarea "*"
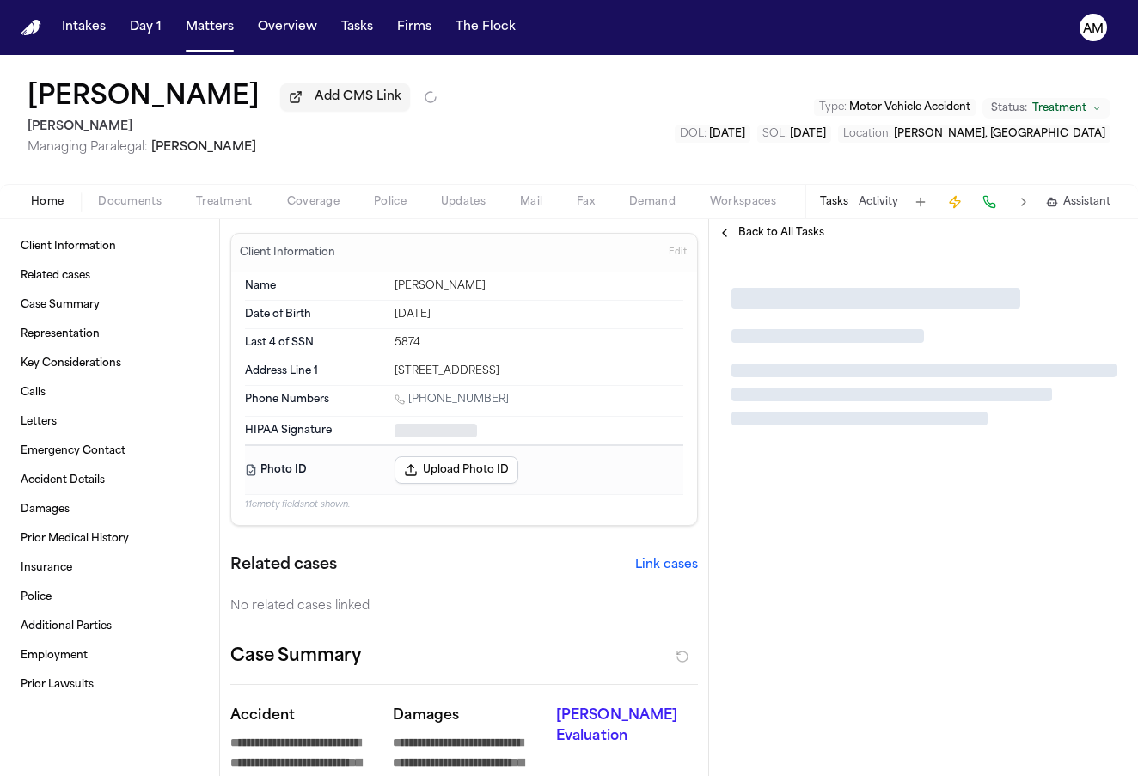
type textarea "*"
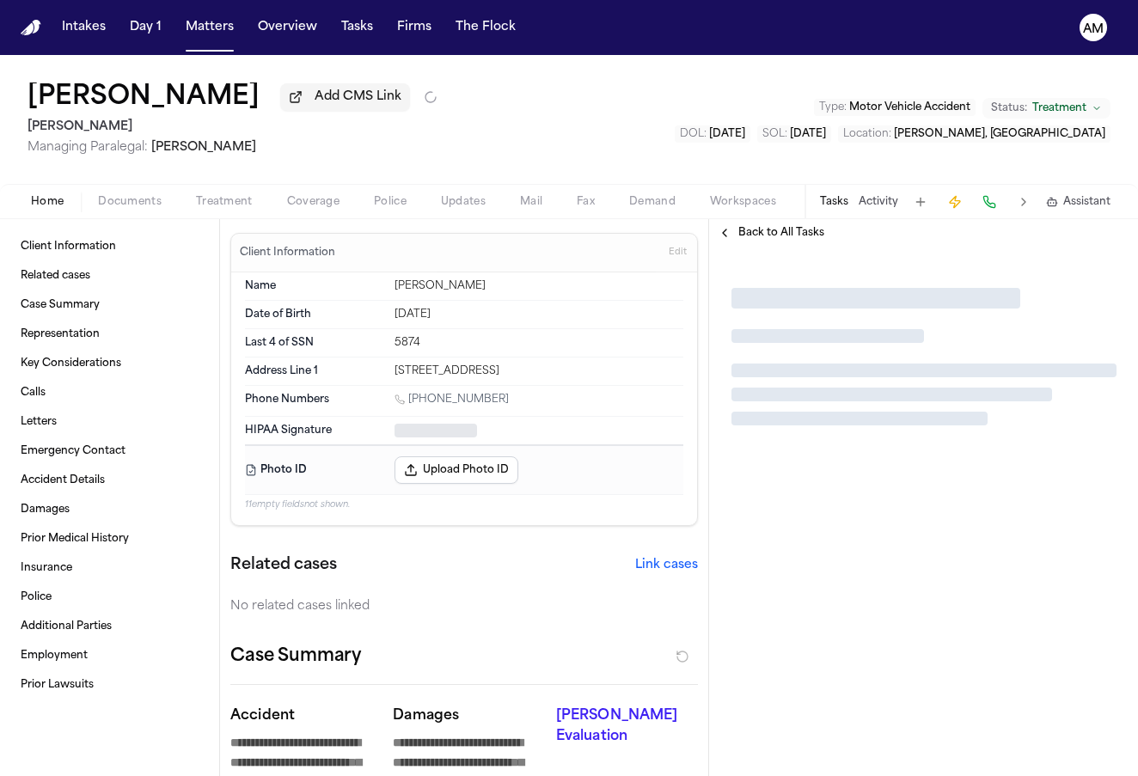
type textarea "*"
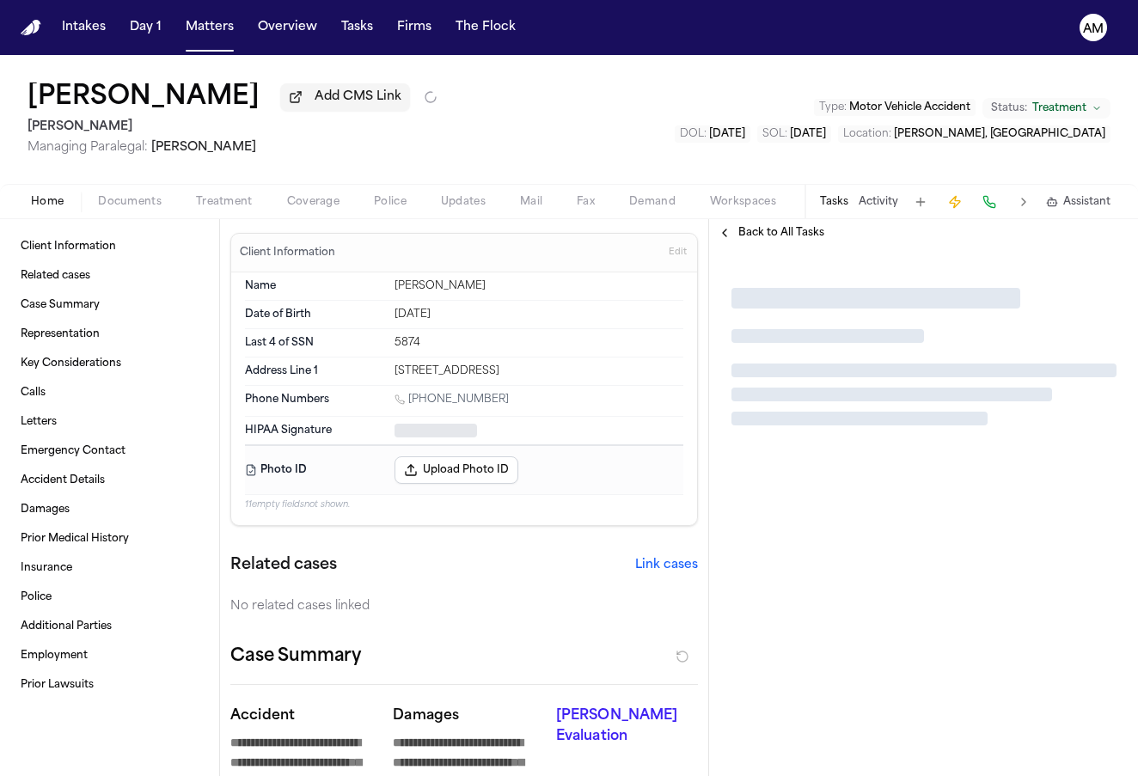
type textarea "*"
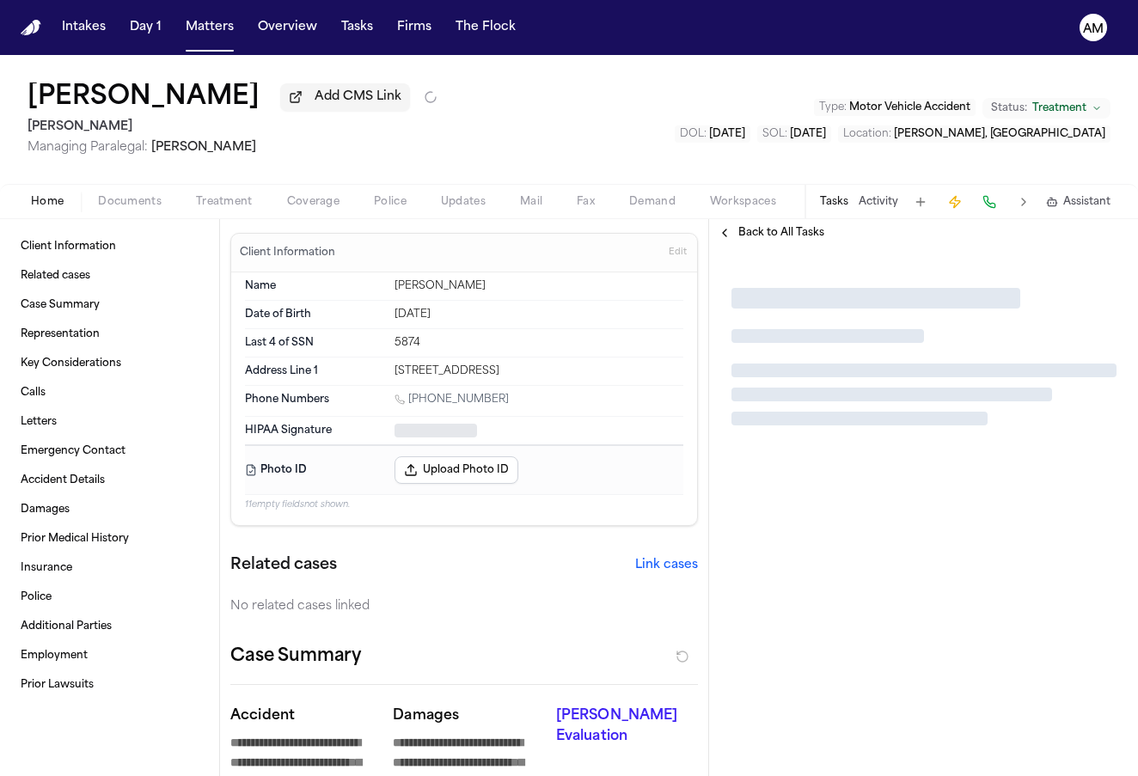
type textarea "*"
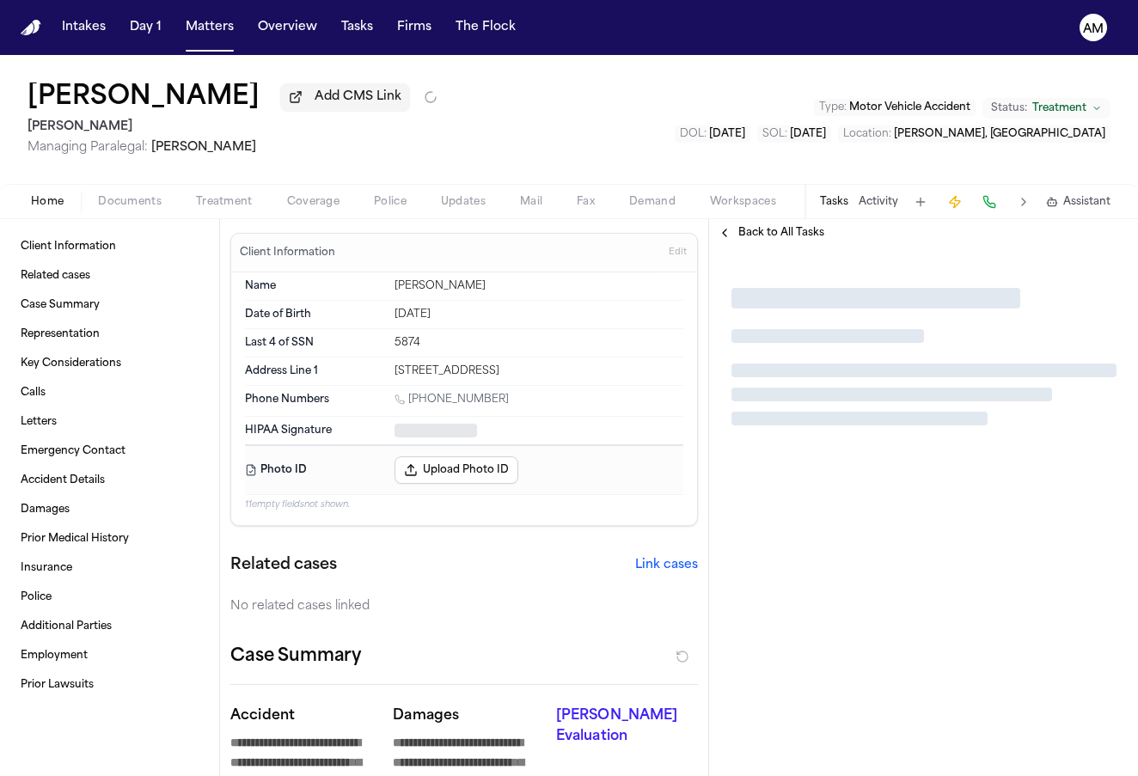
type textarea "*"
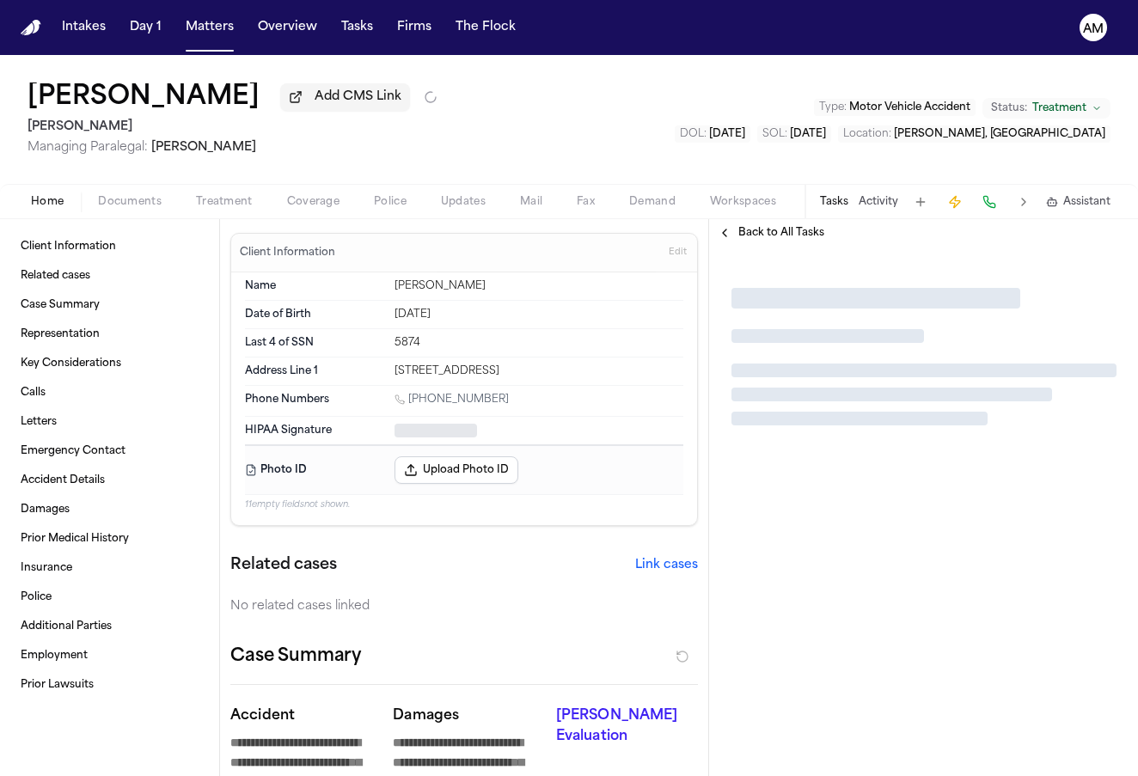
type textarea "*"
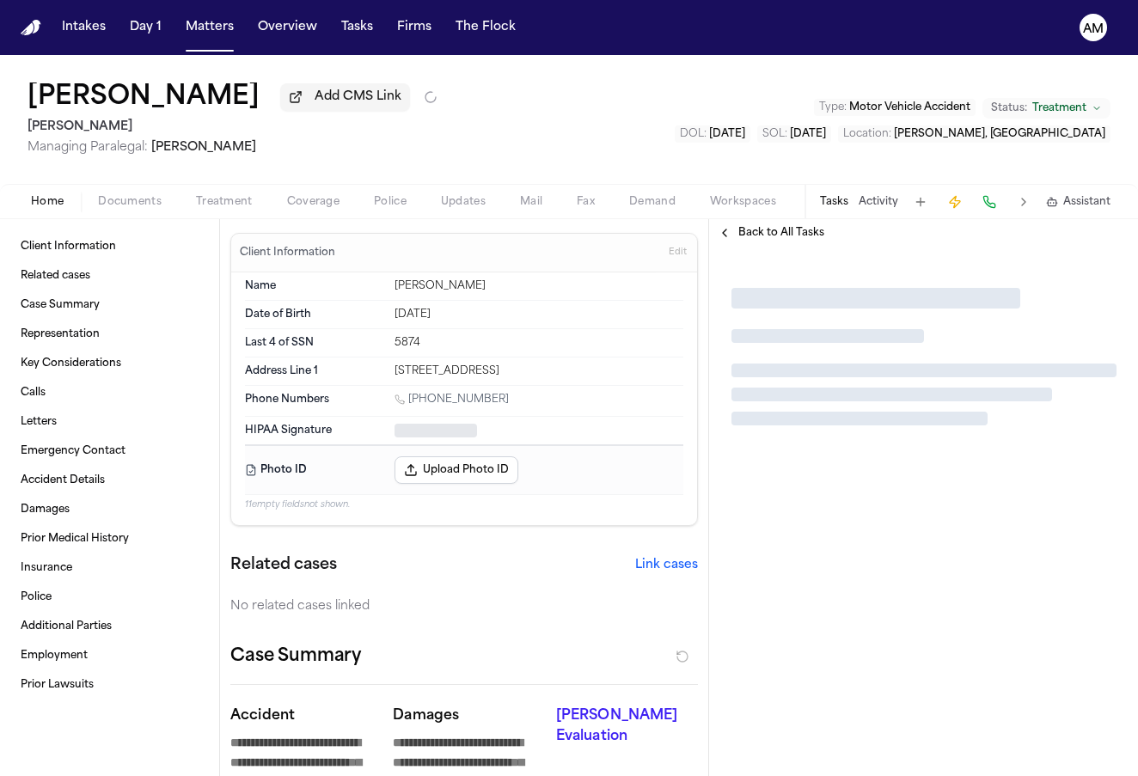
type textarea "*"
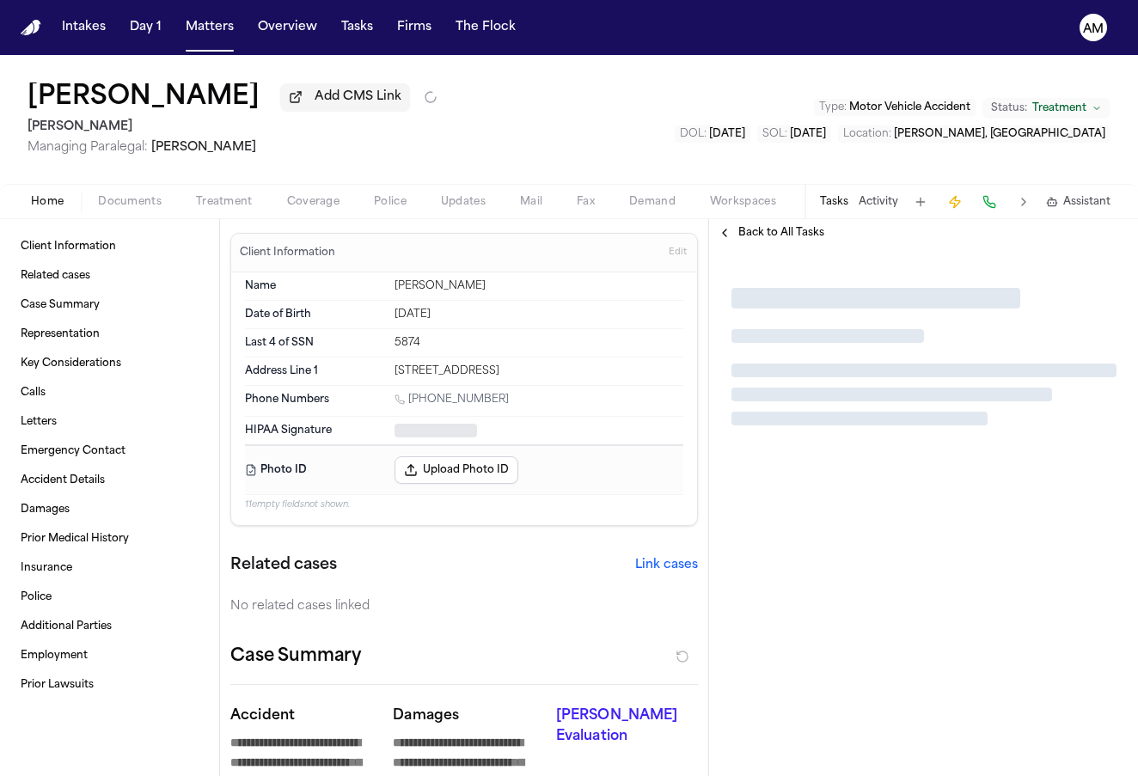
type textarea "*"
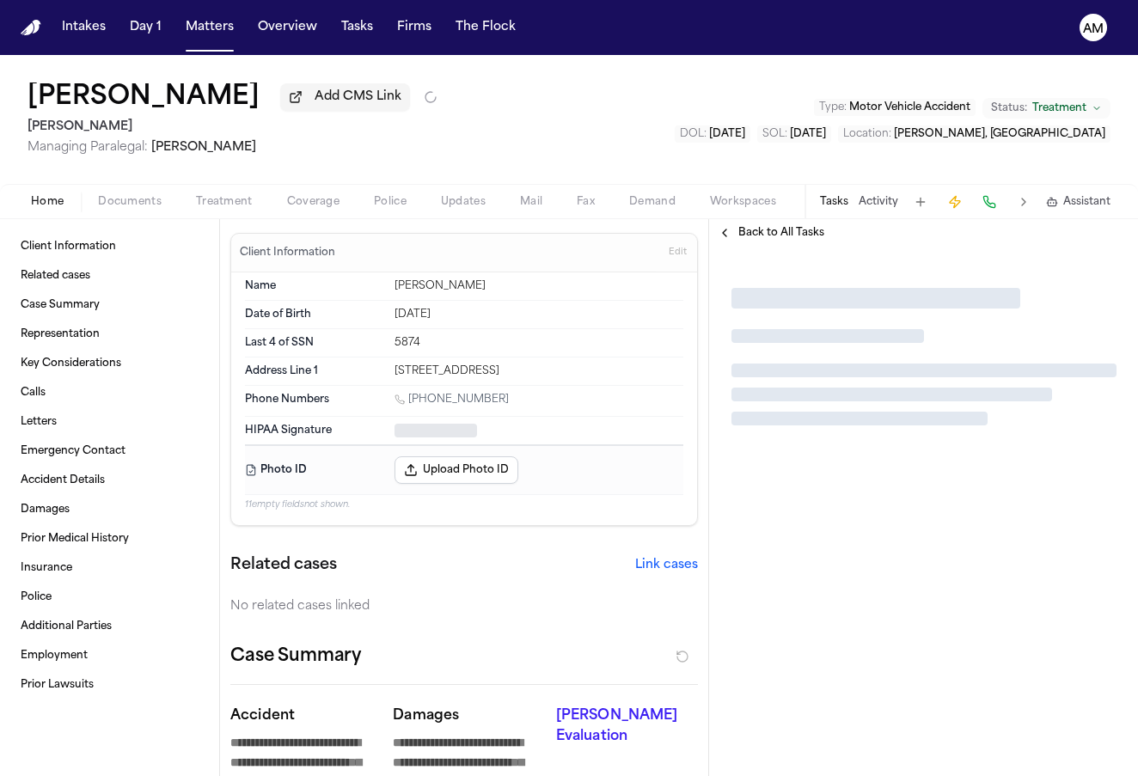
type textarea "*"
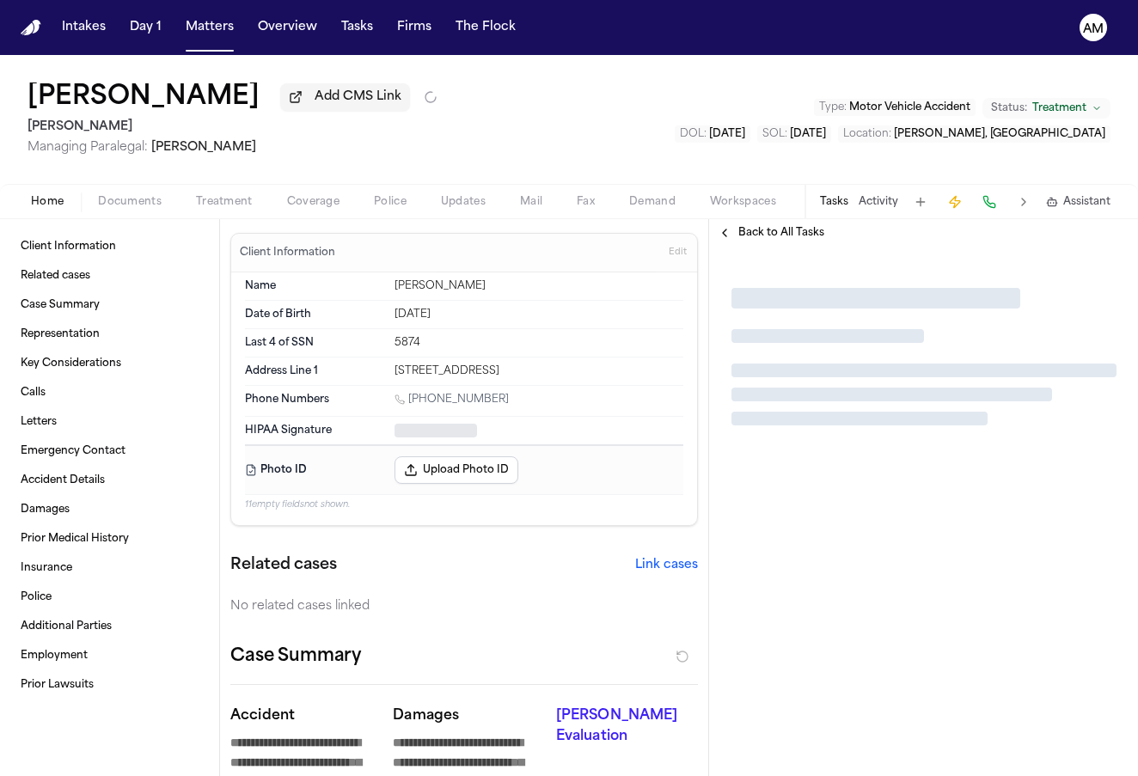
type textarea "*"
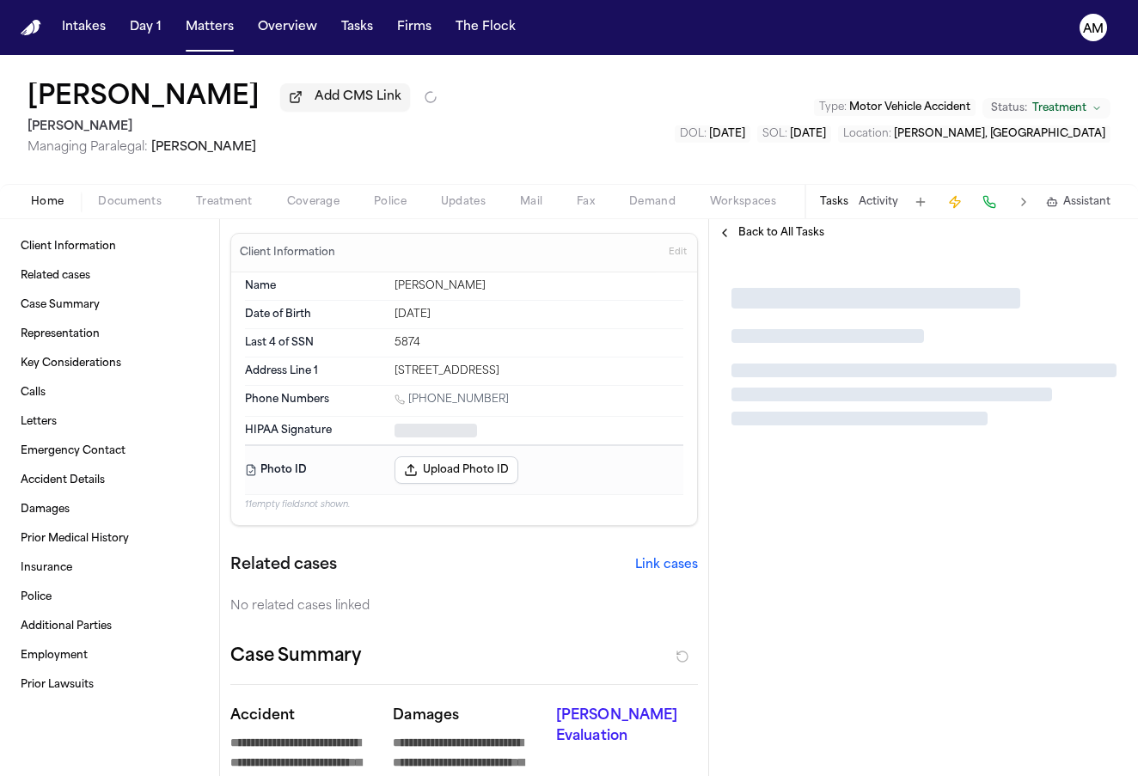
type textarea "*"
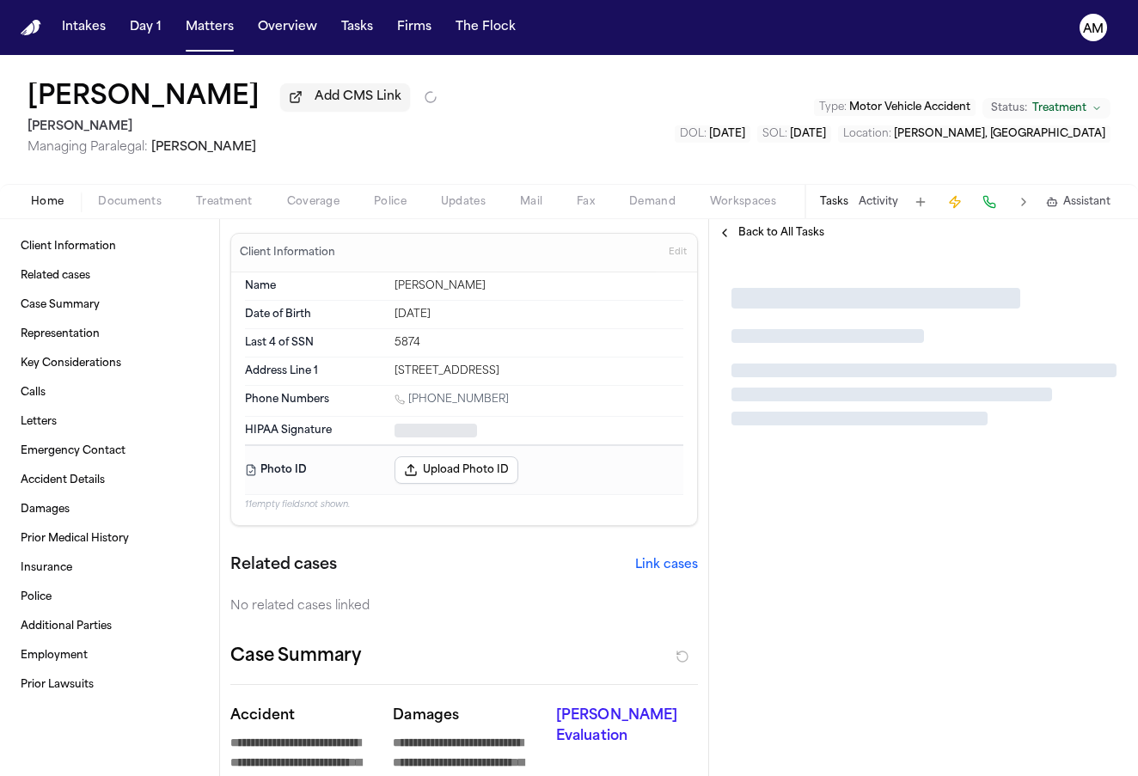
type textarea "*"
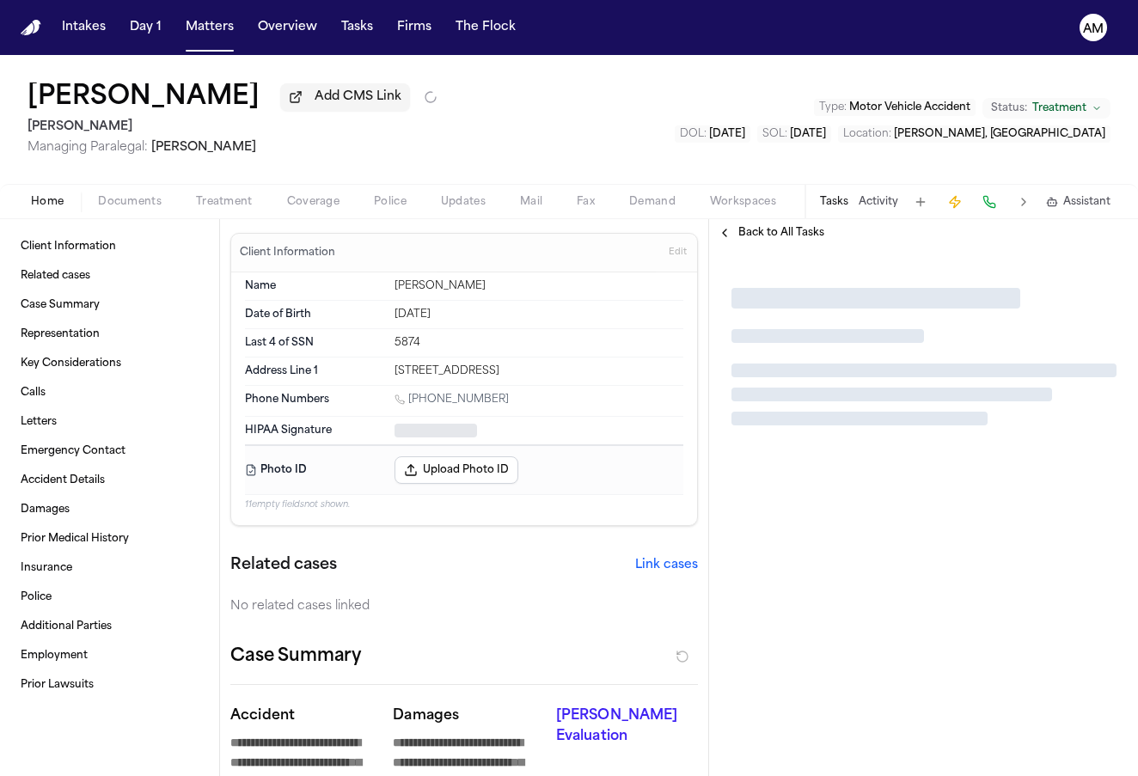
type textarea "*"
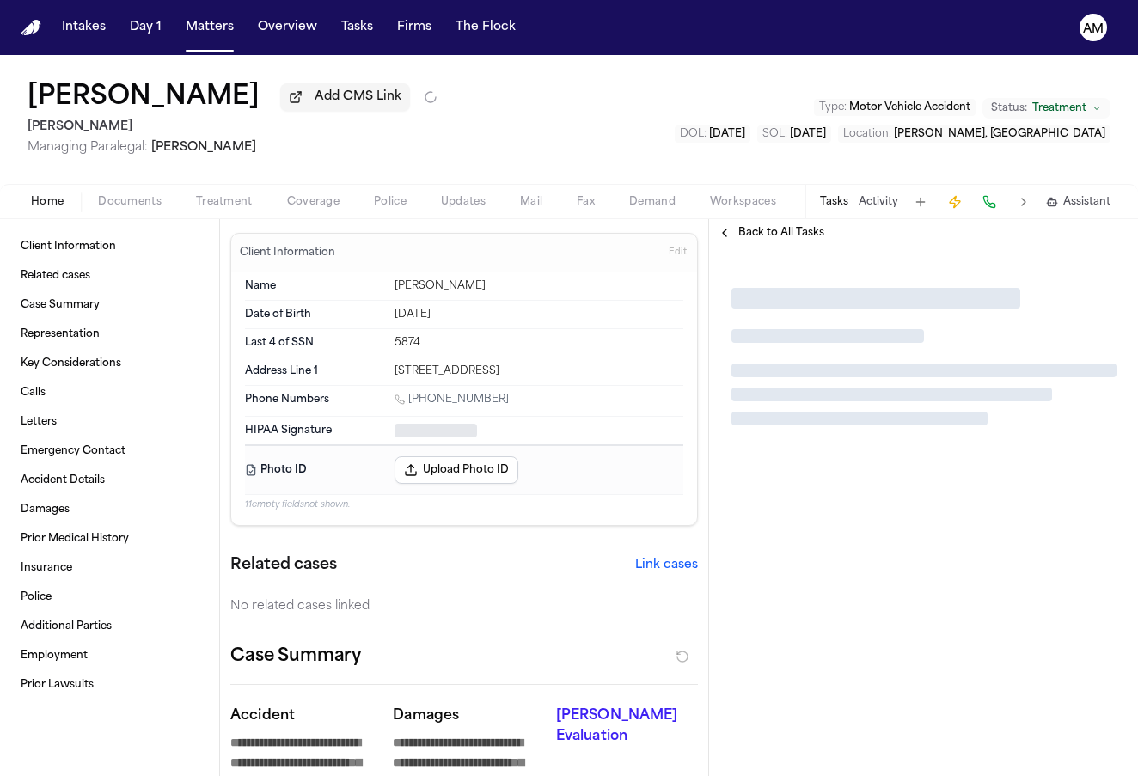
type textarea "*"
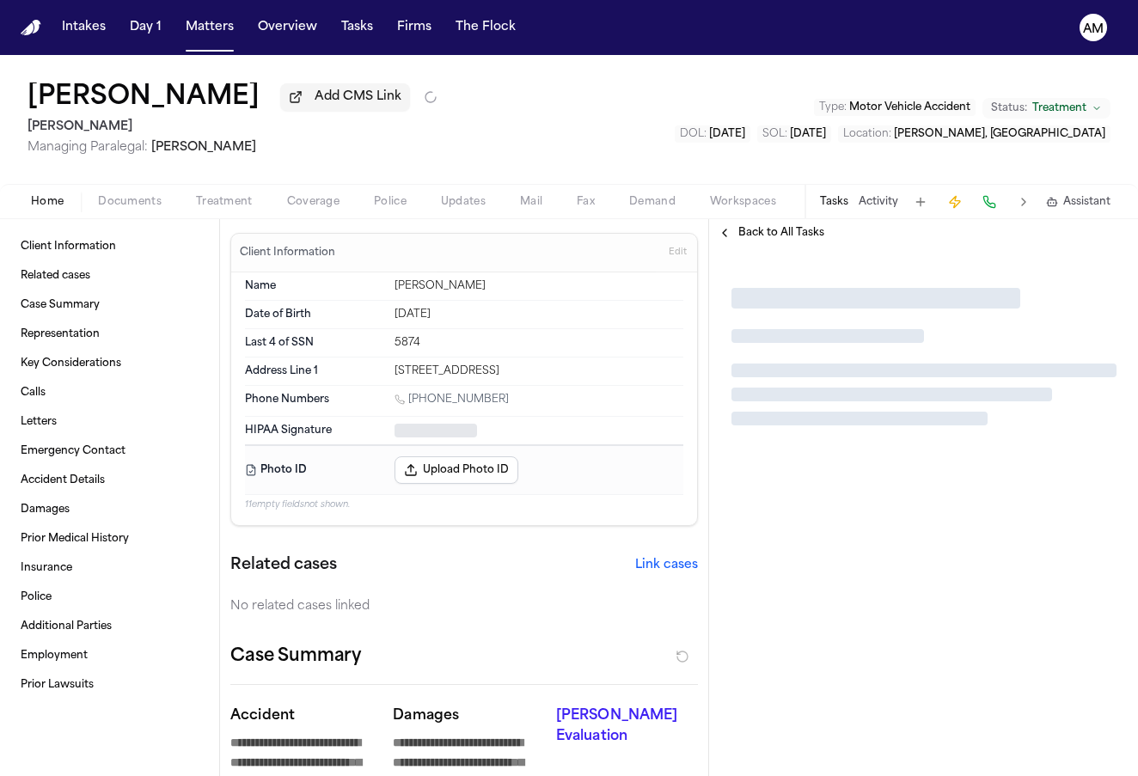
type textarea "*"
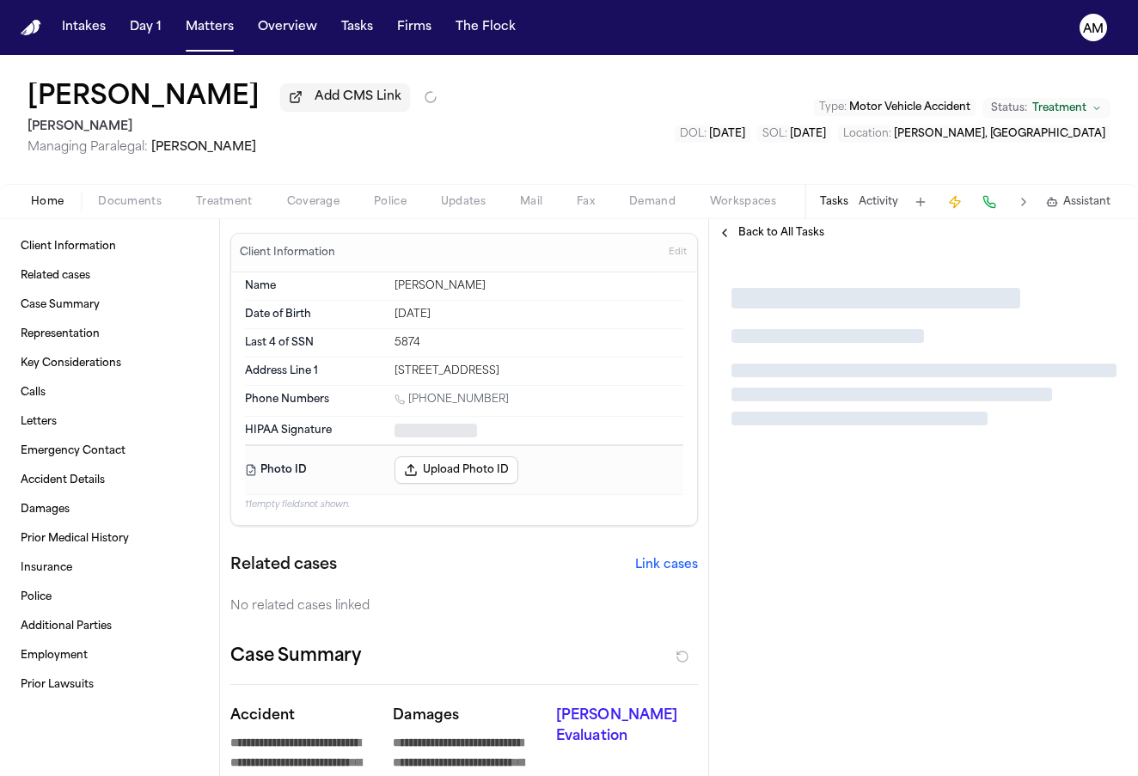
type textarea "*"
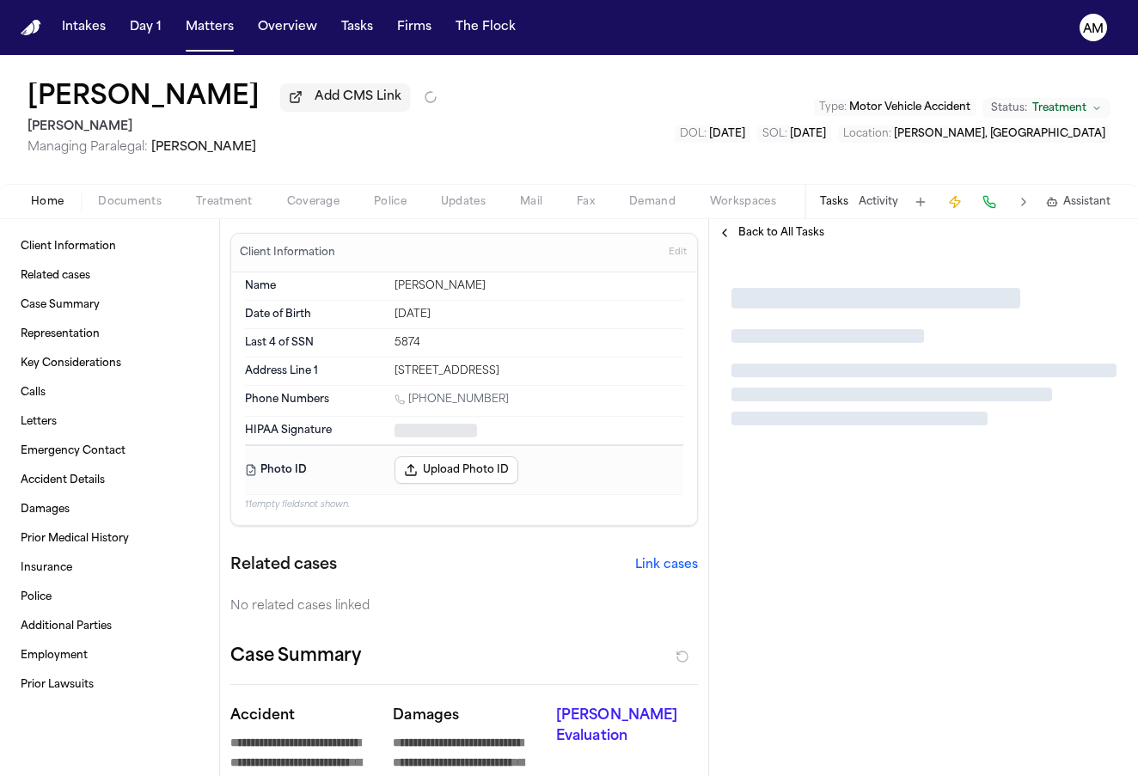
type textarea "*"
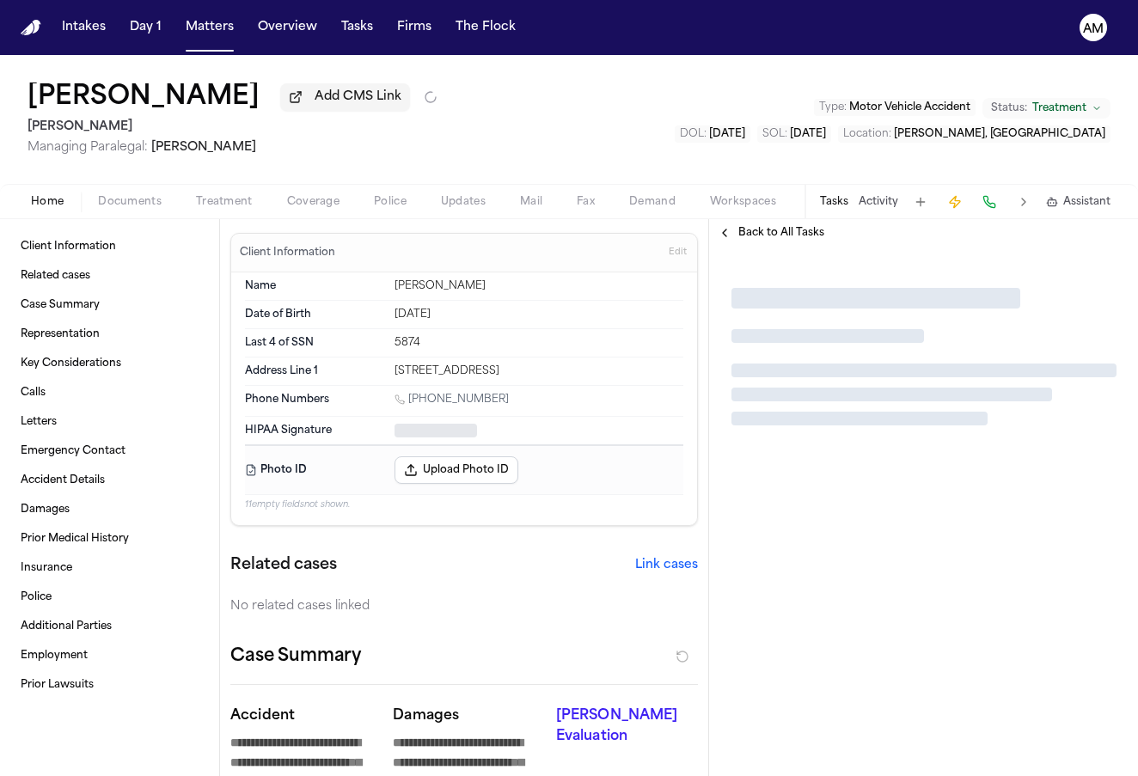
type textarea "*"
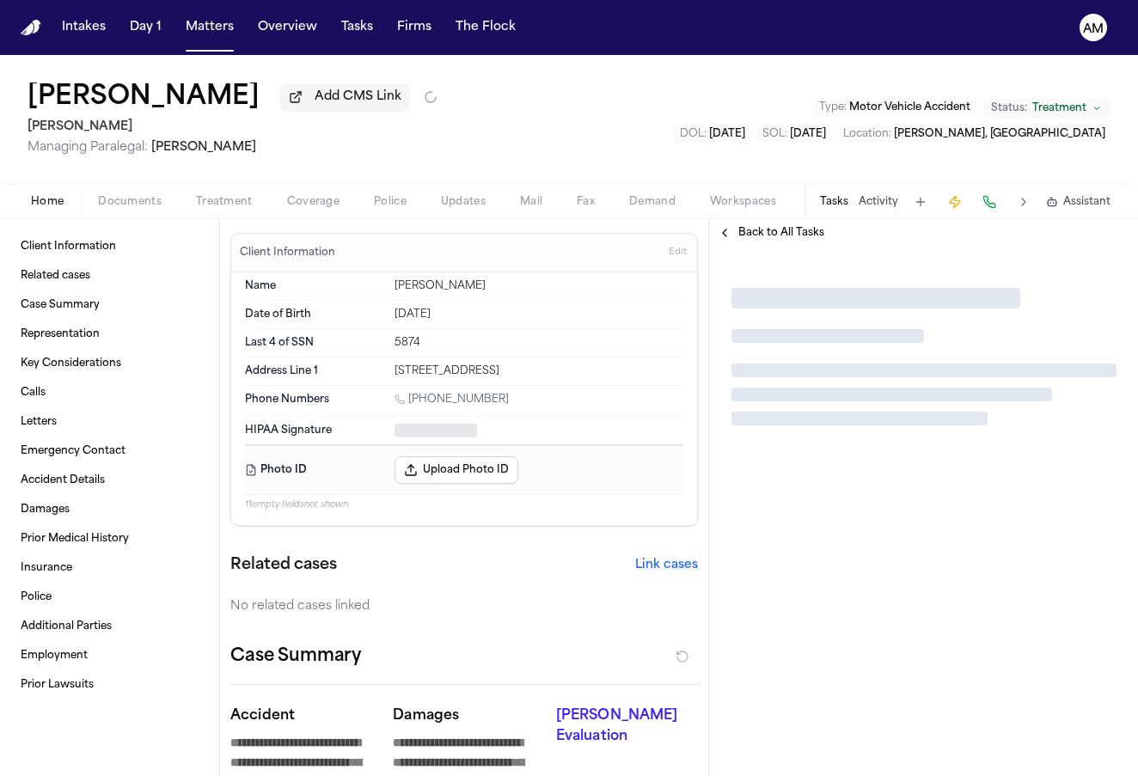
type textarea "*"
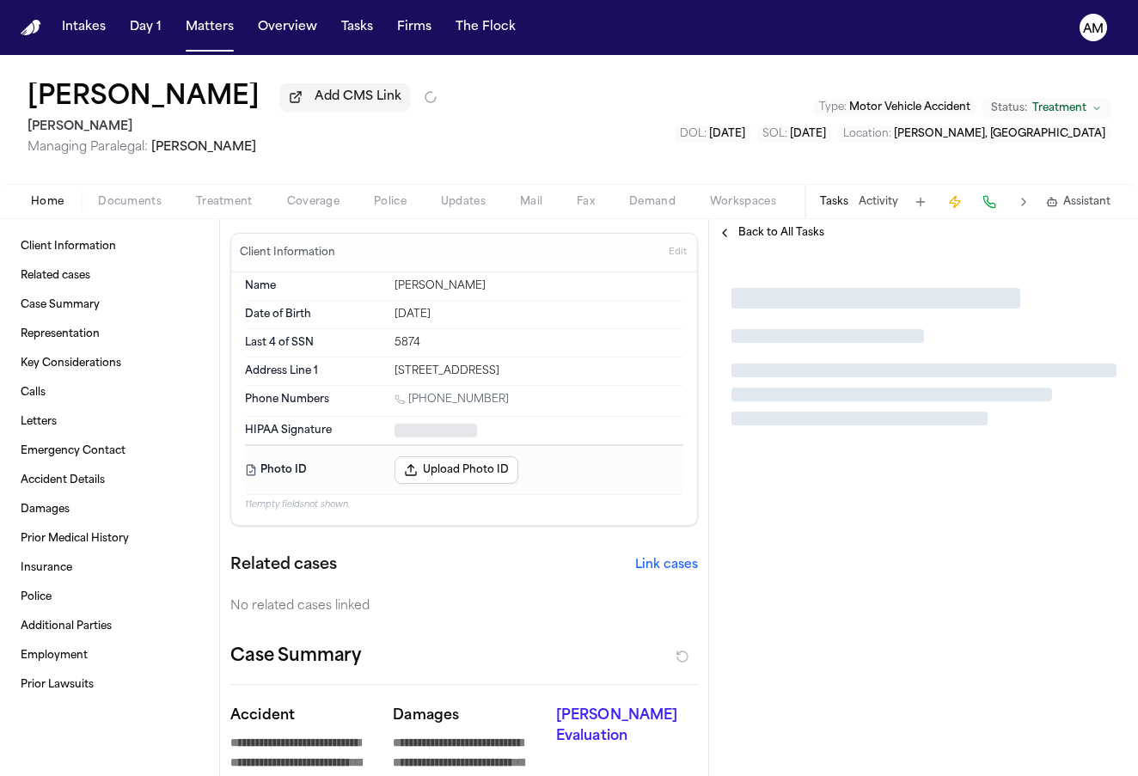
type textarea "*"
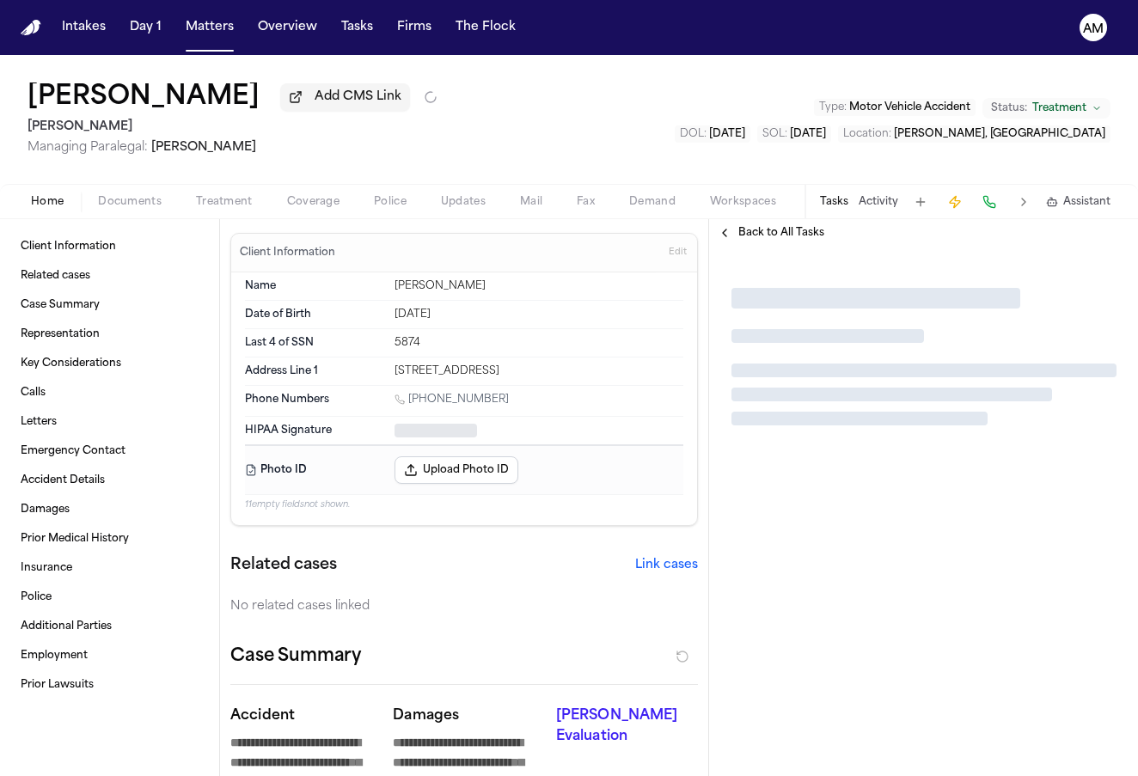
type textarea "*"
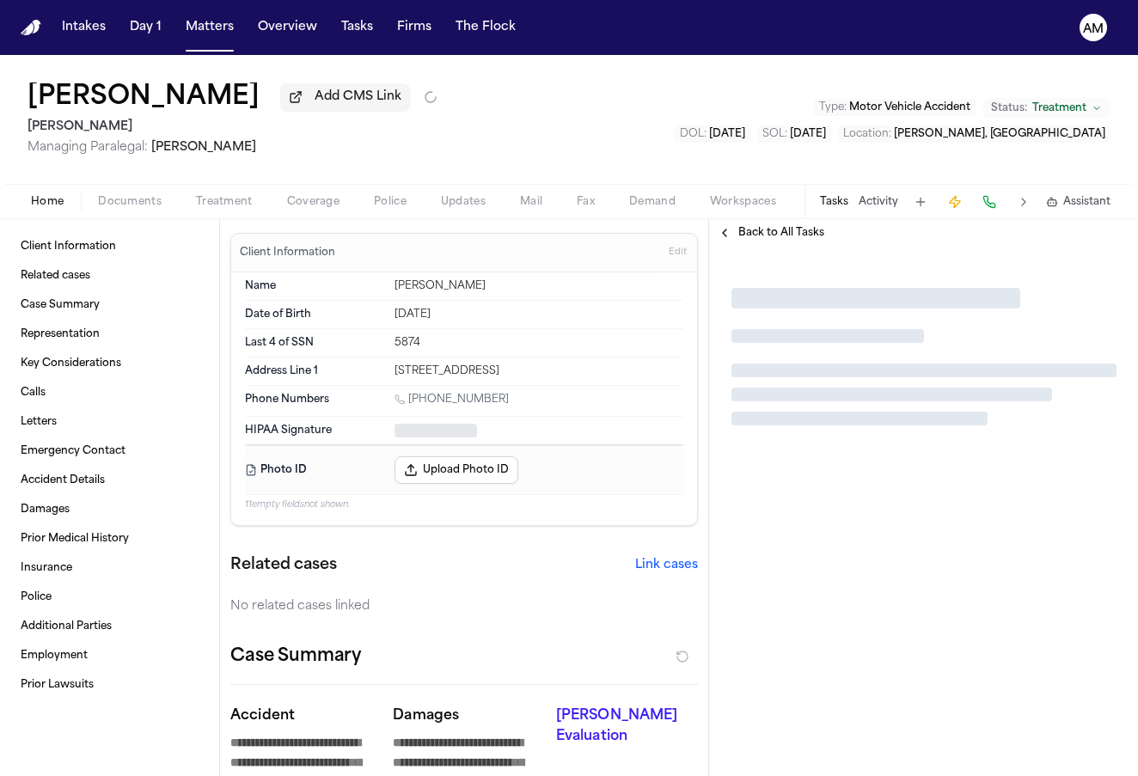
type textarea "*"
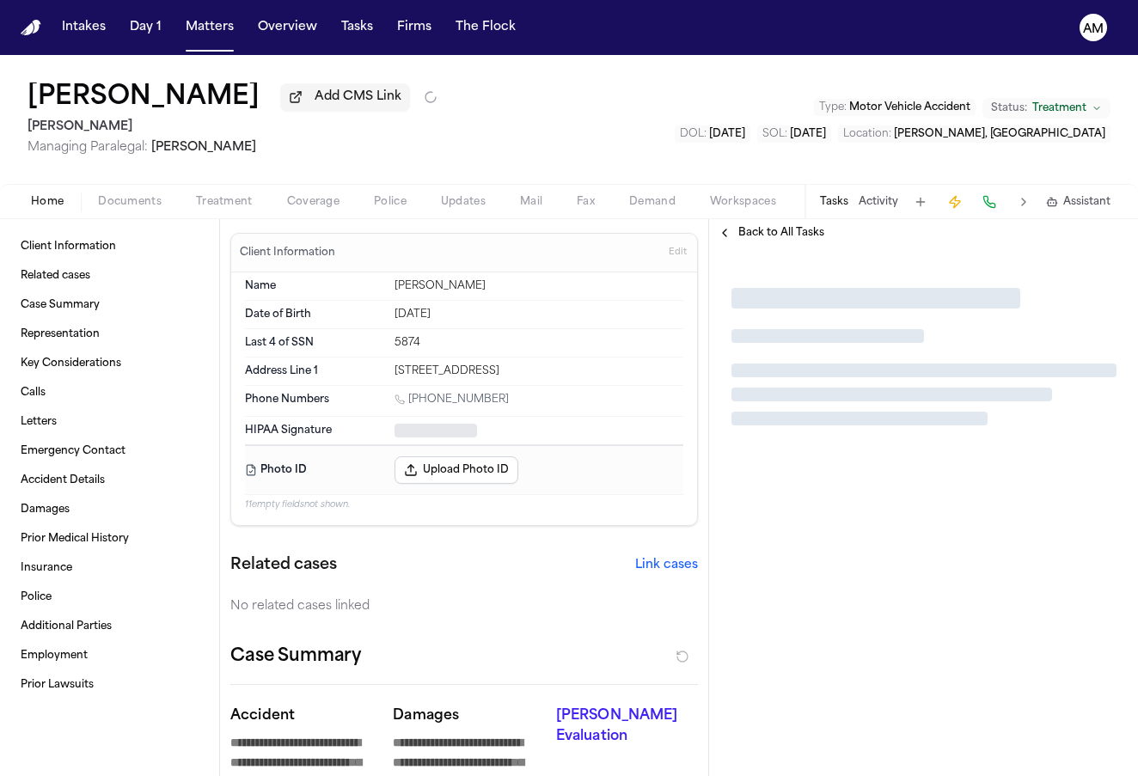
type textarea "*"
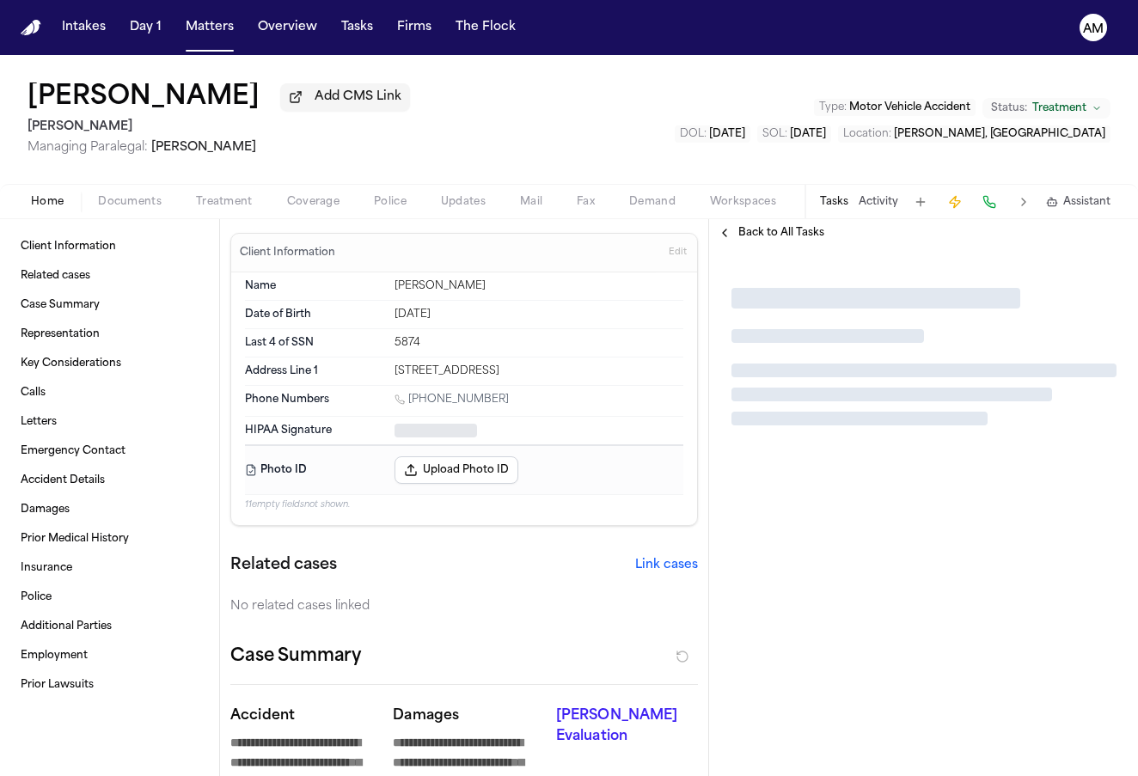
type textarea "*"
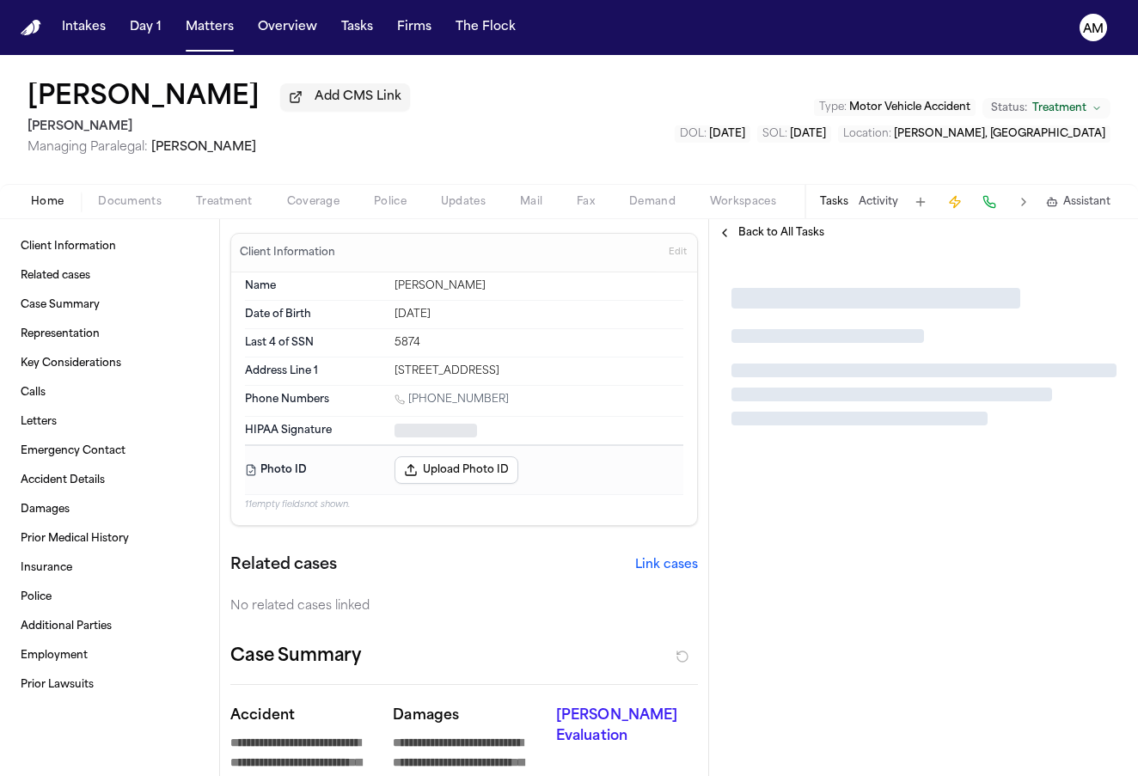
type textarea "*"
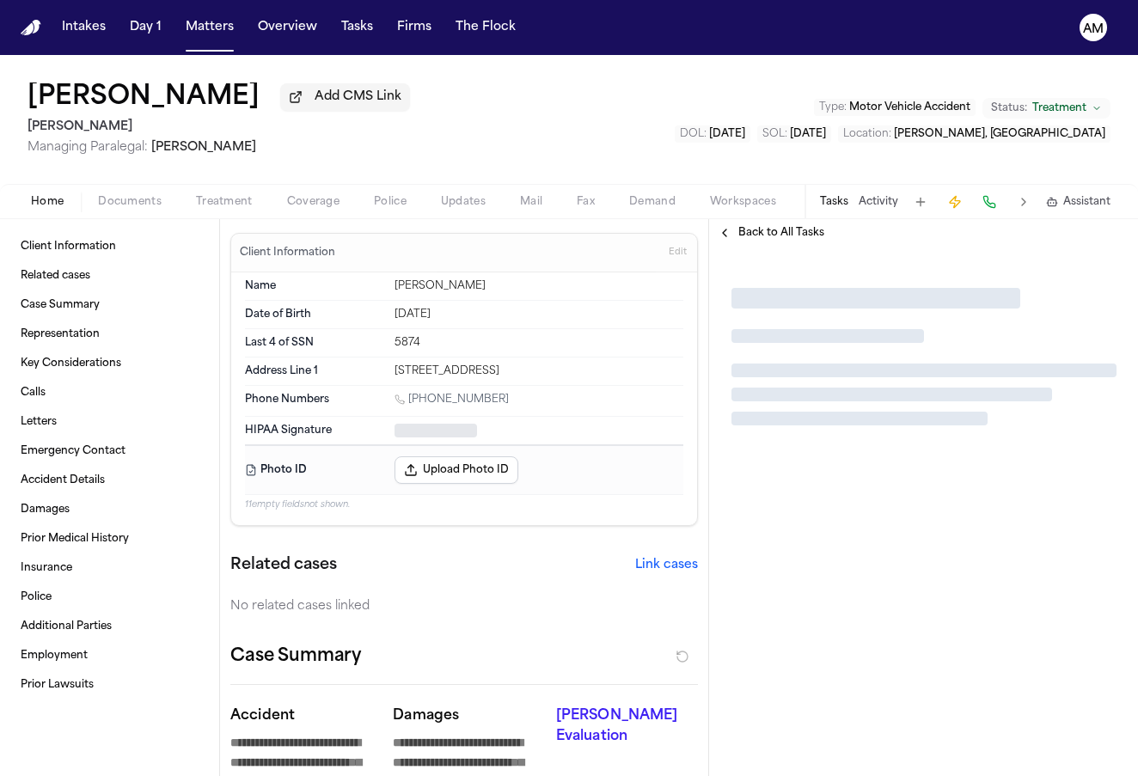
type textarea "*"
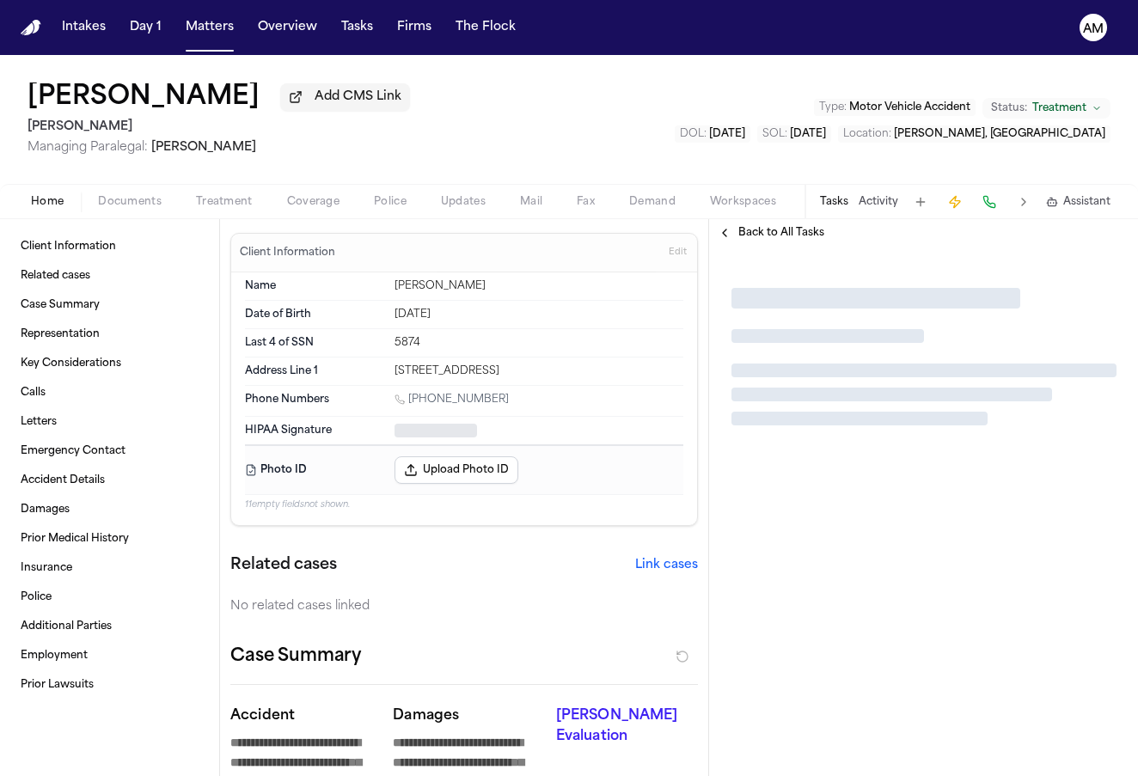
type textarea "*"
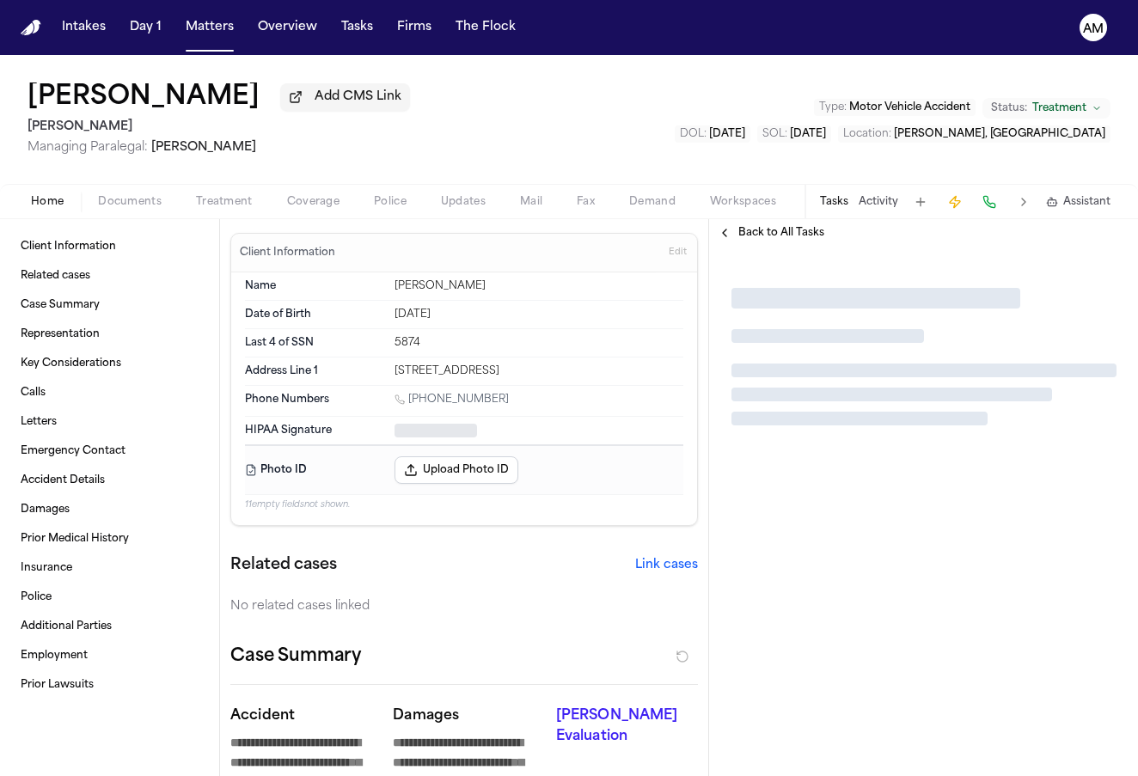
type textarea "*"
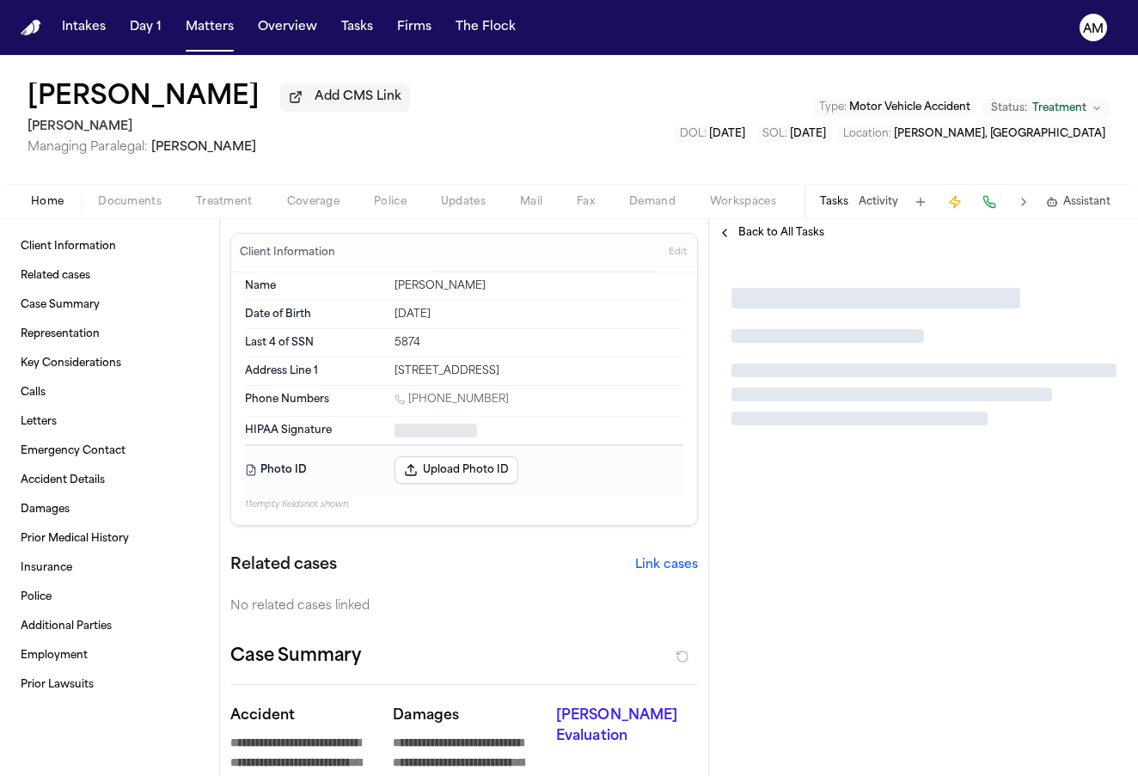
type textarea "*"
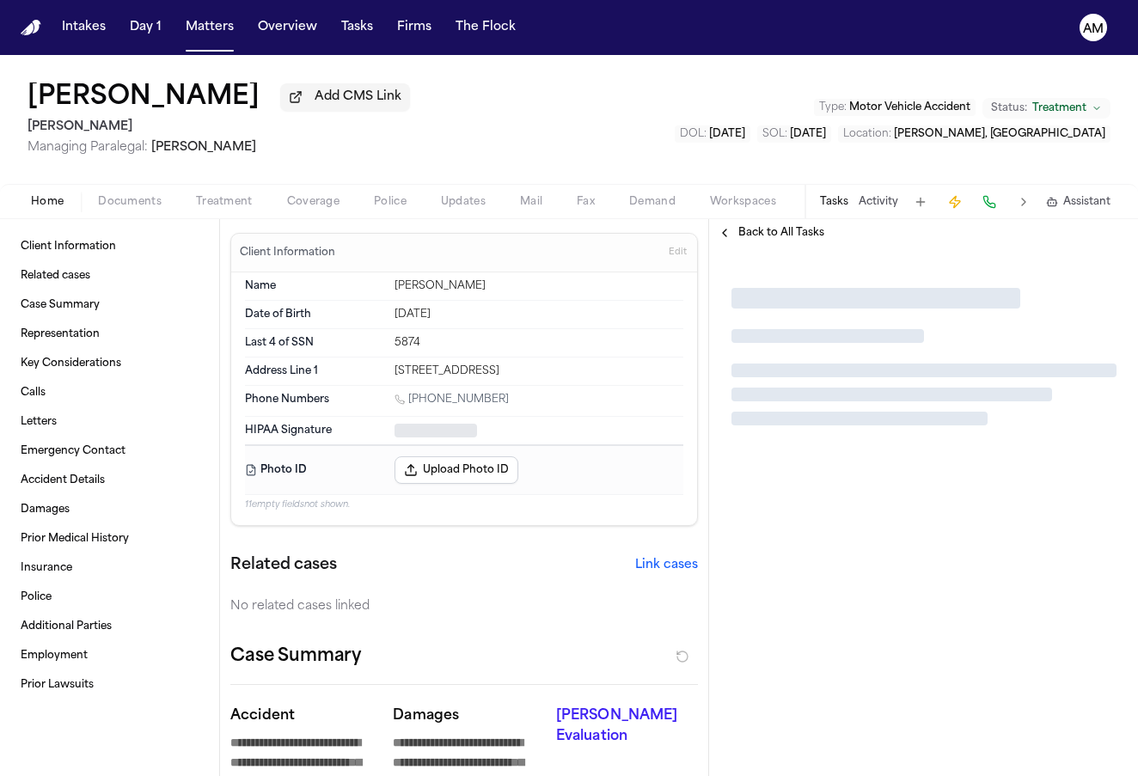
type textarea "*"
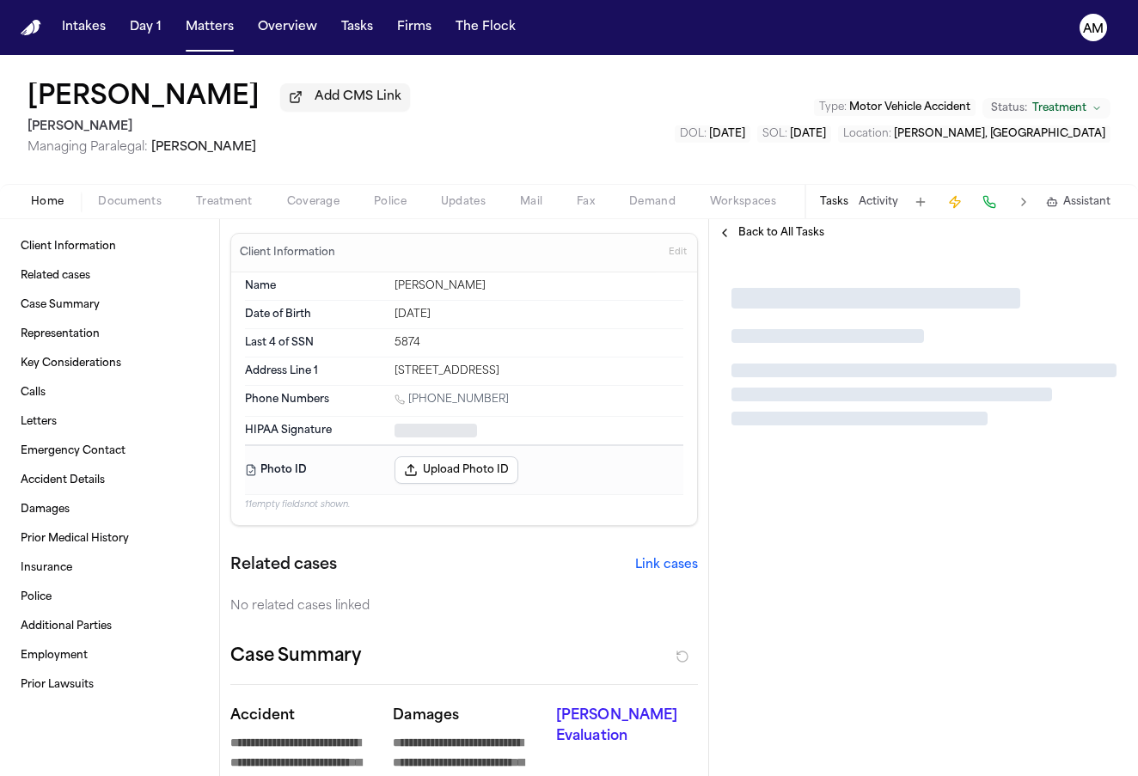
type textarea "*"
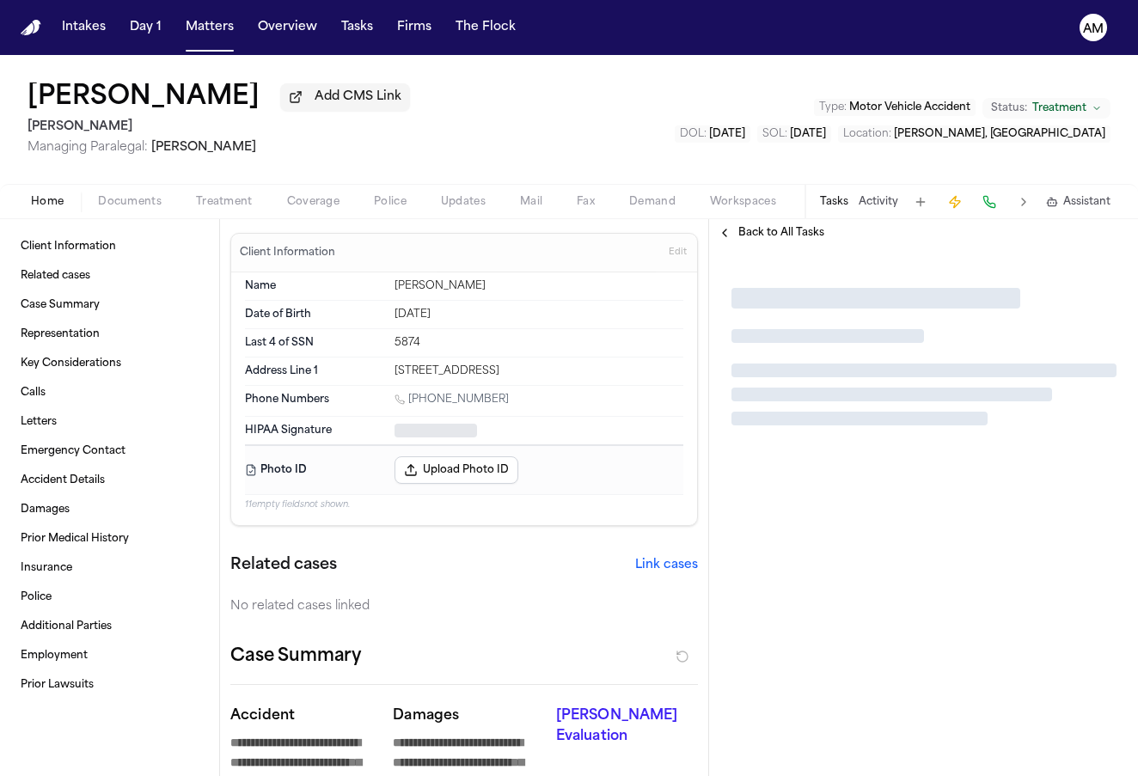
type textarea "*"
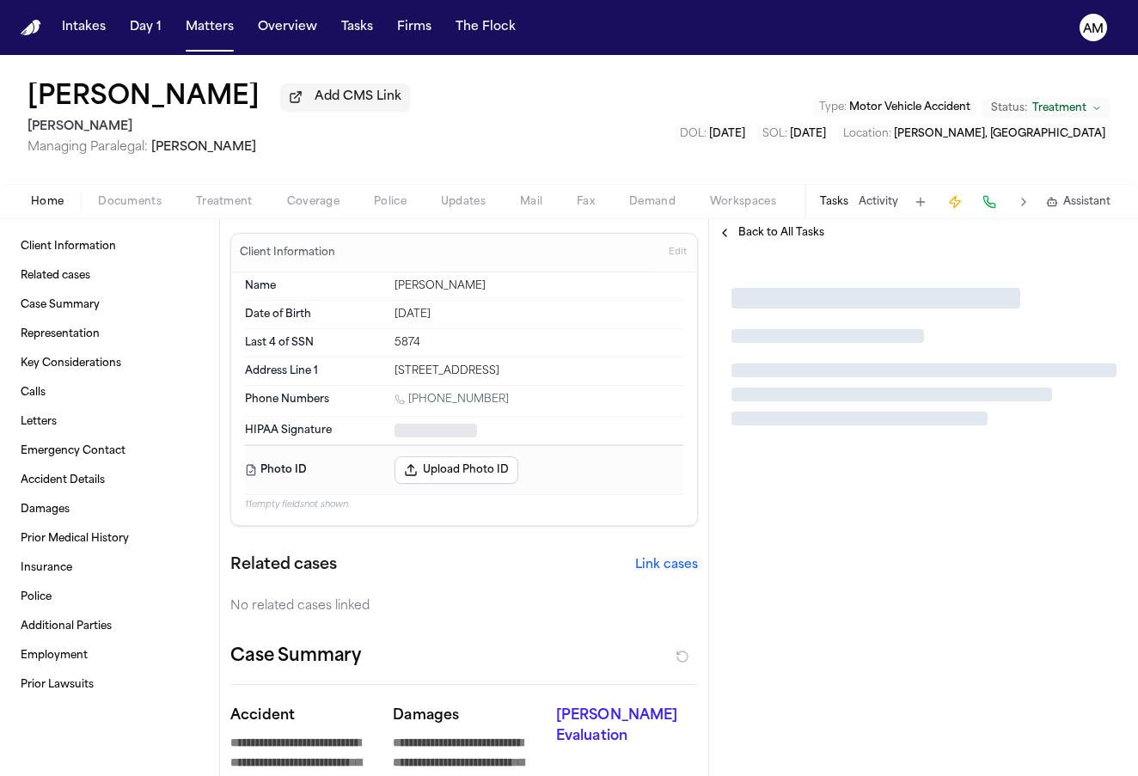
type textarea "*"
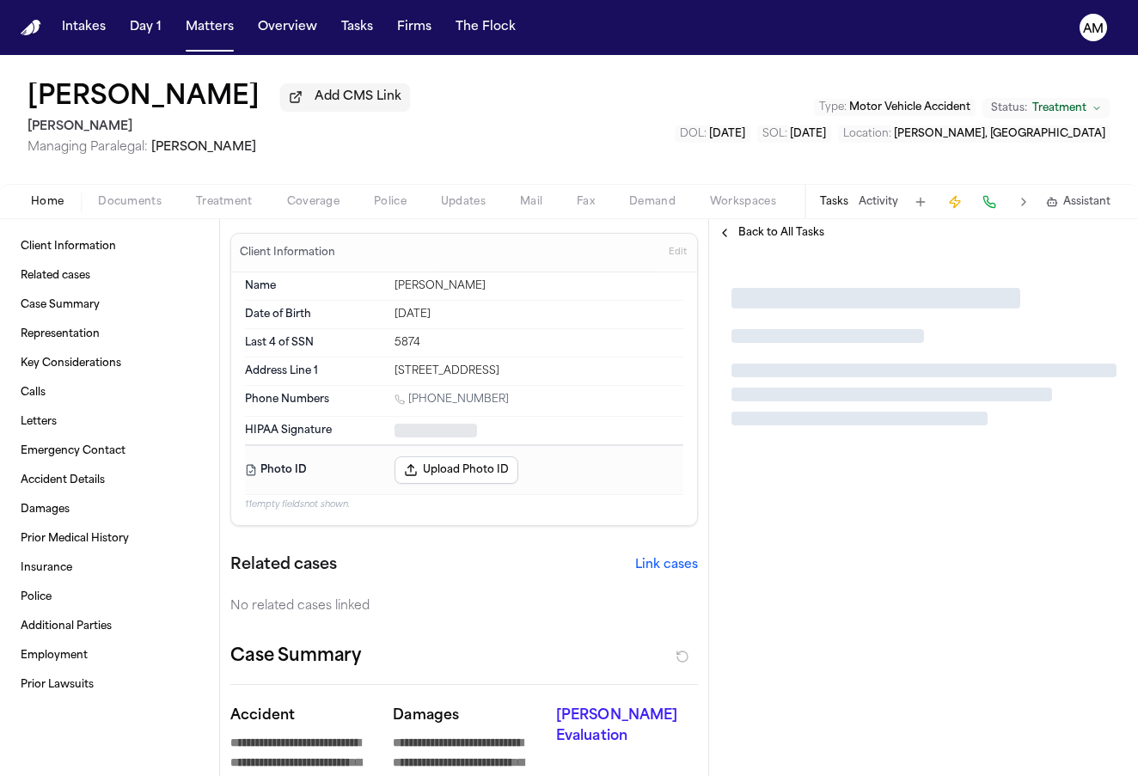
type textarea "*"
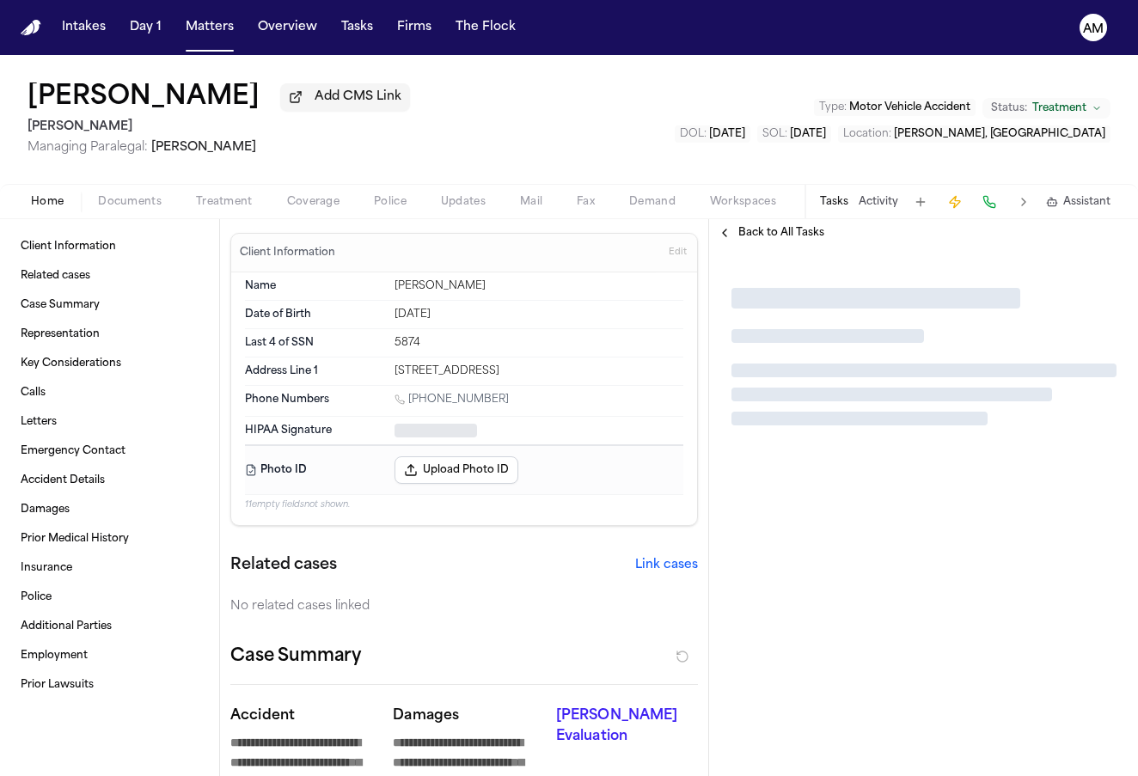
type textarea "*"
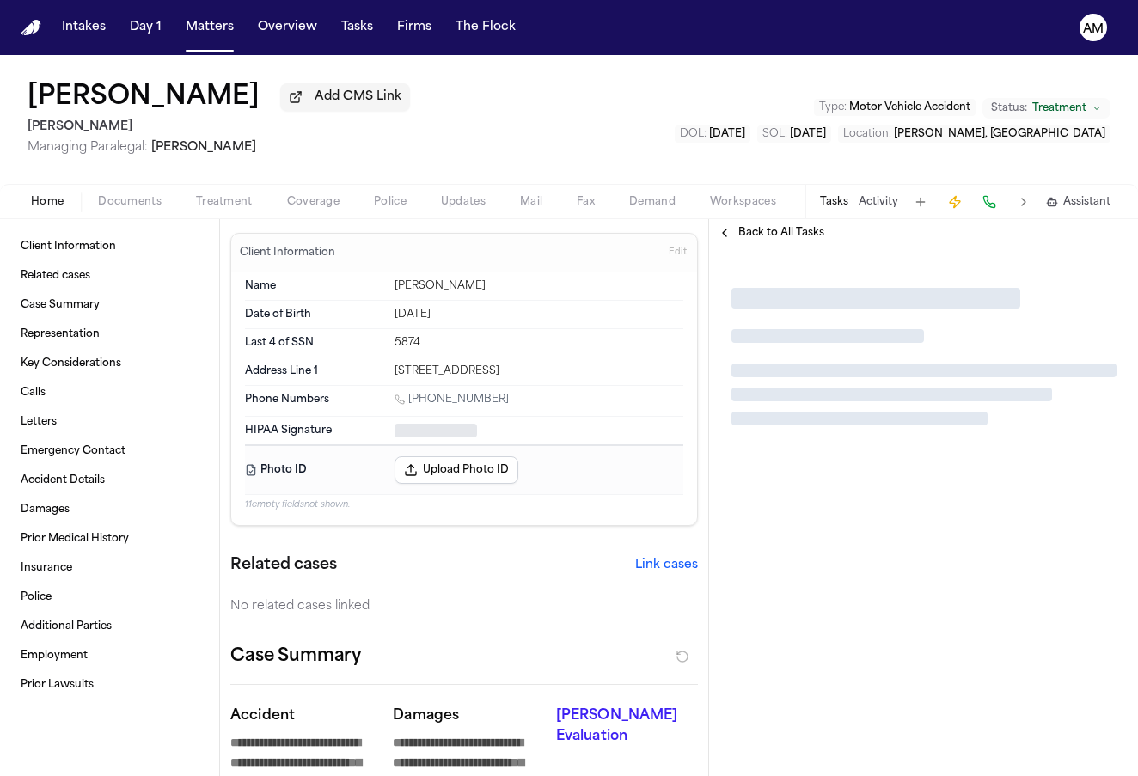
type textarea "*"
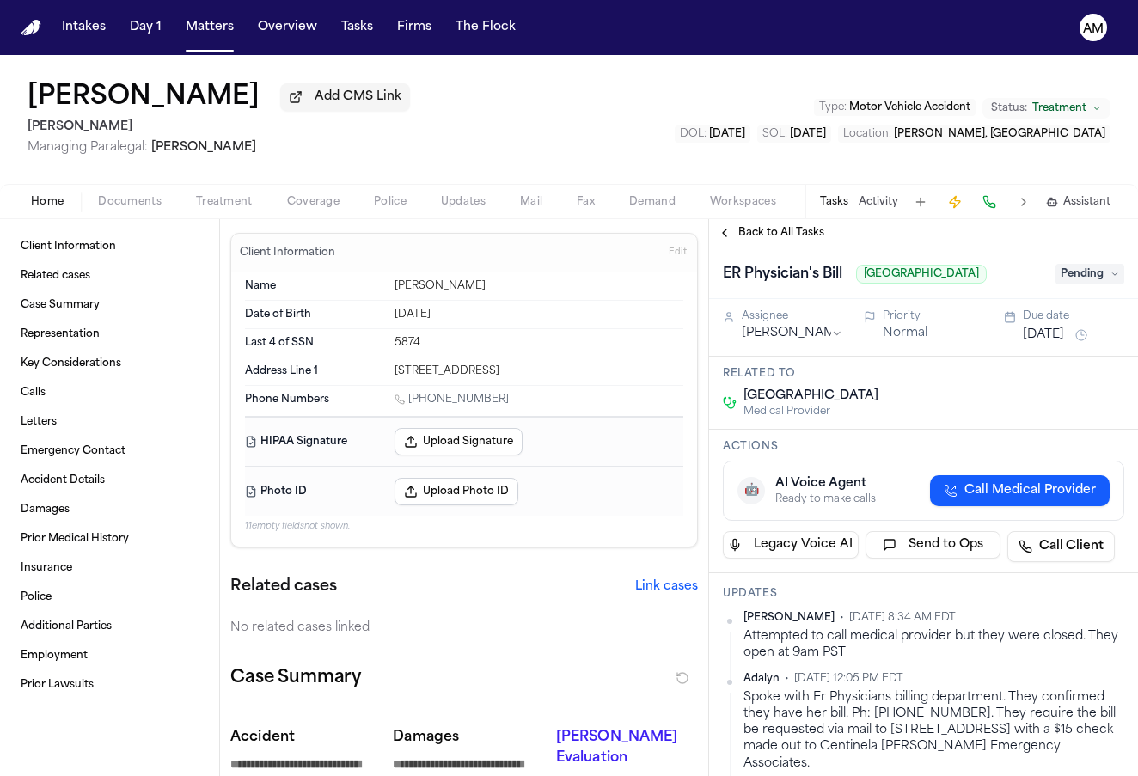
click at [218, 212] on span "button" at bounding box center [224, 212] width 77 height 2
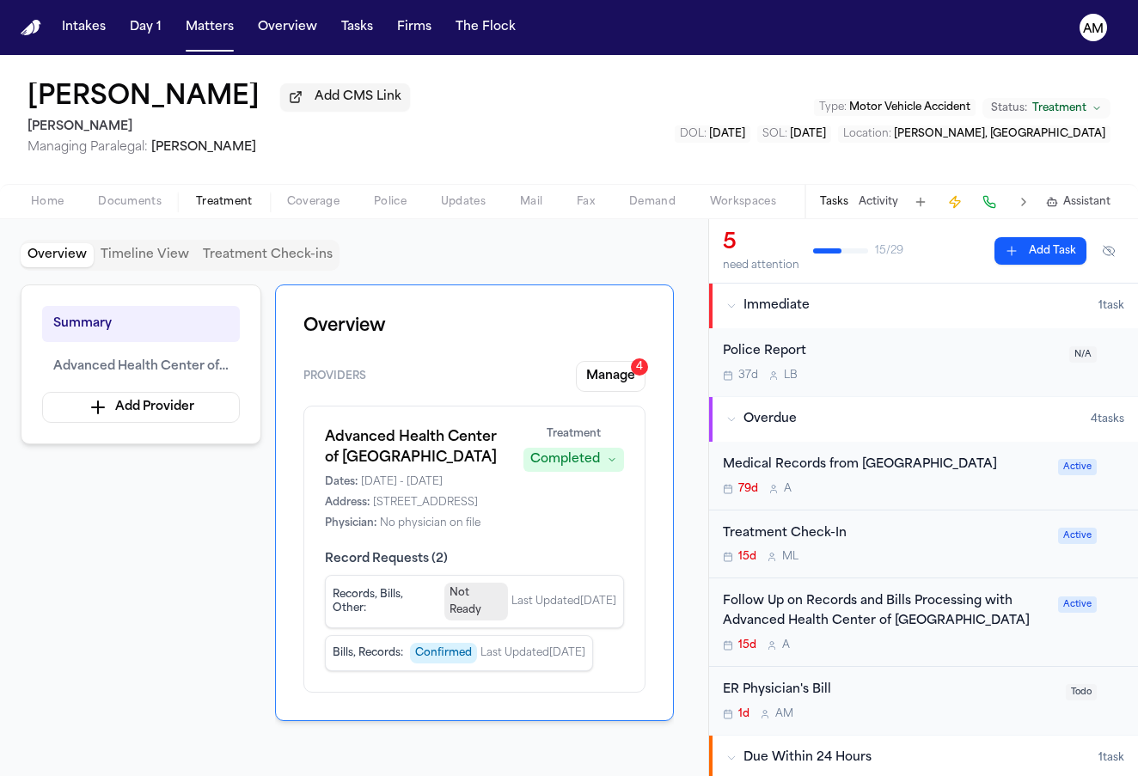
click at [921, 668] on div "ER Physician's Bill 1d A M Todo" at bounding box center [923, 701] width 429 height 68
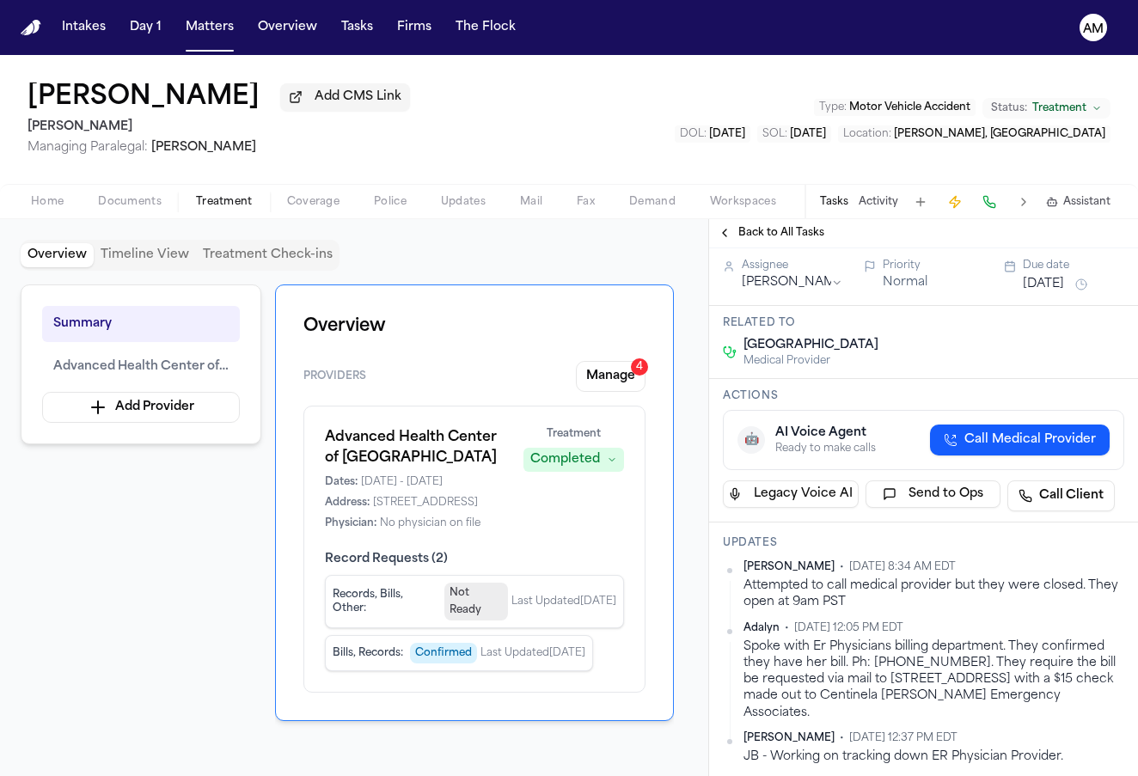
scroll to position [69, 0]
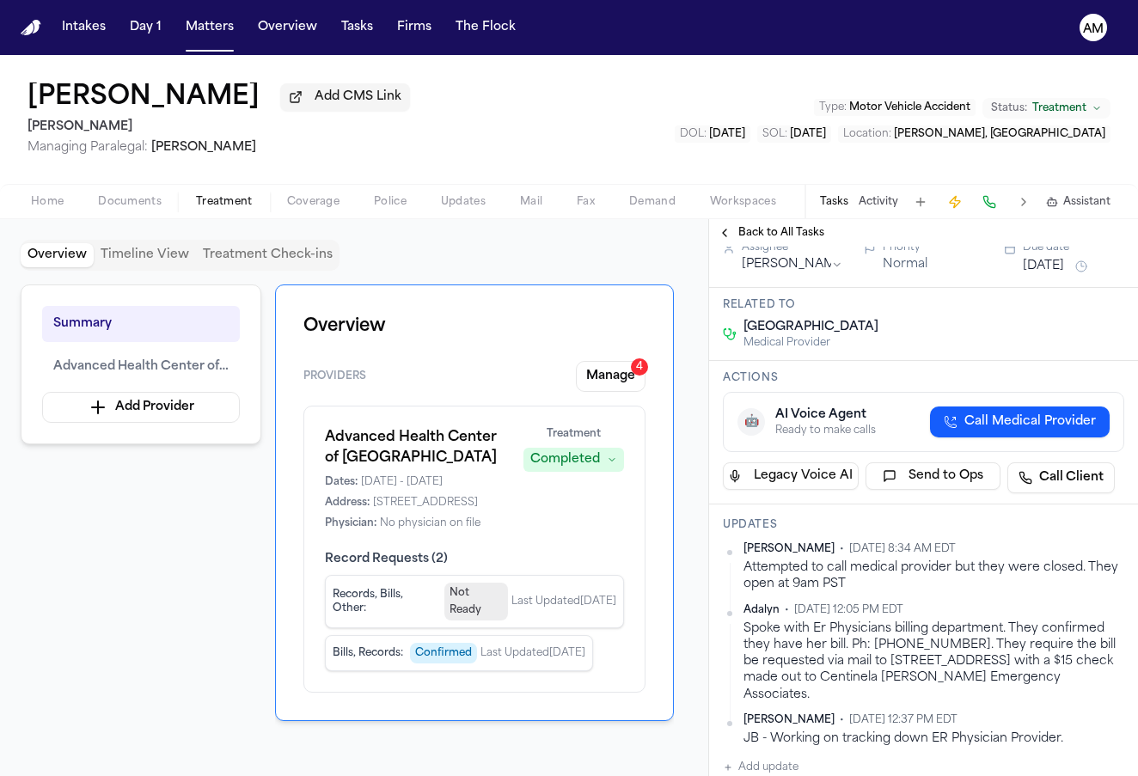
click at [65, 204] on button "Home" at bounding box center [47, 202] width 67 height 21
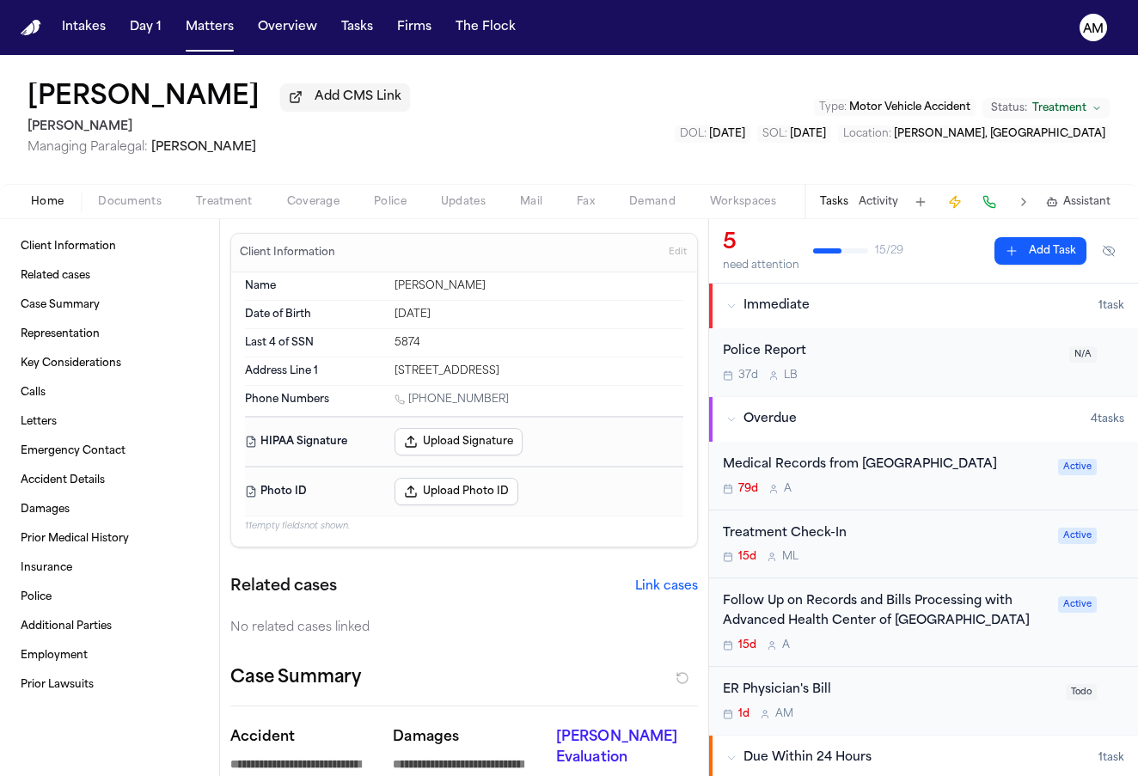
click at [891, 695] on div "ER Physician's Bill" at bounding box center [889, 691] width 333 height 20
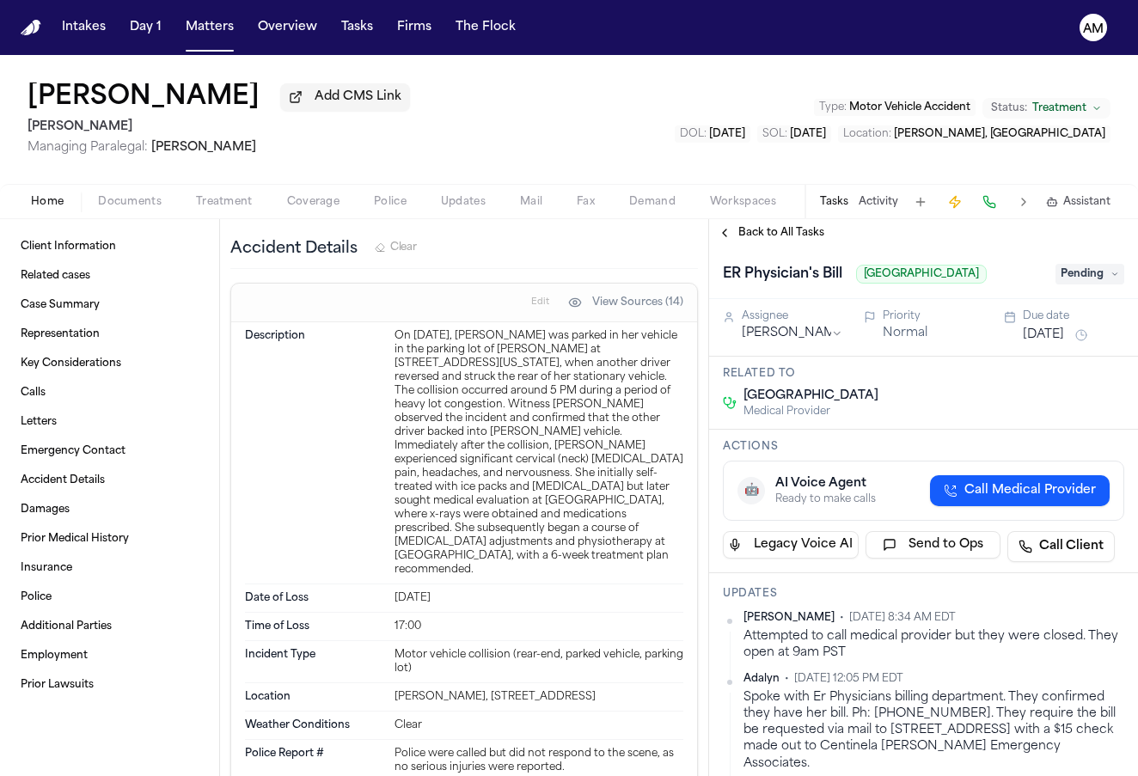
scroll to position [3094, 0]
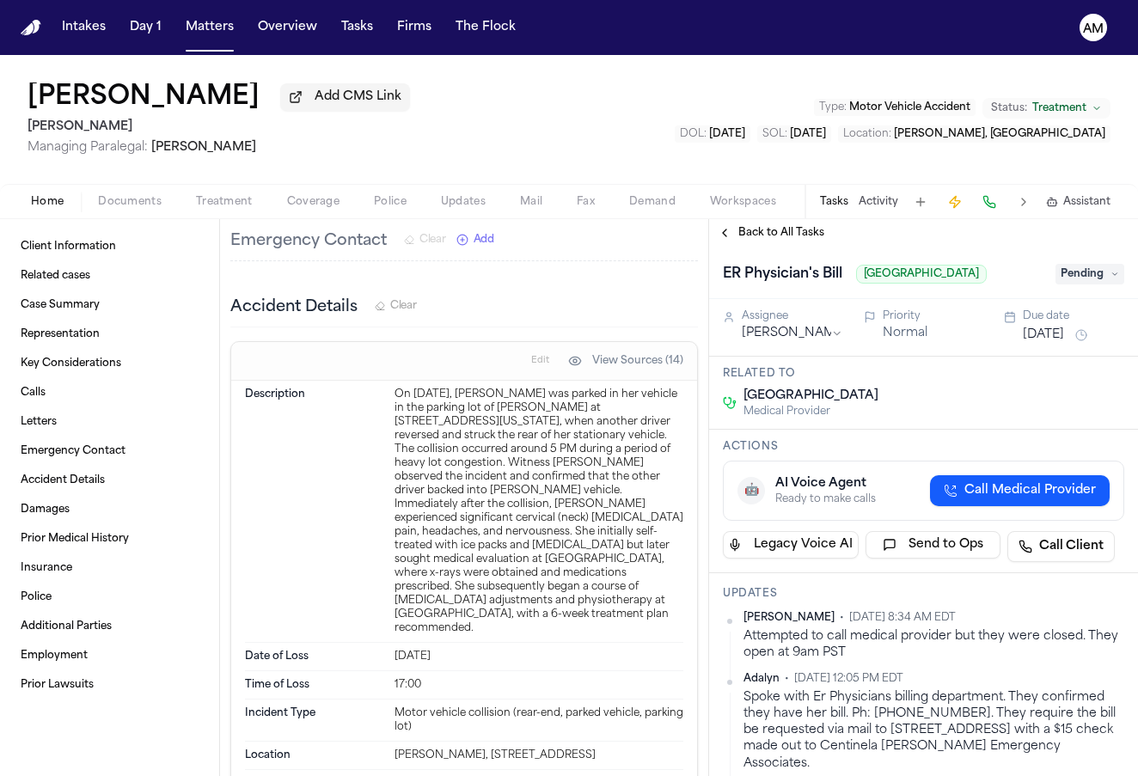
click at [446, 388] on div "On May 17, 2025, Tequana Colvin was parked in her vehicle in the parking lot of…" at bounding box center [539, 512] width 289 height 248
click at [220, 202] on span "Treatment" at bounding box center [224, 202] width 57 height 14
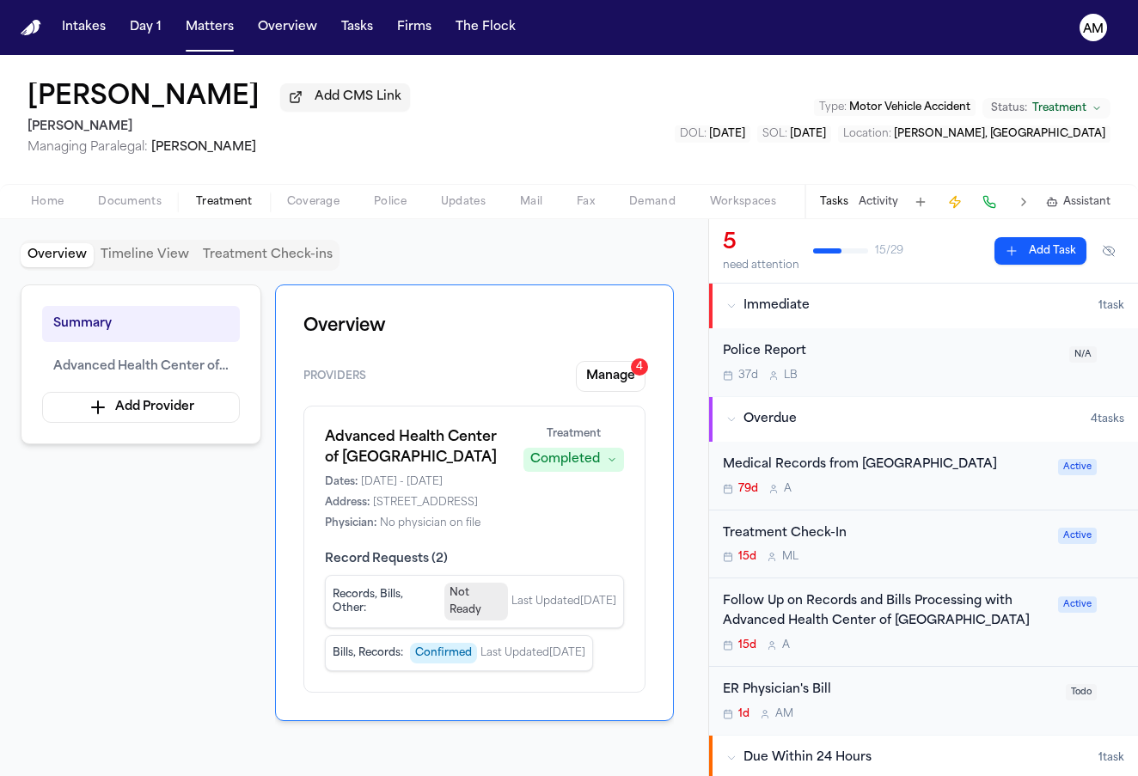
click at [132, 207] on span "Documents" at bounding box center [130, 202] width 64 height 14
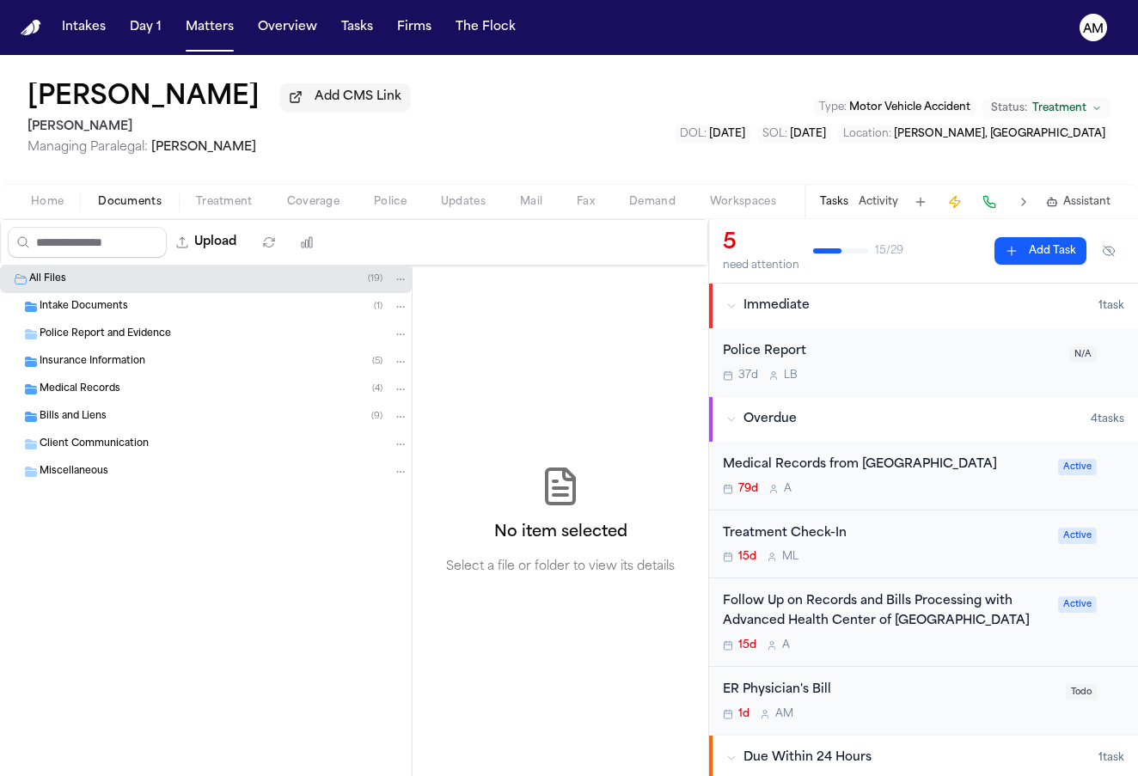
click at [107, 312] on span "Intake Documents" at bounding box center [84, 307] width 89 height 15
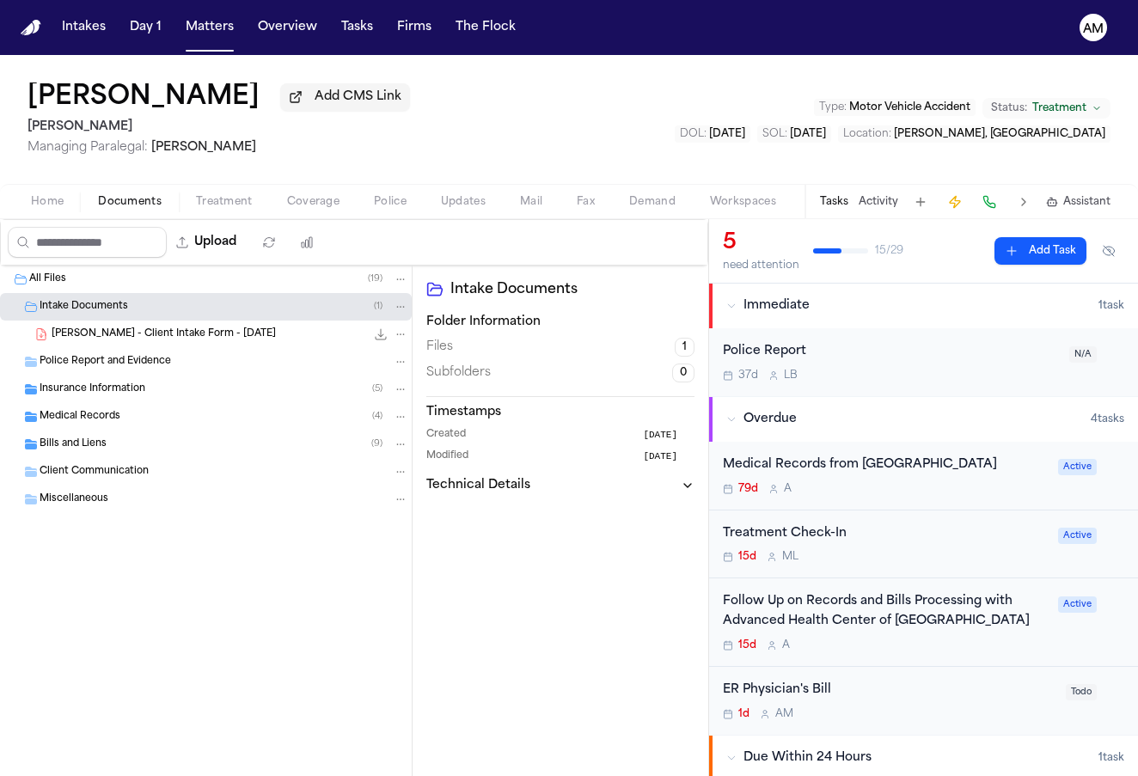
click at [111, 334] on span "T. Colvin - Client Intake Form - 6.14.25" at bounding box center [164, 335] width 224 height 15
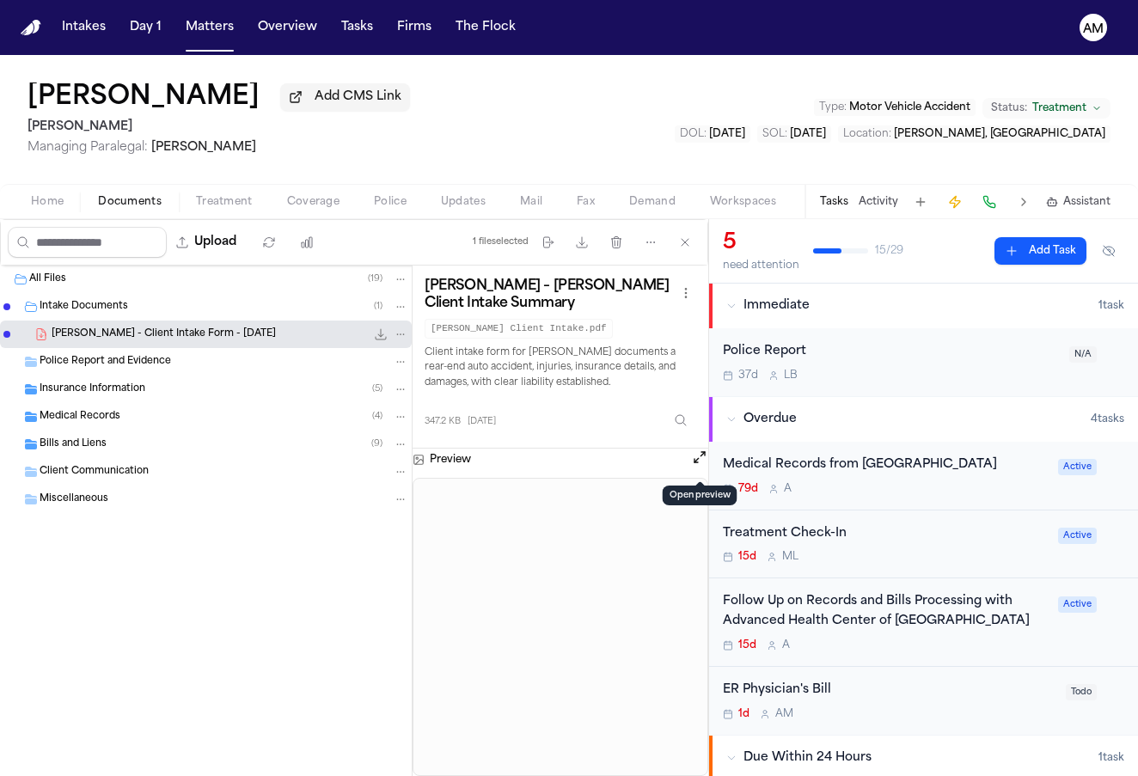
click at [697, 464] on button "Open preview" at bounding box center [699, 457] width 17 height 17
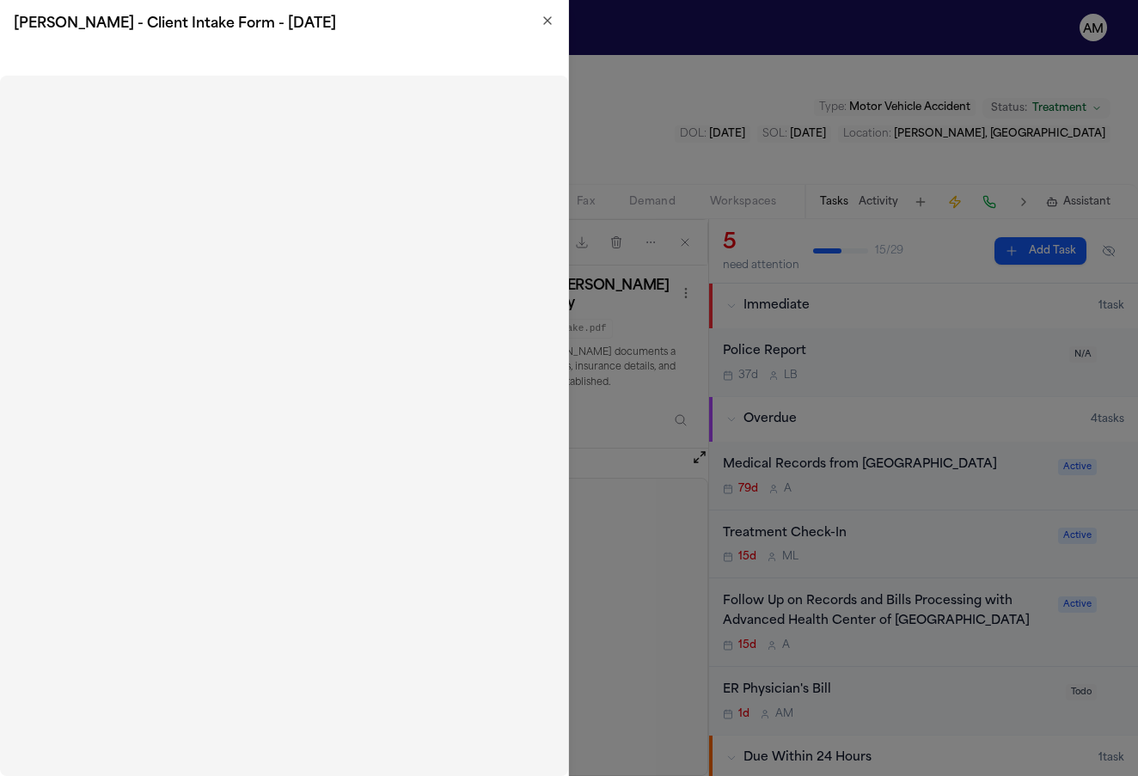
click at [549, 24] on icon "button" at bounding box center [548, 21] width 14 height 14
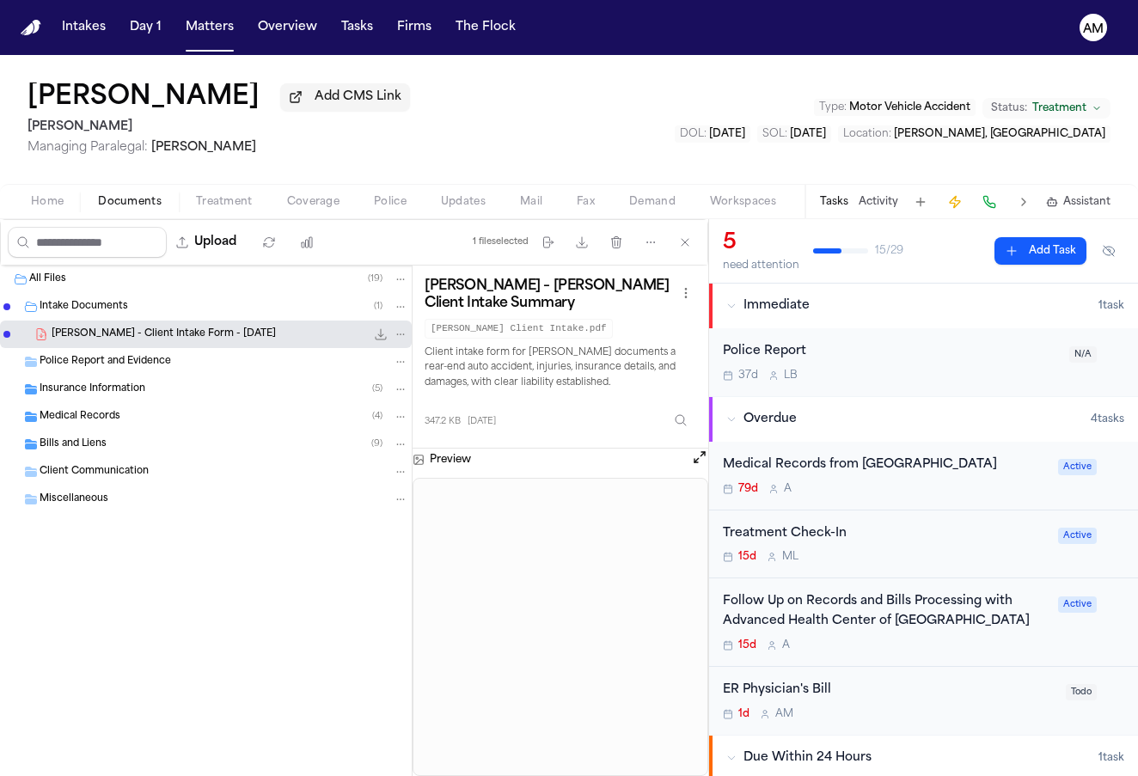
click at [869, 498] on div "Medical Records from Centinela Hospital 79d A Active" at bounding box center [923, 476] width 429 height 69
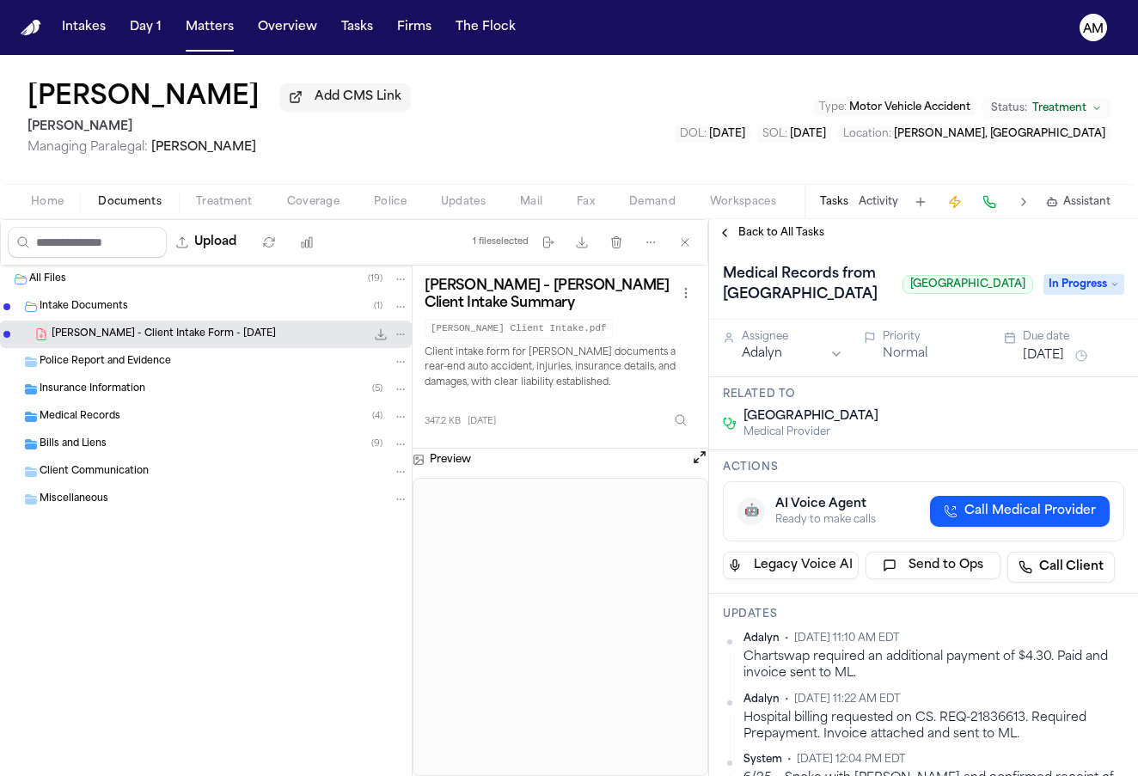
click at [849, 426] on span "Centinela Hospital Medical Center" at bounding box center [811, 416] width 135 height 17
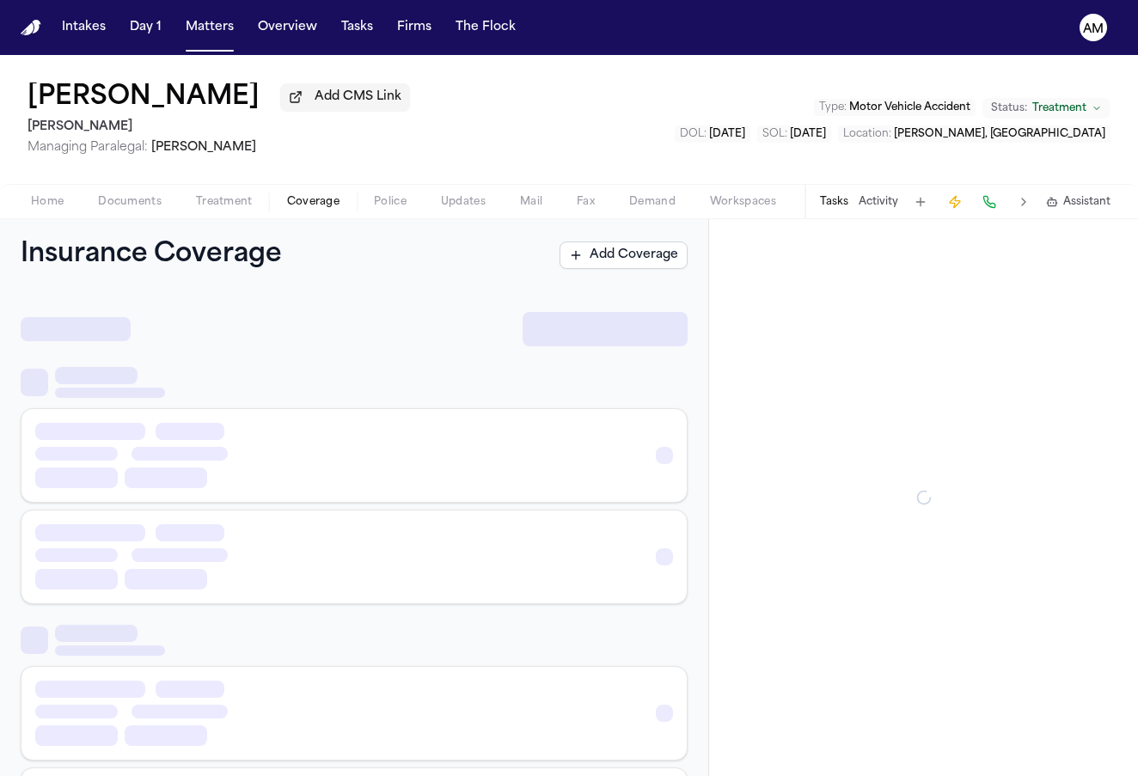
click at [324, 208] on span "Coverage" at bounding box center [313, 202] width 52 height 14
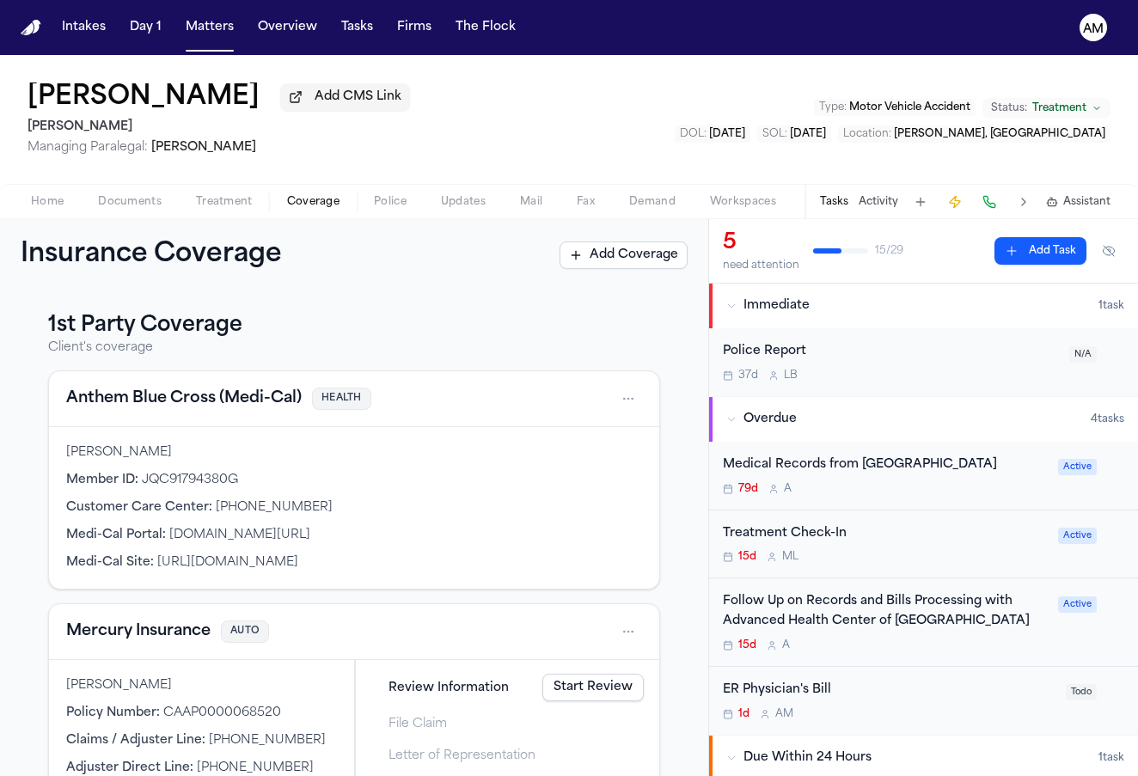
click at [223, 190] on div "Home Documents Treatment Coverage Police Updates Mail Fax Demand Workspaces Art…" at bounding box center [569, 201] width 1138 height 34
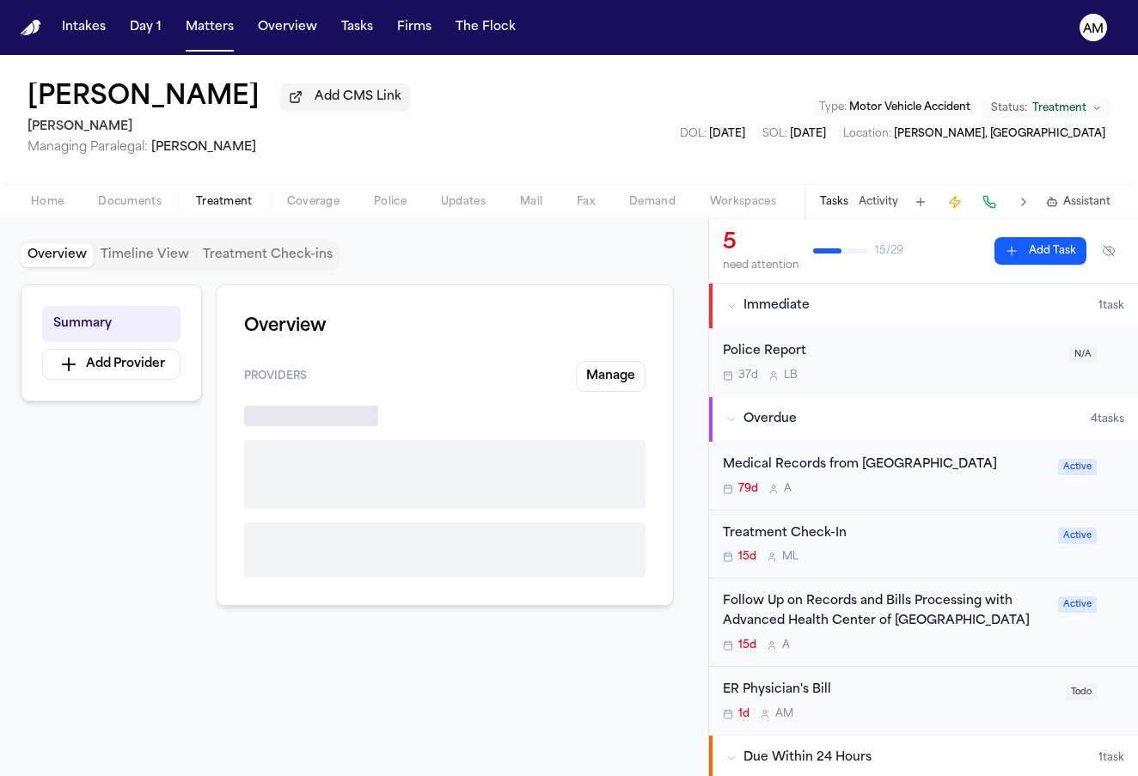
click at [223, 202] on span "Treatment" at bounding box center [224, 202] width 57 height 14
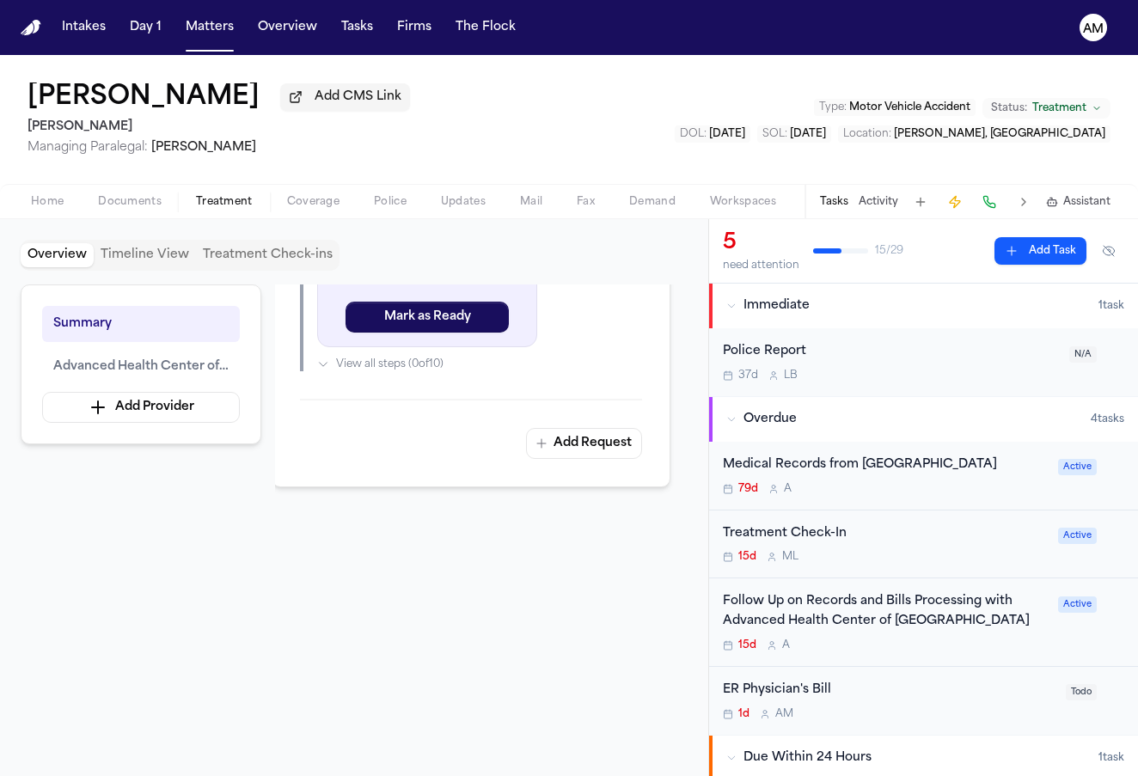
scroll to position [1145, 3]
click at [906, 463] on div "Medical Records from Centinela Hospital" at bounding box center [885, 466] width 325 height 20
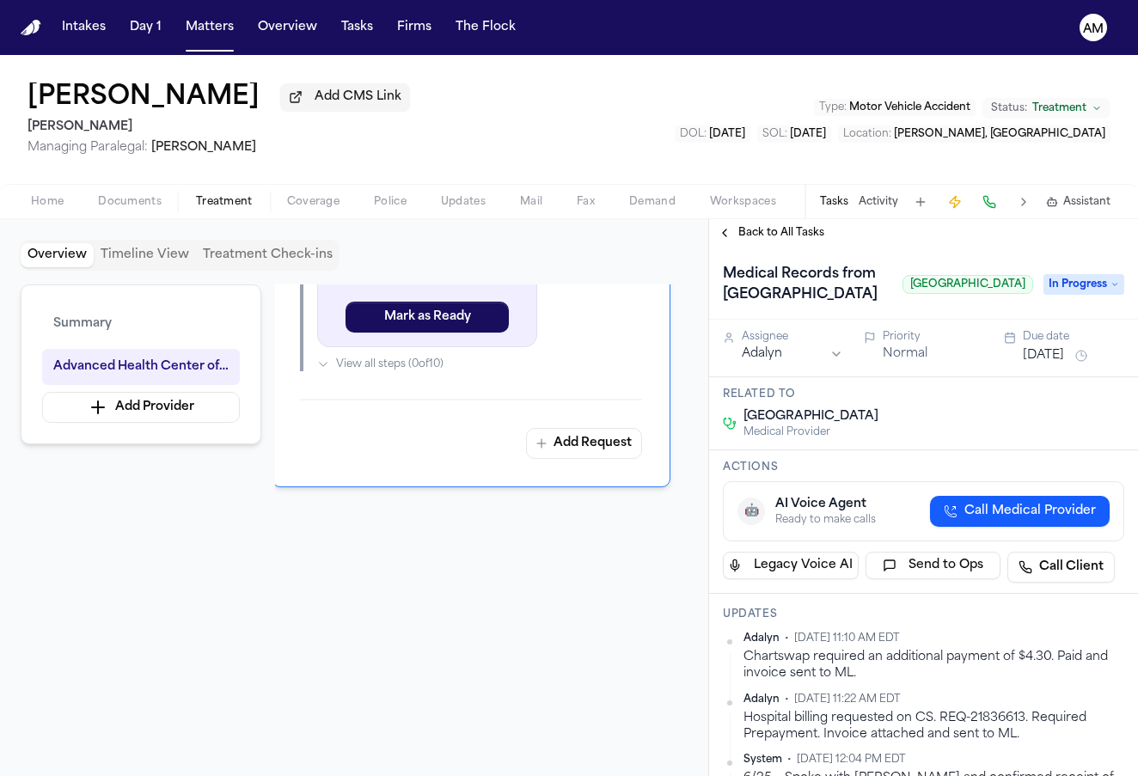
click at [879, 426] on span "Centinela Hospital Medical Center" at bounding box center [811, 416] width 135 height 17
click at [803, 236] on span "Back to All Tasks" at bounding box center [781, 233] width 86 height 14
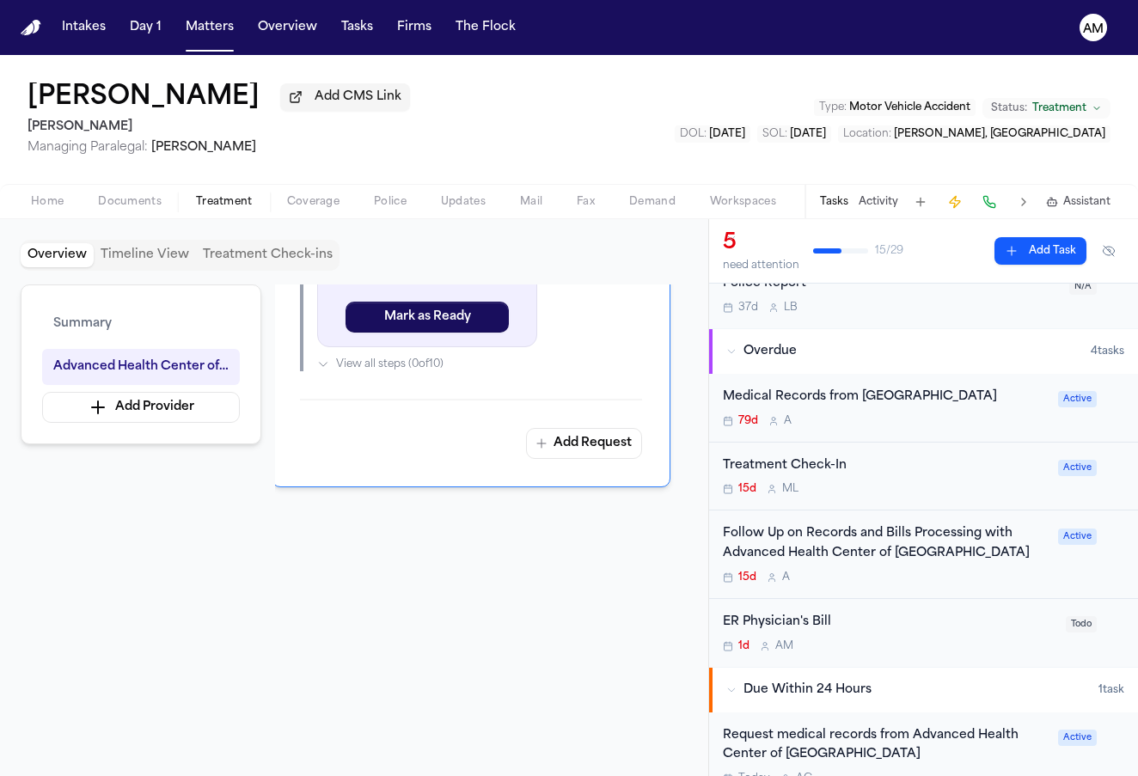
scroll to position [76, 0]
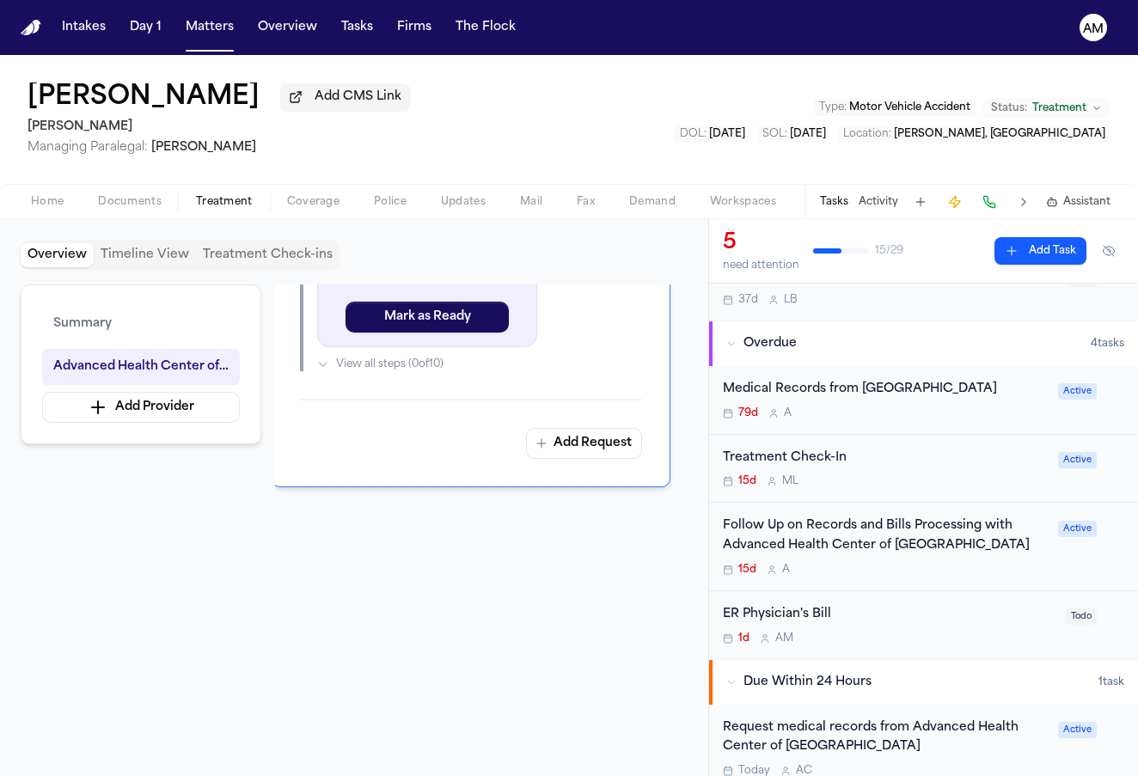
click at [858, 597] on div "ER Physician's Bill 1d A M Todo" at bounding box center [923, 625] width 429 height 68
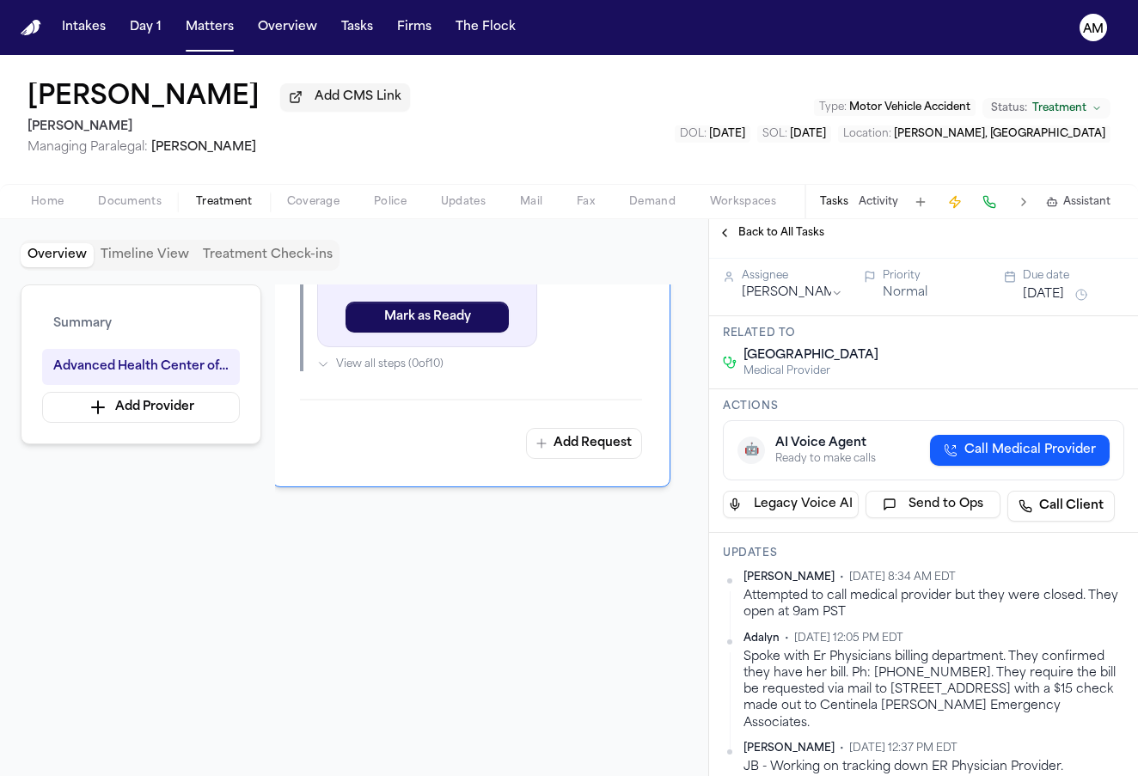
scroll to position [50, 0]
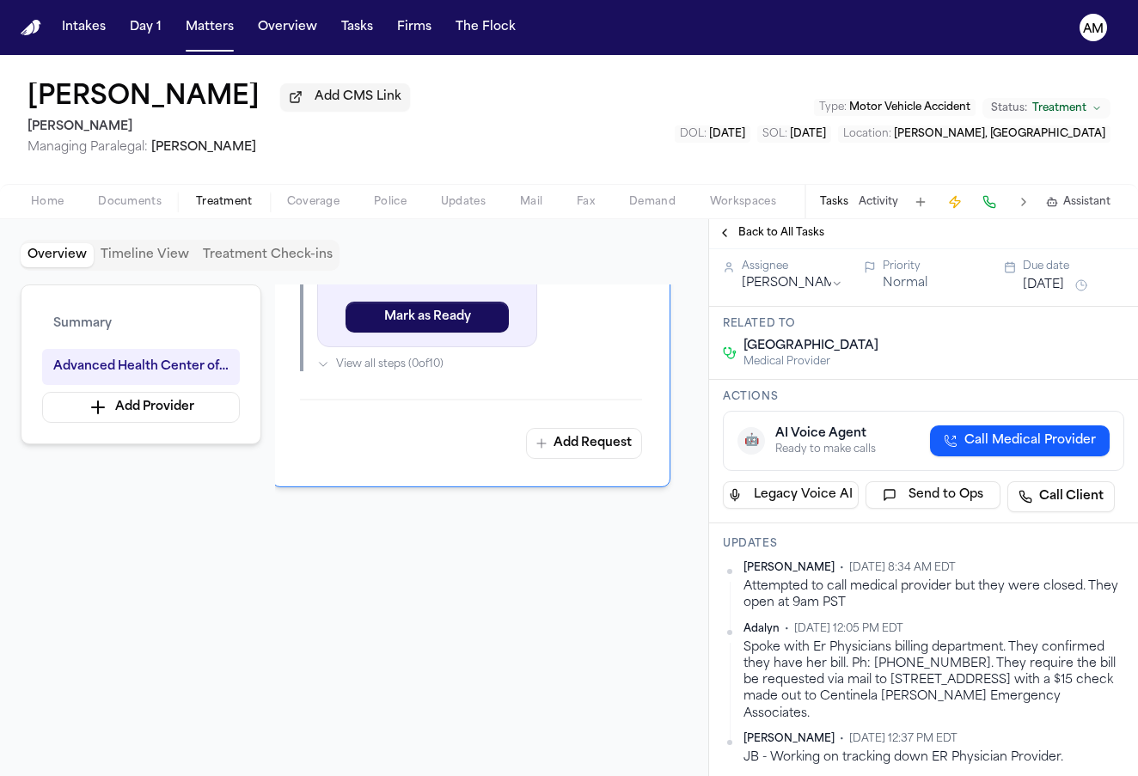
click at [785, 236] on span "Back to All Tasks" at bounding box center [781, 233] width 86 height 14
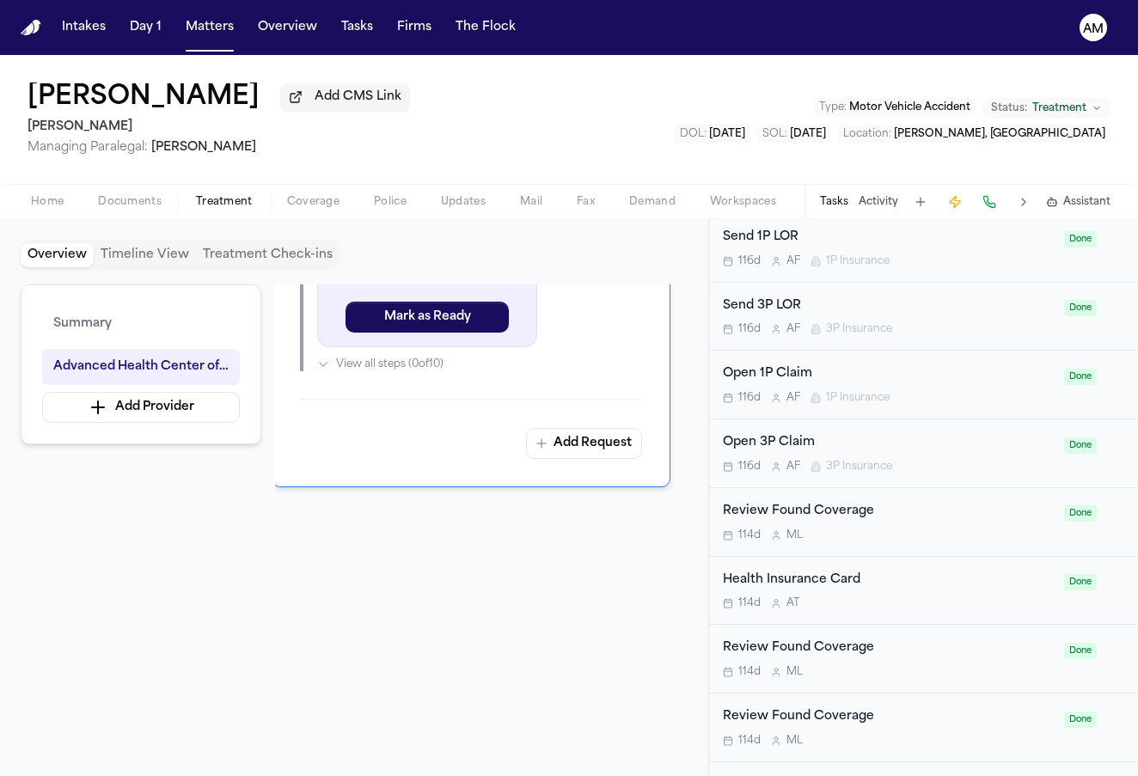
scroll to position [1075, 0]
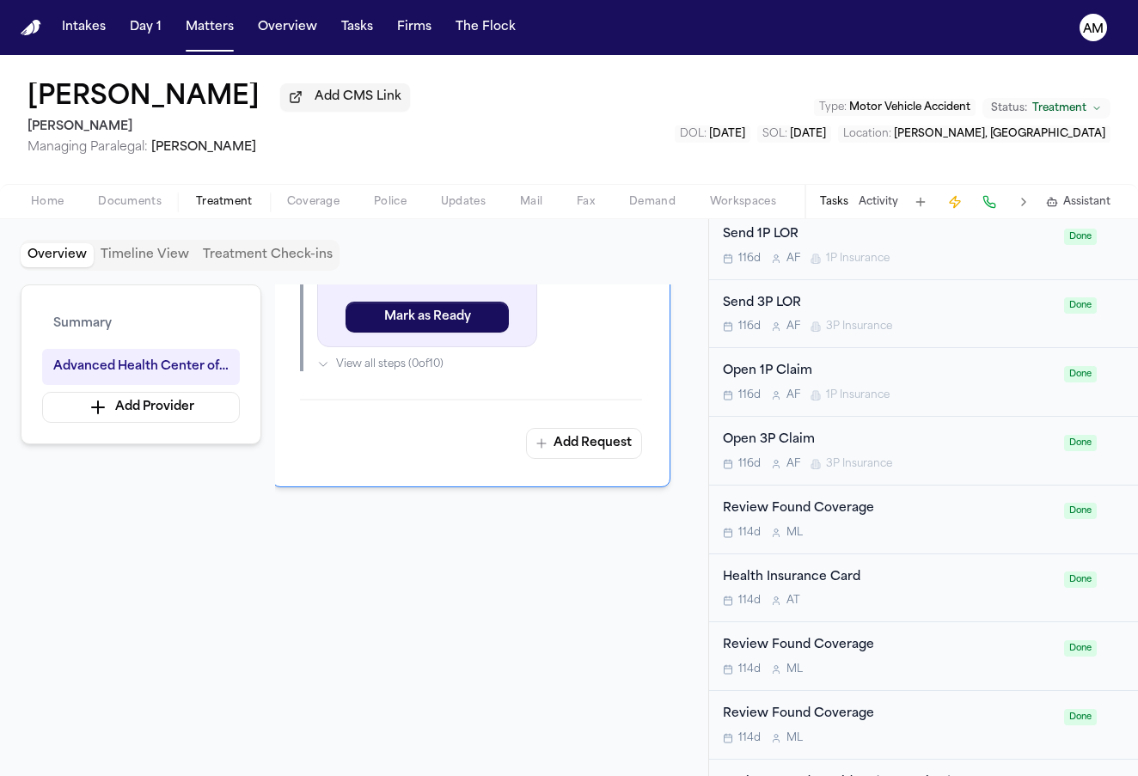
click at [545, 612] on div at bounding box center [471, 639] width 399 height 220
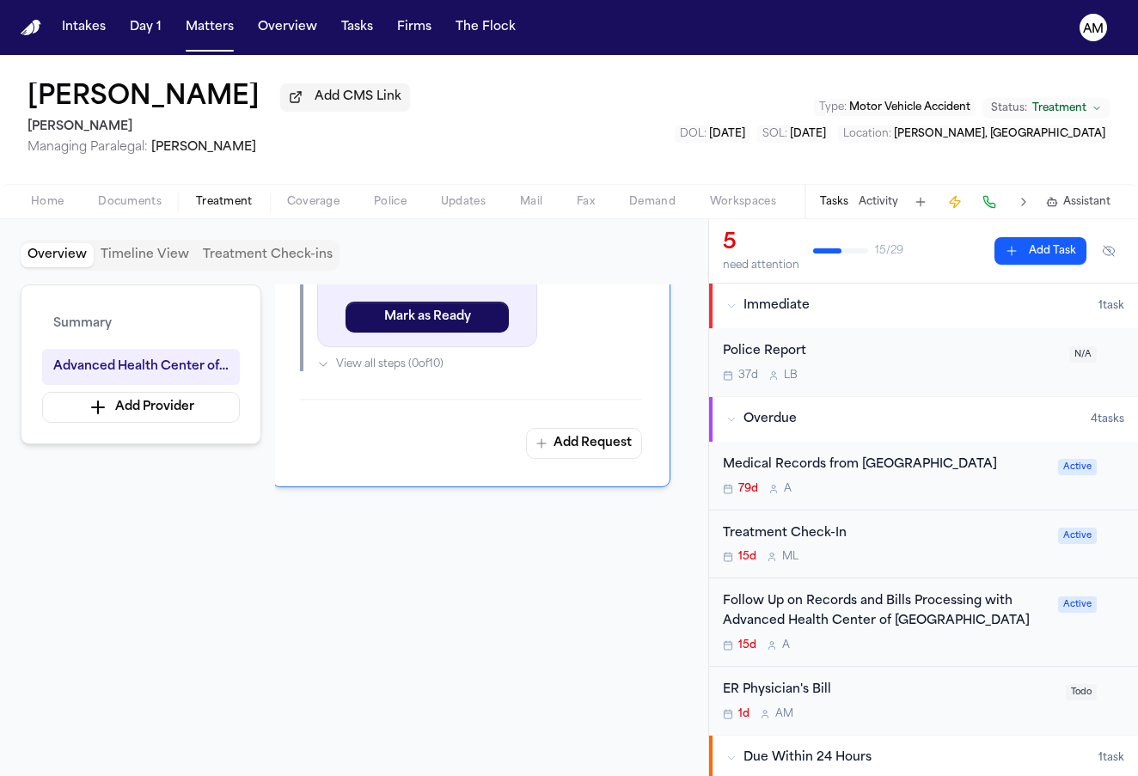
scroll to position [0, 0]
click at [902, 701] on div "ER Physician's Bill 1d A M" at bounding box center [889, 701] width 333 height 40
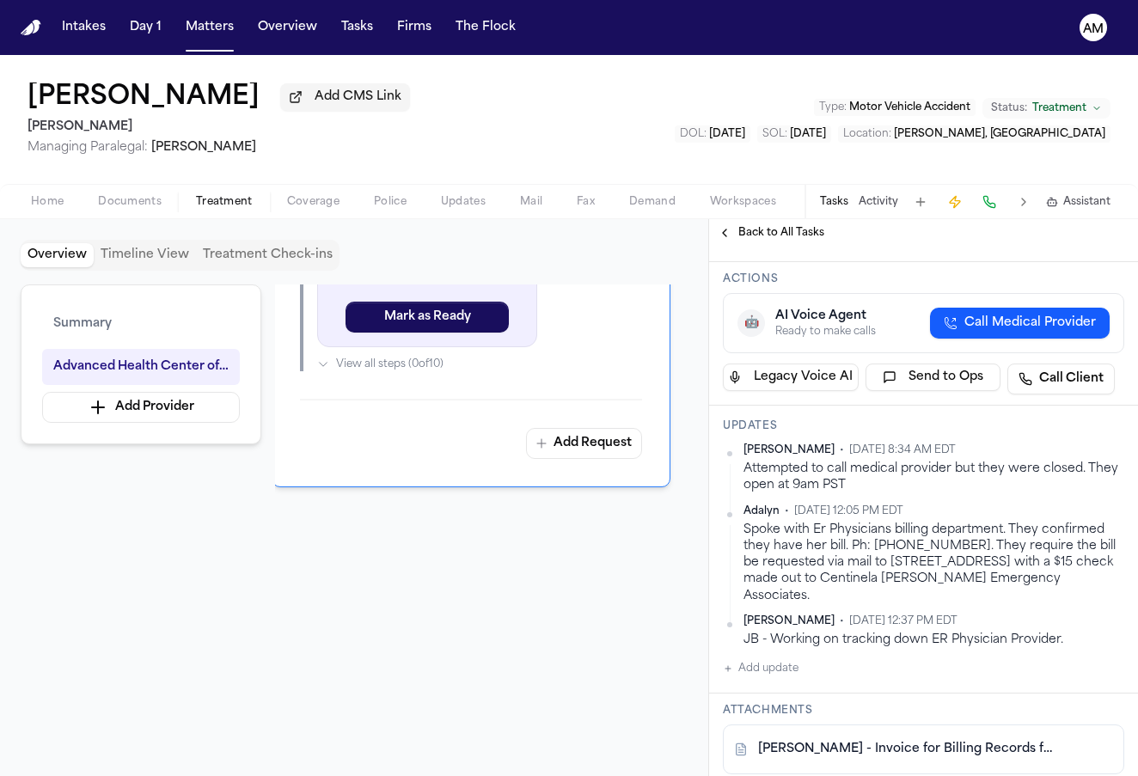
scroll to position [177, 0]
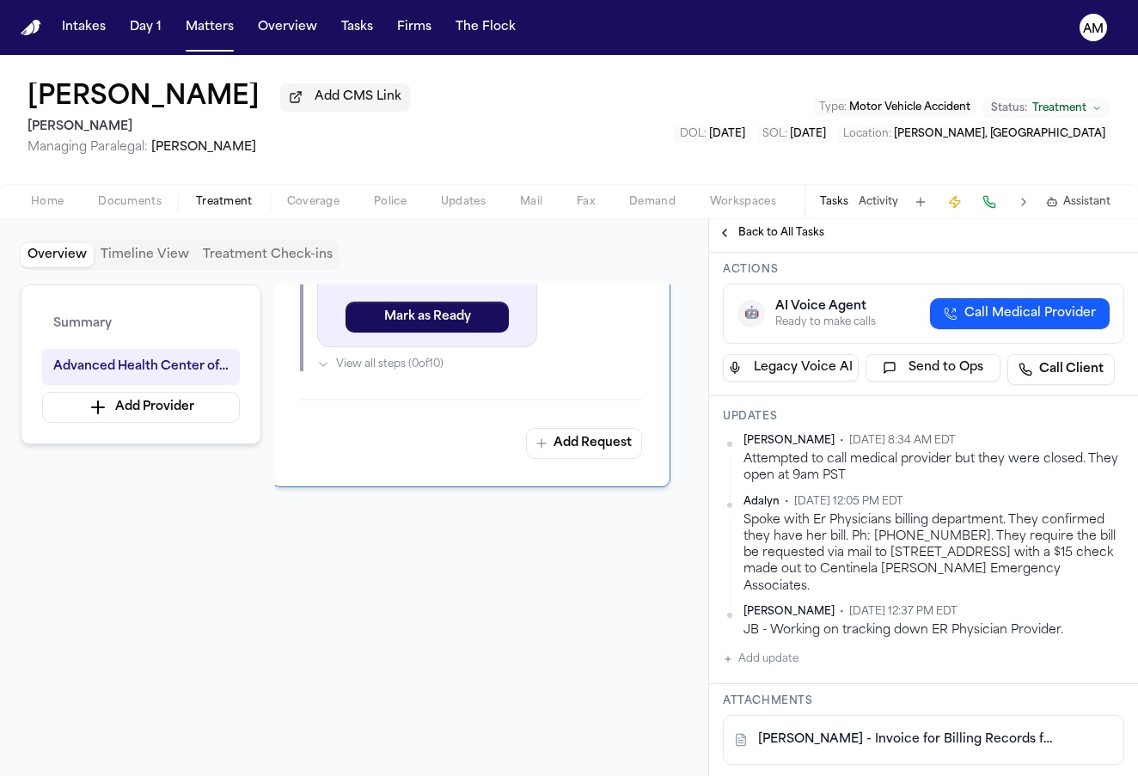
click at [764, 670] on button "Add update" at bounding box center [761, 659] width 76 height 21
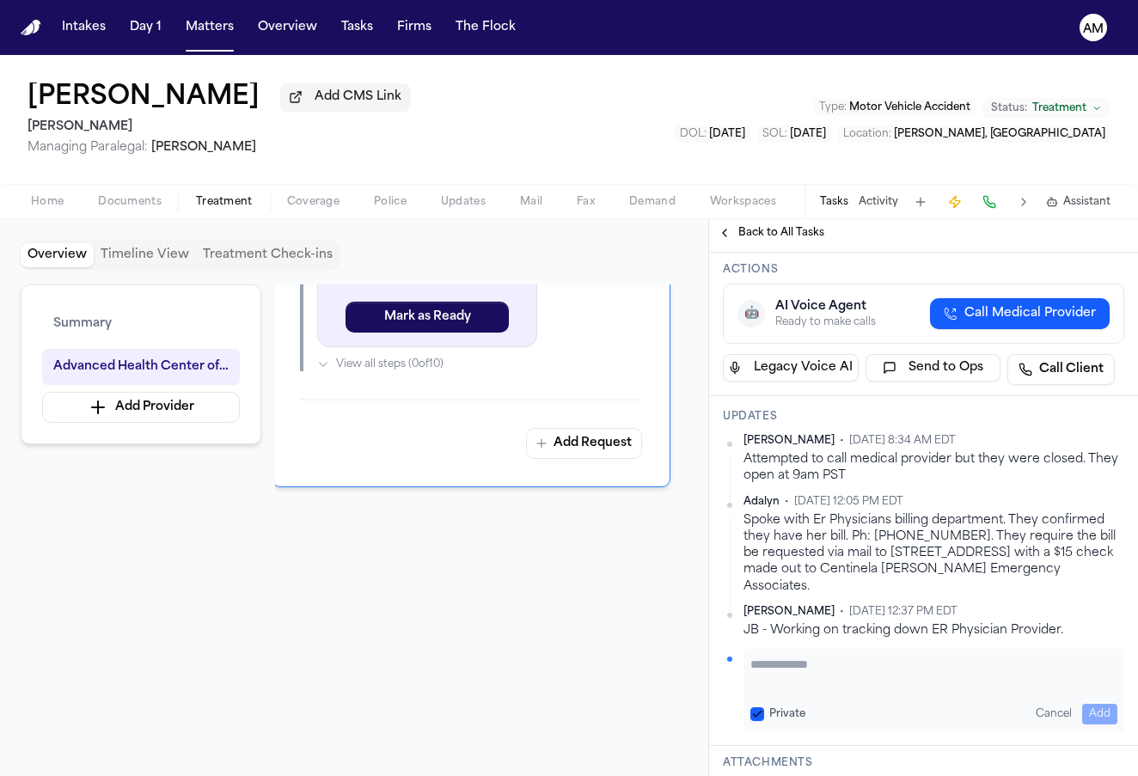
click at [760, 721] on button "Private" at bounding box center [757, 714] width 14 height 14
click at [794, 690] on textarea "Add your update" at bounding box center [933, 673] width 367 height 34
click at [1108, 725] on button "Add" at bounding box center [1099, 714] width 35 height 21
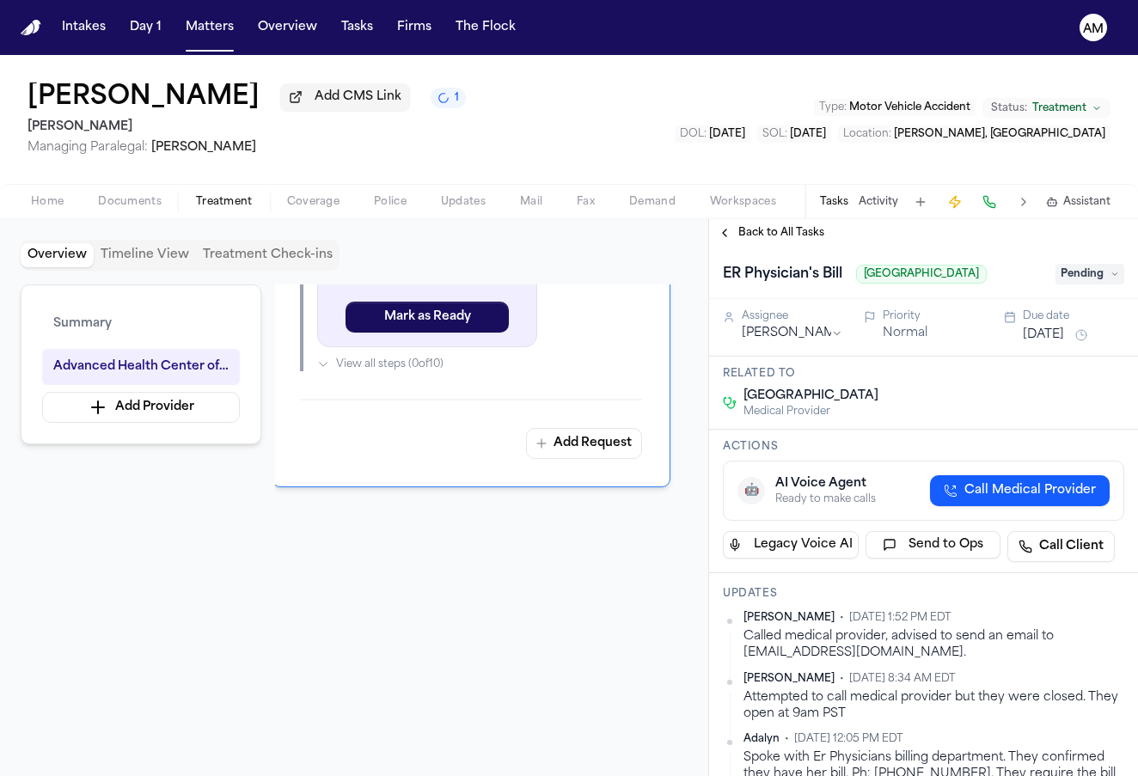
scroll to position [0, 0]
click at [1122, 636] on html "Intakes Day 1 Matters Overview Tasks Firms The Flock AM Tequana Colvin Add CMS …" at bounding box center [569, 388] width 1138 height 776
click at [1062, 663] on div "Edit" at bounding box center [1069, 669] width 101 height 24
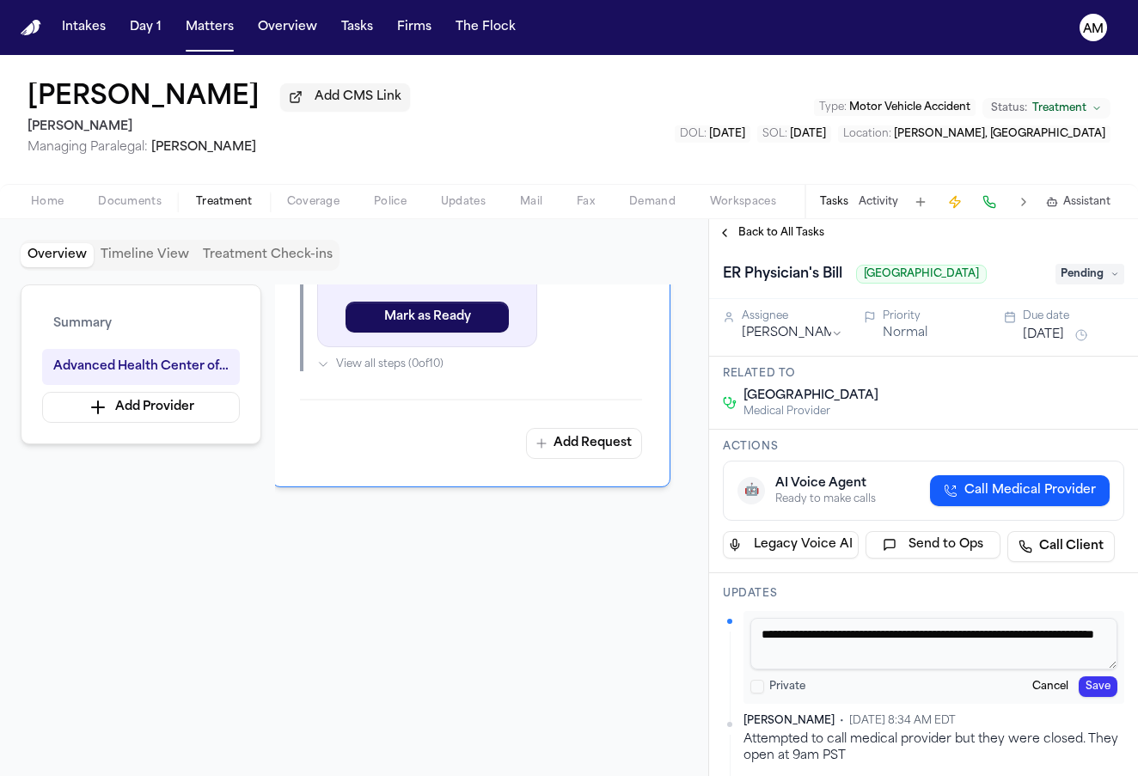
click at [1008, 670] on textarea "**********" at bounding box center [933, 644] width 367 height 52
paste textarea "**********"
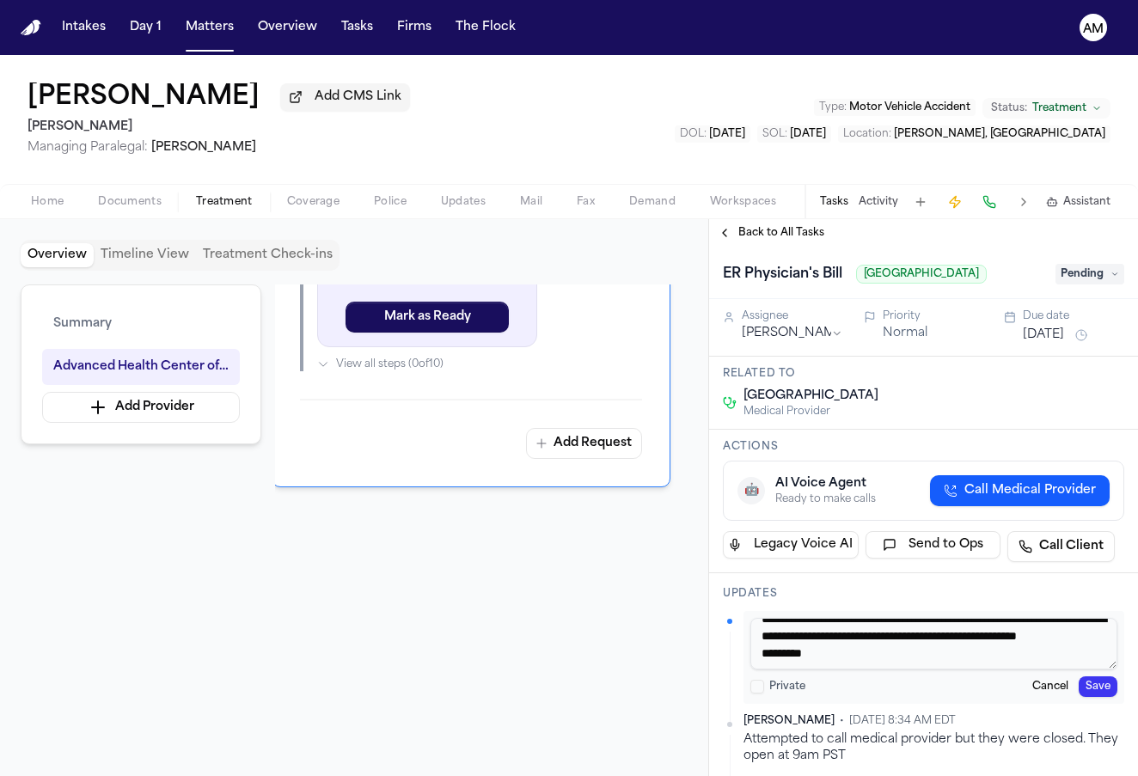
drag, startPoint x: 943, startPoint y: 666, endPoint x: 1041, endPoint y: 647, distance: 99.8
click at [1041, 647] on textarea "**********" at bounding box center [933, 644] width 367 height 52
click at [1046, 664] on textarea "**********" at bounding box center [933, 644] width 367 height 52
click at [1110, 697] on button "Save" at bounding box center [1098, 687] width 39 height 21
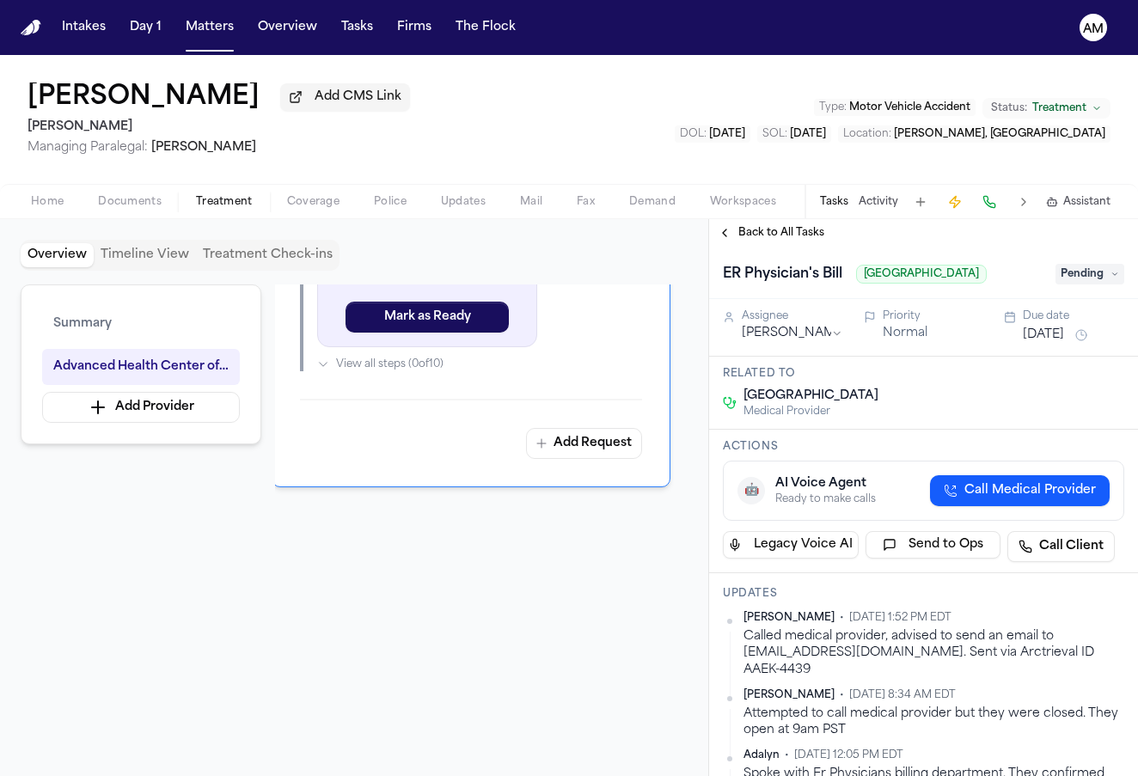
click at [1099, 284] on span "Pending" at bounding box center [1090, 274] width 69 height 21
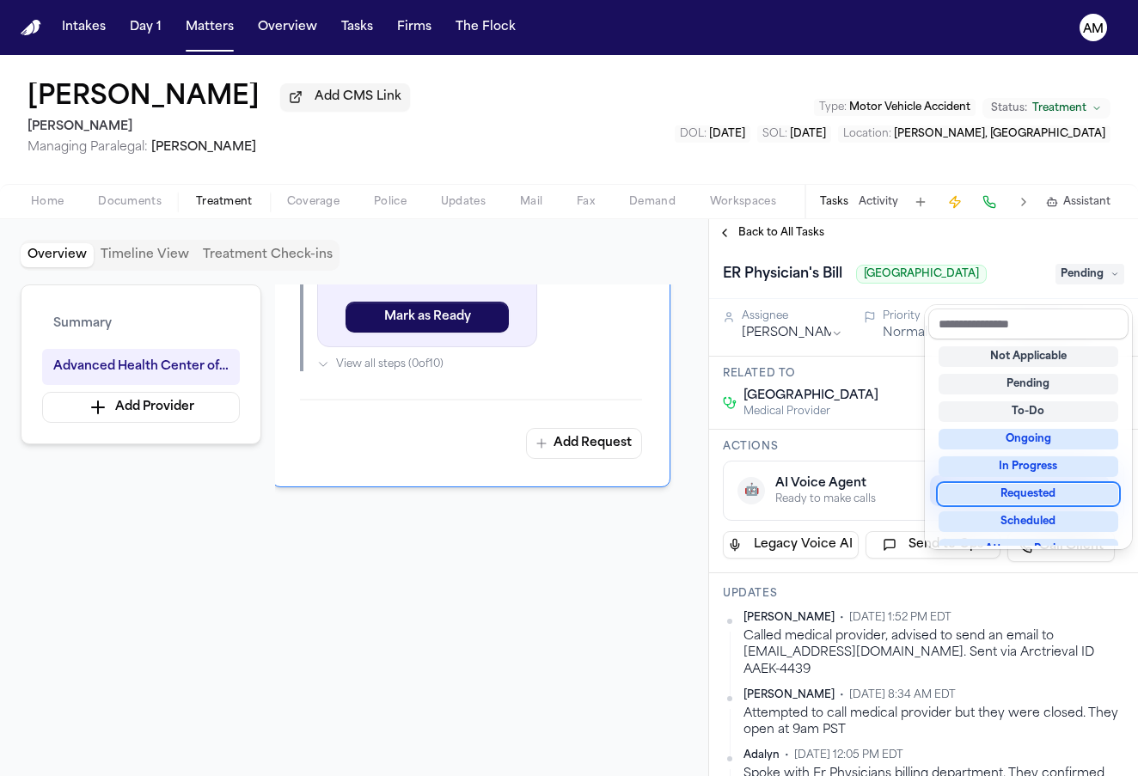
click at [1052, 493] on div "Requested" at bounding box center [1029, 494] width 180 height 21
click at [905, 245] on div "Back to All Tasks ER Physician's Bill Centinela Hospital Medical Center Request…" at bounding box center [923, 497] width 429 height 557
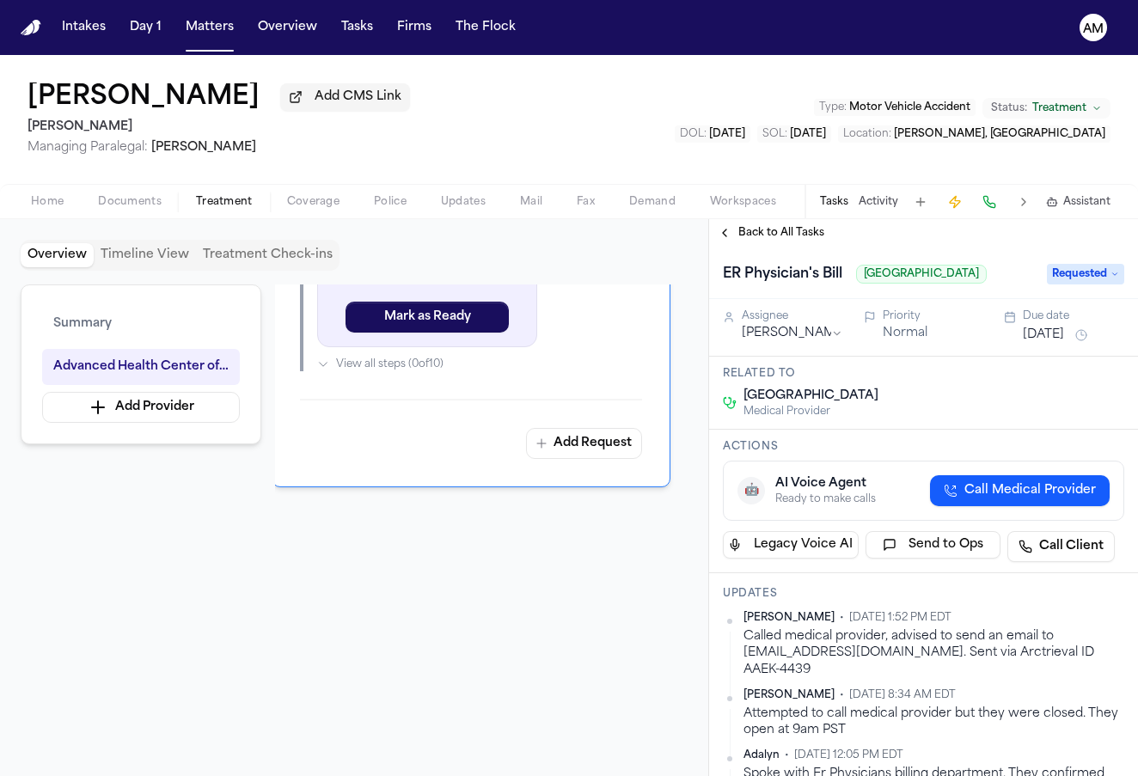
click at [1062, 344] on button "Oct 8, 2025" at bounding box center [1043, 335] width 41 height 17
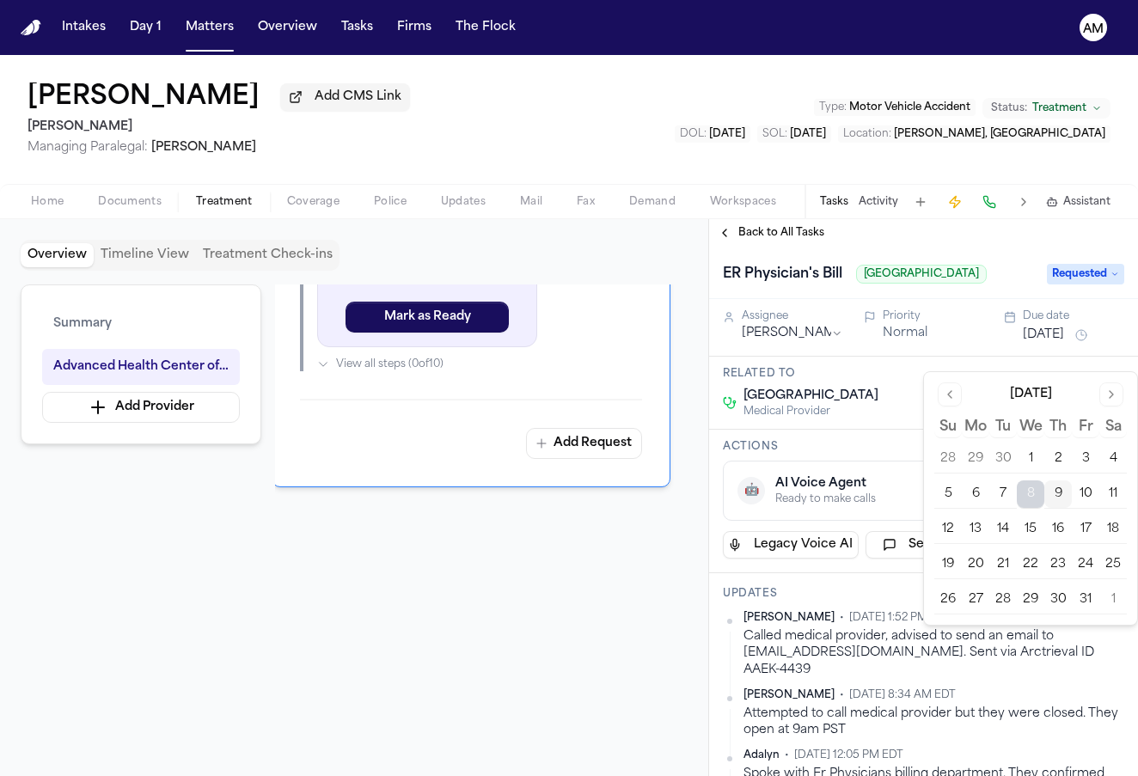
scroll to position [0, 0]
click at [1037, 529] on button "15" at bounding box center [1031, 530] width 28 height 28
click at [1023, 253] on div "ER Physician's Bill Centinela Hospital Medical Center Requested" at bounding box center [923, 273] width 429 height 52
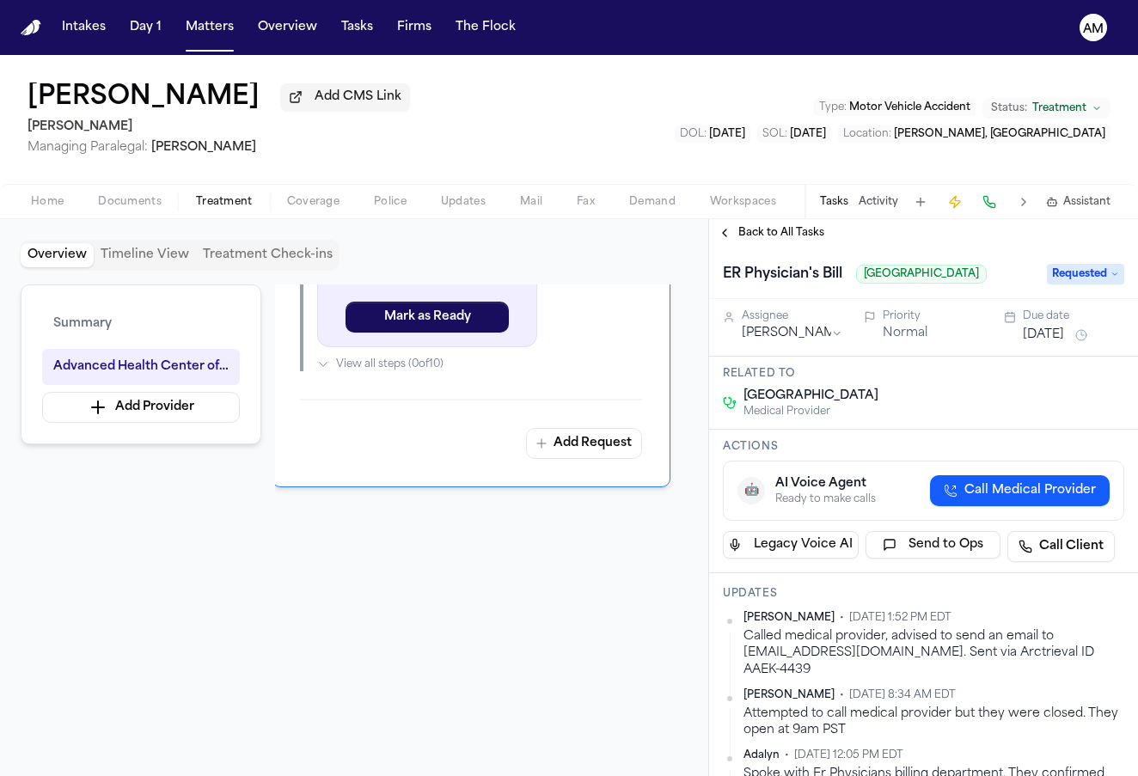
click at [803, 240] on span "Back to All Tasks" at bounding box center [781, 233] width 86 height 14
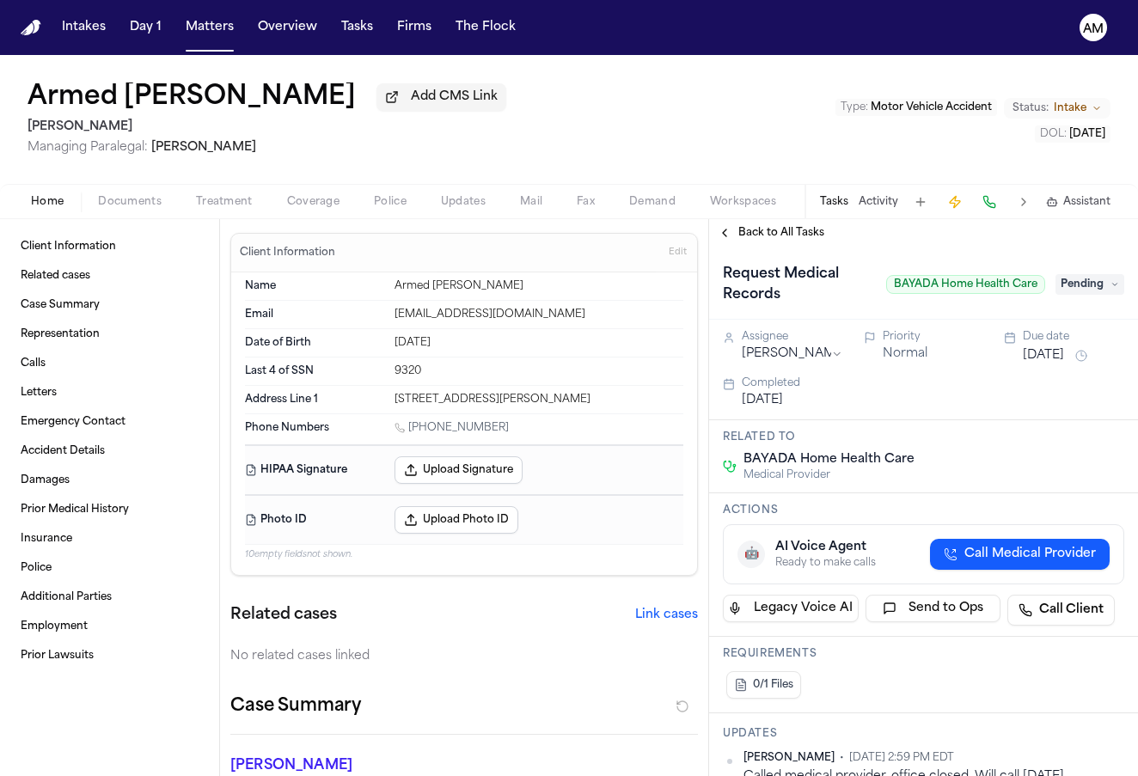
click at [772, 240] on span "Back to All Tasks" at bounding box center [781, 233] width 86 height 14
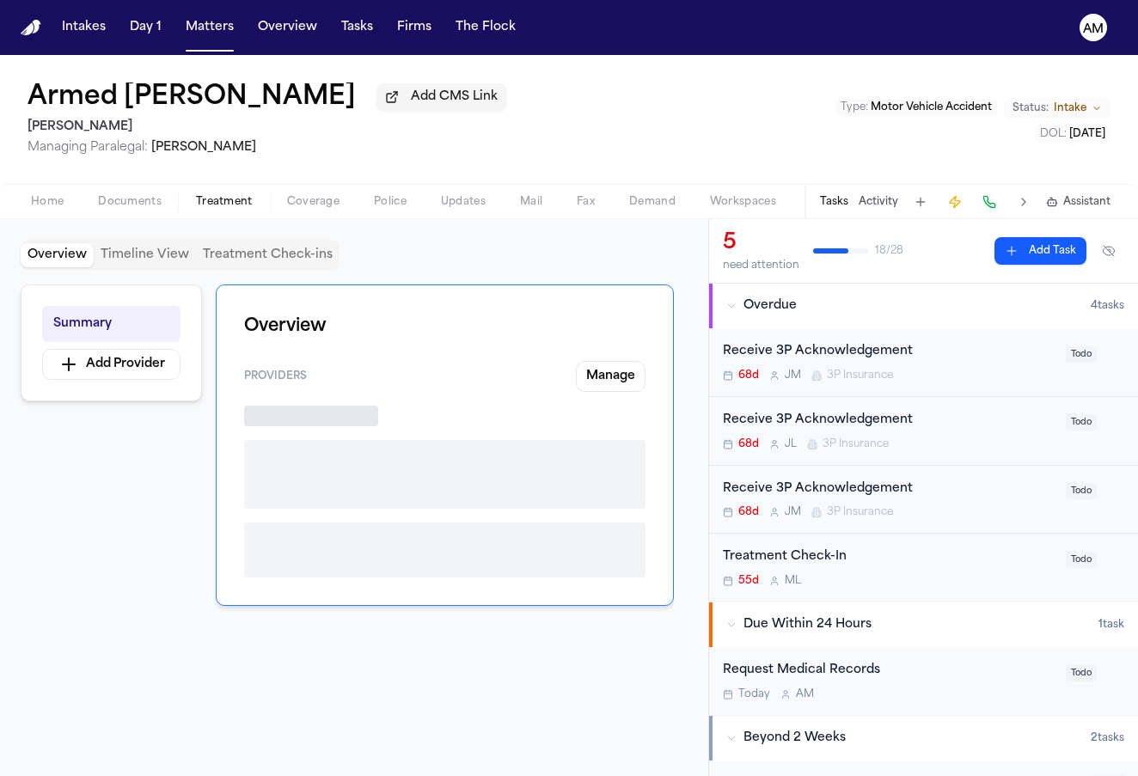
click at [236, 195] on button "Treatment" at bounding box center [224, 202] width 91 height 21
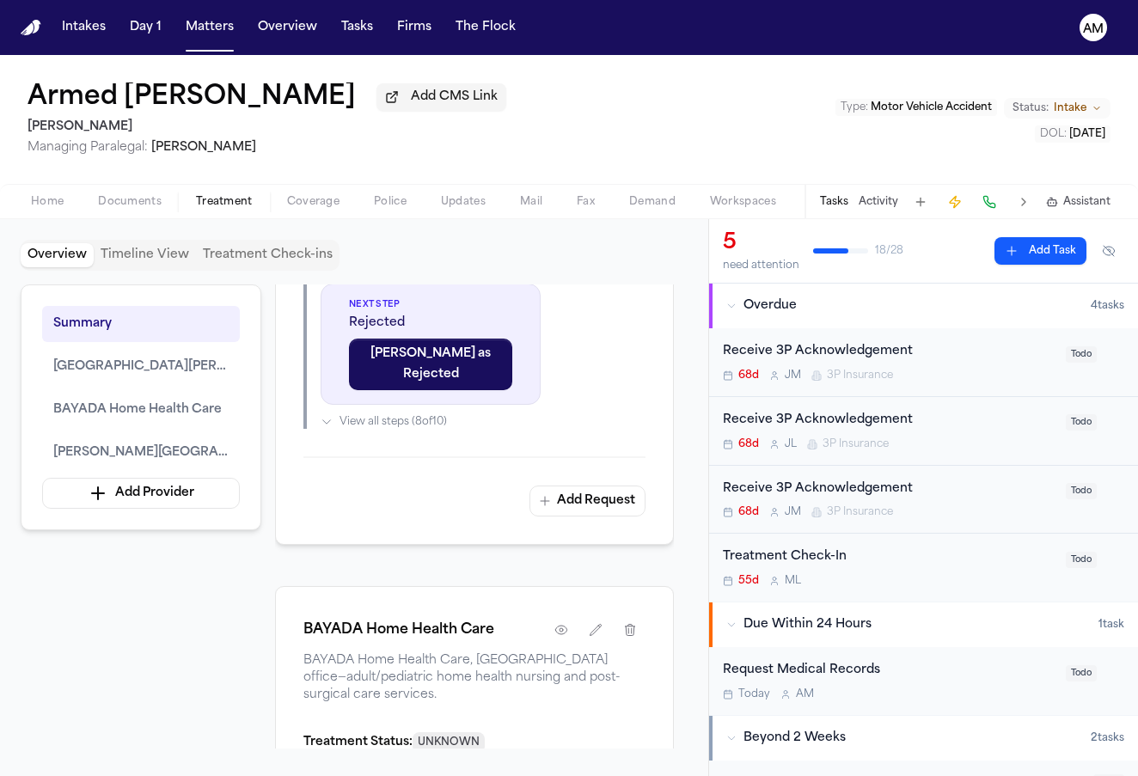
scroll to position [1319, 0]
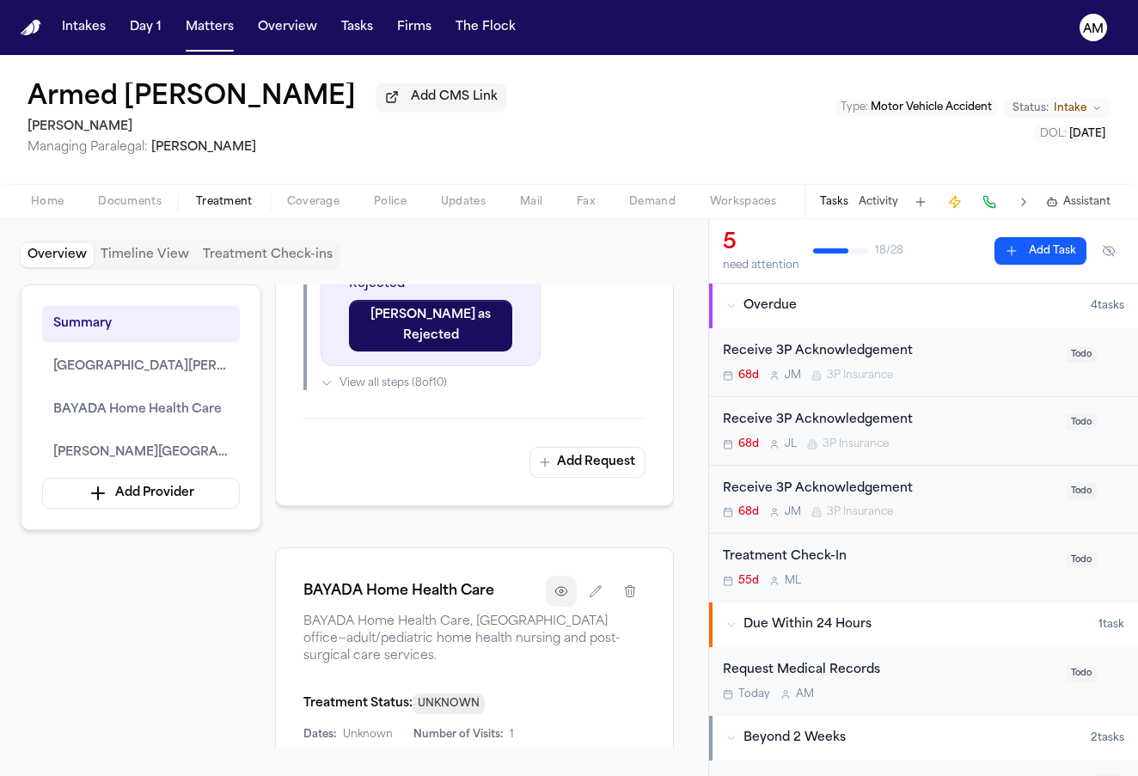
click at [561, 576] on button "button" at bounding box center [561, 591] width 31 height 31
